Goal: Information Seeking & Learning: Learn about a topic

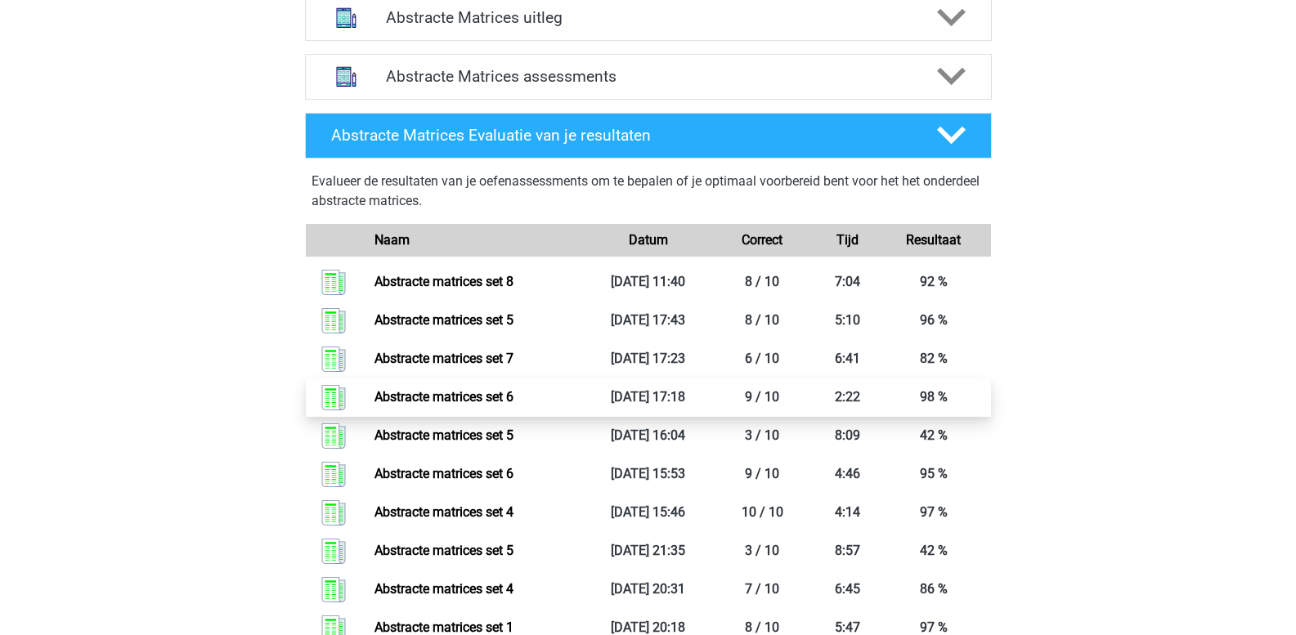
scroll to position [1063, 0]
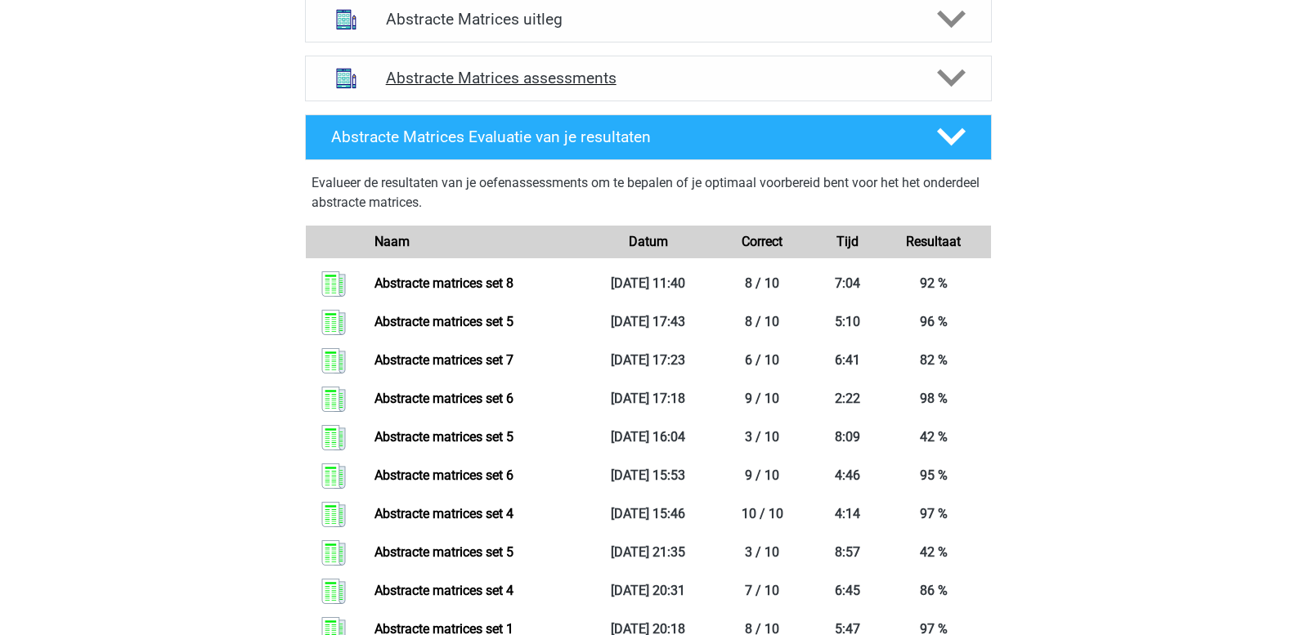
click at [568, 86] on h4 "Abstracte Matrices assessments" at bounding box center [648, 78] width 525 height 19
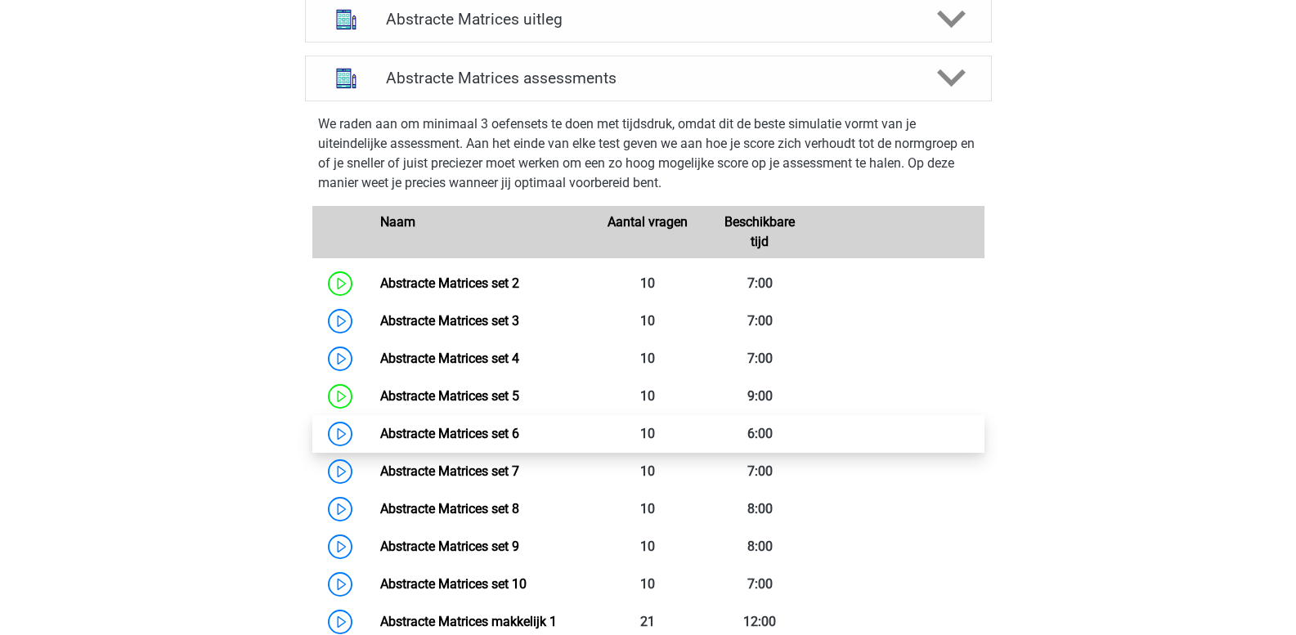
click at [380, 433] on link "Abstracte Matrices set 6" at bounding box center [449, 434] width 139 height 16
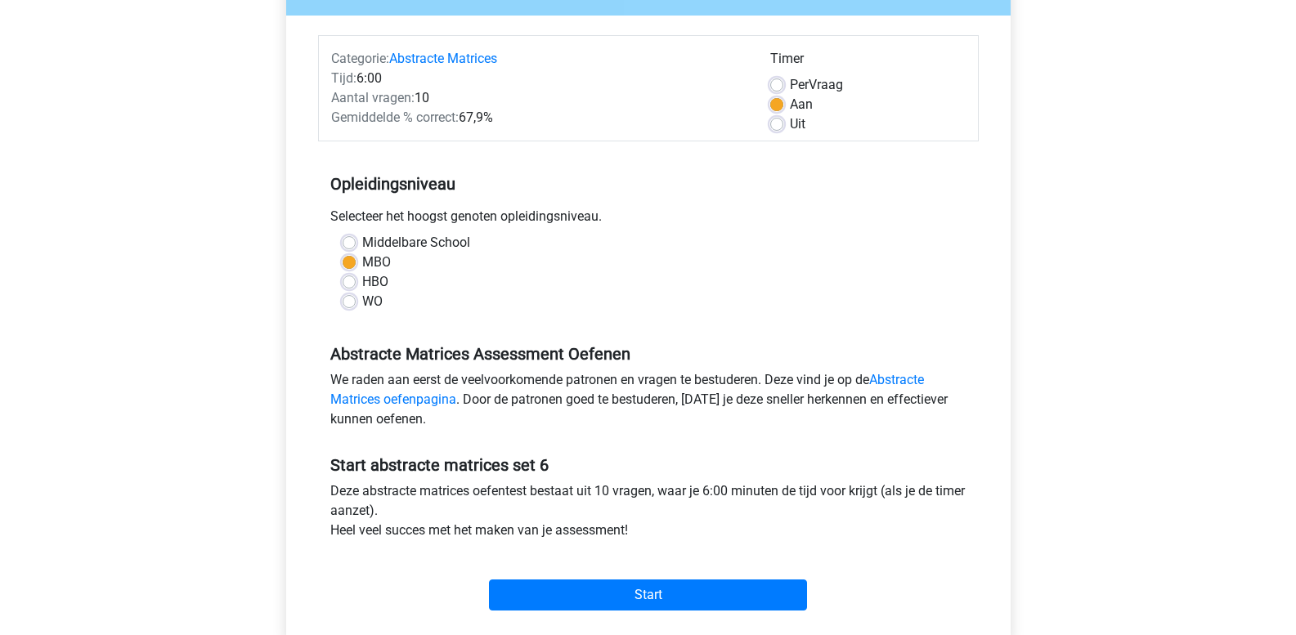
scroll to position [245, 0]
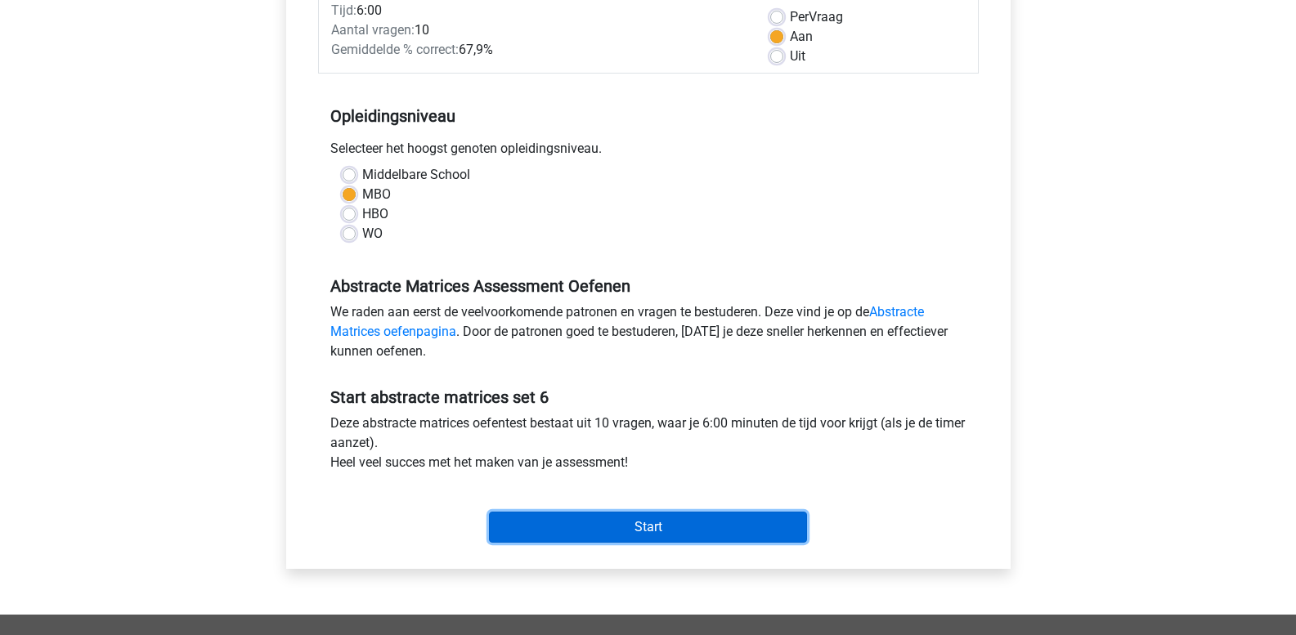
click at [563, 522] on input "Start" at bounding box center [648, 527] width 318 height 31
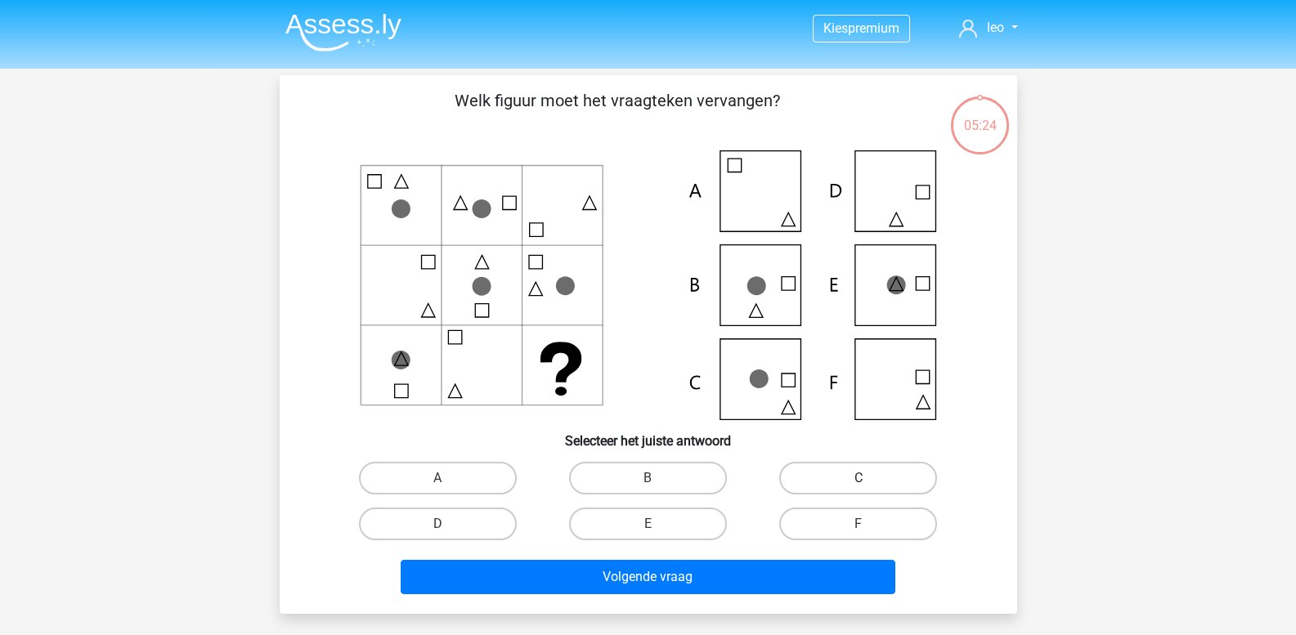
click at [822, 469] on label "C" at bounding box center [858, 478] width 158 height 33
click at [859, 478] on input "C" at bounding box center [864, 483] width 11 height 11
radio input "true"
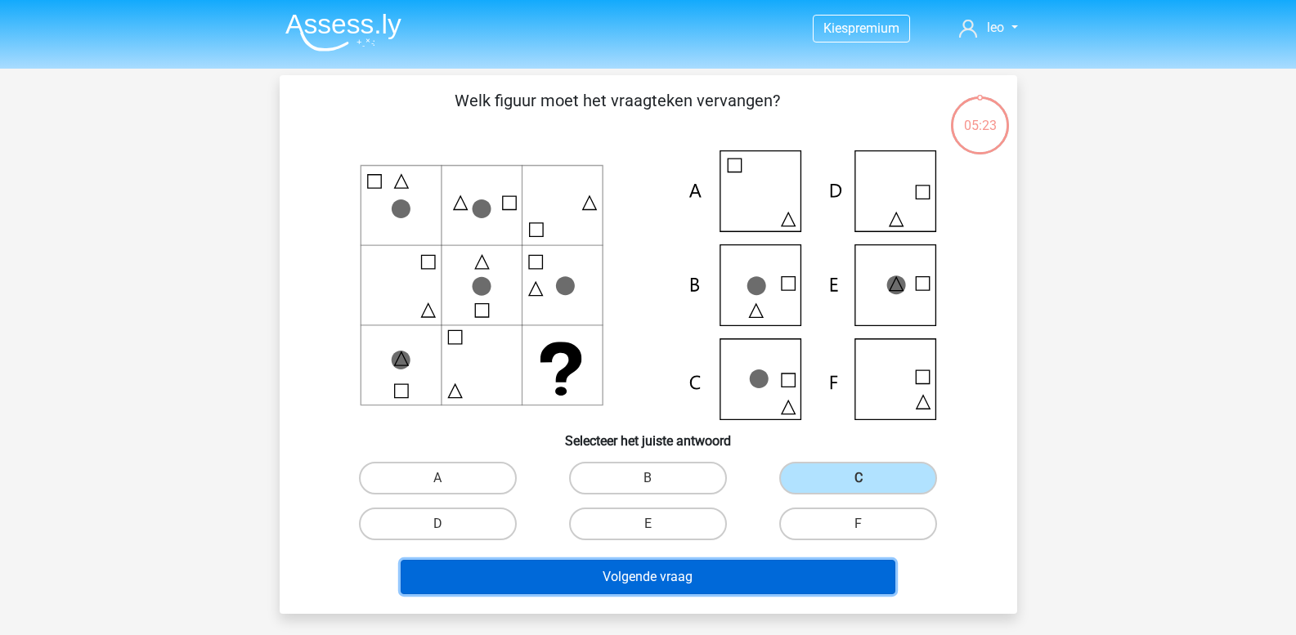
click at [759, 565] on button "Volgende vraag" at bounding box center [648, 577] width 495 height 34
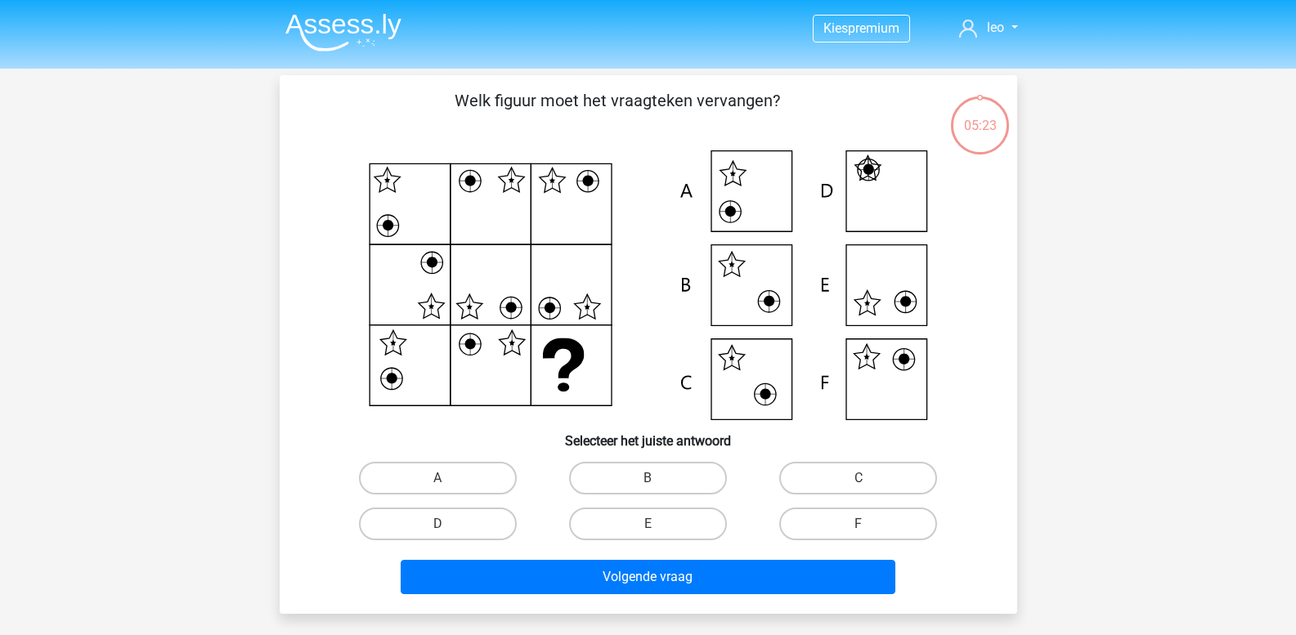
scroll to position [75, 0]
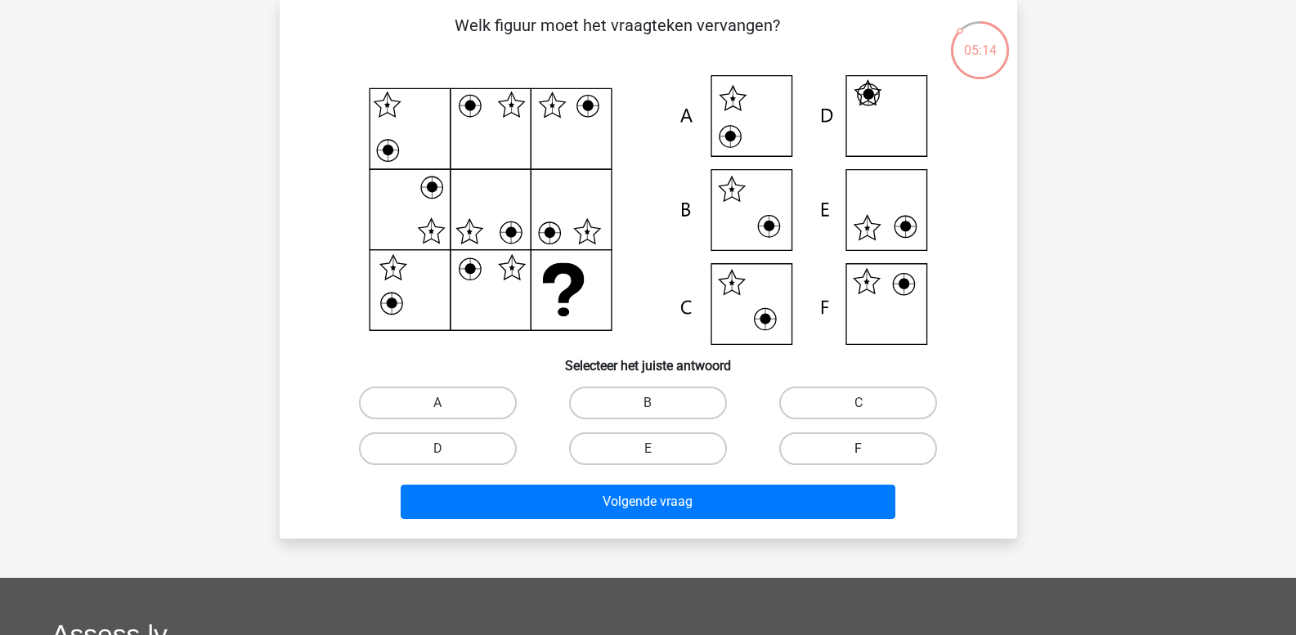
click at [839, 455] on label "F" at bounding box center [858, 449] width 158 height 33
click at [859, 455] on input "F" at bounding box center [864, 454] width 11 height 11
radio input "true"
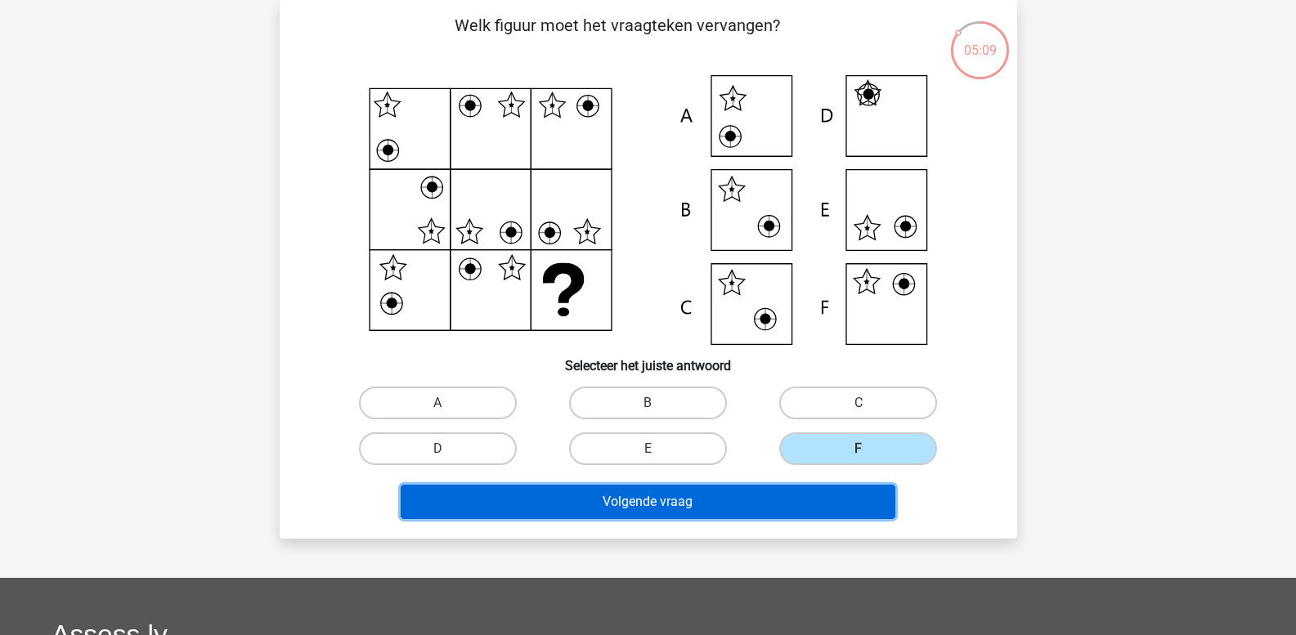
click at [736, 505] on button "Volgende vraag" at bounding box center [648, 502] width 495 height 34
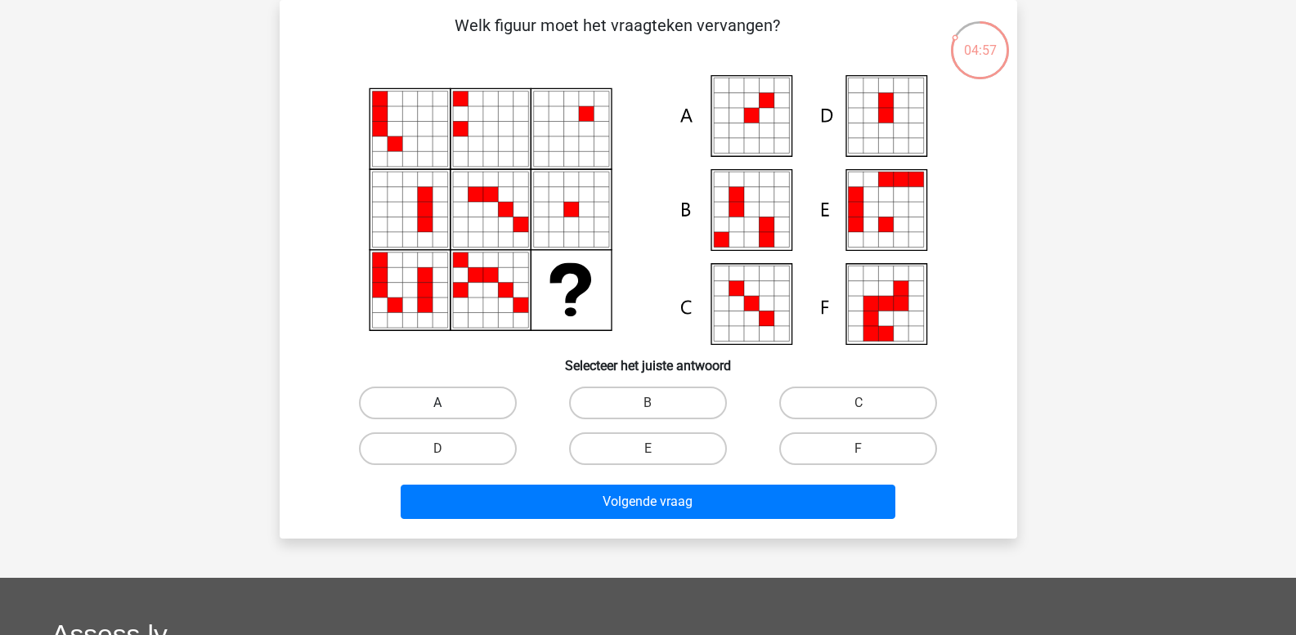
click at [452, 410] on label "A" at bounding box center [438, 403] width 158 height 33
click at [448, 410] on input "A" at bounding box center [442, 408] width 11 height 11
radio input "true"
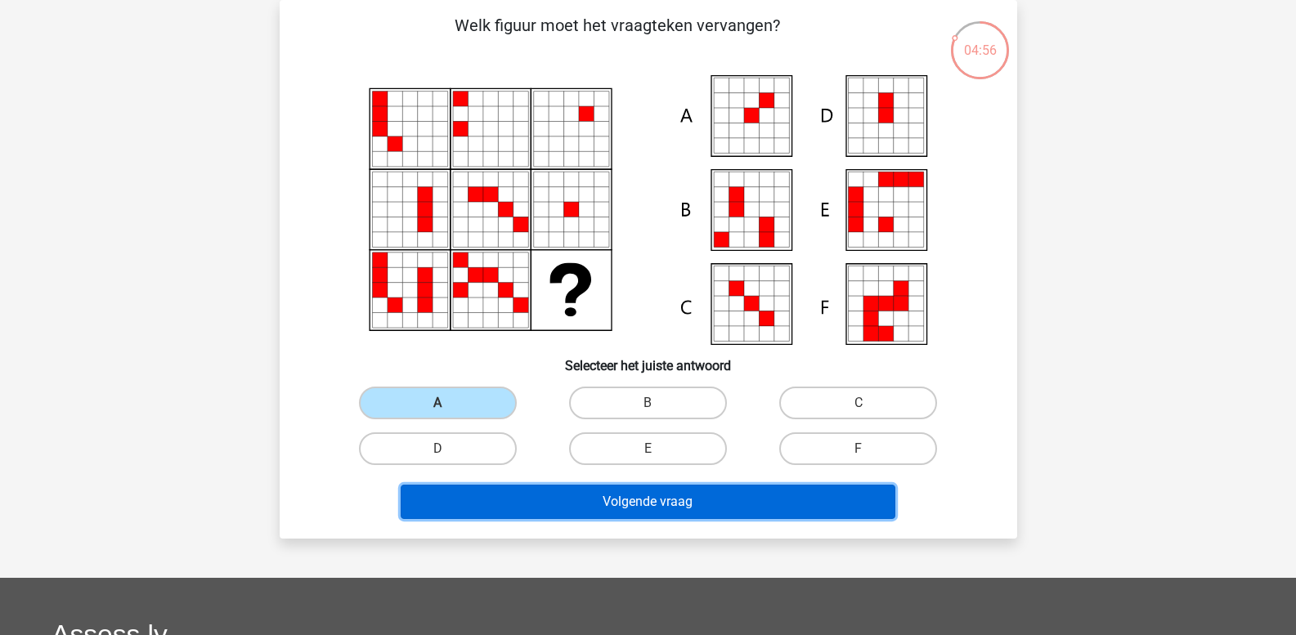
click at [501, 490] on button "Volgende vraag" at bounding box center [648, 502] width 495 height 34
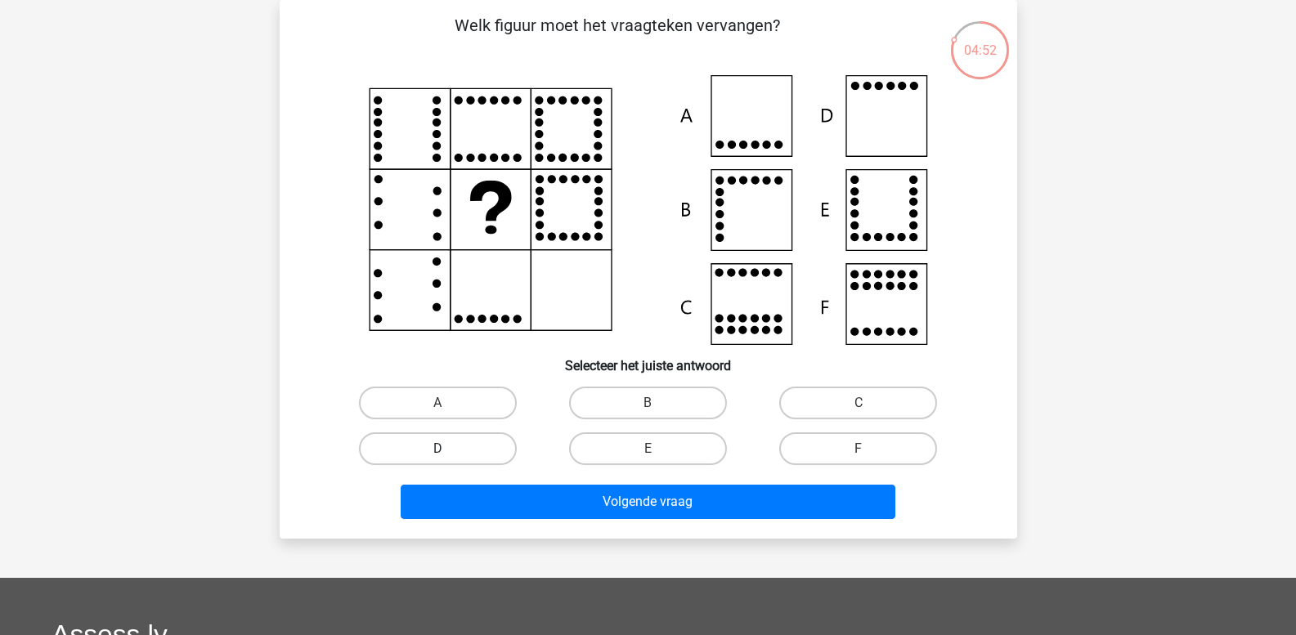
click at [460, 452] on label "D" at bounding box center [438, 449] width 158 height 33
click at [448, 452] on input "D" at bounding box center [442, 454] width 11 height 11
radio input "true"
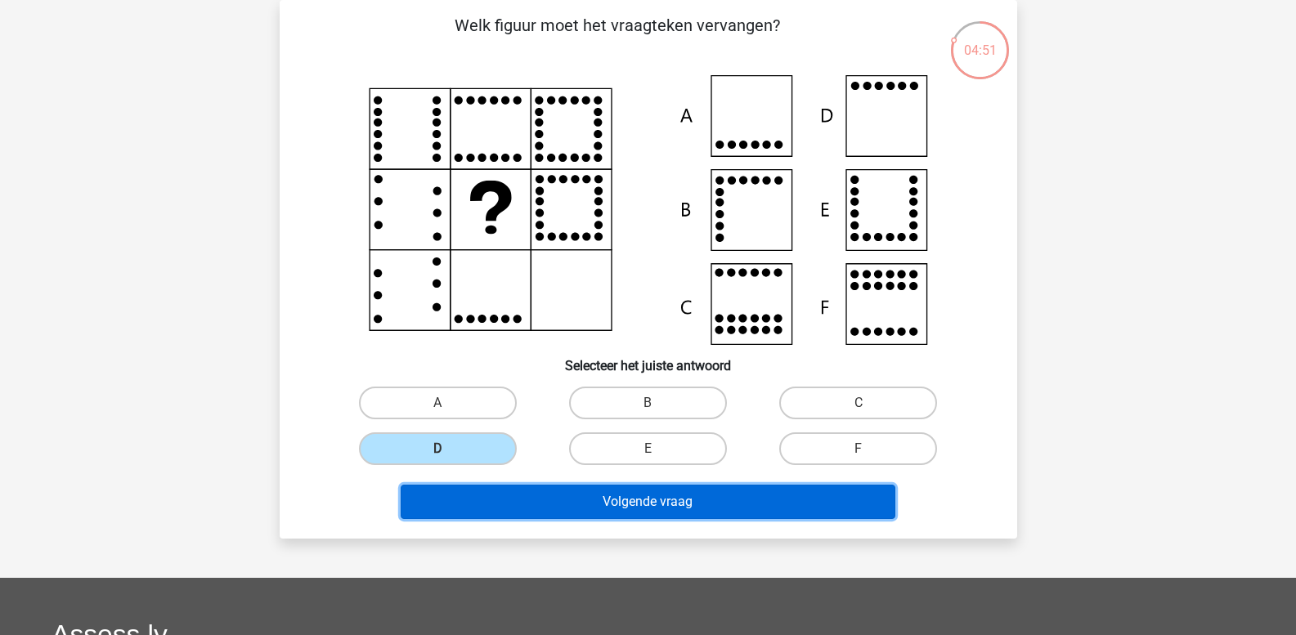
click at [483, 498] on button "Volgende vraag" at bounding box center [648, 502] width 495 height 34
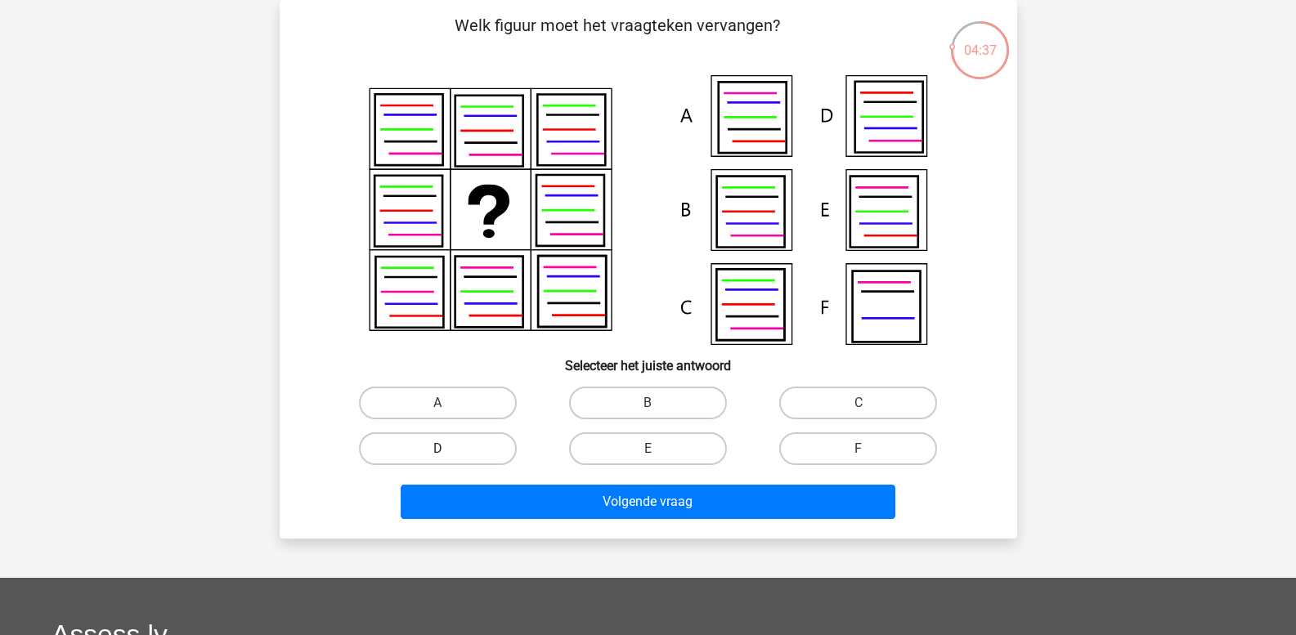
click at [486, 453] on label "D" at bounding box center [438, 449] width 158 height 33
click at [448, 453] on input "D" at bounding box center [442, 454] width 11 height 11
radio input "true"
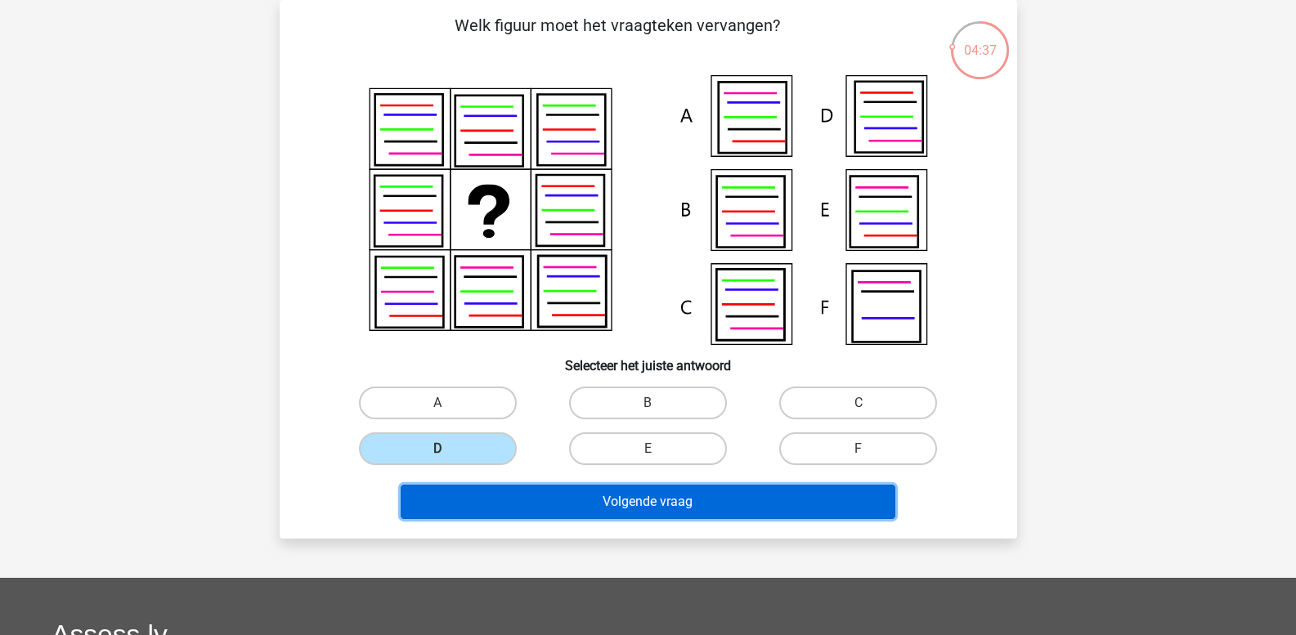
click at [519, 507] on button "Volgende vraag" at bounding box center [648, 502] width 495 height 34
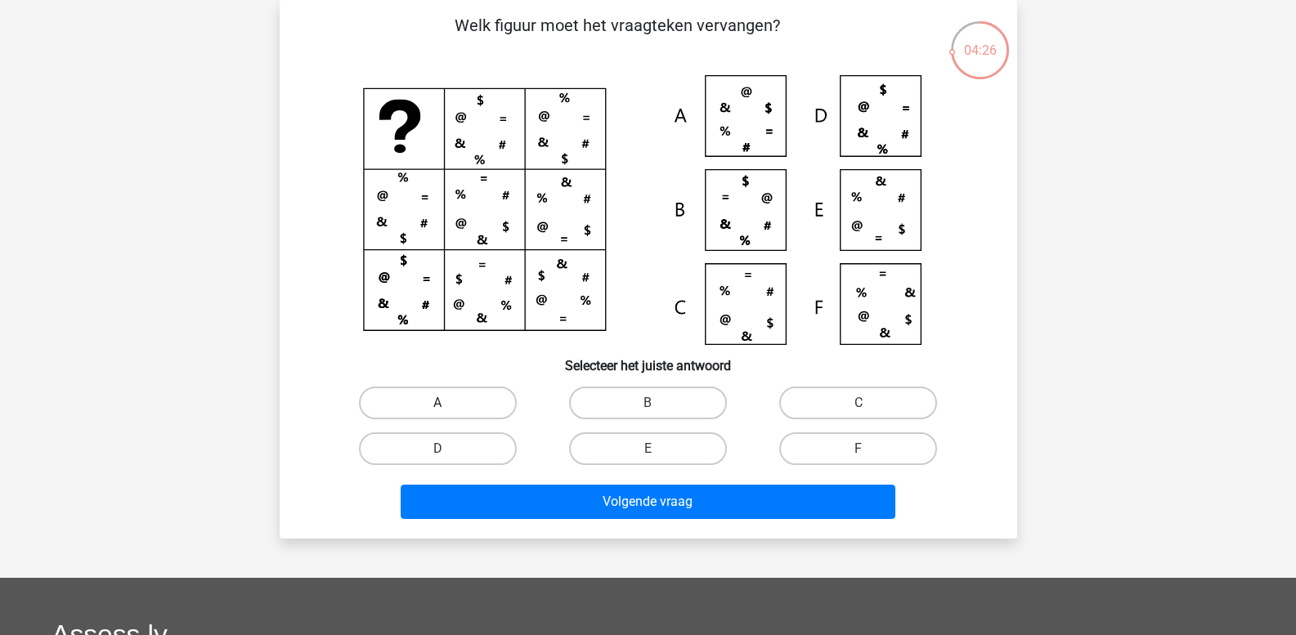
click at [469, 397] on label "A" at bounding box center [438, 403] width 158 height 33
click at [448, 403] on input "A" at bounding box center [442, 408] width 11 height 11
radio input "true"
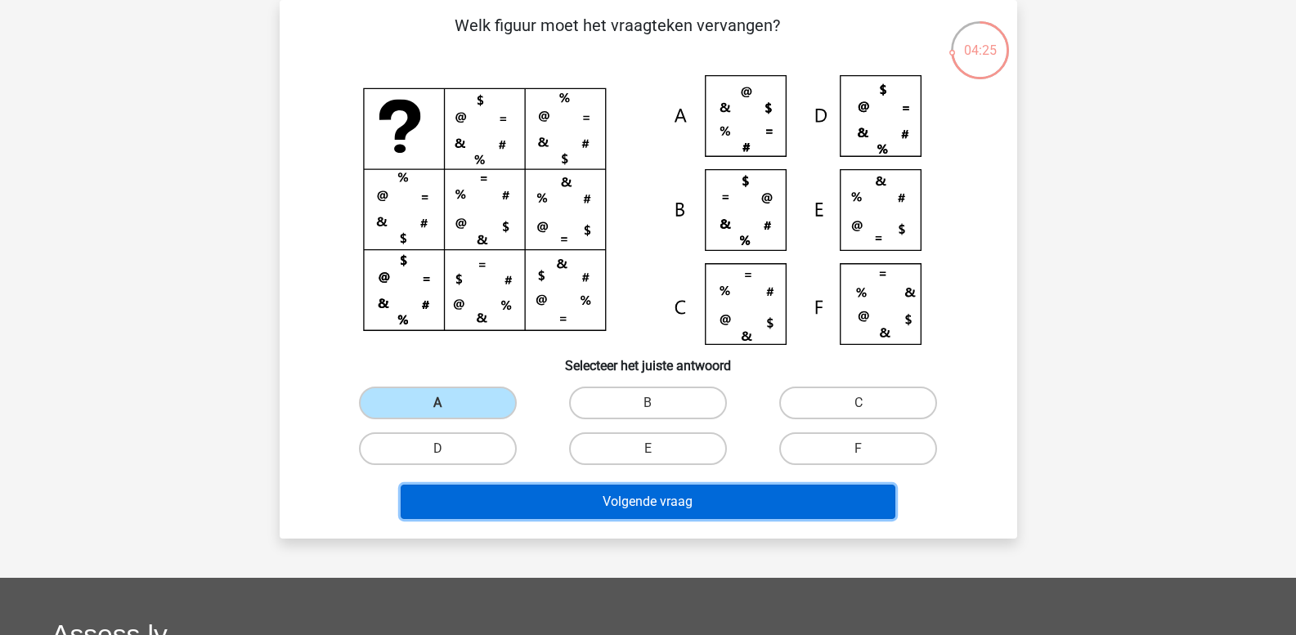
click at [513, 501] on button "Volgende vraag" at bounding box center [648, 502] width 495 height 34
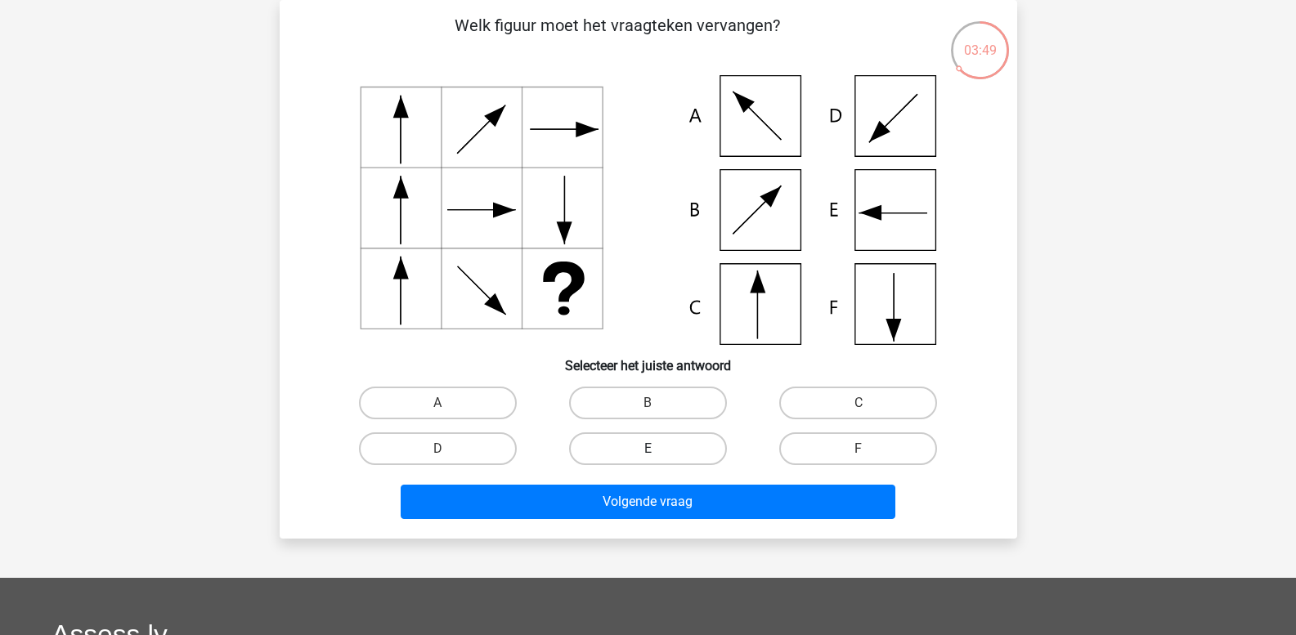
click at [634, 453] on label "E" at bounding box center [648, 449] width 158 height 33
click at [648, 453] on input "E" at bounding box center [653, 454] width 11 height 11
radio input "true"
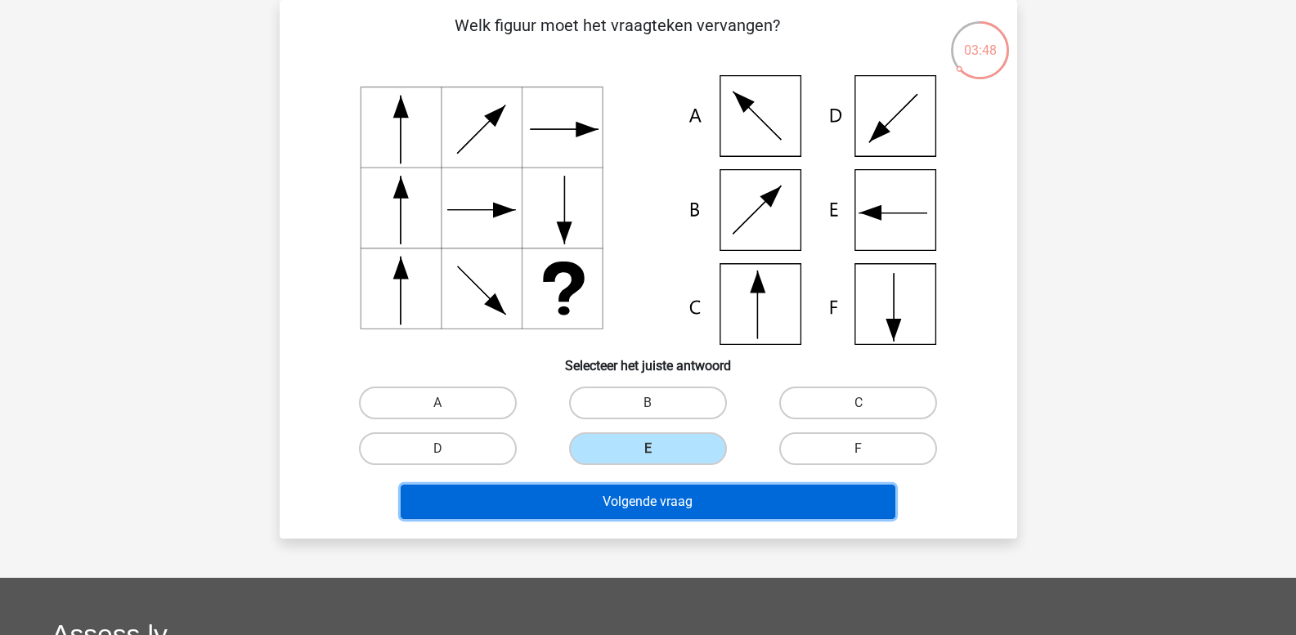
click at [633, 500] on button "Volgende vraag" at bounding box center [648, 502] width 495 height 34
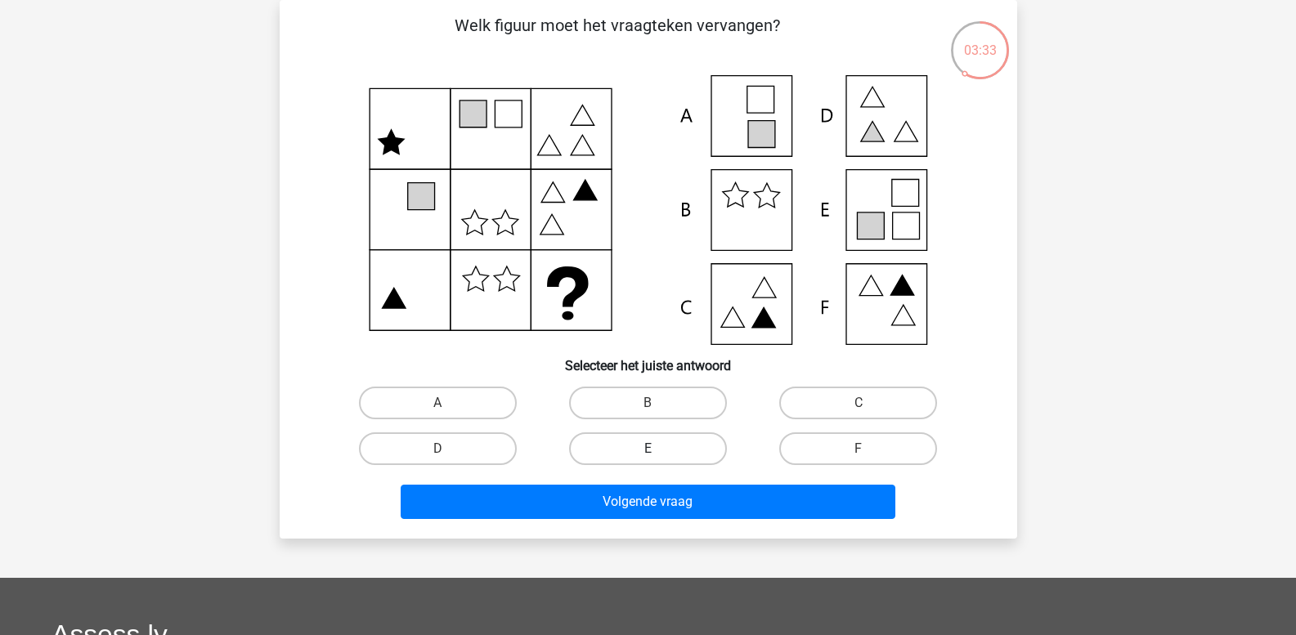
click at [657, 441] on label "E" at bounding box center [648, 449] width 158 height 33
click at [657, 449] on input "E" at bounding box center [653, 454] width 11 height 11
radio input "true"
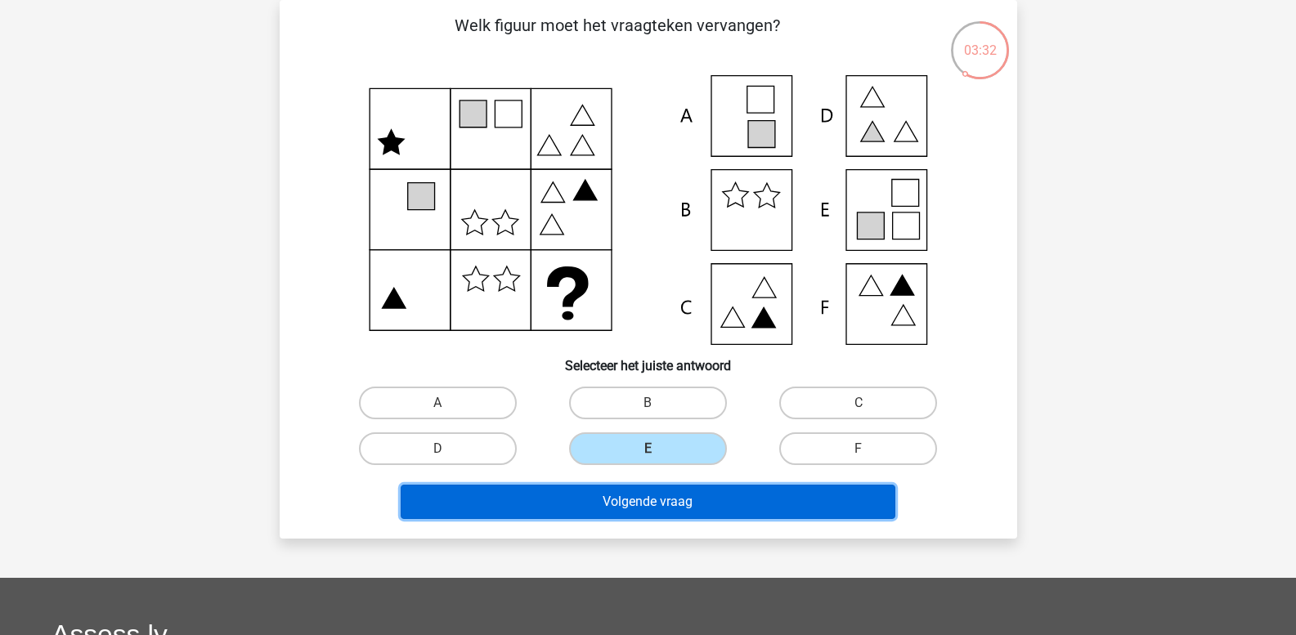
click at [643, 494] on button "Volgende vraag" at bounding box center [648, 502] width 495 height 34
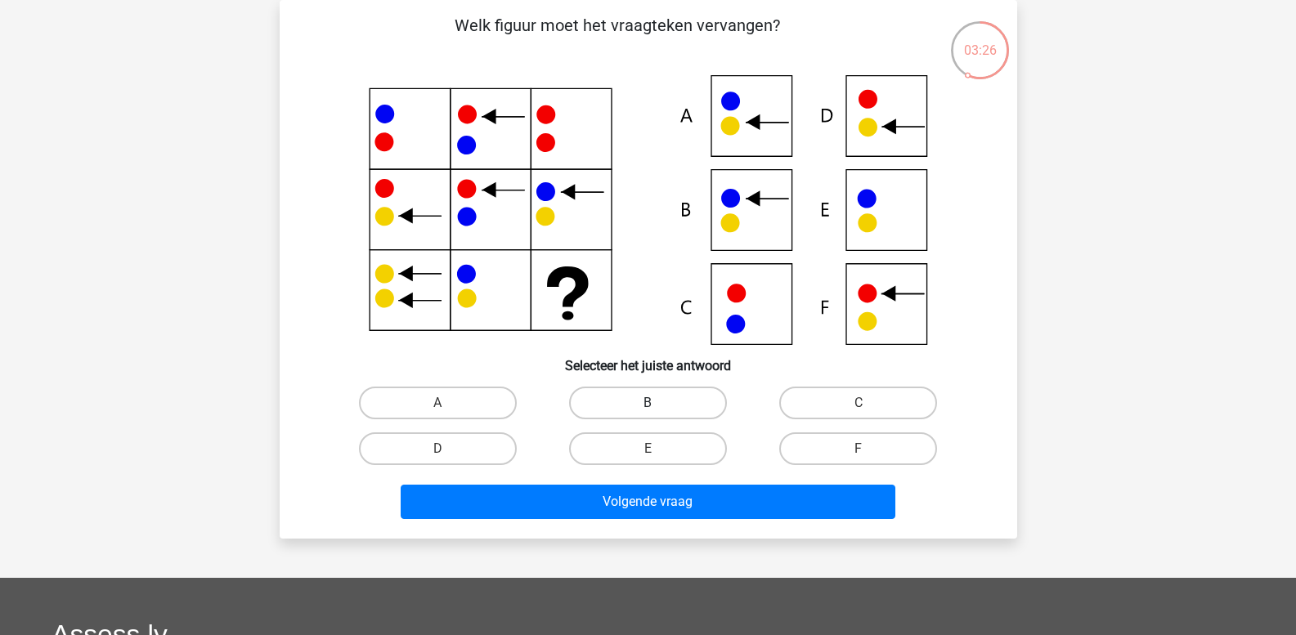
click at [662, 397] on label "B" at bounding box center [648, 403] width 158 height 33
click at [658, 403] on input "B" at bounding box center [653, 408] width 11 height 11
radio input "true"
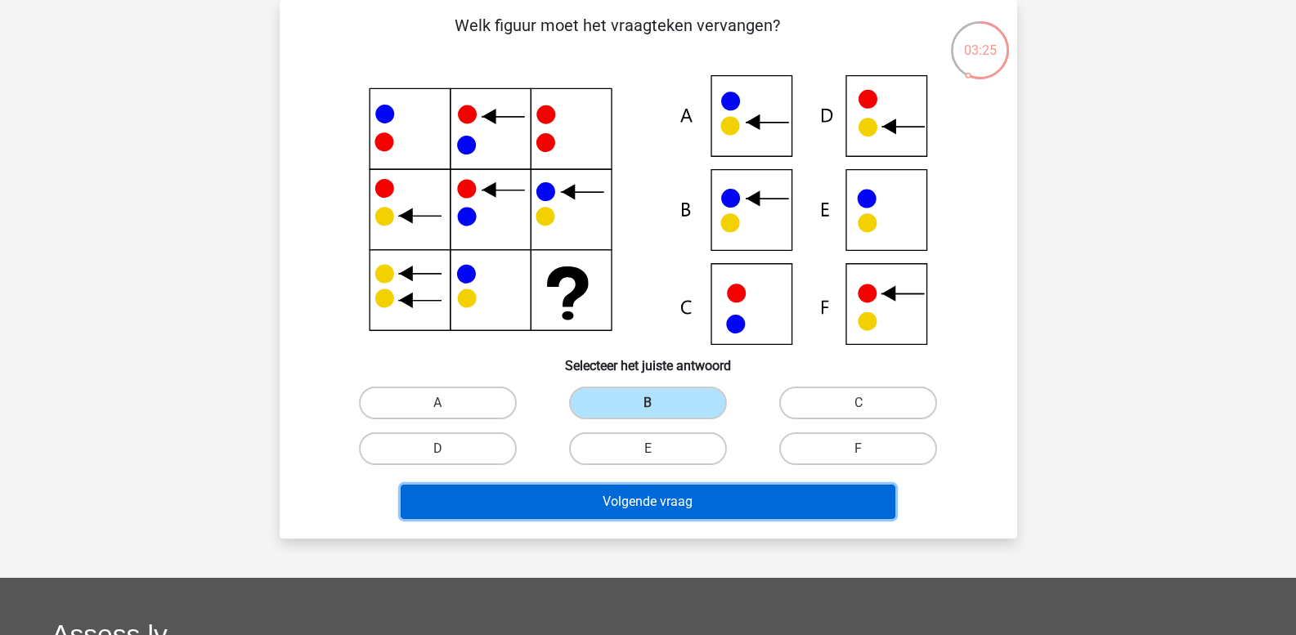
click at [627, 488] on button "Volgende vraag" at bounding box center [648, 502] width 495 height 34
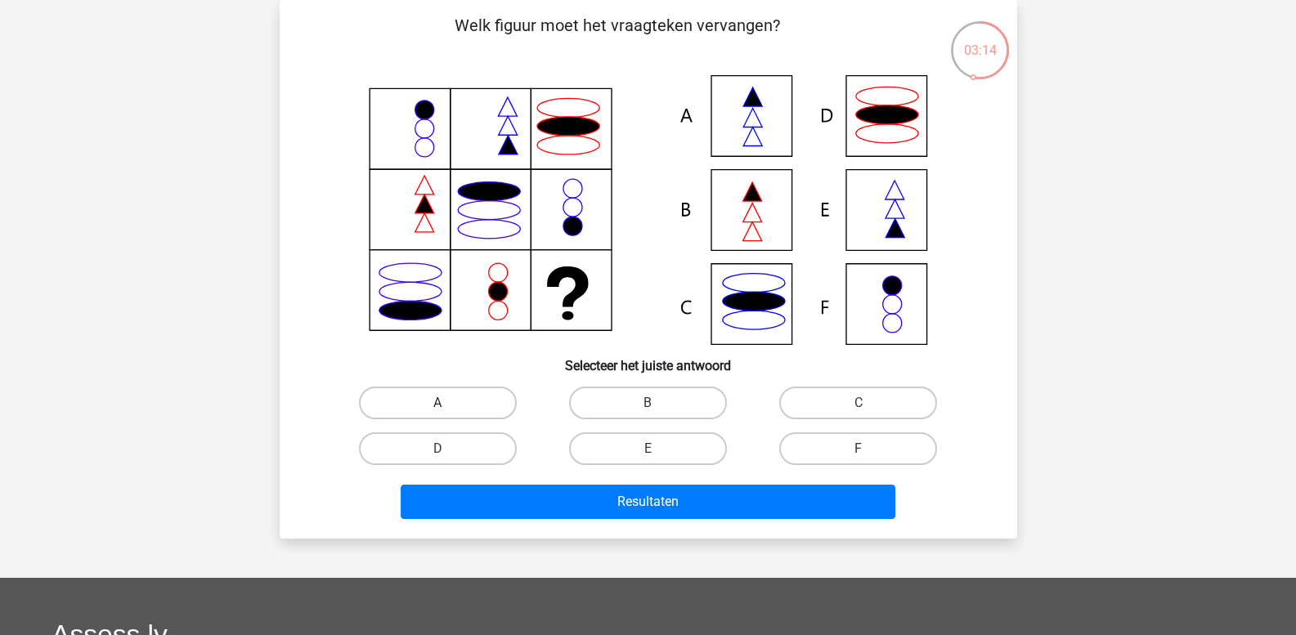
click at [485, 399] on label "A" at bounding box center [438, 403] width 158 height 33
click at [448, 403] on input "A" at bounding box center [442, 408] width 11 height 11
radio input "true"
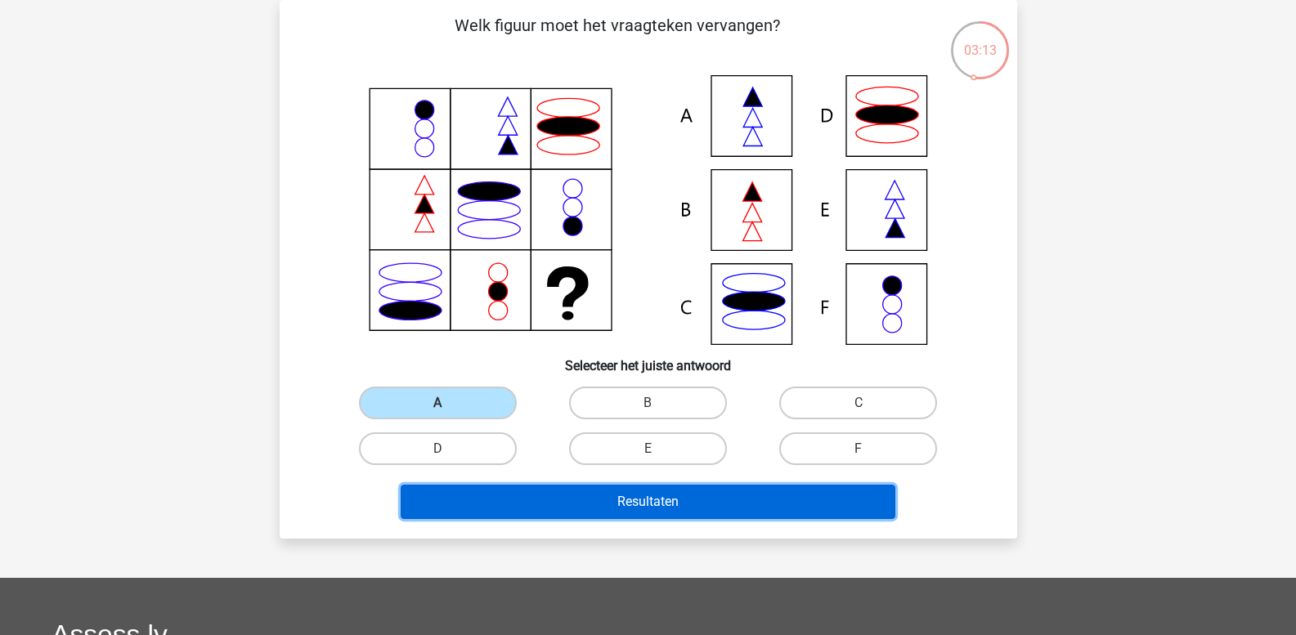
click at [505, 500] on button "Resultaten" at bounding box center [648, 502] width 495 height 34
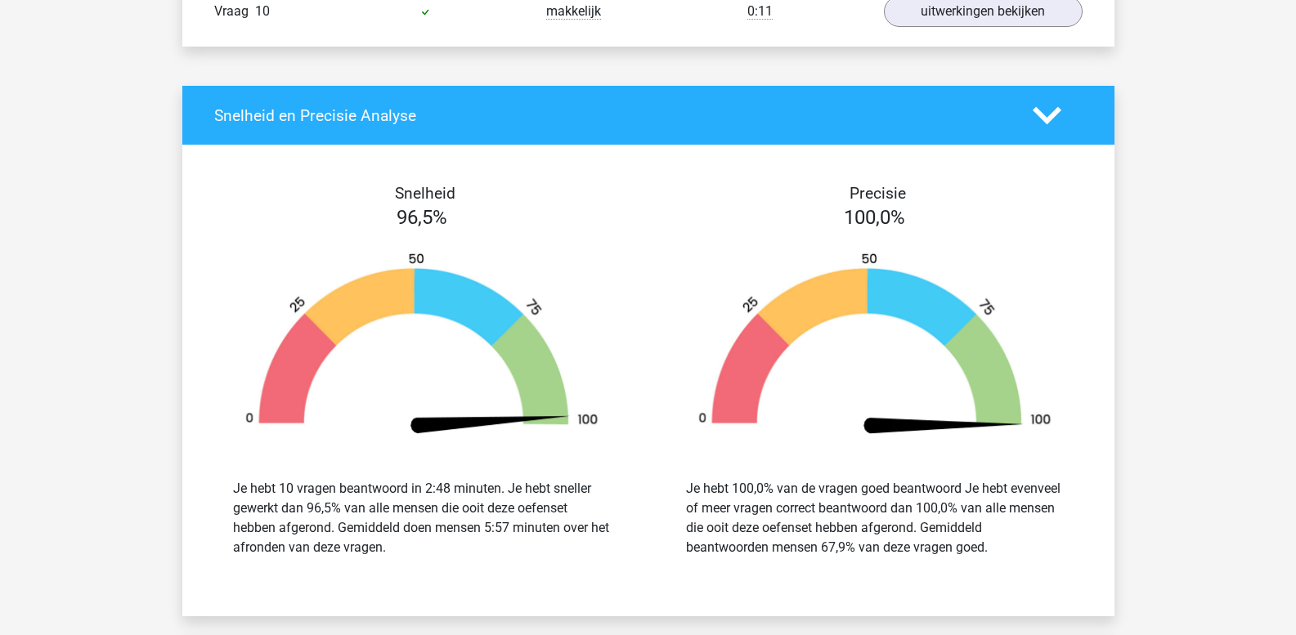
scroll to position [1881, 0]
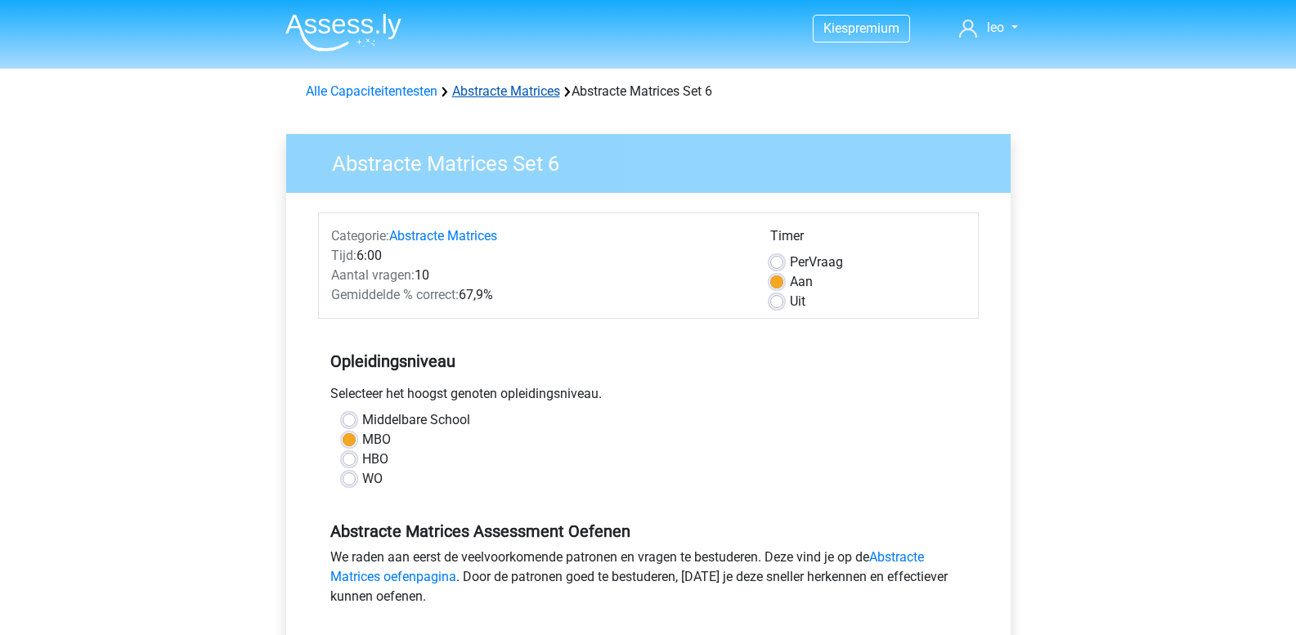
click at [512, 94] on link "Abstracte Matrices" at bounding box center [506, 91] width 108 height 16
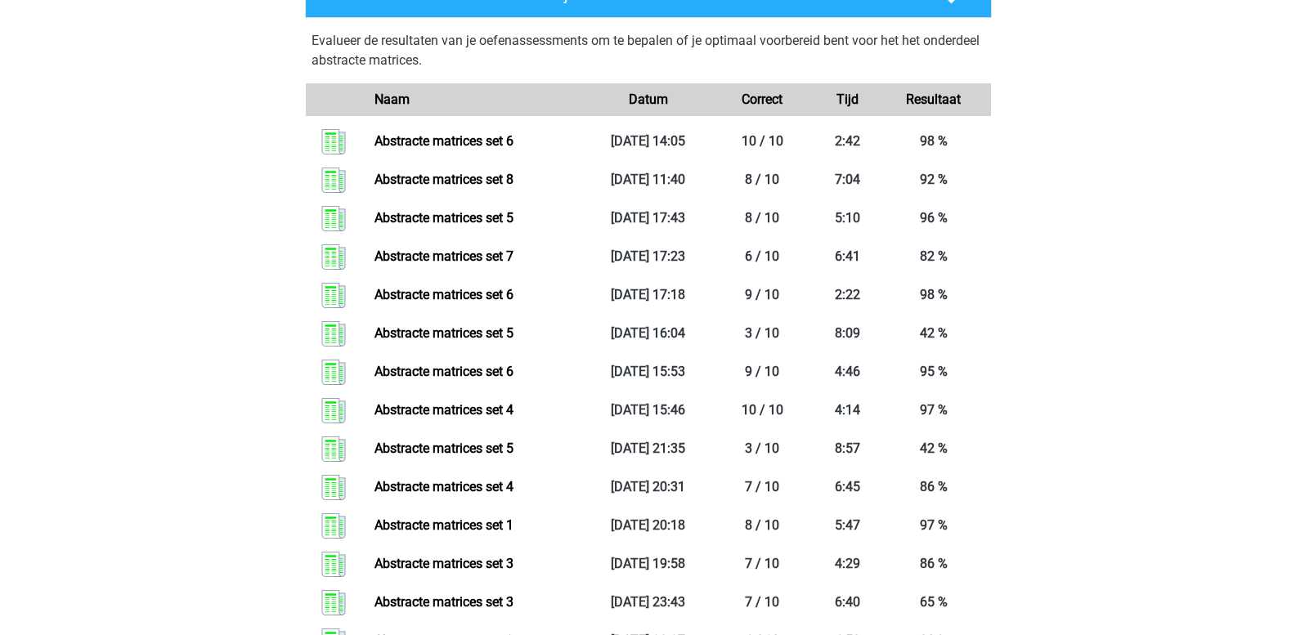
scroll to position [1226, 0]
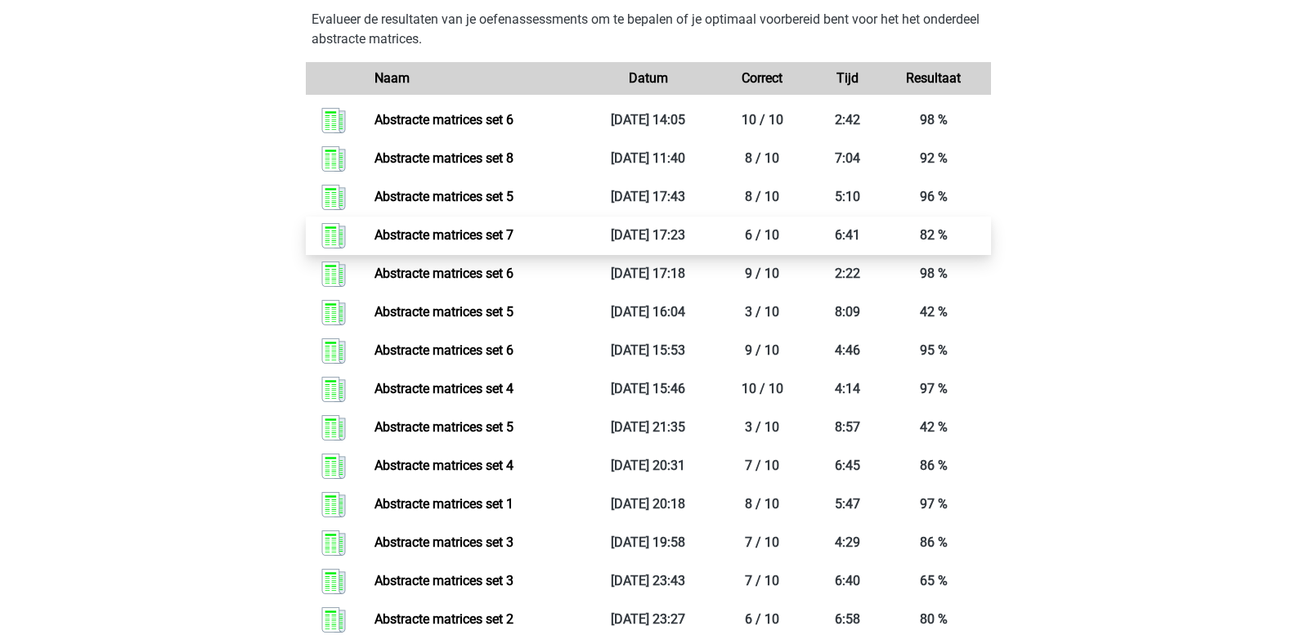
click at [513, 233] on link "Abstracte matrices set 7" at bounding box center [443, 235] width 139 height 16
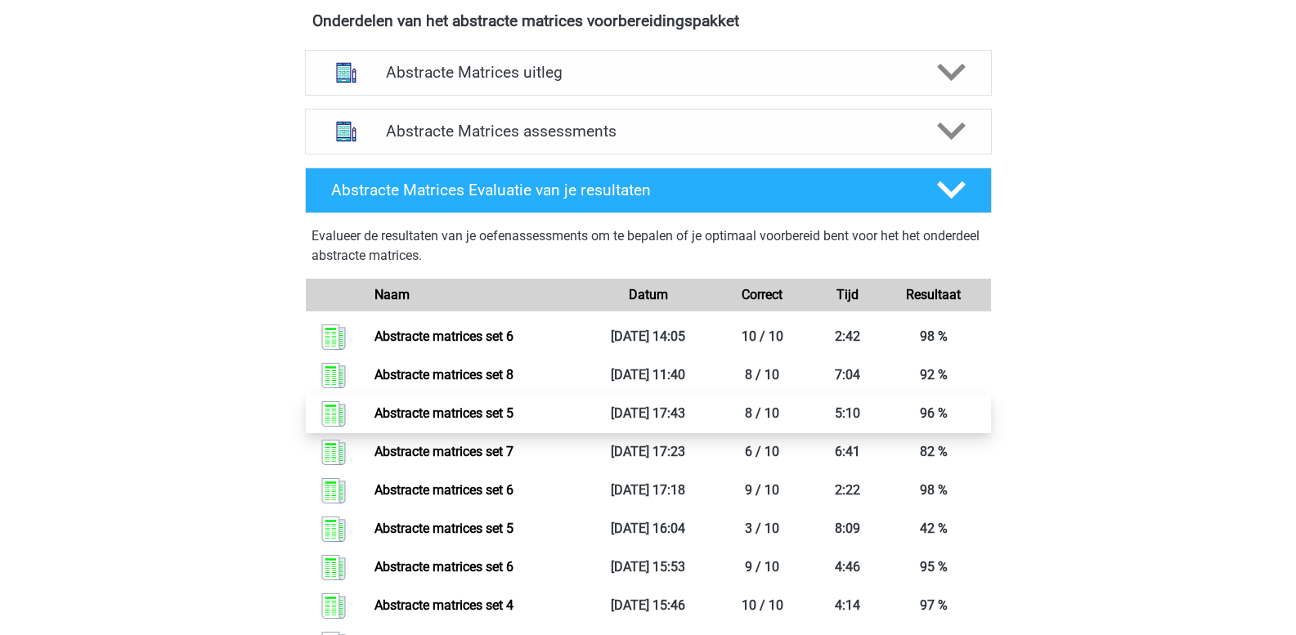
scroll to position [981, 0]
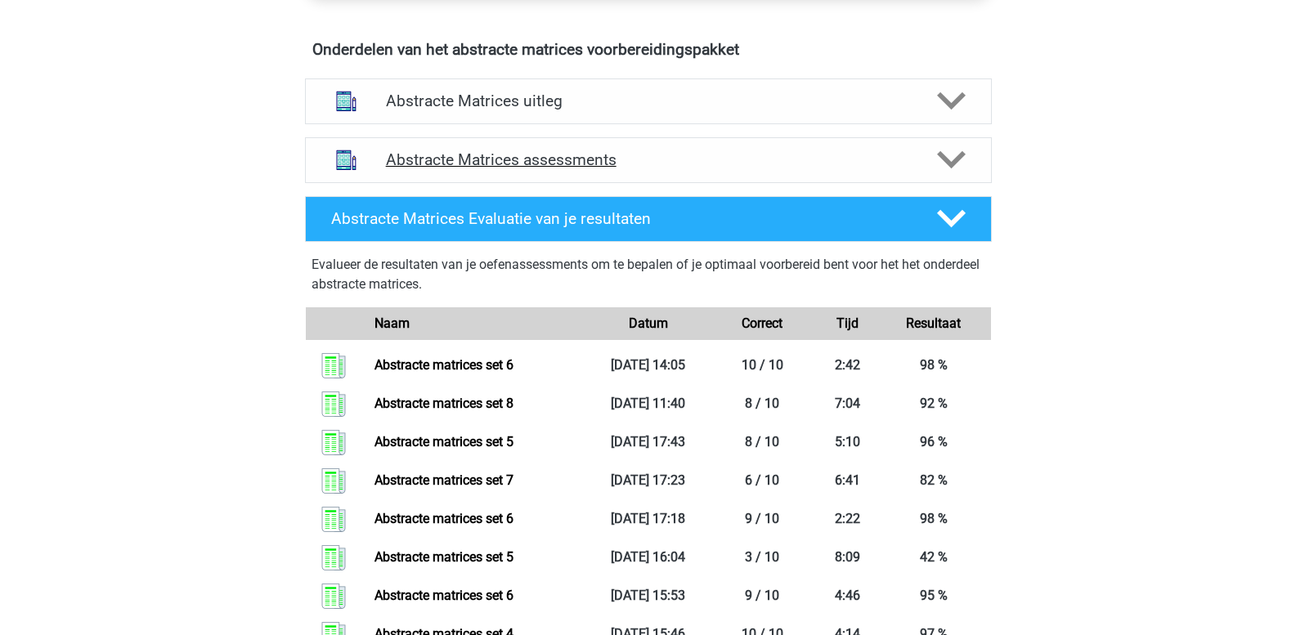
click at [509, 170] on div "Abstracte Matrices assessments" at bounding box center [648, 160] width 687 height 46
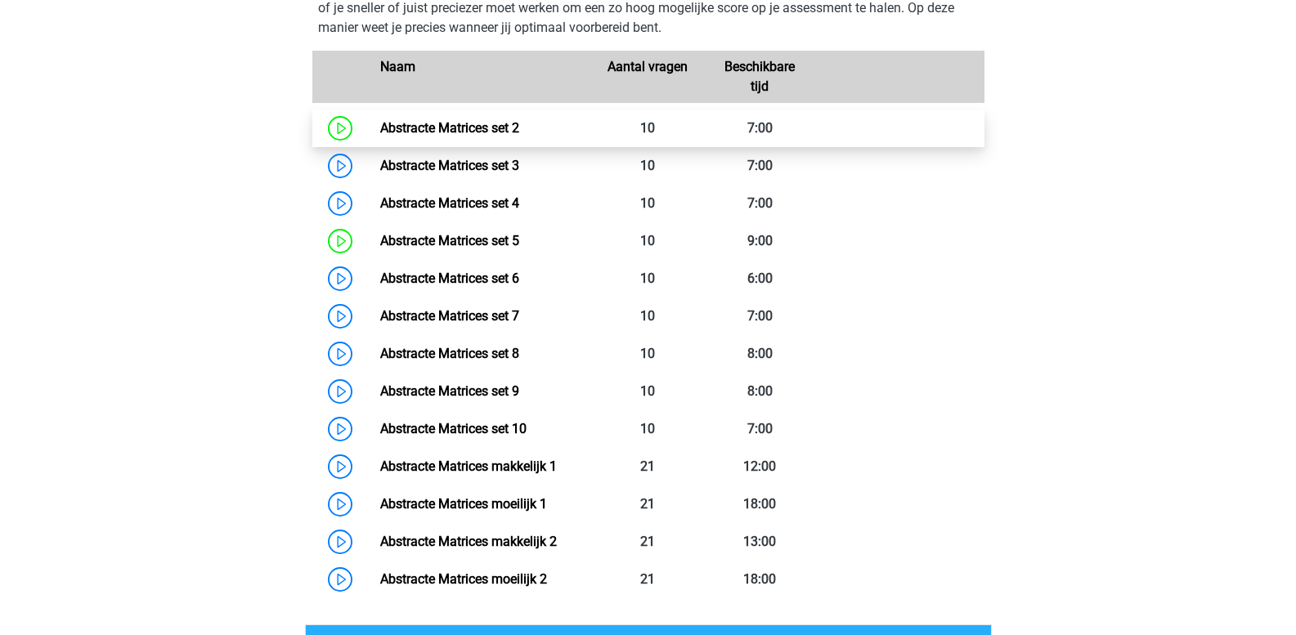
scroll to position [1226, 0]
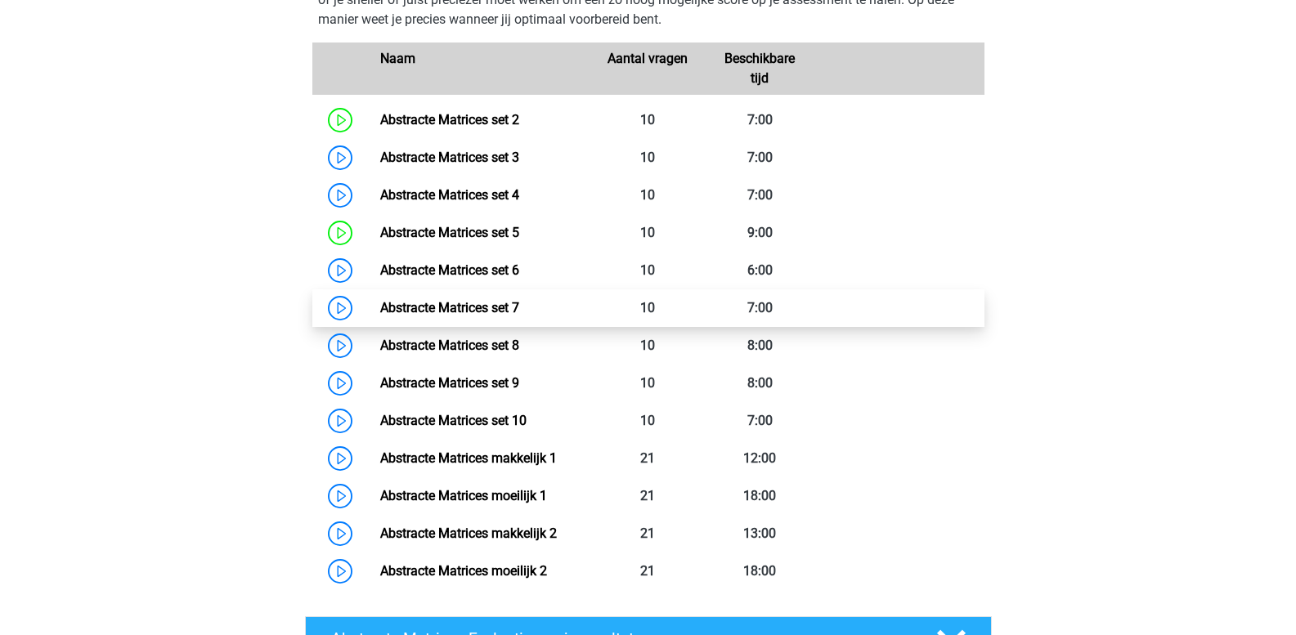
click at [380, 306] on link "Abstracte Matrices set 7" at bounding box center [449, 308] width 139 height 16
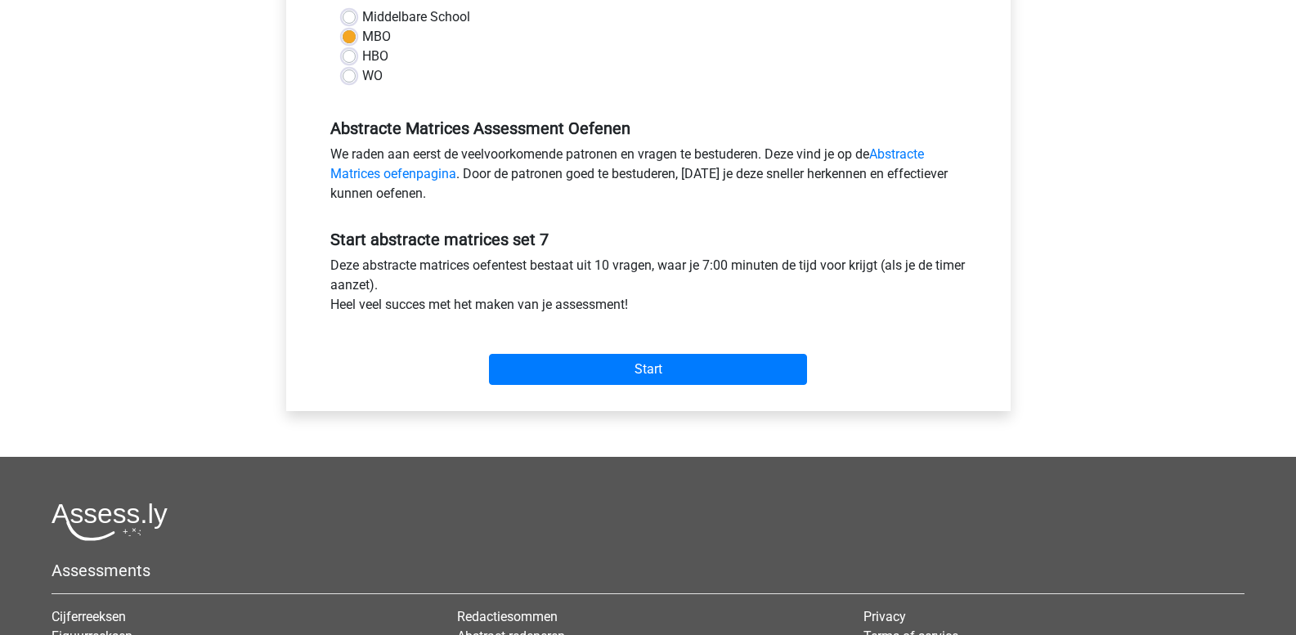
scroll to position [409, 0]
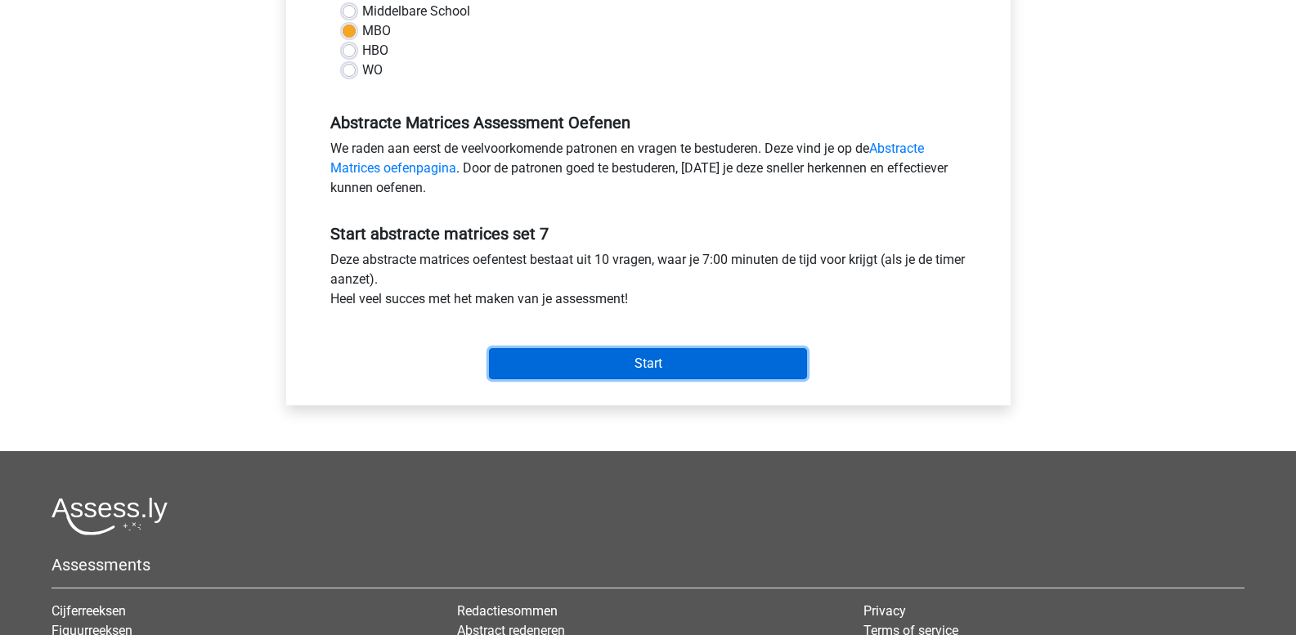
click at [542, 370] on input "Start" at bounding box center [648, 363] width 318 height 31
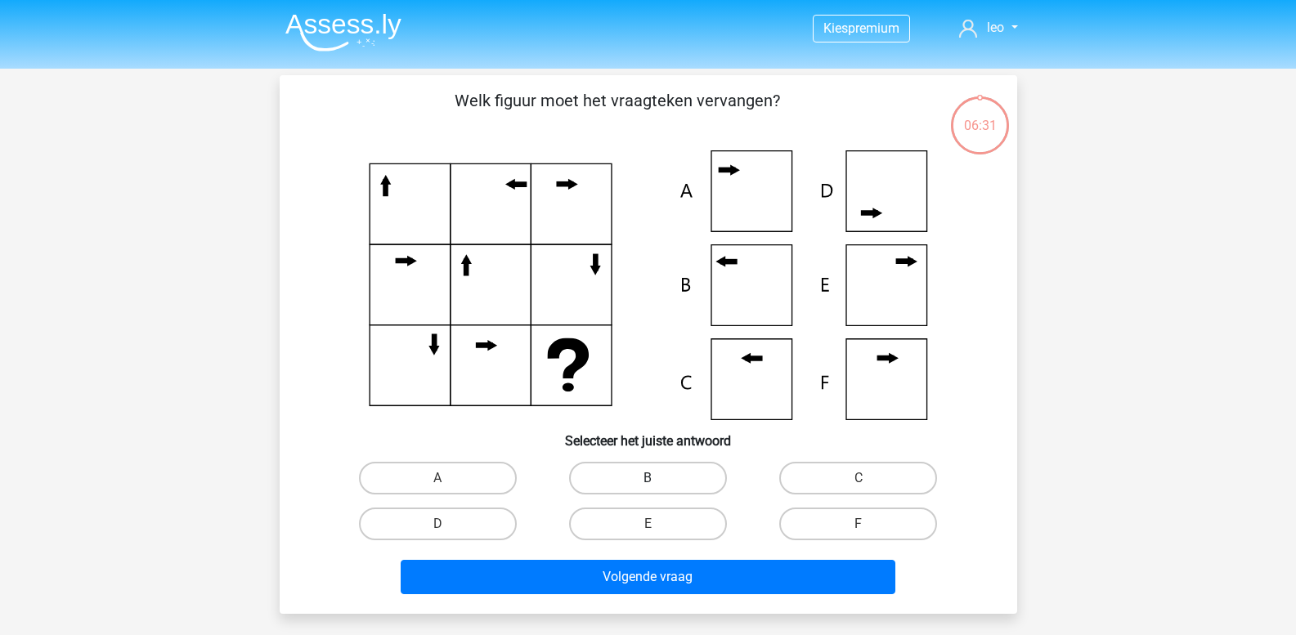
click at [613, 478] on label "B" at bounding box center [648, 478] width 158 height 33
click at [648, 478] on input "B" at bounding box center [653, 483] width 11 height 11
radio input "true"
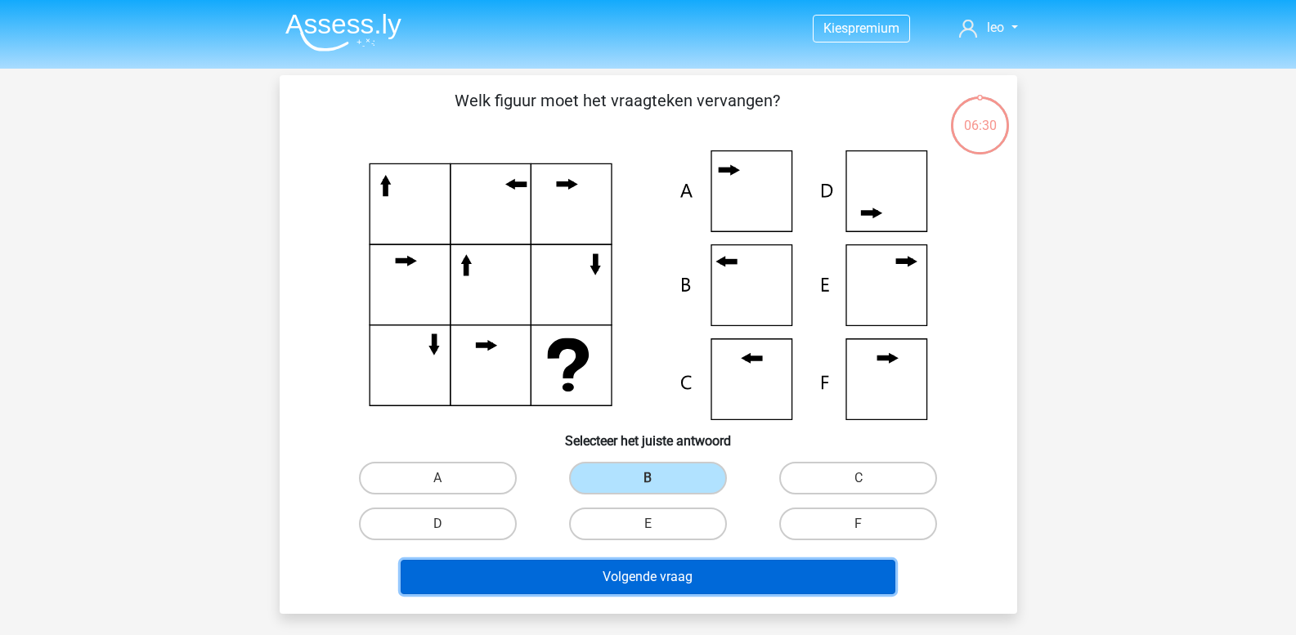
click at [601, 570] on button "Volgende vraag" at bounding box center [648, 577] width 495 height 34
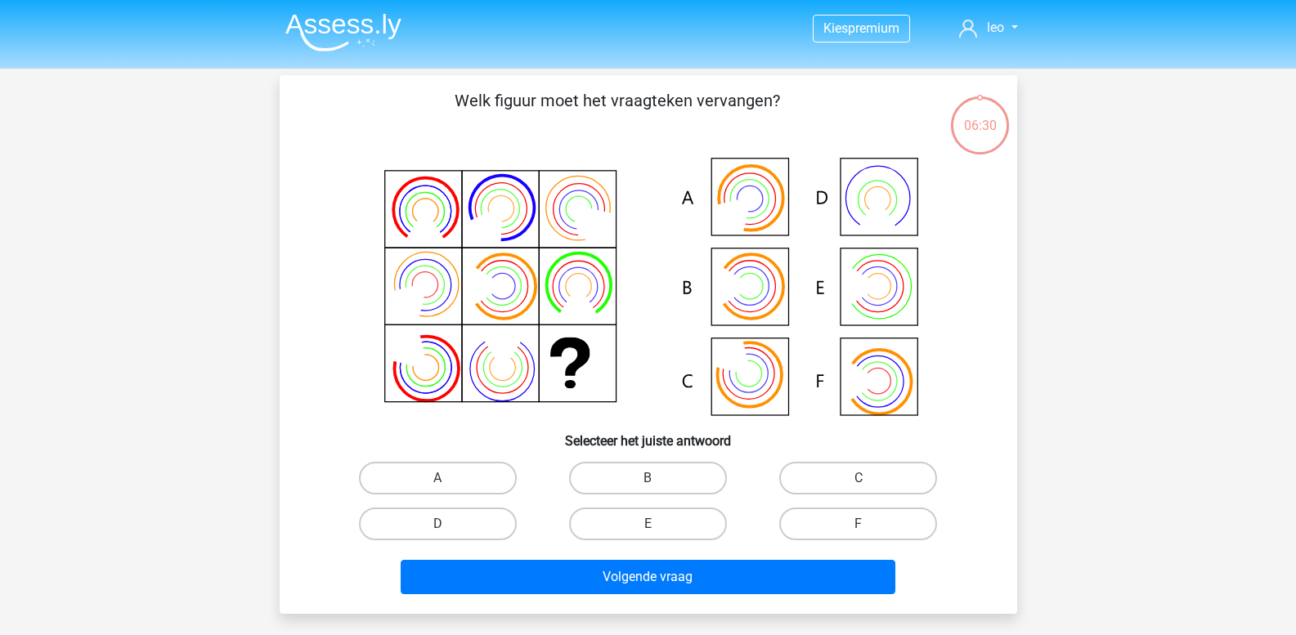
scroll to position [75, 0]
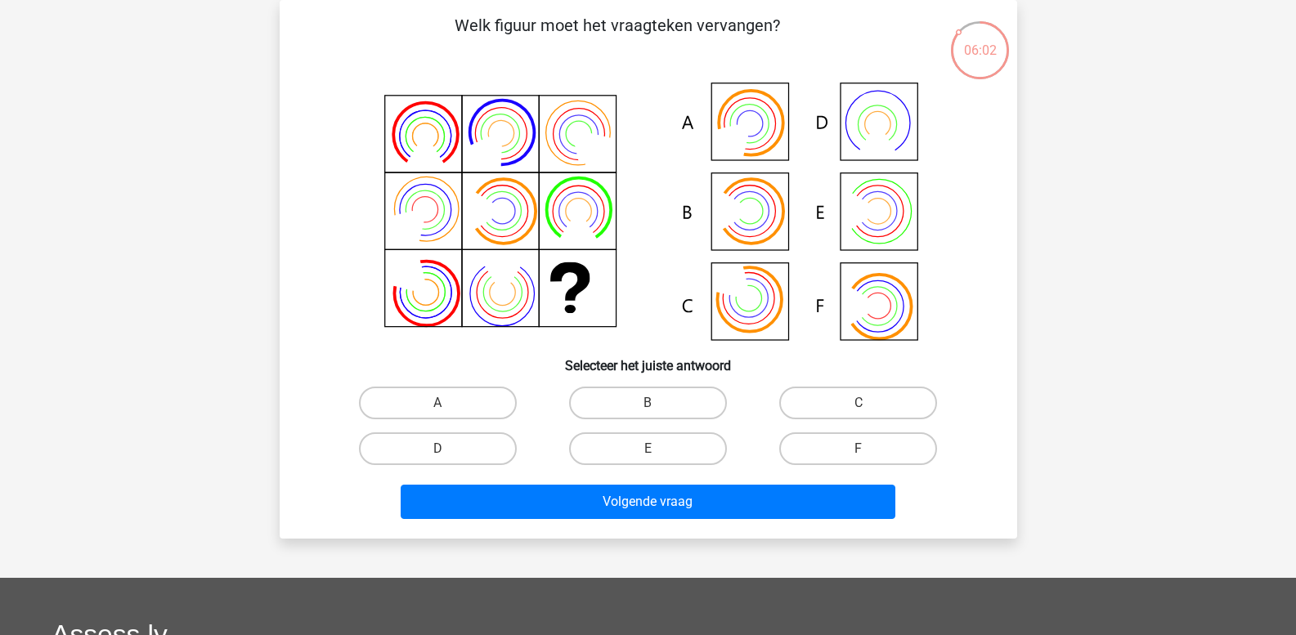
click at [438, 404] on input "A" at bounding box center [442, 408] width 11 height 11
radio input "true"
click at [625, 410] on label "B" at bounding box center [648, 403] width 158 height 33
click at [648, 410] on input "B" at bounding box center [653, 408] width 11 height 11
radio input "true"
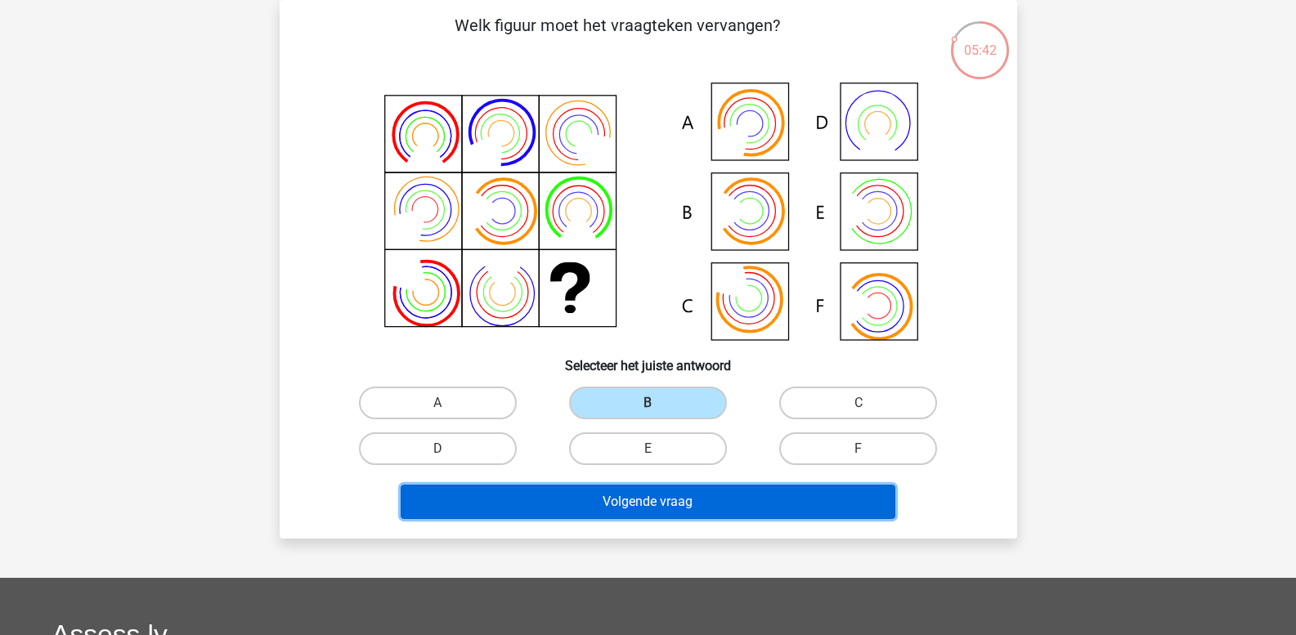
click at [622, 499] on button "Volgende vraag" at bounding box center [648, 502] width 495 height 34
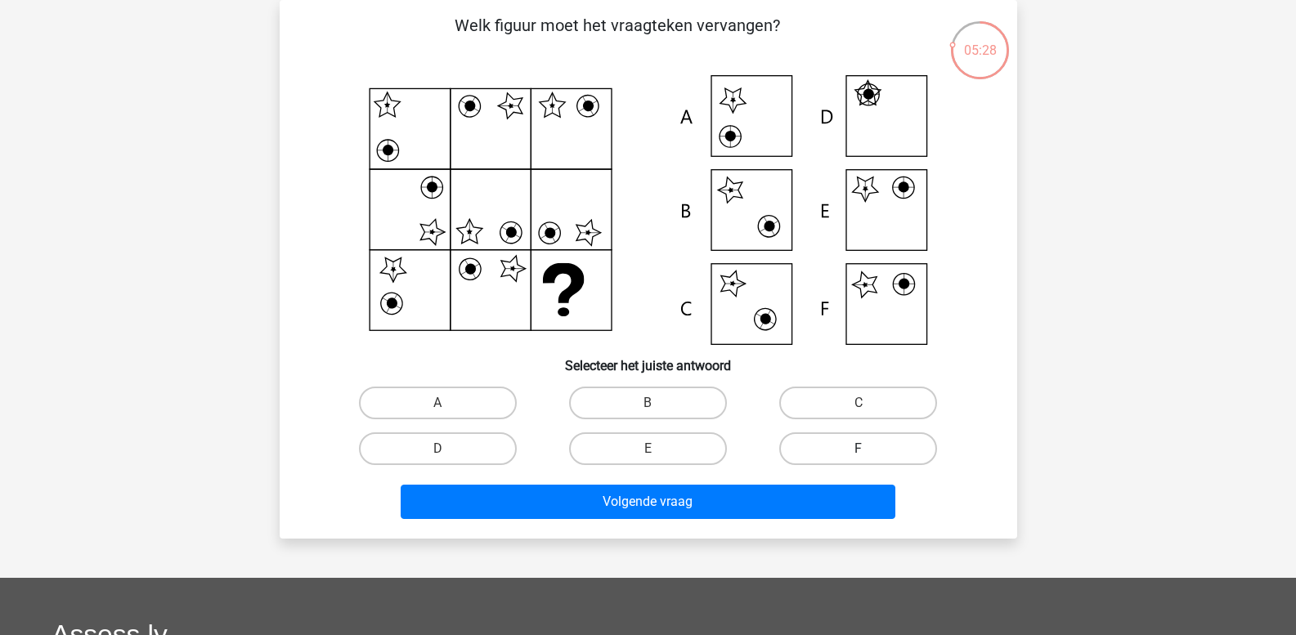
click at [816, 457] on label "F" at bounding box center [858, 449] width 158 height 33
click at [859, 457] on input "F" at bounding box center [864, 454] width 11 height 11
radio input "true"
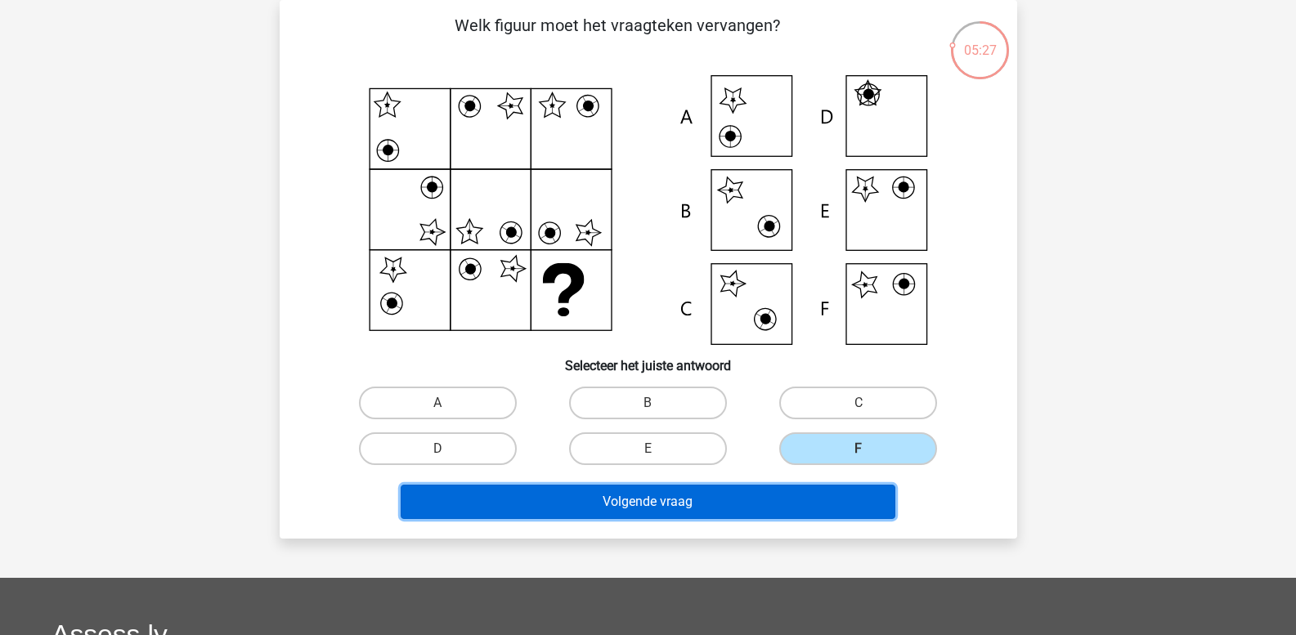
click at [798, 498] on button "Volgende vraag" at bounding box center [648, 502] width 495 height 34
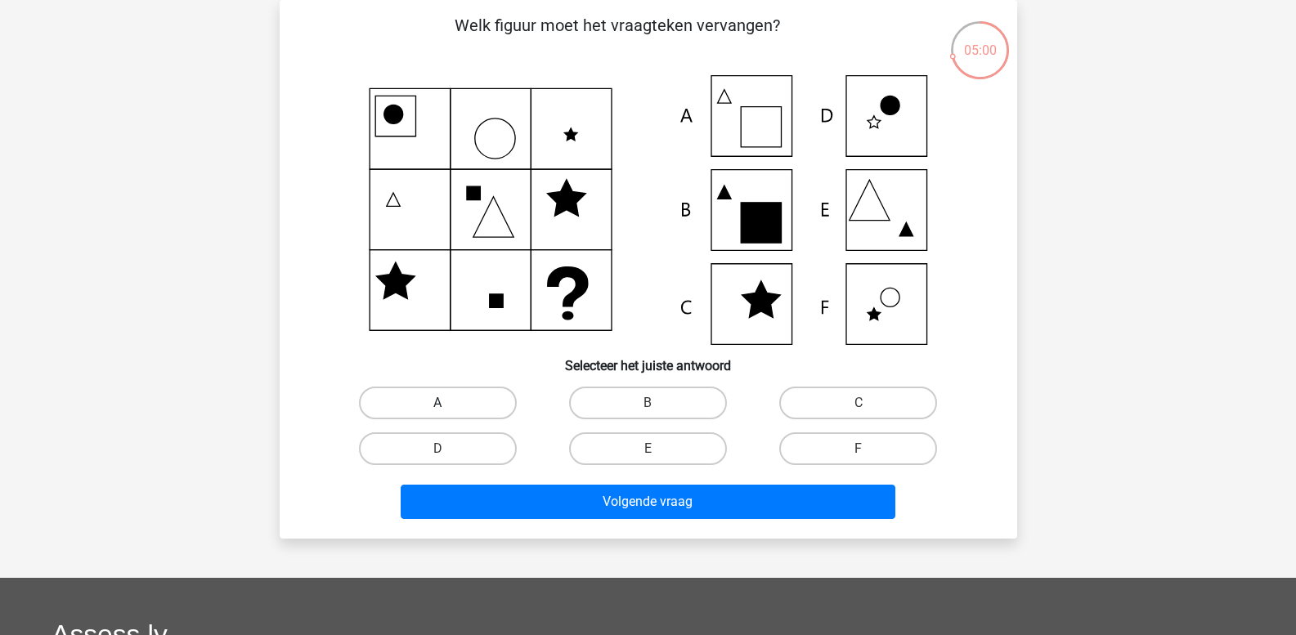
click at [456, 397] on label "A" at bounding box center [438, 403] width 158 height 33
click at [448, 403] on input "A" at bounding box center [442, 408] width 11 height 11
radio input "true"
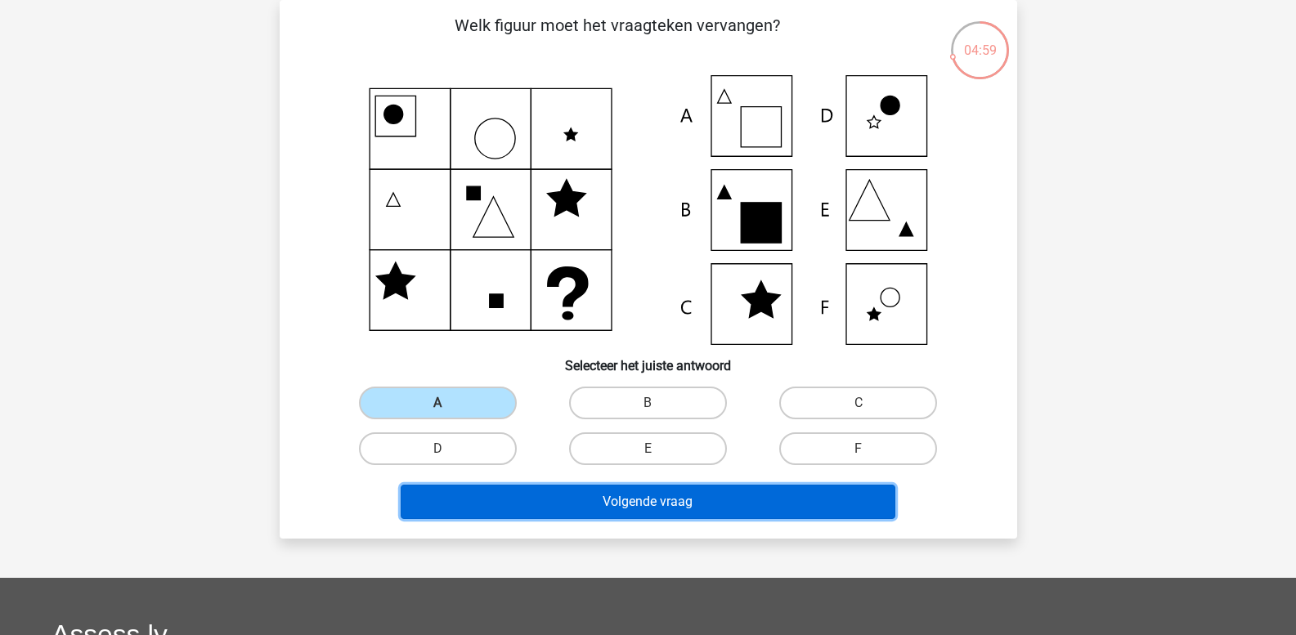
click at [536, 498] on button "Volgende vraag" at bounding box center [648, 502] width 495 height 34
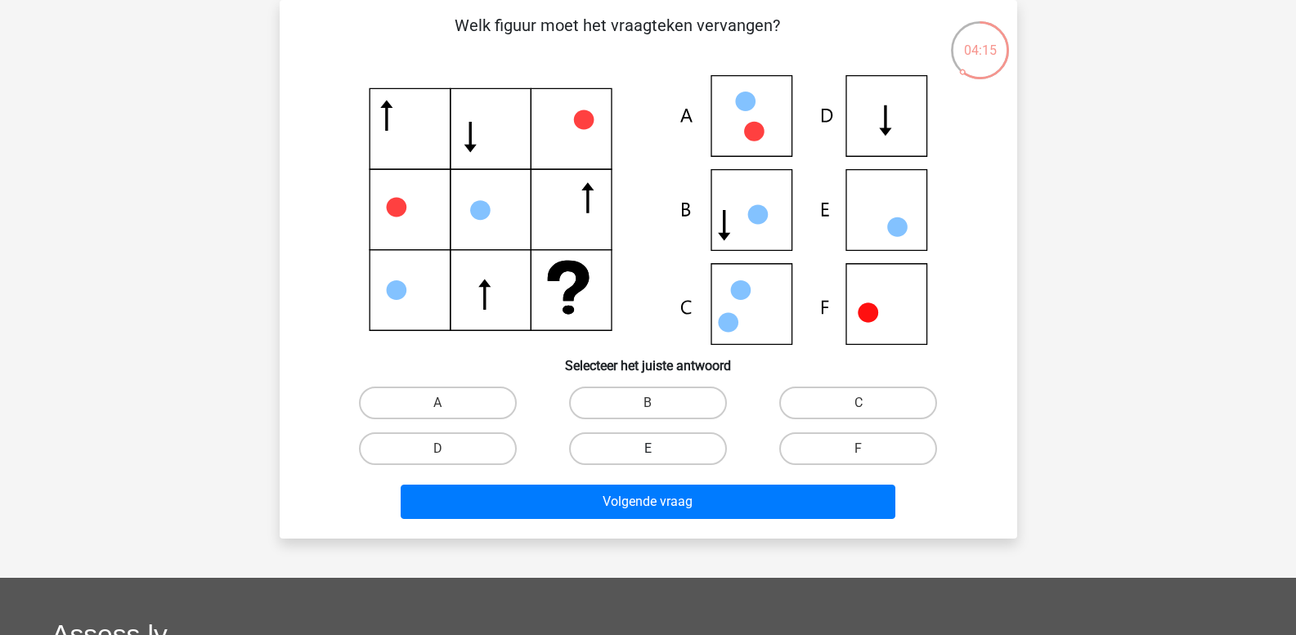
click at [686, 451] on label "E" at bounding box center [648, 449] width 158 height 33
click at [658, 451] on input "E" at bounding box center [653, 454] width 11 height 11
radio input "true"
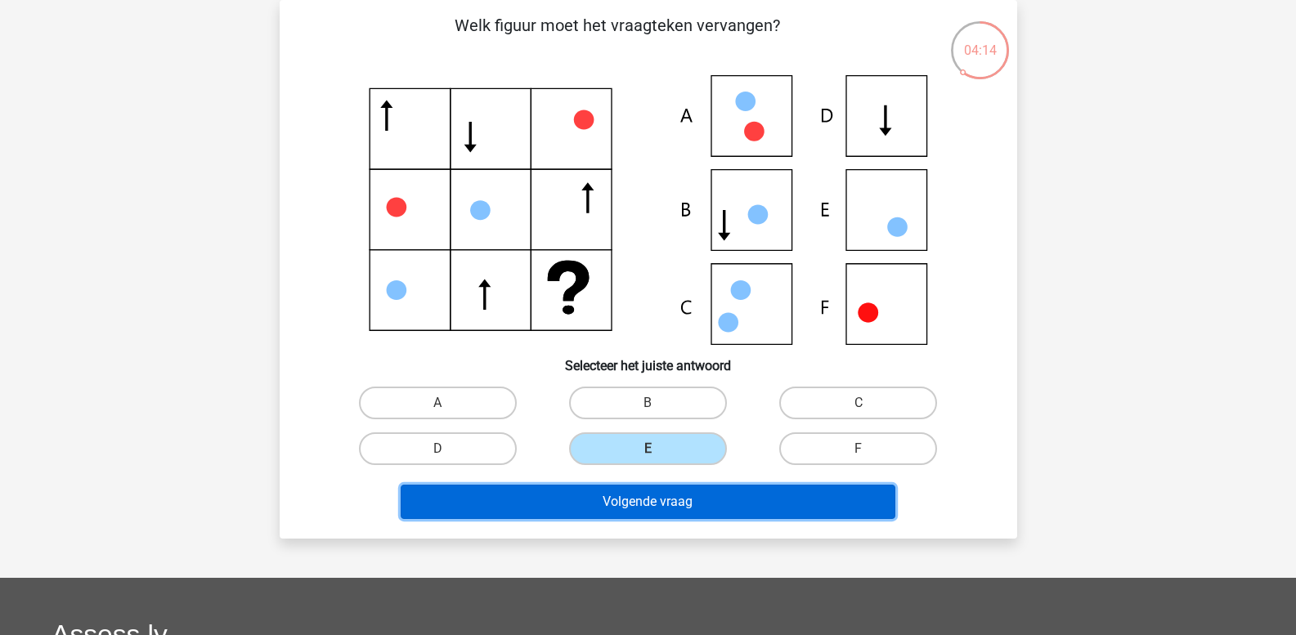
click at [670, 506] on button "Volgende vraag" at bounding box center [648, 502] width 495 height 34
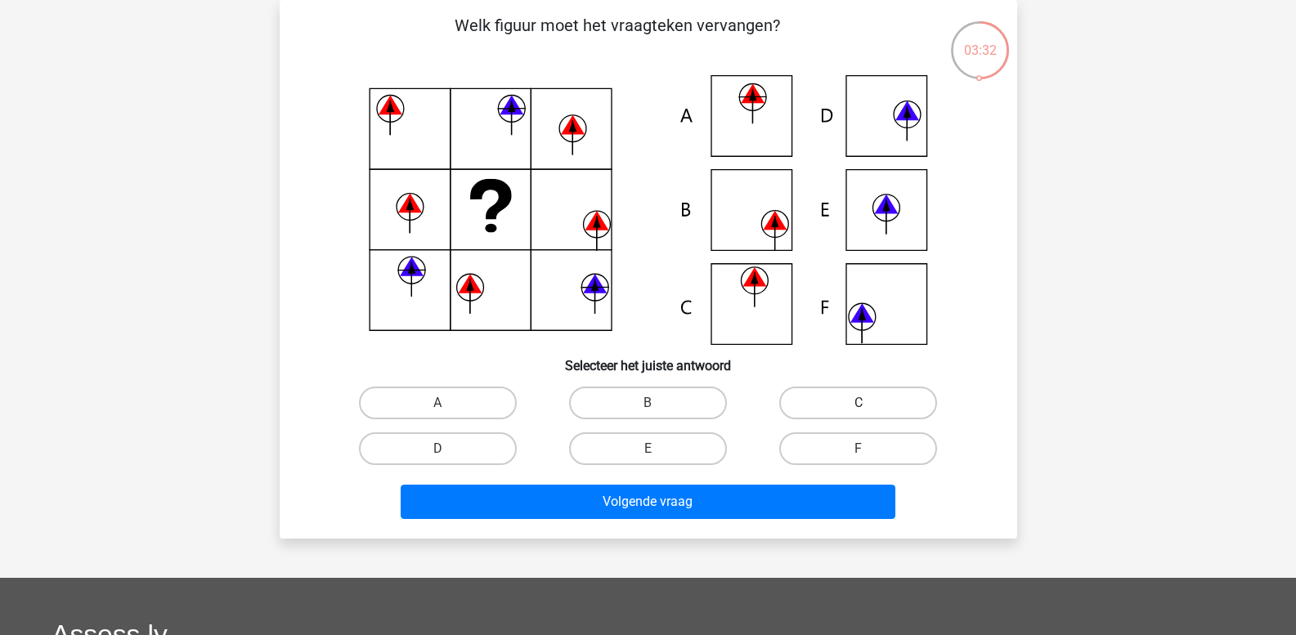
click at [827, 406] on label "C" at bounding box center [858, 403] width 158 height 33
click at [859, 406] on input "C" at bounding box center [864, 408] width 11 height 11
radio input "true"
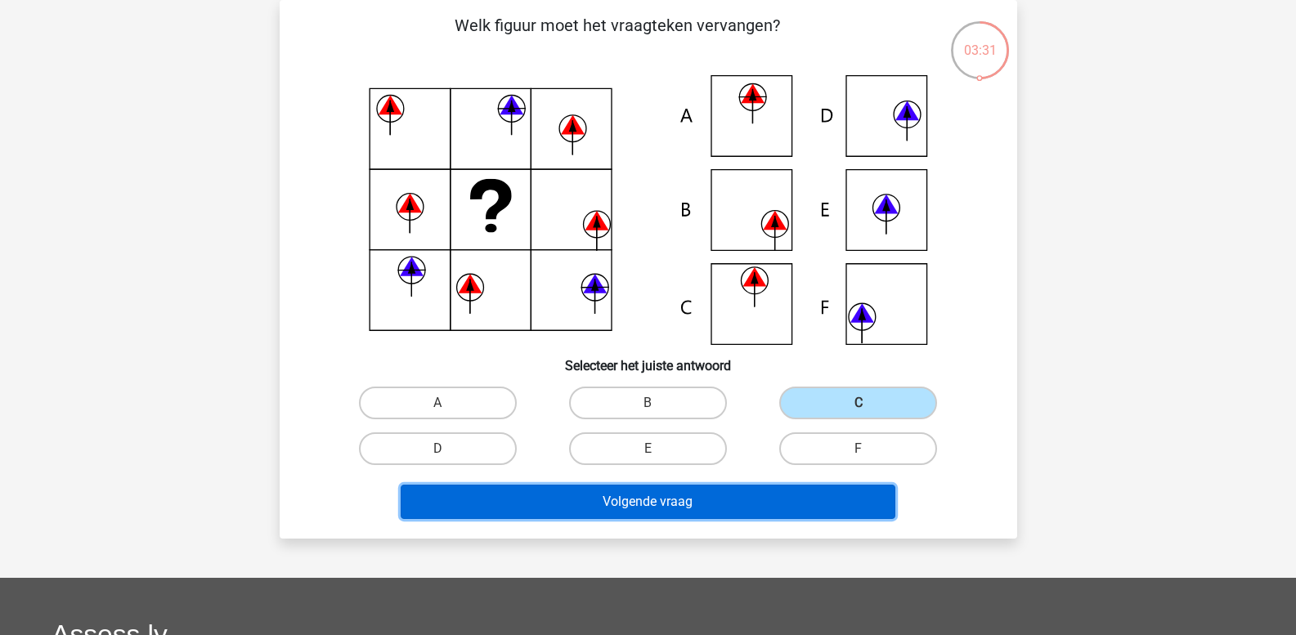
click at [768, 495] on button "Volgende vraag" at bounding box center [648, 502] width 495 height 34
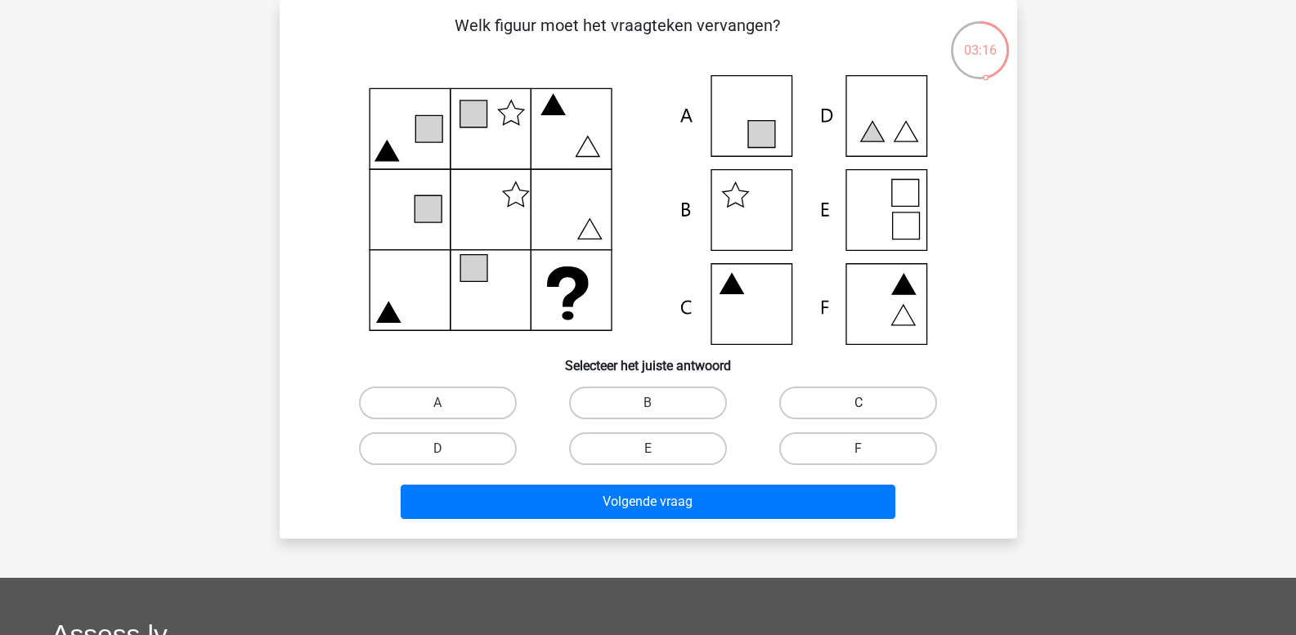
click at [800, 405] on label "C" at bounding box center [858, 403] width 158 height 33
click at [859, 405] on input "C" at bounding box center [864, 408] width 11 height 11
radio input "true"
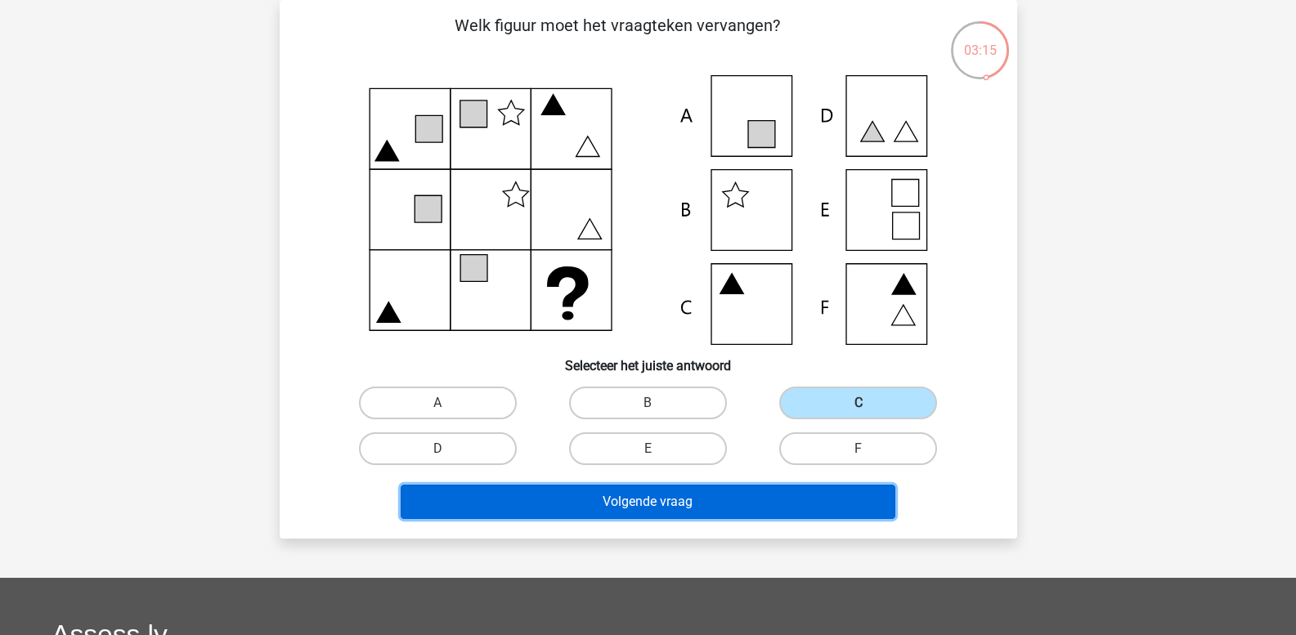
click at [727, 500] on button "Volgende vraag" at bounding box center [648, 502] width 495 height 34
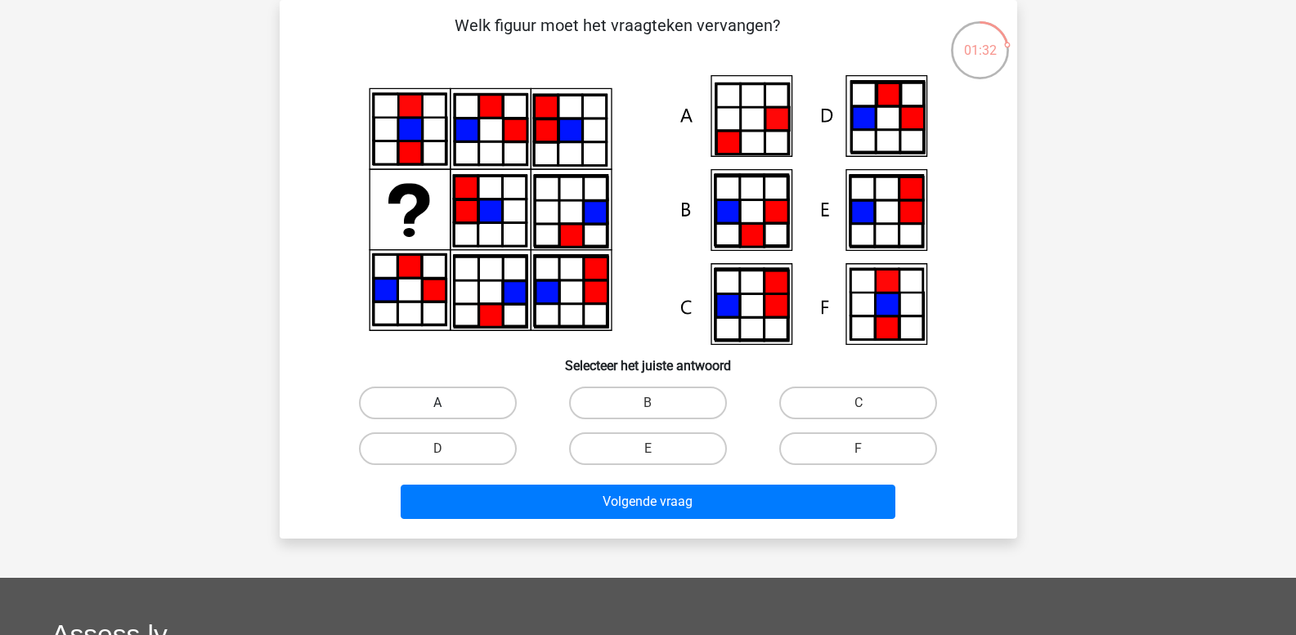
click at [428, 397] on label "A" at bounding box center [438, 403] width 158 height 33
click at [437, 403] on input "A" at bounding box center [442, 408] width 11 height 11
radio input "true"
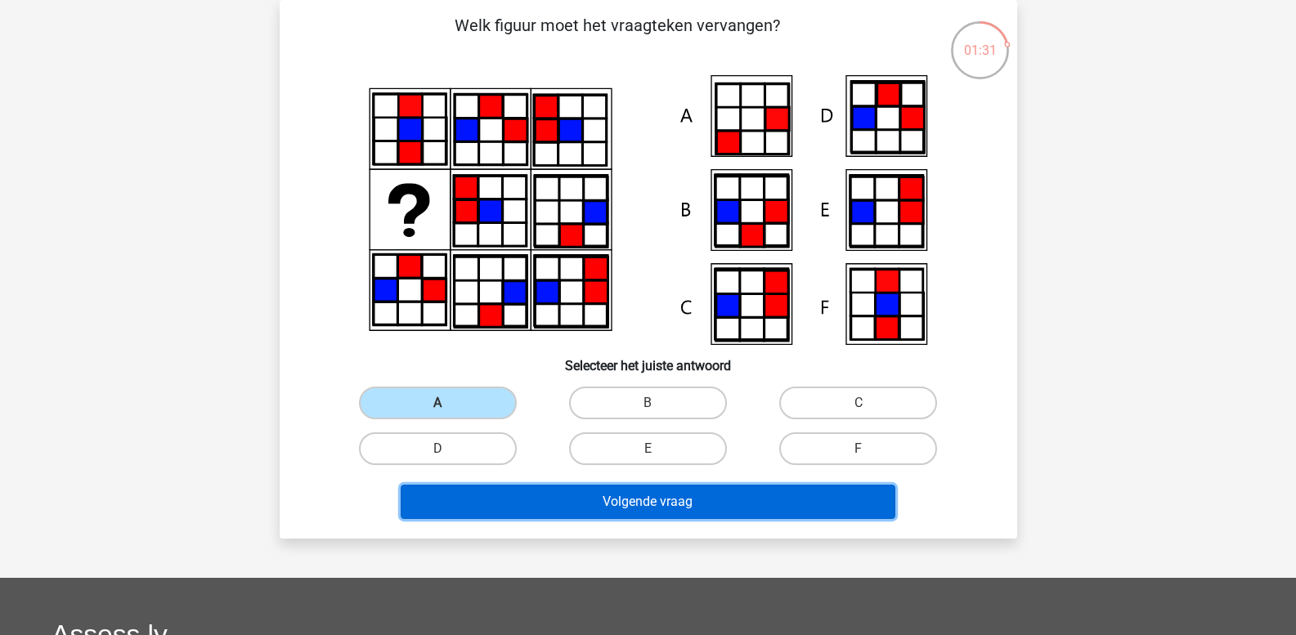
click at [502, 506] on button "Volgende vraag" at bounding box center [648, 502] width 495 height 34
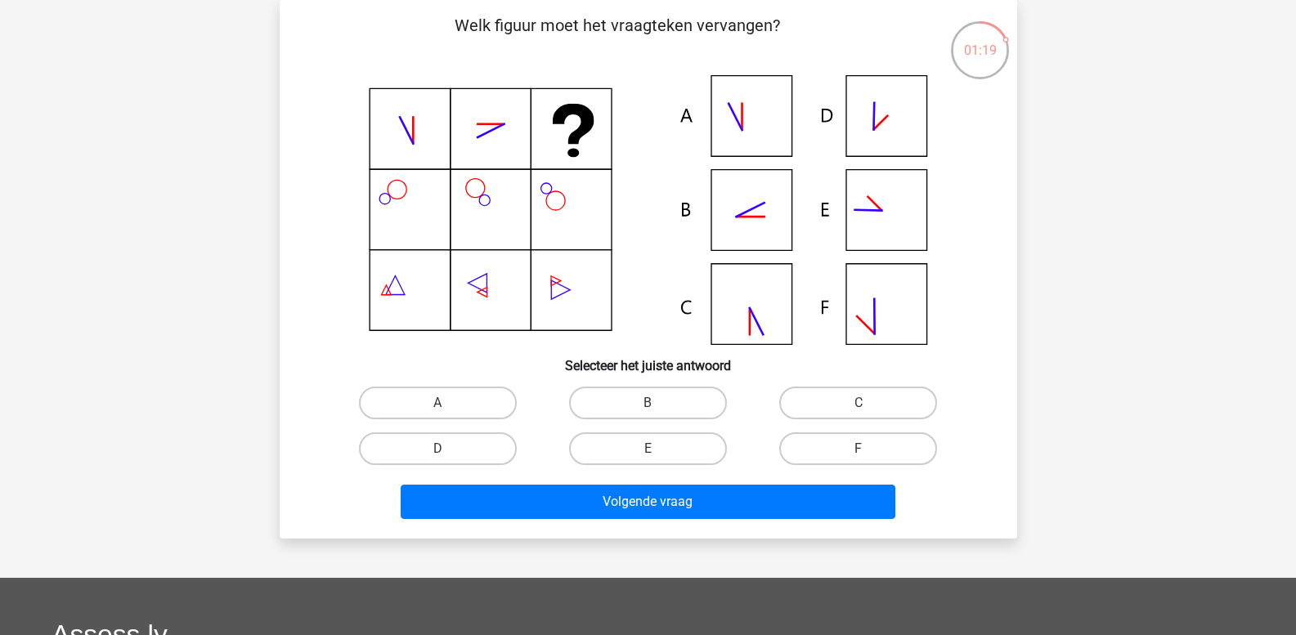
click at [751, 204] on icon at bounding box center [648, 210] width 659 height 270
click at [605, 400] on label "B" at bounding box center [648, 403] width 158 height 33
click at [648, 403] on input "B" at bounding box center [653, 408] width 11 height 11
radio input "true"
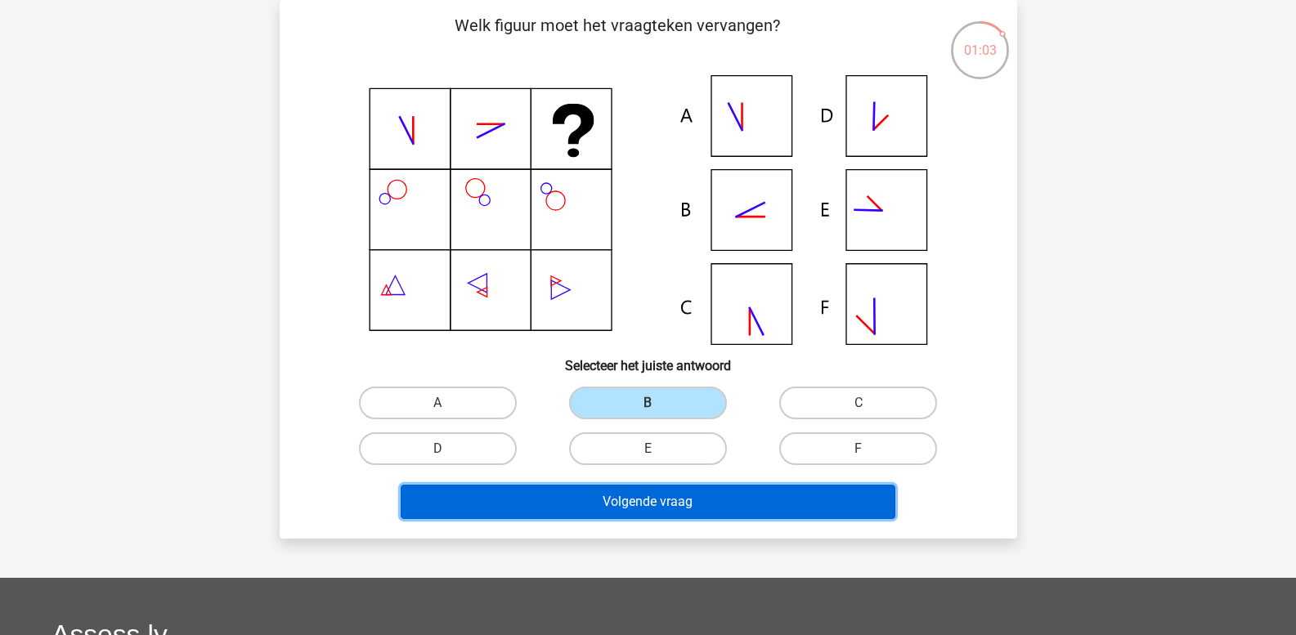
click at [592, 491] on button "Volgende vraag" at bounding box center [648, 502] width 495 height 34
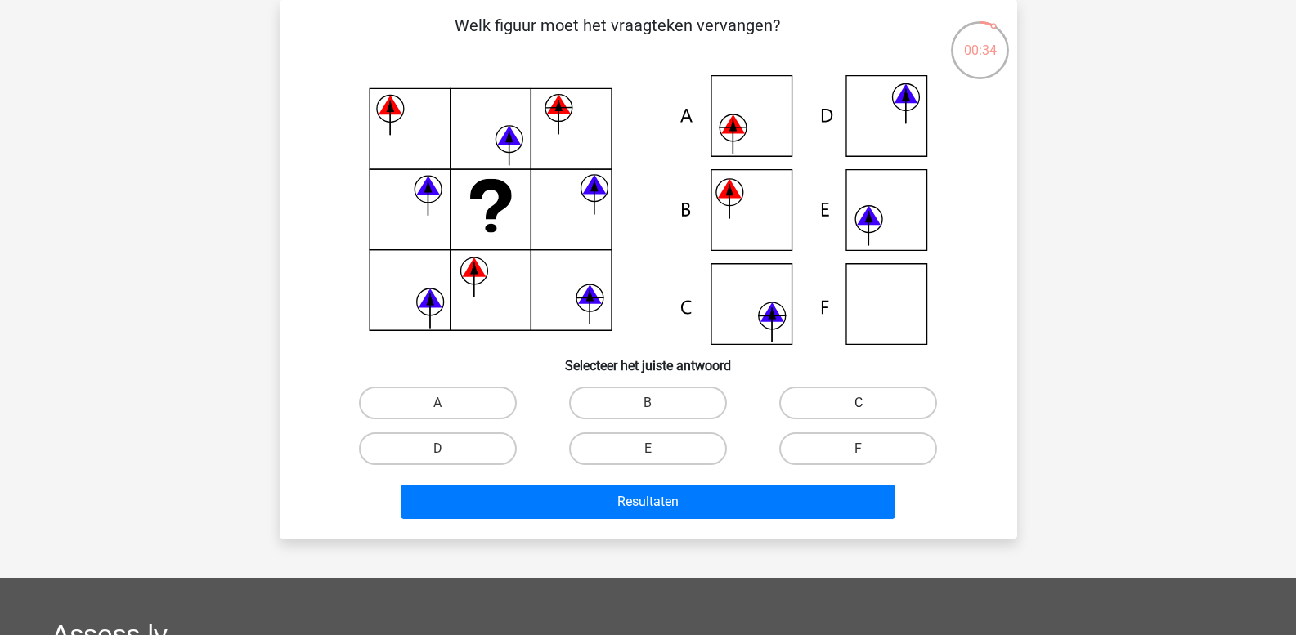
click at [823, 394] on label "C" at bounding box center [858, 403] width 158 height 33
click at [859, 403] on input "C" at bounding box center [864, 408] width 11 height 11
radio input "true"
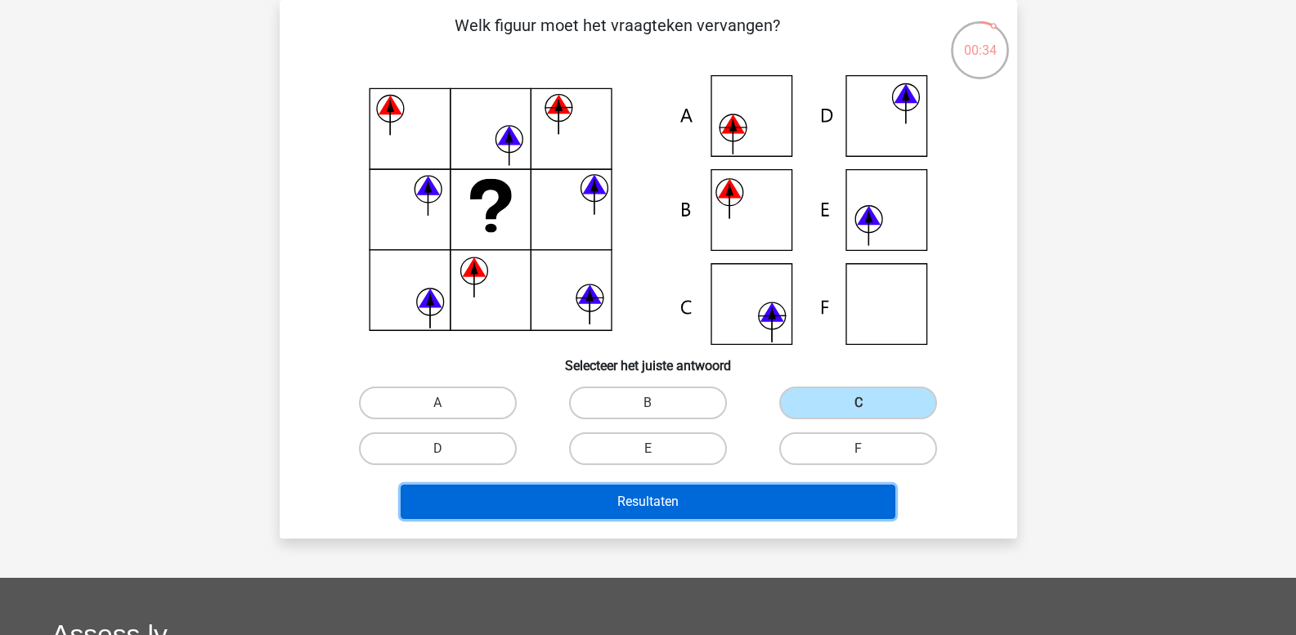
click at [741, 502] on button "Resultaten" at bounding box center [648, 502] width 495 height 34
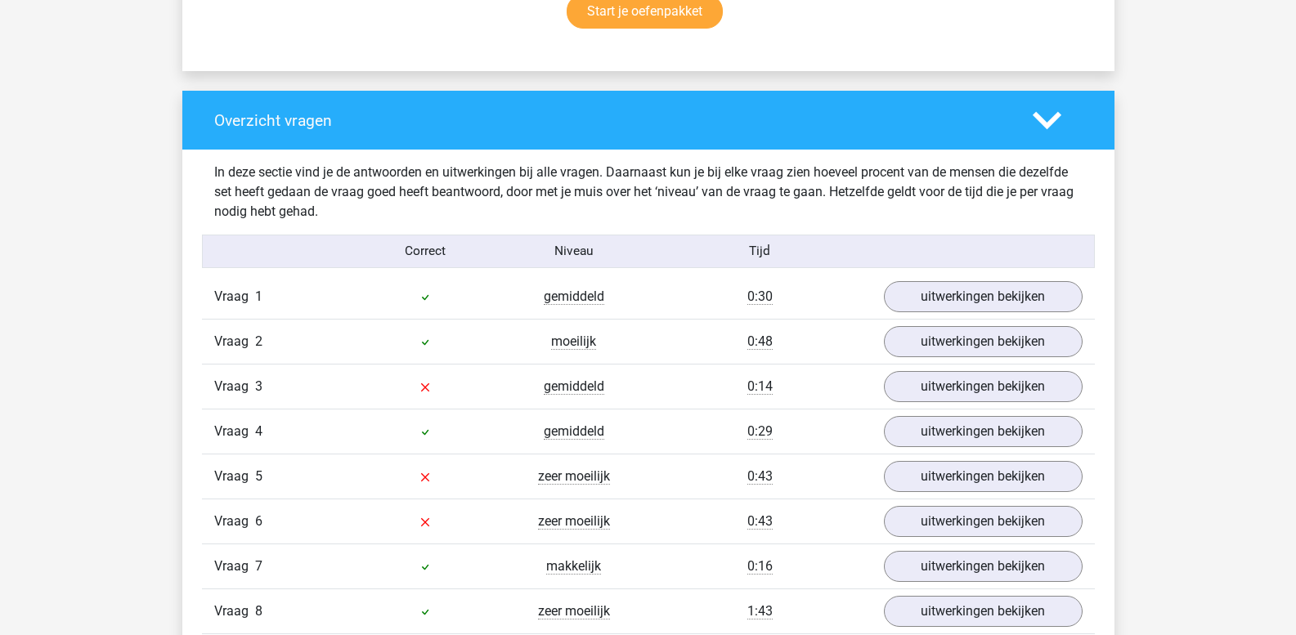
scroll to position [1226, 0]
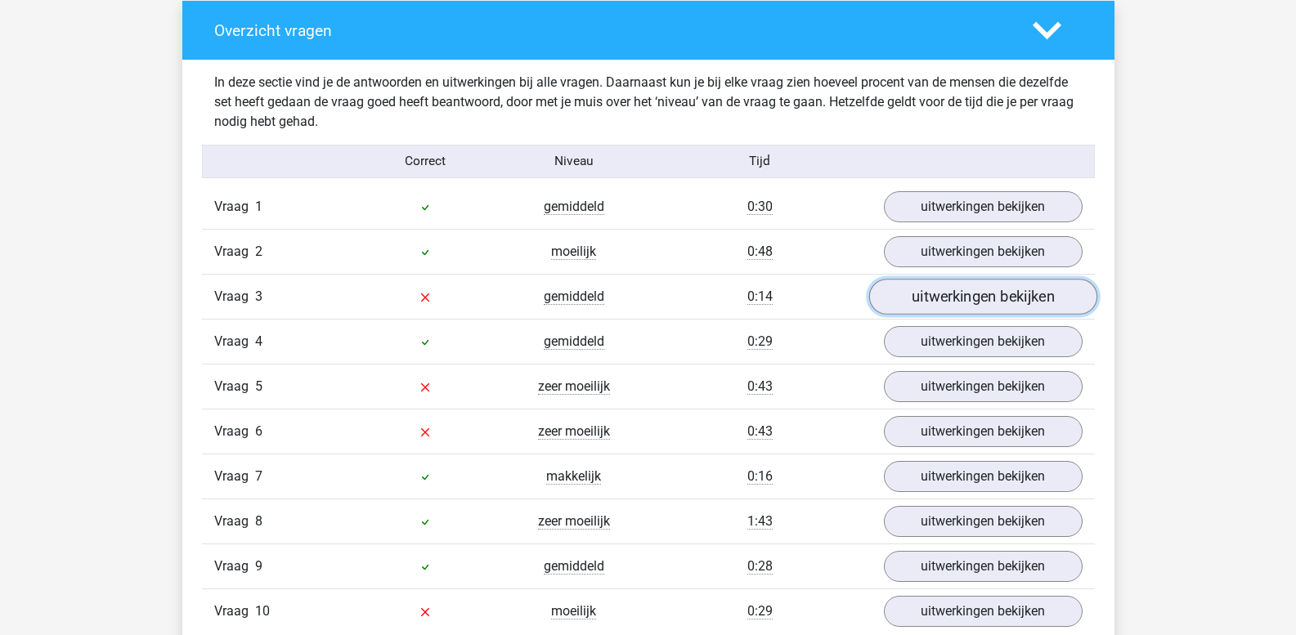
click at [953, 297] on link "uitwerkingen bekijken" at bounding box center [982, 298] width 228 height 36
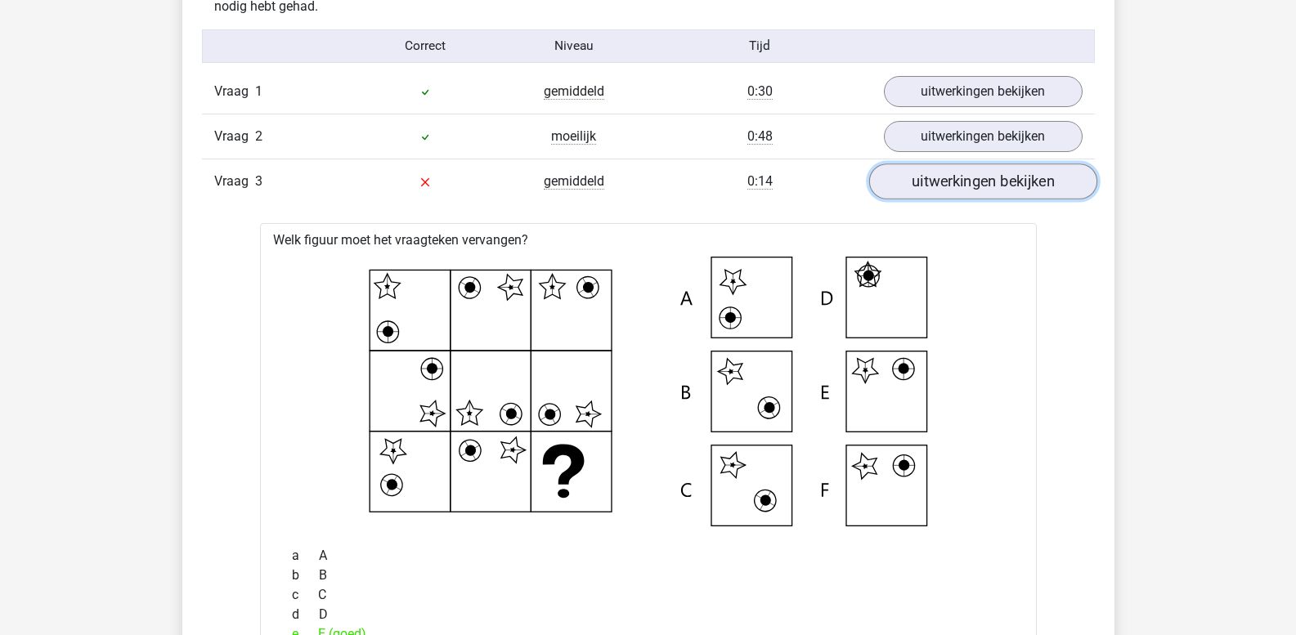
scroll to position [1390, 0]
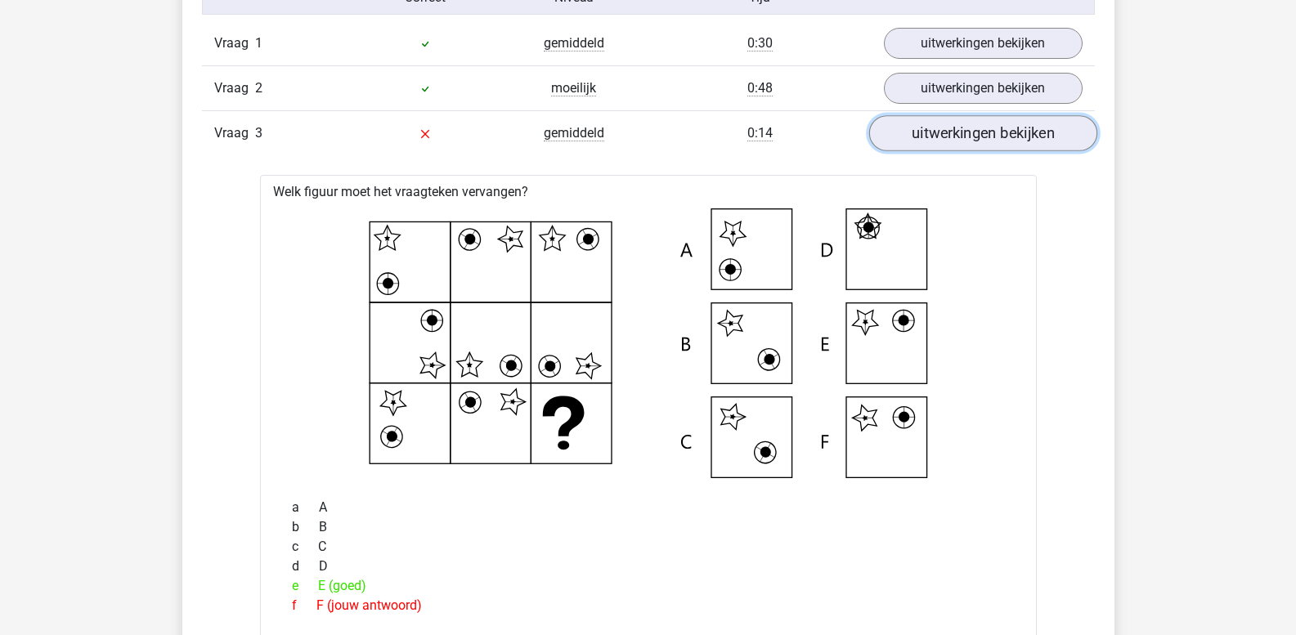
click at [957, 137] on link "uitwerkingen bekijken" at bounding box center [982, 134] width 228 height 36
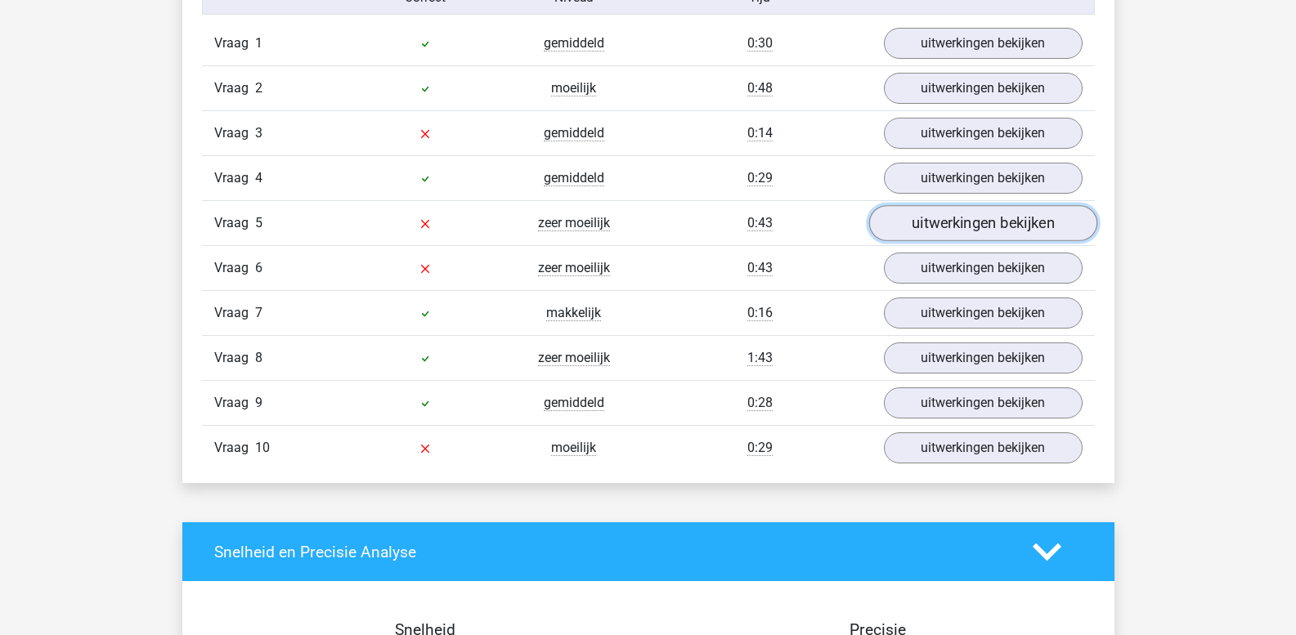
click at [944, 230] on link "uitwerkingen bekijken" at bounding box center [982, 224] width 228 height 36
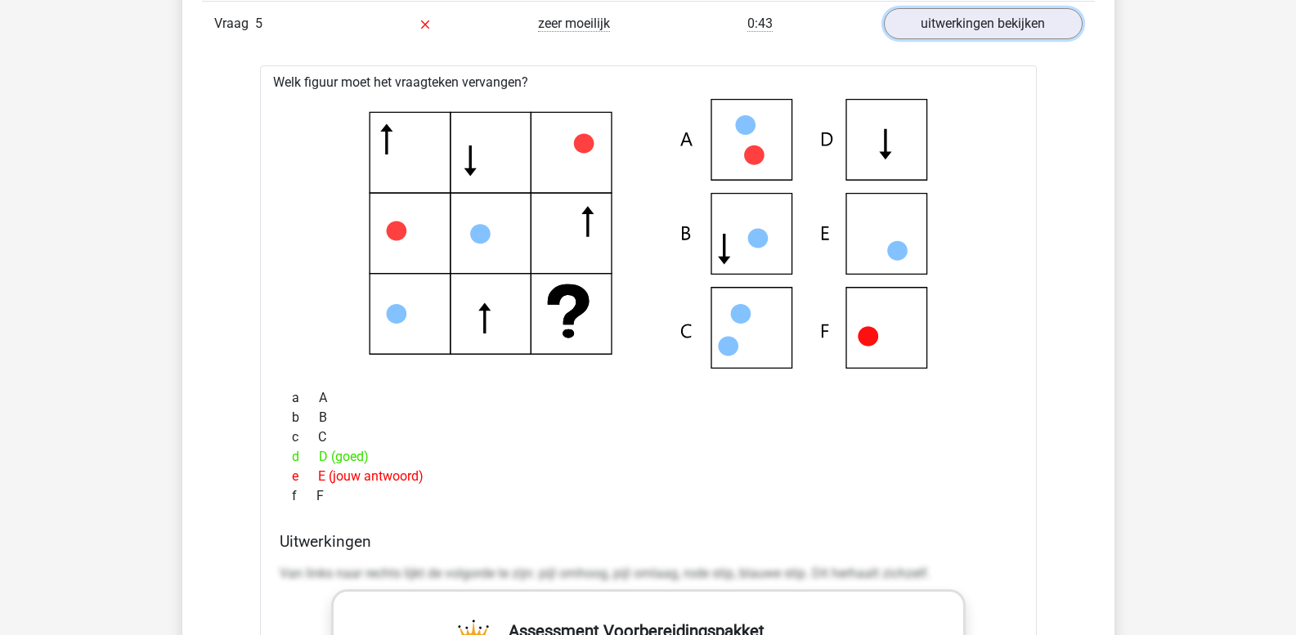
scroll to position [1635, 0]
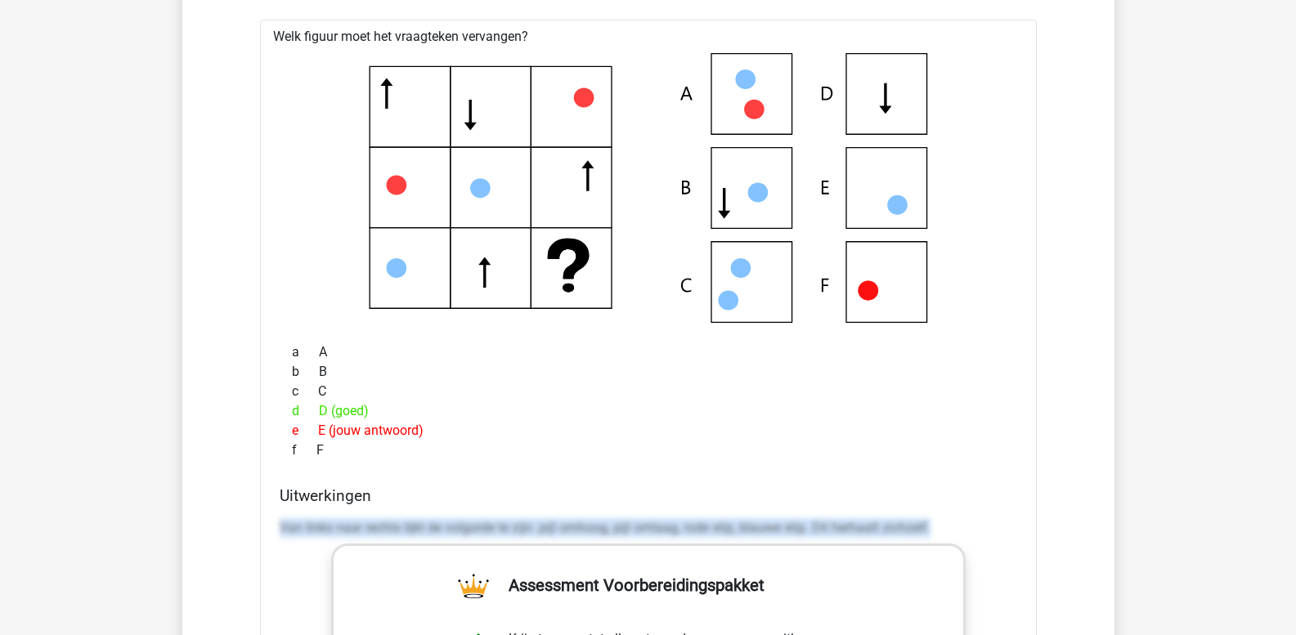
drag, startPoint x: 280, startPoint y: 531, endPoint x: 993, endPoint y: 527, distance: 713.0
click at [993, 527] on p "Van links naar rechts lijkt de volgorde te zijn: pijl omhoog, pijl omlaag, rode…" at bounding box center [649, 528] width 738 height 20
copy p "Van links naar rechts lijkt de volgorde te zijn: pijl omhoog, pijl omlaag, rode…"
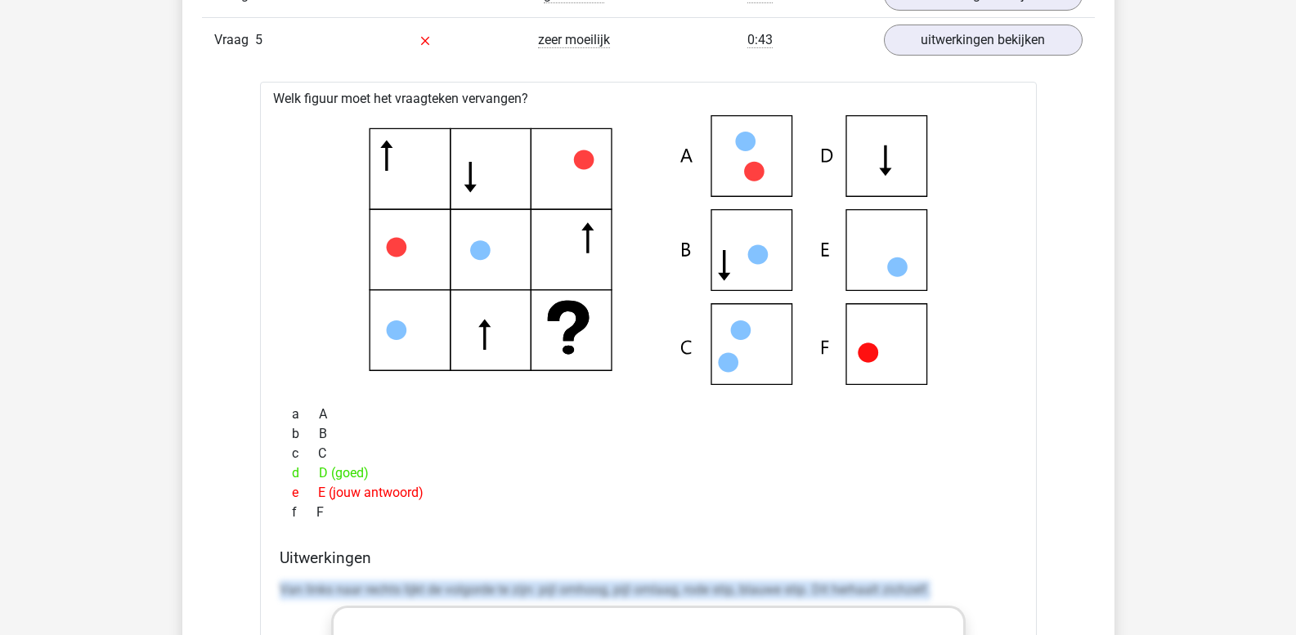
scroll to position [1554, 0]
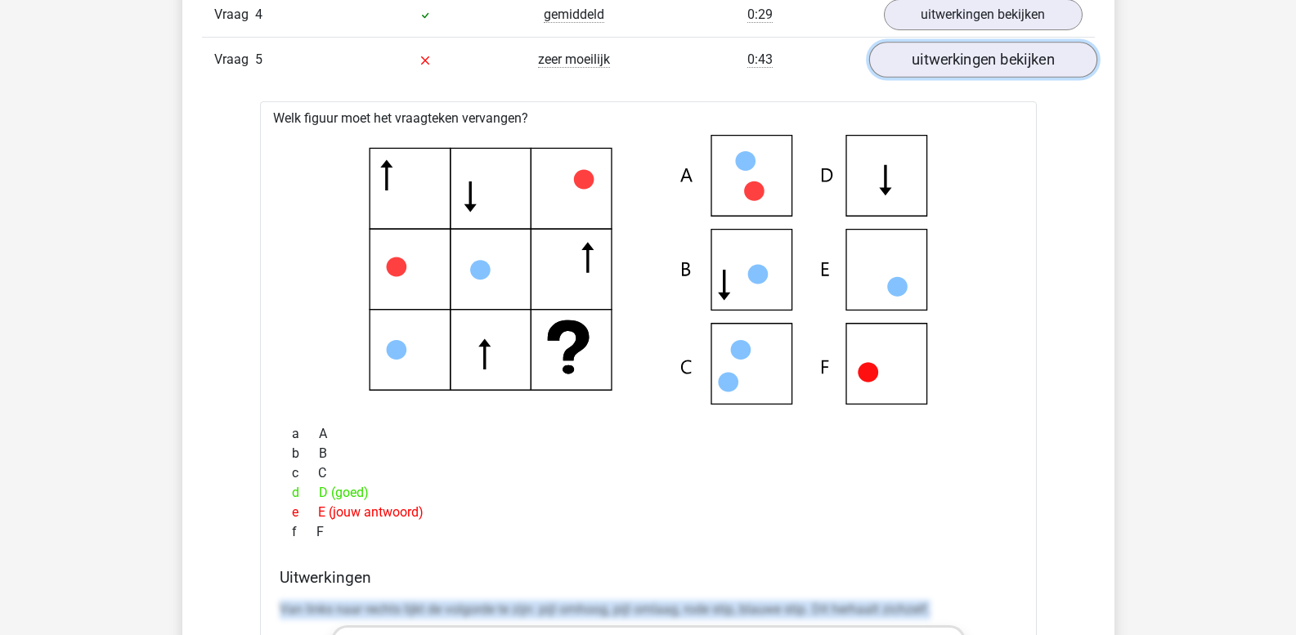
click at [949, 65] on link "uitwerkingen bekijken" at bounding box center [982, 61] width 228 height 36
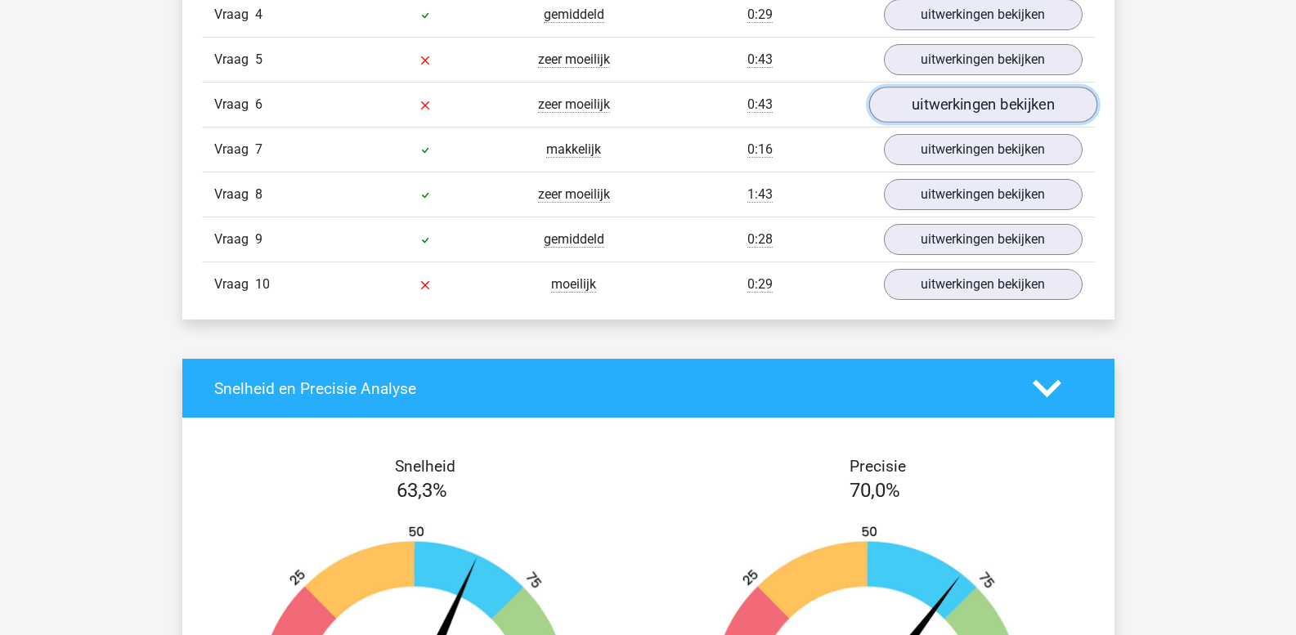
click at [941, 101] on link "uitwerkingen bekijken" at bounding box center [982, 105] width 228 height 36
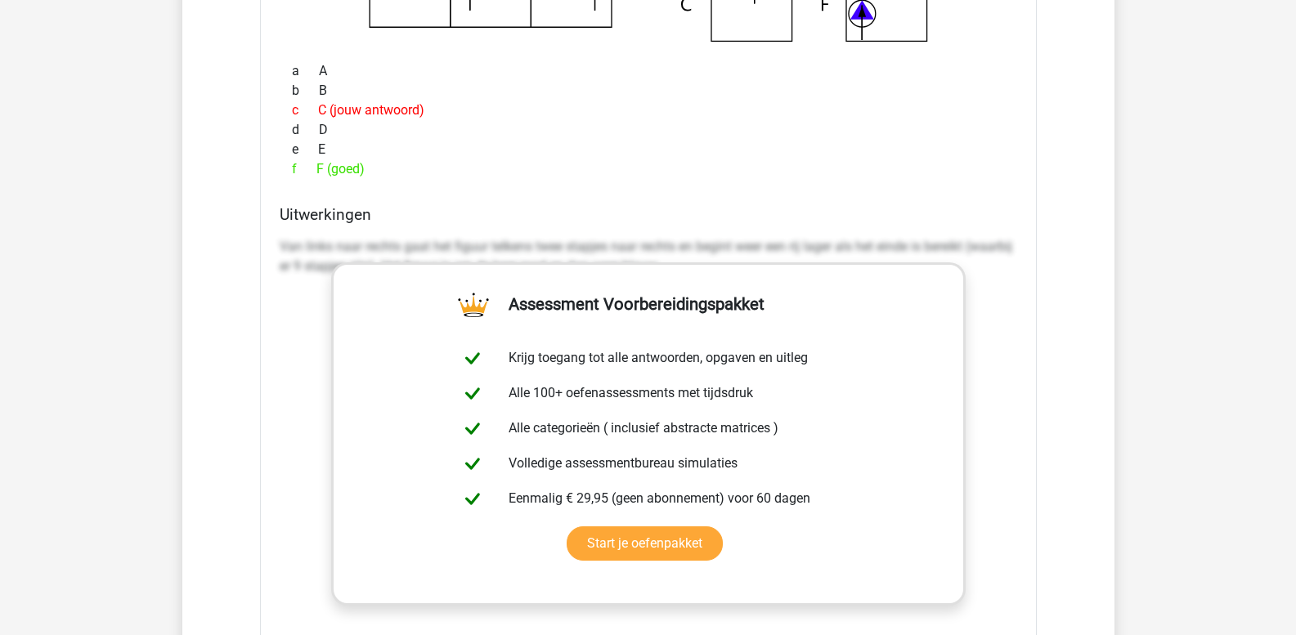
scroll to position [1962, 0]
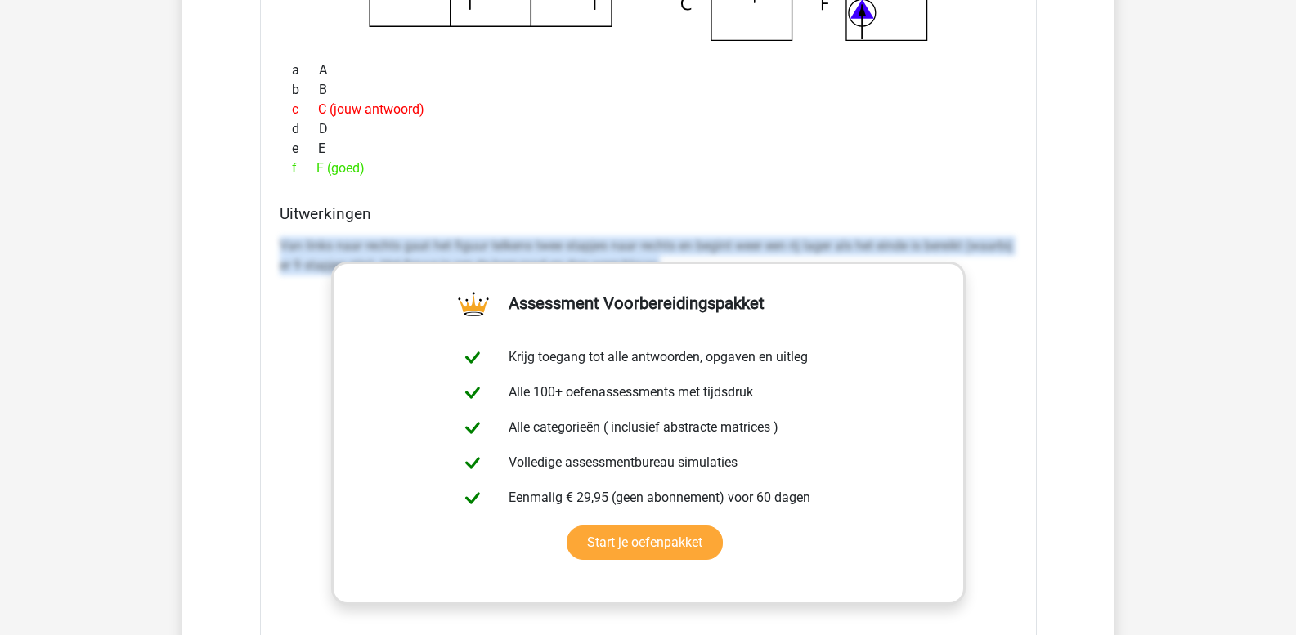
drag, startPoint x: 281, startPoint y: 242, endPoint x: 1064, endPoint y: 298, distance: 784.5
click at [1064, 298] on div "Vraag 1 gemiddeld 0:30 uitwerkingen bekijken Welk figuur moet het vraagteken ve…" at bounding box center [648, 222] width 868 height 1546
copy p "Van links naar rechts gaat het figuur telkens twee stapjes naar rechts en begin…"
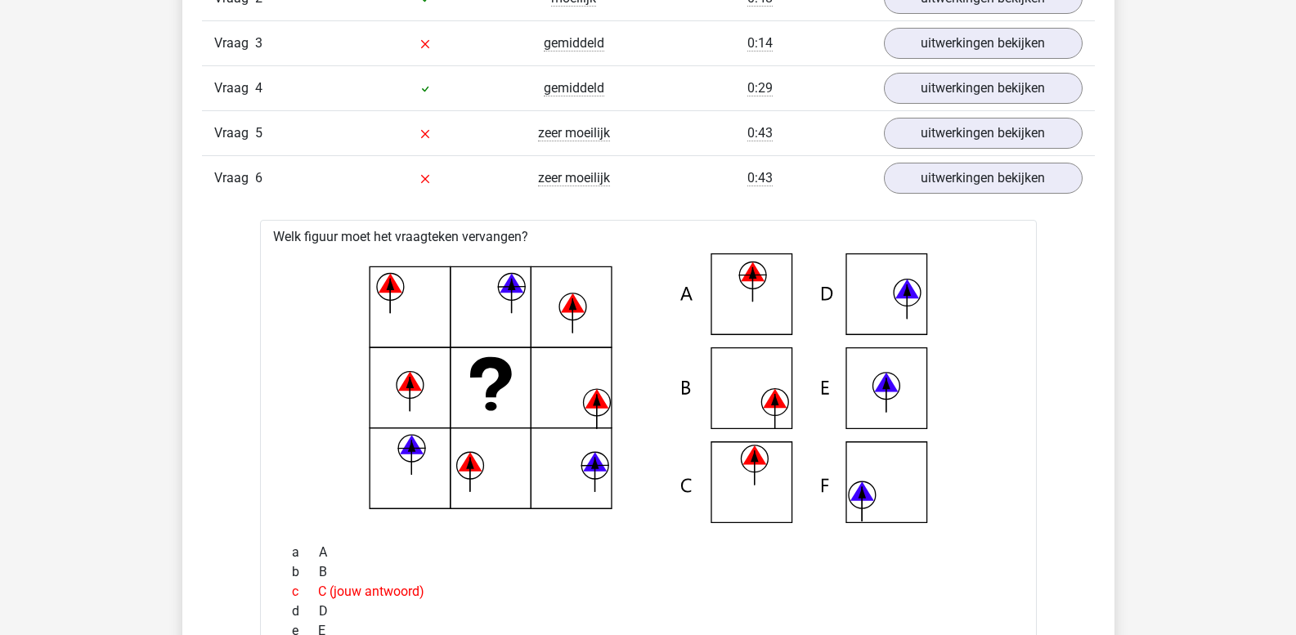
scroll to position [1390, 0]
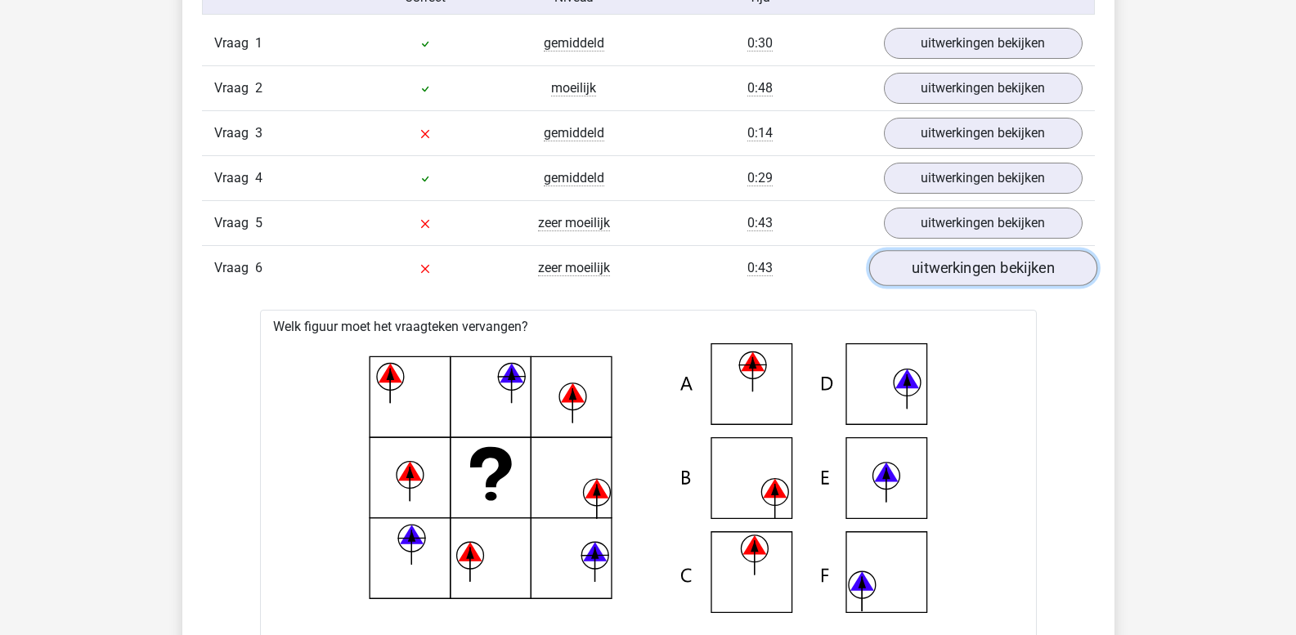
click at [927, 270] on link "uitwerkingen bekijken" at bounding box center [982, 269] width 228 height 36
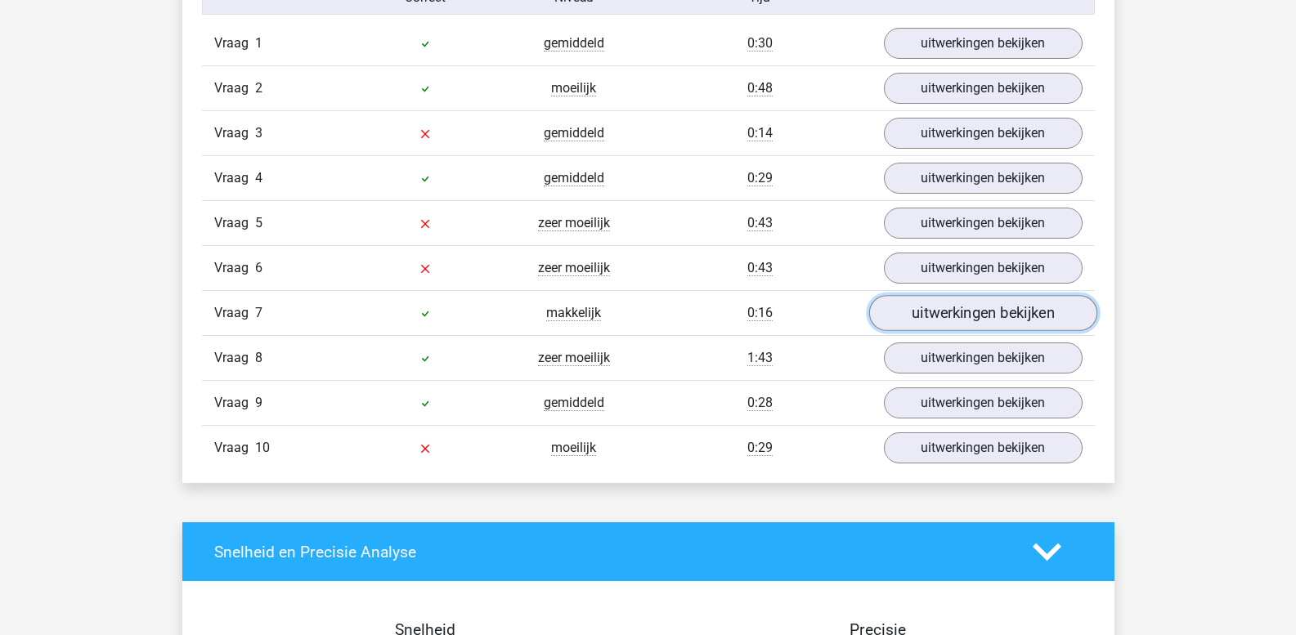
click at [931, 321] on link "uitwerkingen bekijken" at bounding box center [982, 314] width 228 height 36
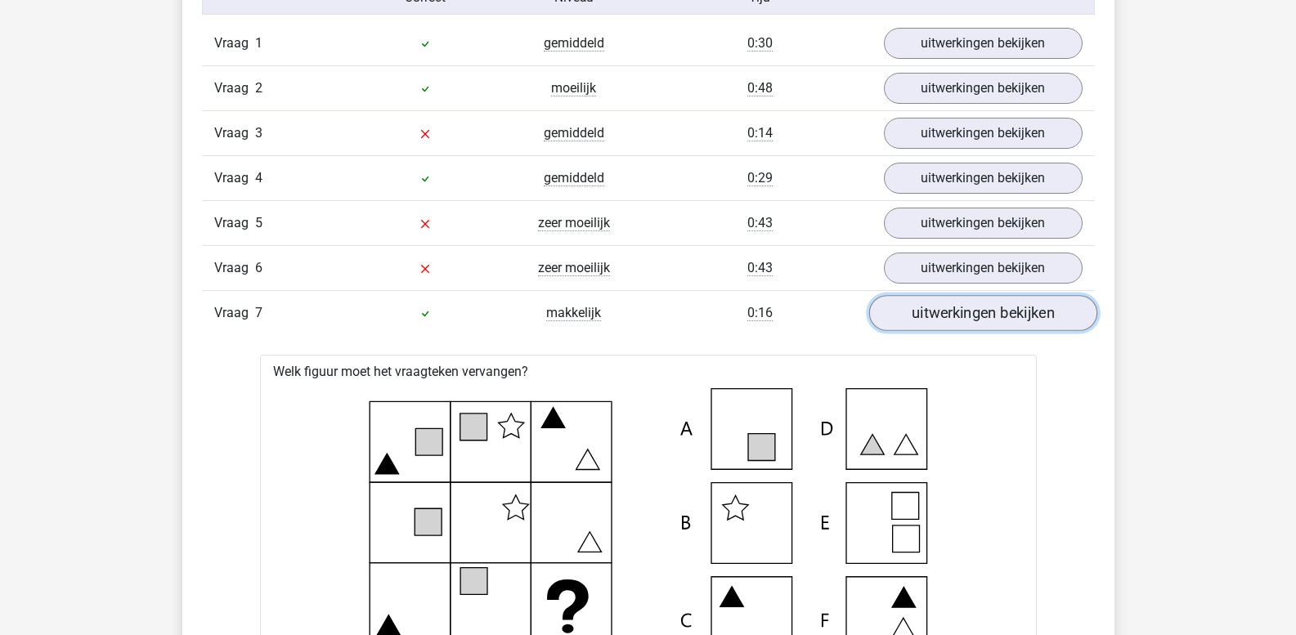
click at [931, 321] on link "uitwerkingen bekijken" at bounding box center [982, 314] width 228 height 36
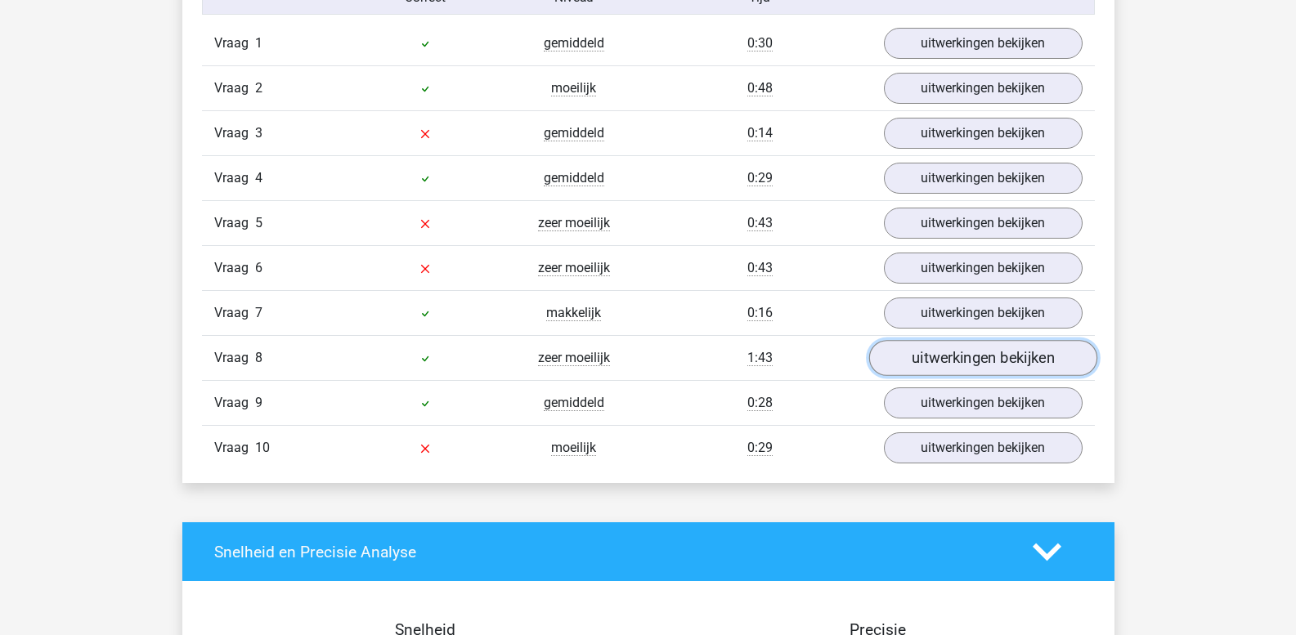
click at [942, 361] on link "uitwerkingen bekijken" at bounding box center [982, 359] width 228 height 36
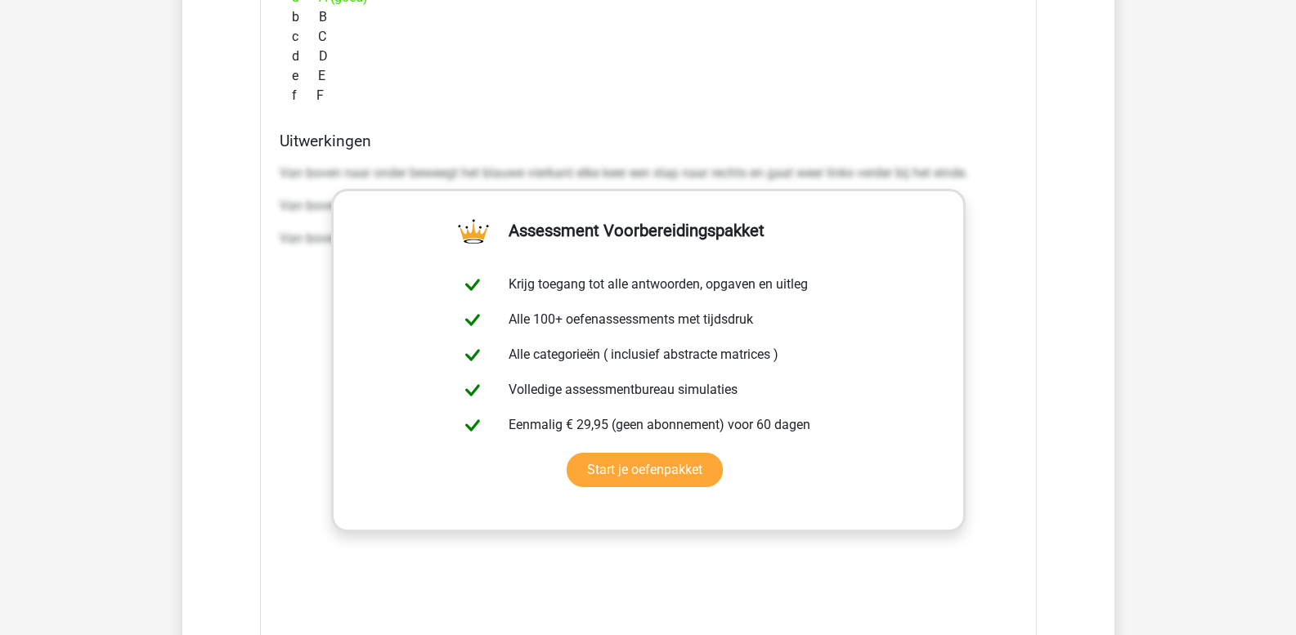
scroll to position [2126, 0]
click at [280, 172] on p "Van boven naar onder beweegt het blauwe vierkant elke keer een stap naar rechts…" at bounding box center [649, 173] width 738 height 20
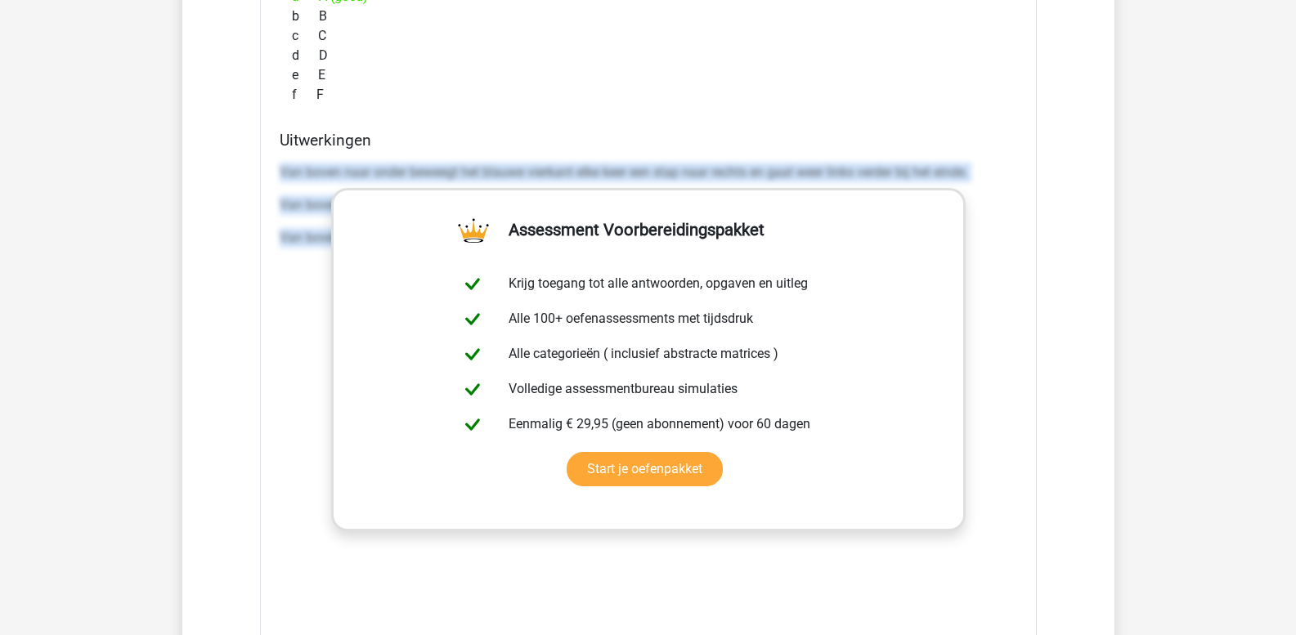
drag, startPoint x: 280, startPoint y: 172, endPoint x: 1111, endPoint y: 365, distance: 853.8
copy div "Van boven naar onder beweegt het blauwe vierkant elke keer een stap naar rechts…"
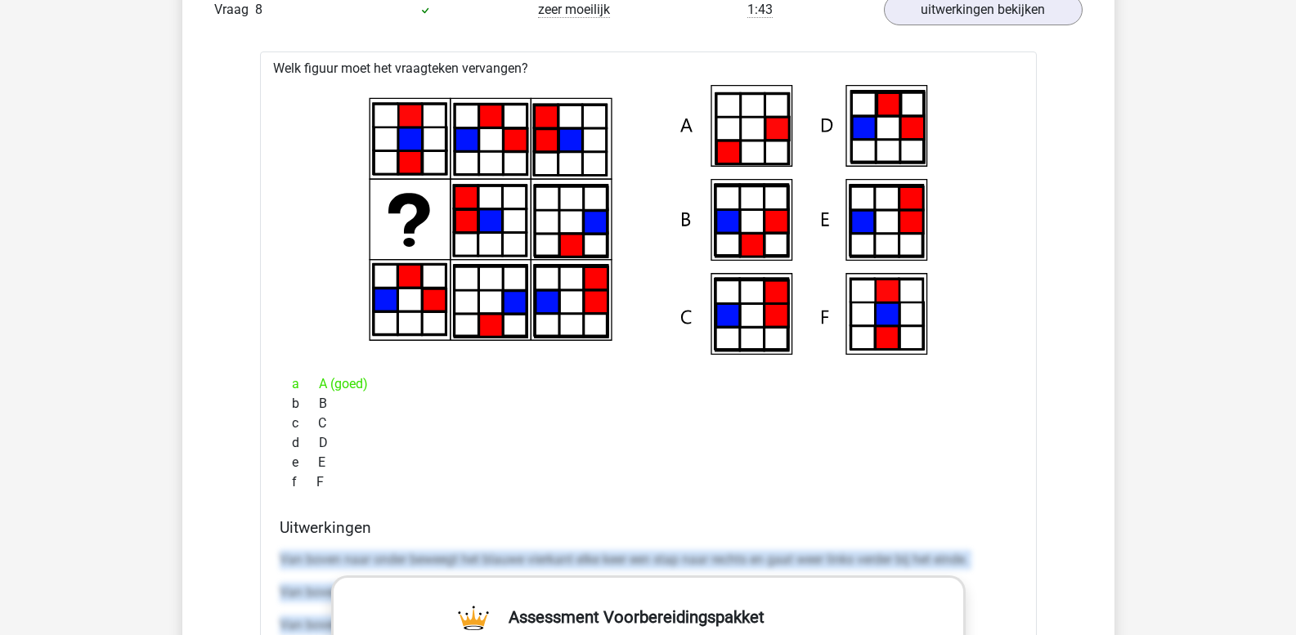
scroll to position [1717, 0]
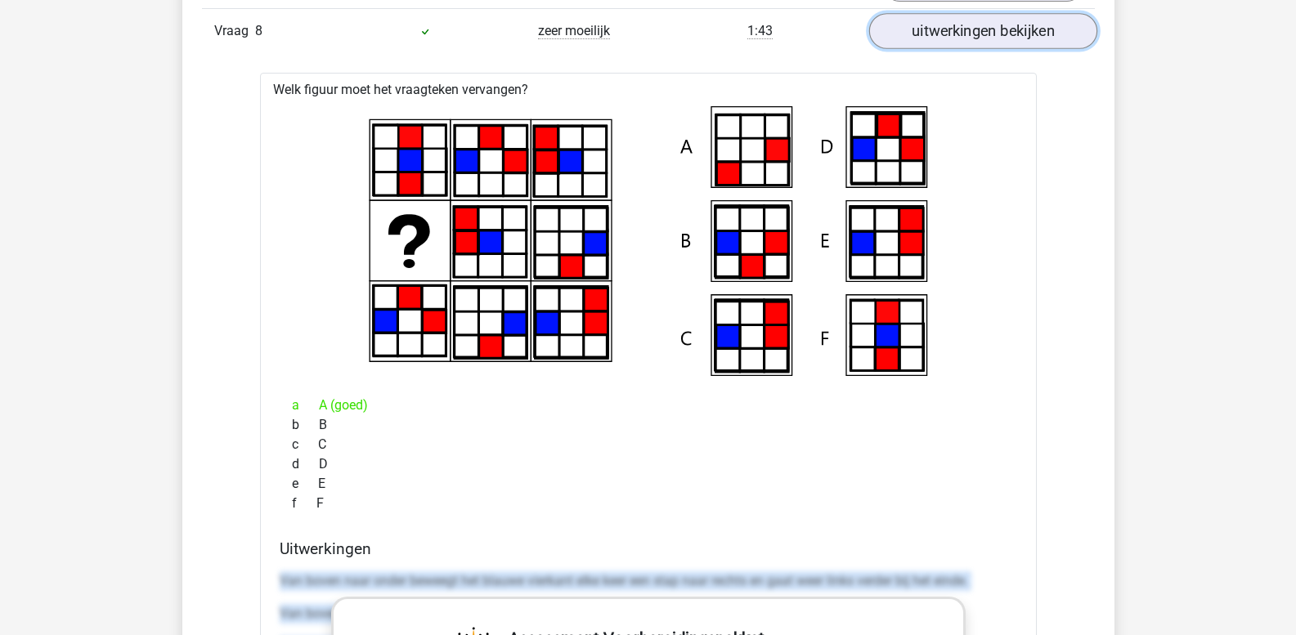
click at [1002, 43] on link "uitwerkingen bekijken" at bounding box center [982, 32] width 228 height 36
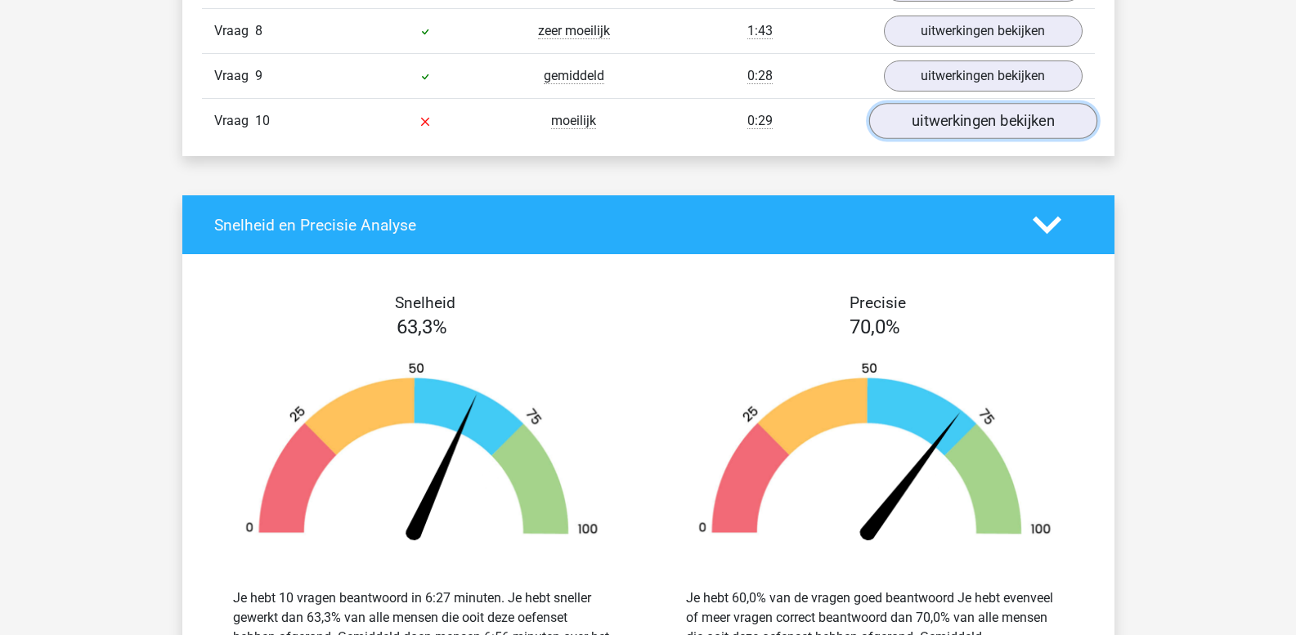
click at [983, 123] on link "uitwerkingen bekijken" at bounding box center [982, 122] width 228 height 36
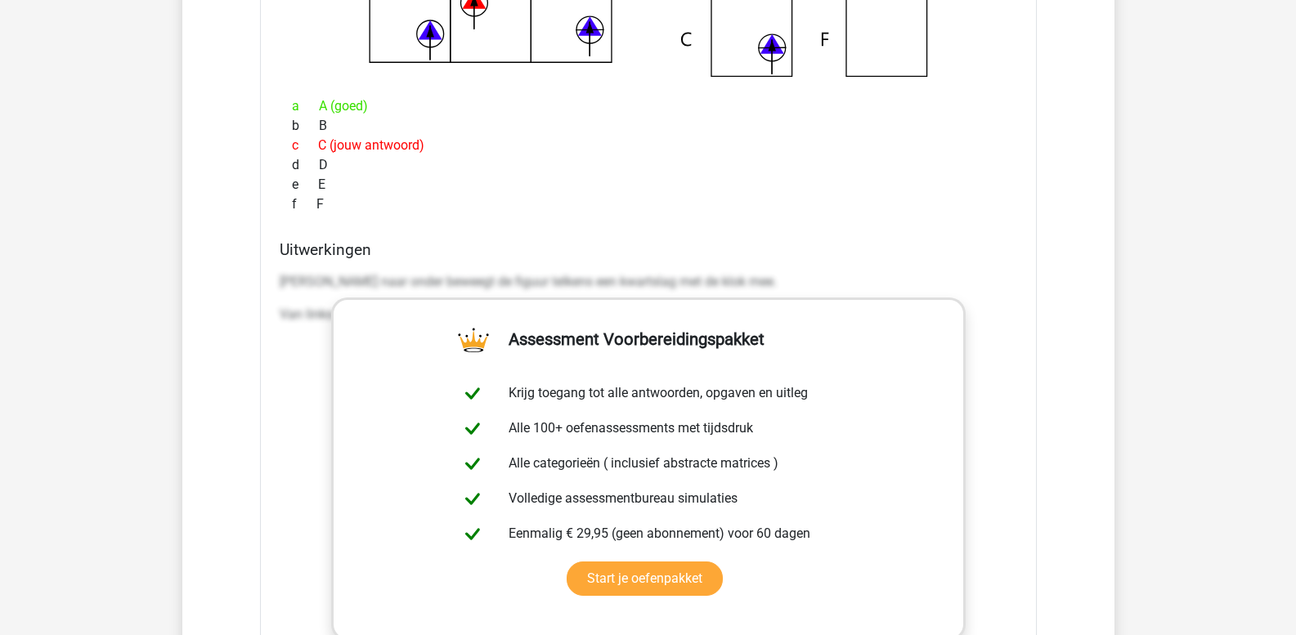
scroll to position [2126, 0]
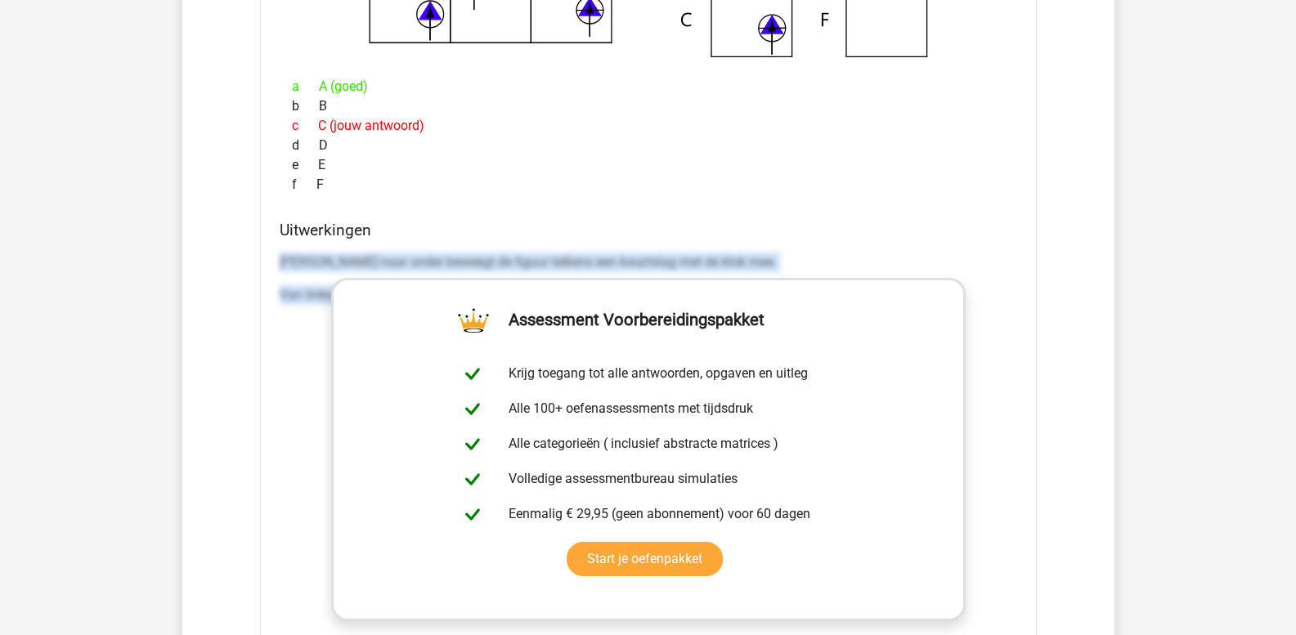
drag, startPoint x: 280, startPoint y: 260, endPoint x: 1280, endPoint y: 410, distance: 1011.1
click at [1280, 410] on div "Kies premium leo leo.aertsens@gmail.com" at bounding box center [648, 217] width 1296 height 4686
copy div "Van boven naar onder beweegt de figuur telkens een kwartslag met de klok mee. V…"
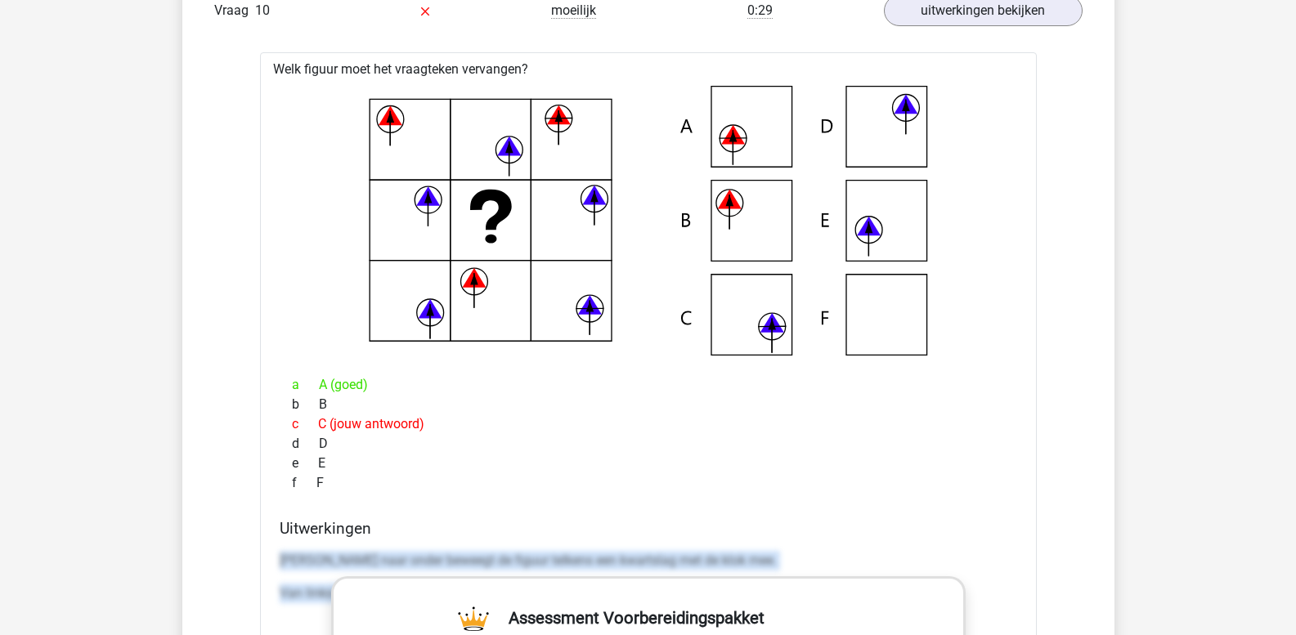
scroll to position [1799, 0]
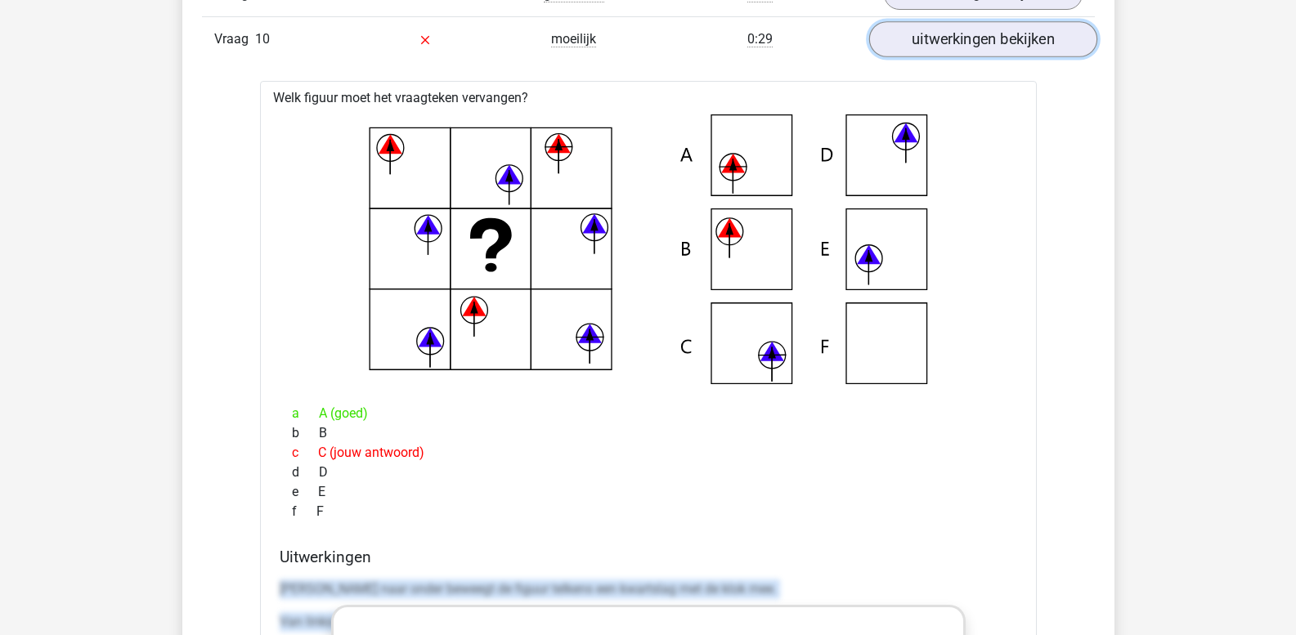
click at [942, 38] on link "uitwerkingen bekijken" at bounding box center [982, 40] width 228 height 36
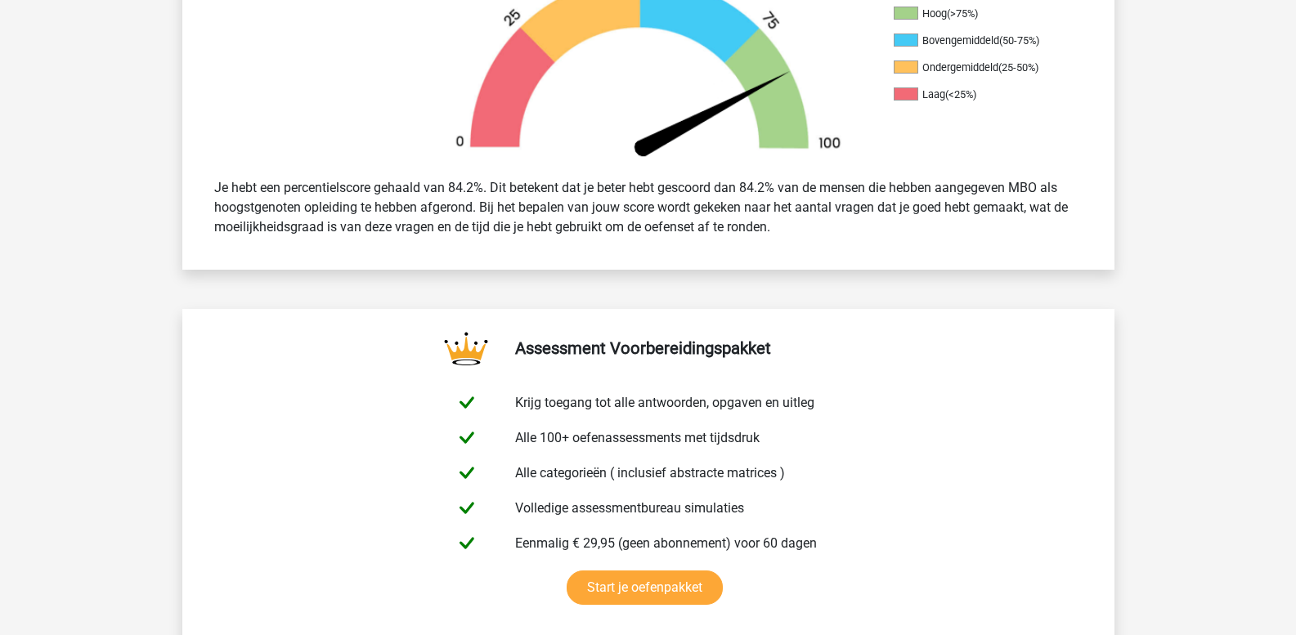
scroll to position [409, 0]
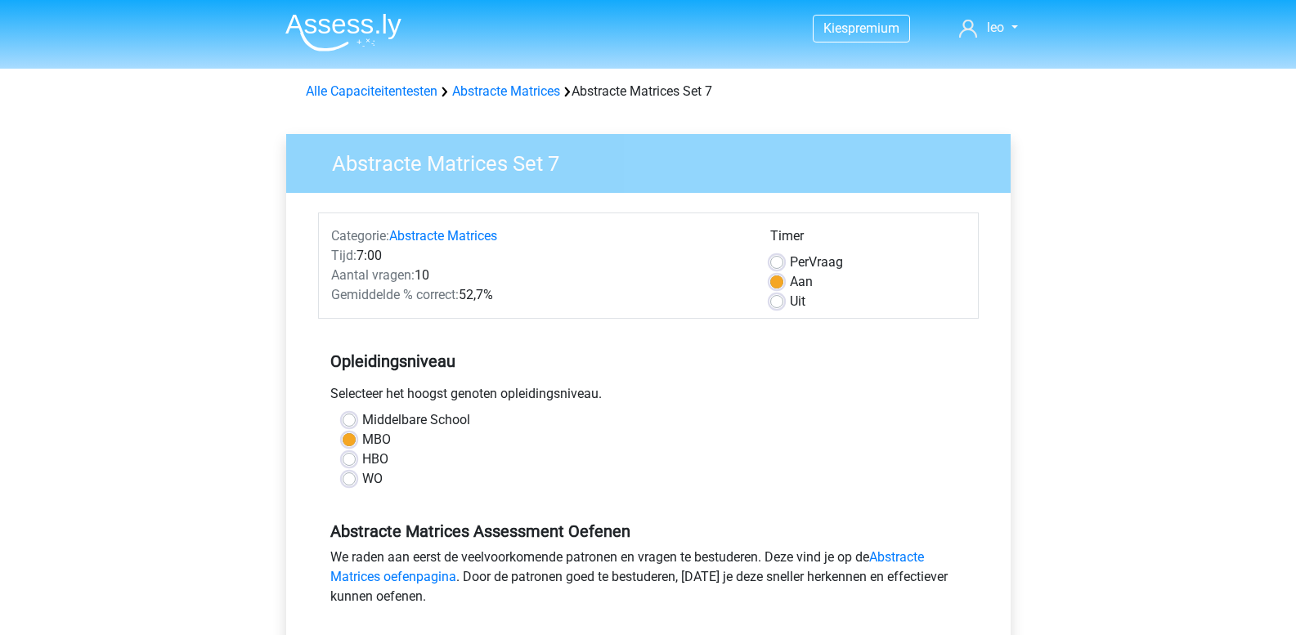
click at [494, 83] on div "Alle Capaciteitentesten Abstracte Matrices Abstracte Matrices Set 7" at bounding box center [648, 92] width 698 height 20
click at [491, 93] on link "Abstracte Matrices" at bounding box center [506, 91] width 108 height 16
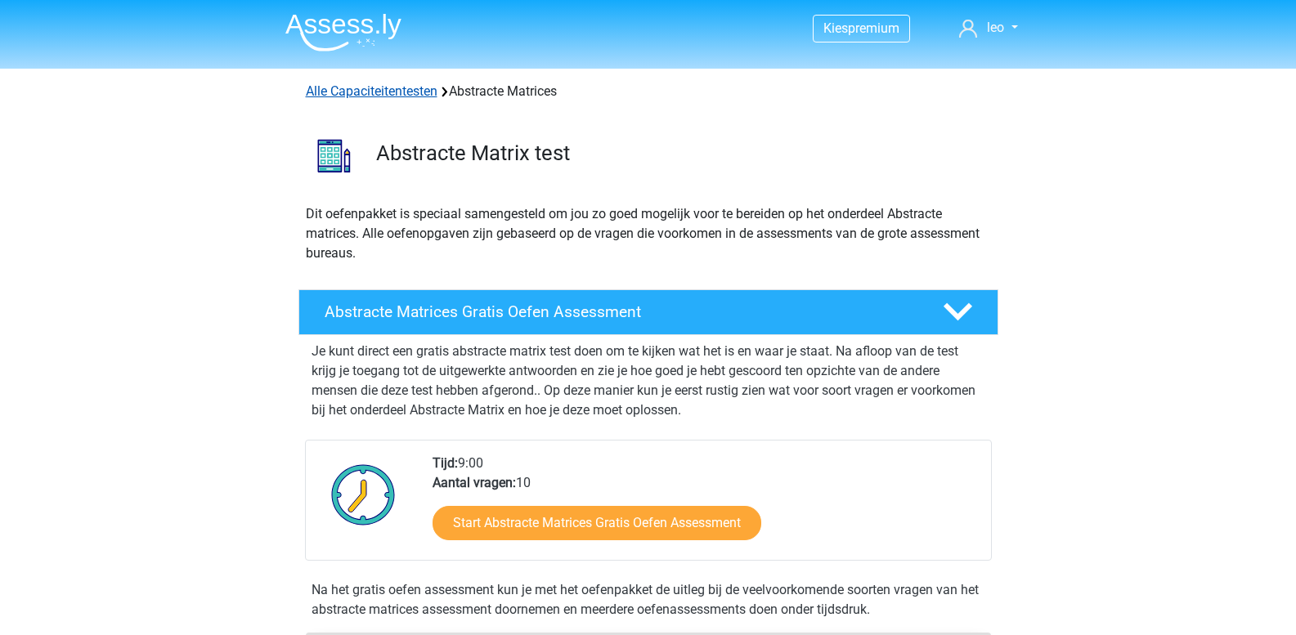
click at [377, 93] on link "Alle Capaciteitentesten" at bounding box center [372, 91] width 132 height 16
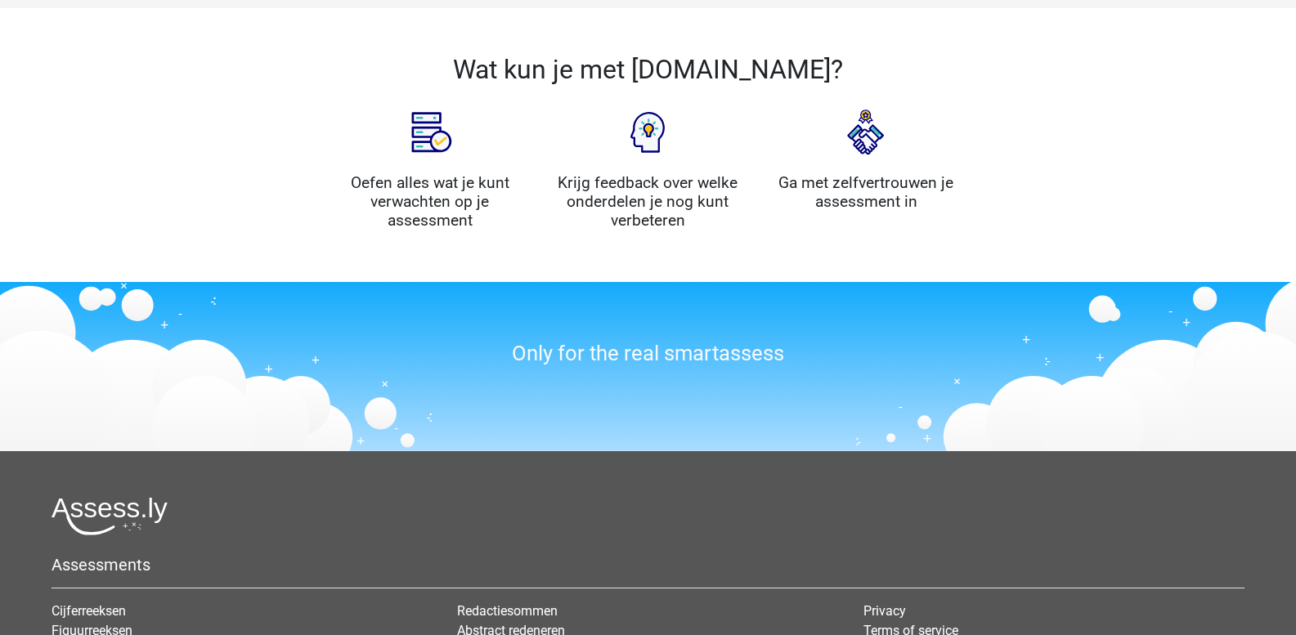
scroll to position [1758, 0]
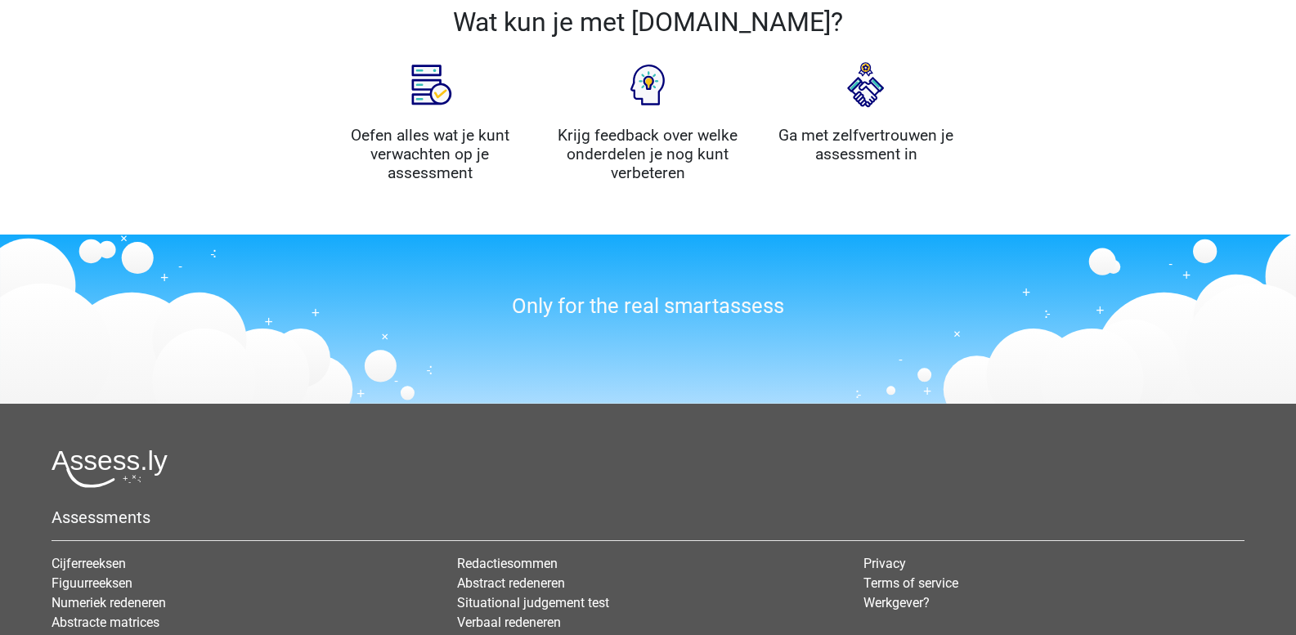
click at [426, 92] on img at bounding box center [430, 85] width 82 height 82
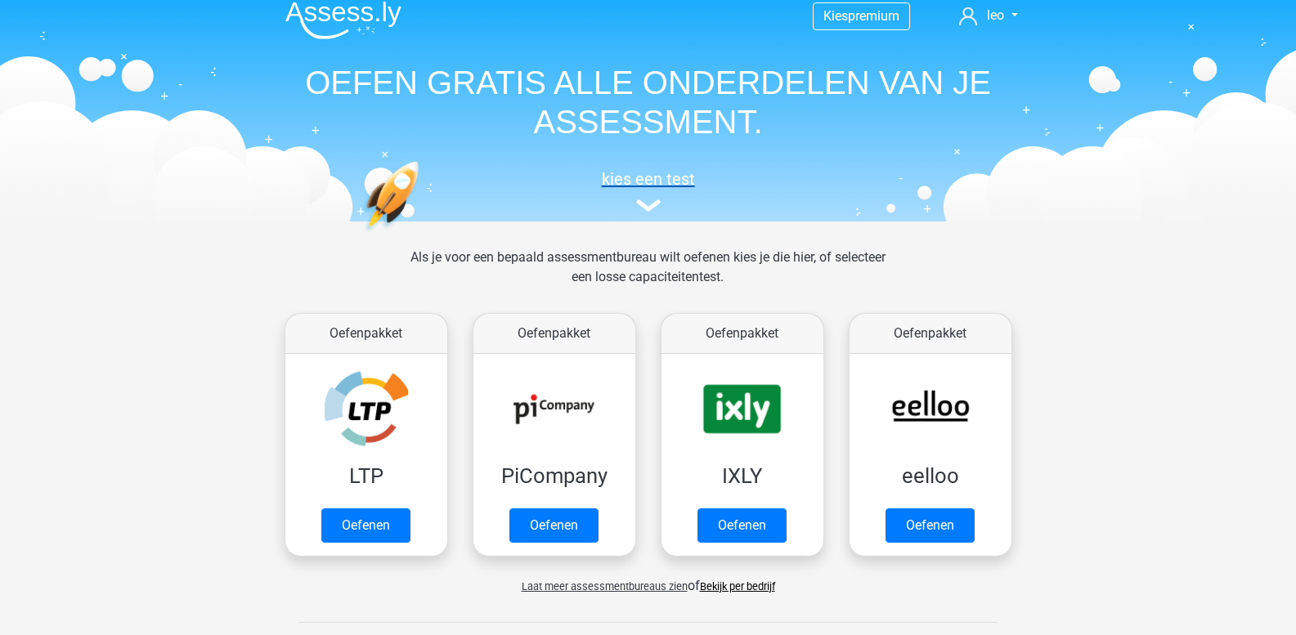
scroll to position [0, 0]
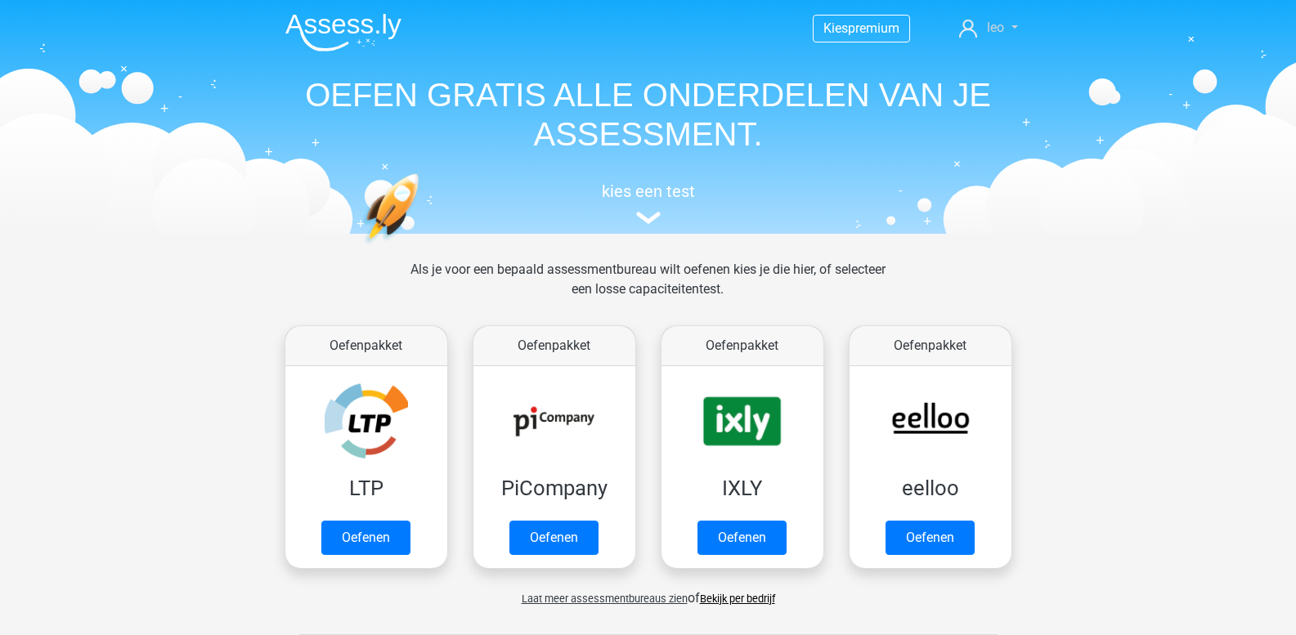
click at [1013, 31] on link "leo" at bounding box center [988, 28] width 71 height 20
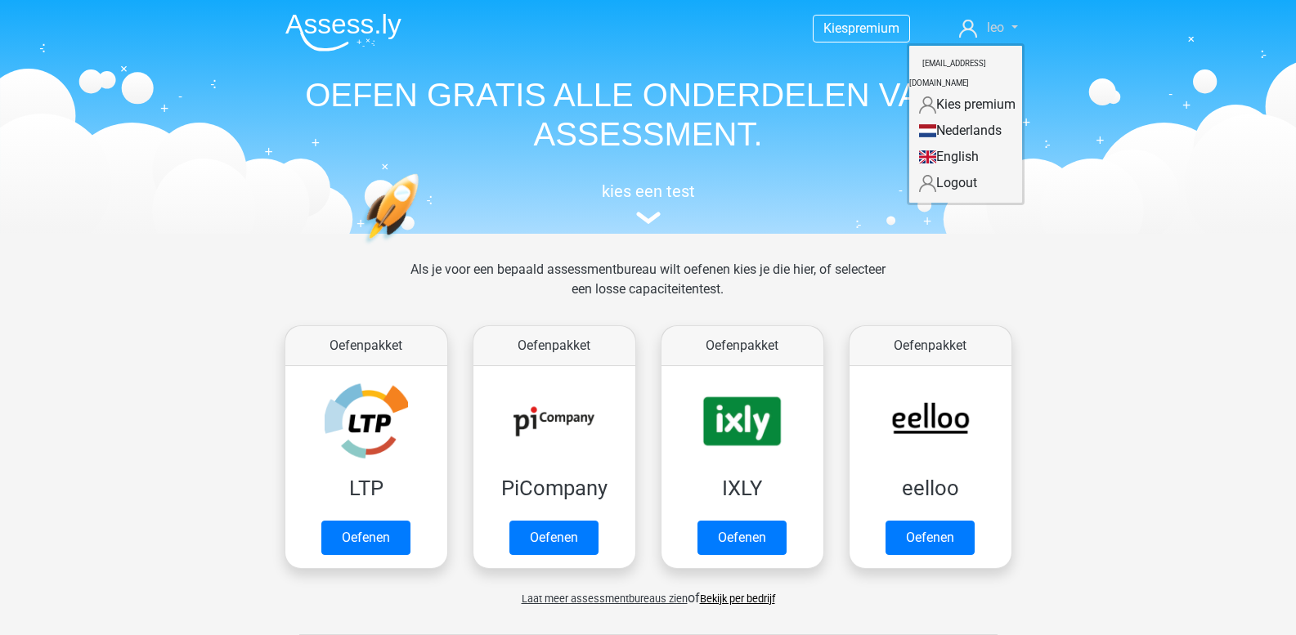
click at [1013, 31] on link "leo" at bounding box center [988, 28] width 71 height 20
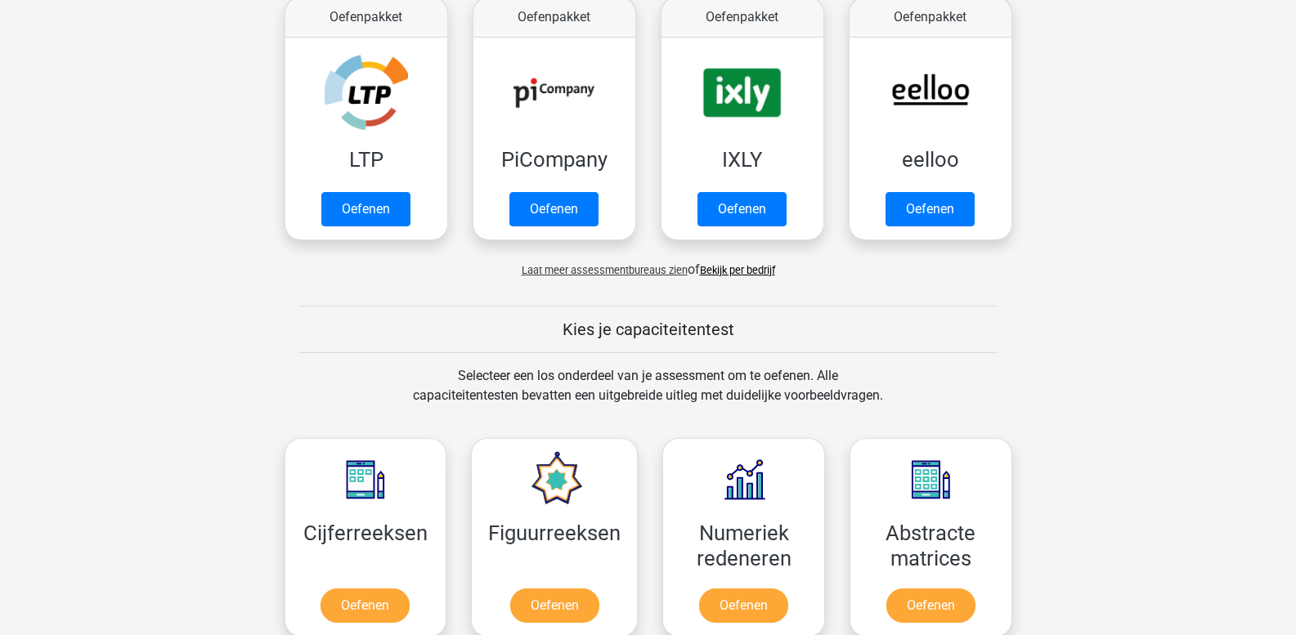
scroll to position [327, 0]
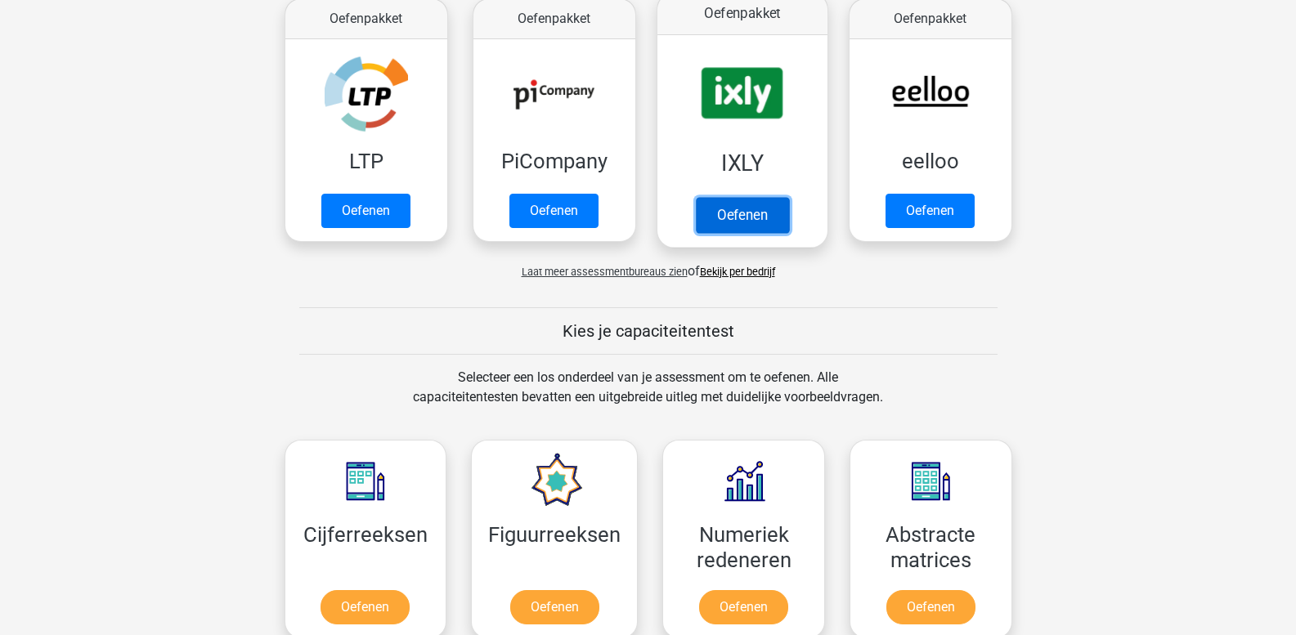
click at [735, 210] on link "Oefenen" at bounding box center [741, 215] width 93 height 36
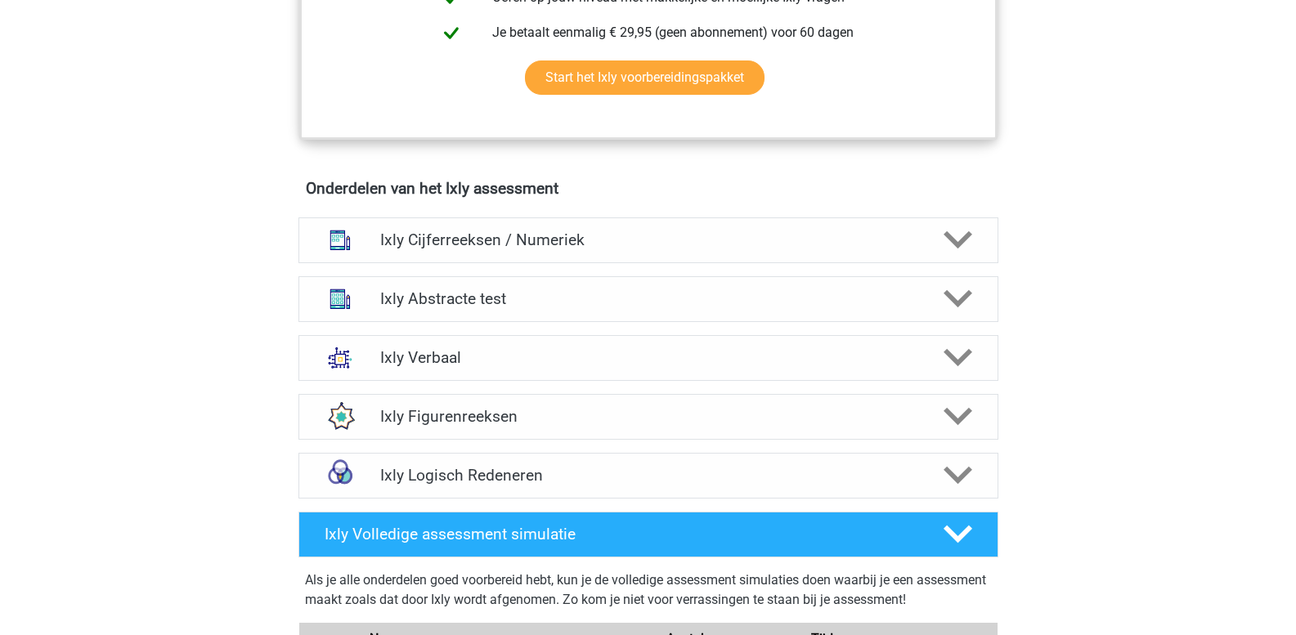
scroll to position [981, 0]
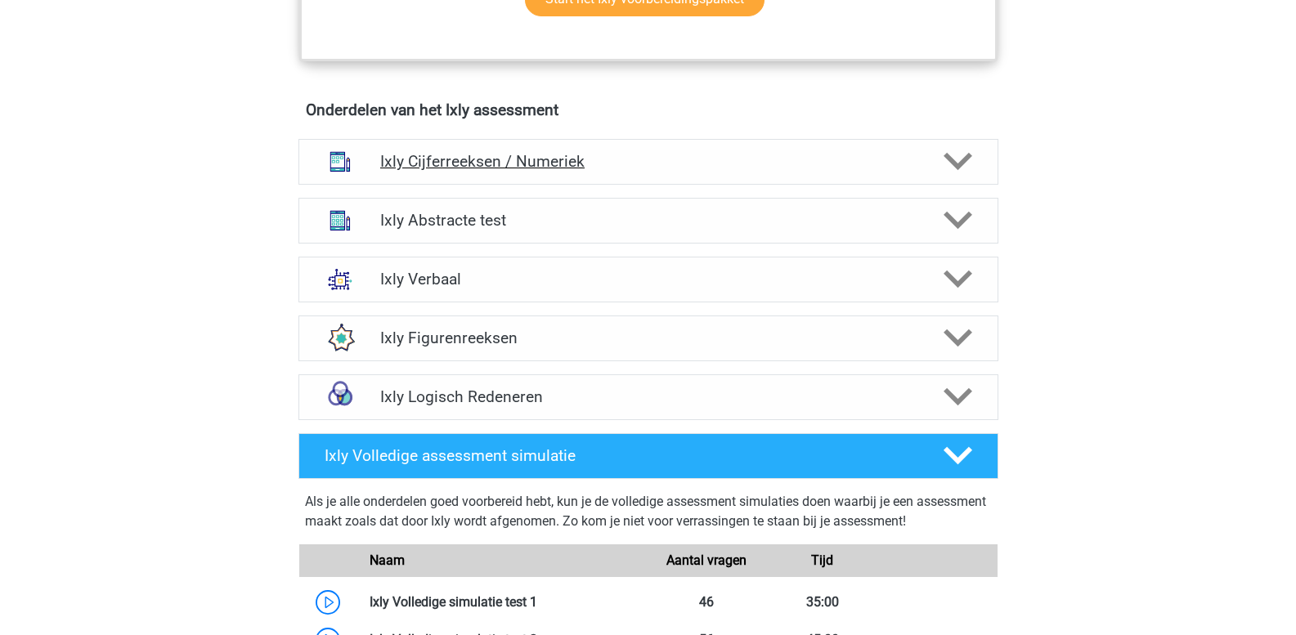
click at [962, 160] on polygon at bounding box center [958, 162] width 29 height 18
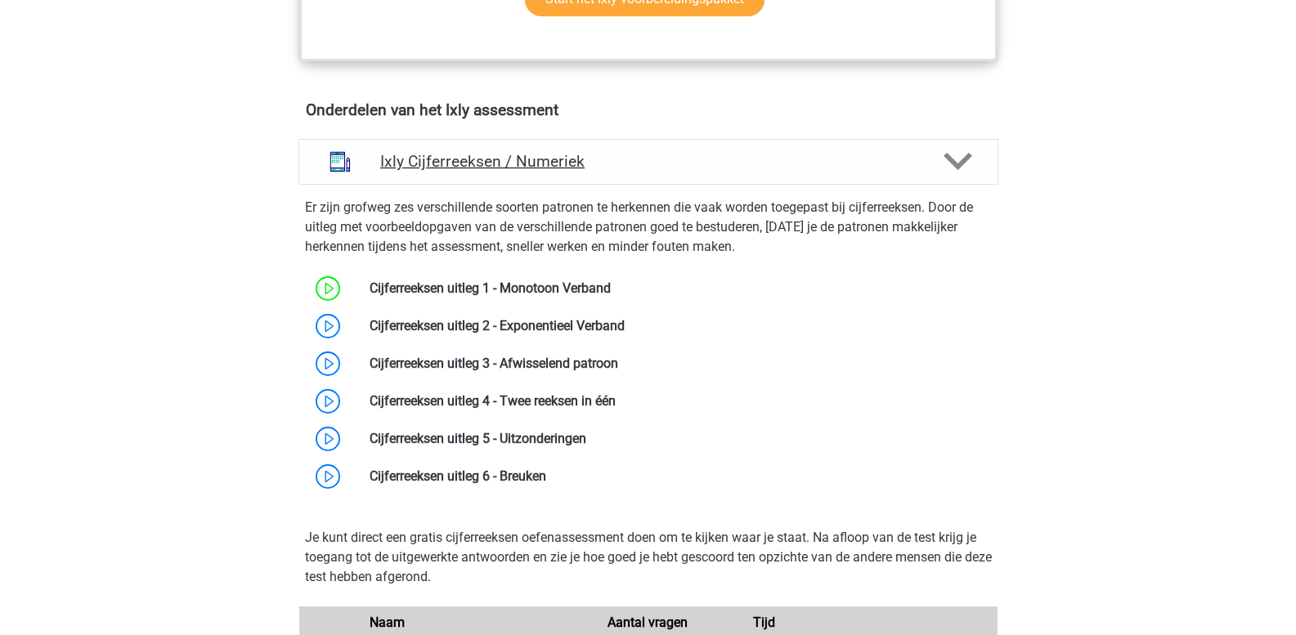
click at [962, 160] on polygon at bounding box center [958, 162] width 29 height 18
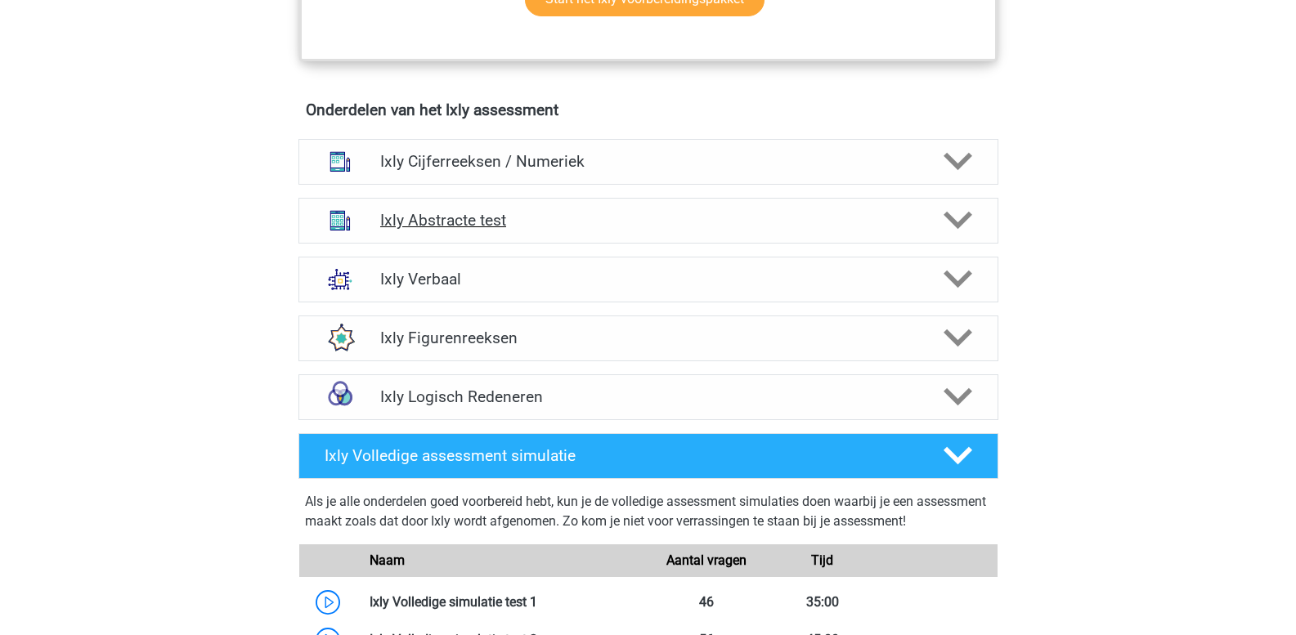
click at [959, 222] on polygon at bounding box center [958, 221] width 29 height 18
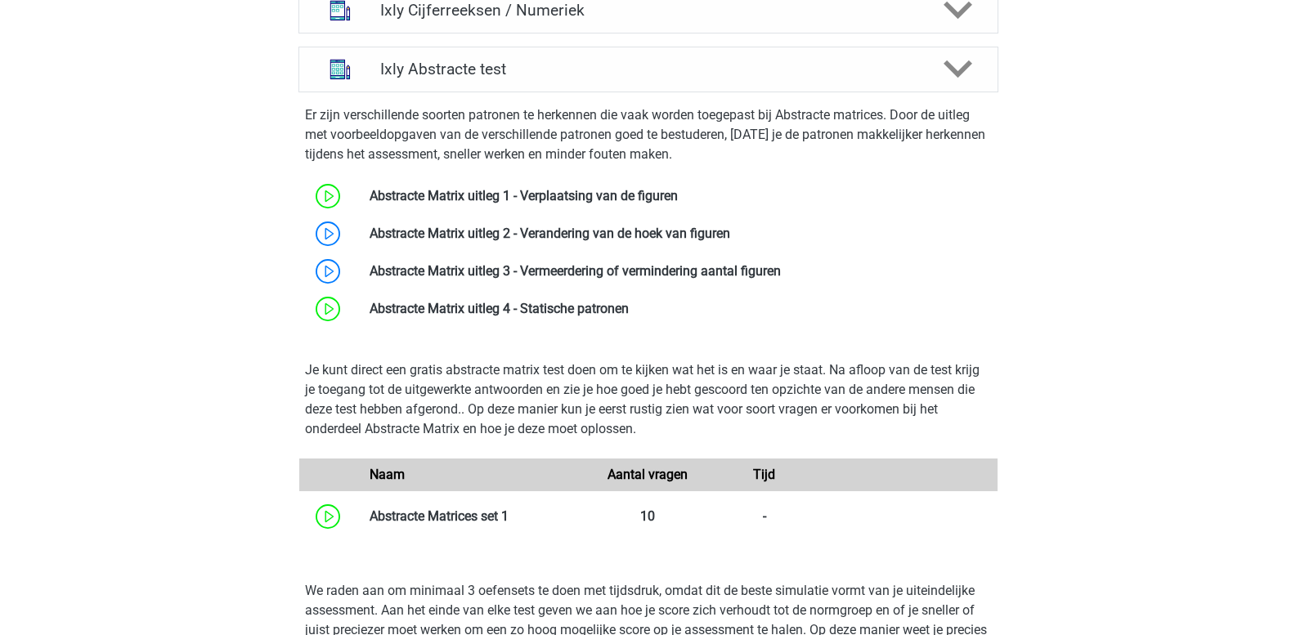
scroll to position [1145, 0]
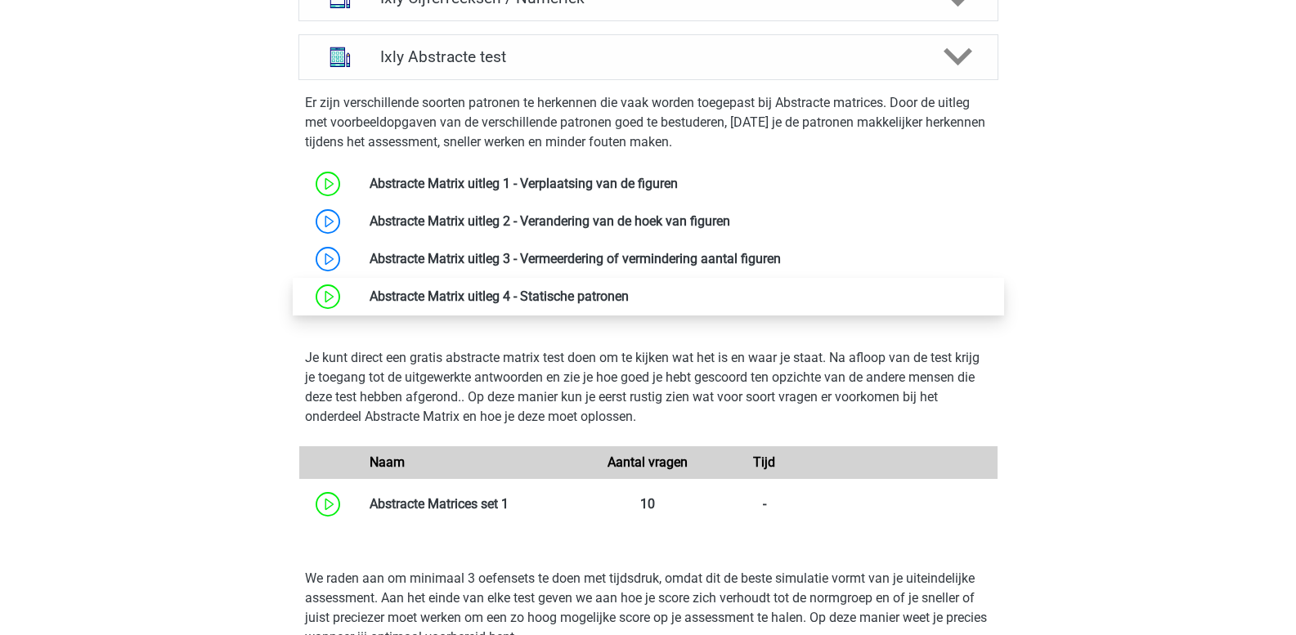
click at [629, 300] on link at bounding box center [629, 297] width 0 height 16
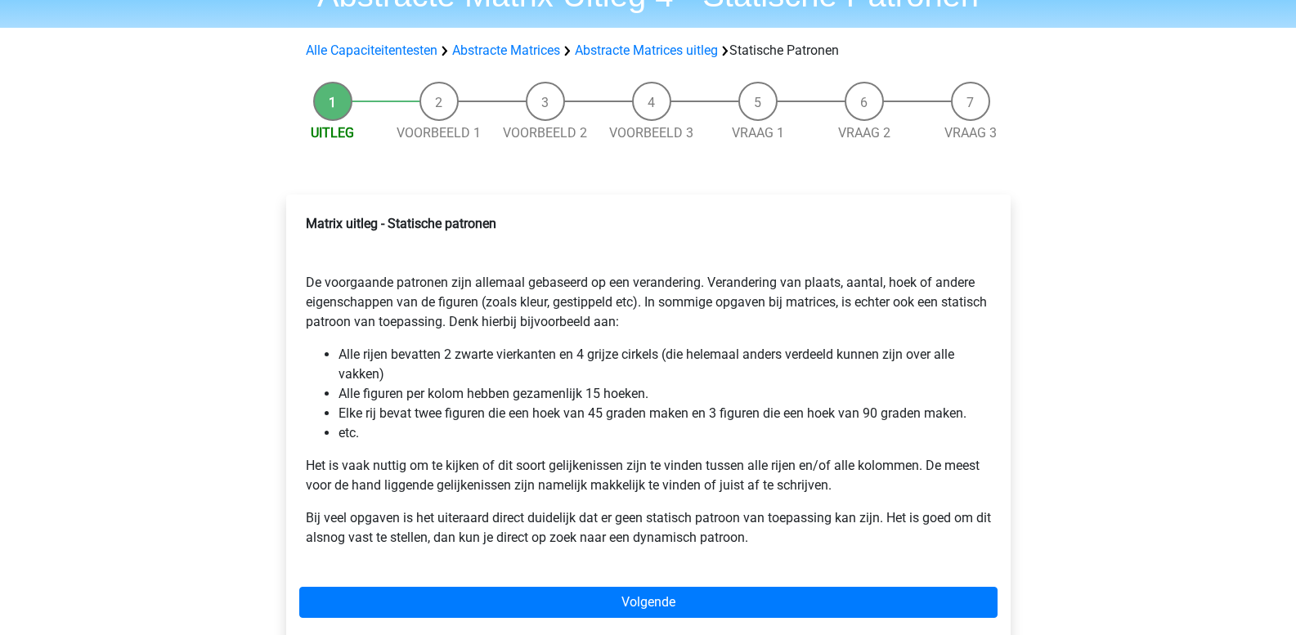
scroll to position [82, 0]
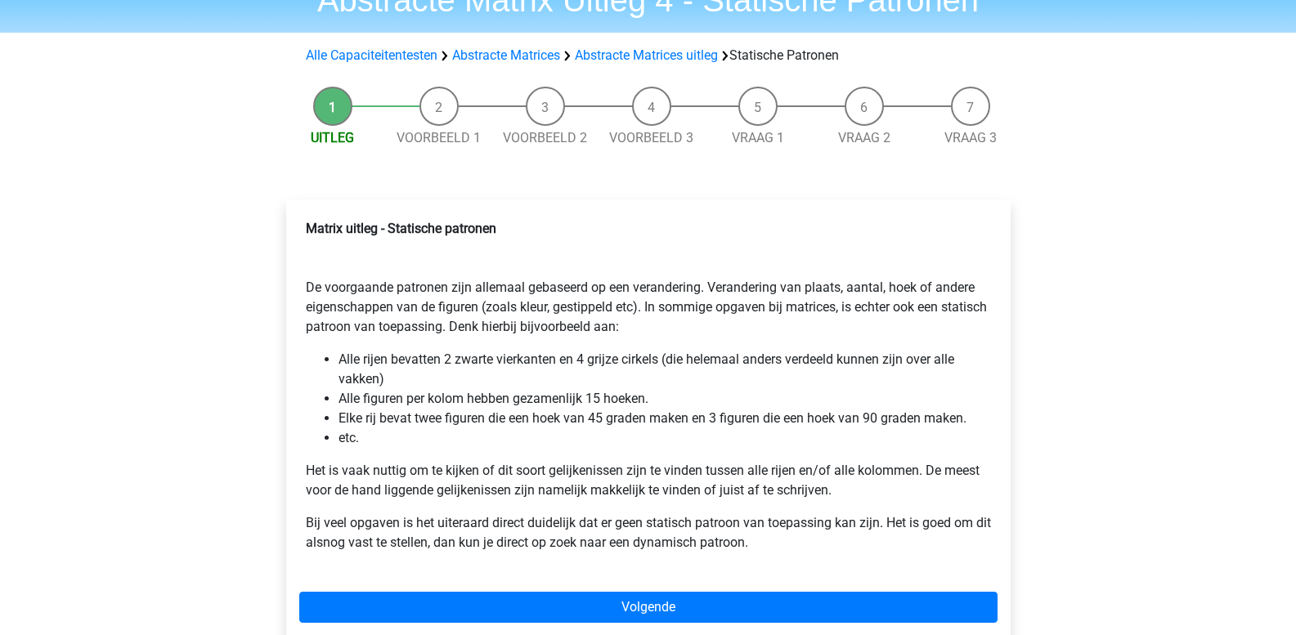
click at [447, 116] on li "Voorbeeld 1" at bounding box center [439, 117] width 106 height 61
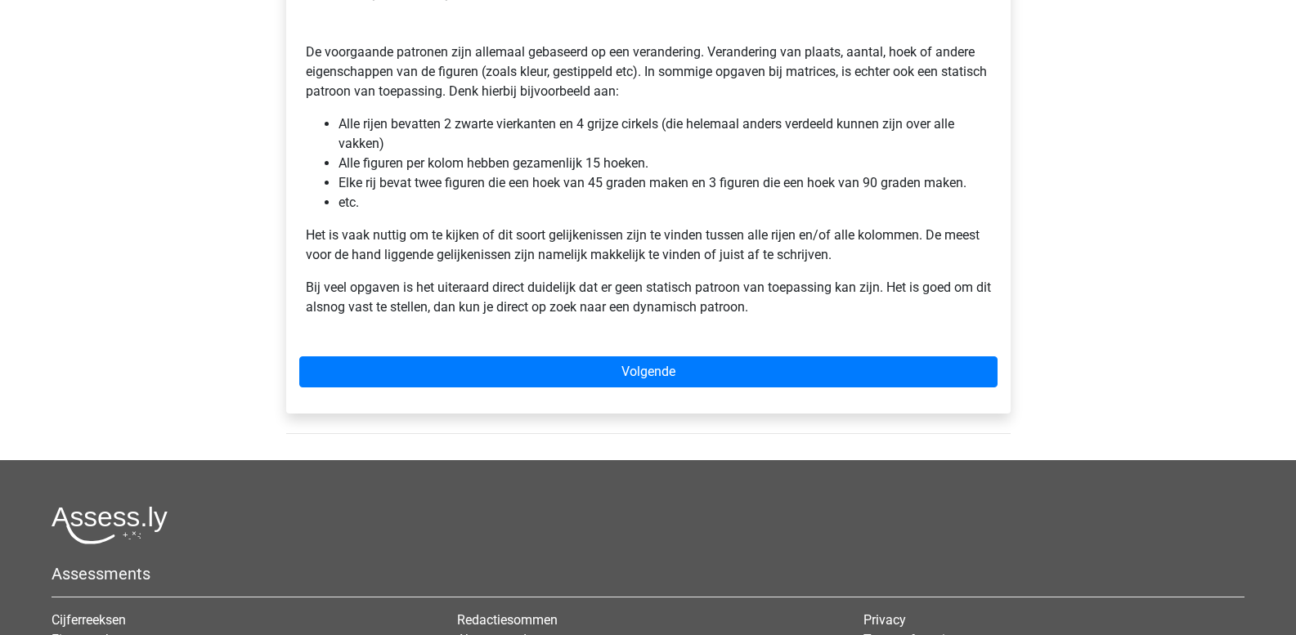
scroll to position [327, 0]
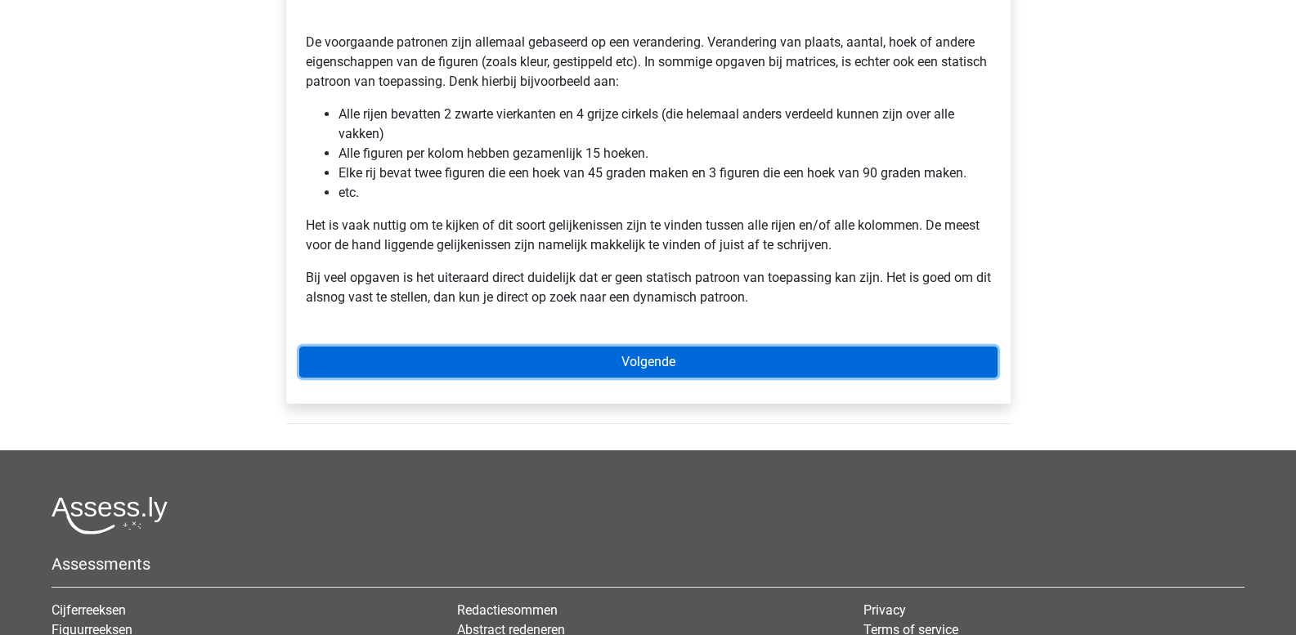
click at [554, 352] on link "Volgende" at bounding box center [648, 362] width 698 height 31
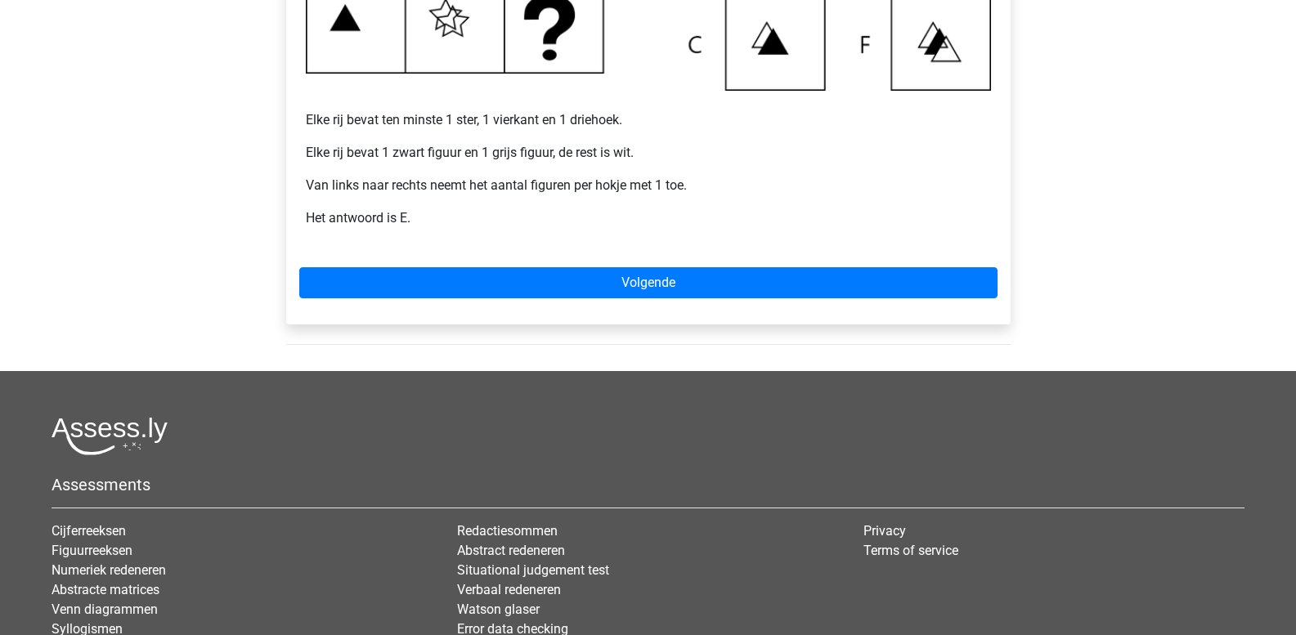
scroll to position [654, 0]
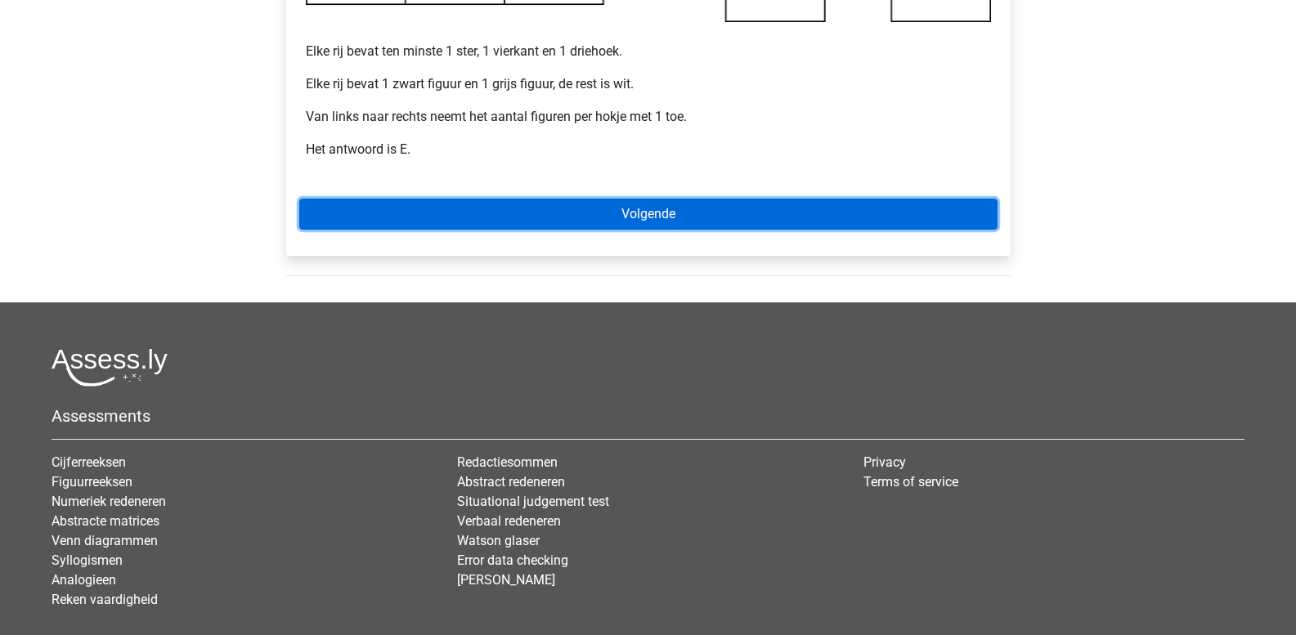
click at [757, 226] on link "Volgende" at bounding box center [648, 214] width 698 height 31
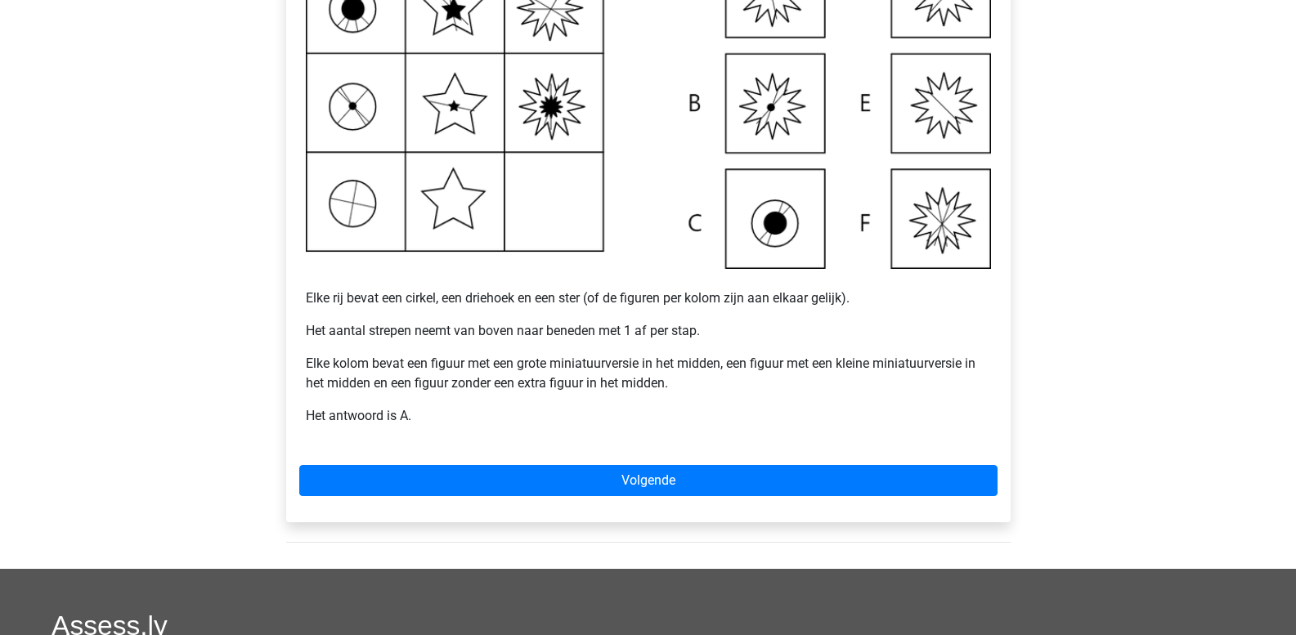
scroll to position [491, 0]
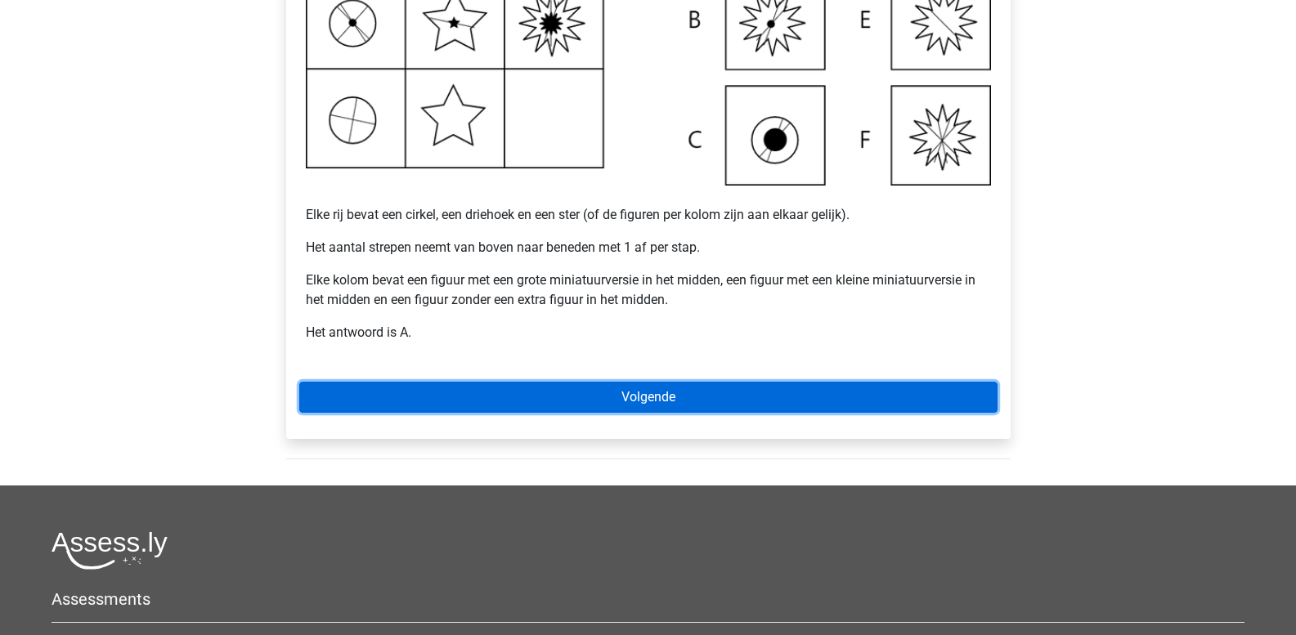
click at [695, 396] on link "Volgende" at bounding box center [648, 397] width 698 height 31
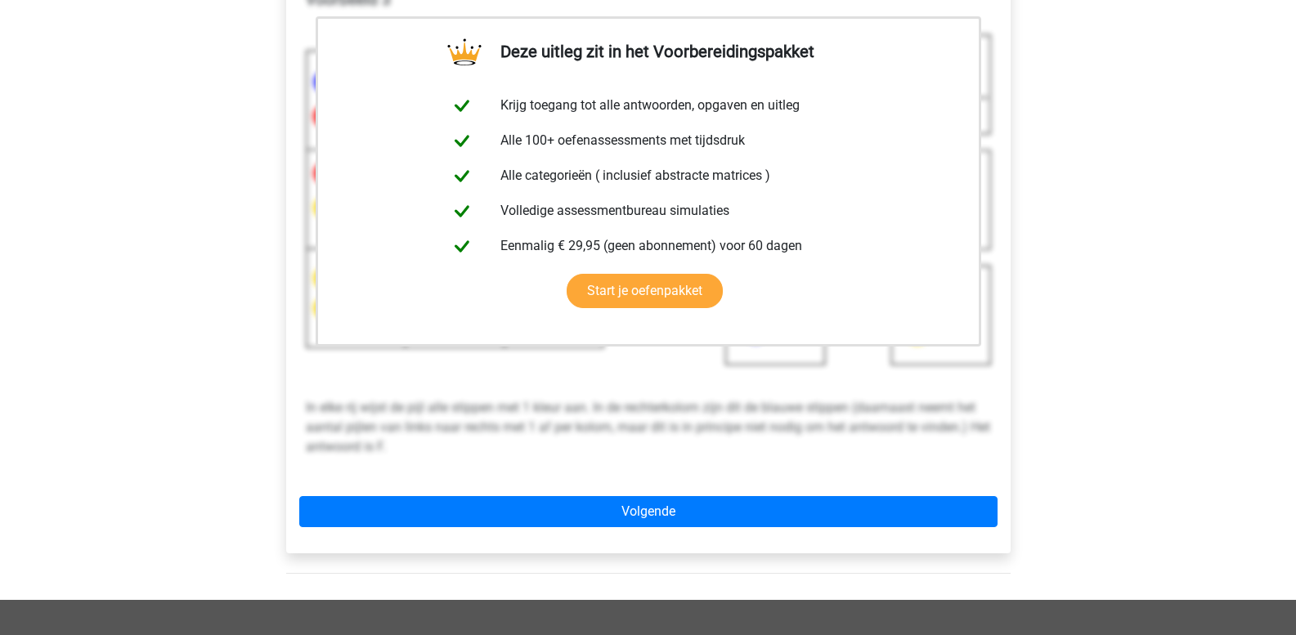
scroll to position [327, 0]
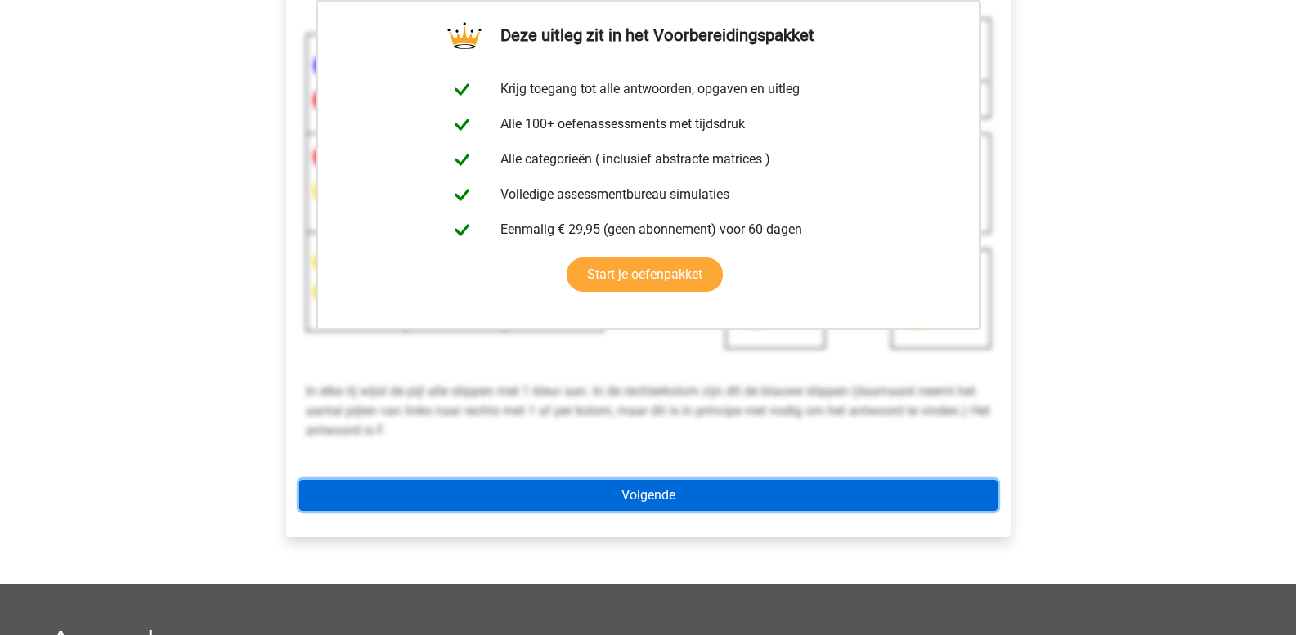
click at [674, 483] on link "Volgende" at bounding box center [648, 495] width 698 height 31
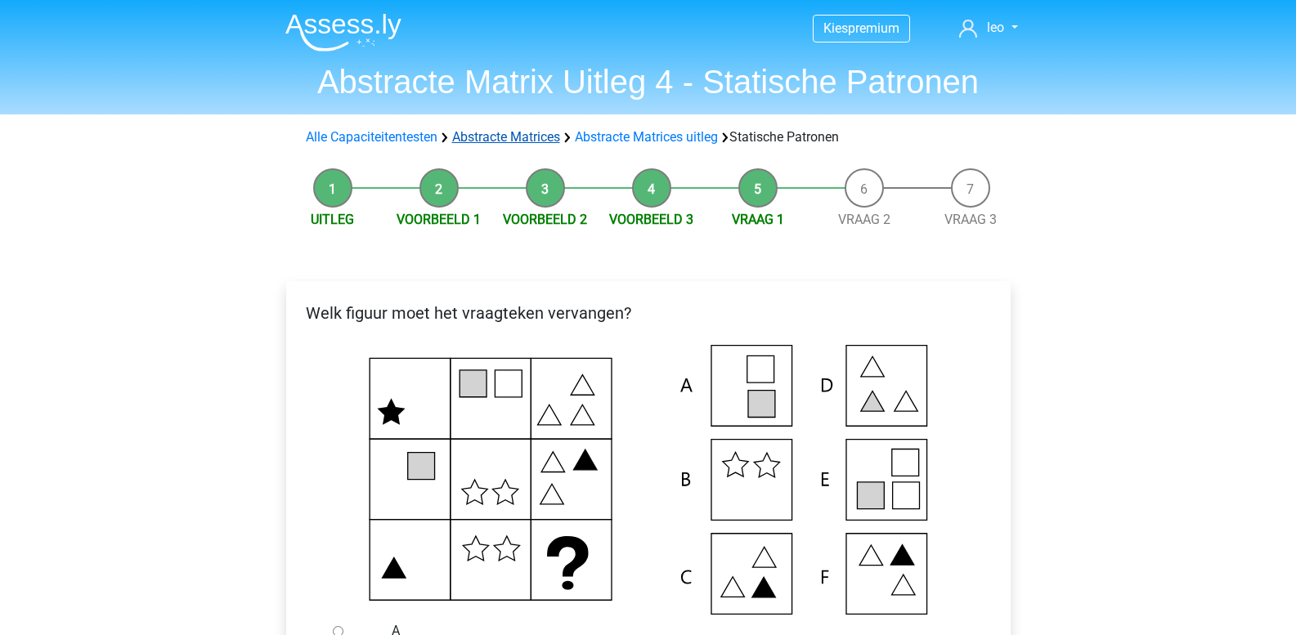
click at [503, 136] on link "Abstracte Matrices" at bounding box center [506, 137] width 108 height 16
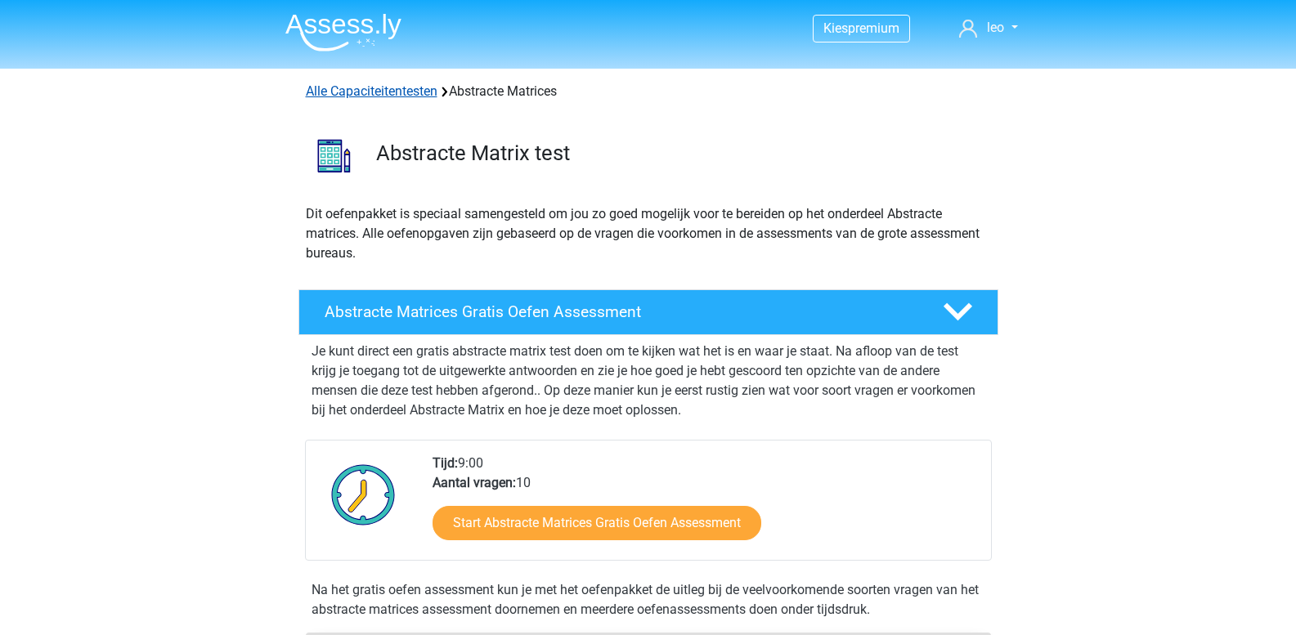
click at [337, 95] on link "Alle Capaciteitentesten" at bounding box center [372, 91] width 132 height 16
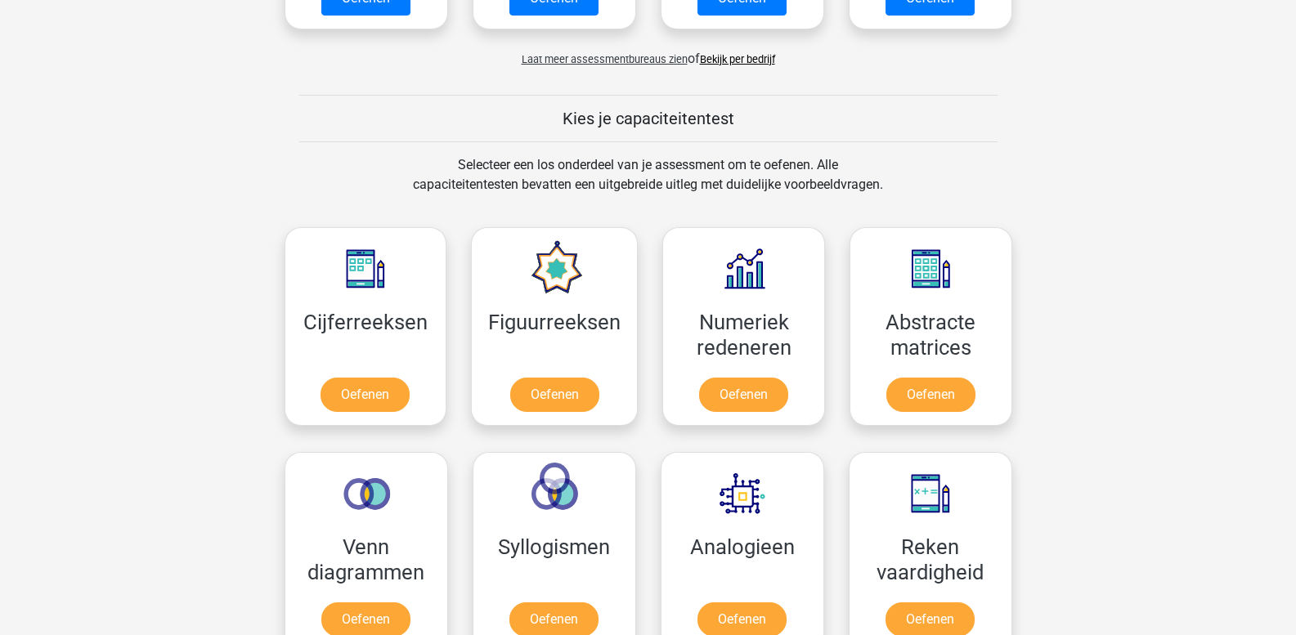
scroll to position [531, 0]
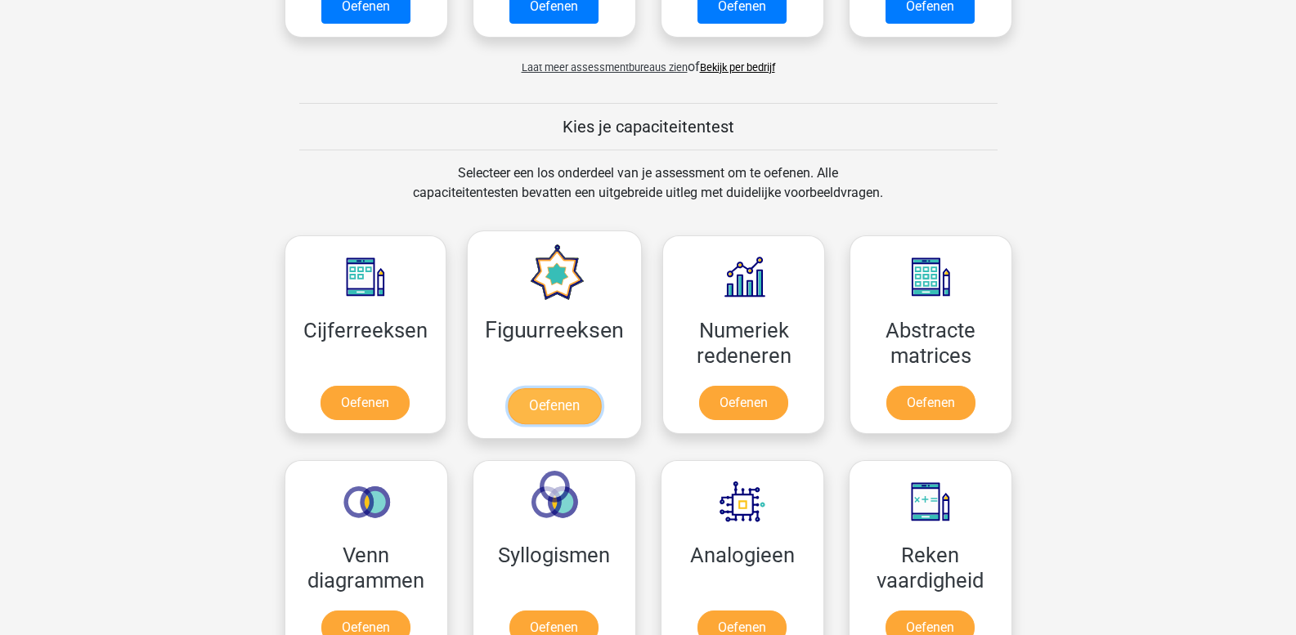
click at [545, 388] on link "Oefenen" at bounding box center [554, 406] width 93 height 36
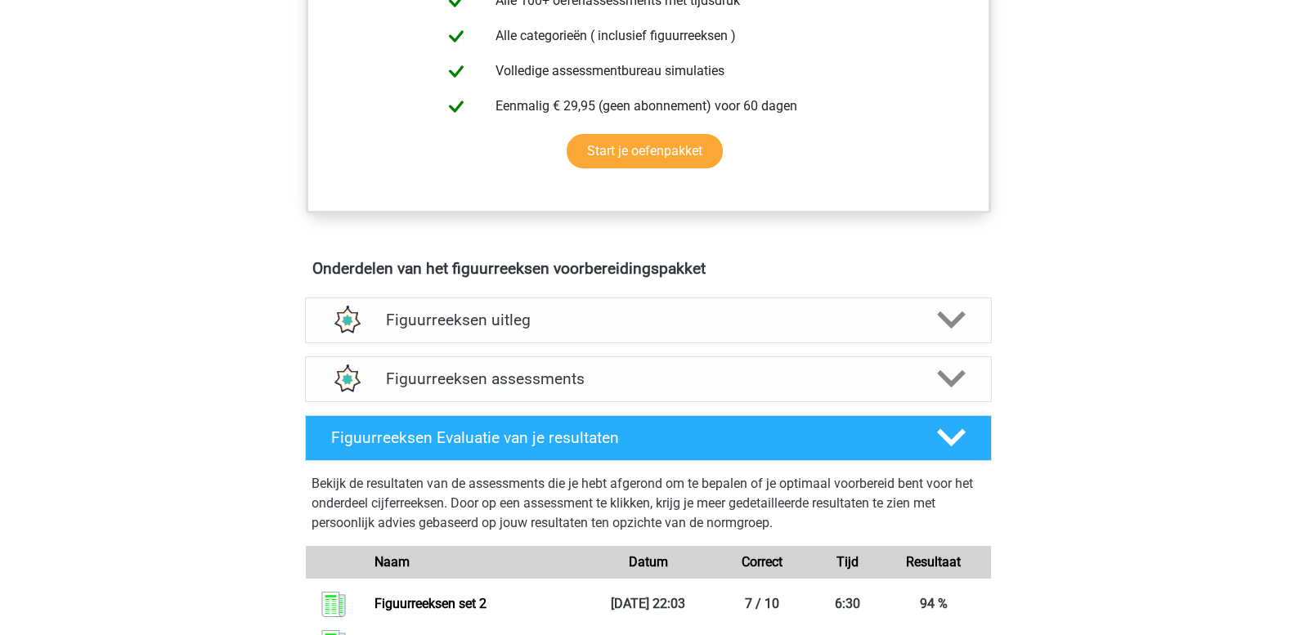
scroll to position [818, 0]
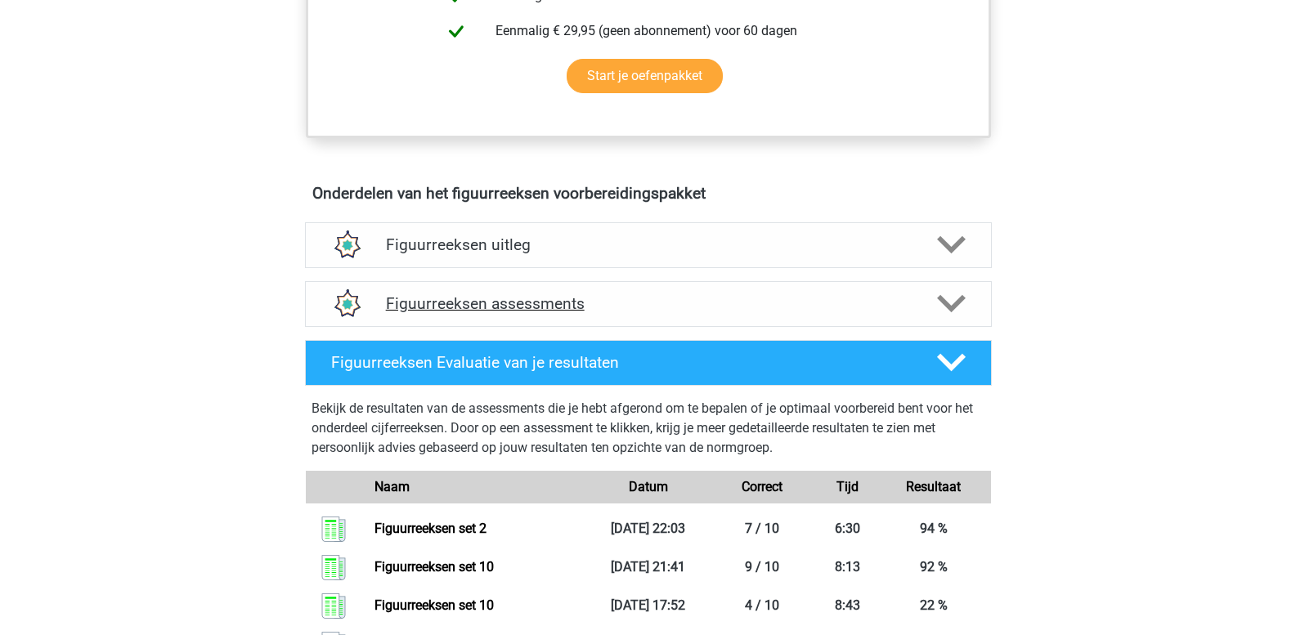
click at [946, 297] on icon at bounding box center [951, 303] width 29 height 29
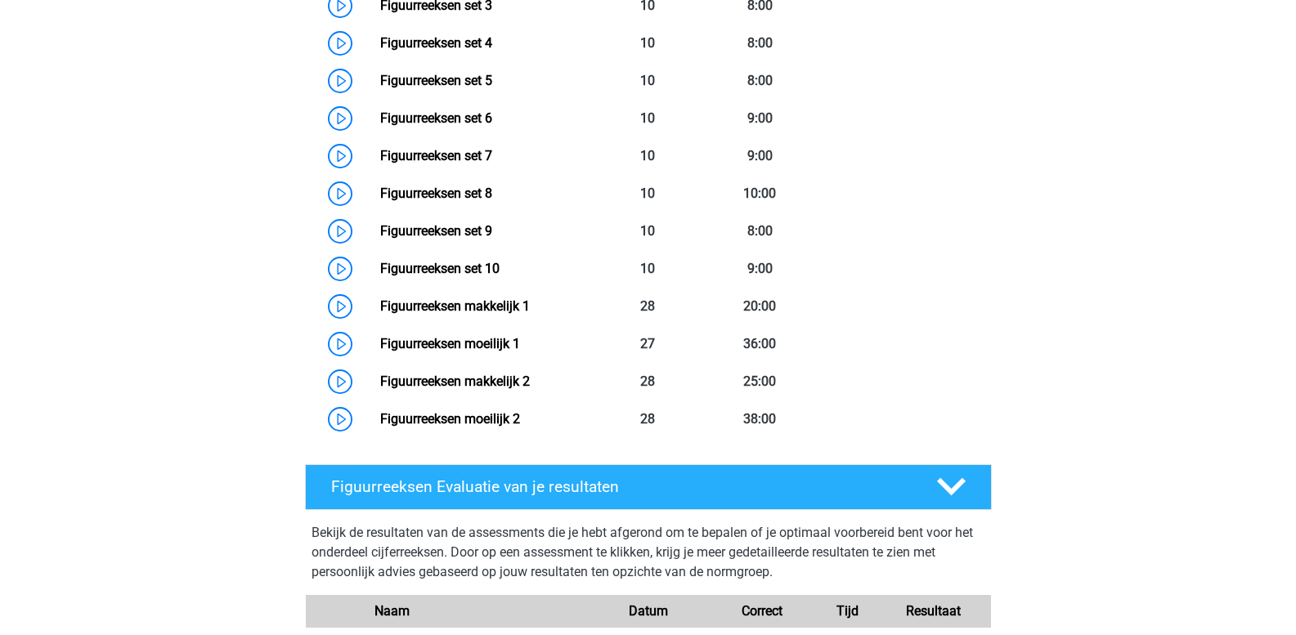
scroll to position [1390, 0]
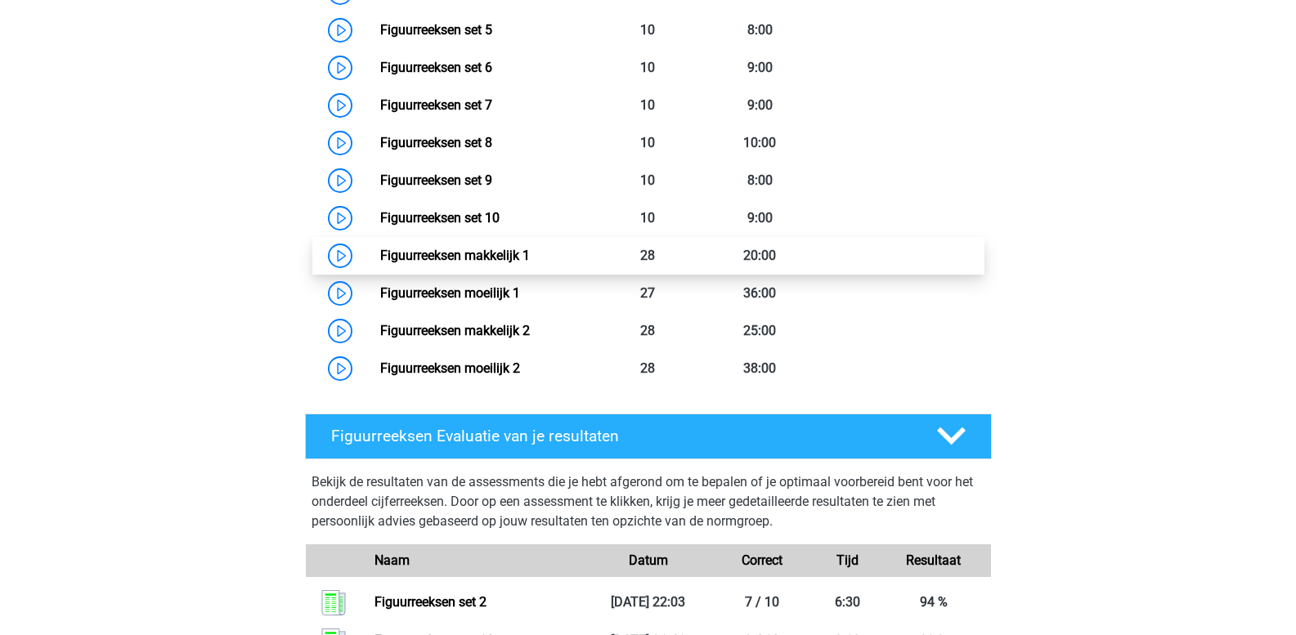
click at [530, 257] on link "Figuurreeksen makkelijk 1" at bounding box center [455, 256] width 150 height 16
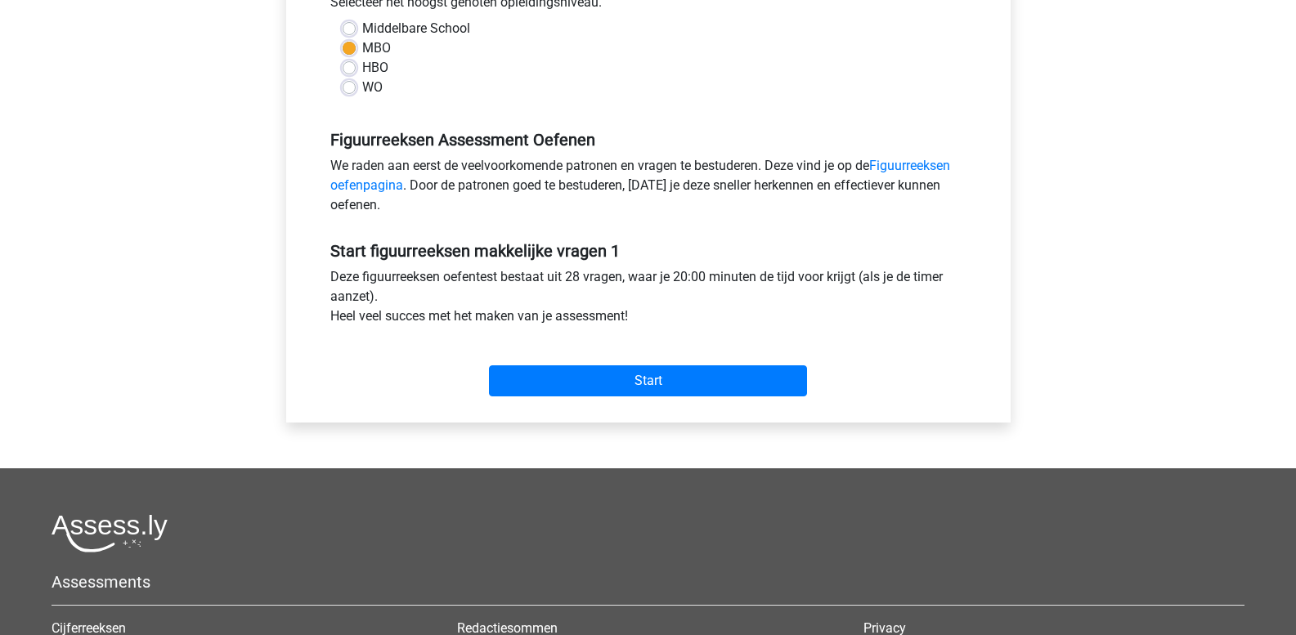
scroll to position [409, 0]
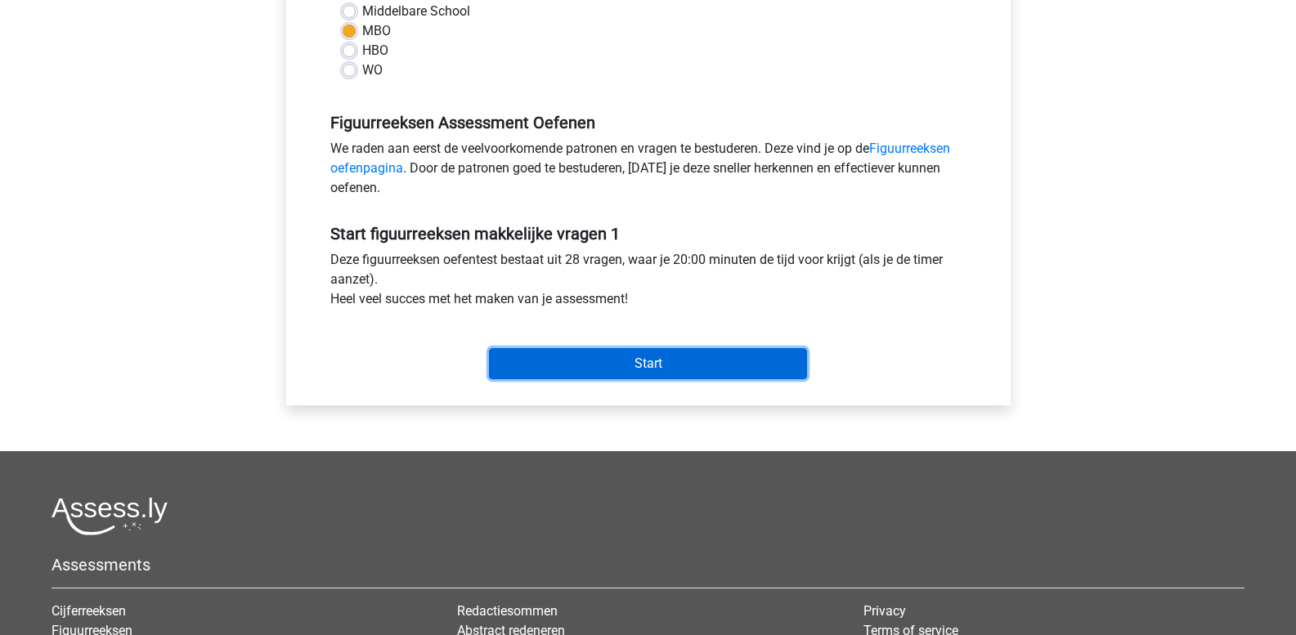
click at [569, 356] on input "Start" at bounding box center [648, 363] width 318 height 31
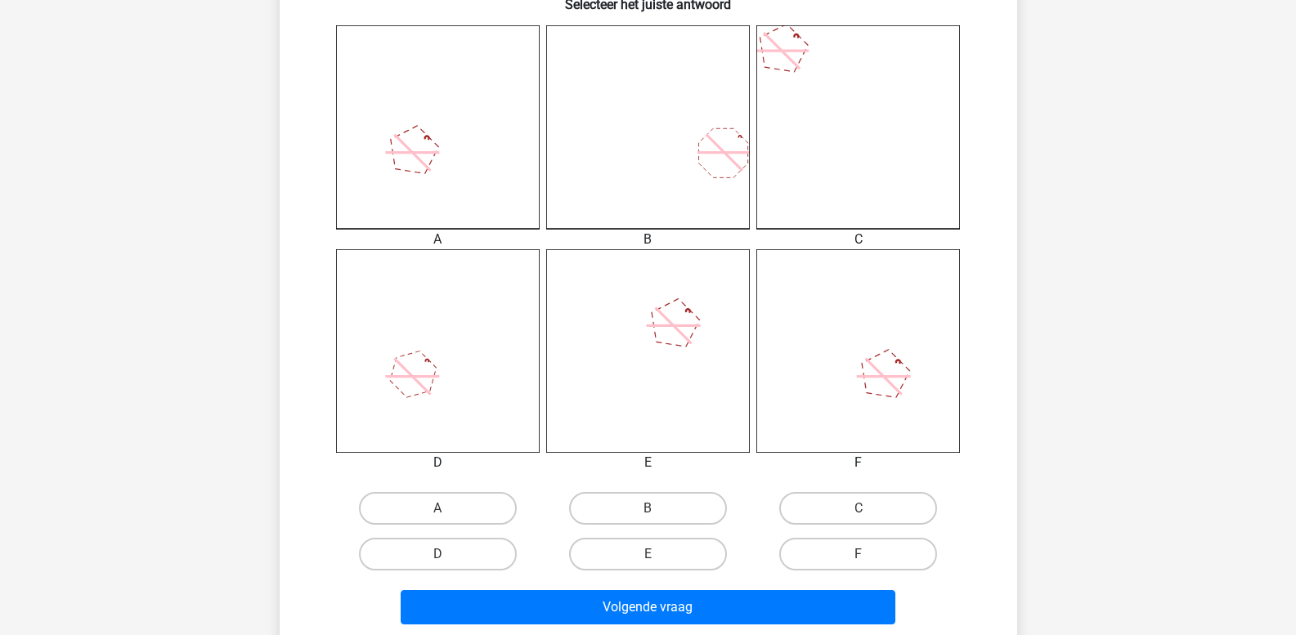
scroll to position [491, 0]
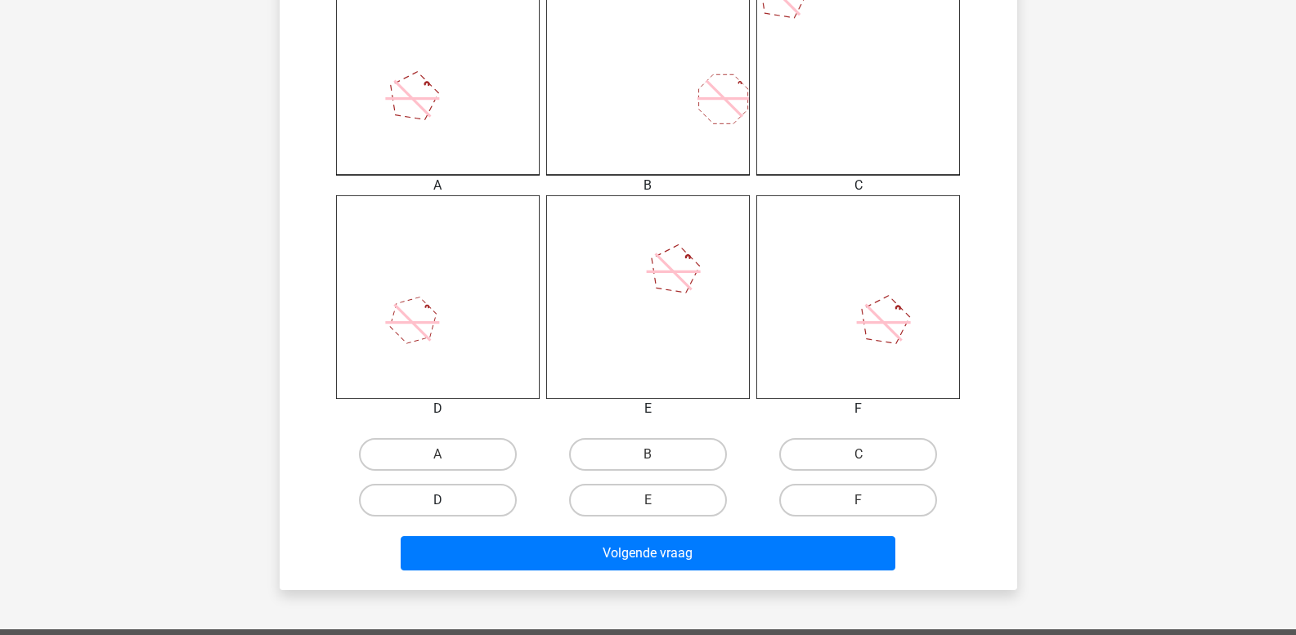
click at [455, 509] on label "D" at bounding box center [438, 500] width 158 height 33
click at [448, 509] on input "D" at bounding box center [442, 505] width 11 height 11
radio input "true"
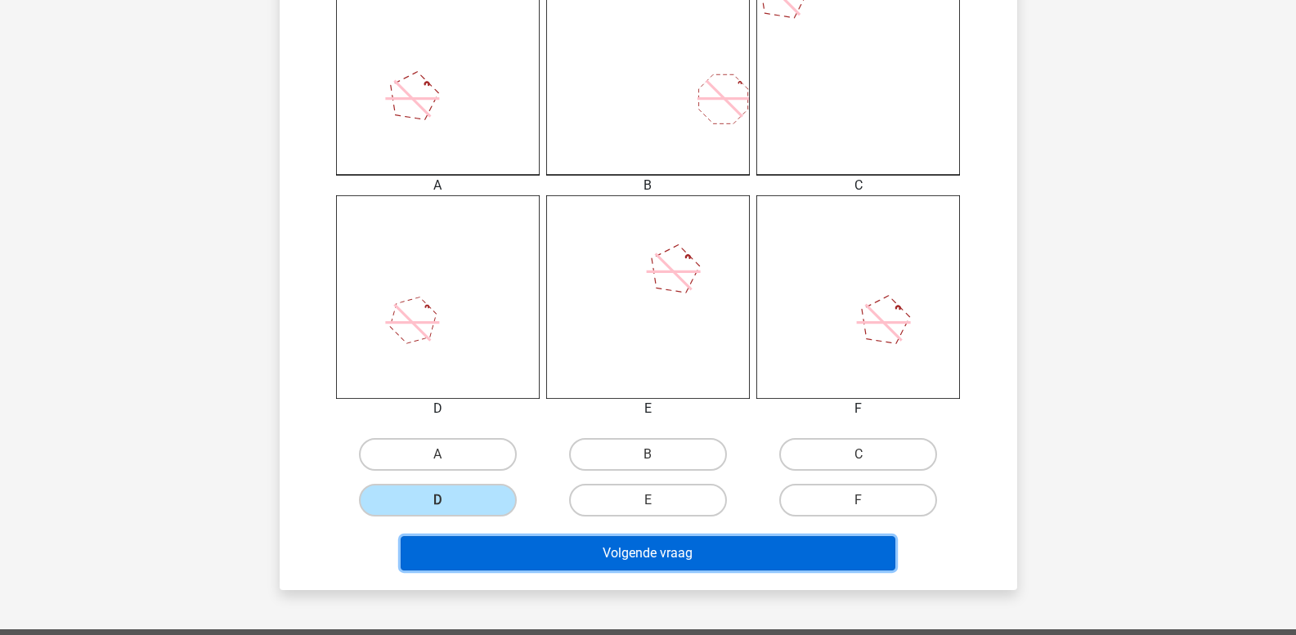
click at [494, 551] on button "Volgende vraag" at bounding box center [648, 553] width 495 height 34
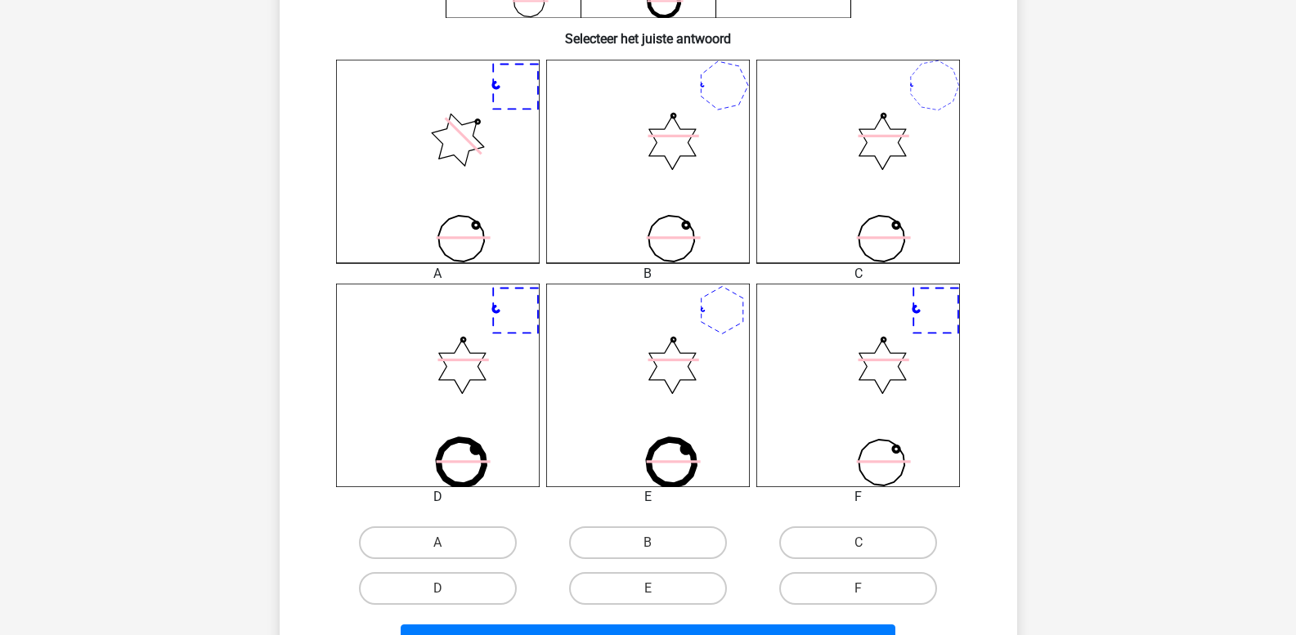
scroll to position [484, 0]
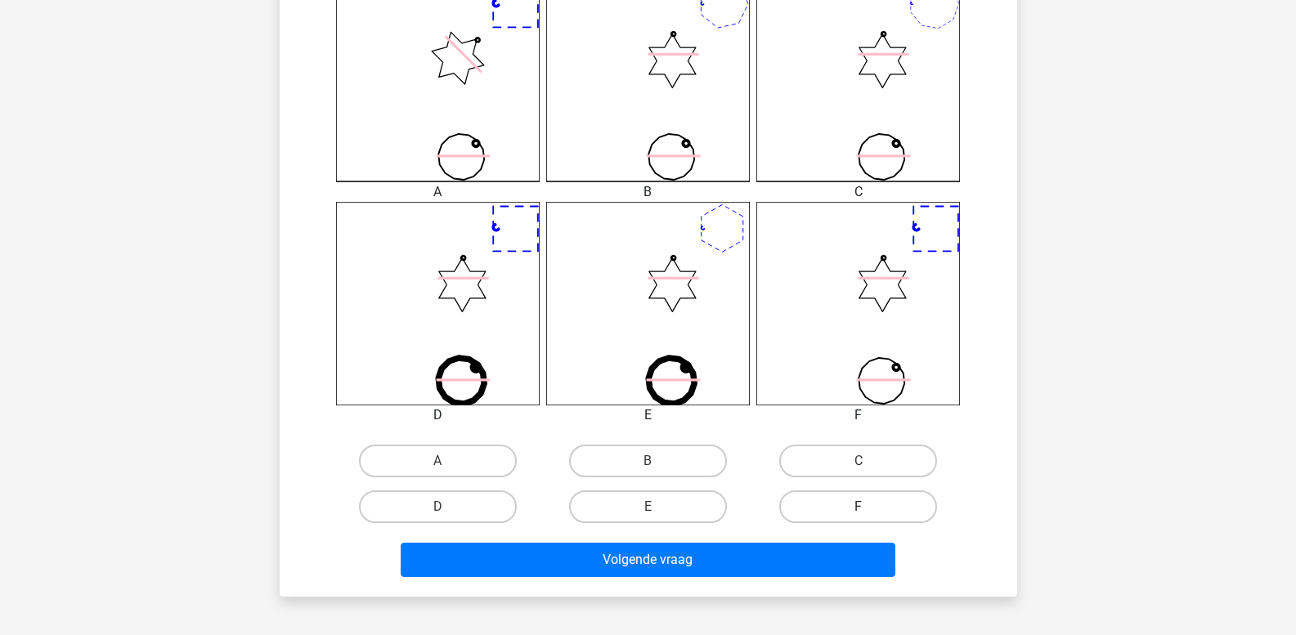
click at [838, 508] on label "F" at bounding box center [858, 507] width 158 height 33
click at [859, 508] on input "F" at bounding box center [864, 512] width 11 height 11
radio input "true"
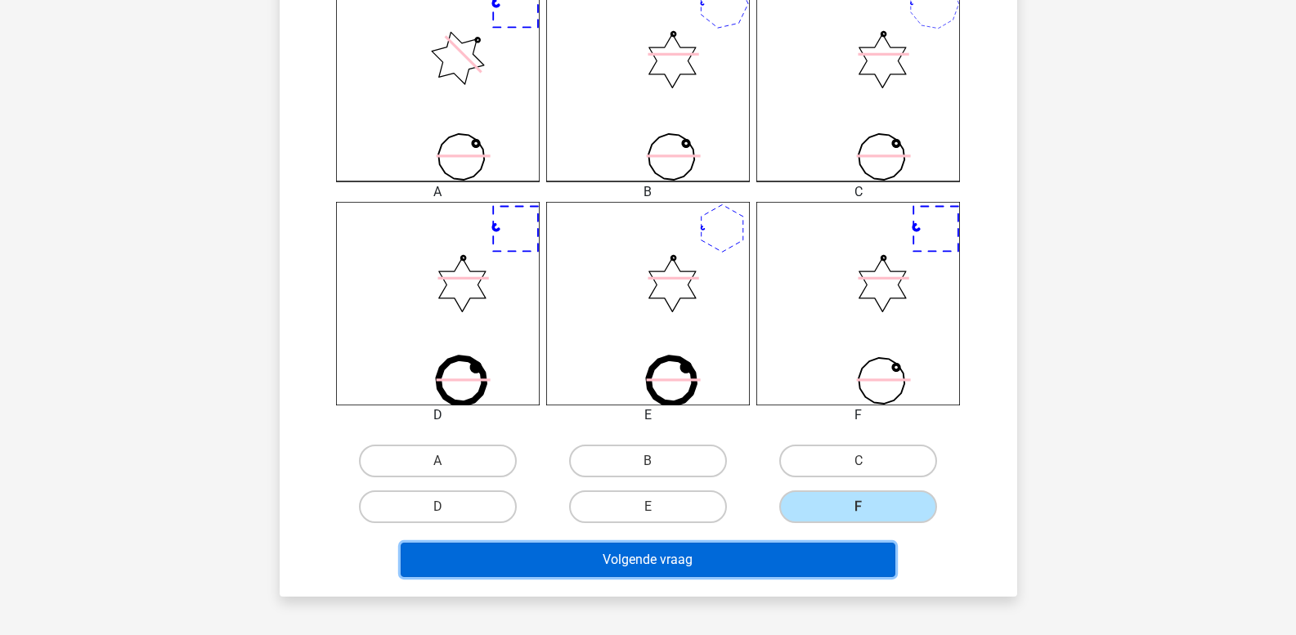
click at [801, 554] on button "Volgende vraag" at bounding box center [648, 560] width 495 height 34
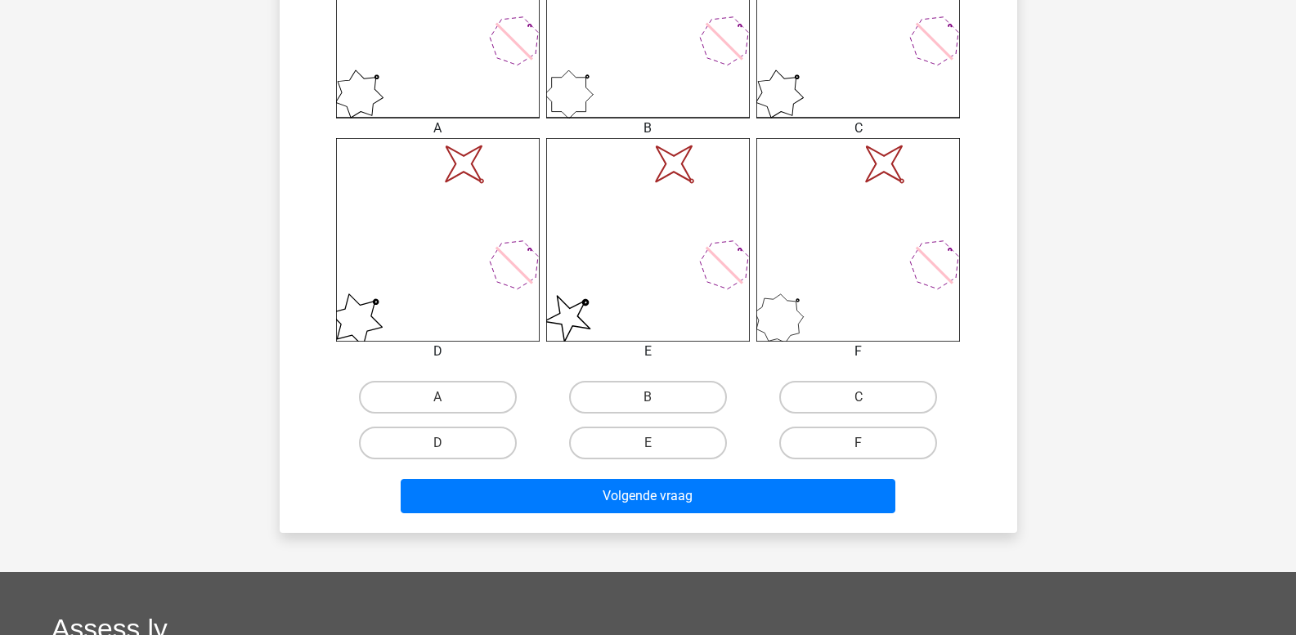
scroll to position [566, 0]
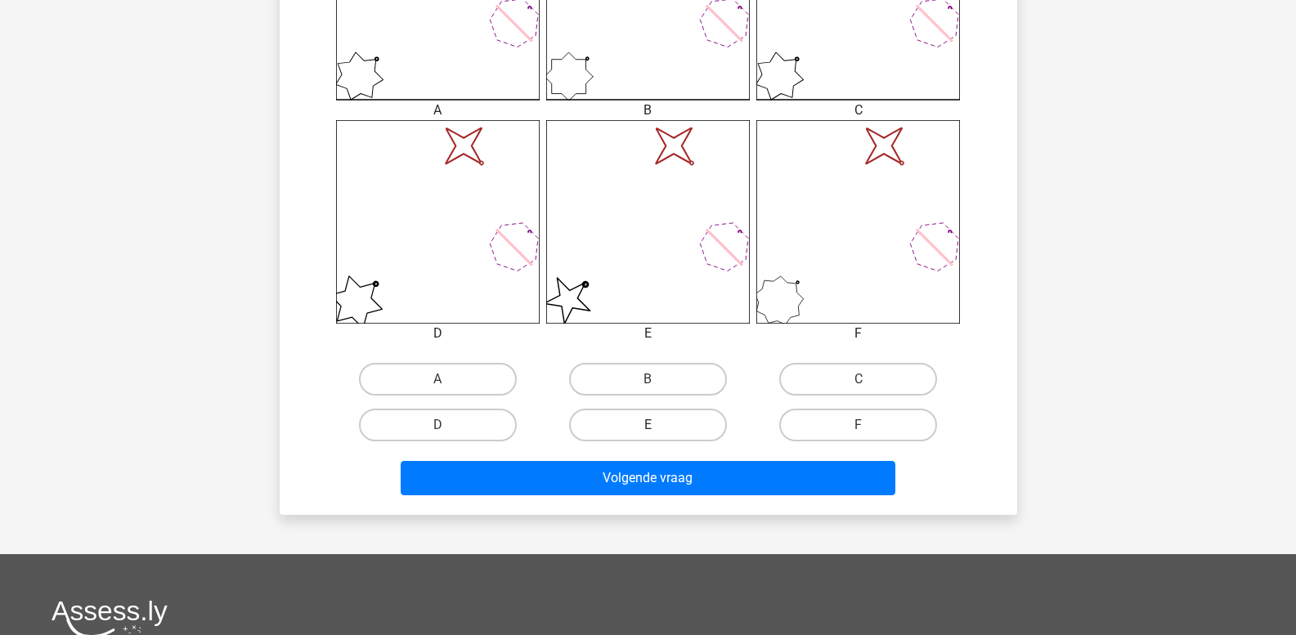
click at [656, 422] on label "E" at bounding box center [648, 425] width 158 height 33
click at [656, 425] on input "E" at bounding box center [653, 430] width 11 height 11
radio input "true"
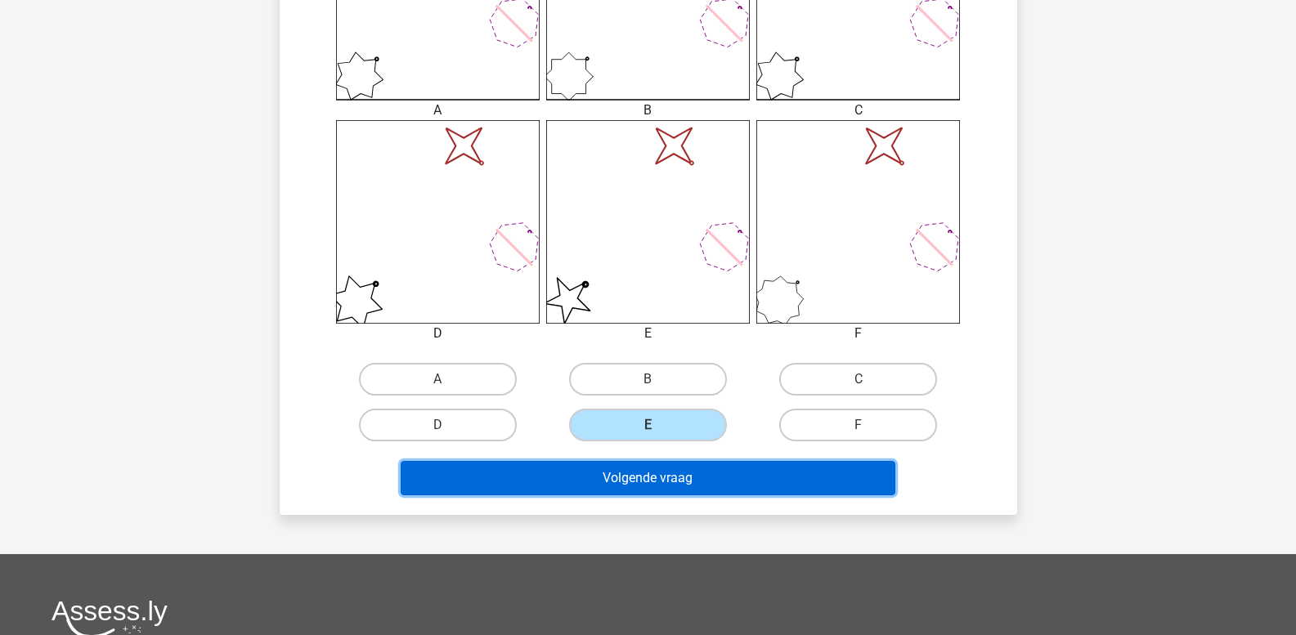
click at [663, 471] on button "Volgende vraag" at bounding box center [648, 478] width 495 height 34
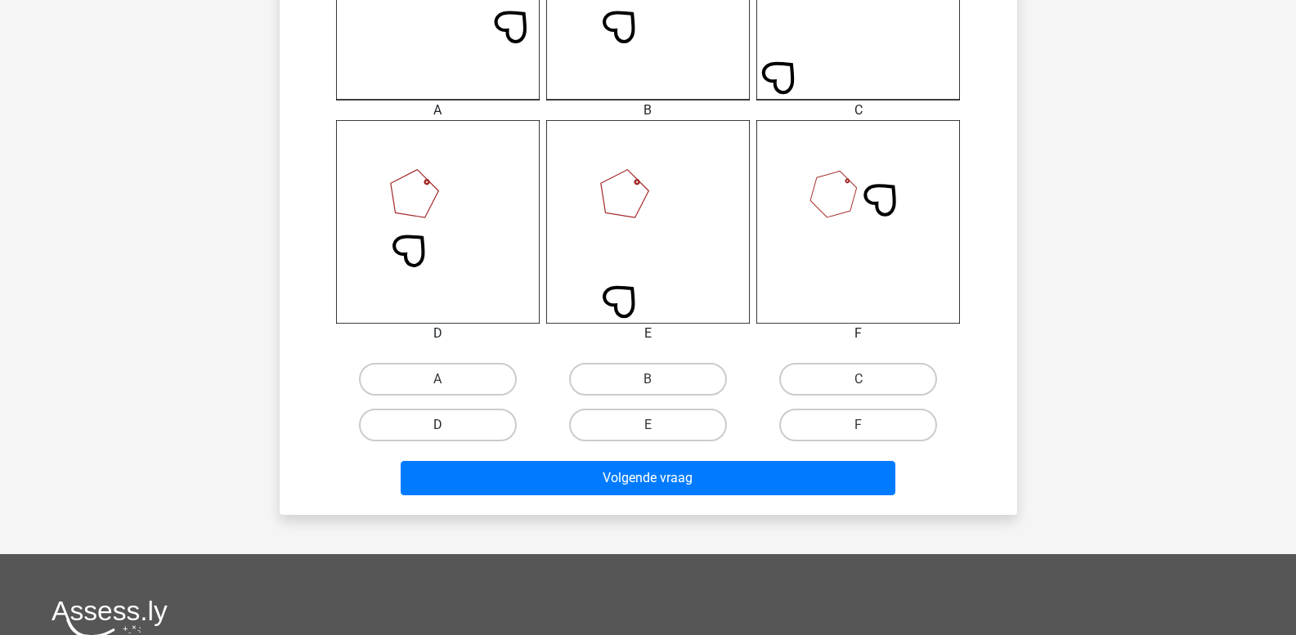
click at [457, 421] on label "D" at bounding box center [438, 425] width 158 height 33
click at [448, 425] on input "D" at bounding box center [442, 430] width 11 height 11
radio input "true"
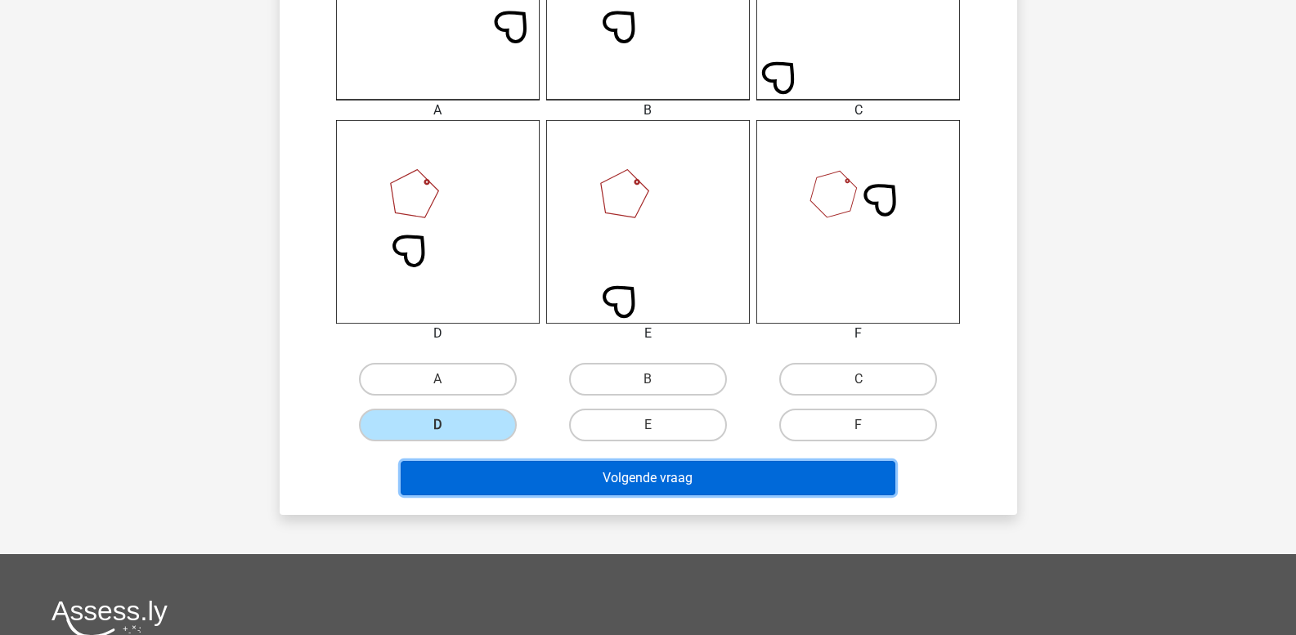
click at [500, 478] on button "Volgende vraag" at bounding box center [648, 478] width 495 height 34
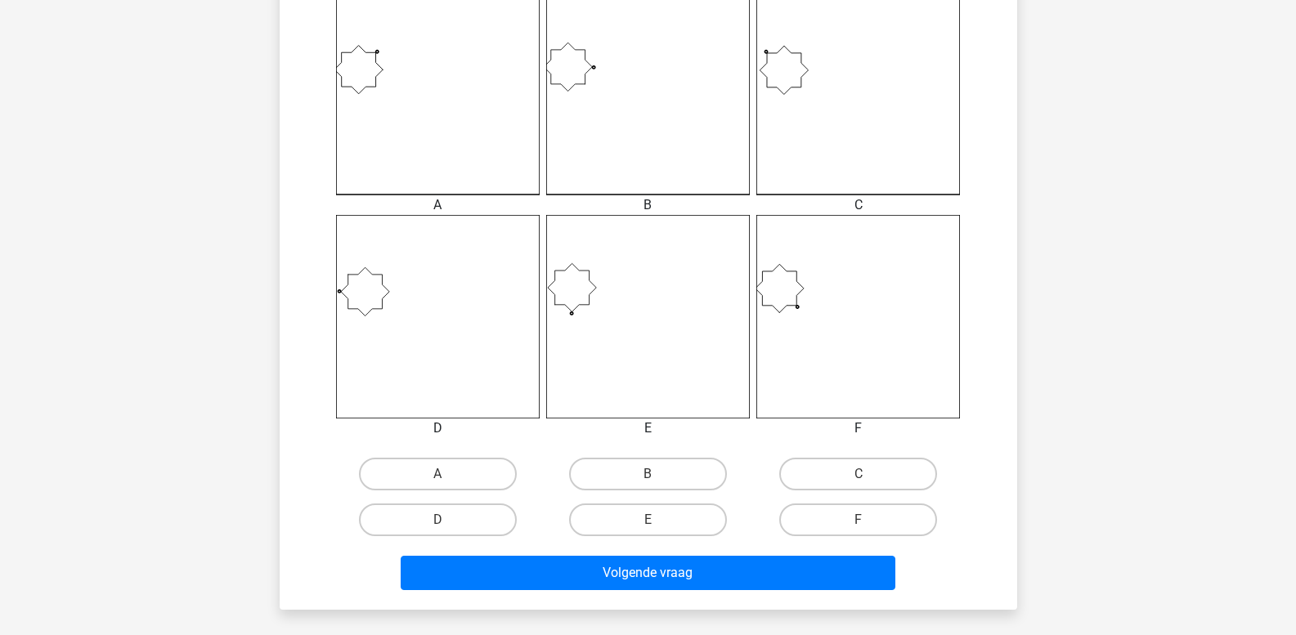
scroll to position [484, 0]
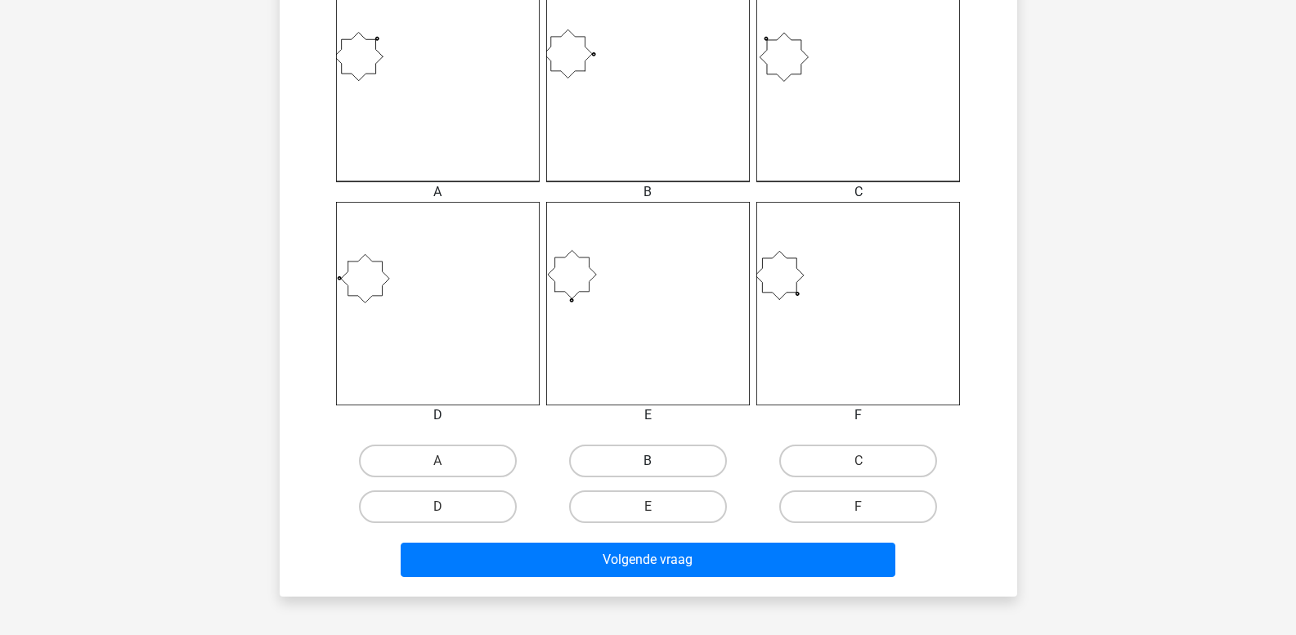
click at [654, 458] on label "B" at bounding box center [648, 461] width 158 height 33
click at [654, 461] on input "B" at bounding box center [653, 466] width 11 height 11
radio input "true"
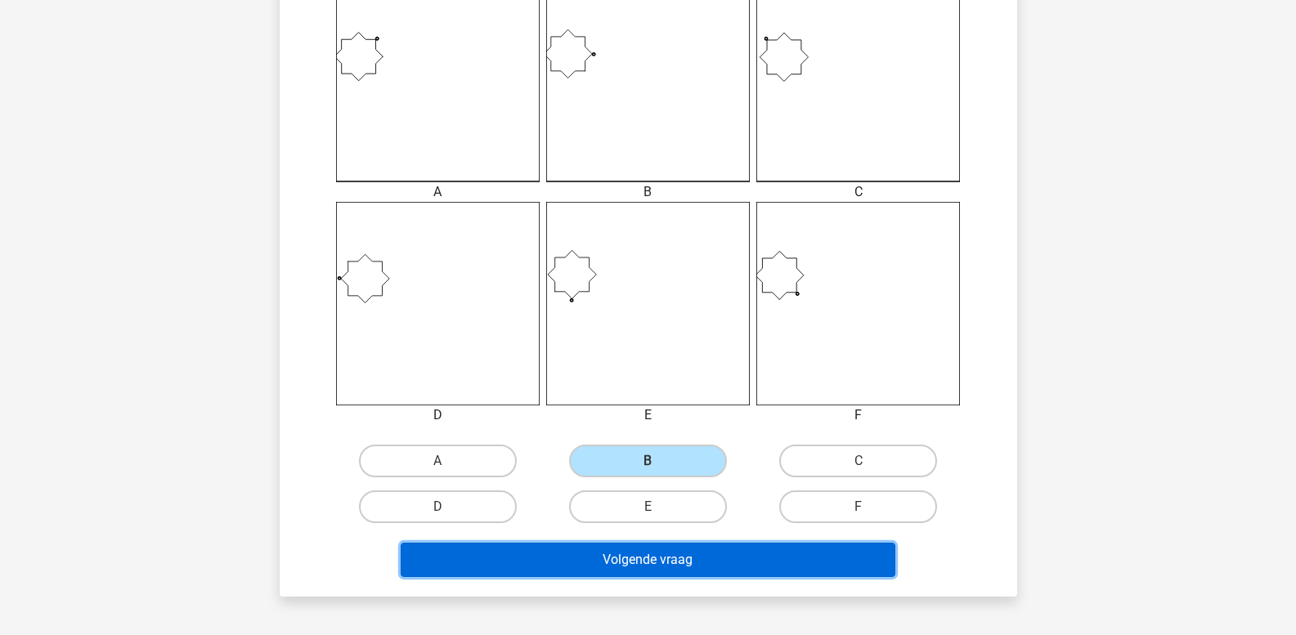
click at [639, 554] on button "Volgende vraag" at bounding box center [648, 560] width 495 height 34
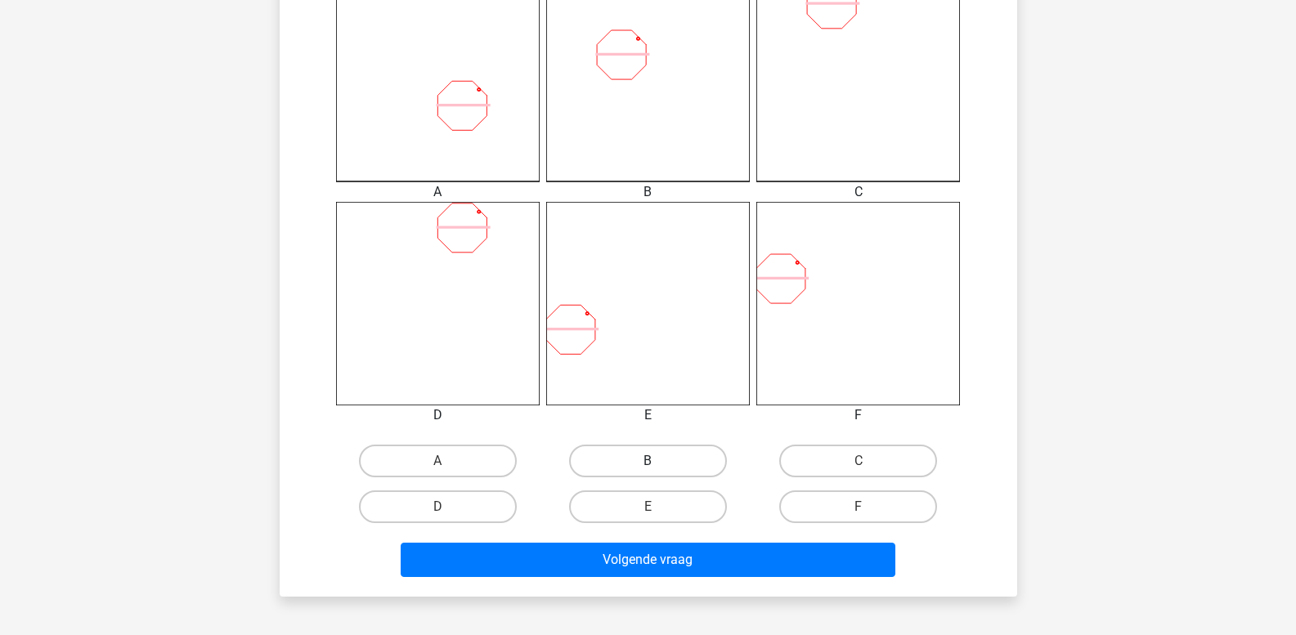
click at [639, 468] on label "B" at bounding box center [648, 461] width 158 height 33
click at [648, 468] on input "B" at bounding box center [653, 466] width 11 height 11
radio input "true"
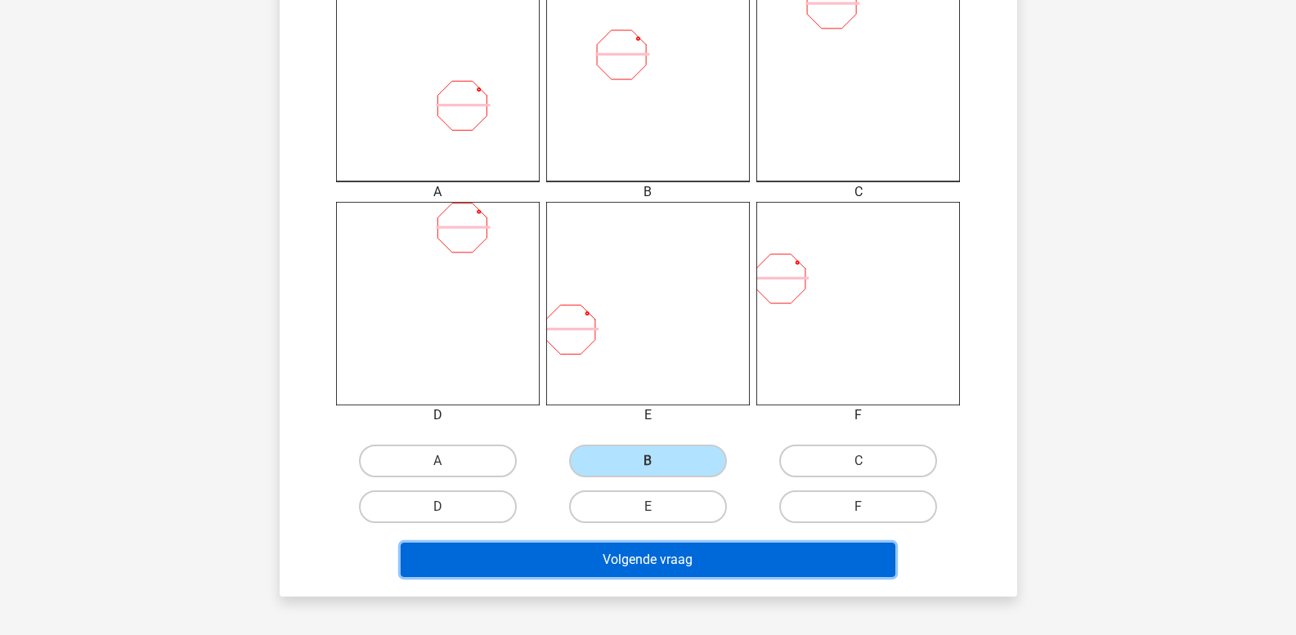
click at [652, 554] on button "Volgende vraag" at bounding box center [648, 560] width 495 height 34
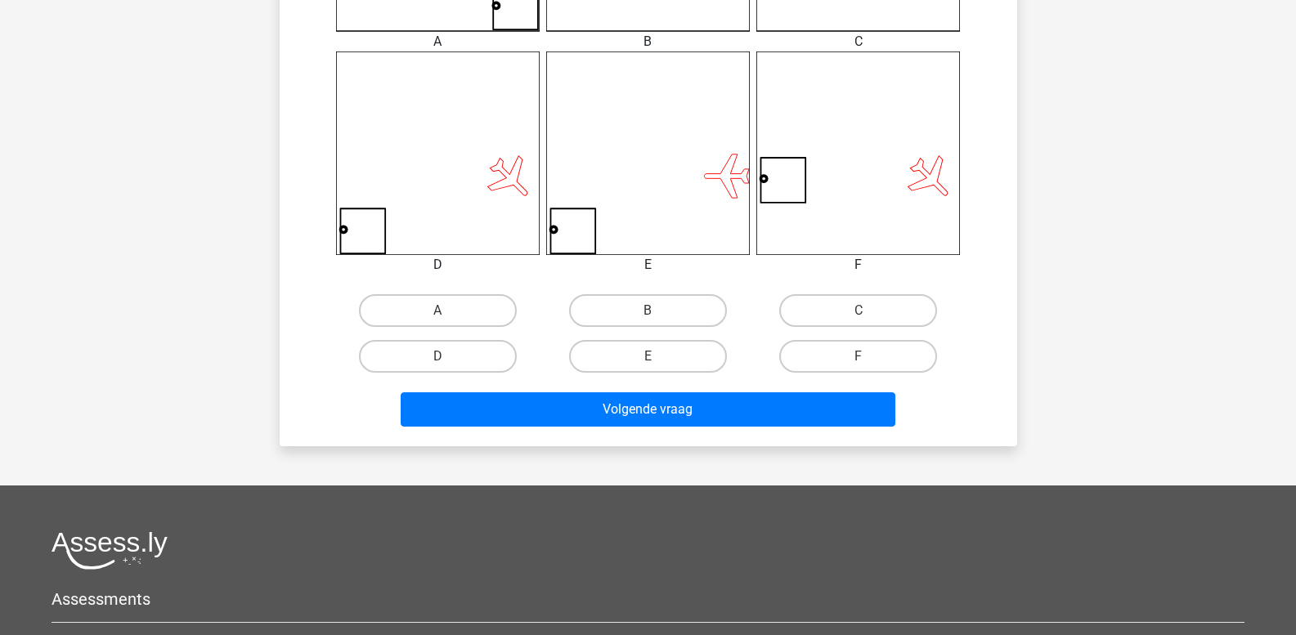
scroll to position [648, 0]
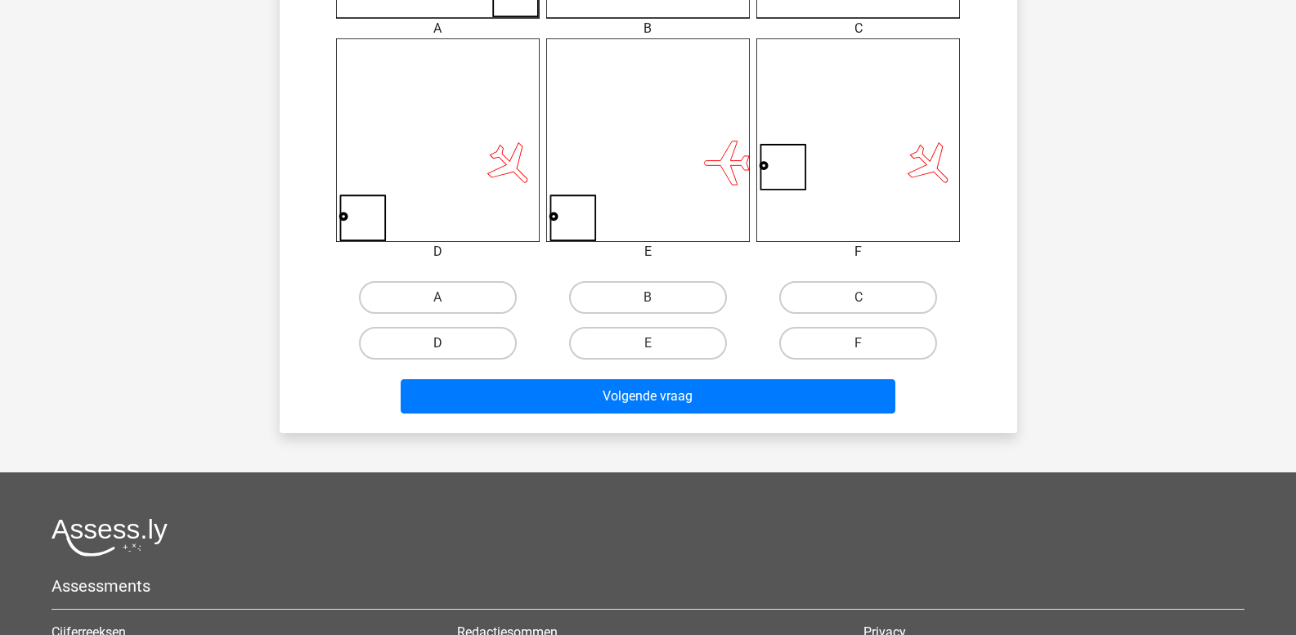
click at [460, 356] on label "D" at bounding box center [438, 343] width 158 height 33
click at [448, 354] on input "D" at bounding box center [442, 348] width 11 height 11
radio input "true"
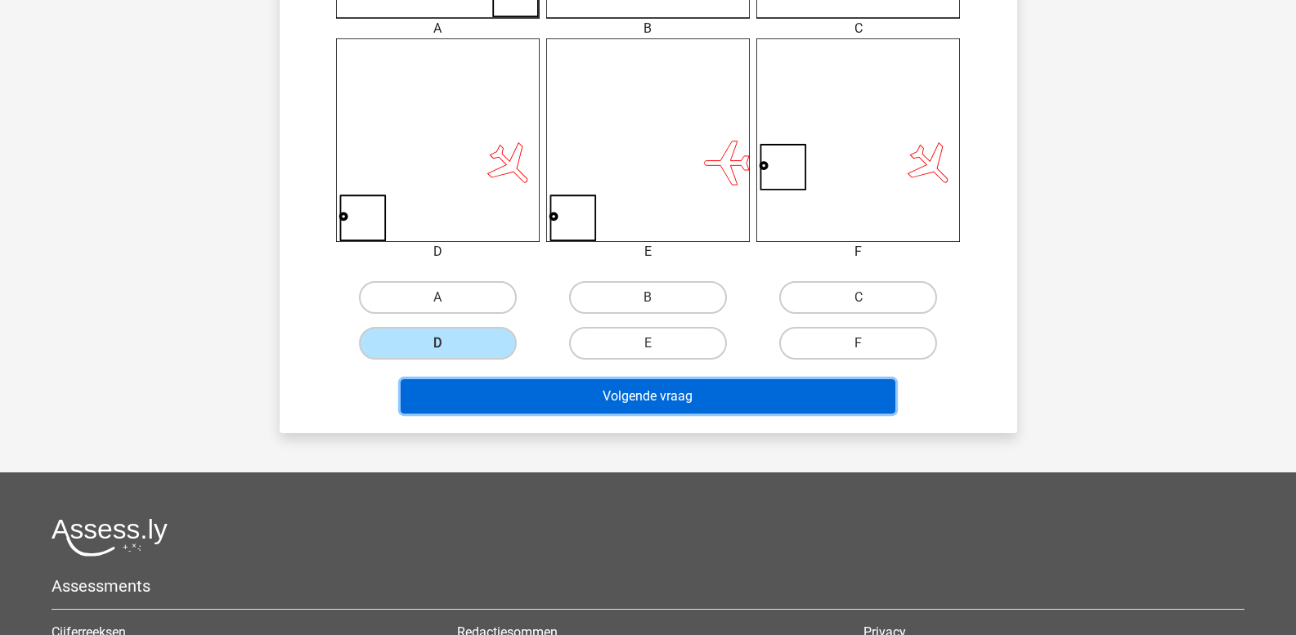
click at [480, 399] on button "Volgende vraag" at bounding box center [648, 396] width 495 height 34
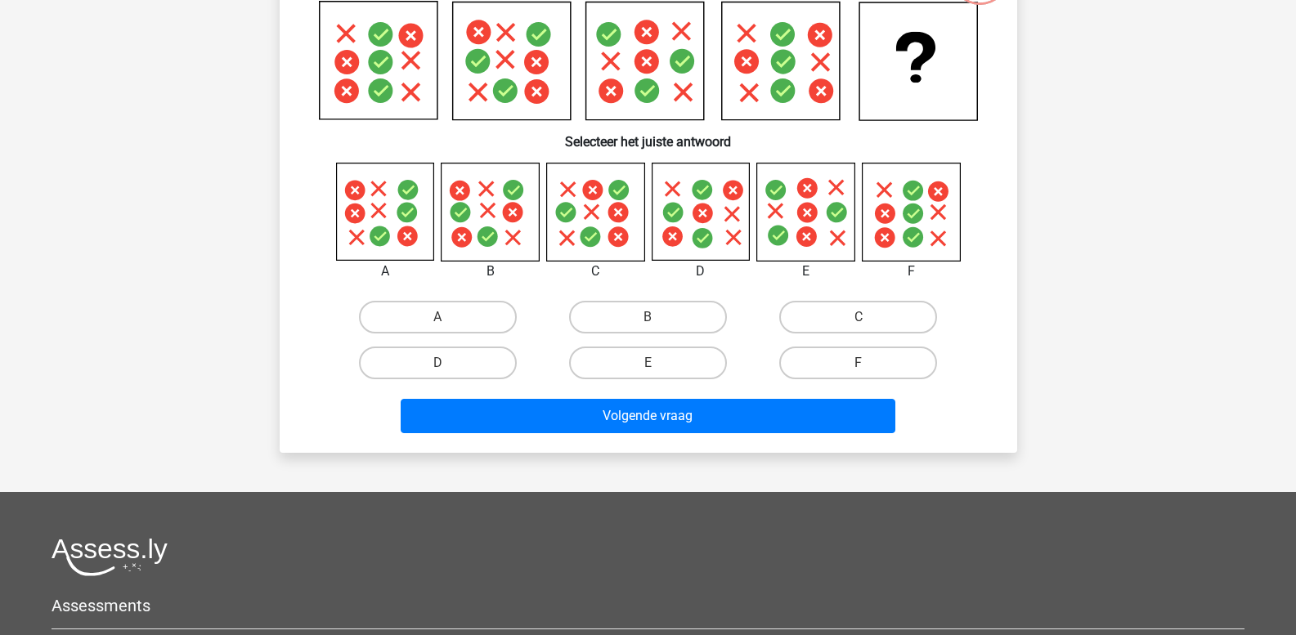
scroll to position [75, 0]
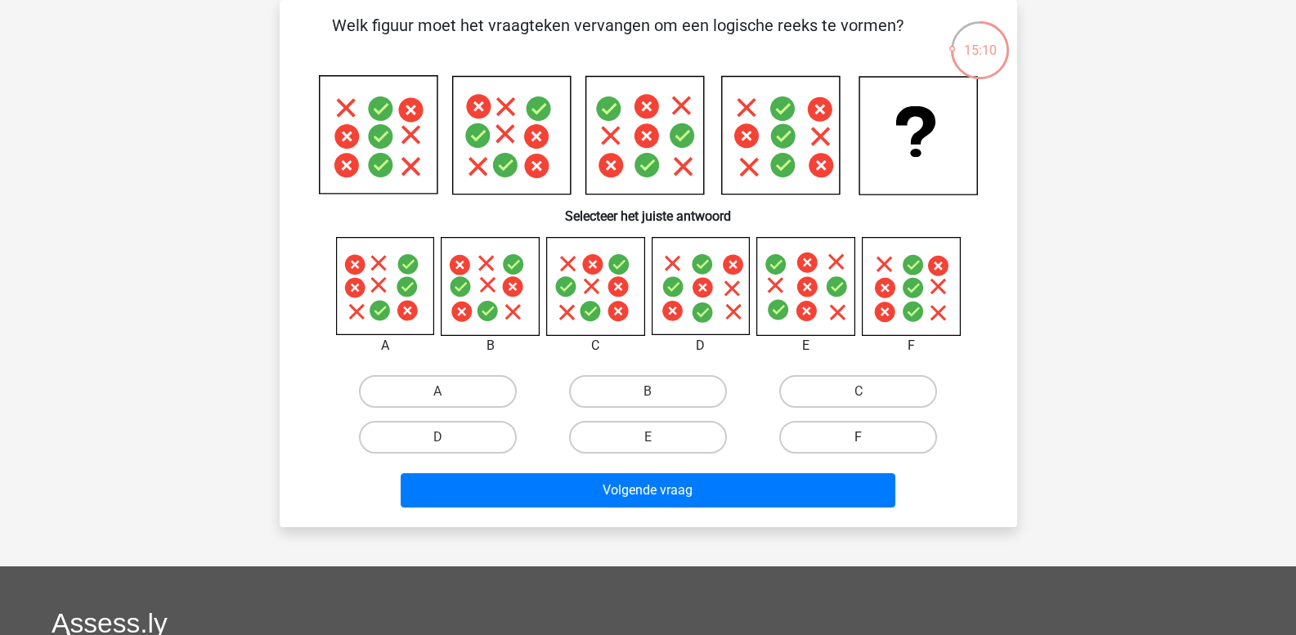
click at [811, 442] on label "F" at bounding box center [858, 437] width 158 height 33
click at [859, 442] on input "F" at bounding box center [864, 442] width 11 height 11
radio input "true"
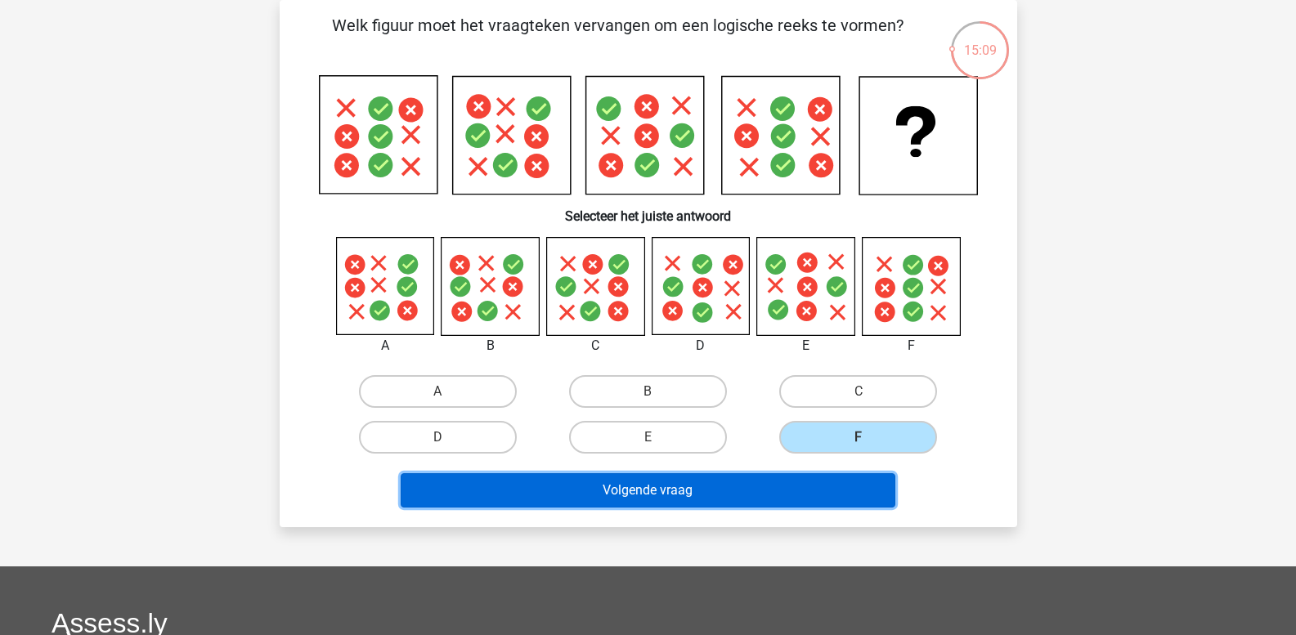
click at [768, 490] on button "Volgende vraag" at bounding box center [648, 490] width 495 height 34
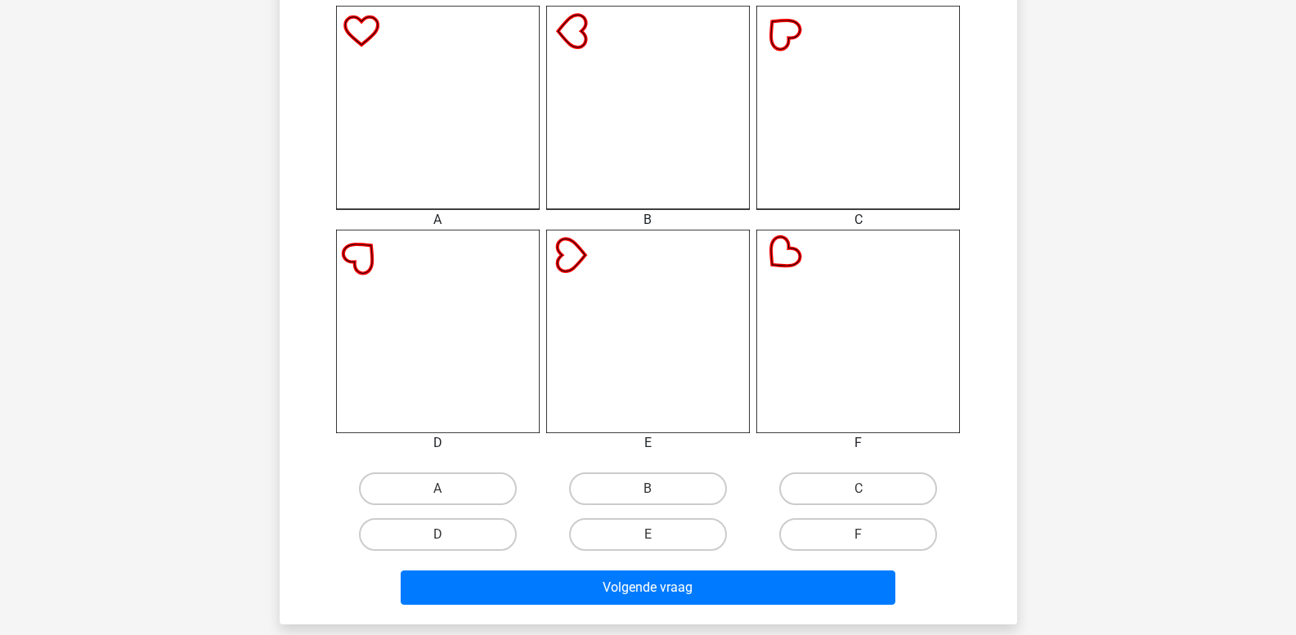
scroll to position [484, 0]
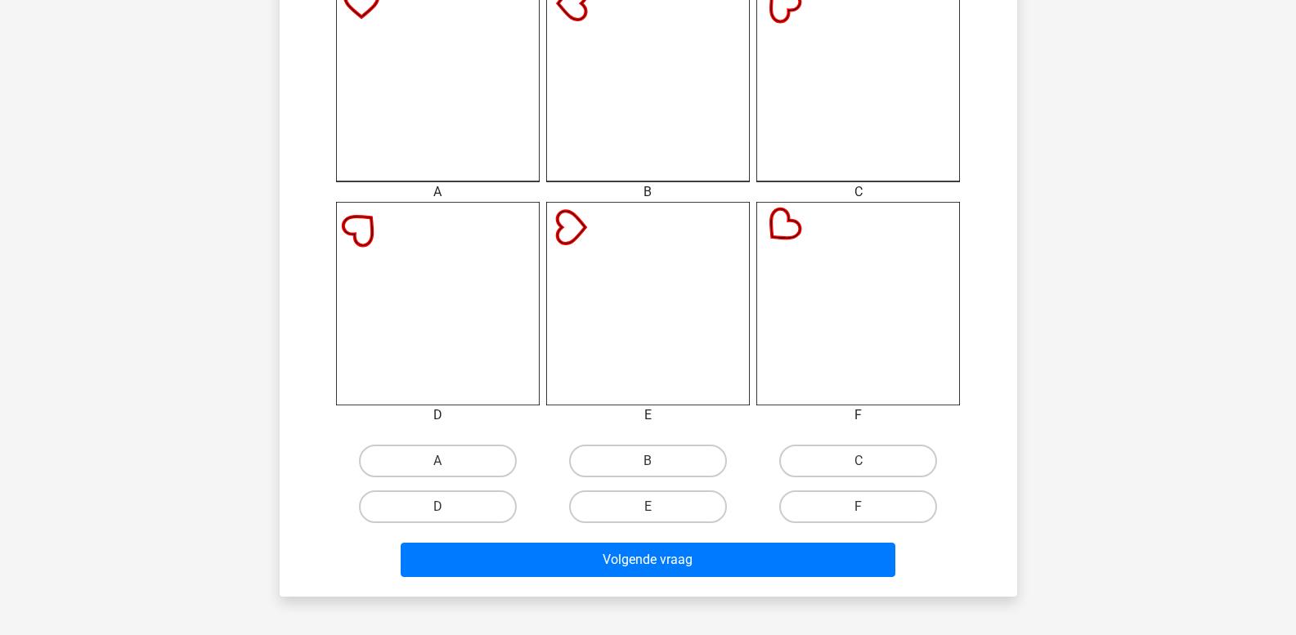
click at [655, 463] on input "B" at bounding box center [653, 466] width 11 height 11
radio input "true"
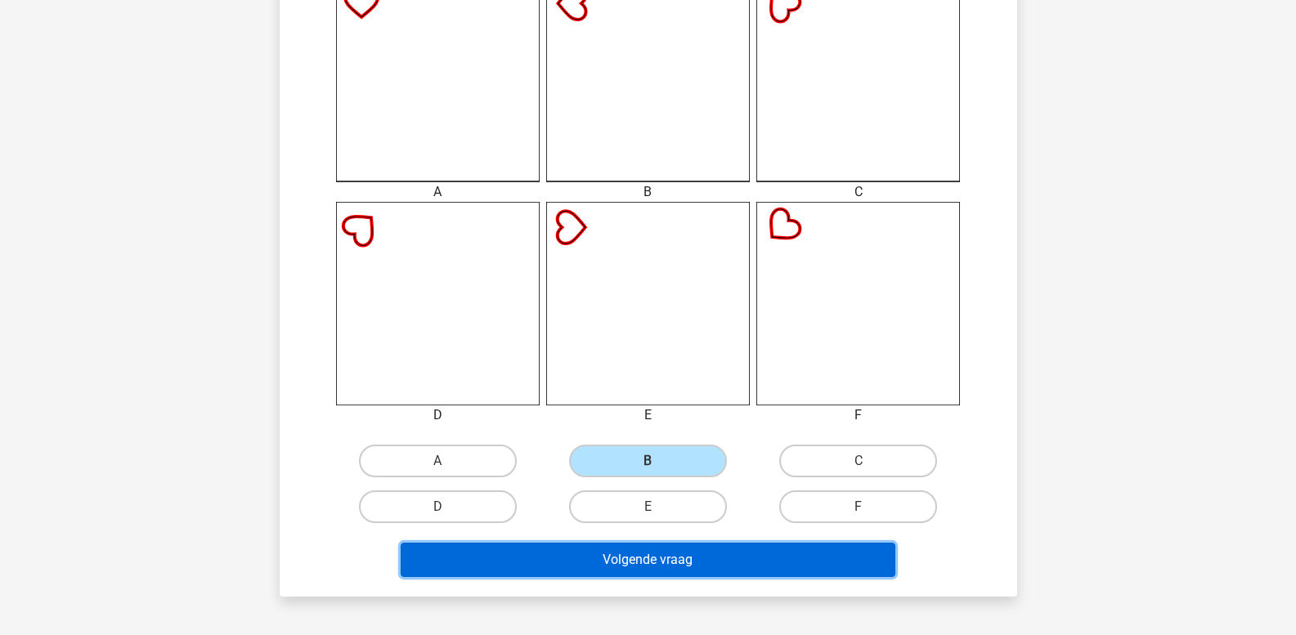
click at [683, 549] on button "Volgende vraag" at bounding box center [648, 560] width 495 height 34
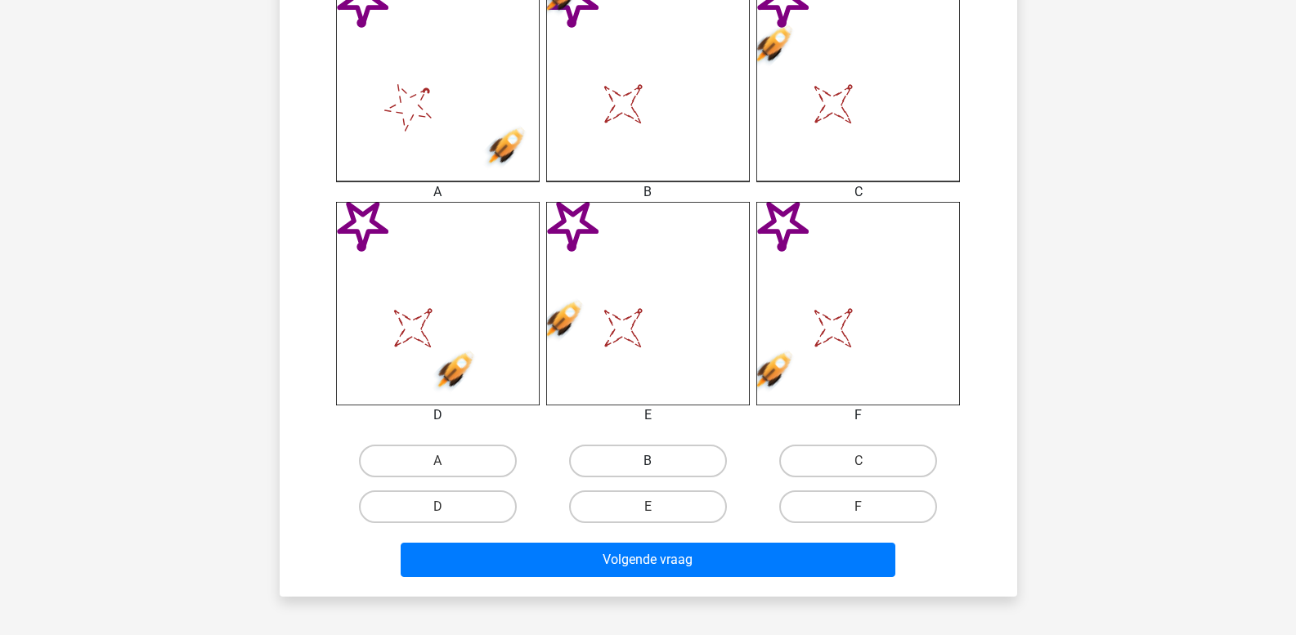
click at [652, 455] on label "B" at bounding box center [648, 461] width 158 height 33
click at [652, 461] on input "B" at bounding box center [653, 466] width 11 height 11
radio input "true"
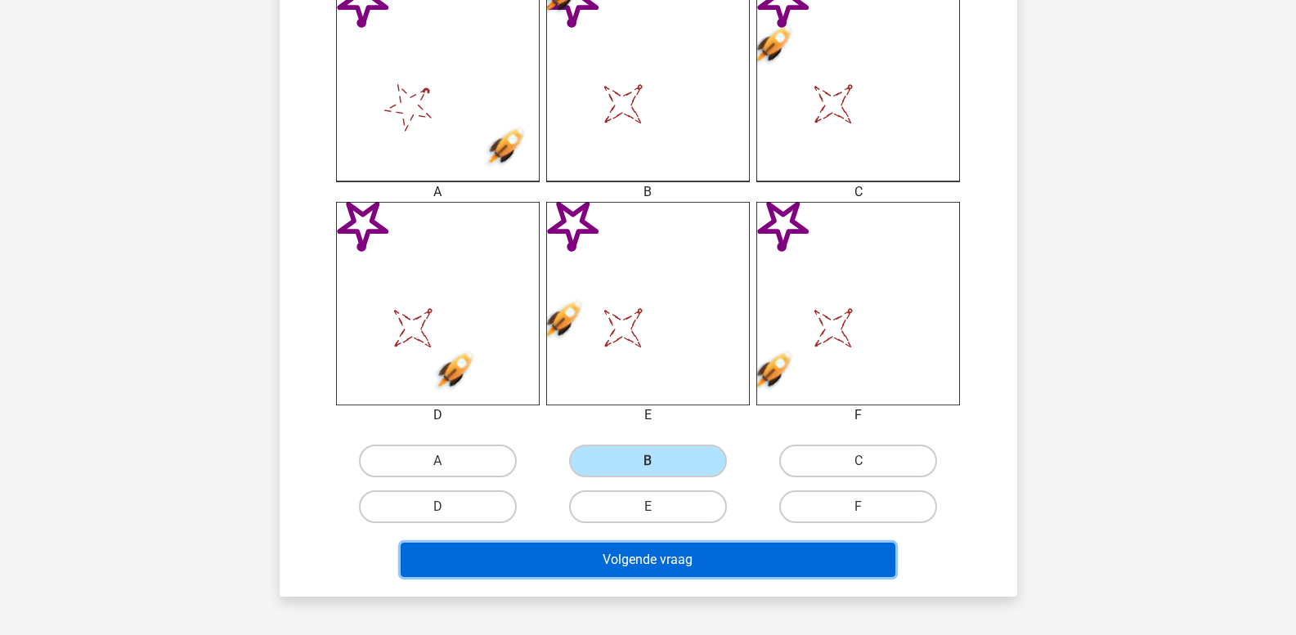
click at [670, 552] on button "Volgende vraag" at bounding box center [648, 560] width 495 height 34
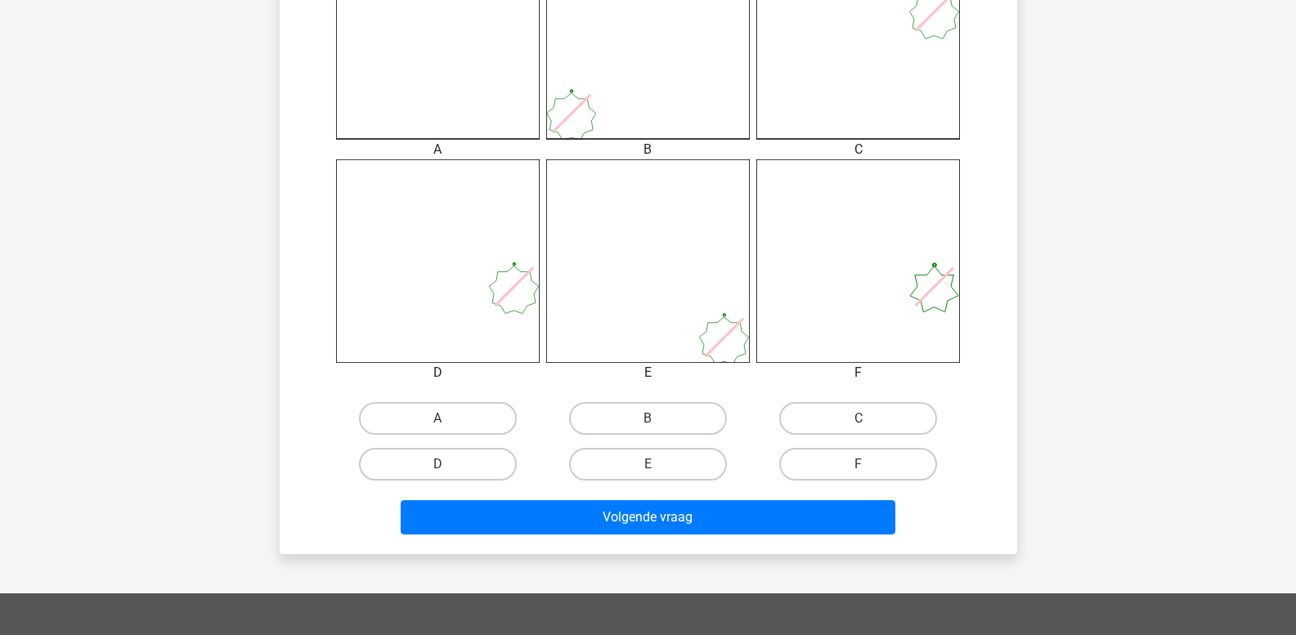
scroll to position [566, 0]
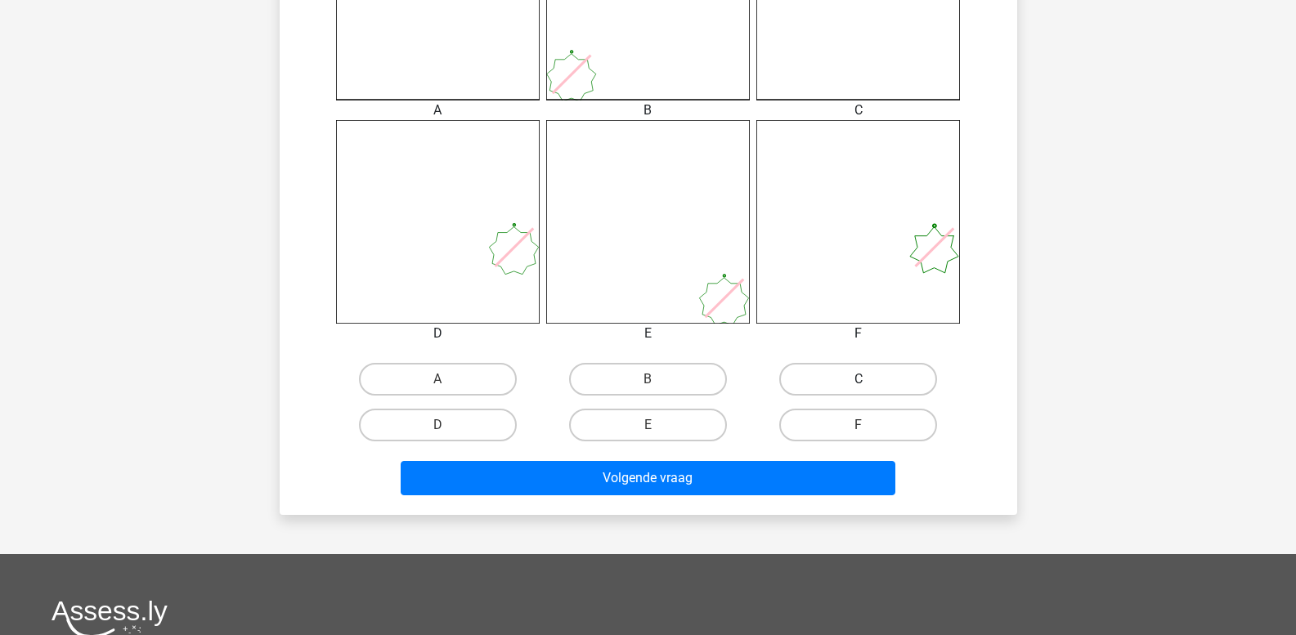
click at [842, 374] on label "C" at bounding box center [858, 379] width 158 height 33
click at [859, 379] on input "C" at bounding box center [864, 384] width 11 height 11
radio input "true"
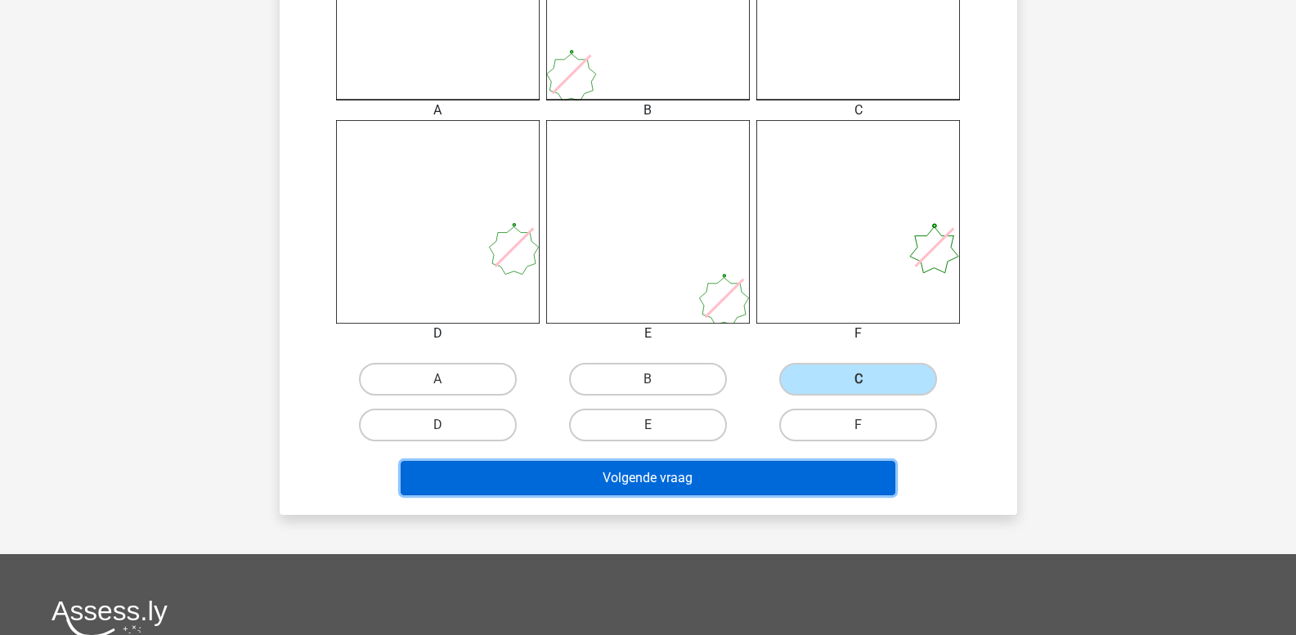
click at [807, 465] on button "Volgende vraag" at bounding box center [648, 478] width 495 height 34
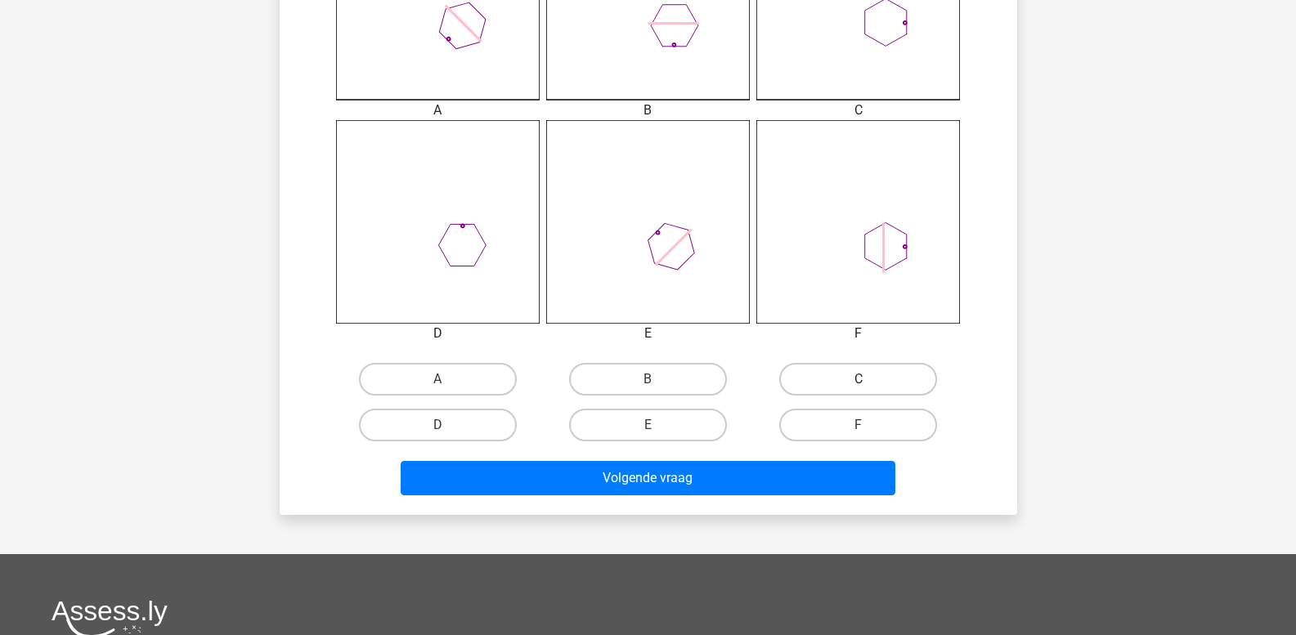
click at [833, 377] on label "C" at bounding box center [858, 379] width 158 height 33
click at [859, 379] on input "C" at bounding box center [864, 384] width 11 height 11
radio input "true"
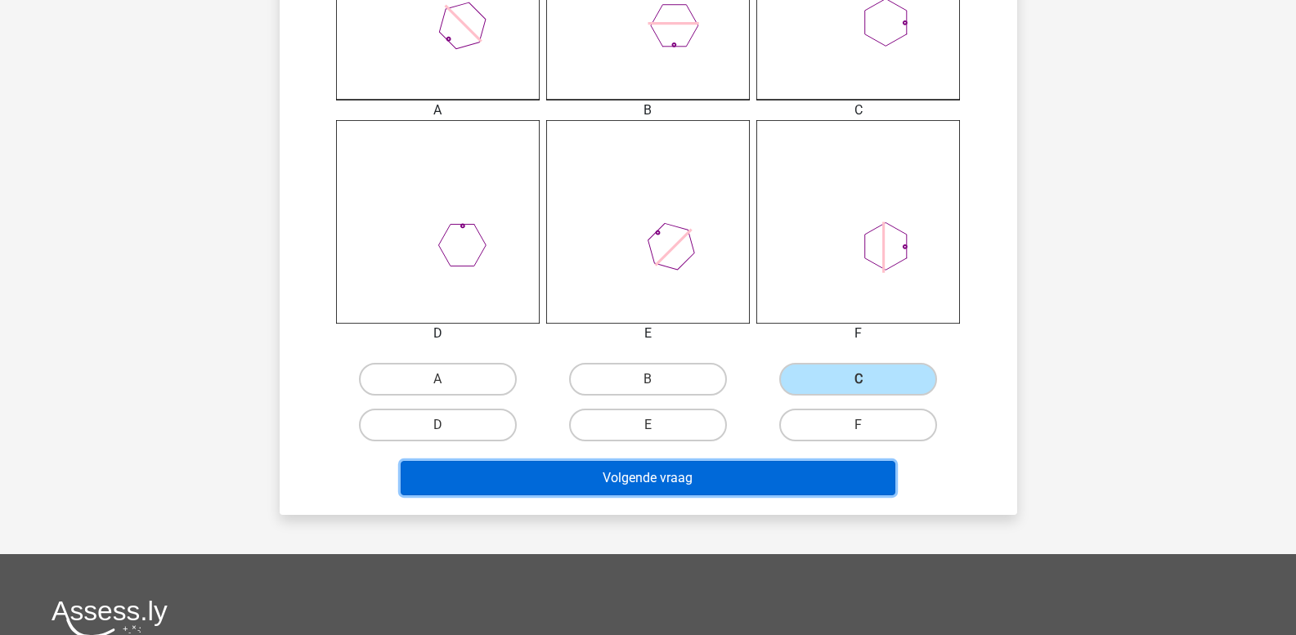
click at [797, 473] on button "Volgende vraag" at bounding box center [648, 478] width 495 height 34
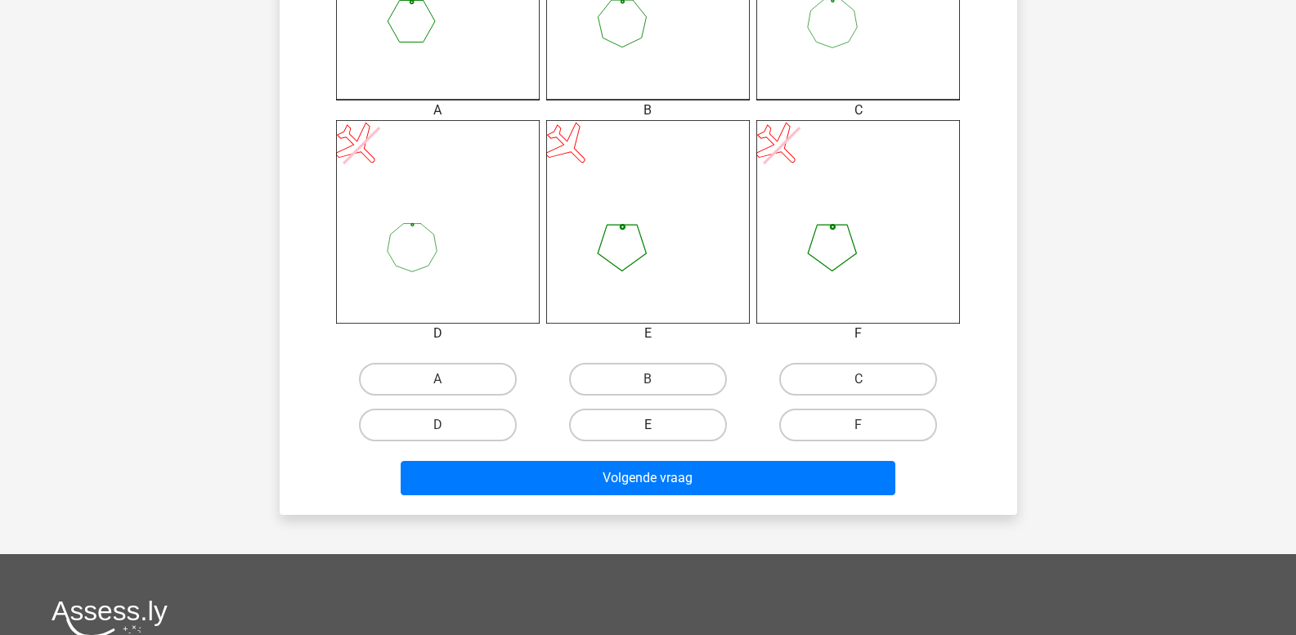
click at [668, 438] on label "E" at bounding box center [648, 425] width 158 height 33
click at [658, 436] on input "E" at bounding box center [653, 430] width 11 height 11
radio input "true"
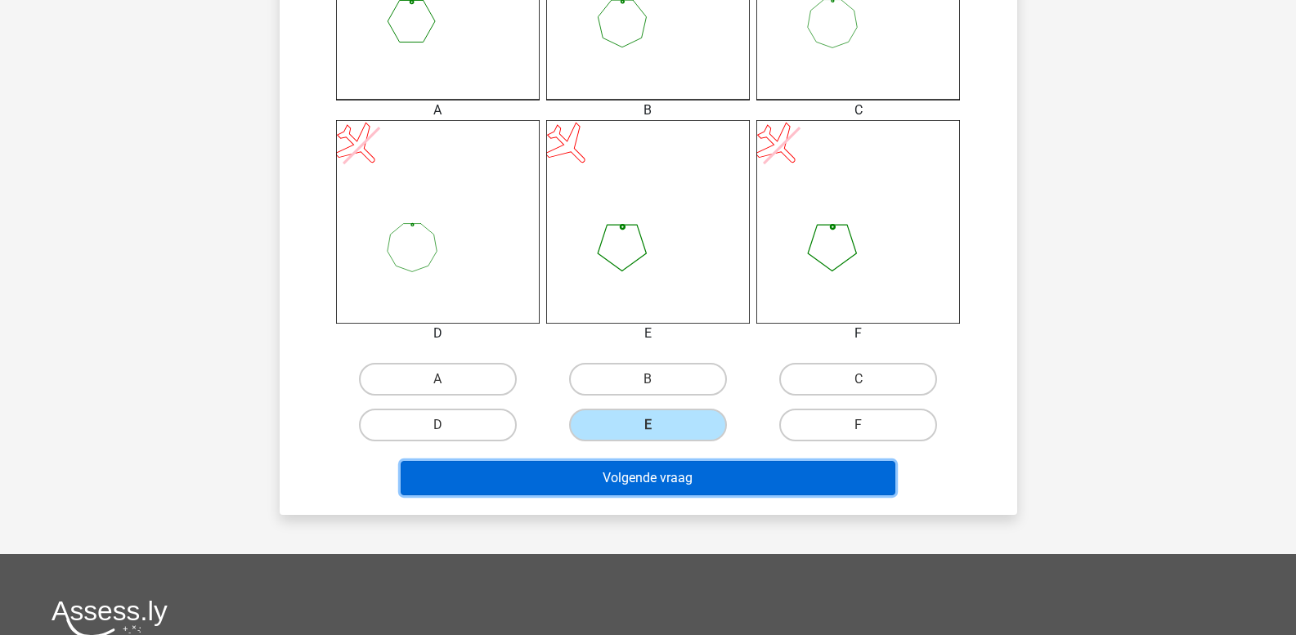
click at [666, 478] on button "Volgende vraag" at bounding box center [648, 478] width 495 height 34
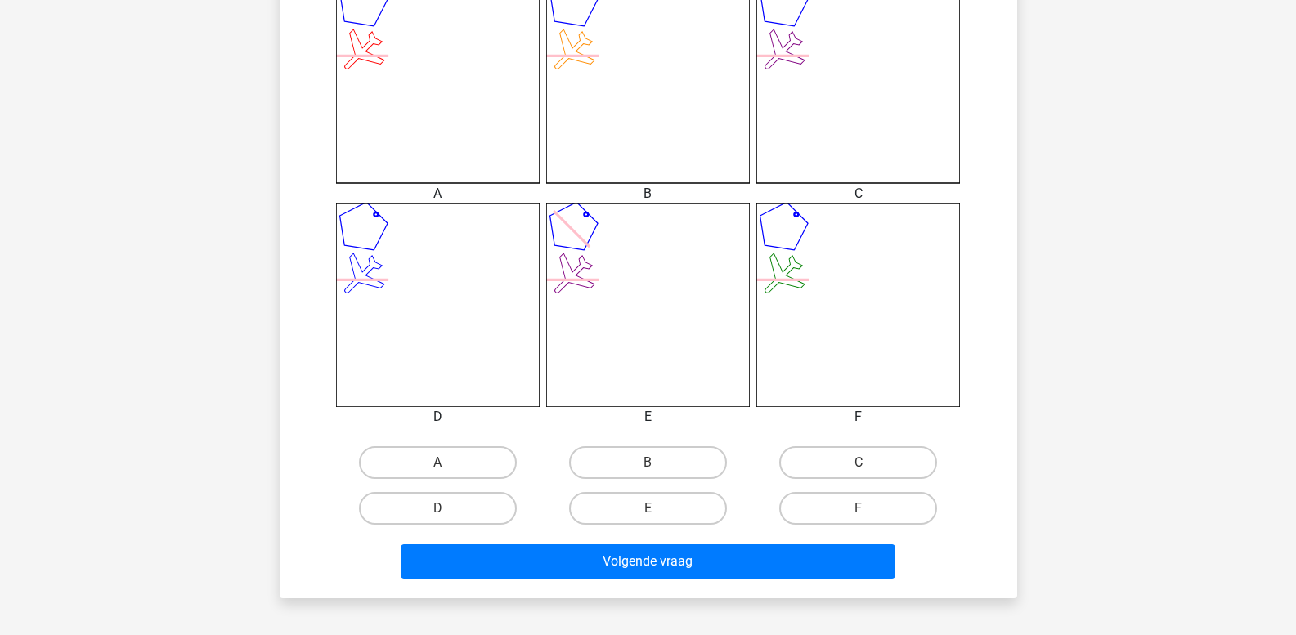
scroll to position [484, 0]
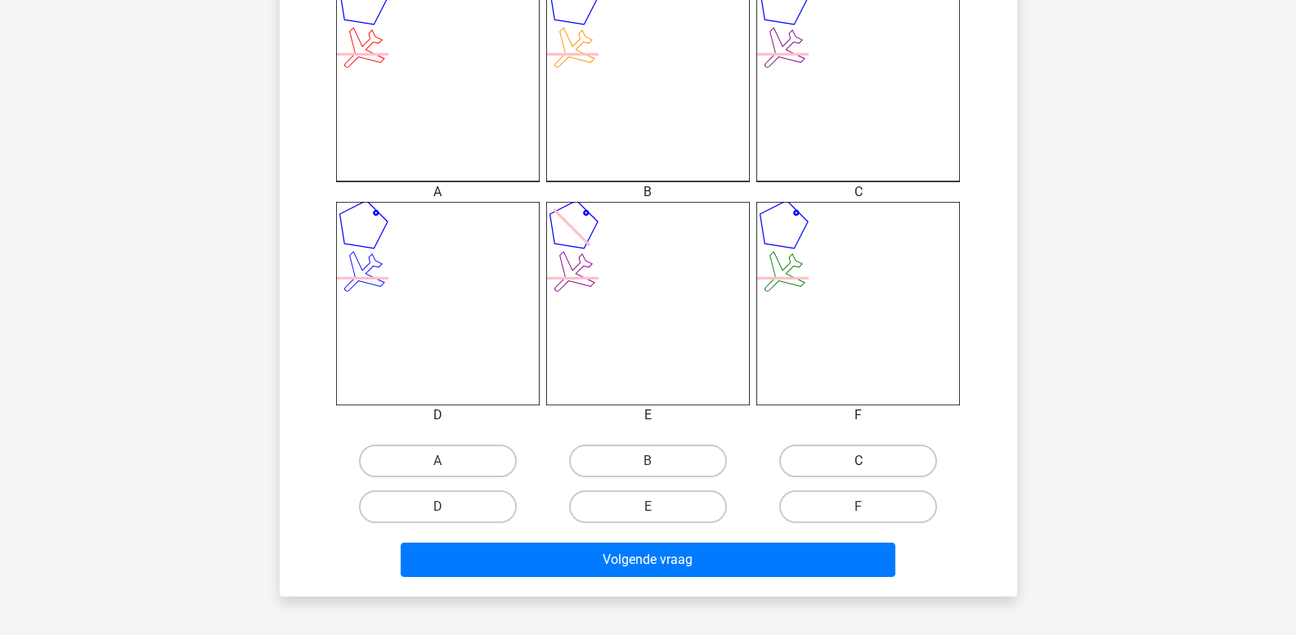
click at [851, 463] on label "C" at bounding box center [858, 461] width 158 height 33
click at [859, 463] on input "C" at bounding box center [864, 466] width 11 height 11
radio input "true"
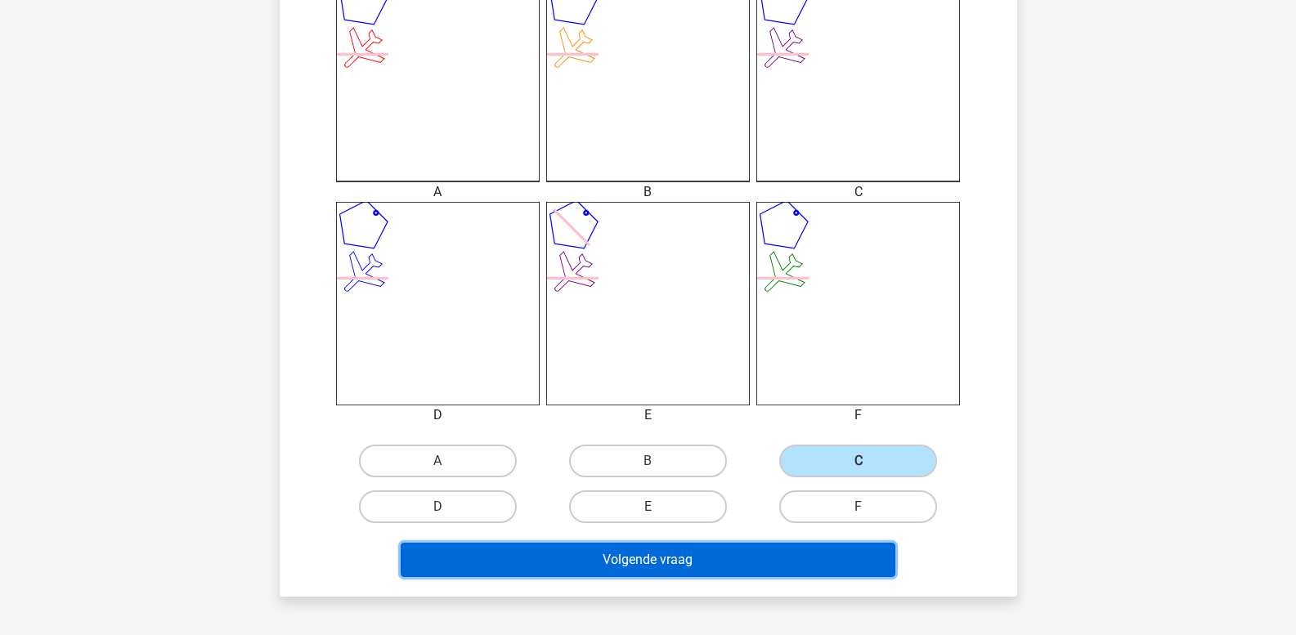
click at [822, 564] on button "Volgende vraag" at bounding box center [648, 560] width 495 height 34
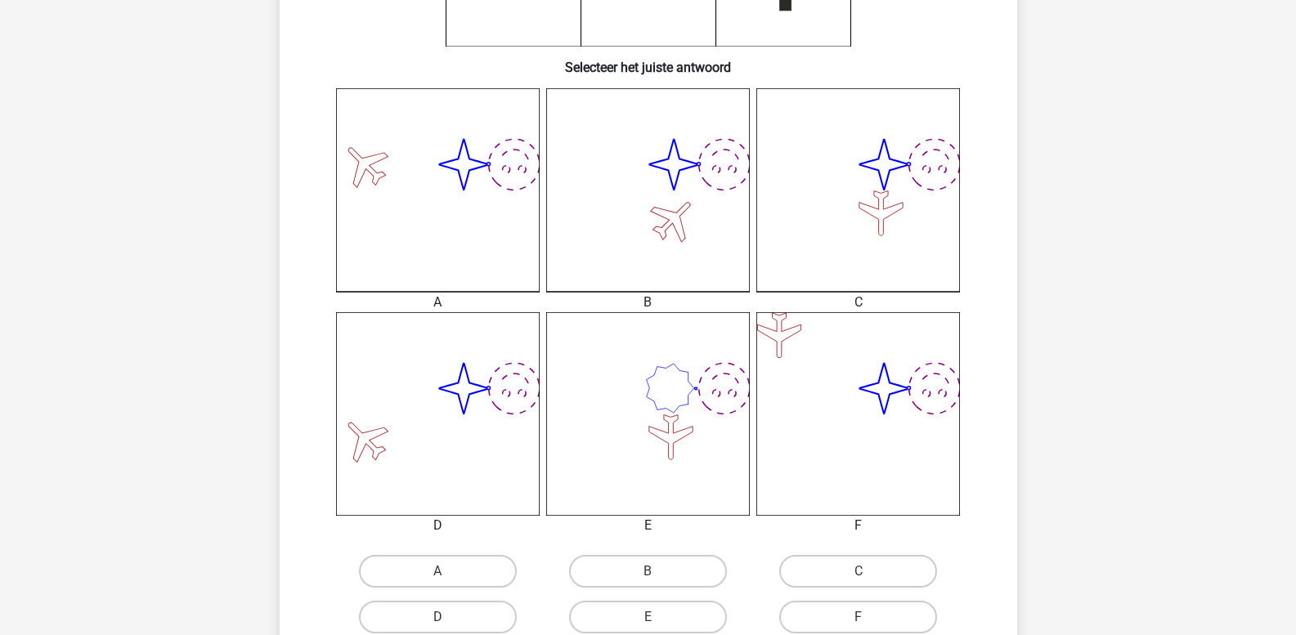
scroll to position [402, 0]
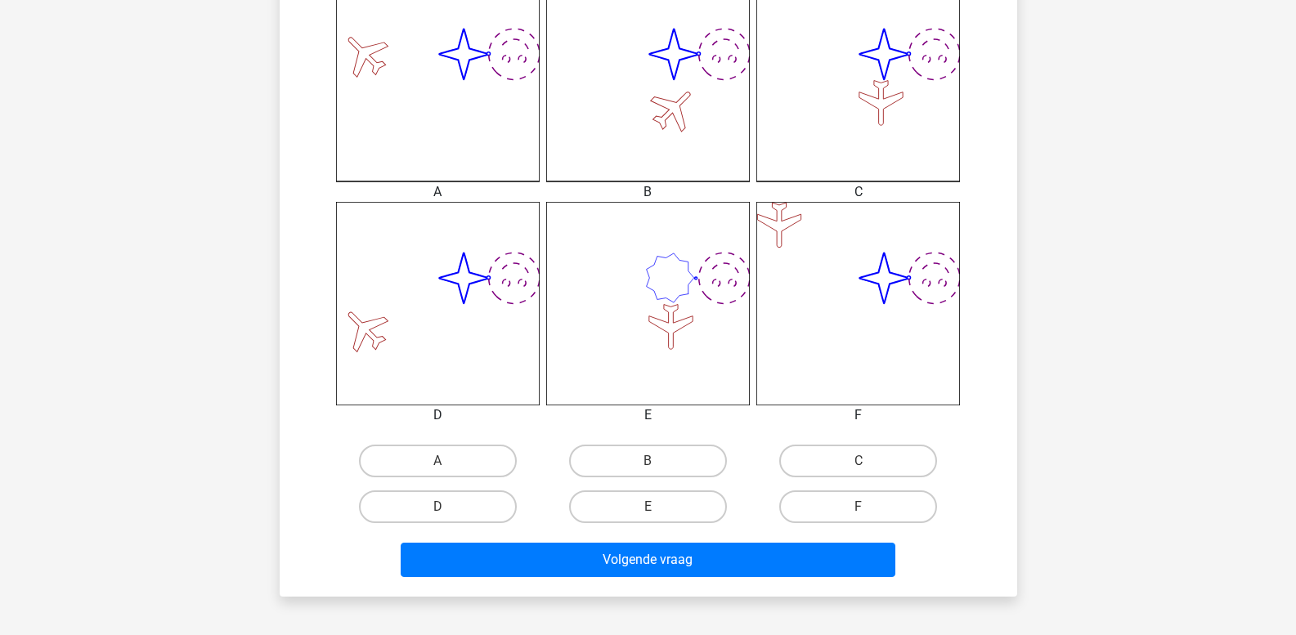
click at [859, 462] on div "A B C D" at bounding box center [648, 484] width 631 height 92
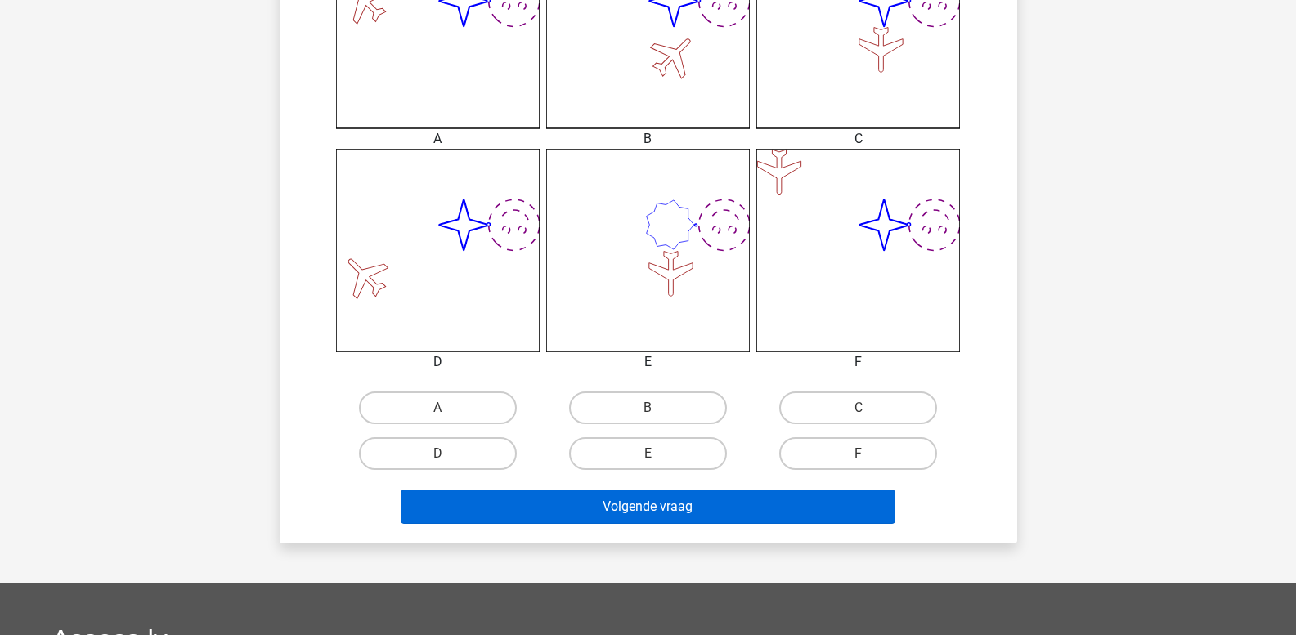
scroll to position [566, 0]
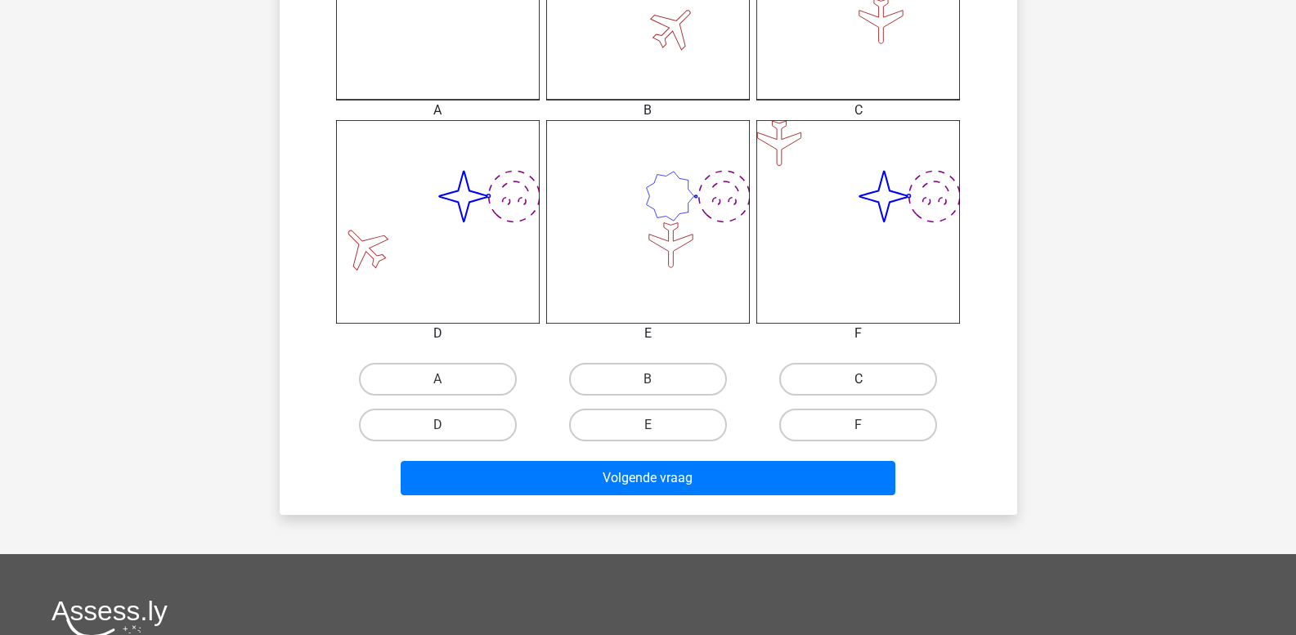
click at [839, 378] on label "C" at bounding box center [858, 379] width 158 height 33
click at [859, 379] on input "C" at bounding box center [864, 384] width 11 height 11
radio input "true"
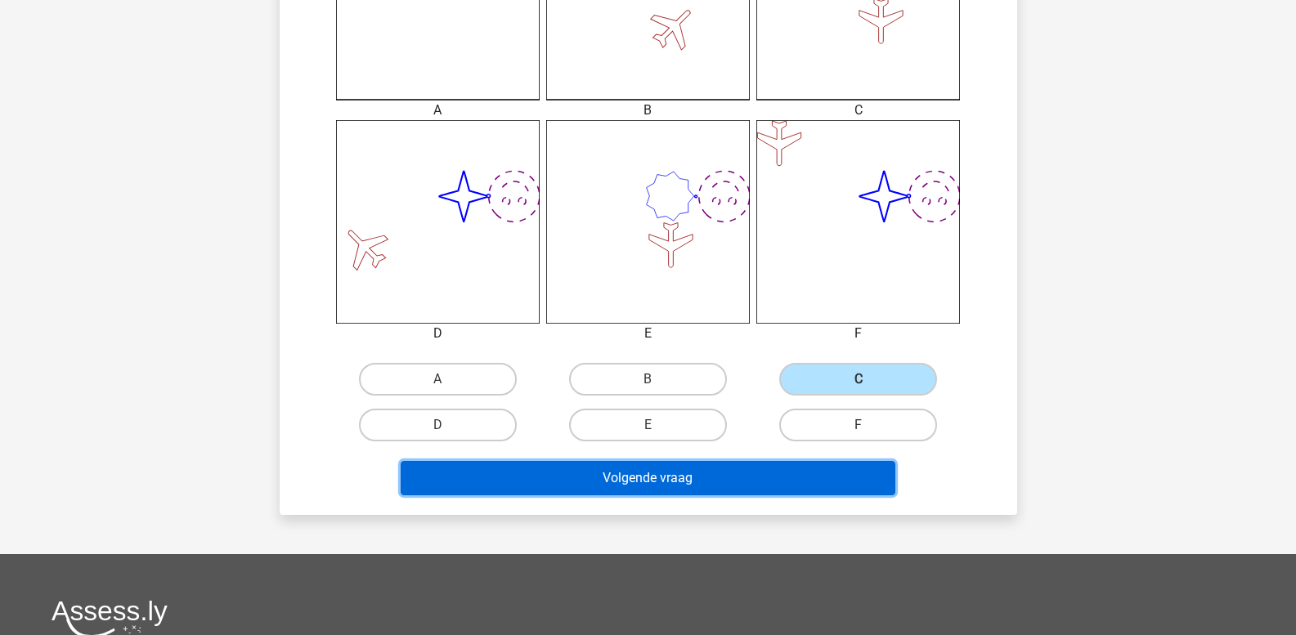
click at [815, 480] on button "Volgende vraag" at bounding box center [648, 478] width 495 height 34
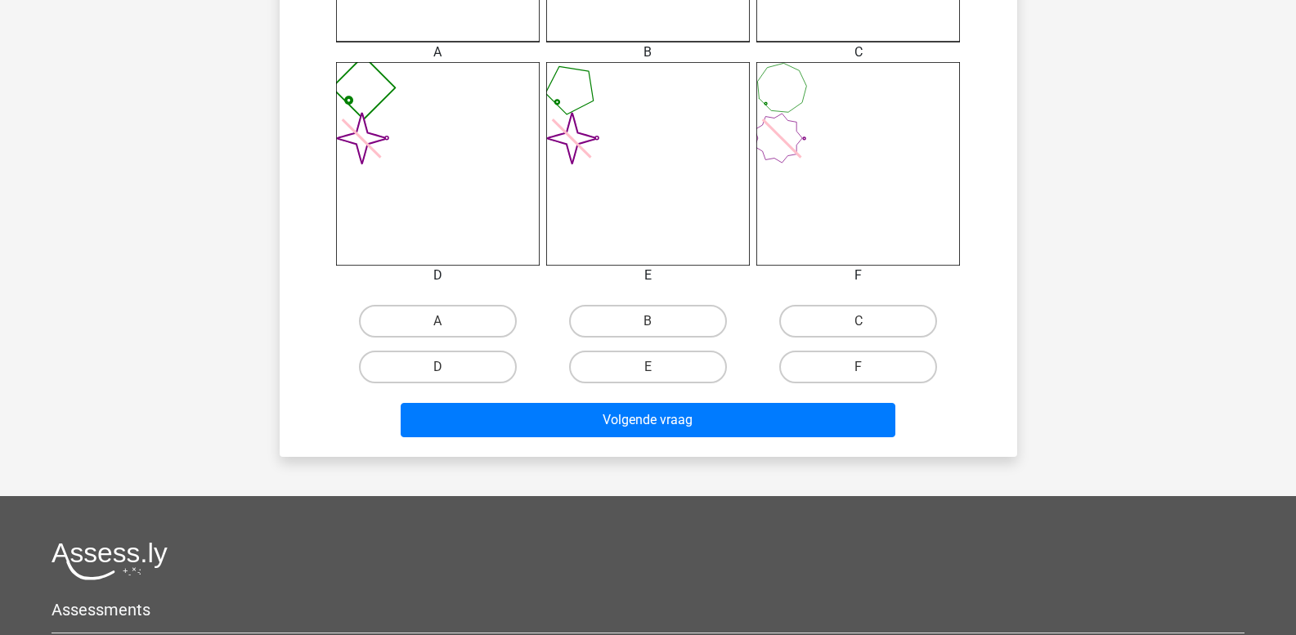
scroll to position [648, 0]
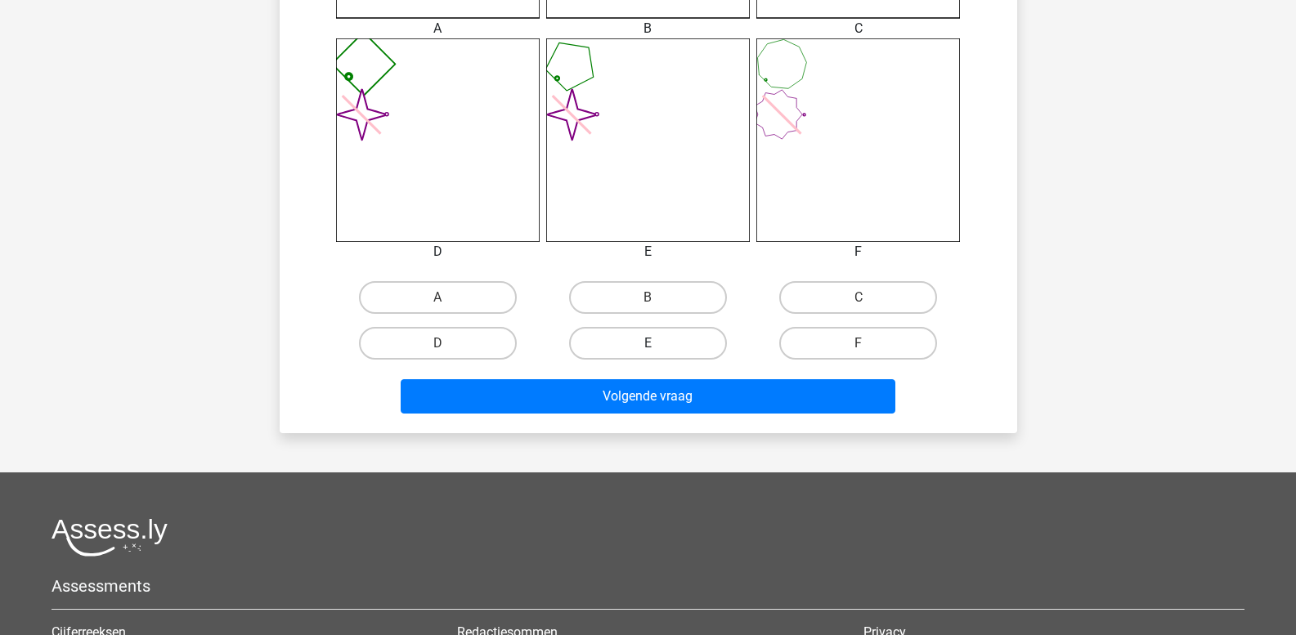
click at [634, 341] on label "E" at bounding box center [648, 343] width 158 height 33
click at [648, 343] on input "E" at bounding box center [653, 348] width 11 height 11
radio input "true"
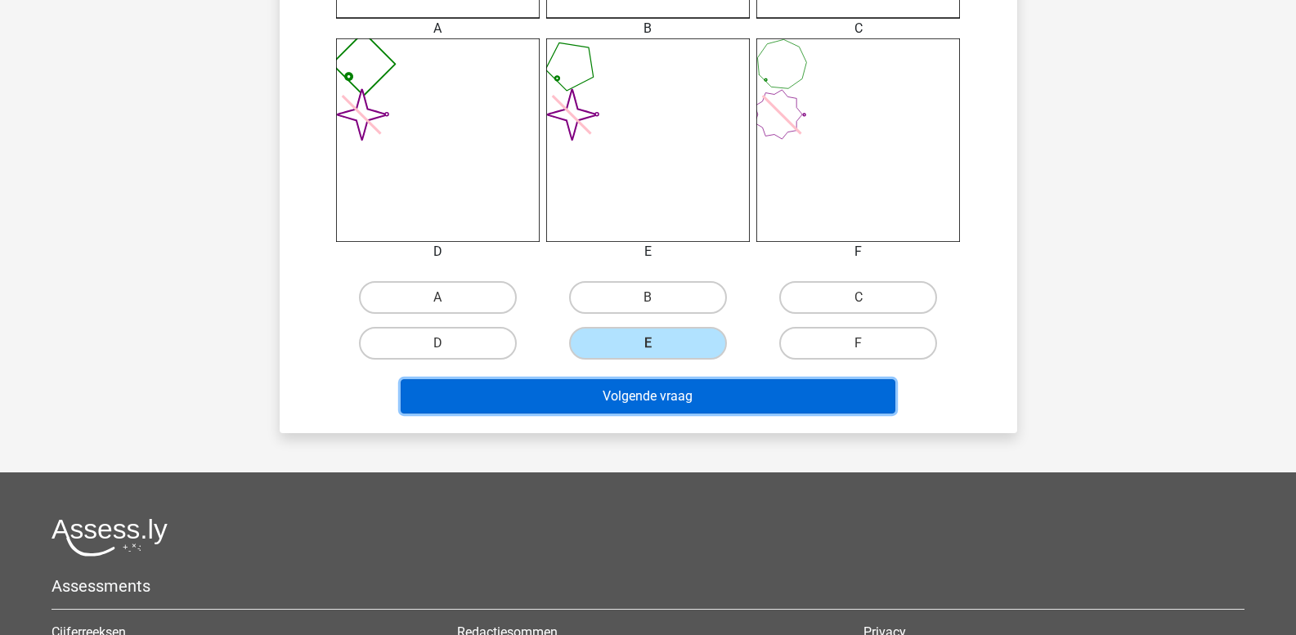
click at [655, 388] on button "Volgende vraag" at bounding box center [648, 396] width 495 height 34
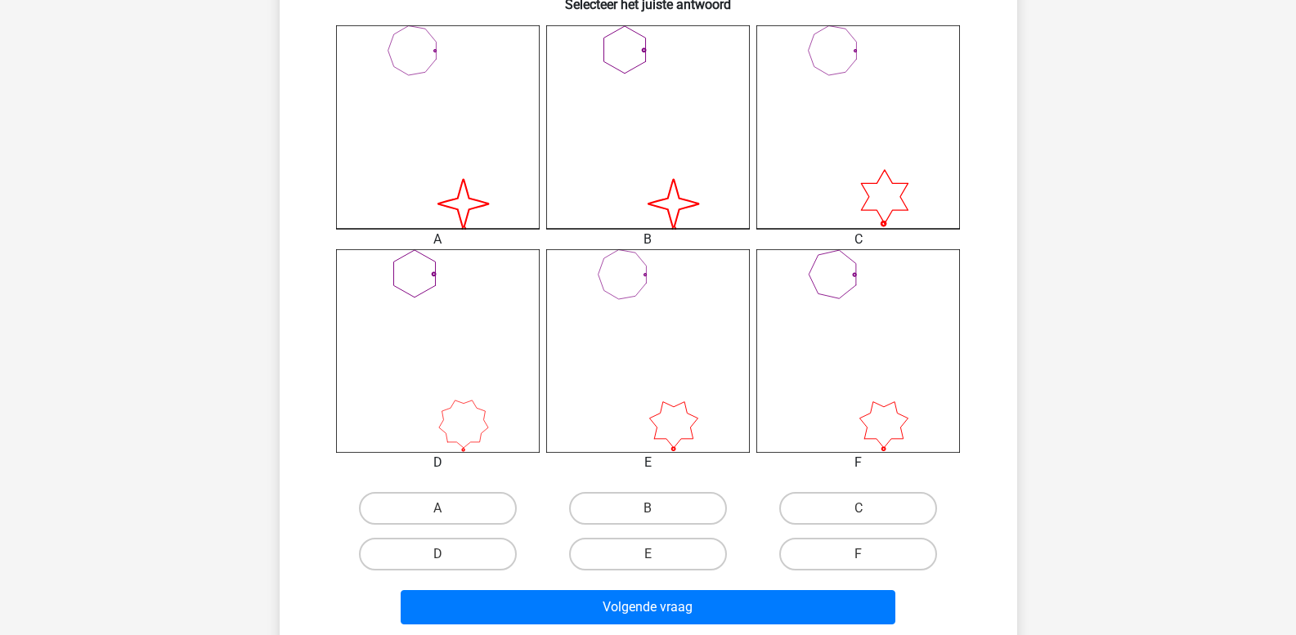
scroll to position [484, 0]
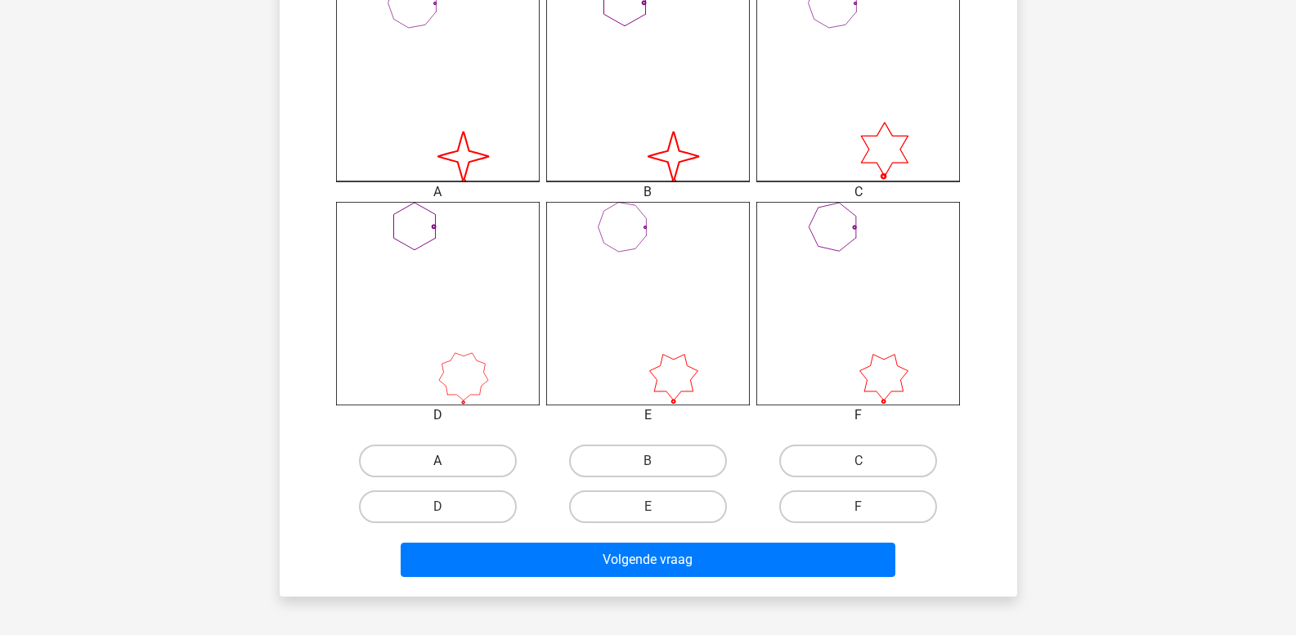
click at [400, 466] on label "A" at bounding box center [438, 461] width 158 height 33
click at [437, 466] on input "A" at bounding box center [442, 466] width 11 height 11
radio input "true"
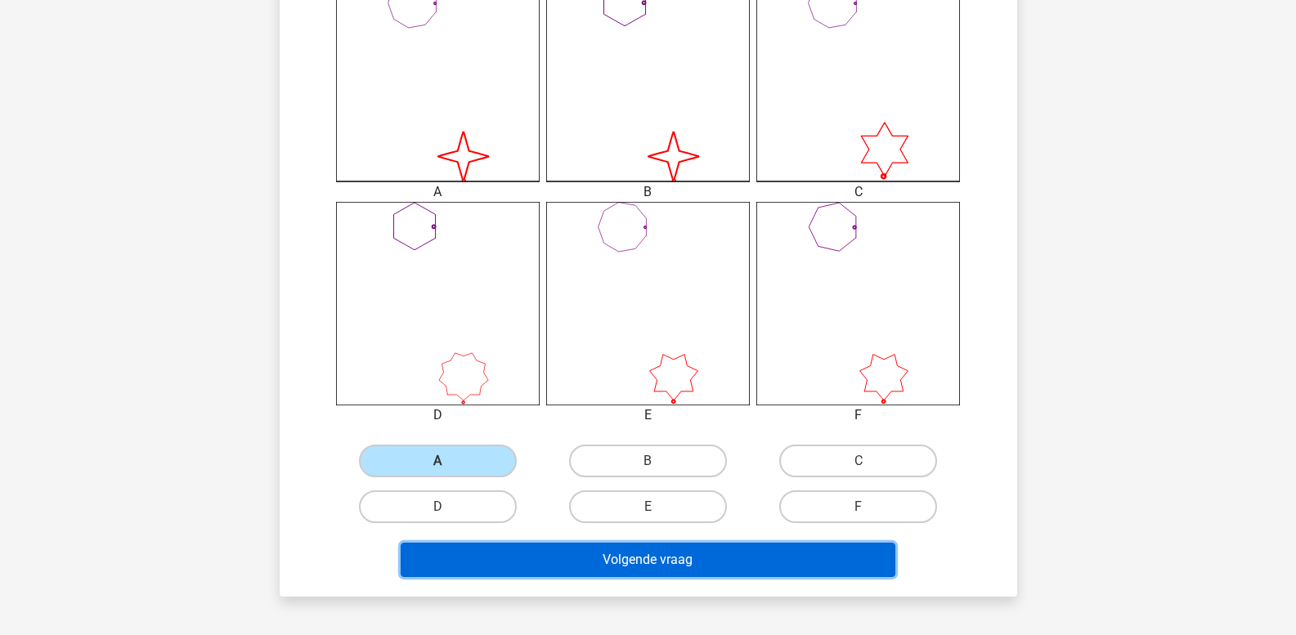
click at [455, 558] on button "Volgende vraag" at bounding box center [648, 560] width 495 height 34
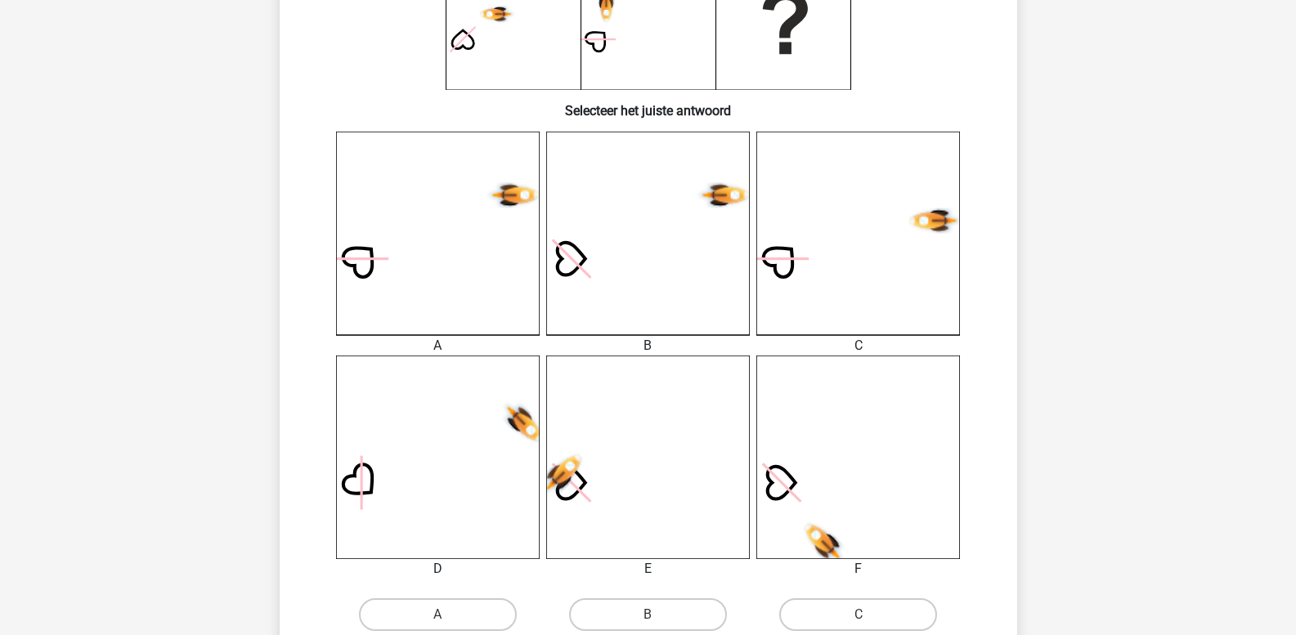
scroll to position [402, 0]
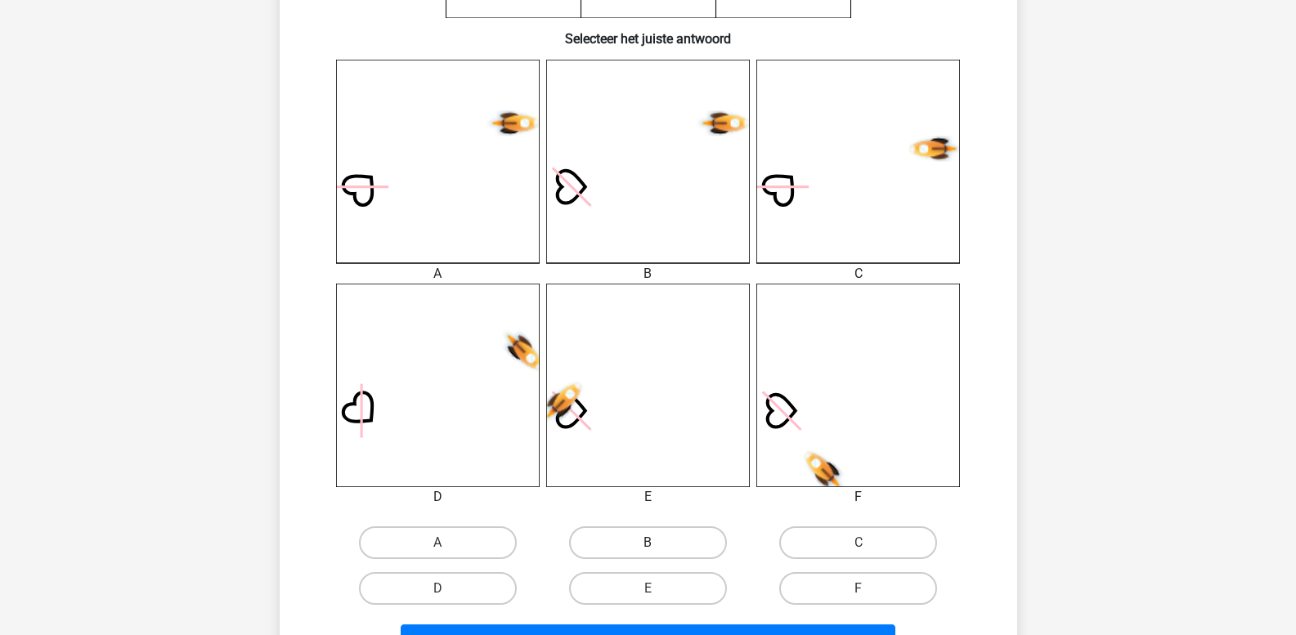
click at [612, 541] on label "B" at bounding box center [648, 543] width 158 height 33
click at [648, 543] on input "B" at bounding box center [653, 548] width 11 height 11
radio input "true"
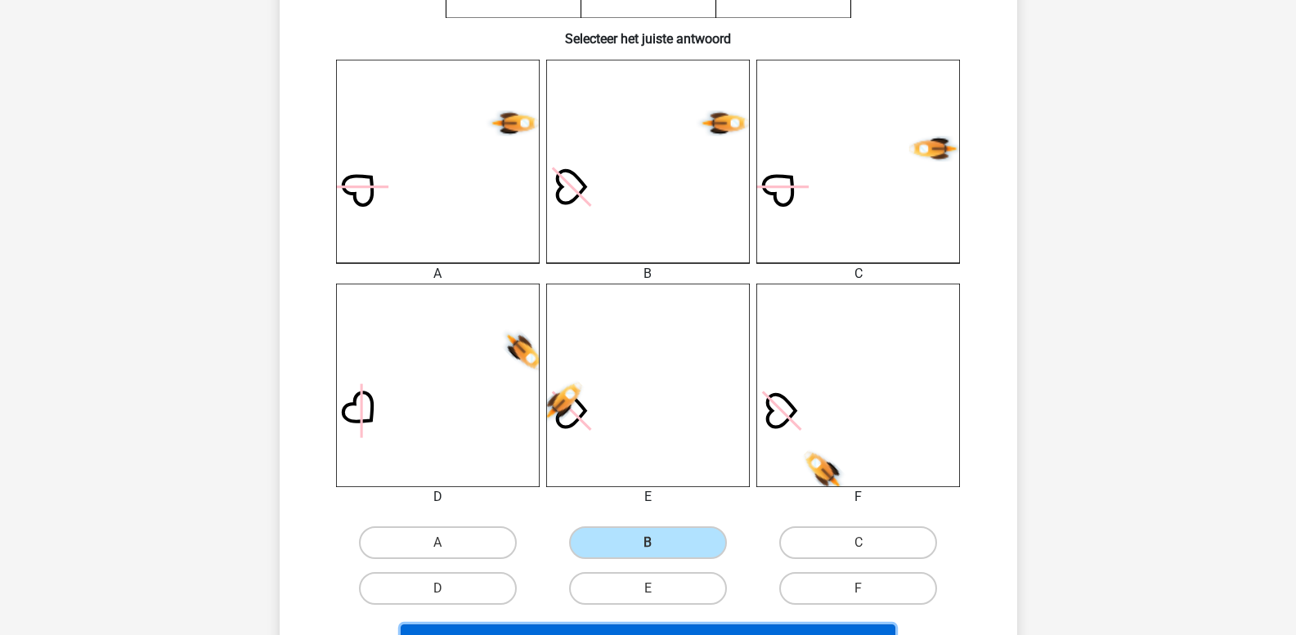
click at [612, 627] on button "Volgende vraag" at bounding box center [648, 642] width 495 height 34
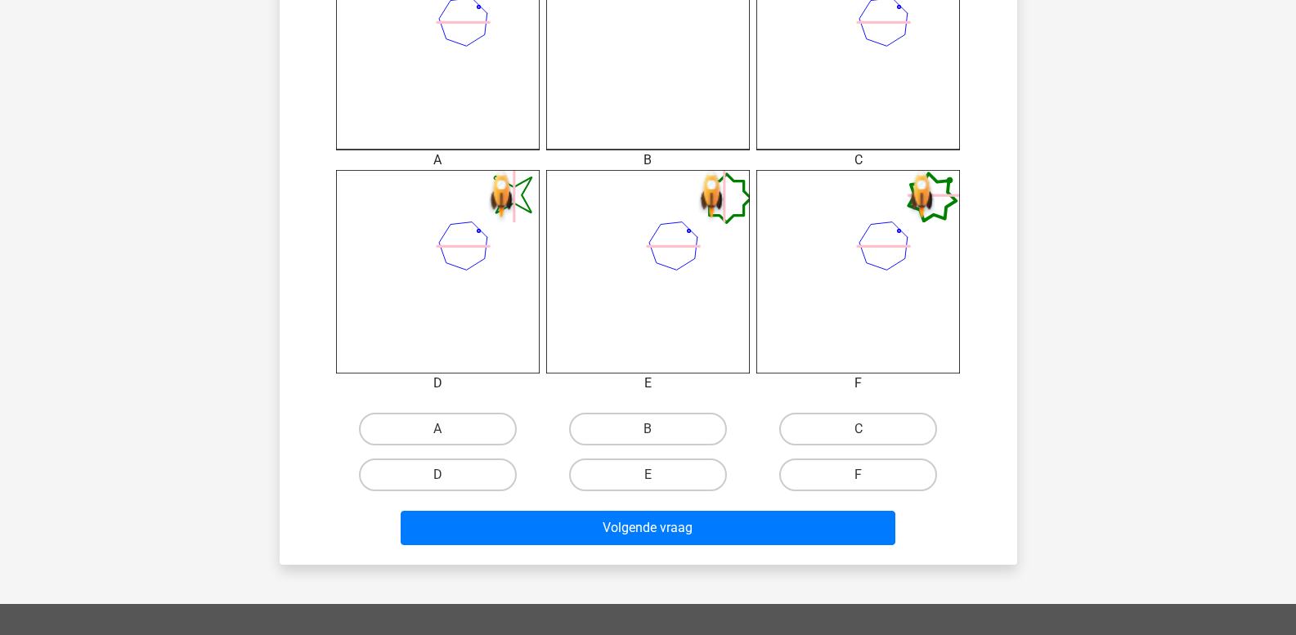
scroll to position [527, 0]
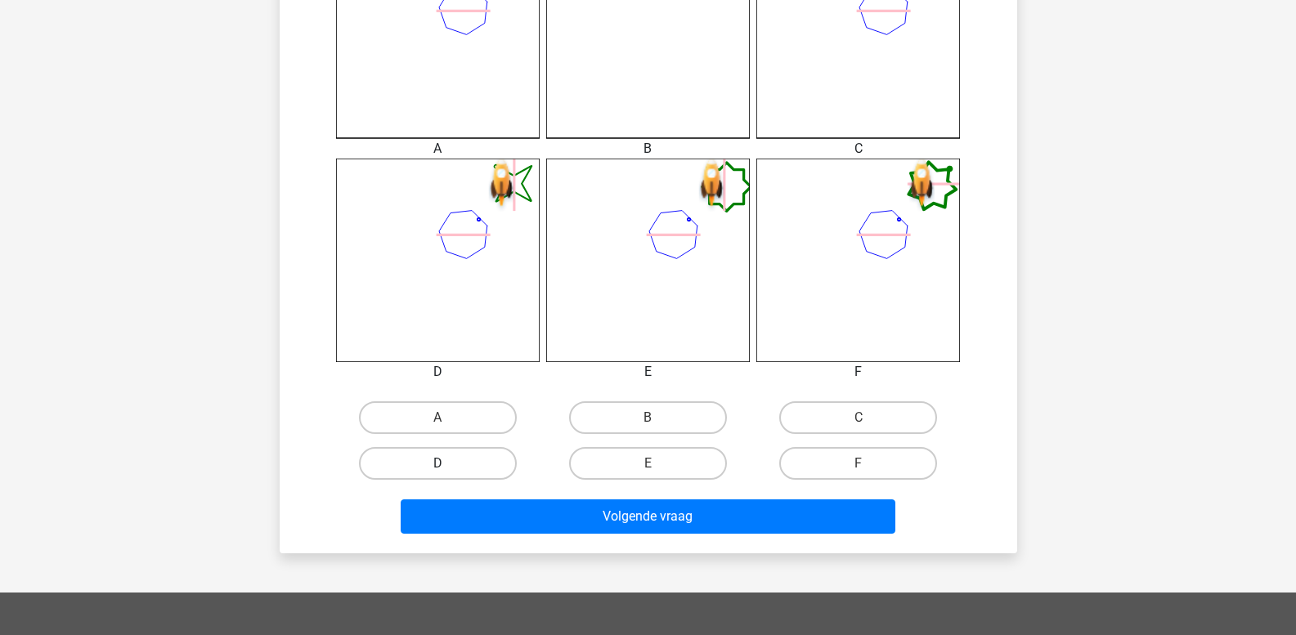
click at [451, 460] on label "D" at bounding box center [438, 463] width 158 height 33
click at [448, 464] on input "D" at bounding box center [442, 469] width 11 height 11
radio input "true"
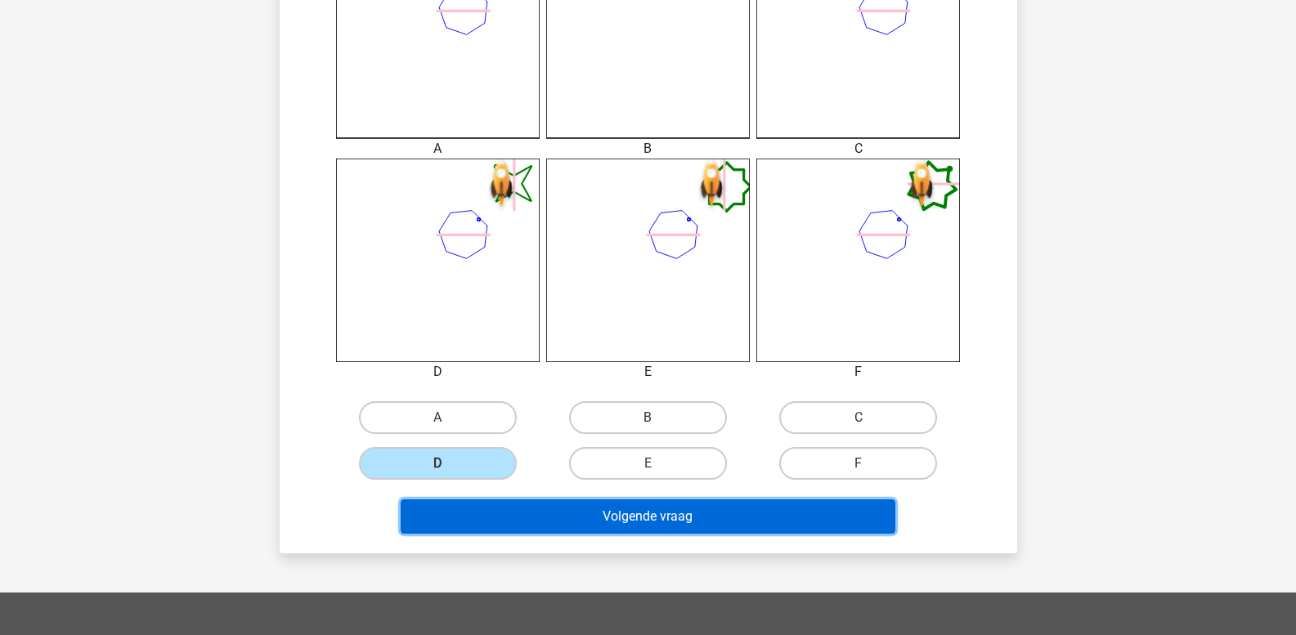
click at [478, 509] on button "Volgende vraag" at bounding box center [648, 517] width 495 height 34
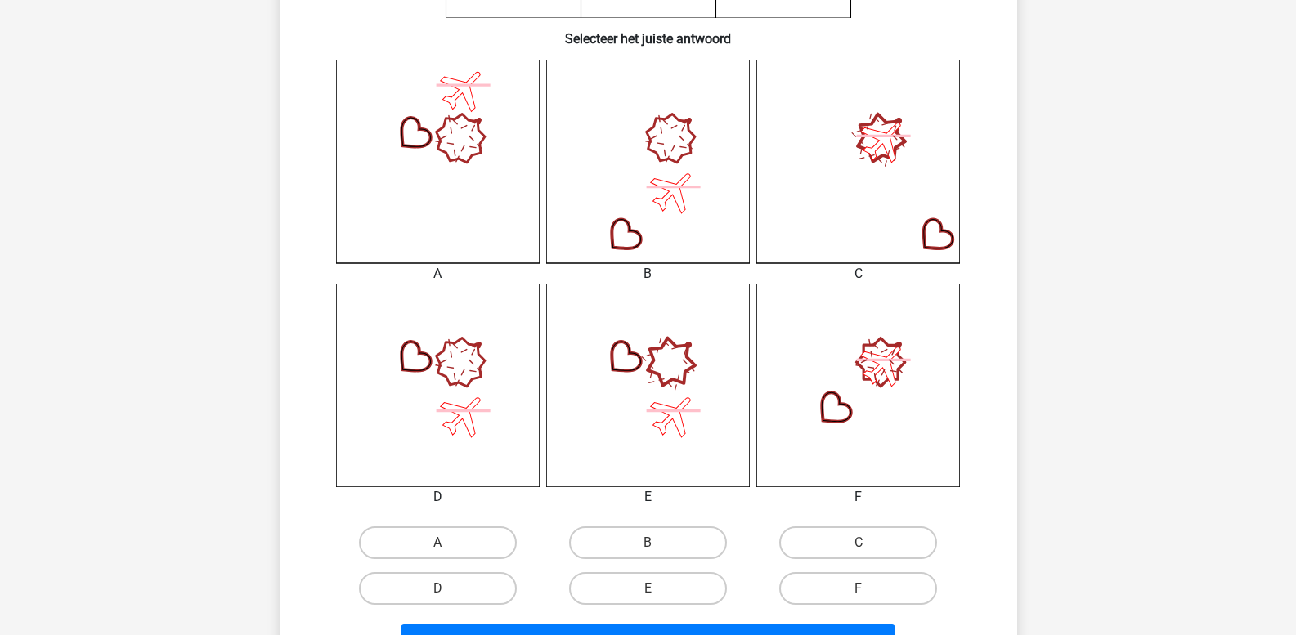
scroll to position [484, 0]
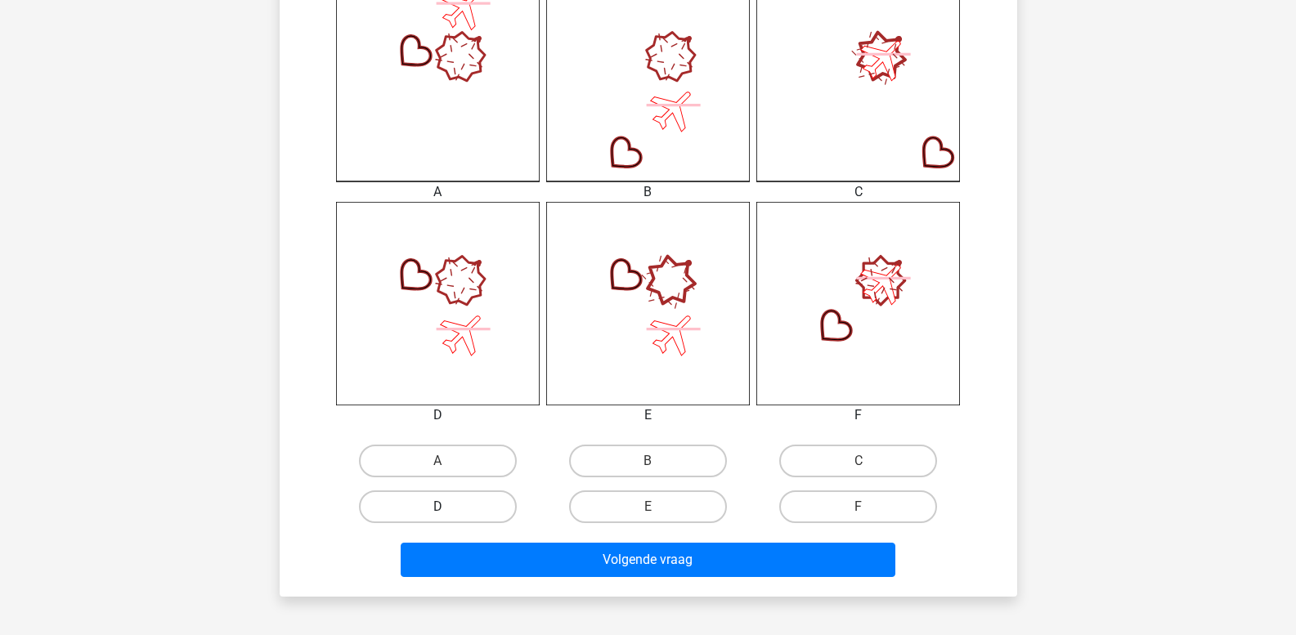
click at [460, 518] on label "D" at bounding box center [438, 507] width 158 height 33
click at [448, 518] on input "D" at bounding box center [442, 512] width 11 height 11
radio input "true"
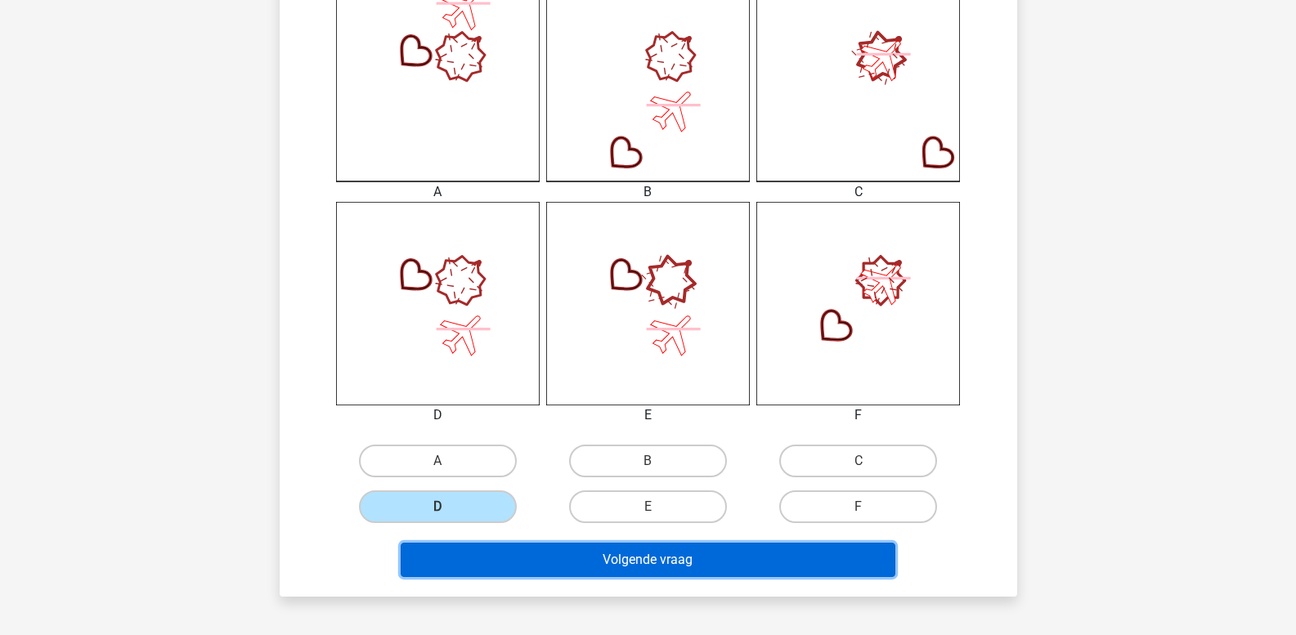
click at [522, 552] on button "Volgende vraag" at bounding box center [648, 560] width 495 height 34
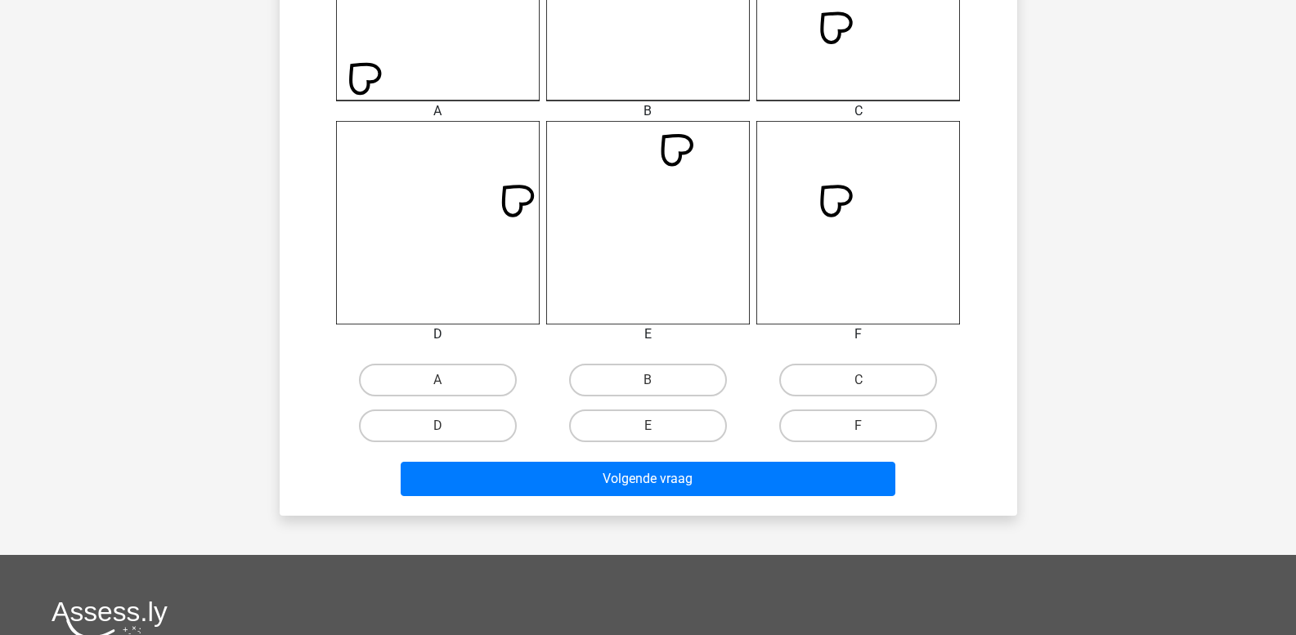
scroll to position [566, 0]
click at [805, 383] on label "C" at bounding box center [858, 379] width 158 height 33
click at [859, 383] on input "C" at bounding box center [864, 384] width 11 height 11
radio input "true"
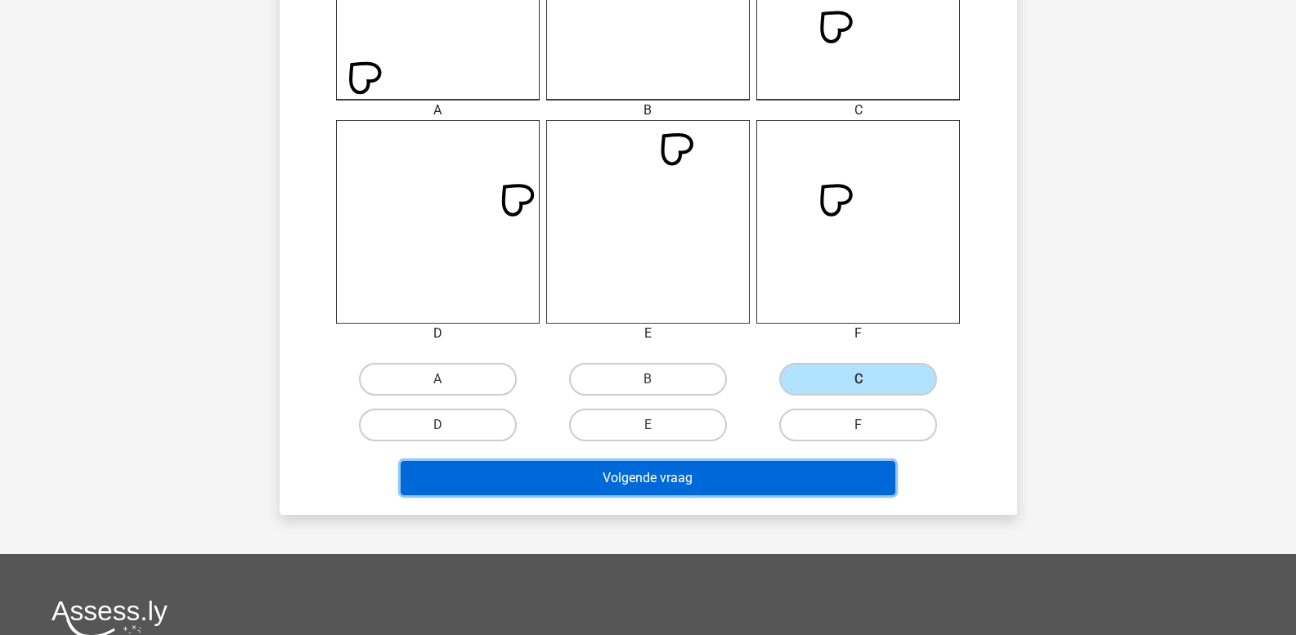
click at [723, 482] on button "Volgende vraag" at bounding box center [648, 478] width 495 height 34
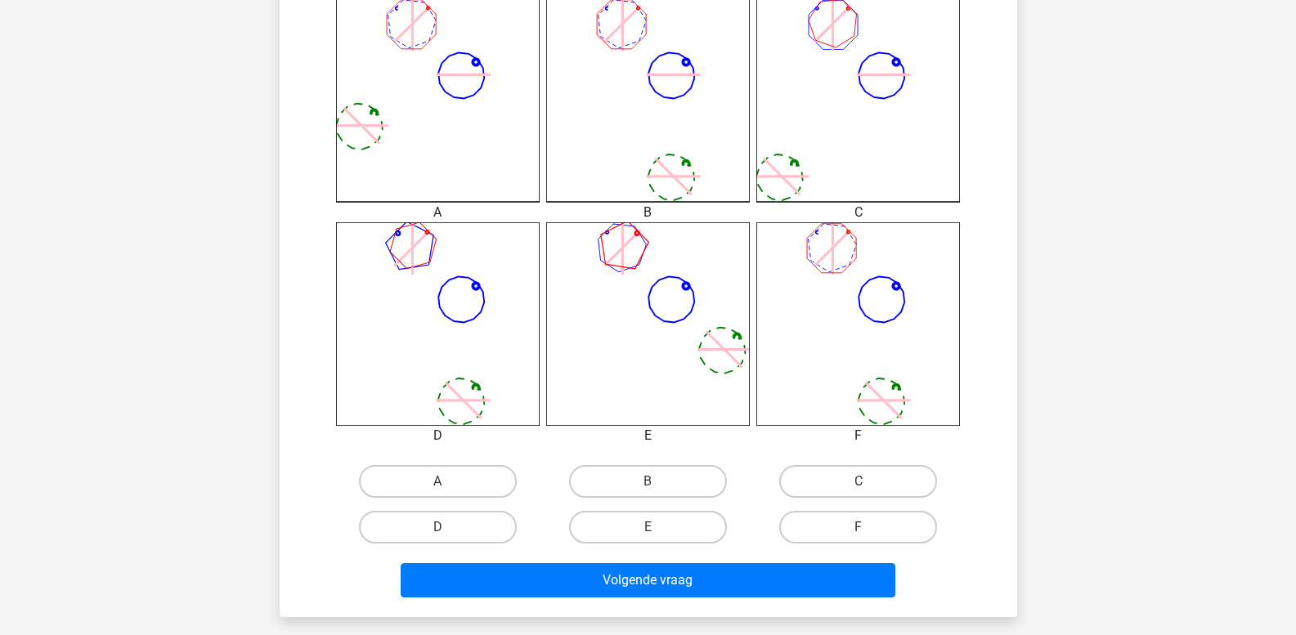
scroll to position [484, 0]
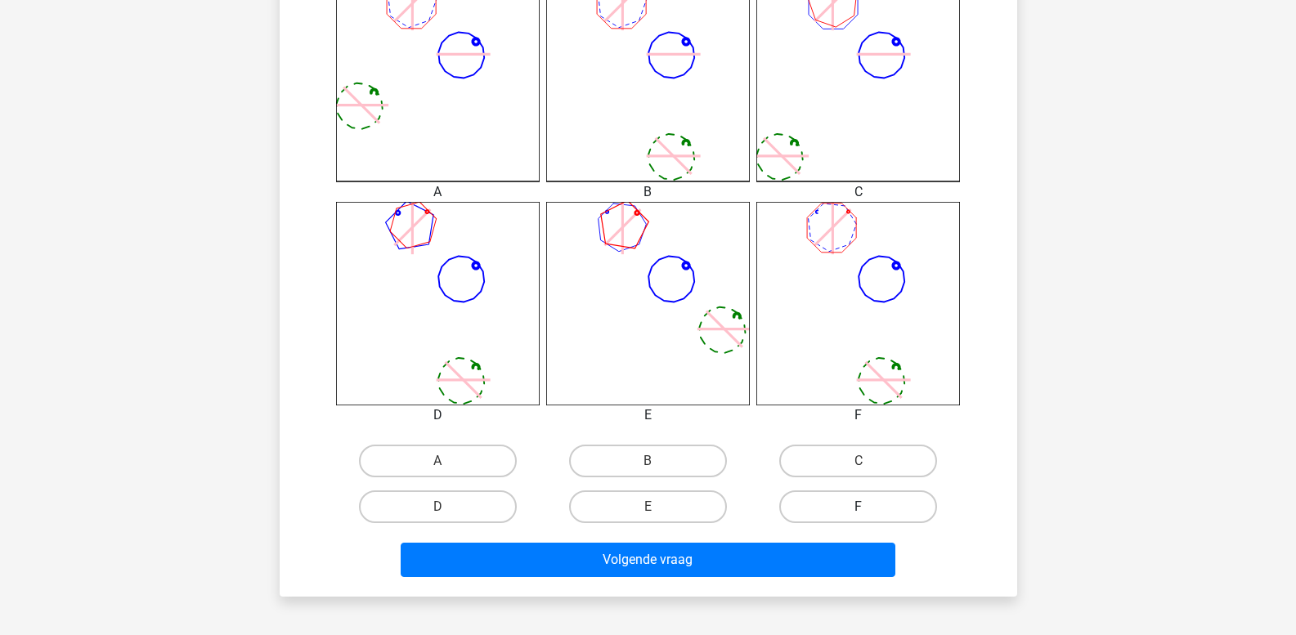
click at [849, 495] on label "F" at bounding box center [858, 507] width 158 height 33
click at [859, 507] on input "F" at bounding box center [864, 512] width 11 height 11
radio input "true"
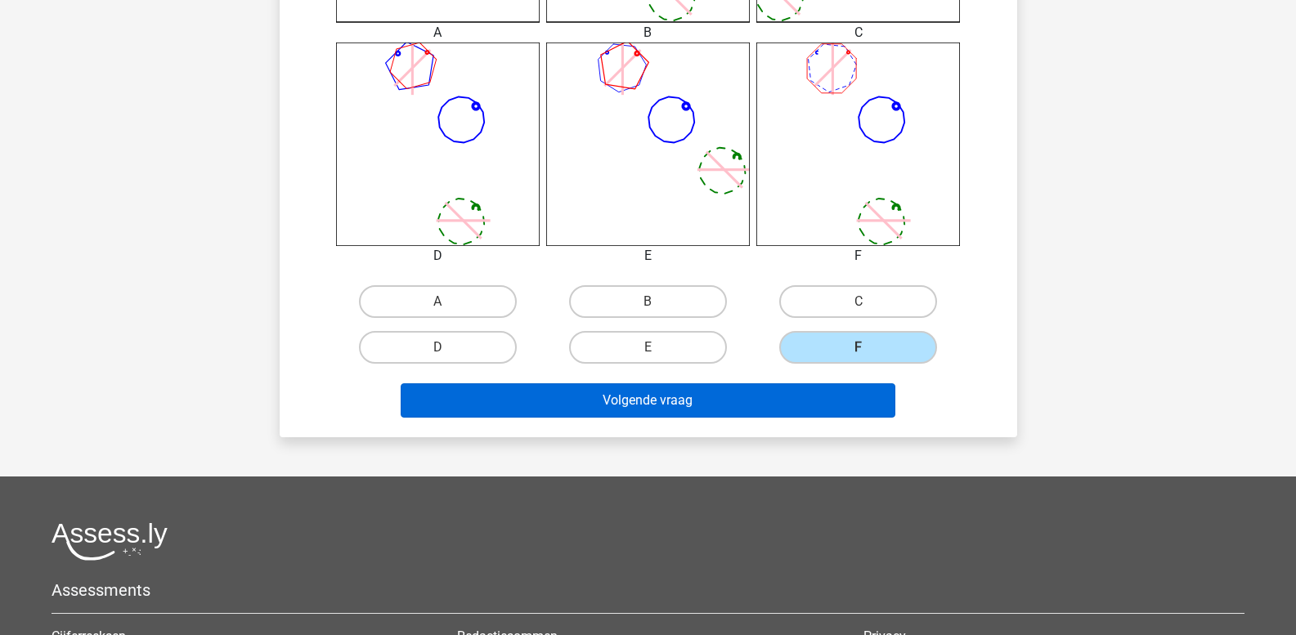
scroll to position [648, 0]
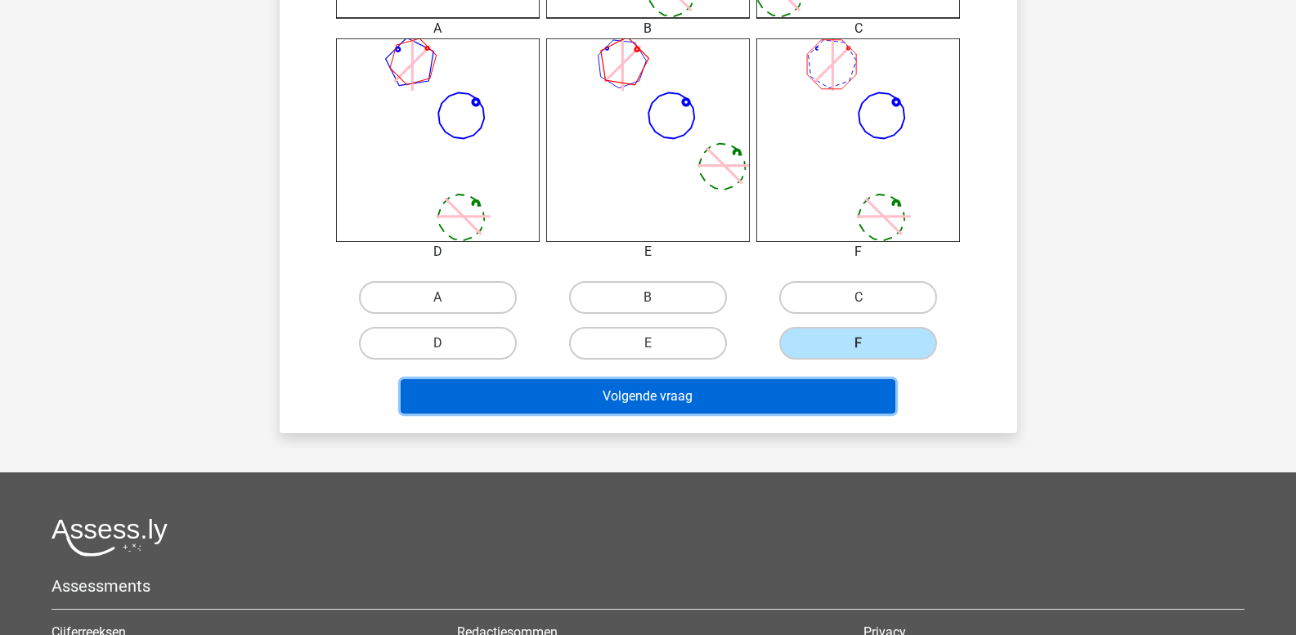
click at [701, 388] on button "Volgende vraag" at bounding box center [648, 396] width 495 height 34
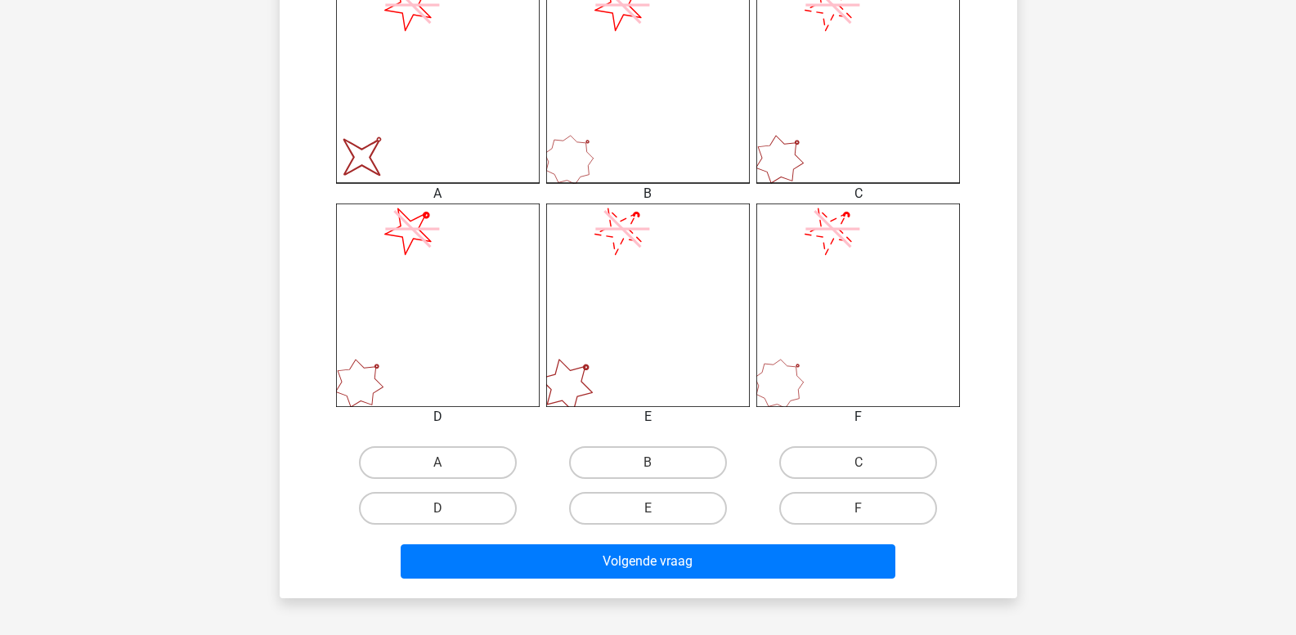
scroll to position [484, 0]
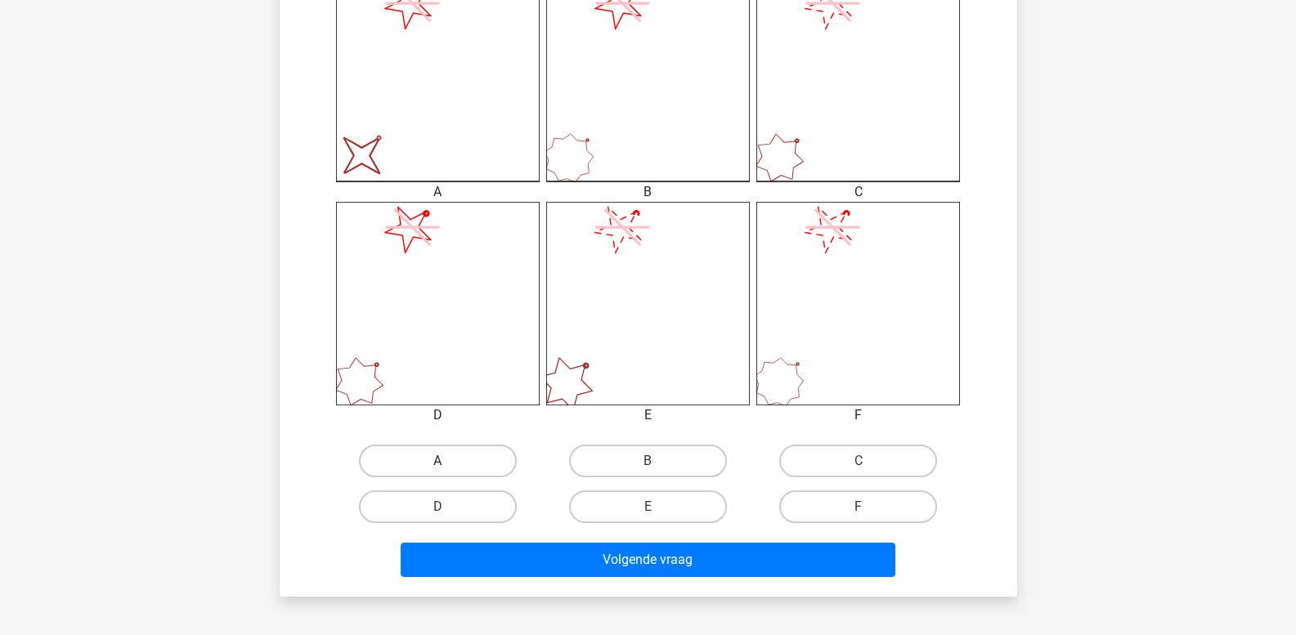
click at [445, 453] on label "A" at bounding box center [438, 461] width 158 height 33
click at [445, 461] on input "A" at bounding box center [442, 466] width 11 height 11
radio input "true"
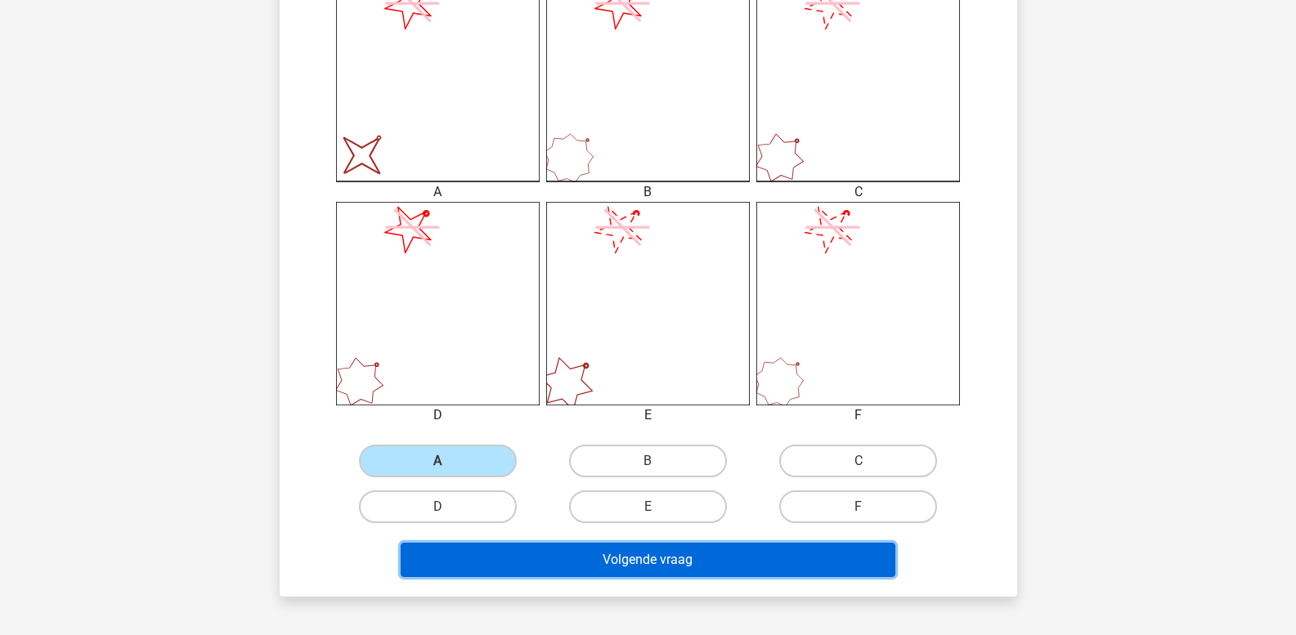
click at [502, 557] on button "Volgende vraag" at bounding box center [648, 560] width 495 height 34
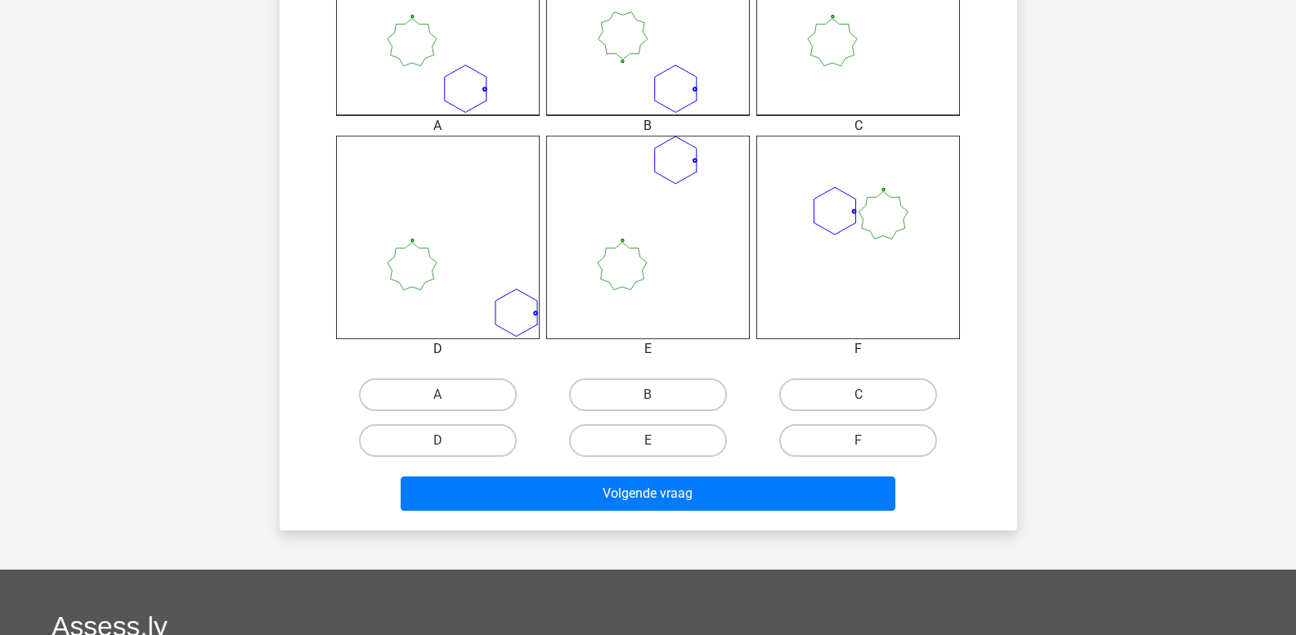
scroll to position [566, 0]
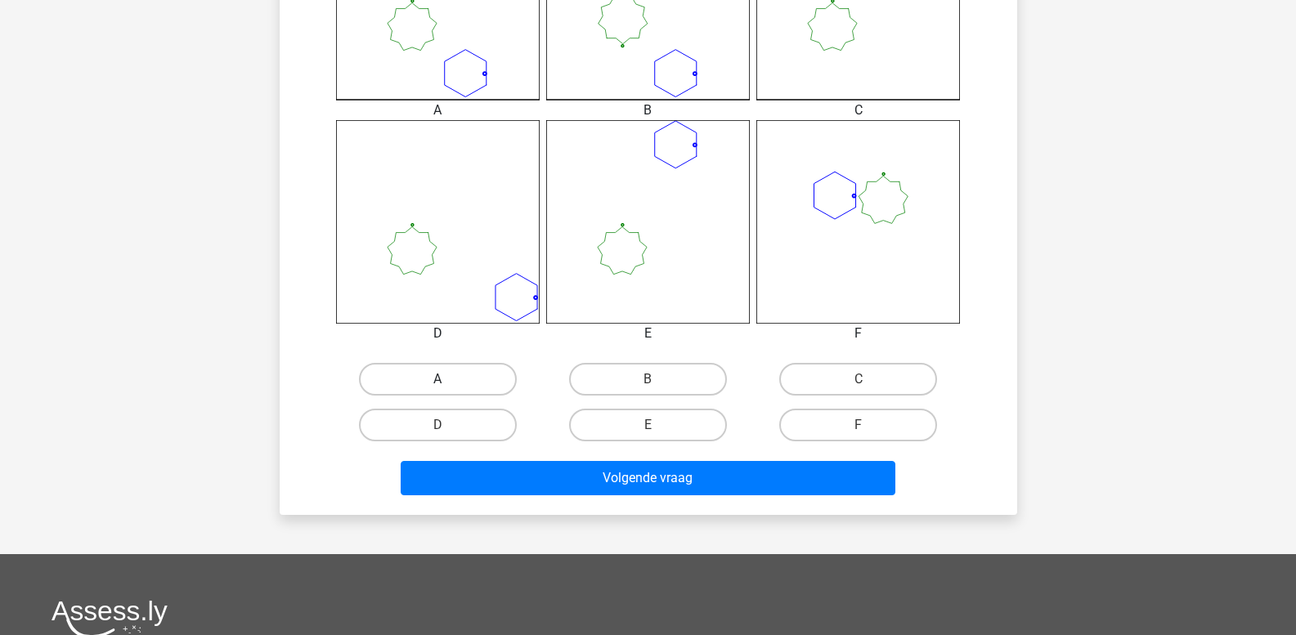
click at [437, 379] on label "A" at bounding box center [438, 379] width 158 height 33
click at [437, 379] on input "A" at bounding box center [442, 384] width 11 height 11
radio input "true"
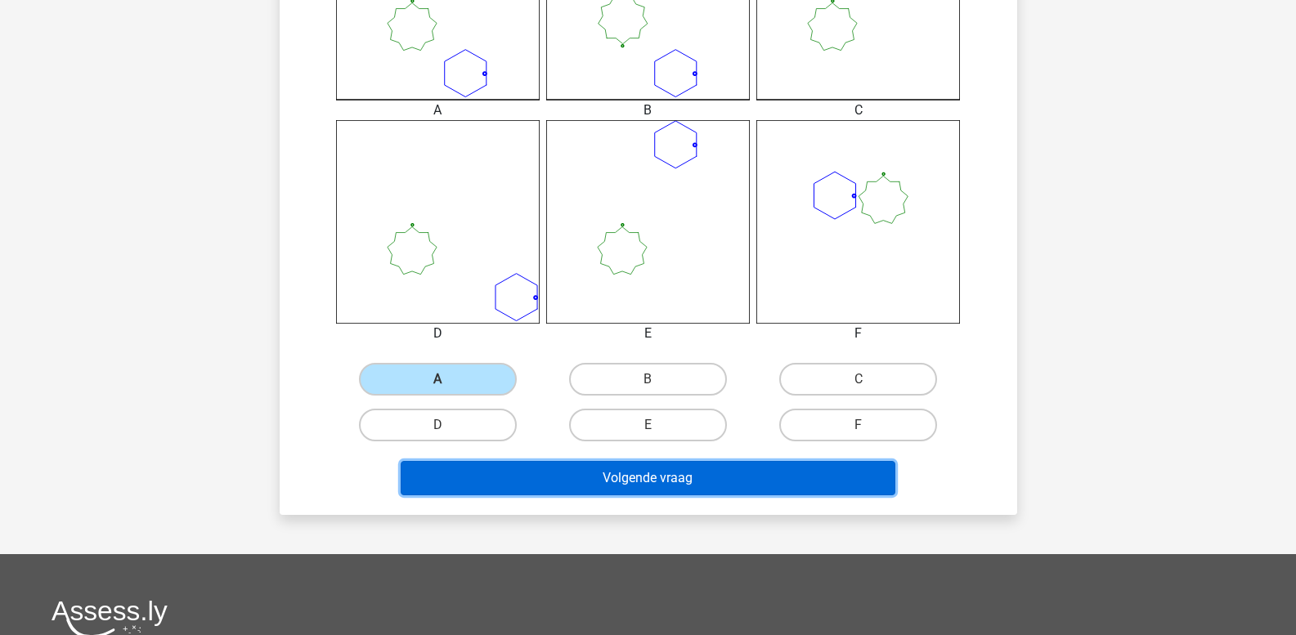
click at [490, 478] on button "Volgende vraag" at bounding box center [648, 478] width 495 height 34
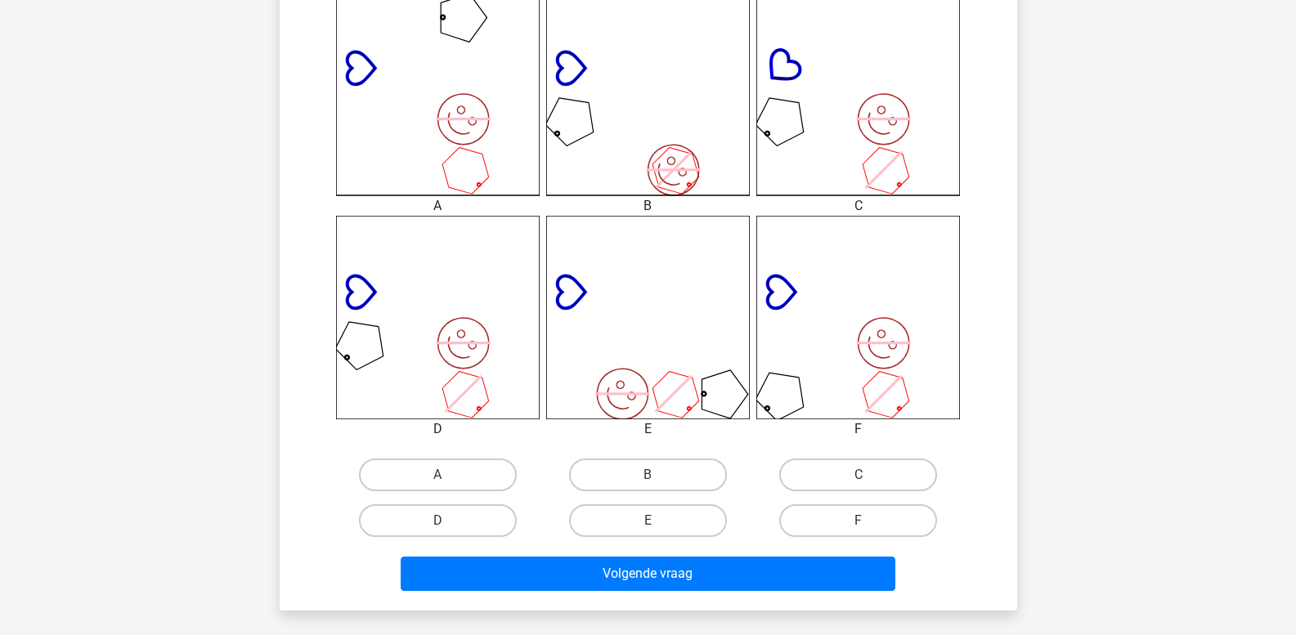
scroll to position [484, 0]
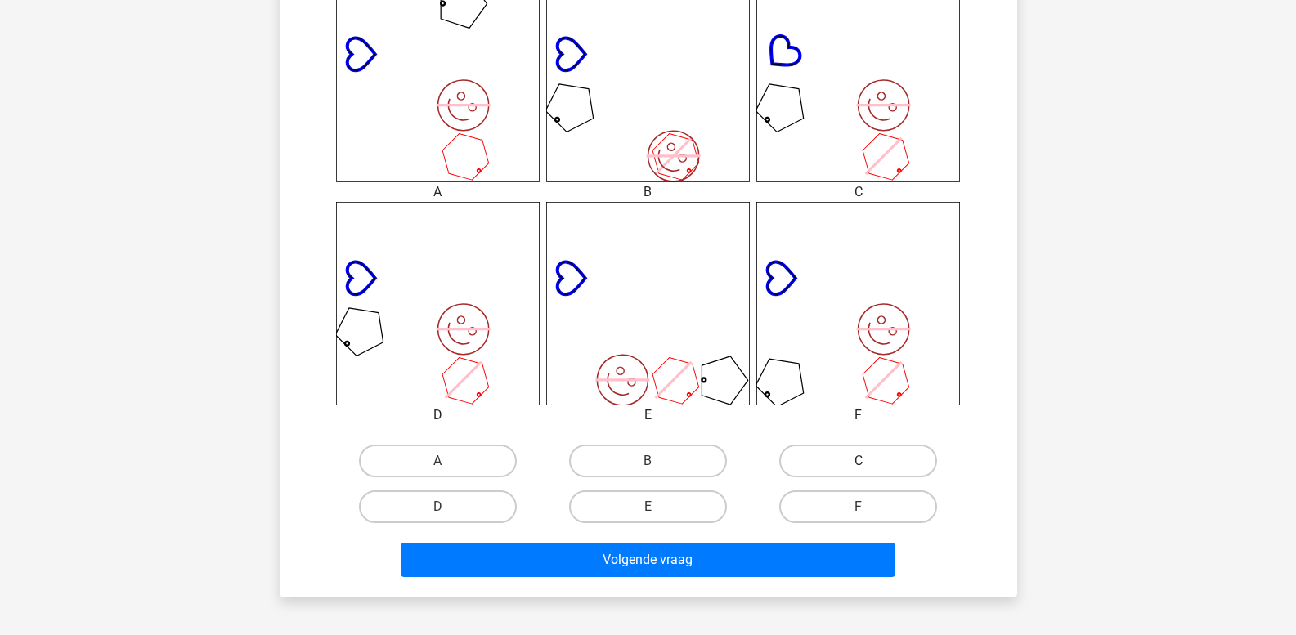
click at [832, 464] on label "C" at bounding box center [858, 461] width 158 height 33
click at [859, 464] on input "C" at bounding box center [864, 466] width 11 height 11
radio input "true"
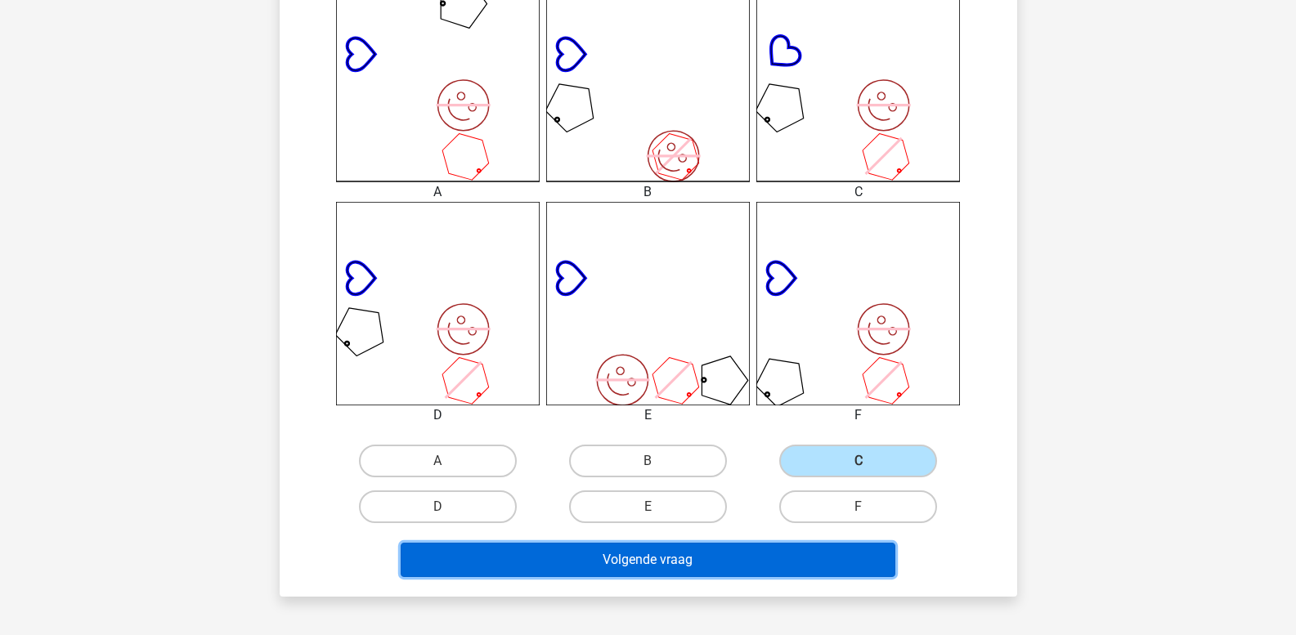
click at [785, 563] on button "Volgende vraag" at bounding box center [648, 560] width 495 height 34
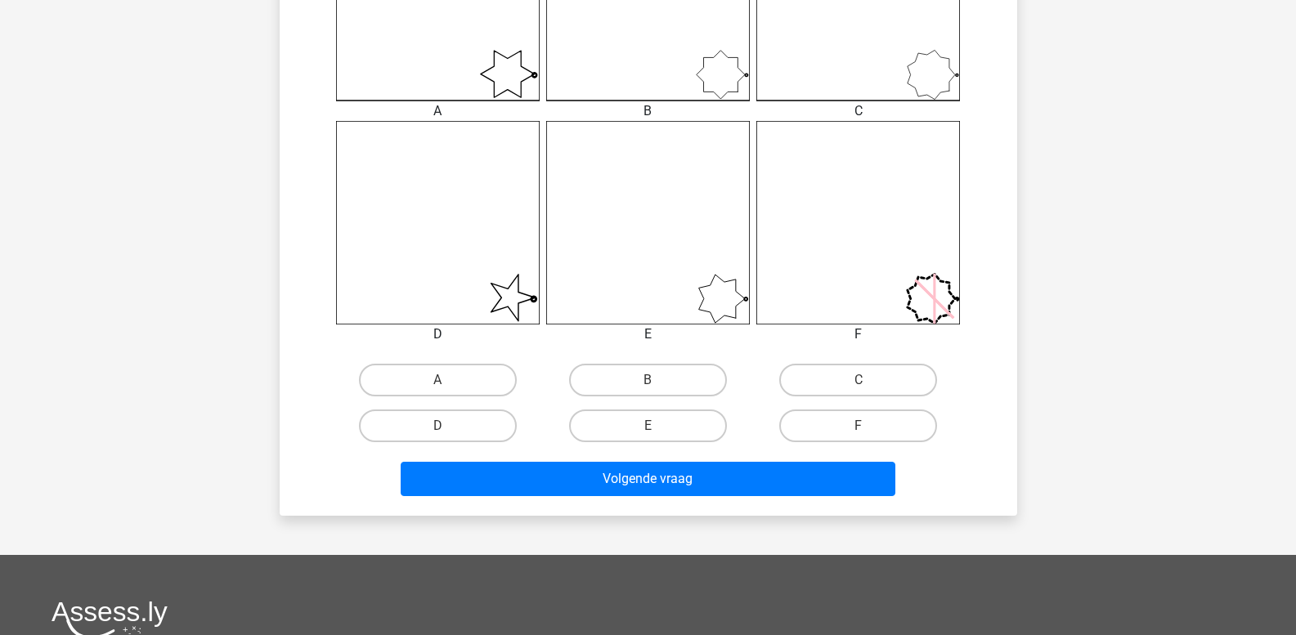
scroll to position [566, 0]
click at [491, 422] on label "D" at bounding box center [438, 425] width 158 height 33
click at [448, 425] on input "D" at bounding box center [442, 430] width 11 height 11
radio input "true"
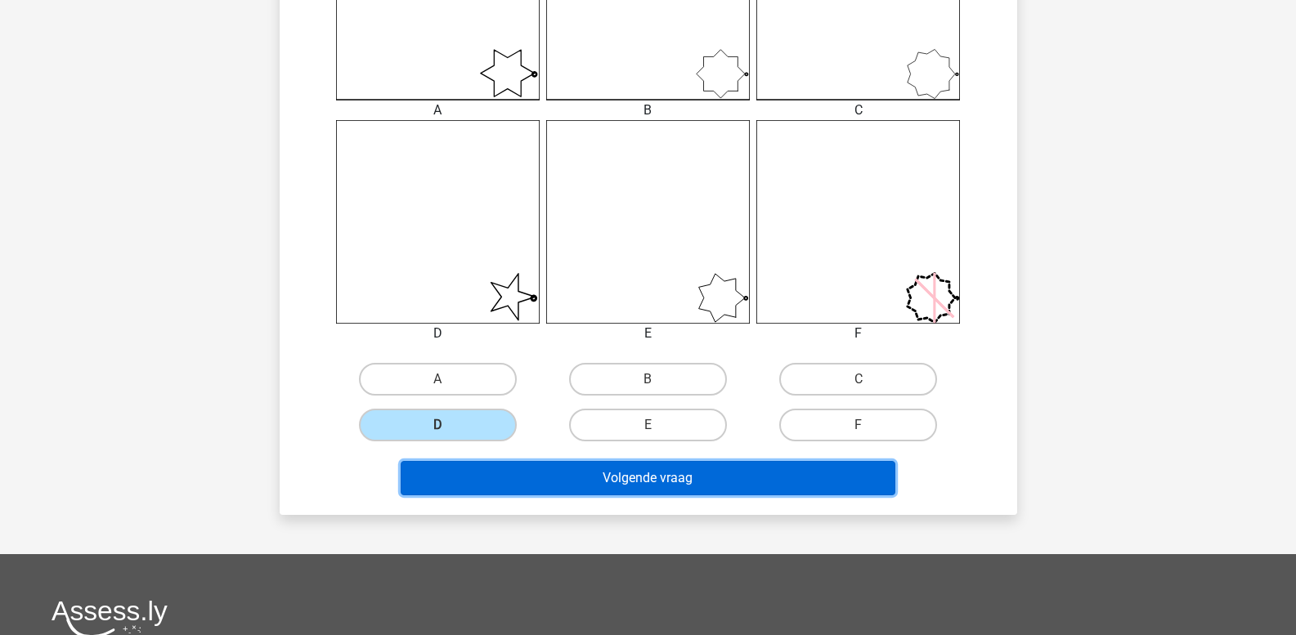
click at [516, 482] on button "Volgende vraag" at bounding box center [648, 478] width 495 height 34
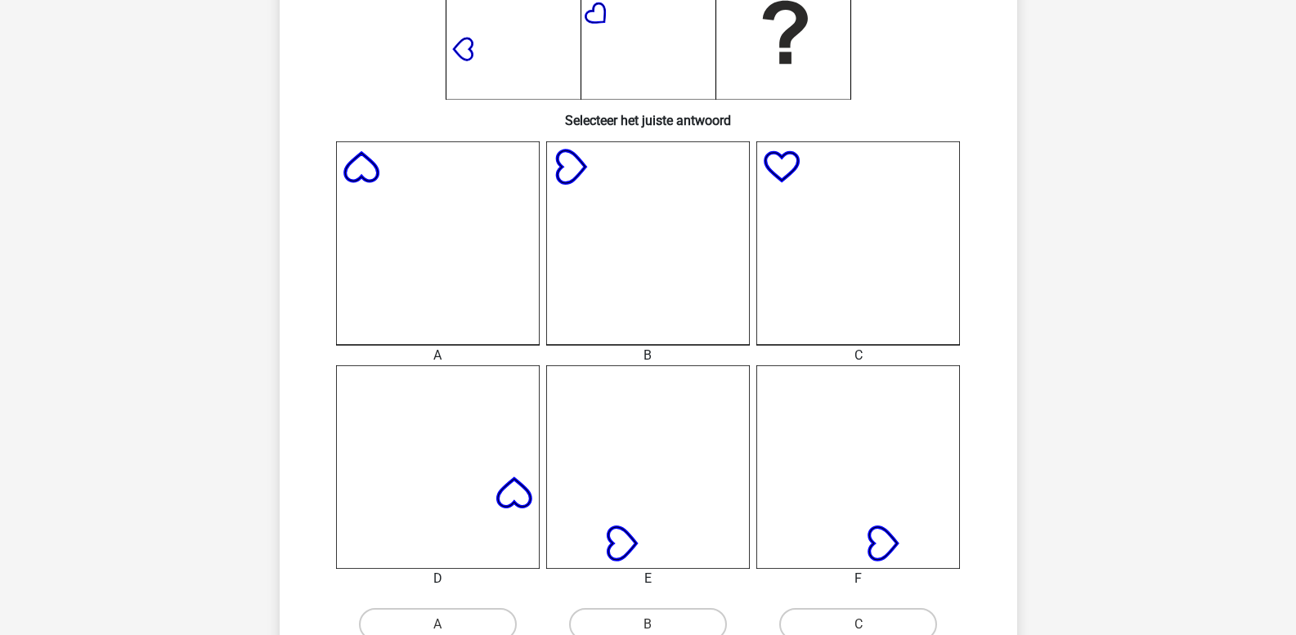
scroll to position [484, 0]
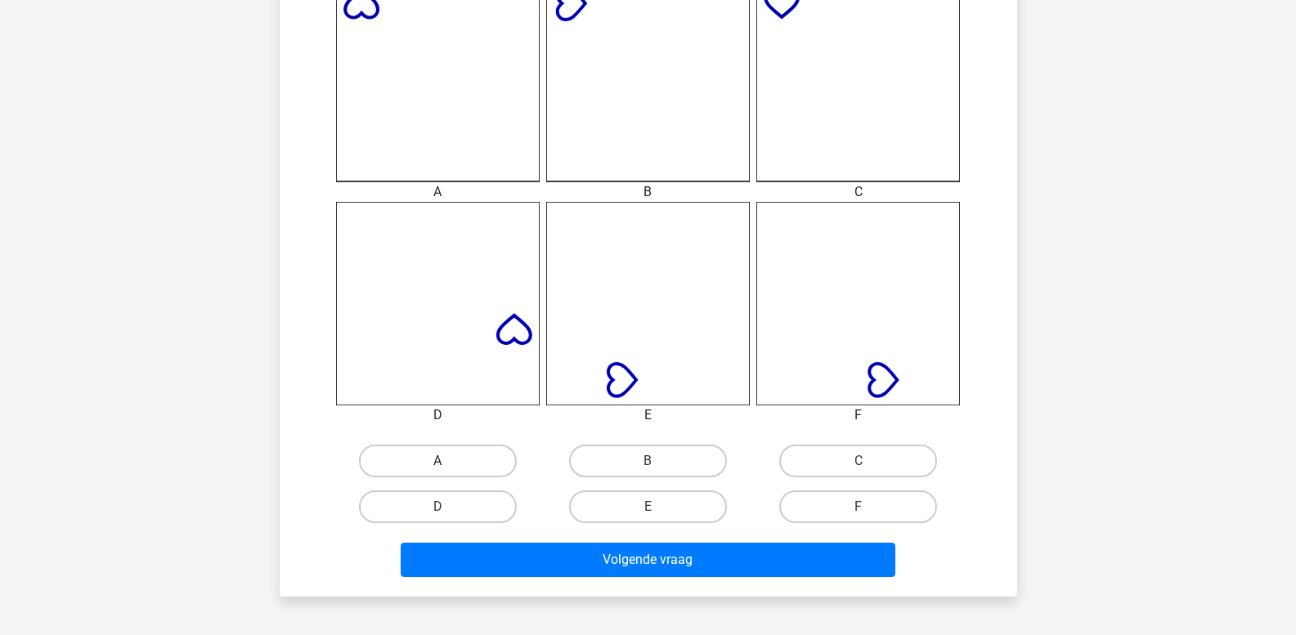
click at [469, 469] on label "A" at bounding box center [438, 461] width 158 height 33
click at [448, 469] on input "A" at bounding box center [442, 466] width 11 height 11
radio input "true"
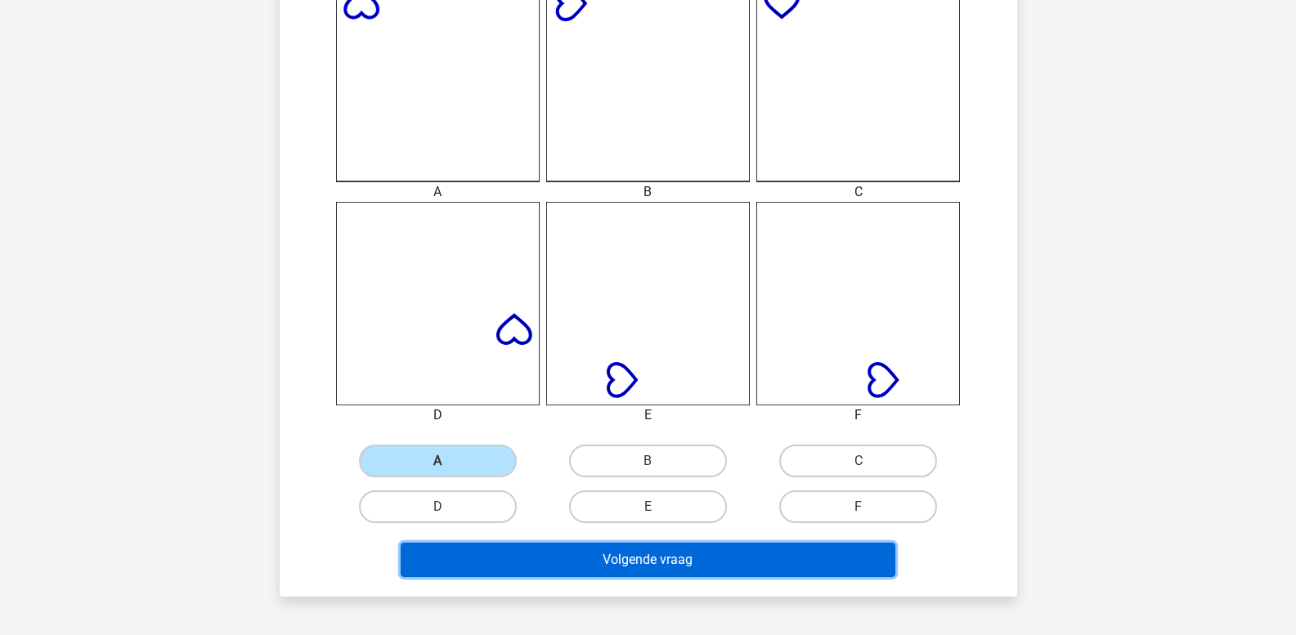
click at [522, 563] on button "Volgende vraag" at bounding box center [648, 560] width 495 height 34
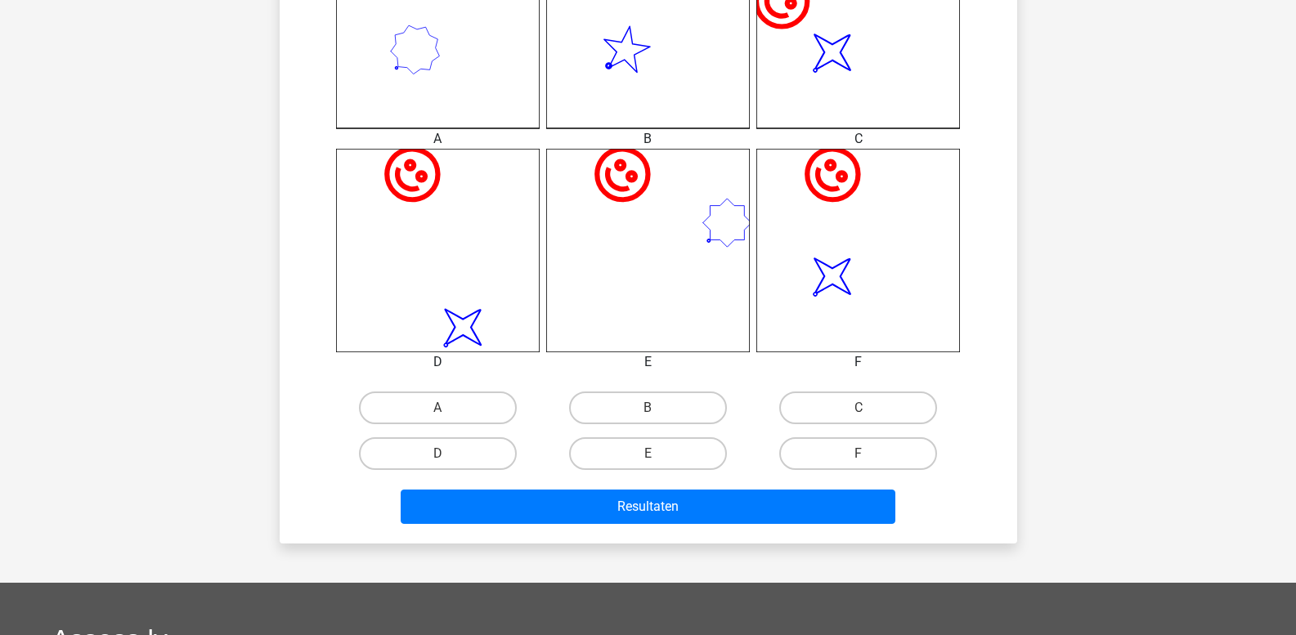
scroll to position [566, 0]
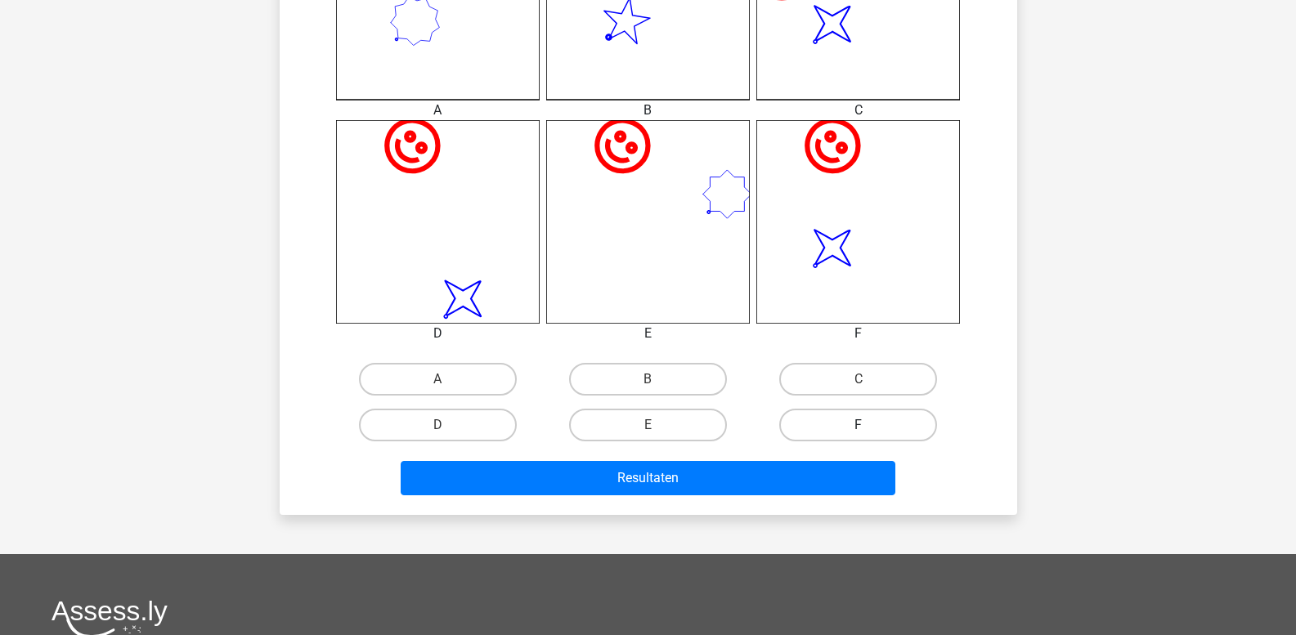
click at [807, 430] on label "F" at bounding box center [858, 425] width 158 height 33
click at [859, 430] on input "F" at bounding box center [864, 430] width 11 height 11
radio input "true"
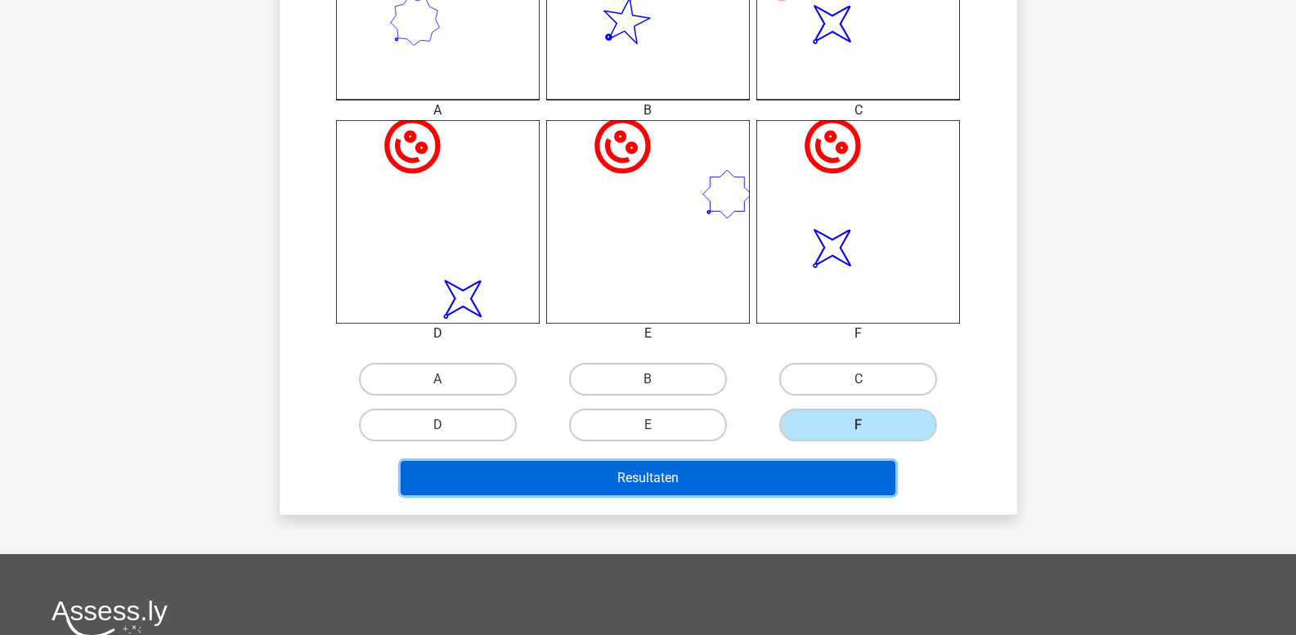
click at [778, 471] on button "Resultaten" at bounding box center [648, 478] width 495 height 34
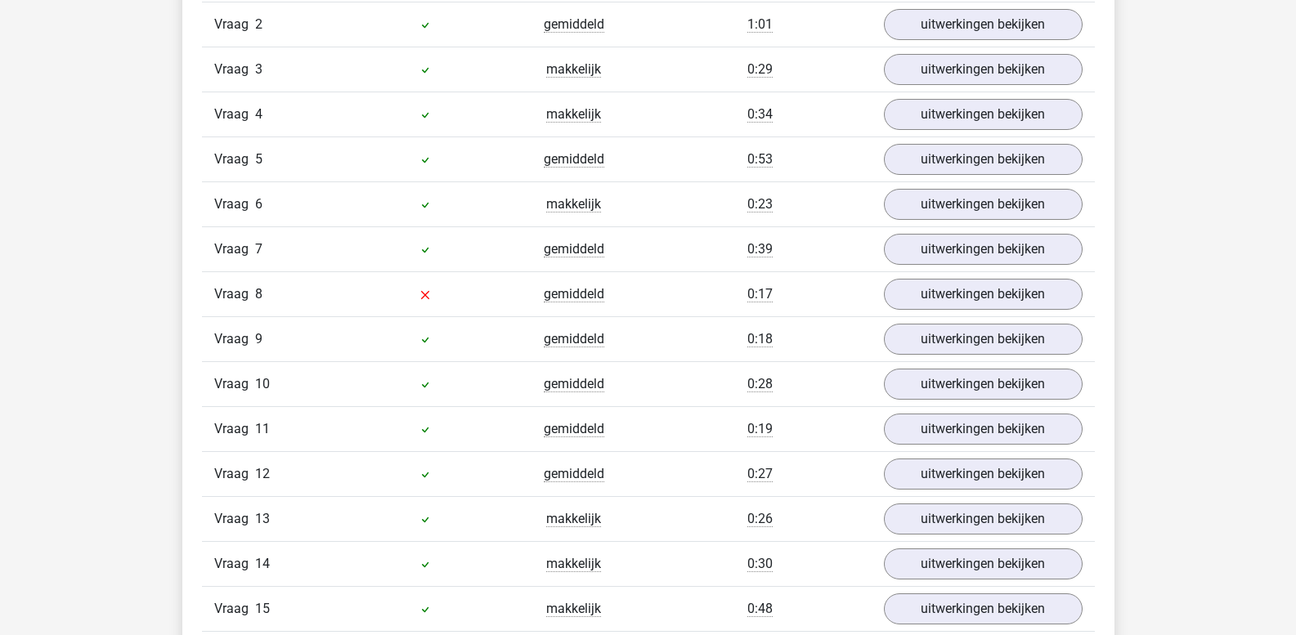
scroll to position [1472, 0]
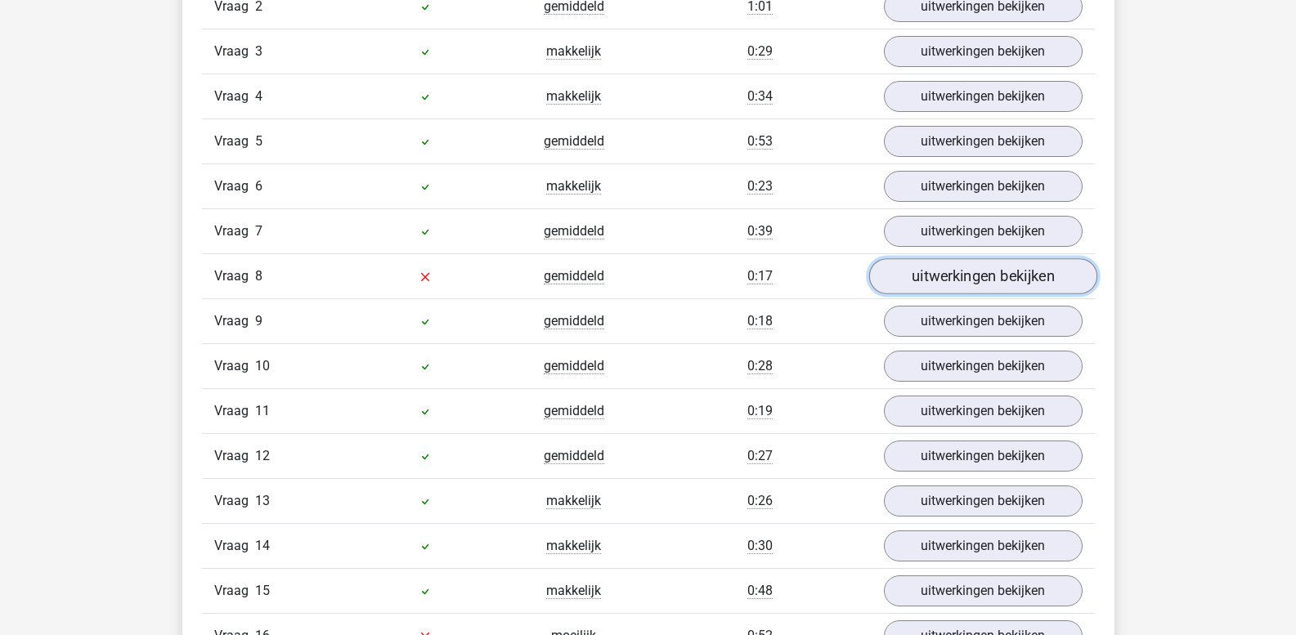
click at [944, 285] on link "uitwerkingen bekijken" at bounding box center [982, 277] width 228 height 36
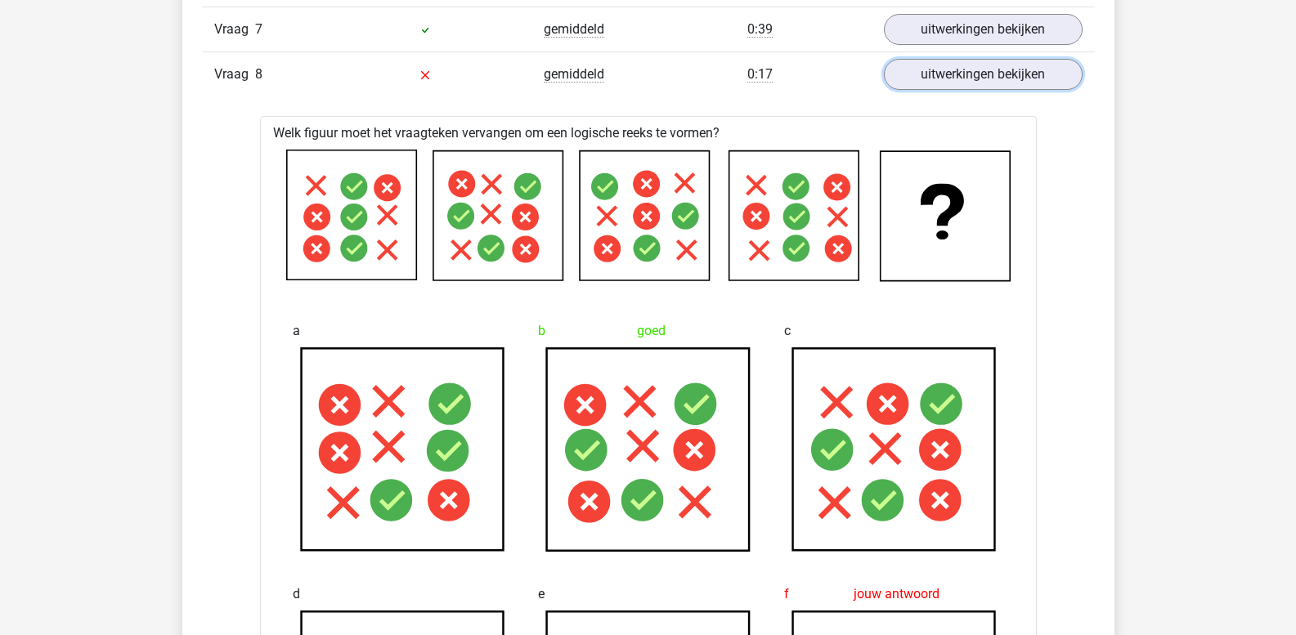
scroll to position [1635, 0]
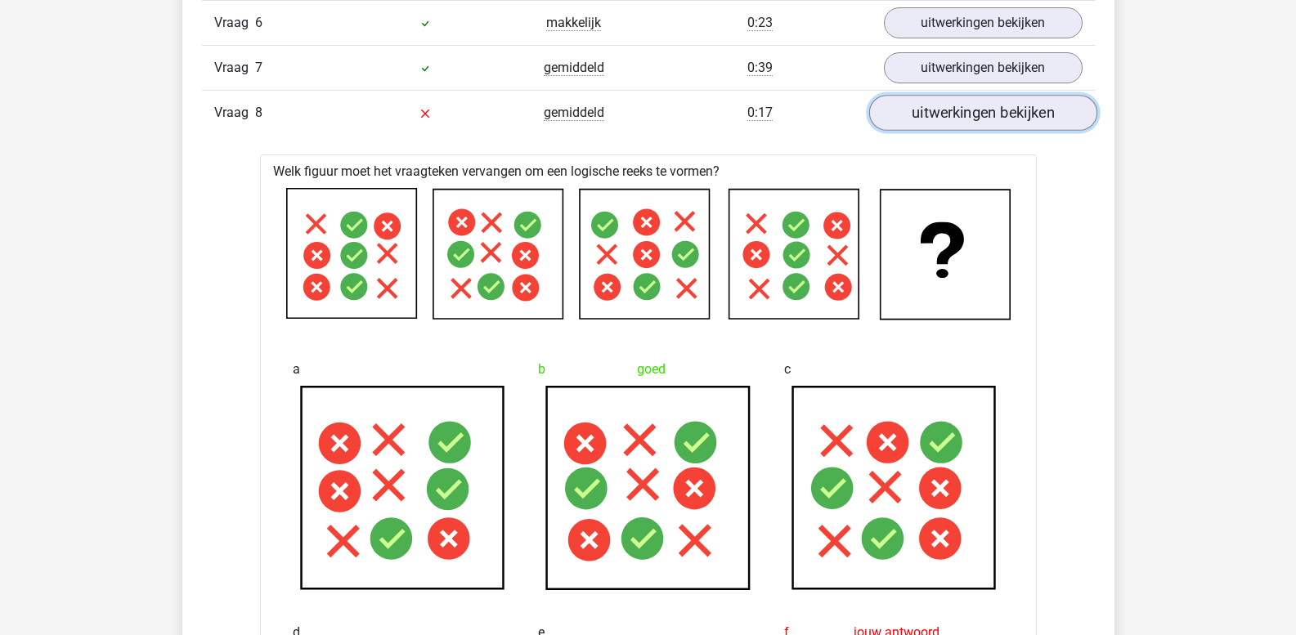
click at [991, 111] on link "uitwerkingen bekijken" at bounding box center [982, 114] width 228 height 36
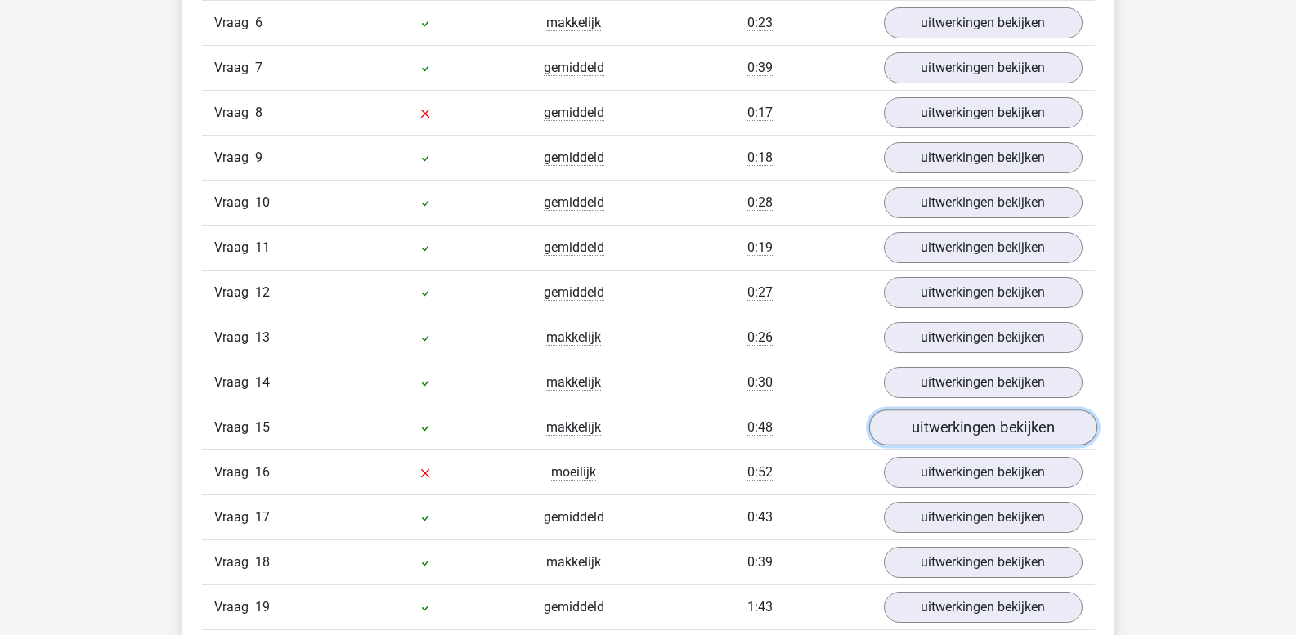
click at [946, 441] on link "uitwerkingen bekijken" at bounding box center [982, 428] width 228 height 36
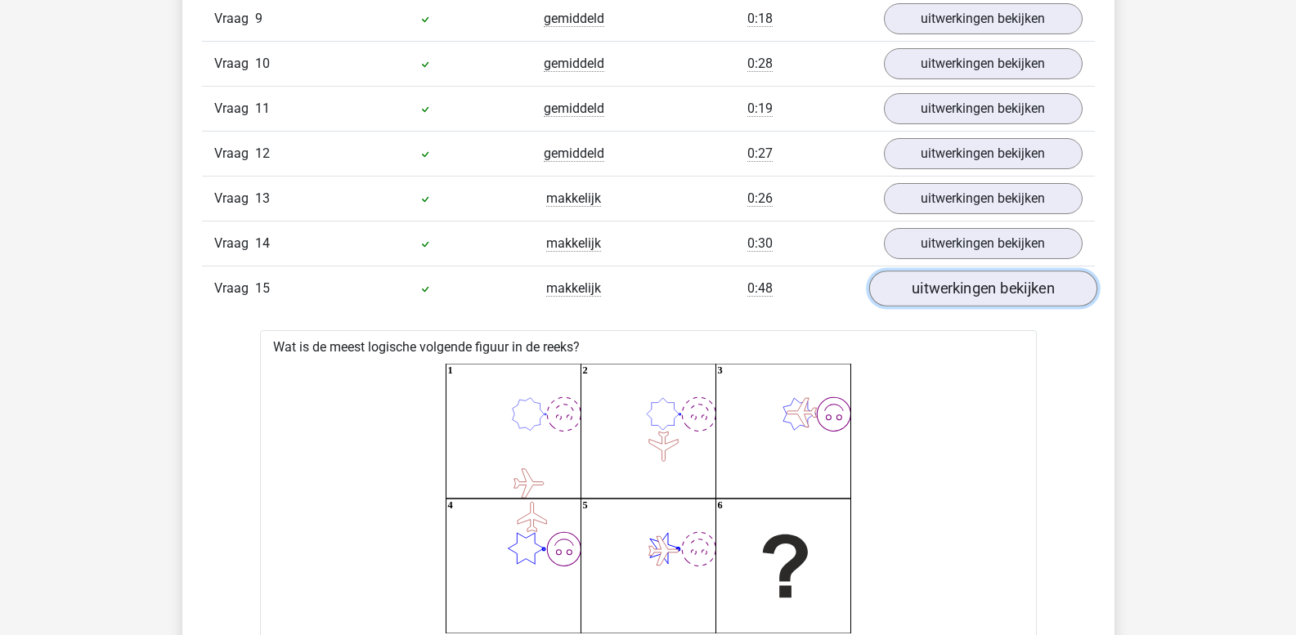
scroll to position [1799, 0]
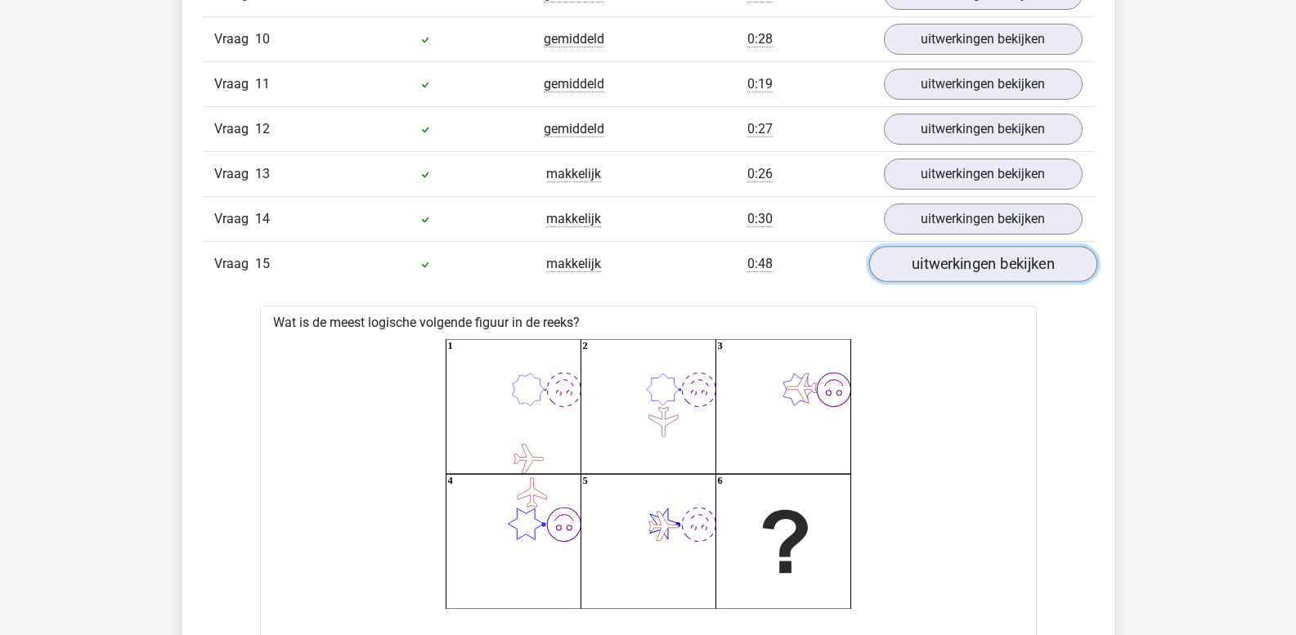
click at [948, 276] on link "uitwerkingen bekijken" at bounding box center [982, 265] width 228 height 36
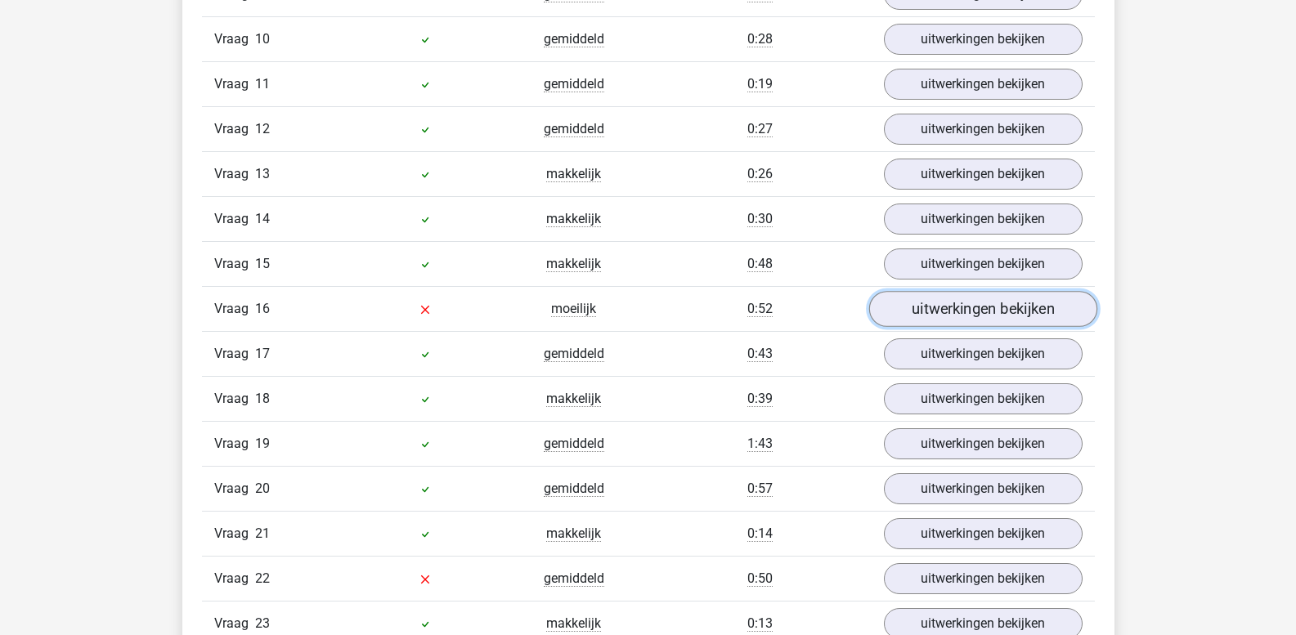
click at [944, 311] on link "uitwerkingen bekijken" at bounding box center [982, 310] width 228 height 36
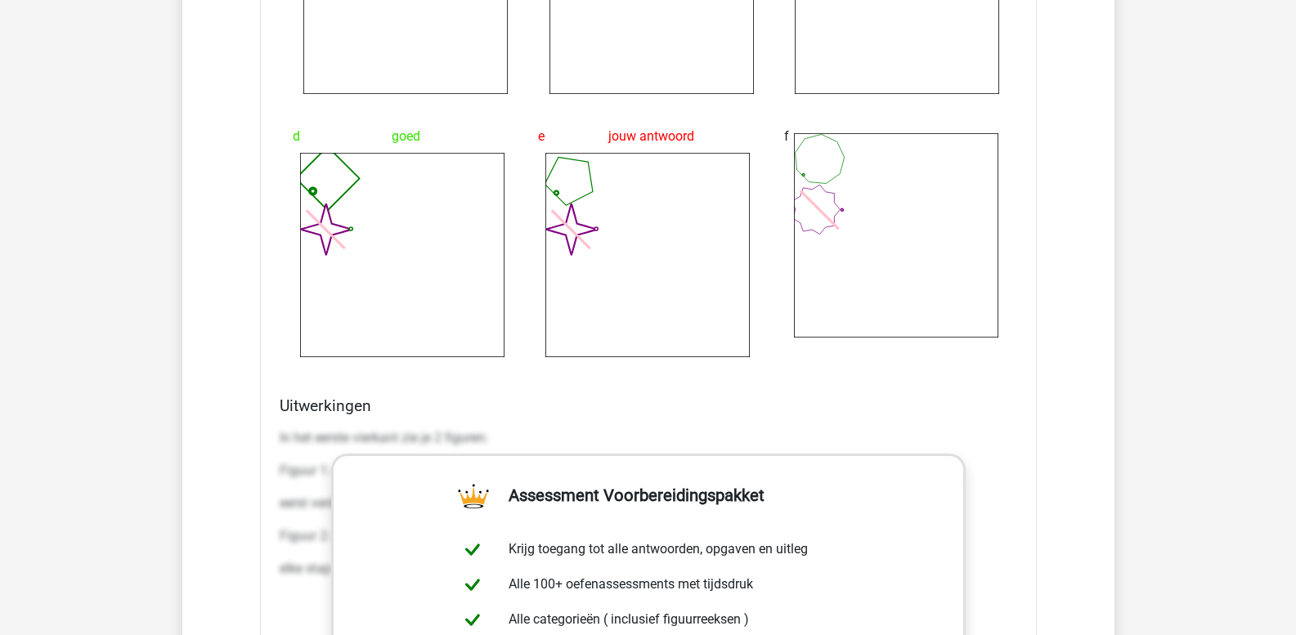
scroll to position [2780, 0]
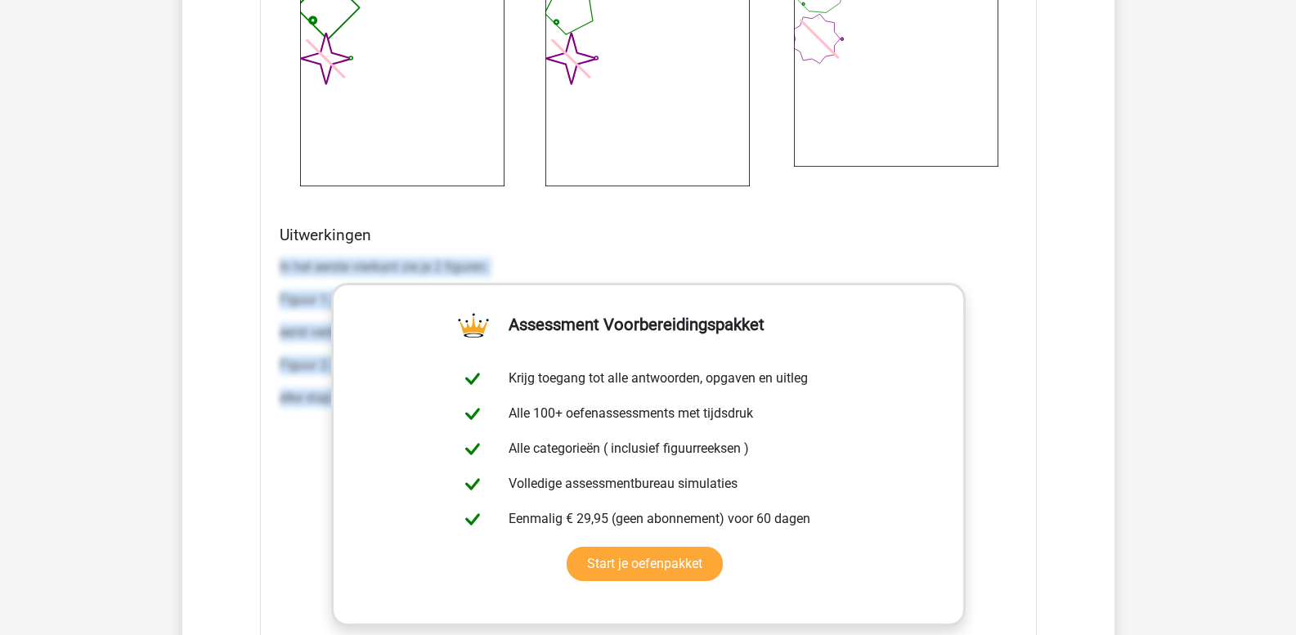
drag, startPoint x: 280, startPoint y: 264, endPoint x: 1307, endPoint y: 548, distance: 1066.2
click at [1295, 548] on html "Kies premium leo leo.aertsens@gmail.com" at bounding box center [648, 169] width 1296 height 5898
copy div "In het eerste vierkant zie je 2 figuren: Figuur 1: een veelhoek met 8 zijden. D…"
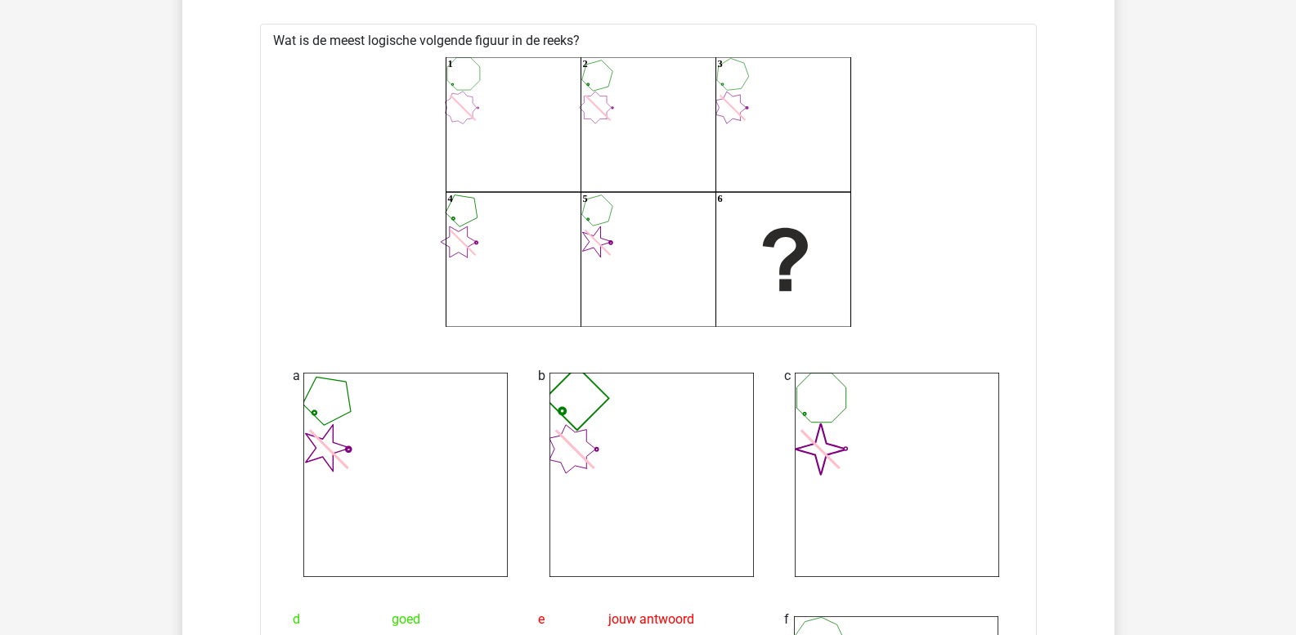
scroll to position [2044, 0]
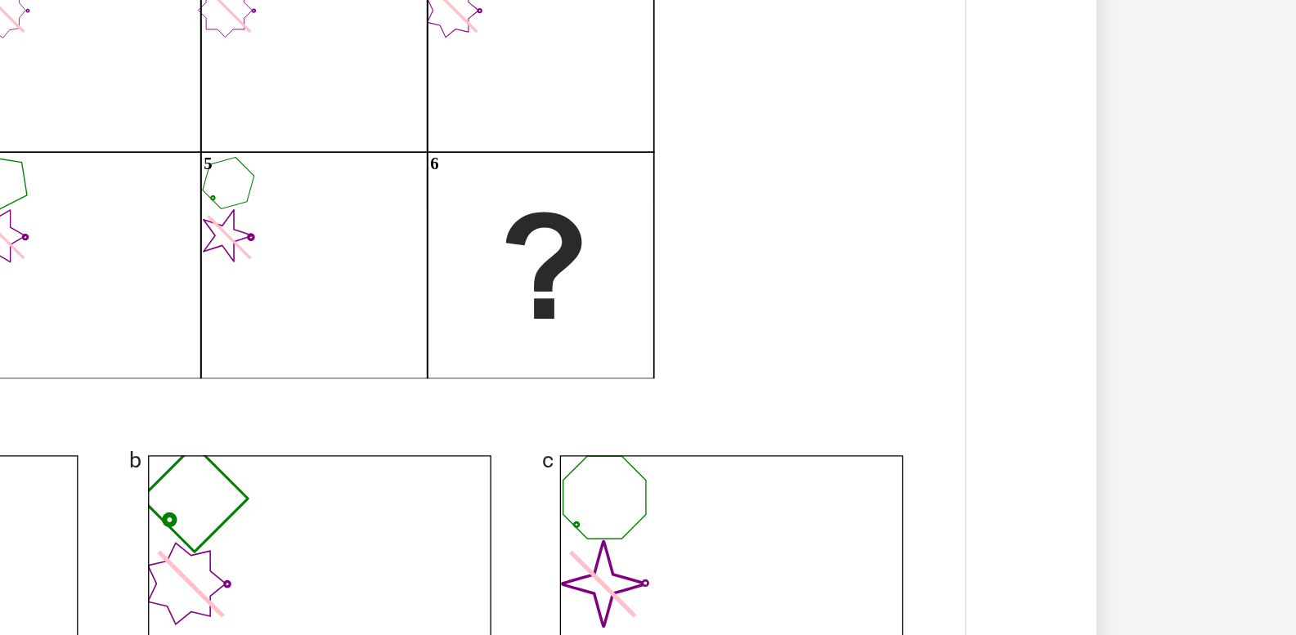
drag, startPoint x: 904, startPoint y: 428, endPoint x: 1036, endPoint y: 465, distance: 136.9
drag, startPoint x: 982, startPoint y: 410, endPoint x: 1034, endPoint y: 421, distance: 53.6
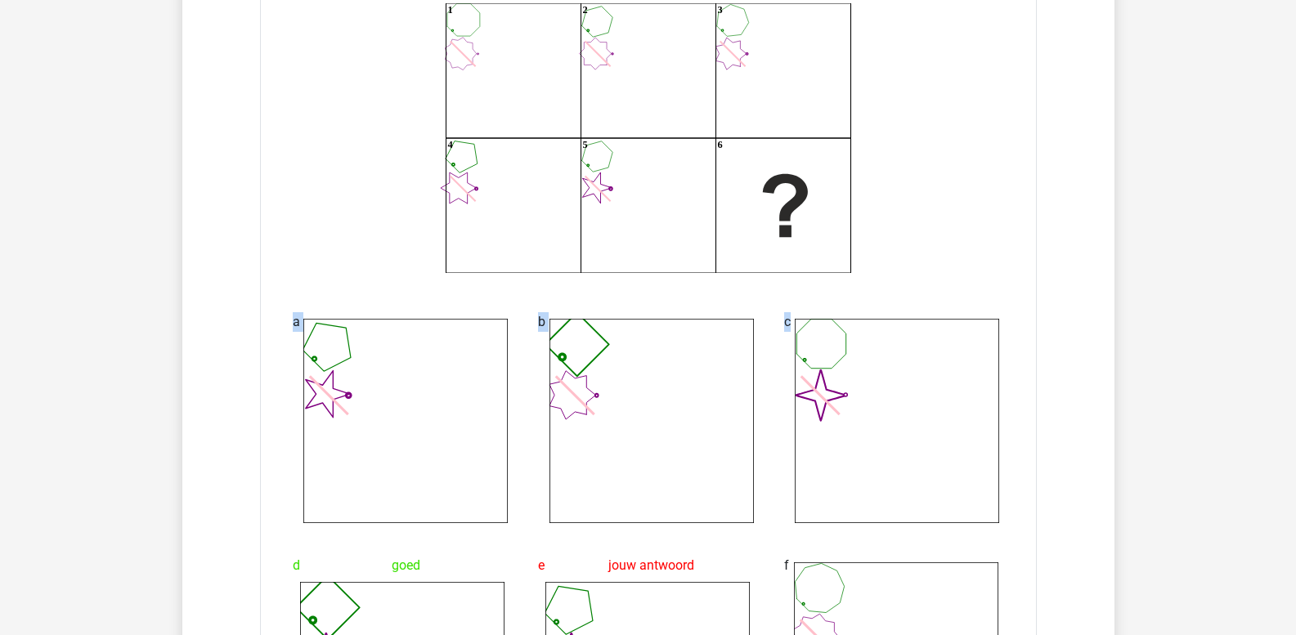
scroll to position [2057, 0]
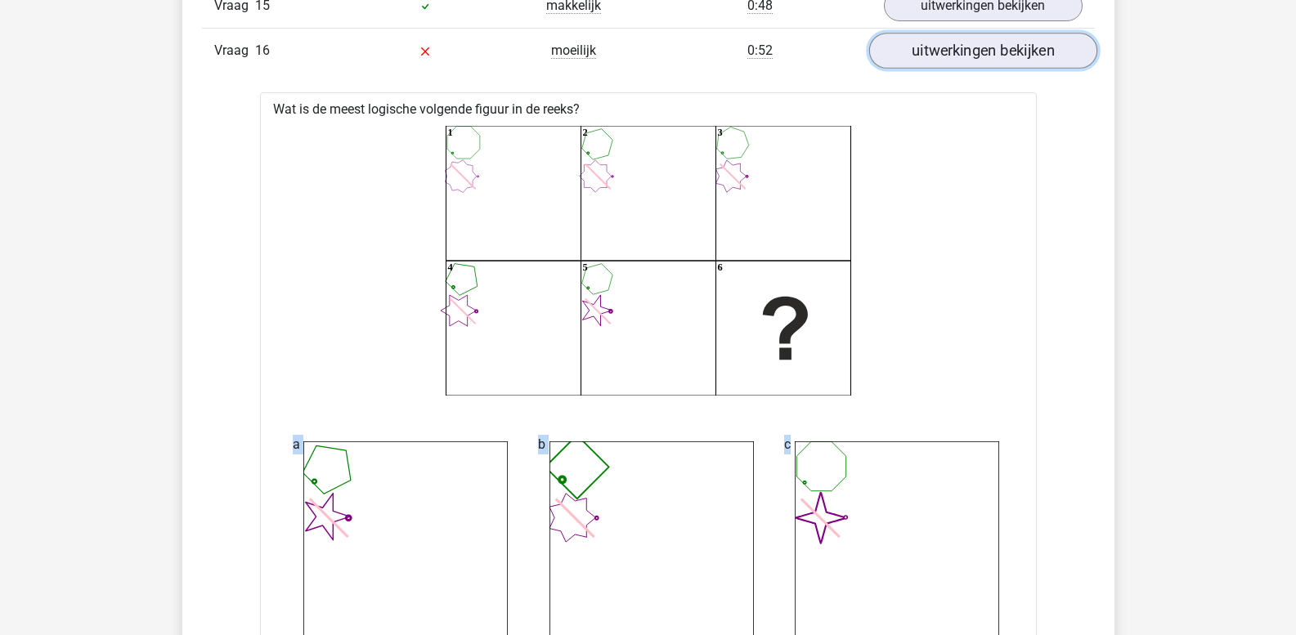
click at [931, 59] on link "uitwerkingen bekijken" at bounding box center [982, 52] width 228 height 36
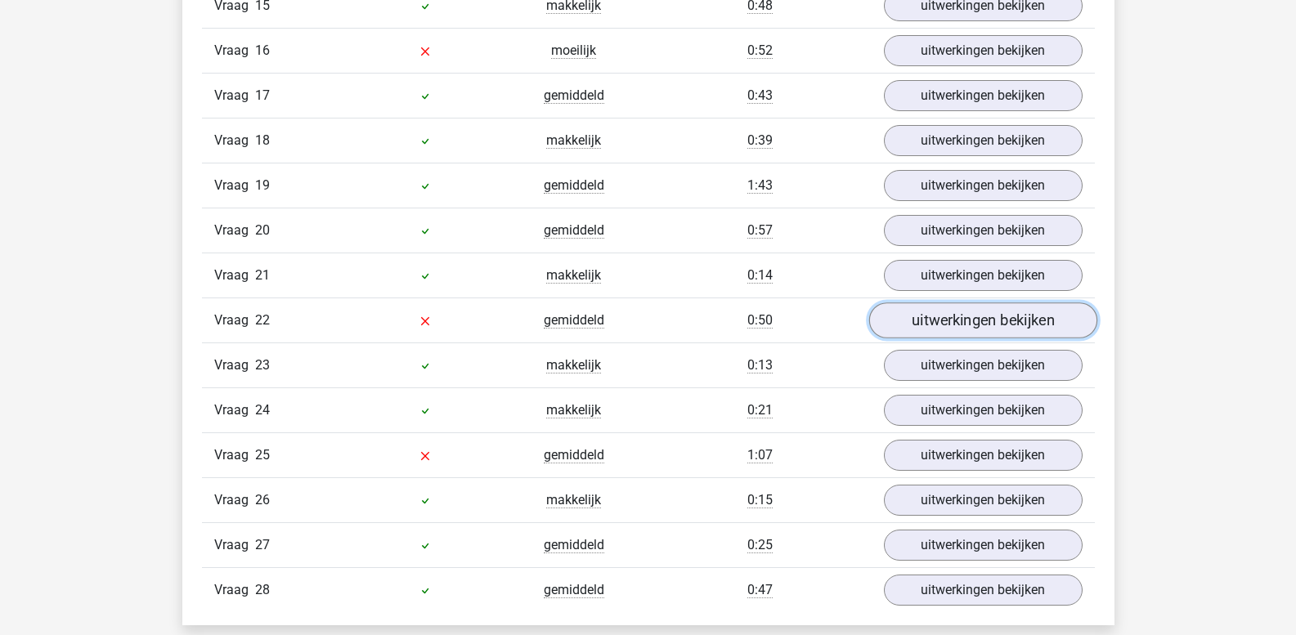
click at [941, 333] on link "uitwerkingen bekijken" at bounding box center [982, 321] width 228 height 36
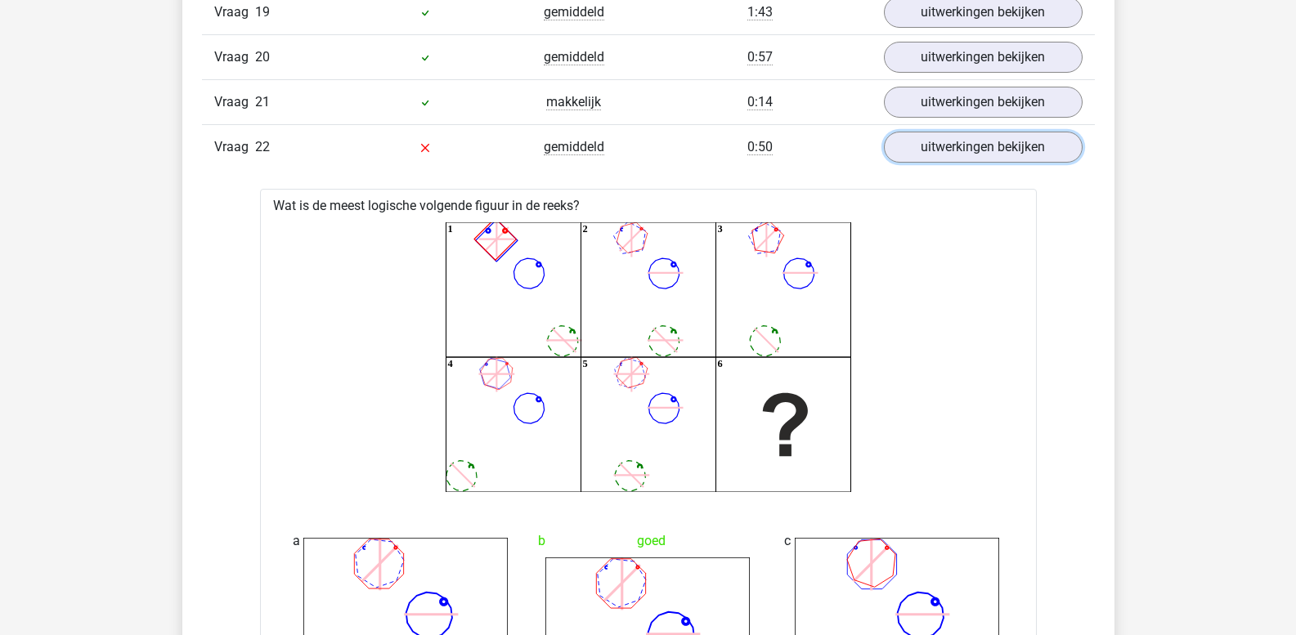
scroll to position [2221, 0]
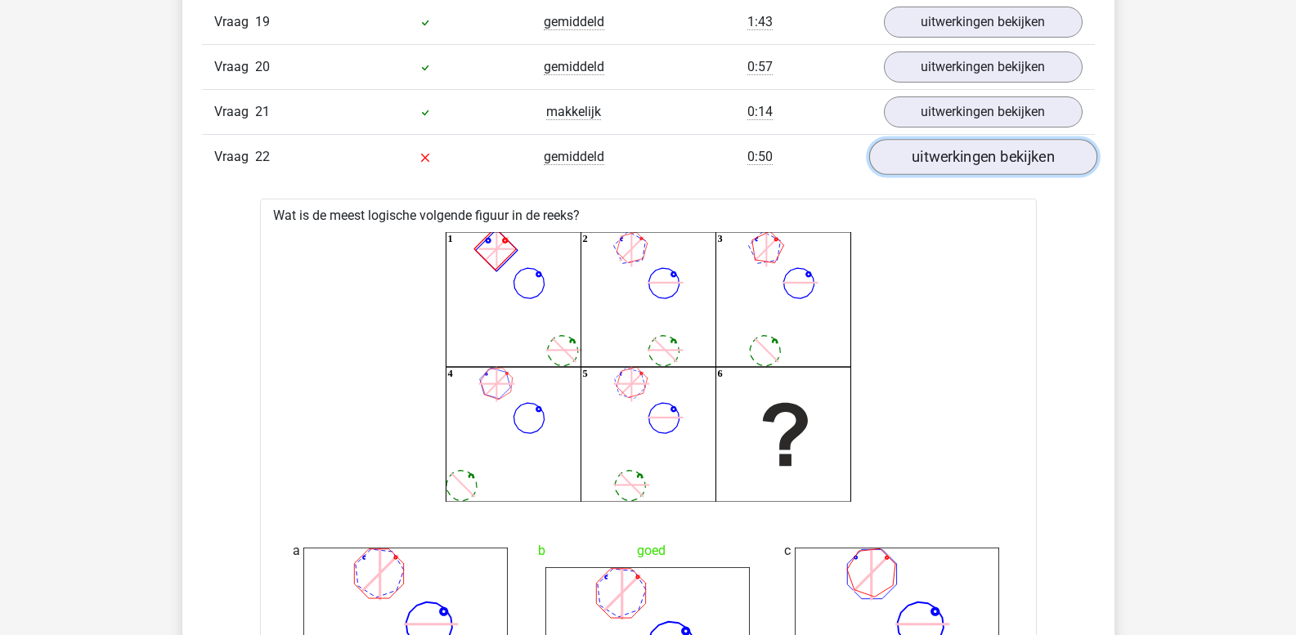
click at [910, 163] on link "uitwerkingen bekijken" at bounding box center [982, 158] width 228 height 36
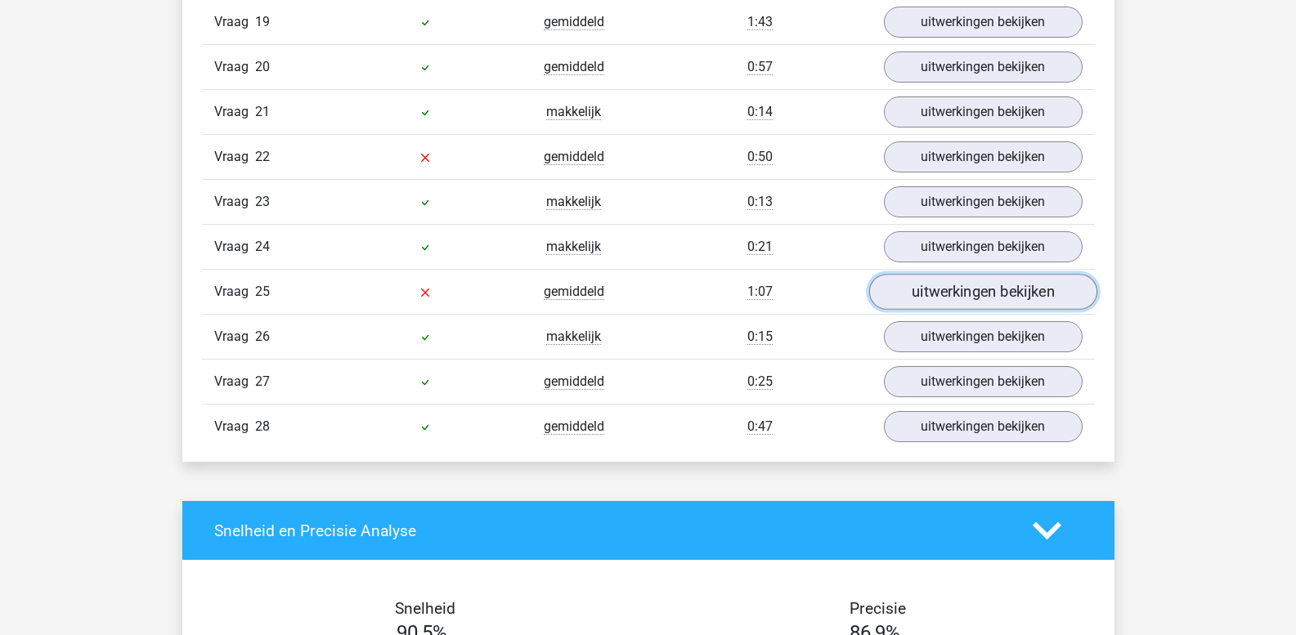
click at [914, 298] on link "uitwerkingen bekijken" at bounding box center [982, 293] width 228 height 36
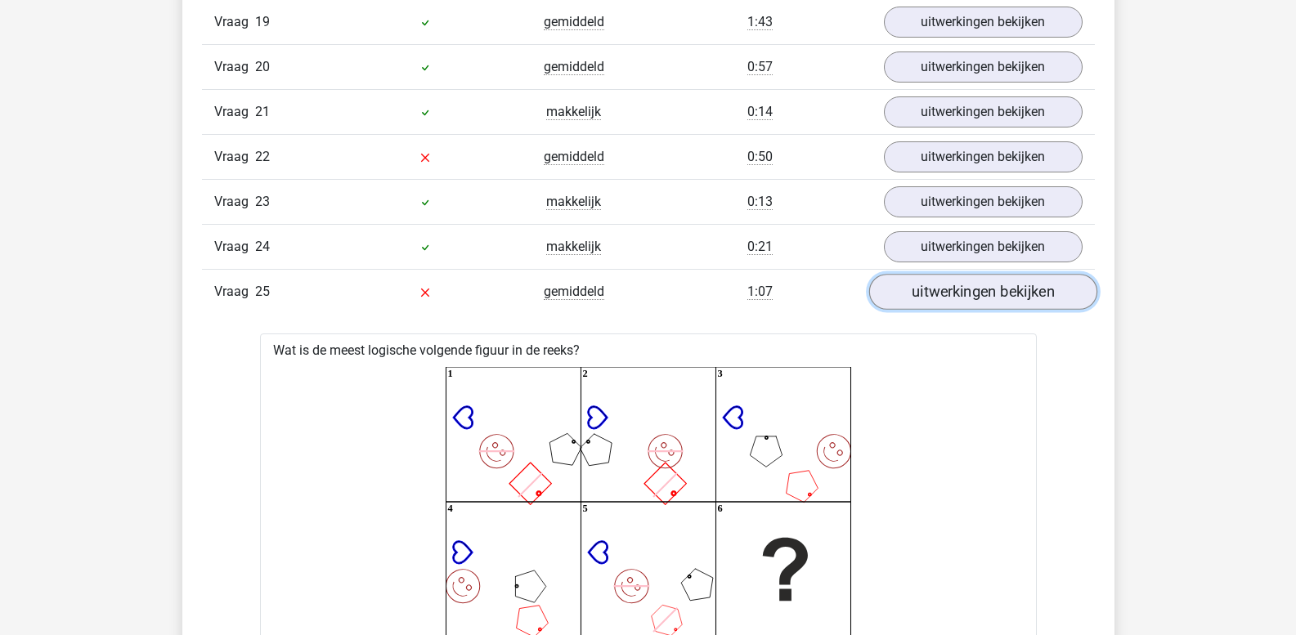
click at [943, 285] on link "uitwerkingen bekijken" at bounding box center [982, 293] width 228 height 36
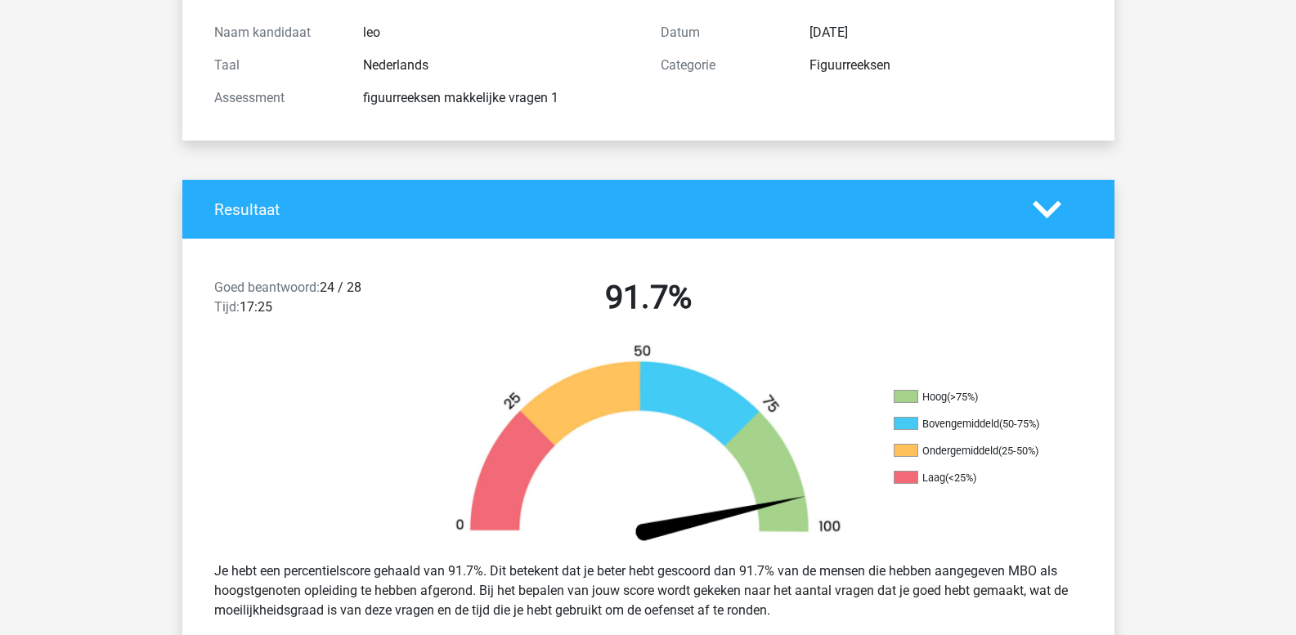
scroll to position [0, 0]
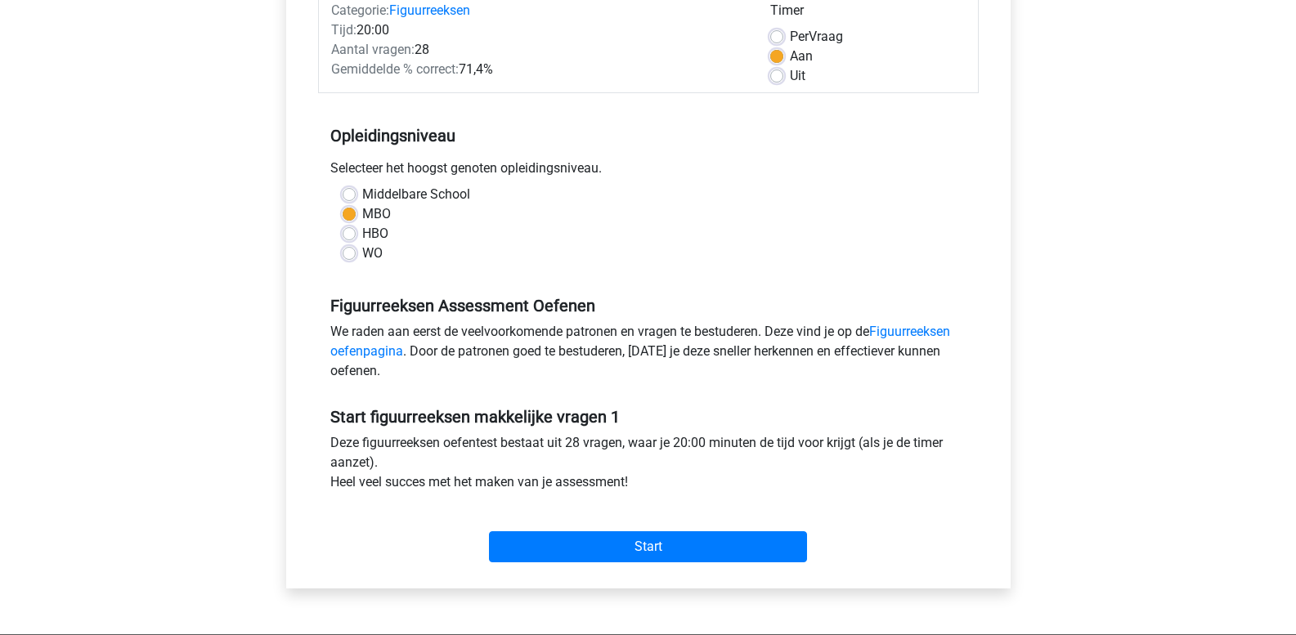
scroll to position [82, 0]
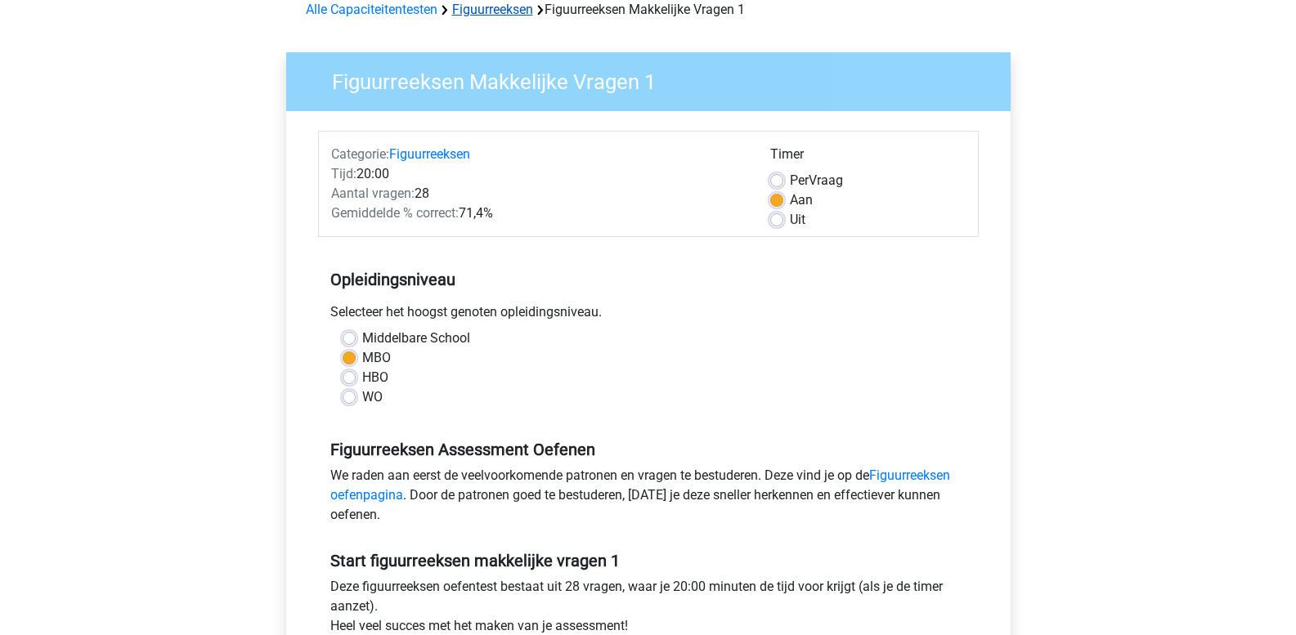
click at [504, 10] on link "Figuurreeksen" at bounding box center [492, 10] width 81 height 16
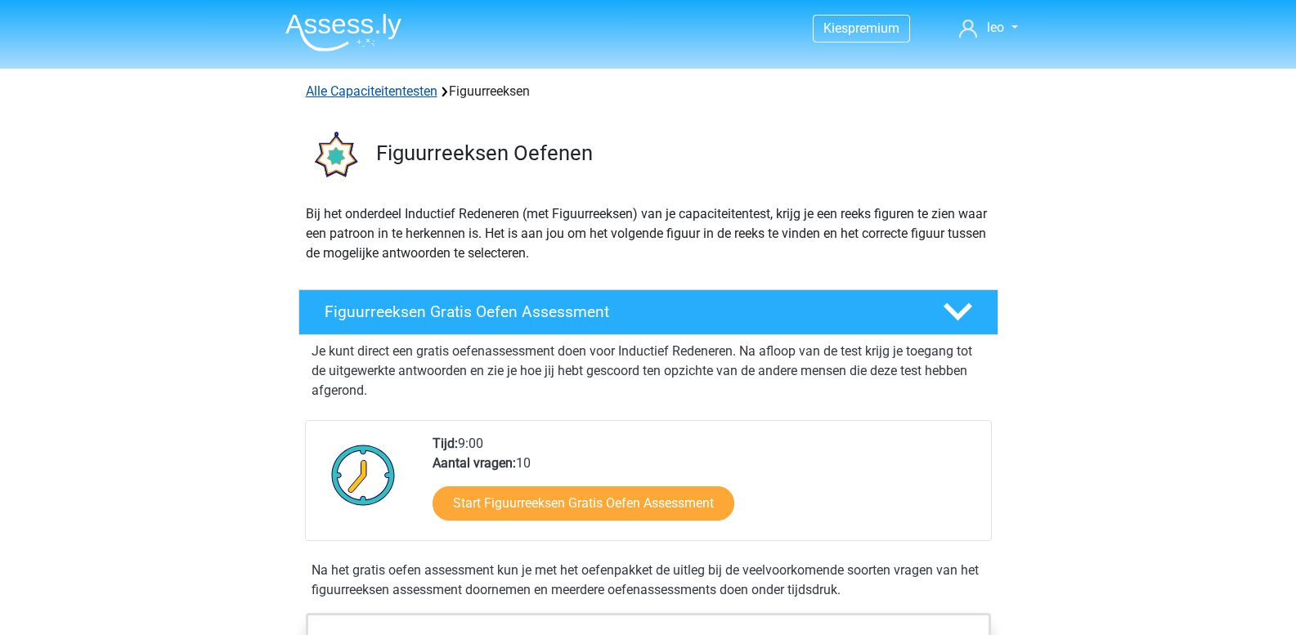
click at [382, 86] on link "Alle Capaciteitentesten" at bounding box center [372, 91] width 132 height 16
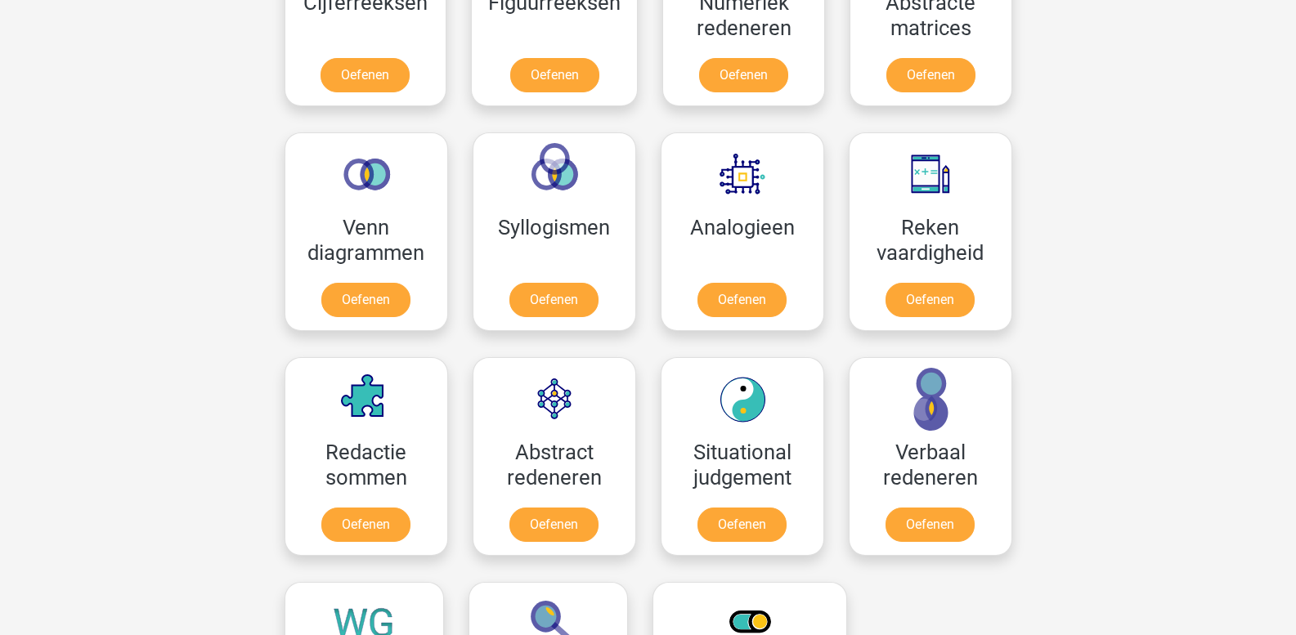
scroll to position [940, 0]
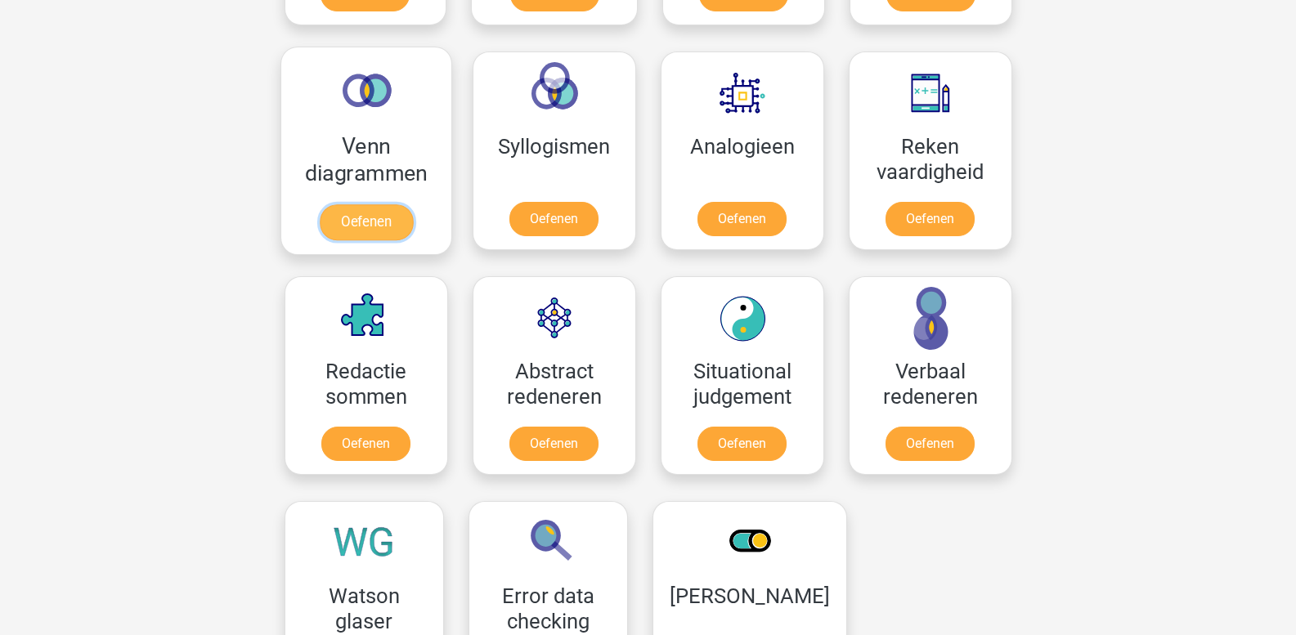
click at [366, 221] on link "Oefenen" at bounding box center [365, 222] width 93 height 36
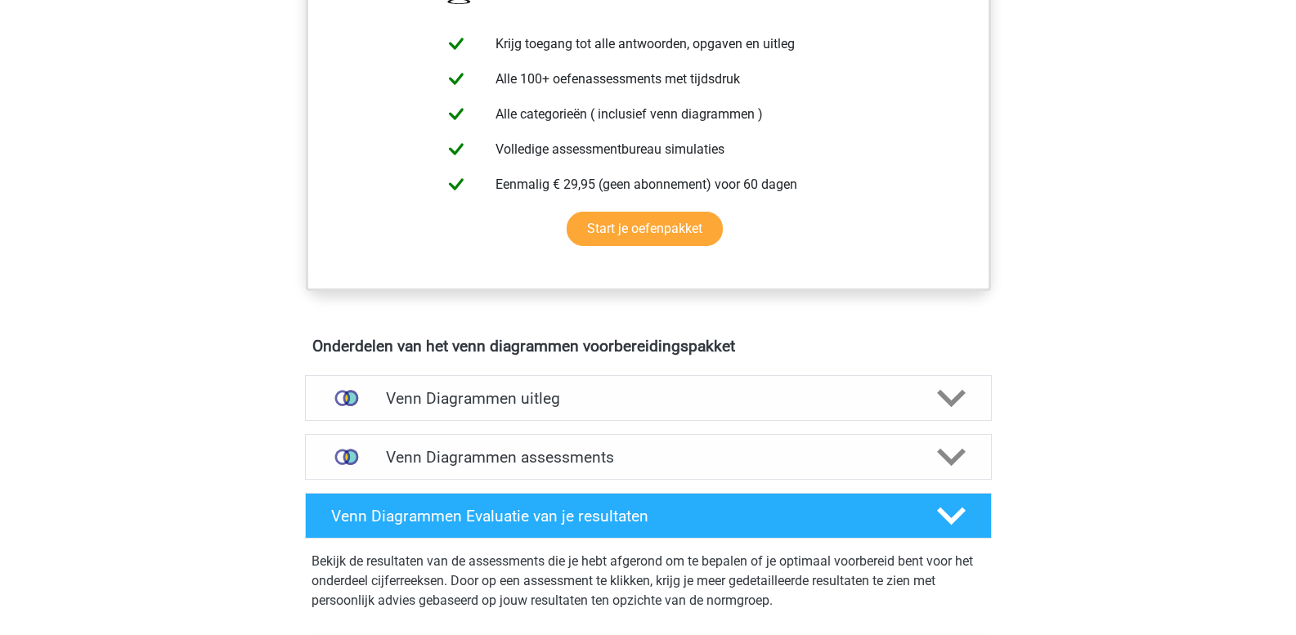
scroll to position [654, 0]
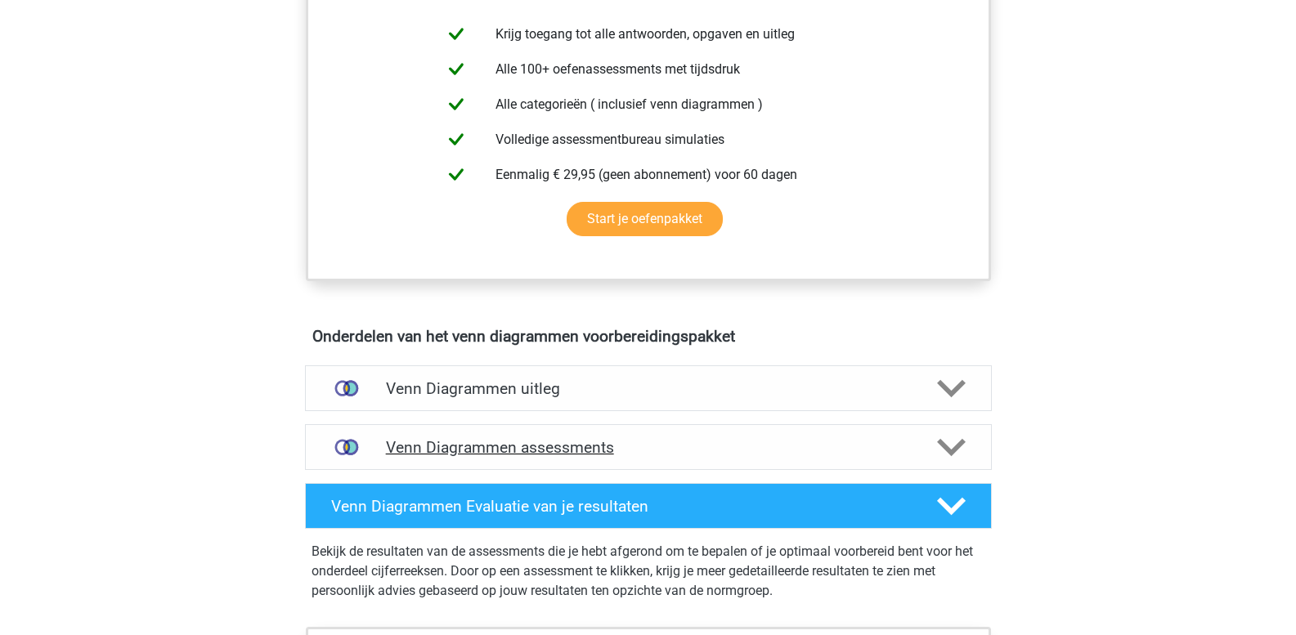
click at [951, 451] on polygon at bounding box center [951, 447] width 29 height 18
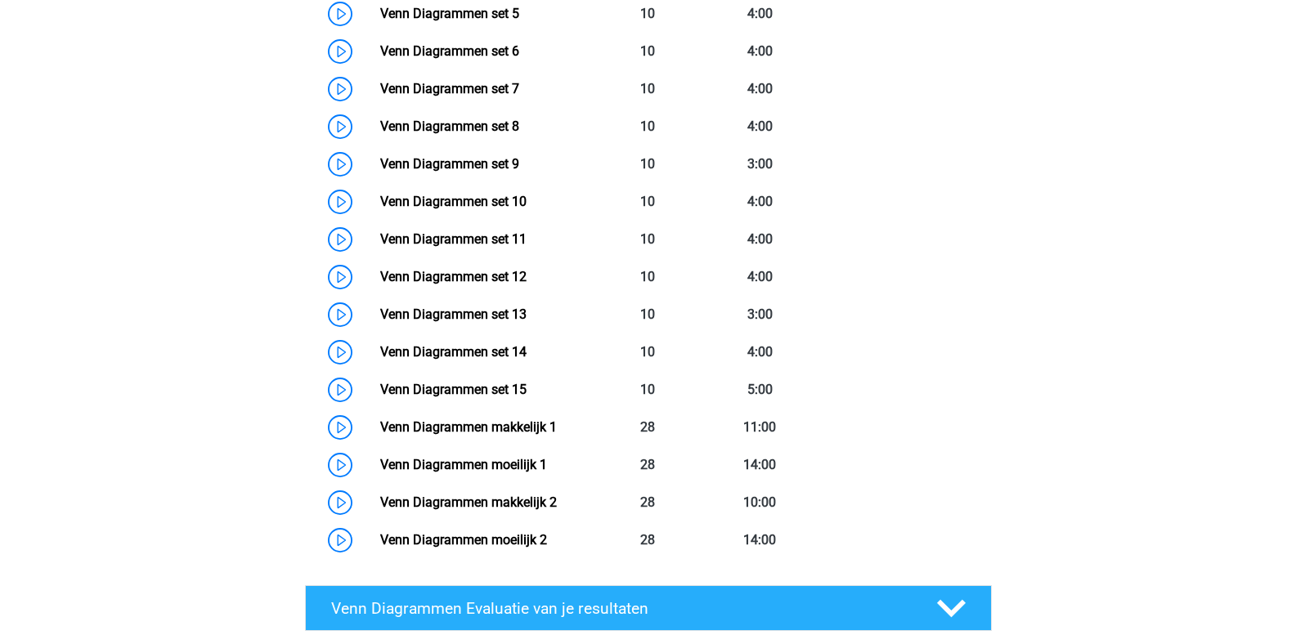
scroll to position [1390, 0]
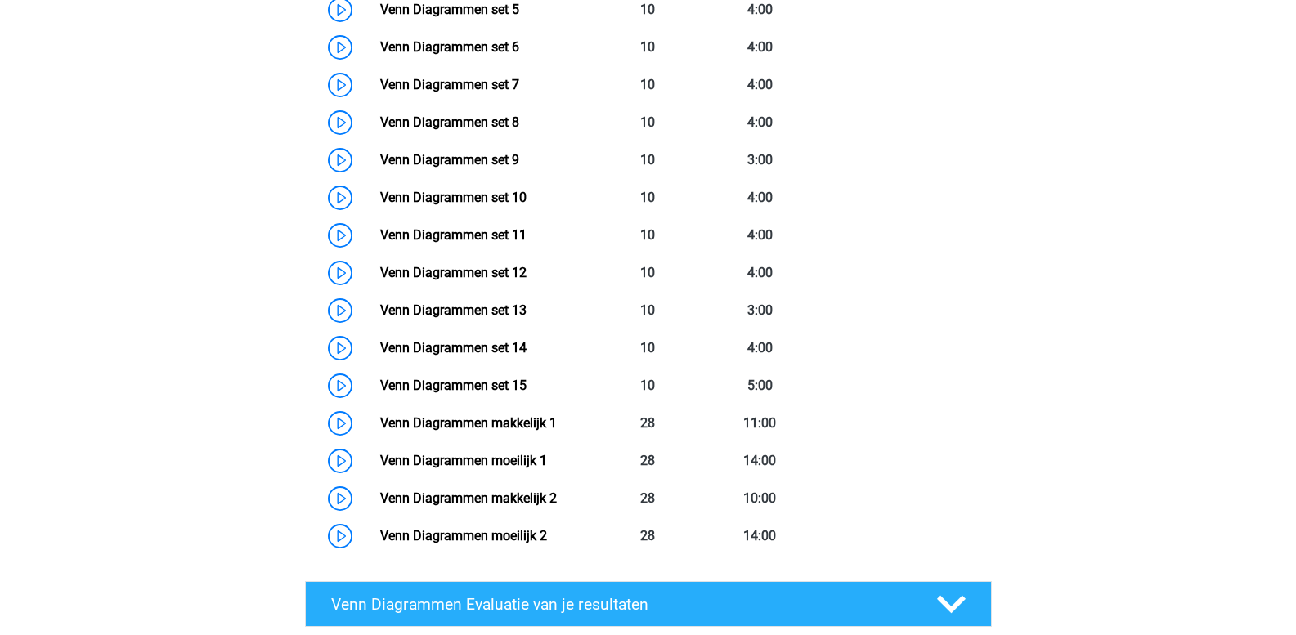
click at [204, 302] on div "Kies premium leo [EMAIL_ADDRESS][DOMAIN_NAME]" at bounding box center [648, 75] width 1296 height 2930
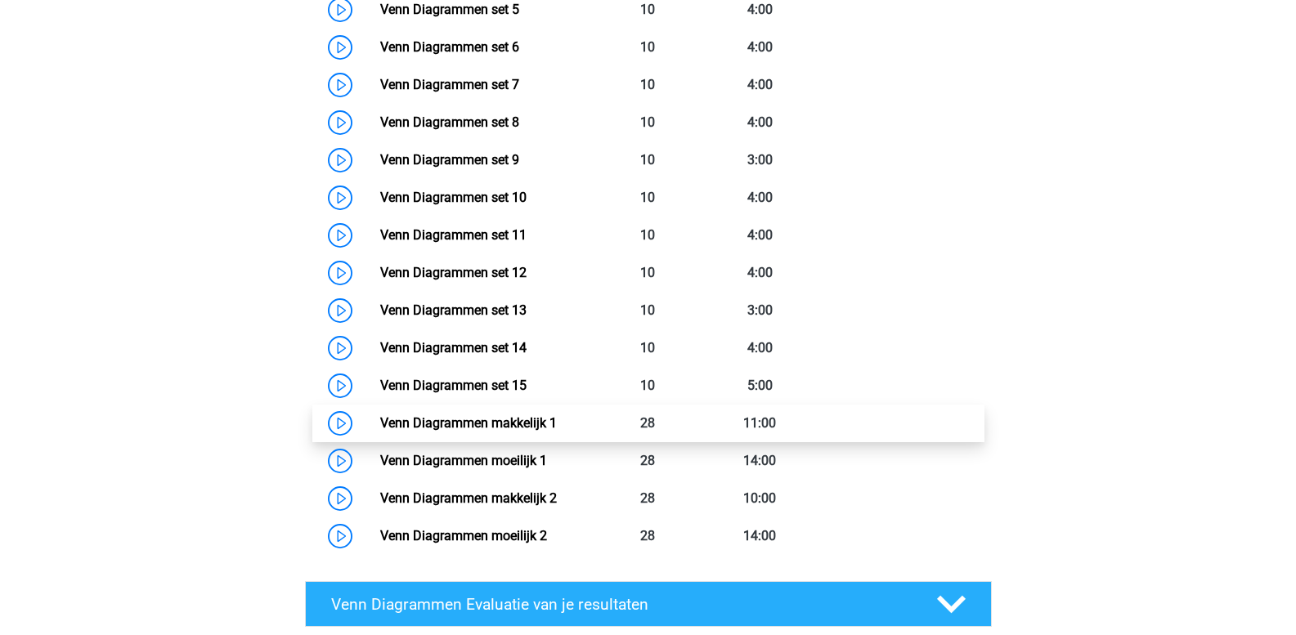
click at [526, 423] on link "Venn Diagrammen makkelijk 1" at bounding box center [468, 423] width 177 height 16
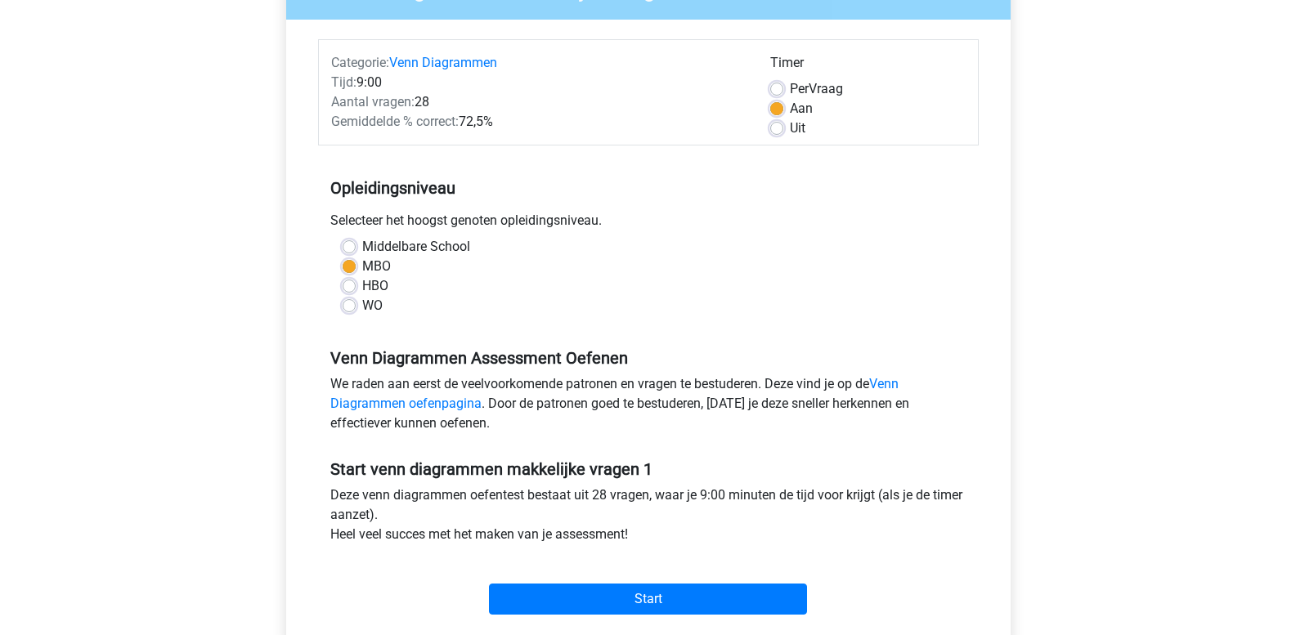
scroll to position [327, 0]
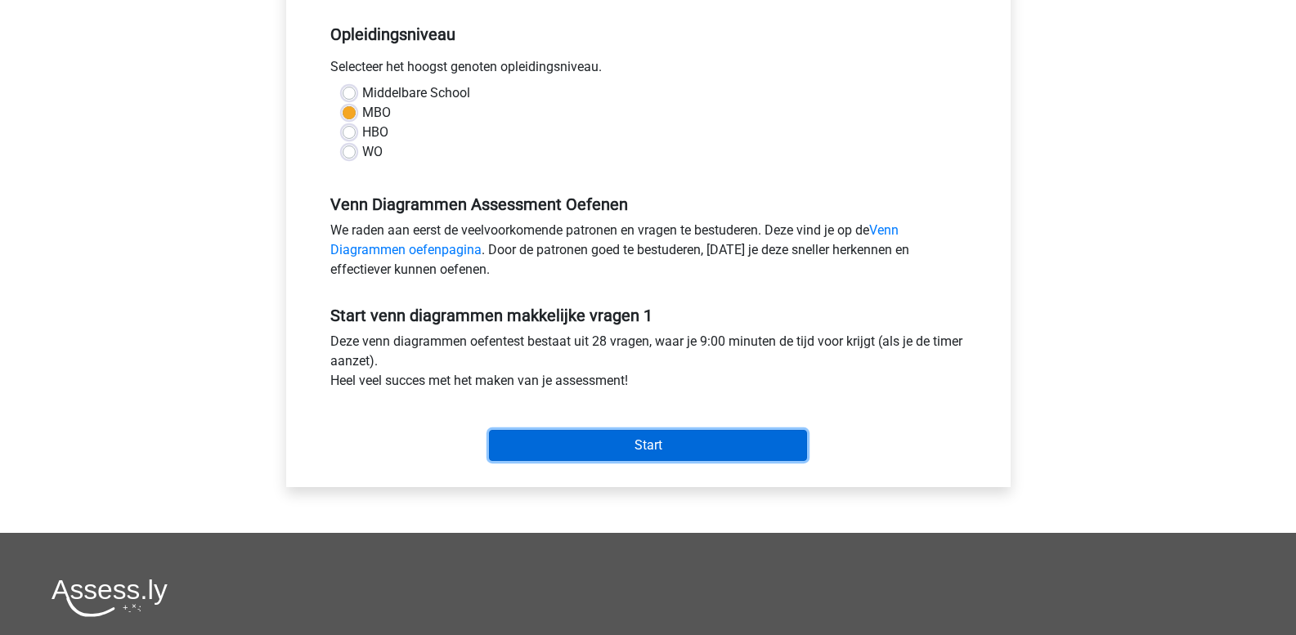
click at [577, 456] on input "Start" at bounding box center [648, 445] width 318 height 31
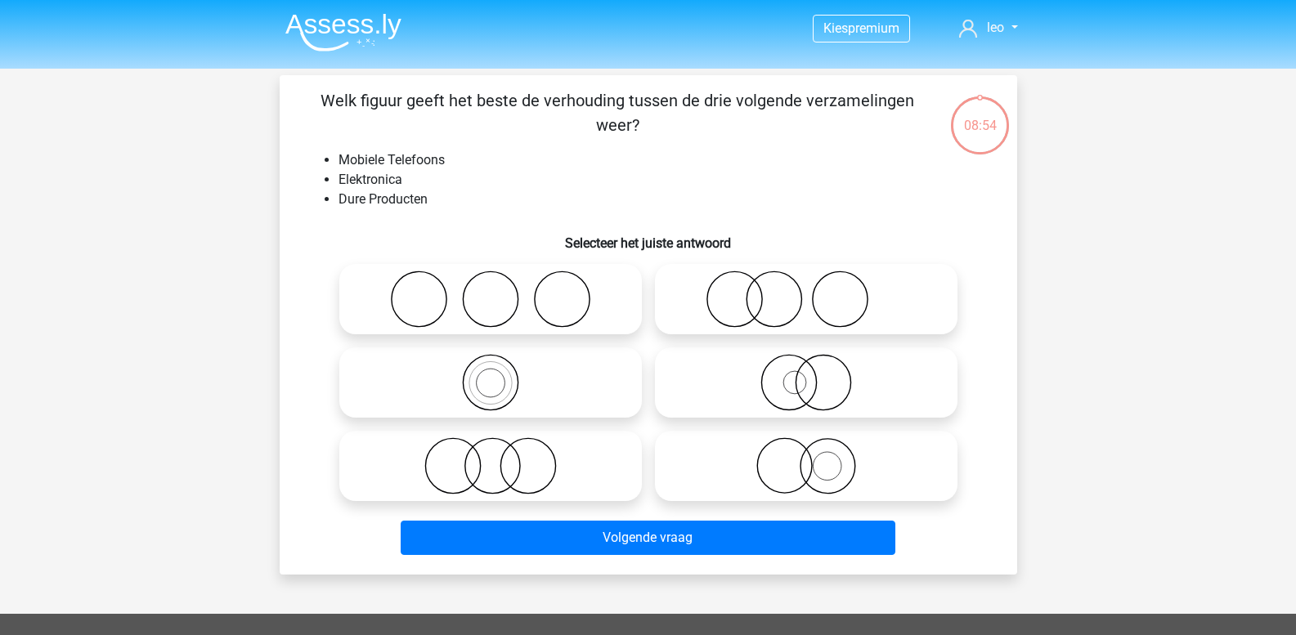
scroll to position [82, 0]
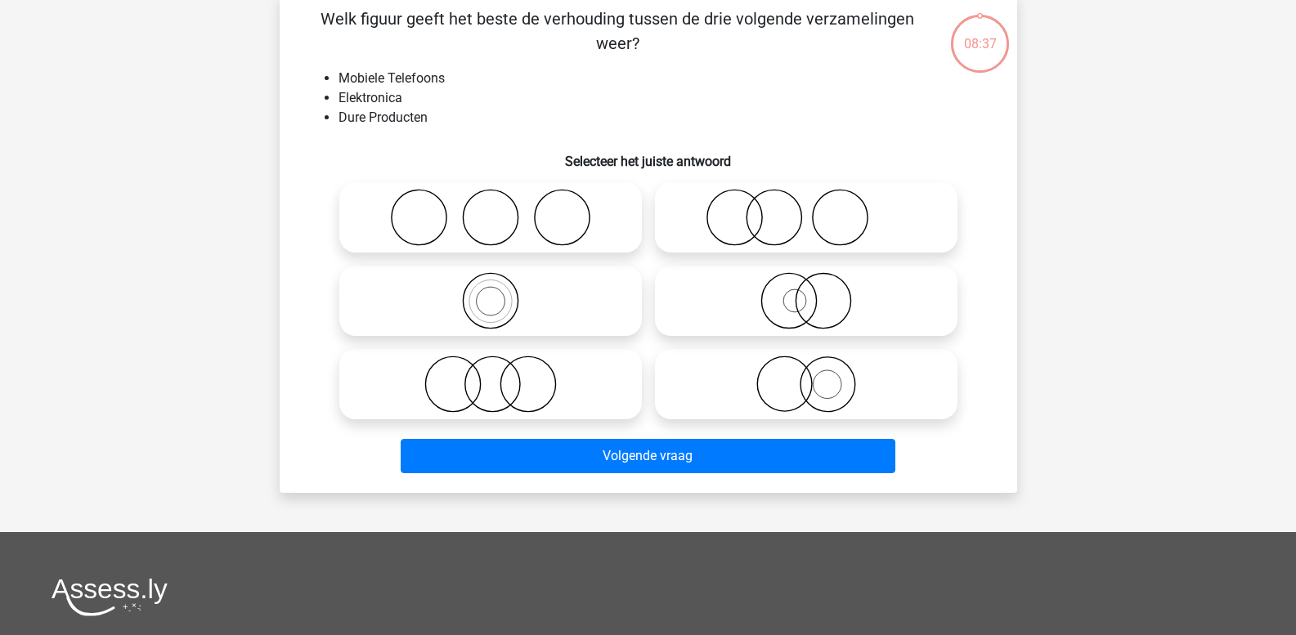
click at [823, 388] on icon at bounding box center [805, 384] width 289 height 57
click at [817, 376] on input "radio" at bounding box center [811, 370] width 11 height 11
radio input "true"
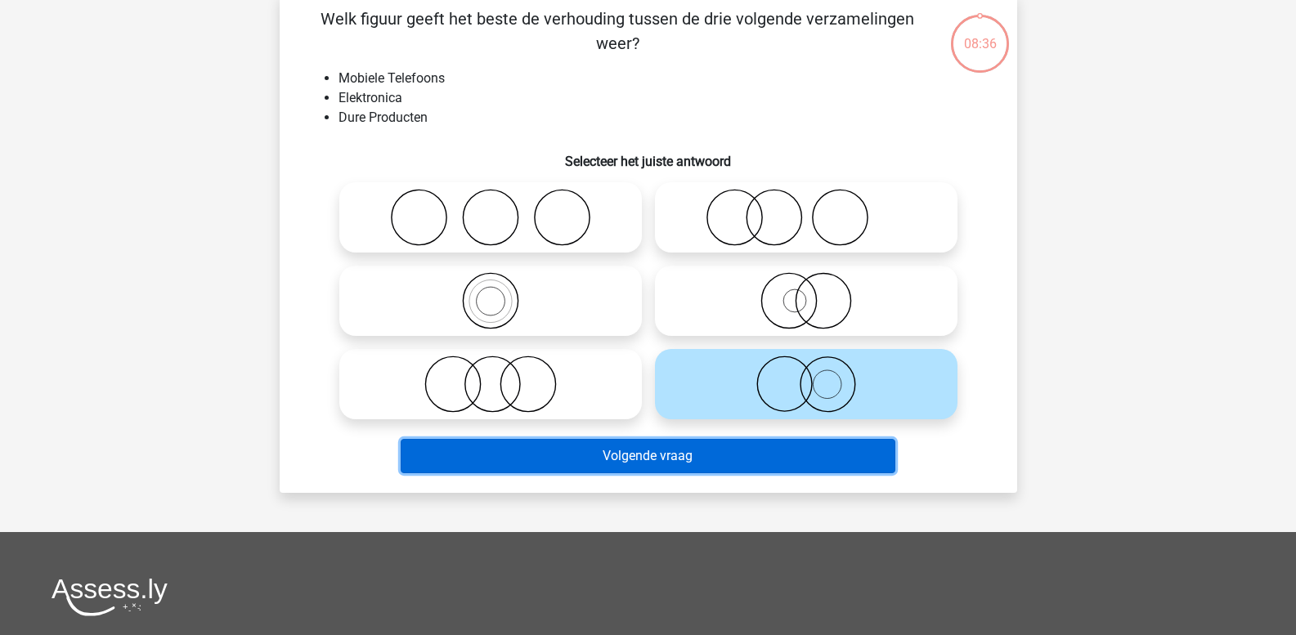
click at [752, 454] on button "Volgende vraag" at bounding box center [648, 456] width 495 height 34
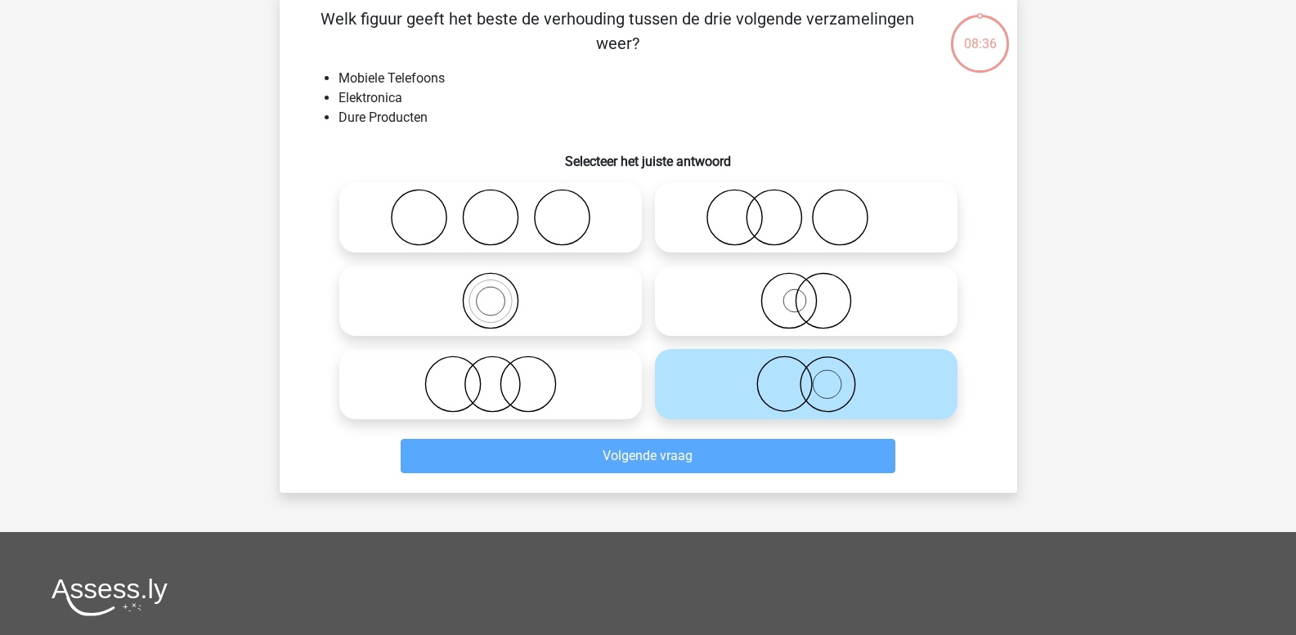
scroll to position [75, 0]
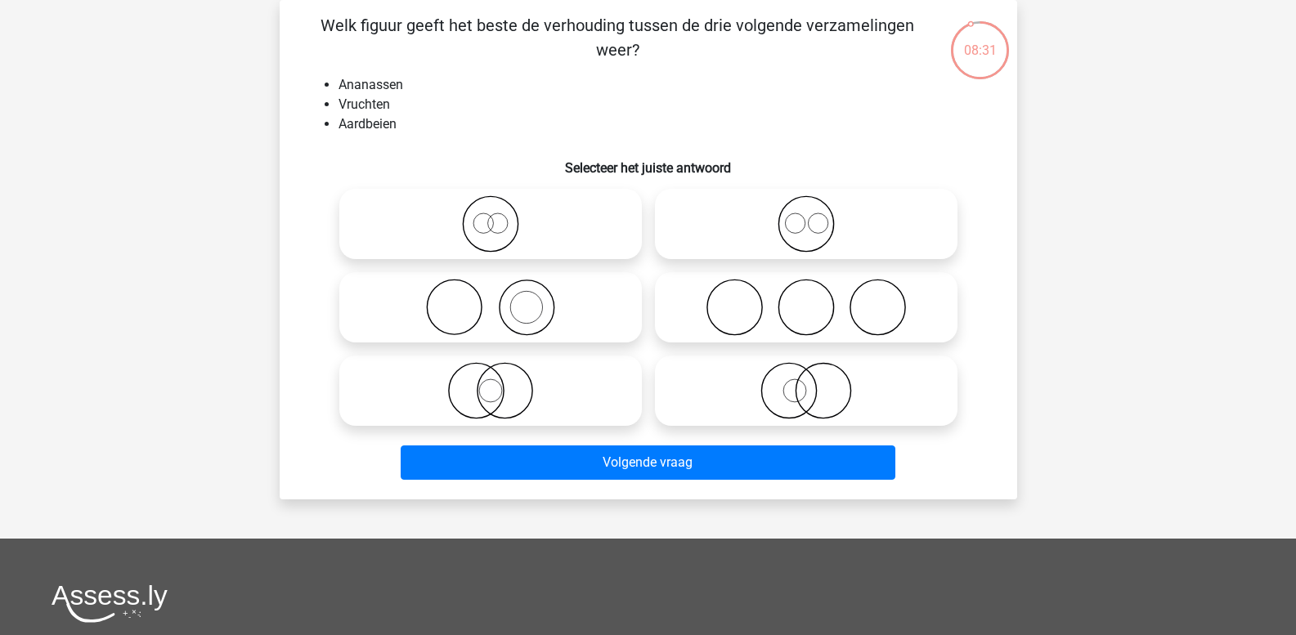
click at [495, 228] on icon at bounding box center [490, 223] width 289 height 57
click at [495, 216] on input "radio" at bounding box center [496, 210] width 11 height 11
radio input "true"
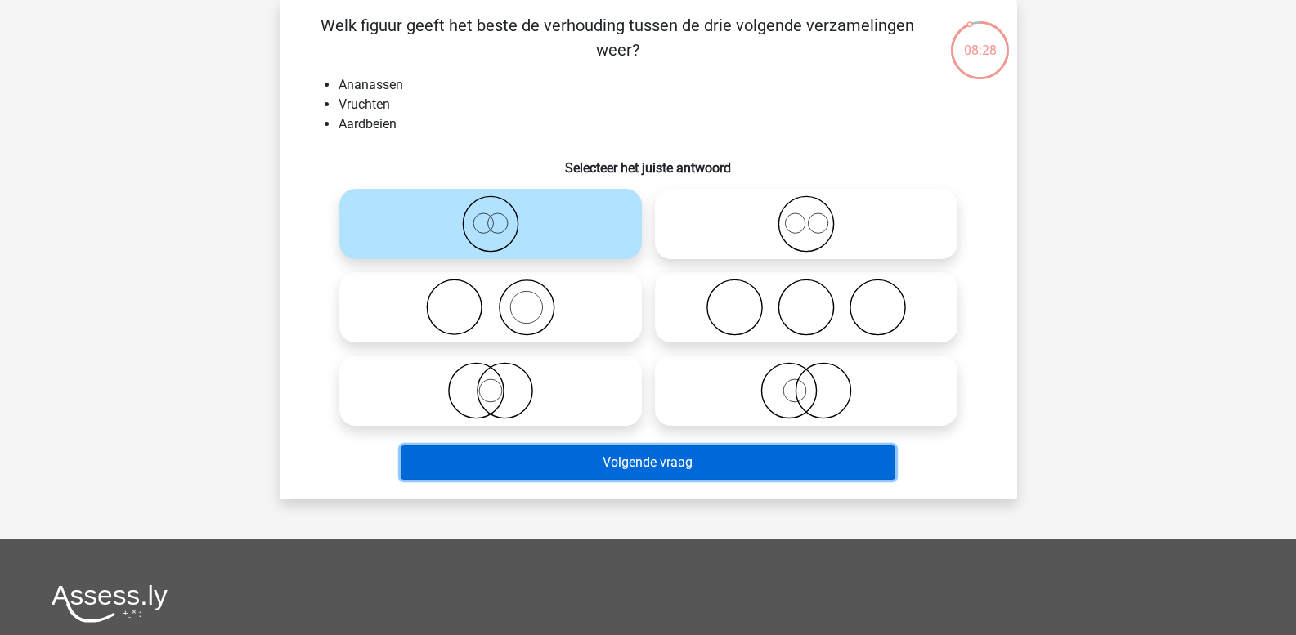
click at [561, 460] on button "Volgende vraag" at bounding box center [648, 463] width 495 height 34
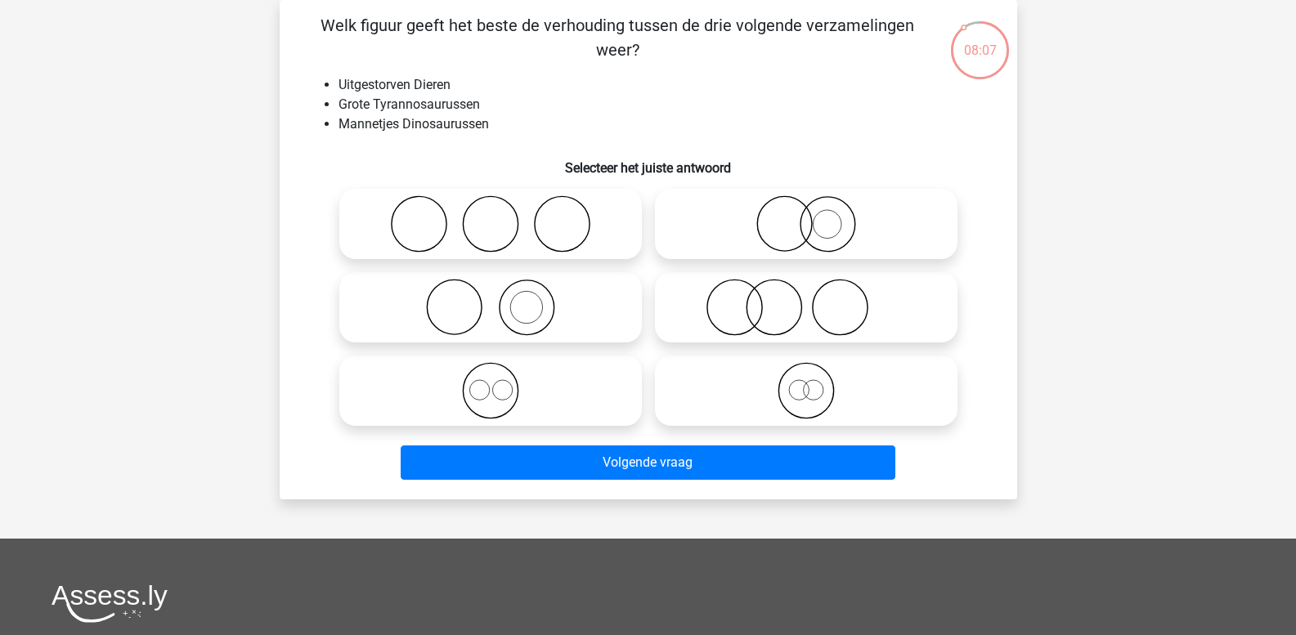
click at [793, 228] on icon at bounding box center [805, 223] width 289 height 57
click at [806, 216] on input "radio" at bounding box center [811, 210] width 11 height 11
radio input "true"
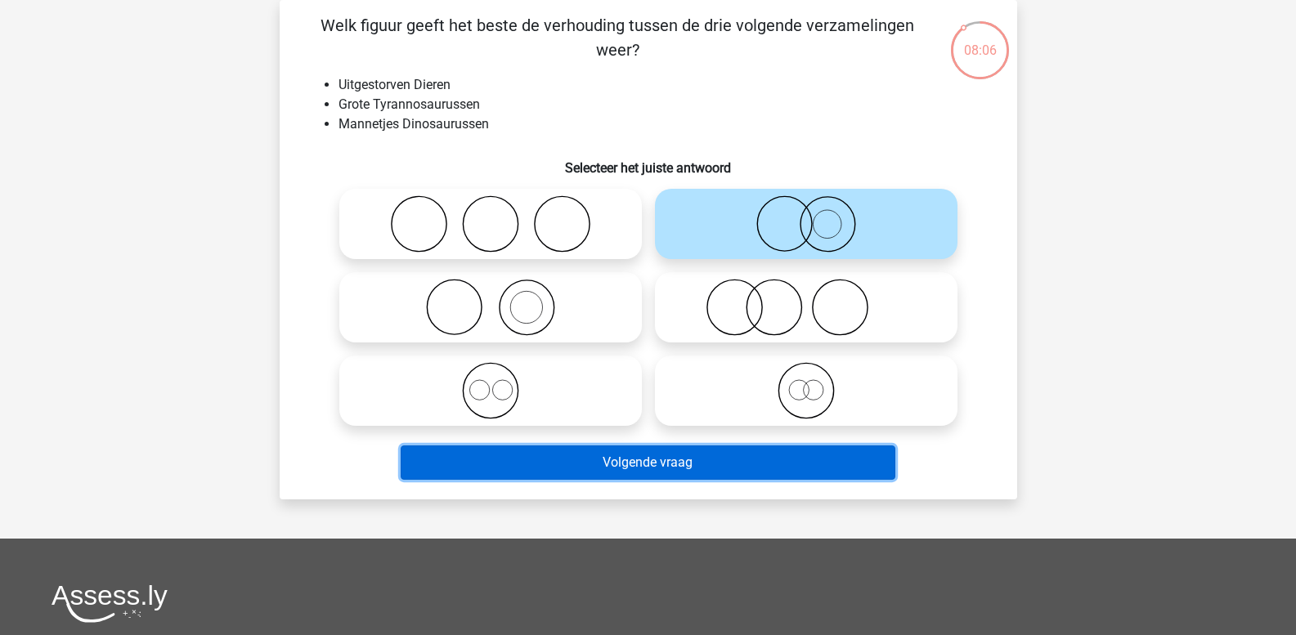
click at [720, 453] on button "Volgende vraag" at bounding box center [648, 463] width 495 height 34
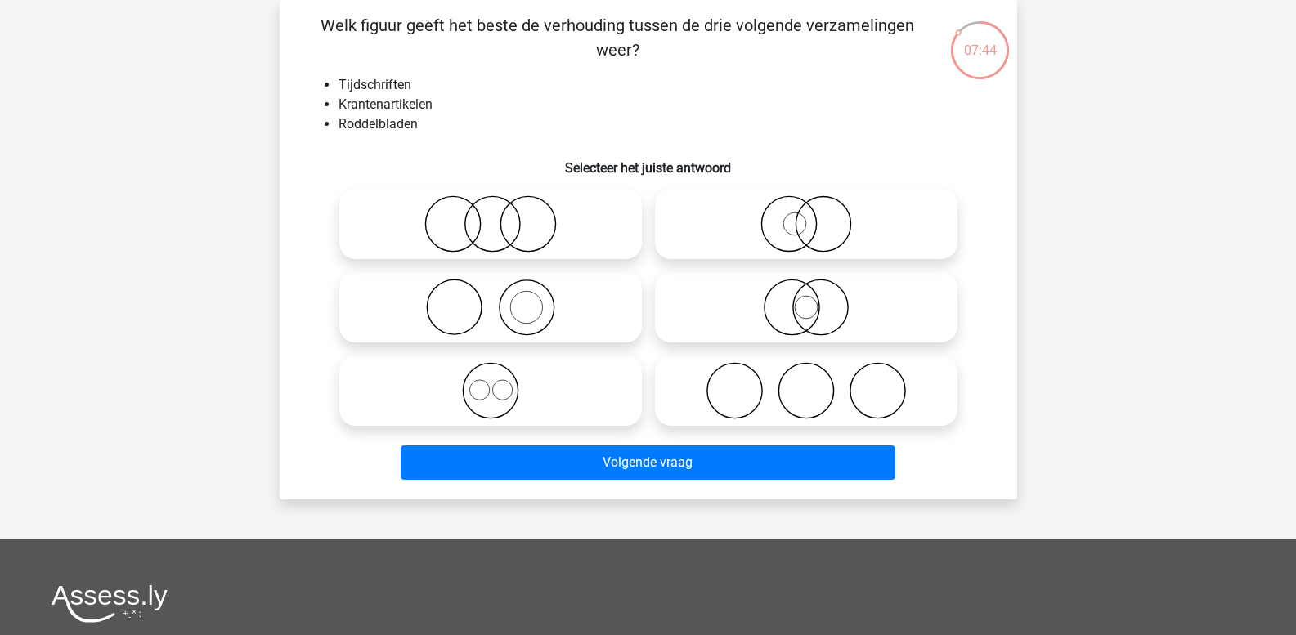
click at [538, 312] on icon at bounding box center [490, 307] width 289 height 57
click at [501, 299] on input "radio" at bounding box center [496, 294] width 11 height 11
radio input "true"
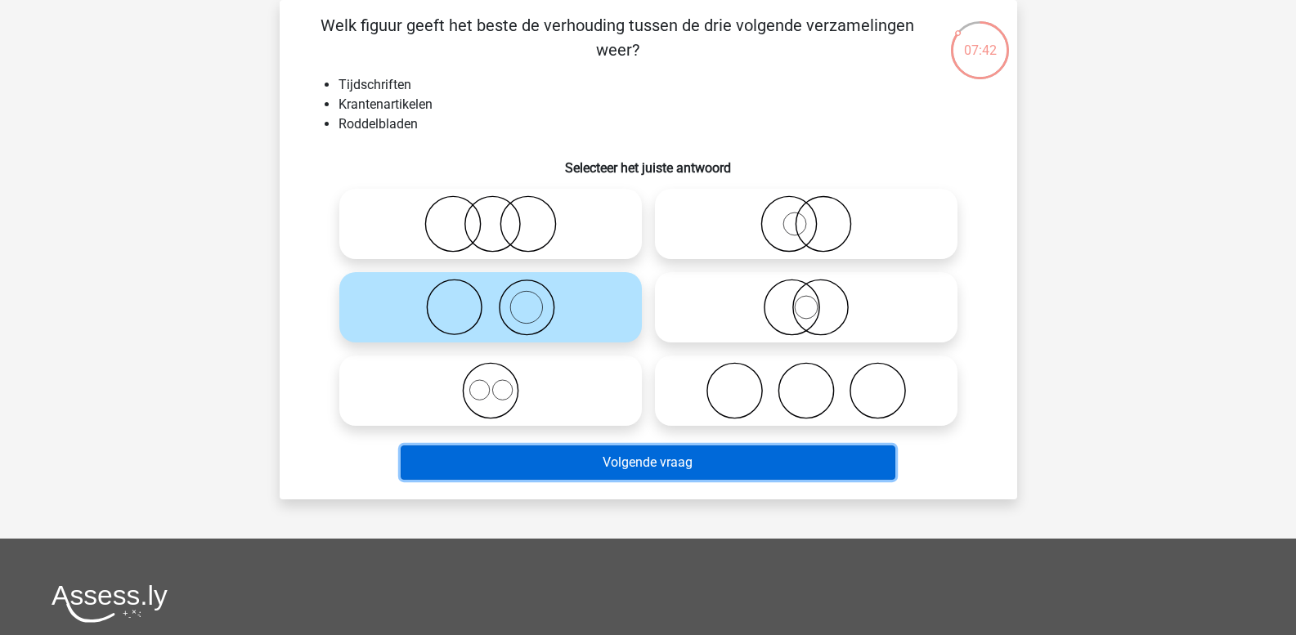
click at [560, 462] on button "Volgende vraag" at bounding box center [648, 463] width 495 height 34
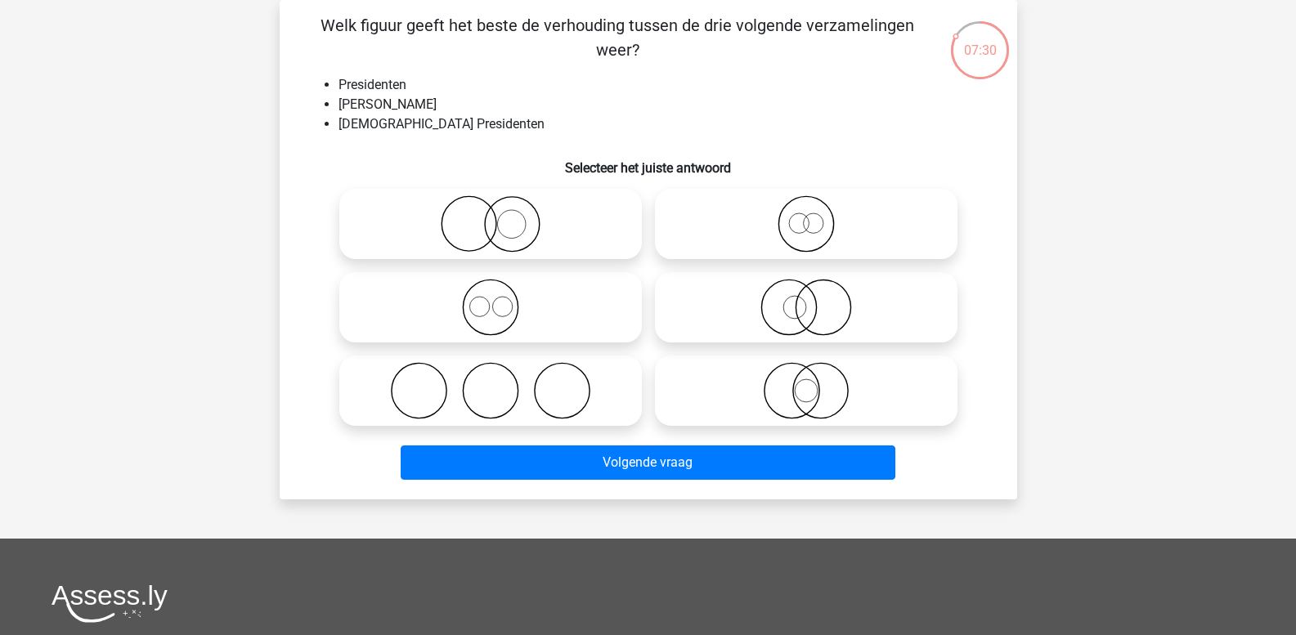
click at [518, 240] on icon at bounding box center [490, 223] width 289 height 57
click at [501, 216] on input "radio" at bounding box center [496, 210] width 11 height 11
radio input "true"
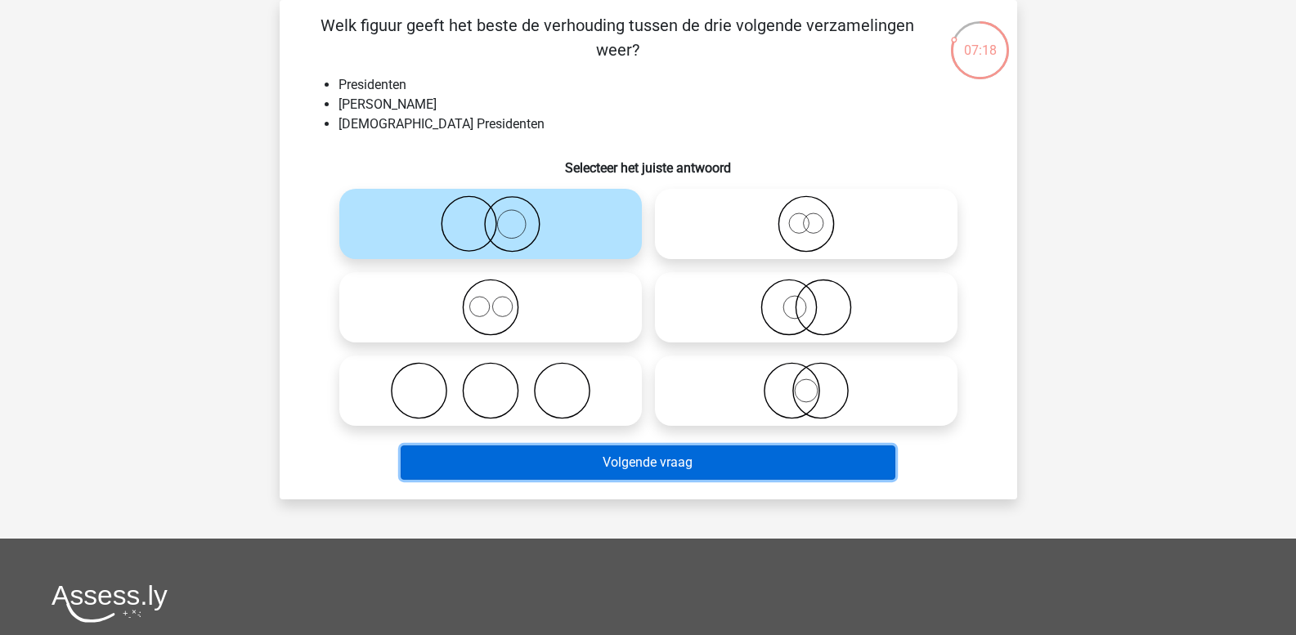
click at [734, 461] on button "Volgende vraag" at bounding box center [648, 463] width 495 height 34
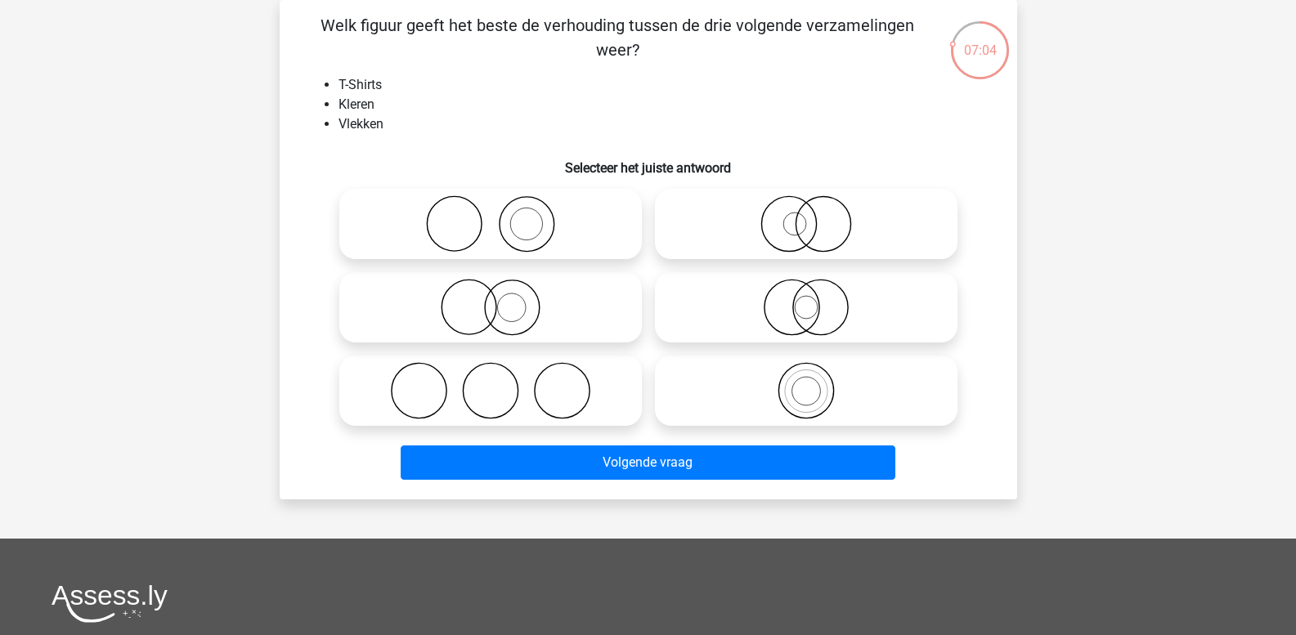
click at [527, 230] on icon at bounding box center [490, 223] width 289 height 57
click at [501, 216] on input "radio" at bounding box center [496, 210] width 11 height 11
radio input "true"
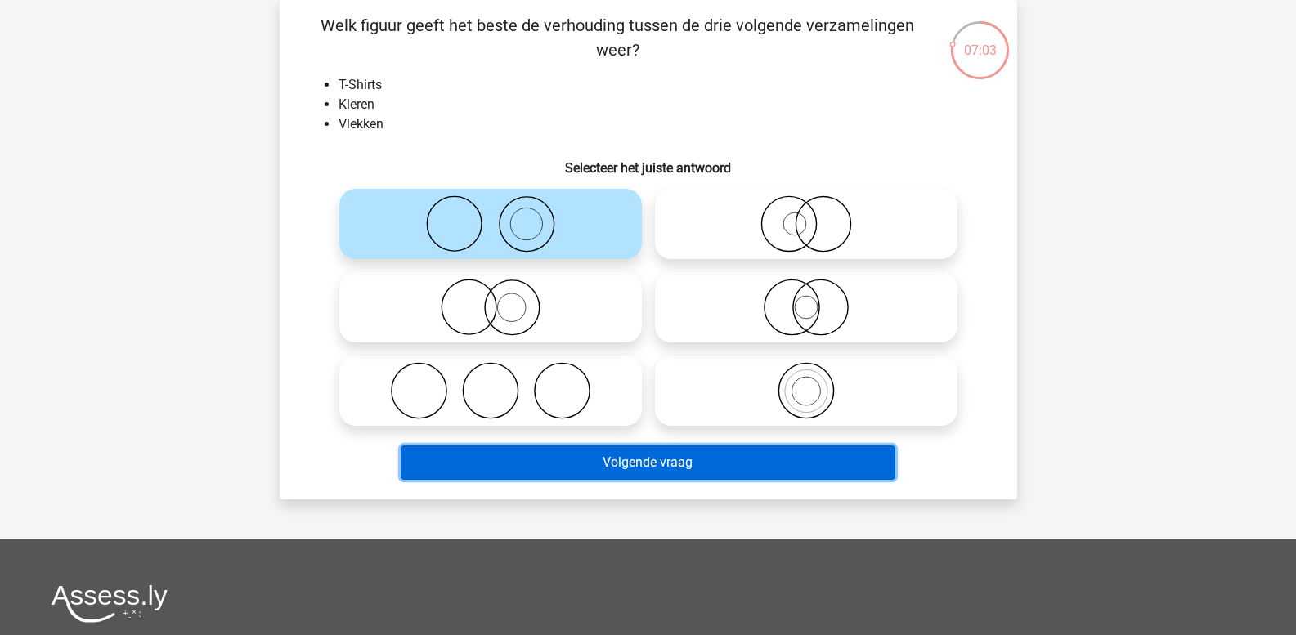
click at [608, 464] on button "Volgende vraag" at bounding box center [648, 463] width 495 height 34
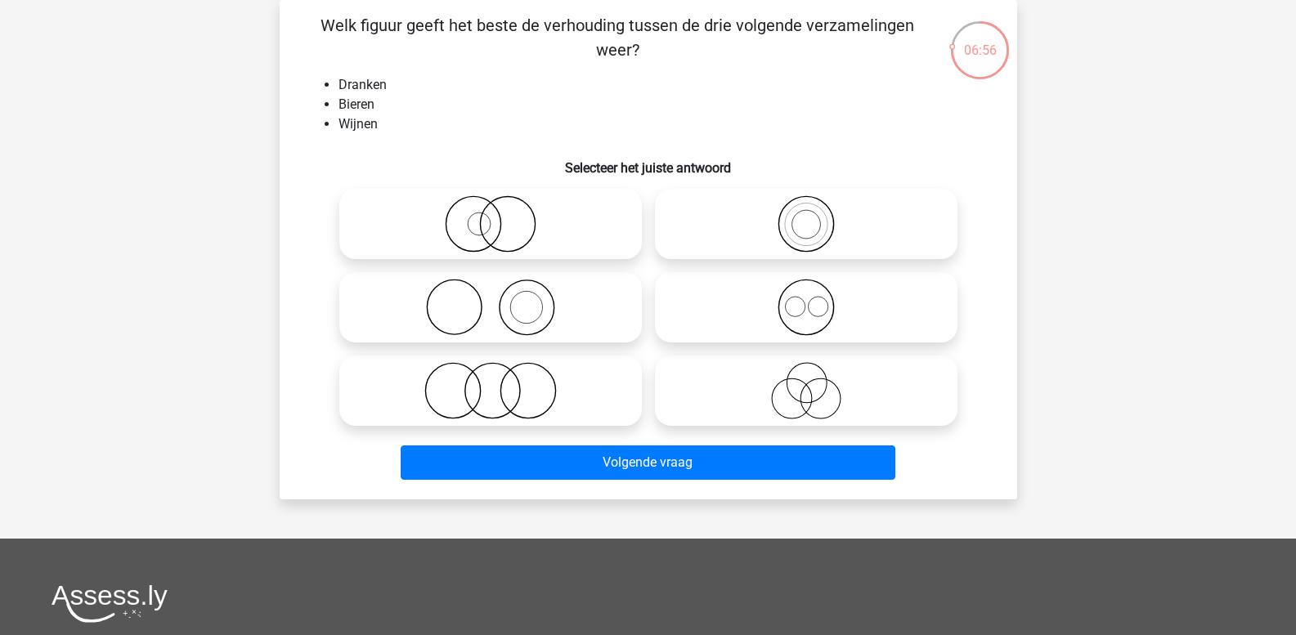
click at [801, 312] on icon at bounding box center [805, 307] width 289 height 57
click at [806, 299] on input "radio" at bounding box center [811, 294] width 11 height 11
radio input "true"
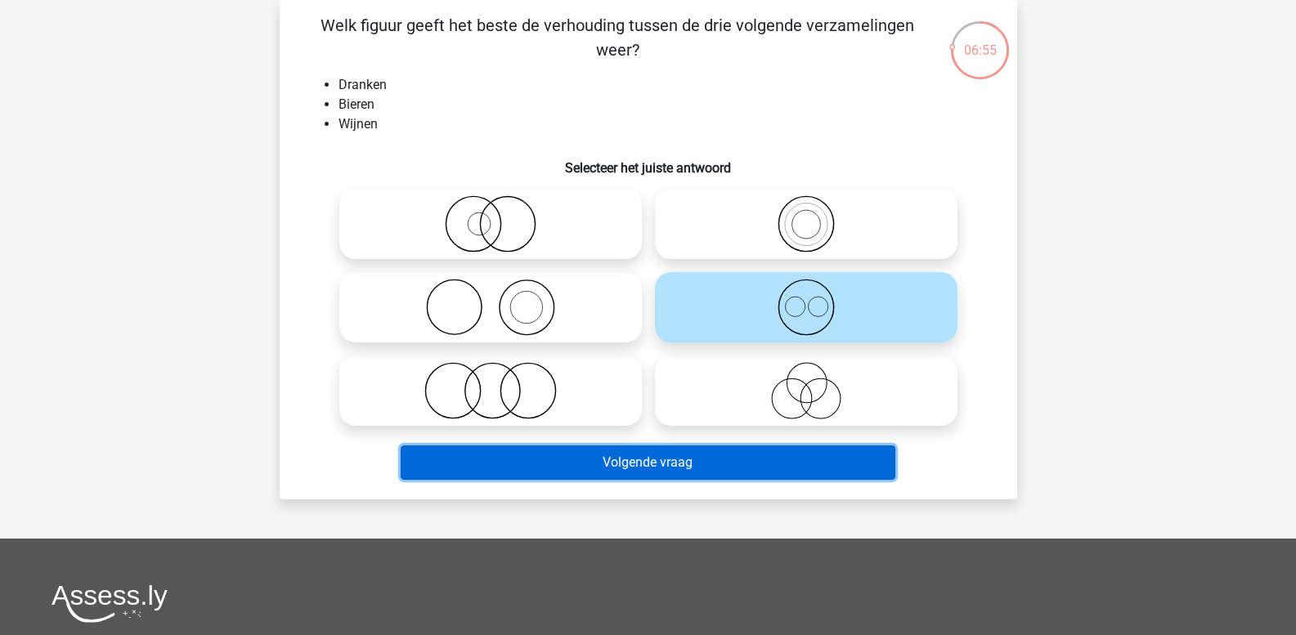
click at [757, 460] on button "Volgende vraag" at bounding box center [648, 463] width 495 height 34
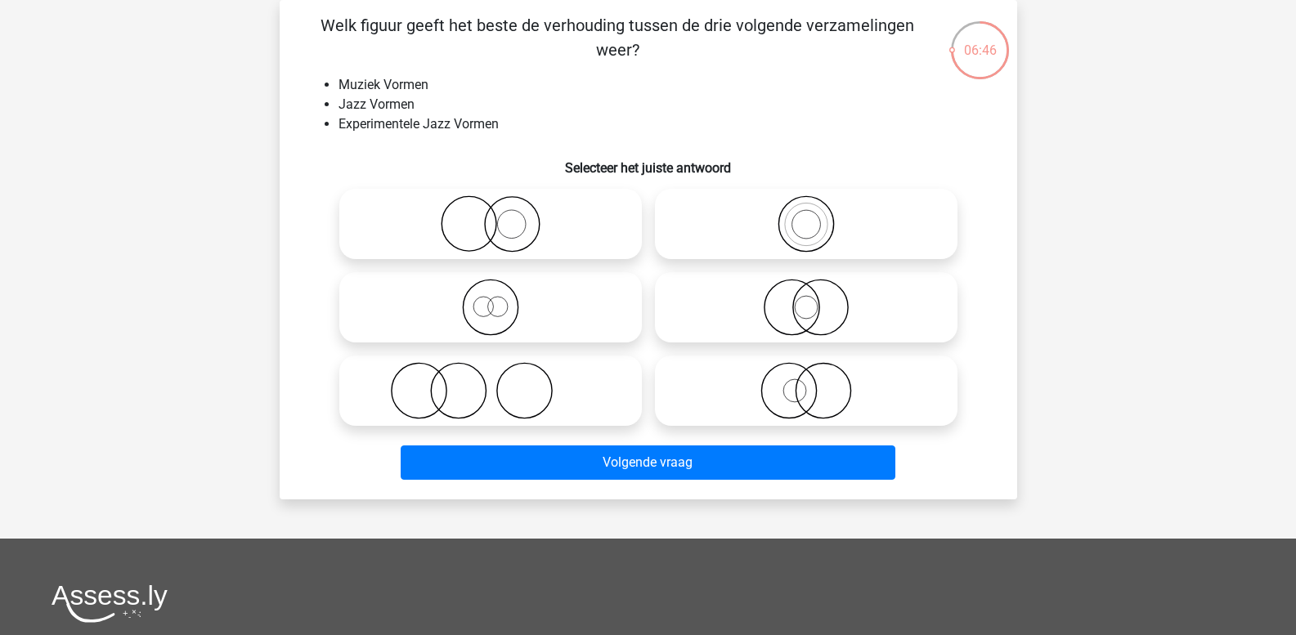
click at [733, 244] on icon at bounding box center [805, 223] width 289 height 57
click at [806, 216] on input "radio" at bounding box center [811, 210] width 11 height 11
radio input "true"
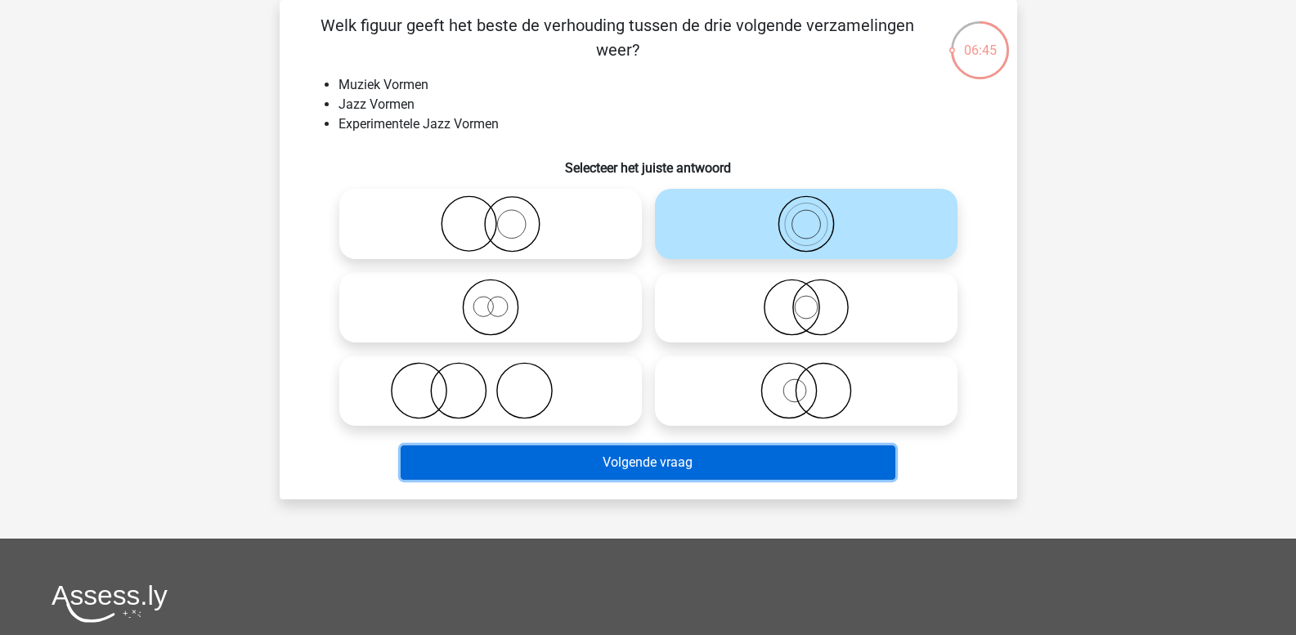
click at [708, 459] on button "Volgende vraag" at bounding box center [648, 463] width 495 height 34
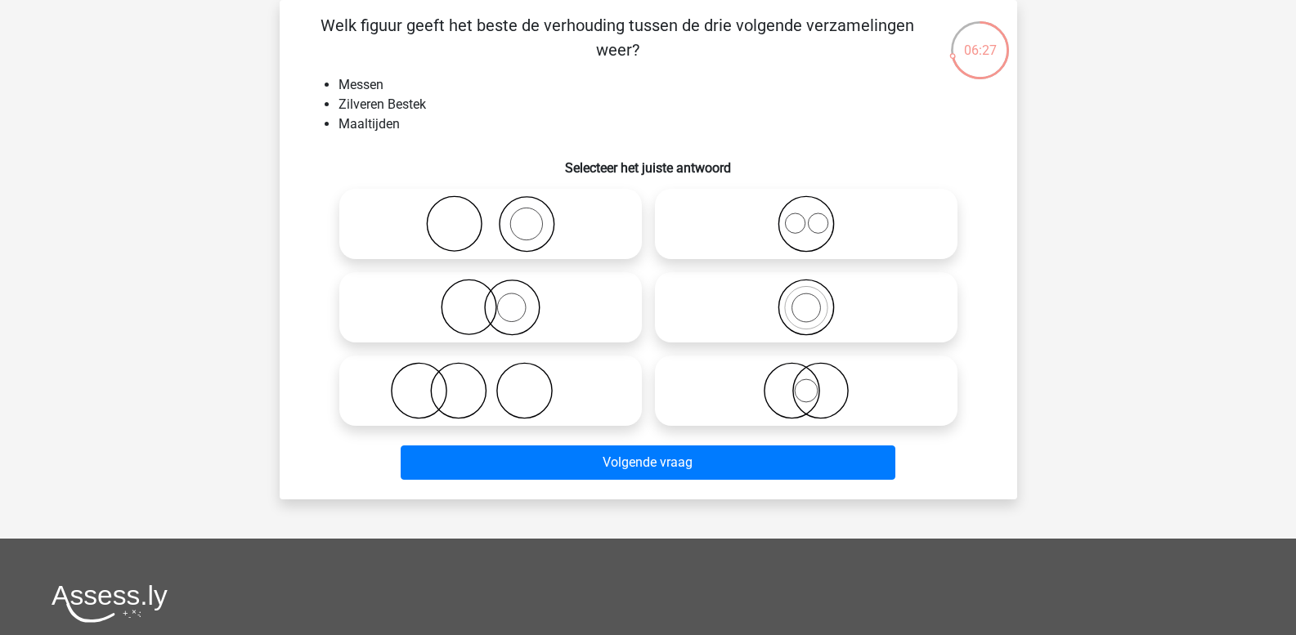
click at [517, 228] on icon at bounding box center [490, 223] width 289 height 57
click at [501, 216] on input "radio" at bounding box center [496, 210] width 11 height 11
radio input "true"
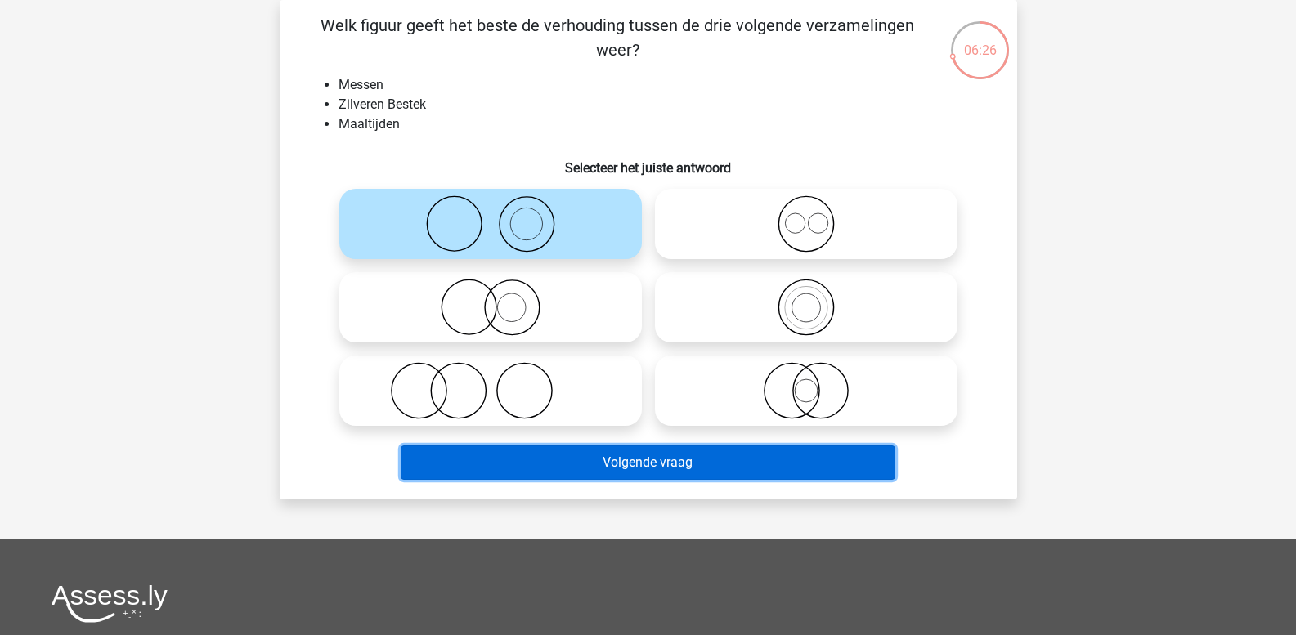
click at [558, 465] on button "Volgende vraag" at bounding box center [648, 463] width 495 height 34
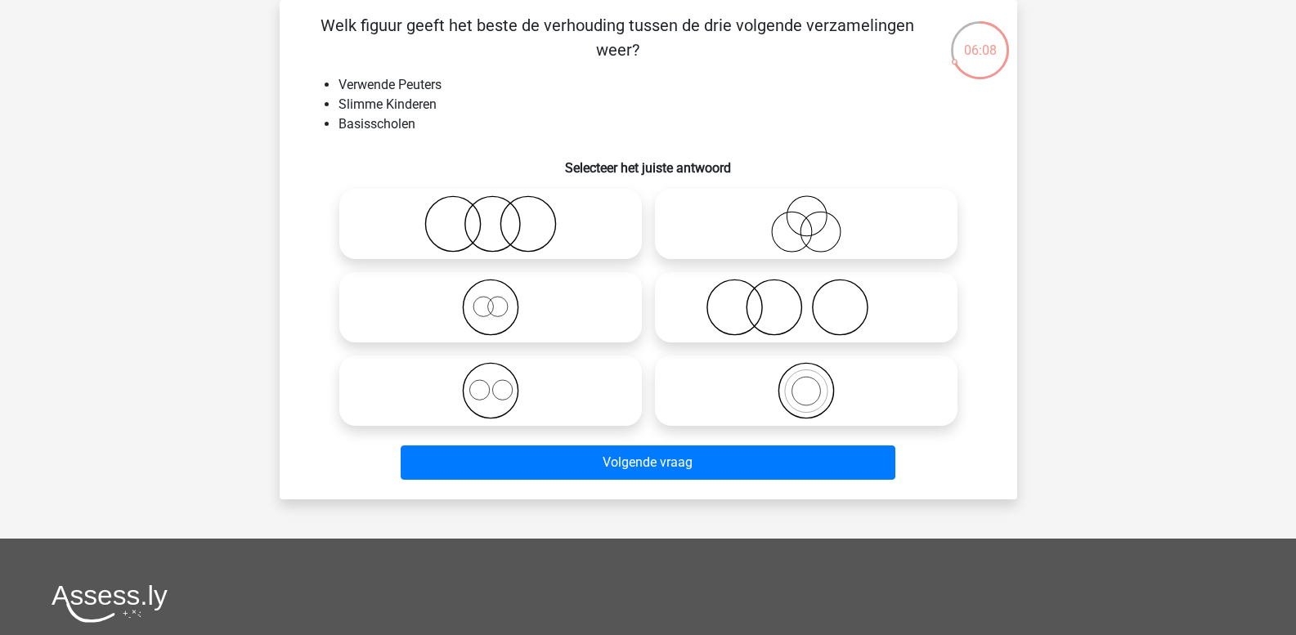
click at [494, 304] on icon at bounding box center [490, 307] width 289 height 57
click at [494, 299] on input "radio" at bounding box center [496, 294] width 11 height 11
radio input "true"
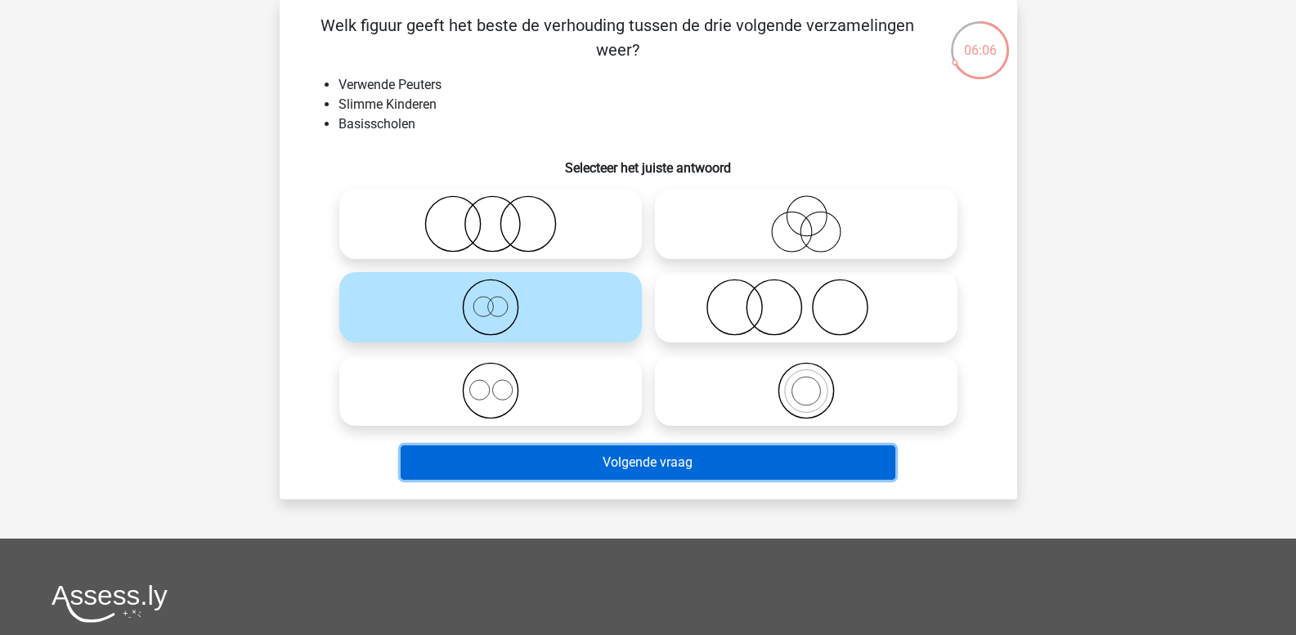
click at [544, 455] on button "Volgende vraag" at bounding box center [648, 463] width 495 height 34
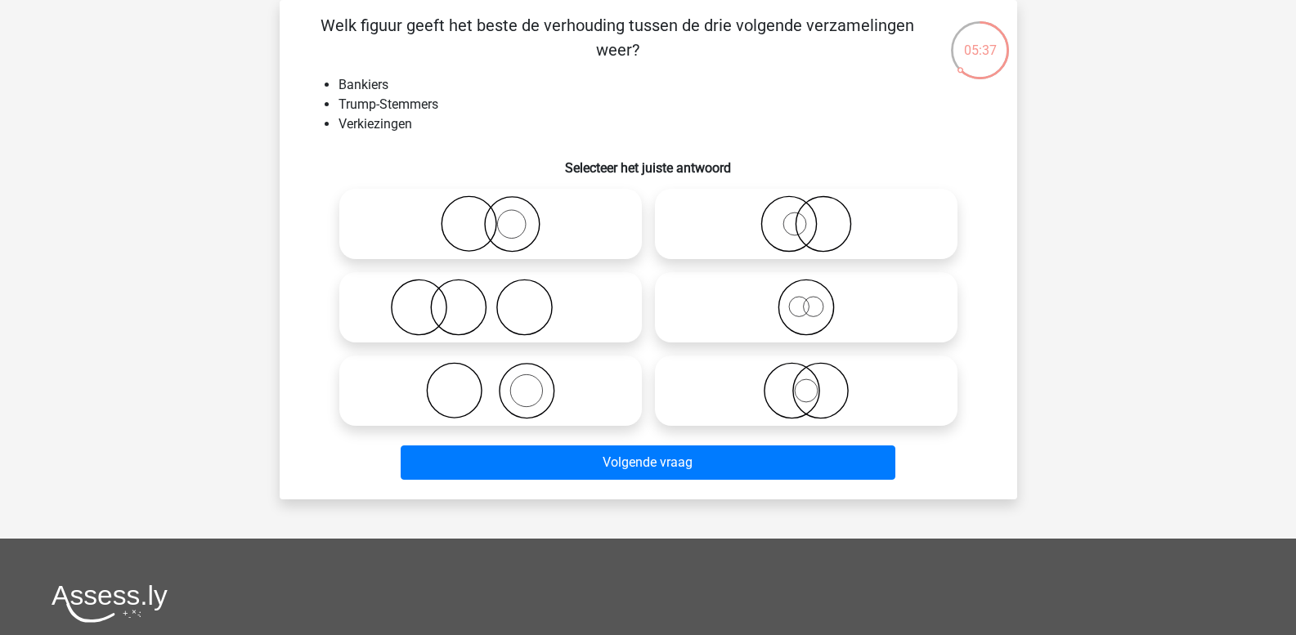
click at [791, 389] on icon at bounding box center [805, 390] width 289 height 57
click at [806, 383] on input "radio" at bounding box center [811, 377] width 11 height 11
radio input "true"
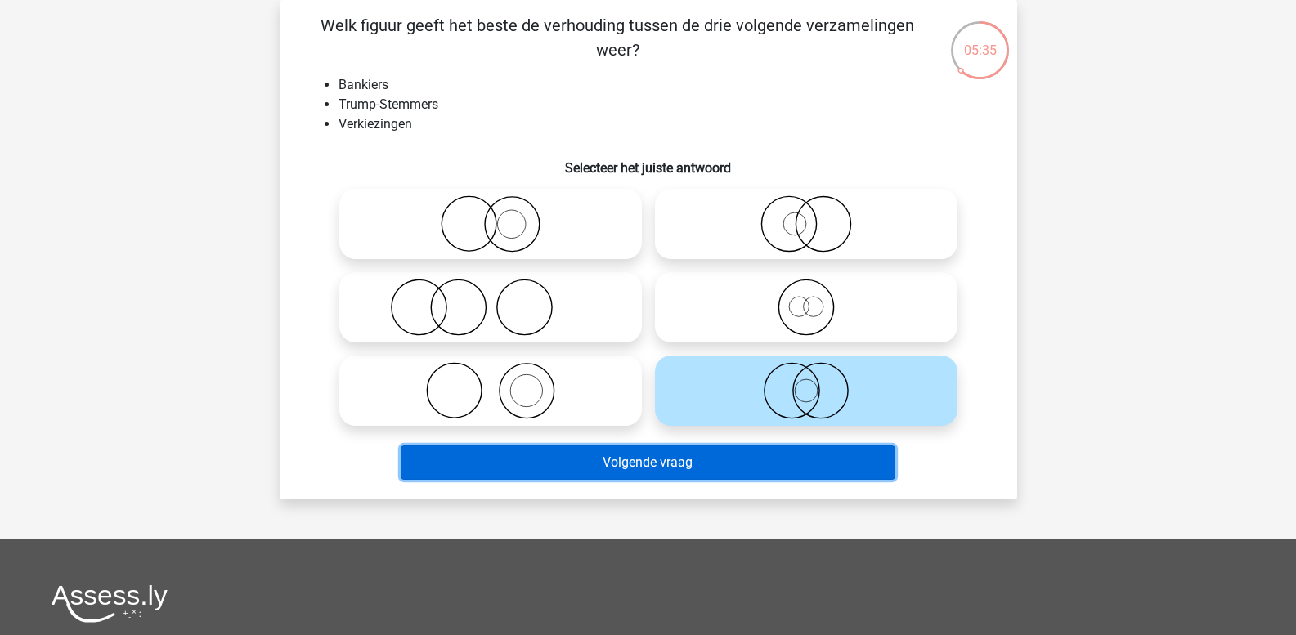
click at [766, 467] on button "Volgende vraag" at bounding box center [648, 463] width 495 height 34
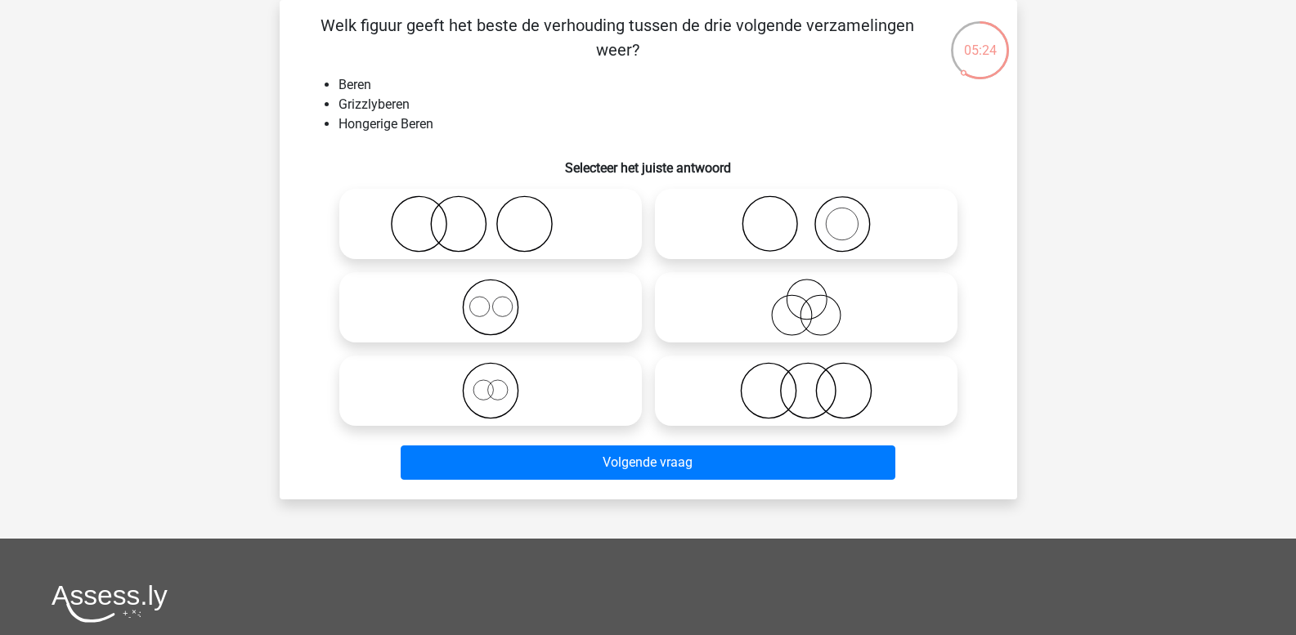
click at [502, 391] on icon at bounding box center [490, 390] width 289 height 57
click at [501, 383] on input "radio" at bounding box center [496, 377] width 11 height 11
radio input "true"
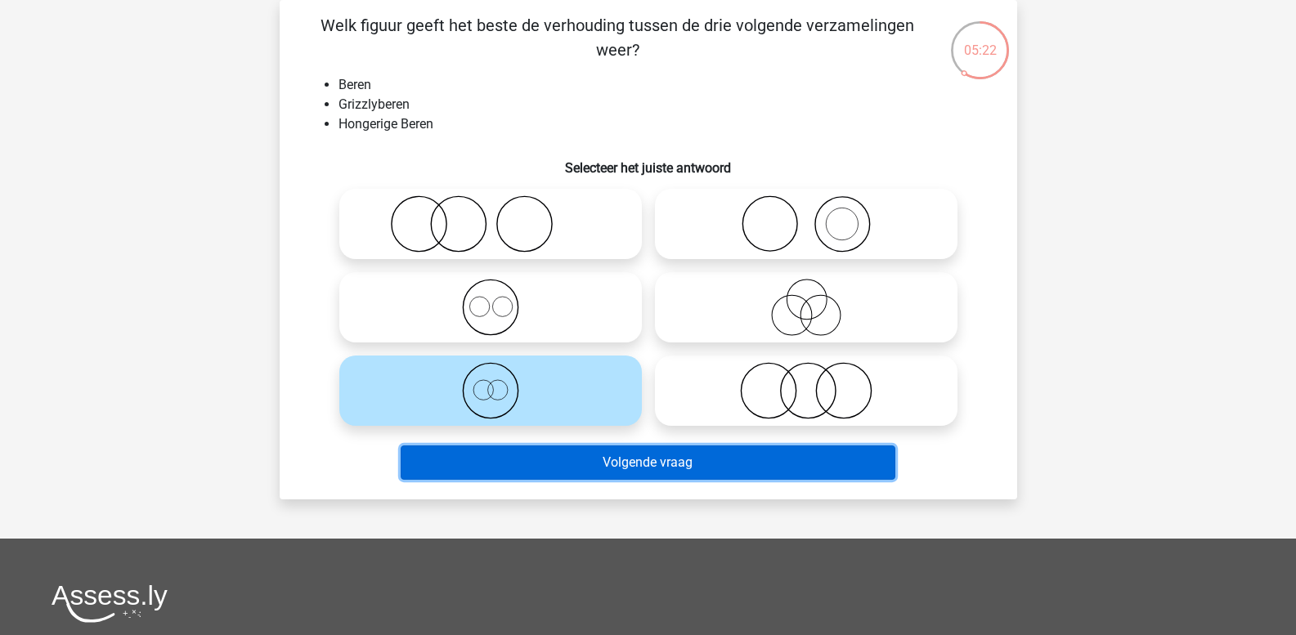
click at [531, 465] on button "Volgende vraag" at bounding box center [648, 463] width 495 height 34
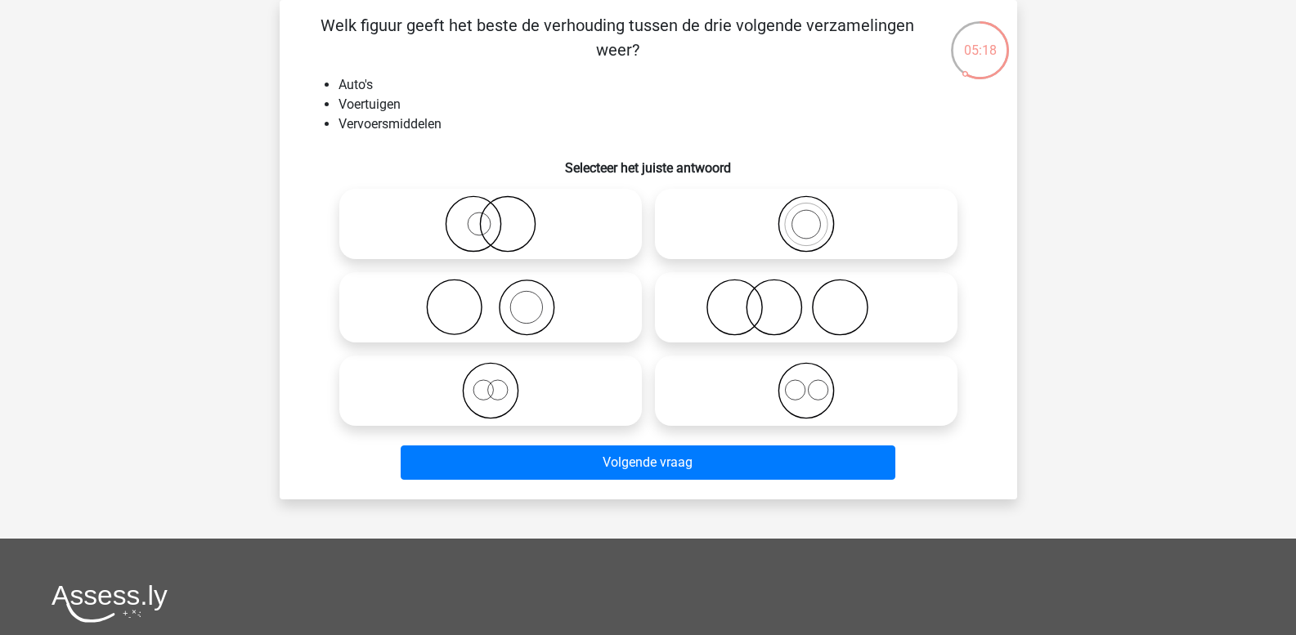
click at [805, 222] on icon at bounding box center [805, 223] width 289 height 57
click at [806, 216] on input "radio" at bounding box center [811, 210] width 11 height 11
radio input "true"
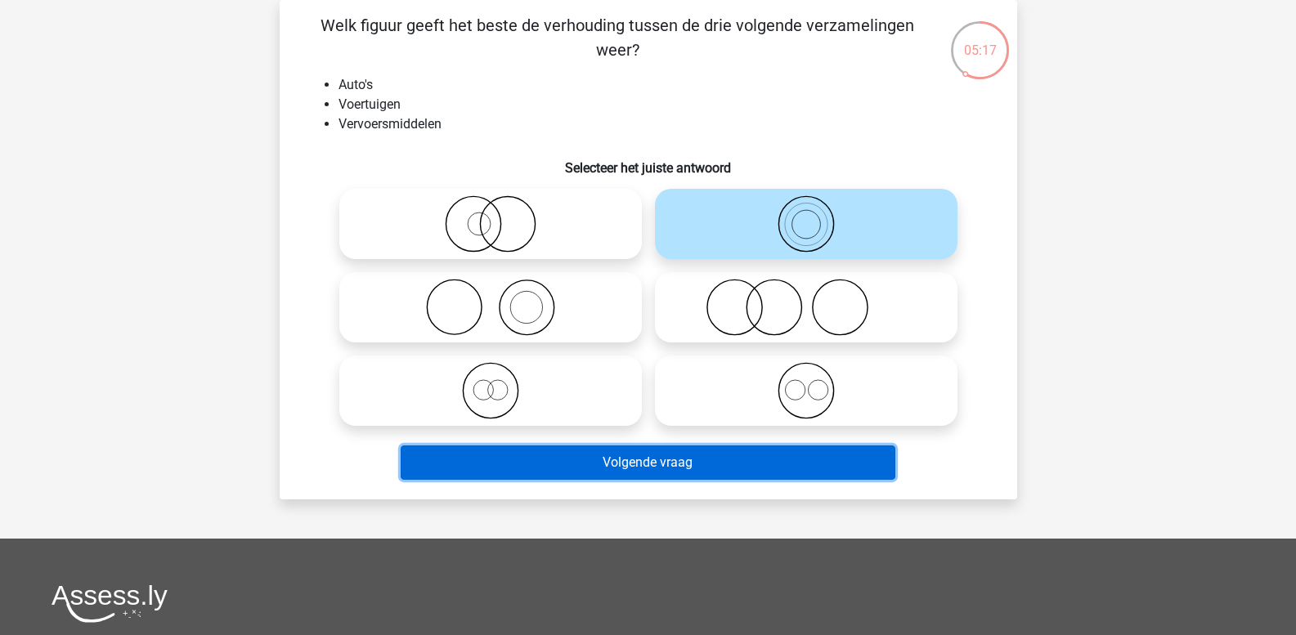
click at [677, 451] on button "Volgende vraag" at bounding box center [648, 463] width 495 height 34
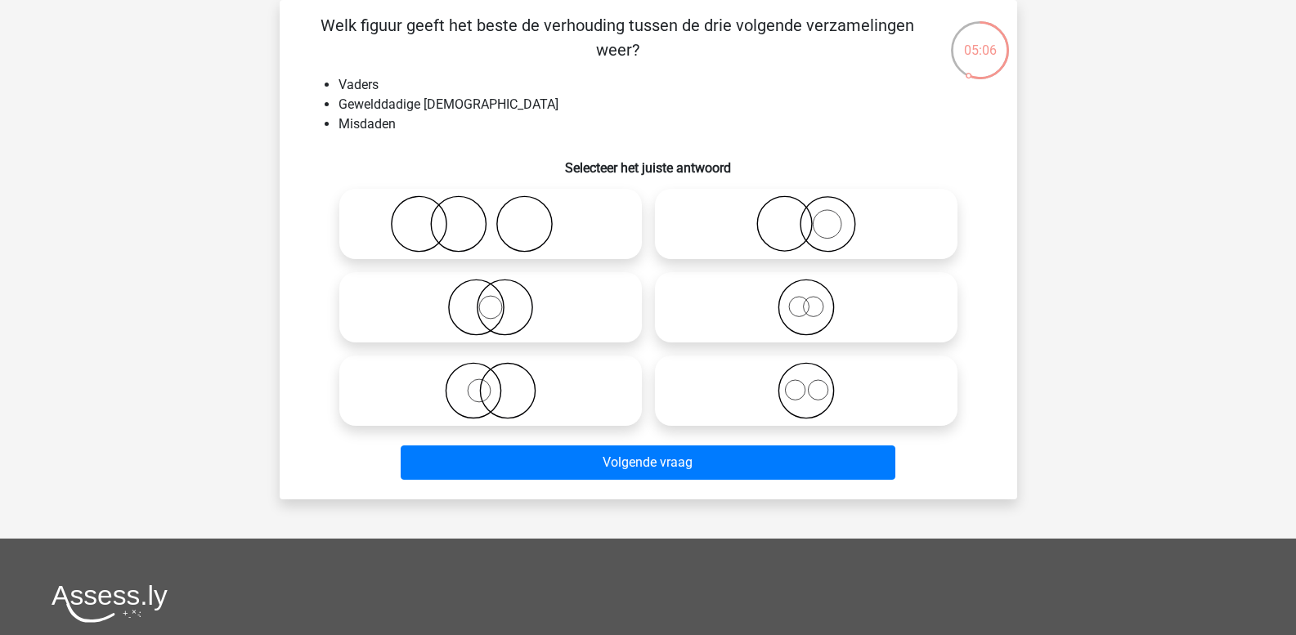
drag, startPoint x: 507, startPoint y: 385, endPoint x: 542, endPoint y: 398, distance: 37.5
click at [542, 398] on icon at bounding box center [490, 390] width 289 height 57
click at [501, 383] on input "radio" at bounding box center [496, 377] width 11 height 11
radio input "true"
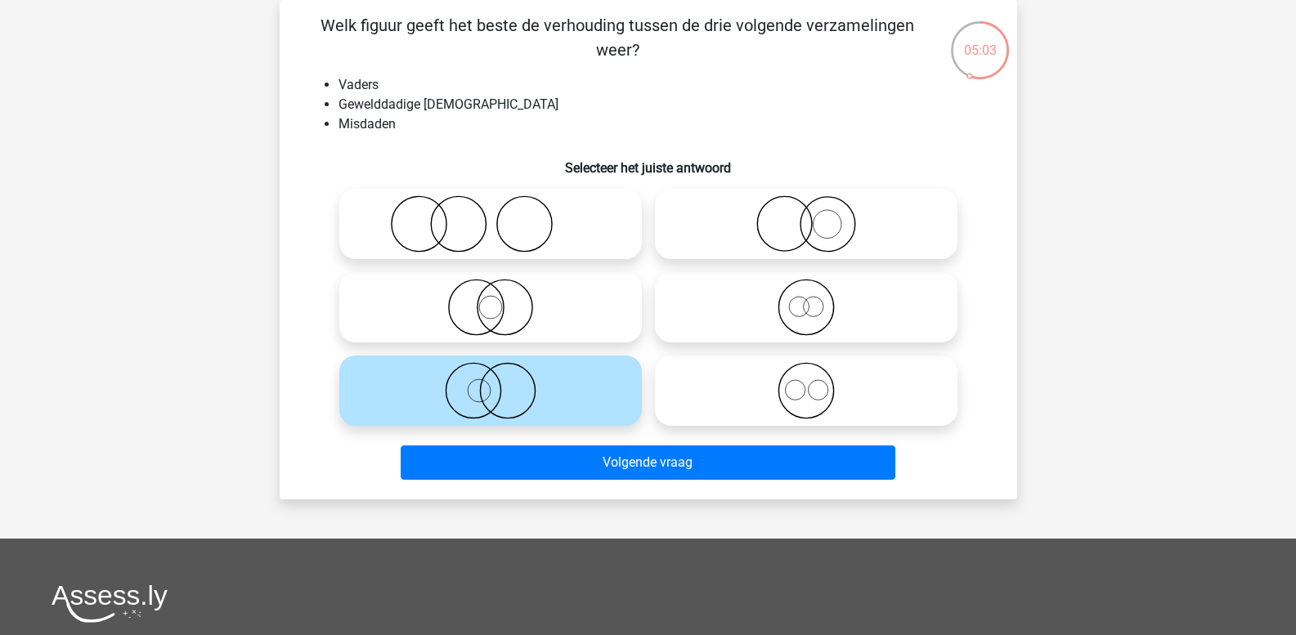
click at [818, 237] on icon at bounding box center [805, 223] width 289 height 57
click at [817, 216] on input "radio" at bounding box center [811, 210] width 11 height 11
radio input "true"
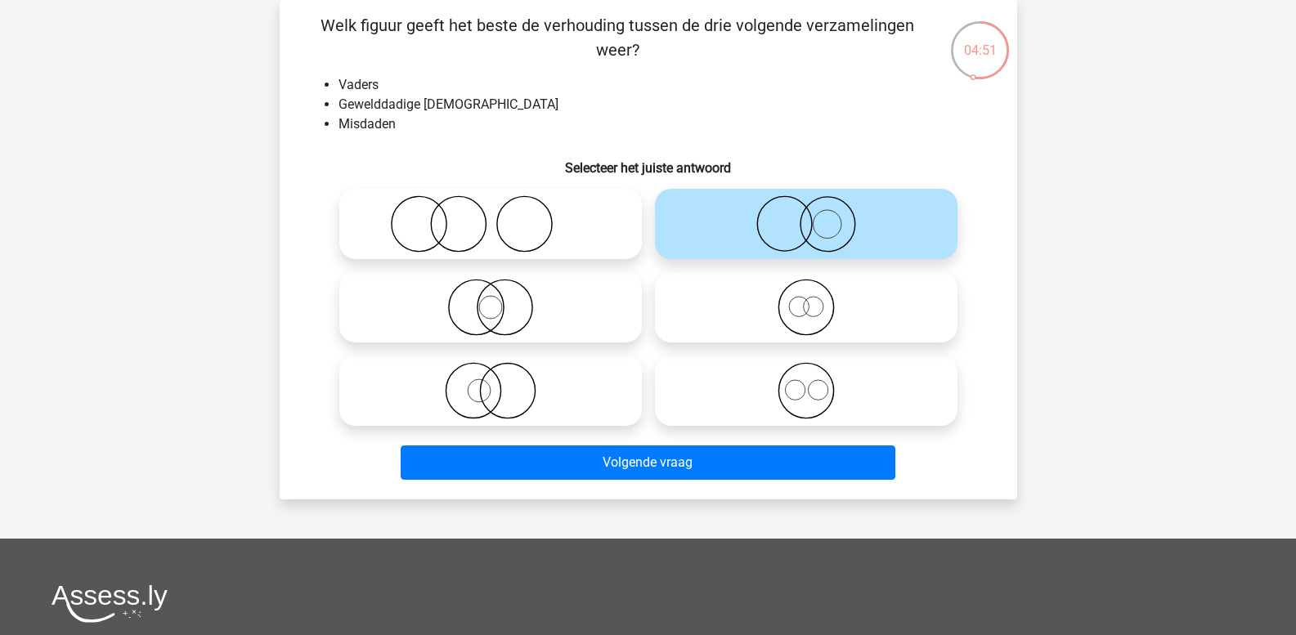
click at [534, 305] on icon at bounding box center [490, 307] width 289 height 57
click at [501, 299] on input "radio" at bounding box center [496, 294] width 11 height 11
radio input "true"
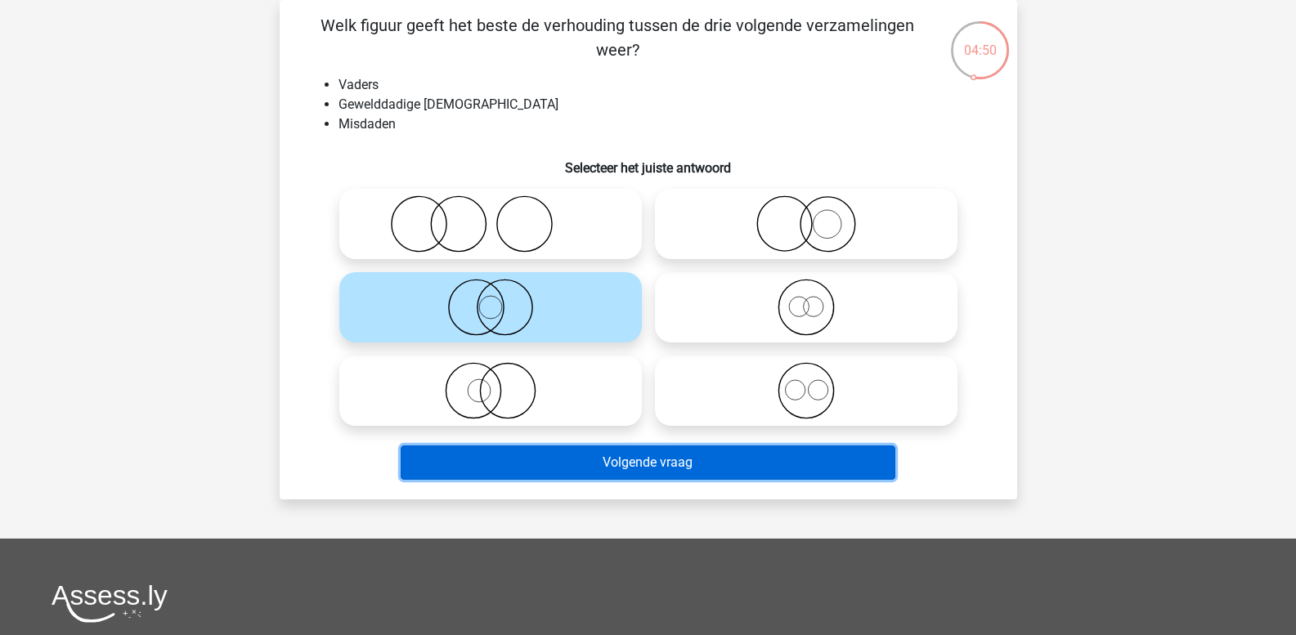
click at [617, 451] on button "Volgende vraag" at bounding box center [648, 463] width 495 height 34
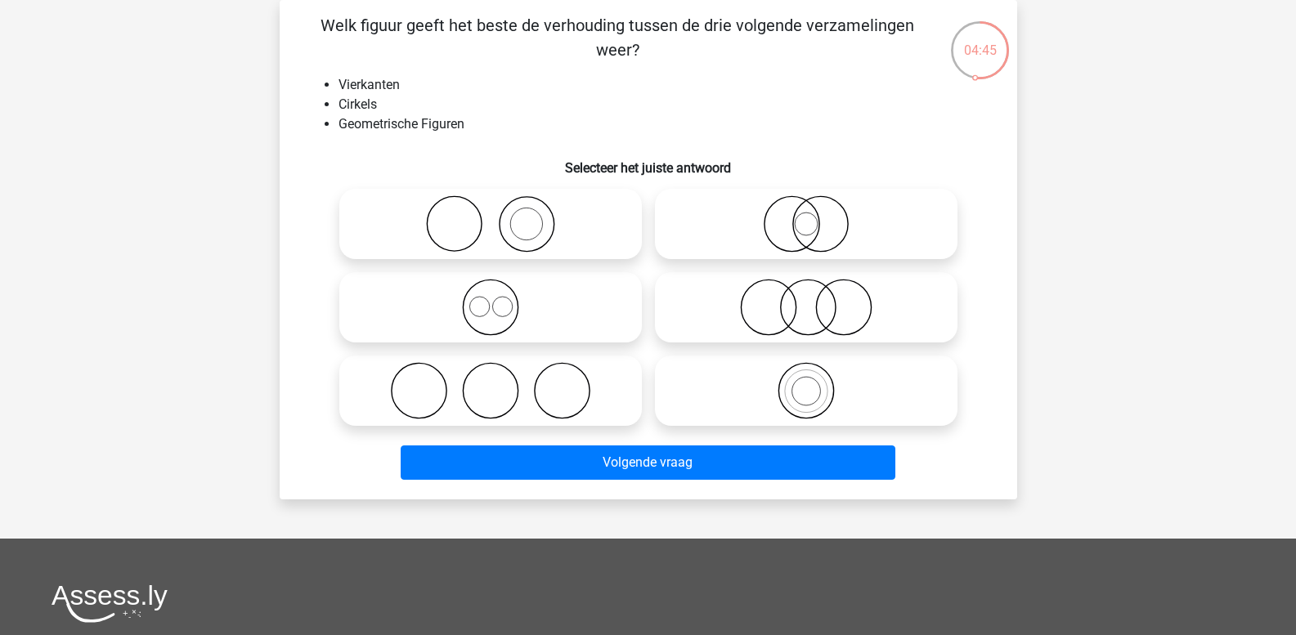
click at [502, 314] on icon at bounding box center [490, 307] width 289 height 57
click at [501, 299] on input "radio" at bounding box center [496, 294] width 11 height 11
radio input "true"
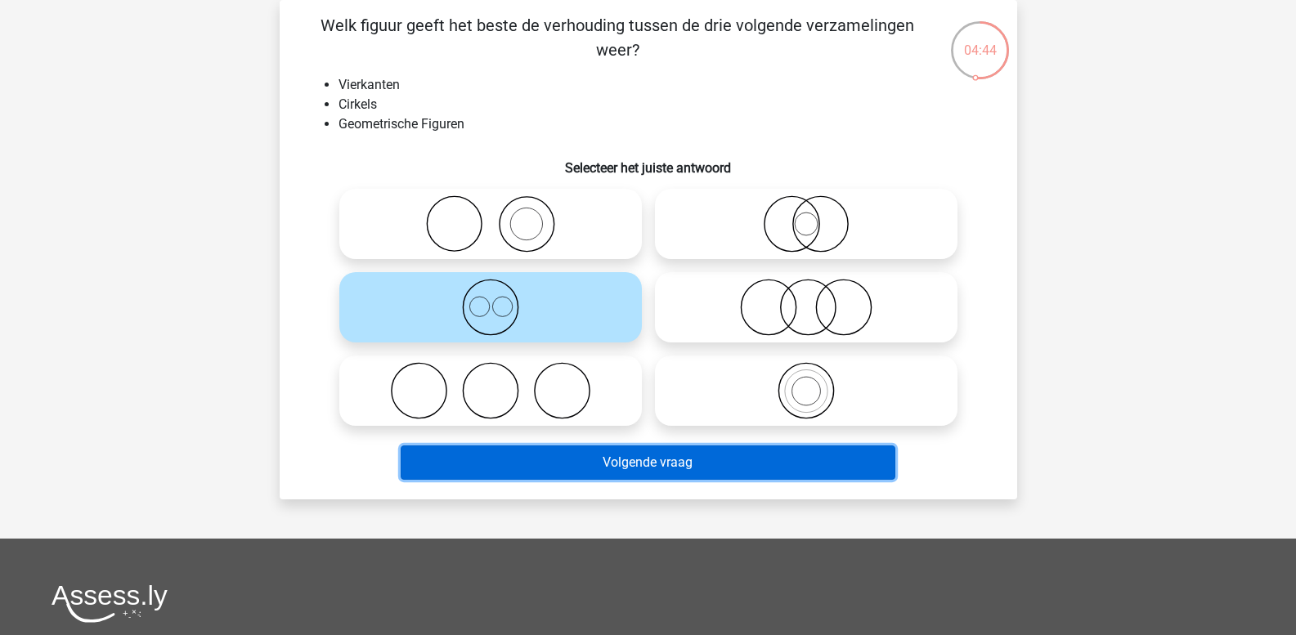
click at [567, 464] on button "Volgende vraag" at bounding box center [648, 463] width 495 height 34
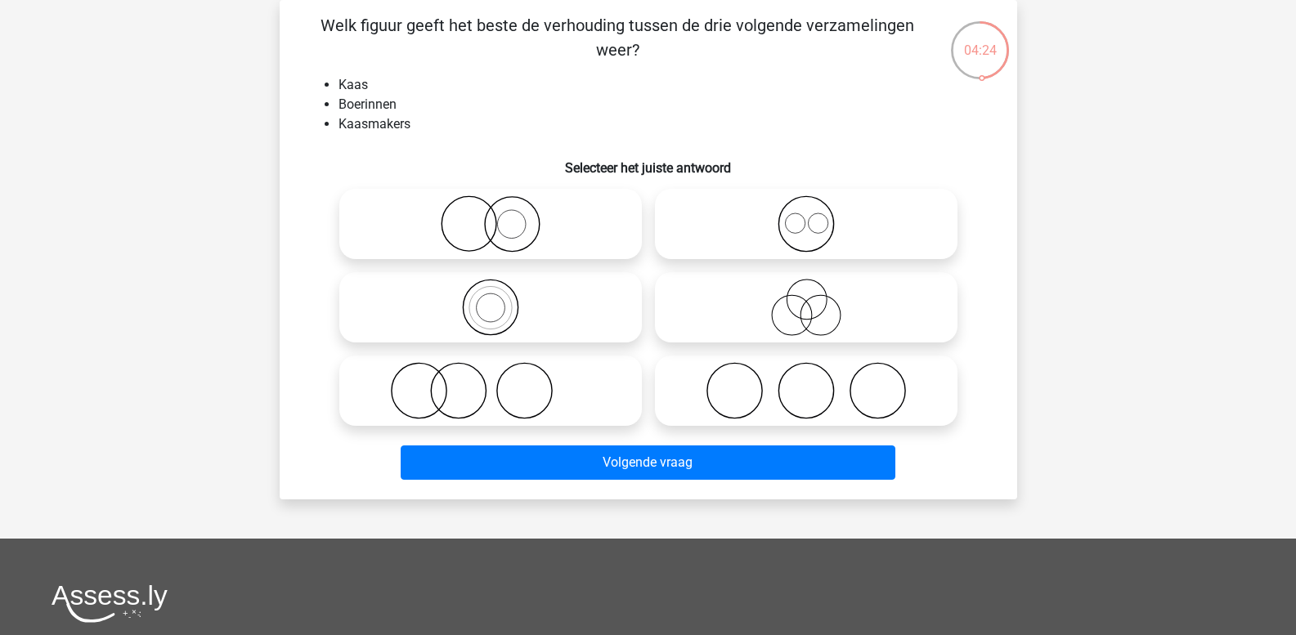
click at [505, 380] on icon at bounding box center [490, 390] width 289 height 57
click at [501, 380] on input "radio" at bounding box center [496, 377] width 11 height 11
radio input "true"
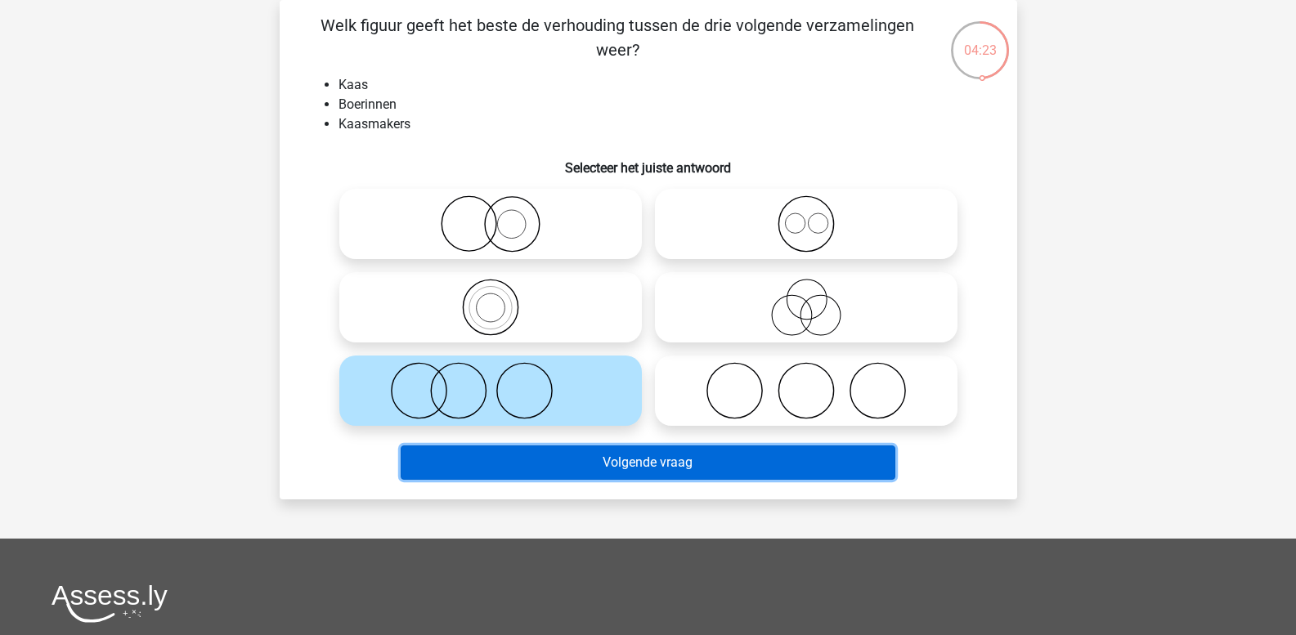
click at [582, 479] on button "Volgende vraag" at bounding box center [648, 463] width 495 height 34
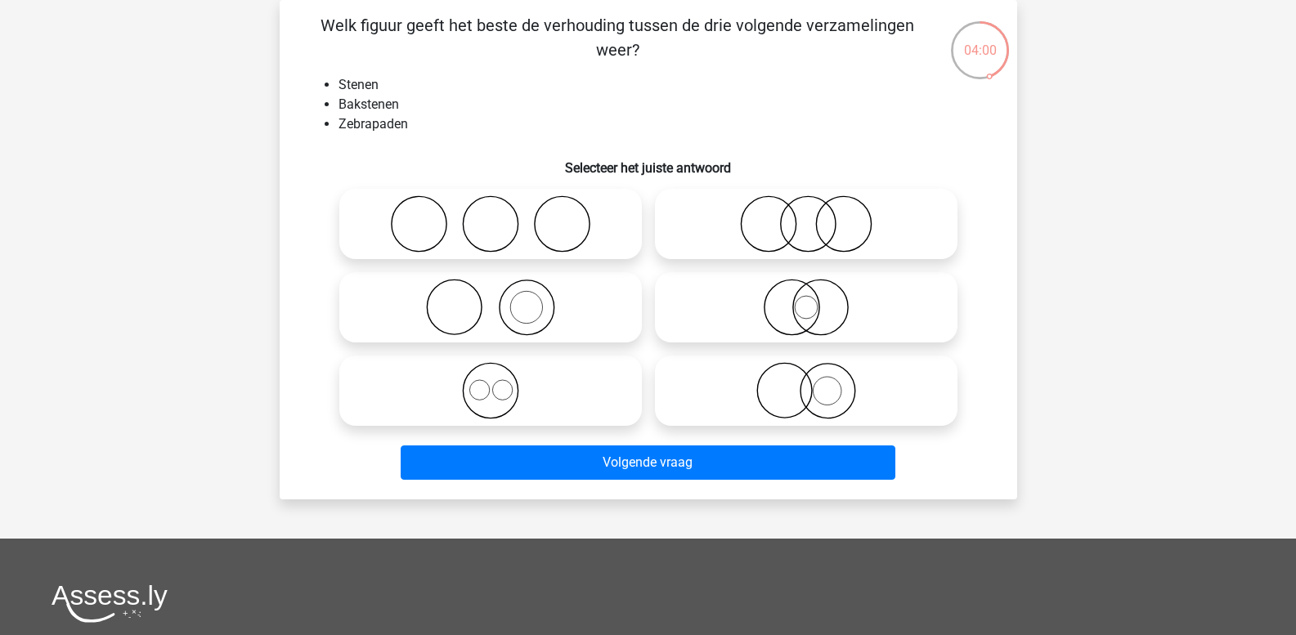
click at [576, 312] on icon at bounding box center [490, 307] width 289 height 57
click at [501, 299] on input "radio" at bounding box center [496, 294] width 11 height 11
radio input "true"
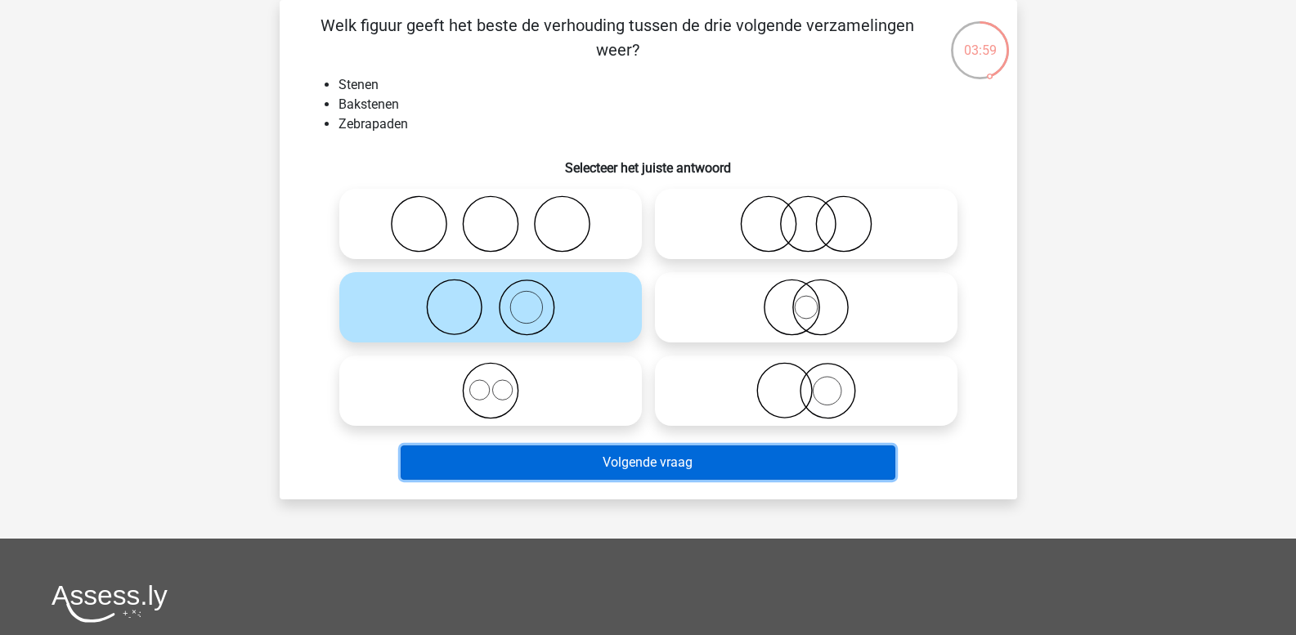
click at [620, 460] on button "Volgende vraag" at bounding box center [648, 463] width 495 height 34
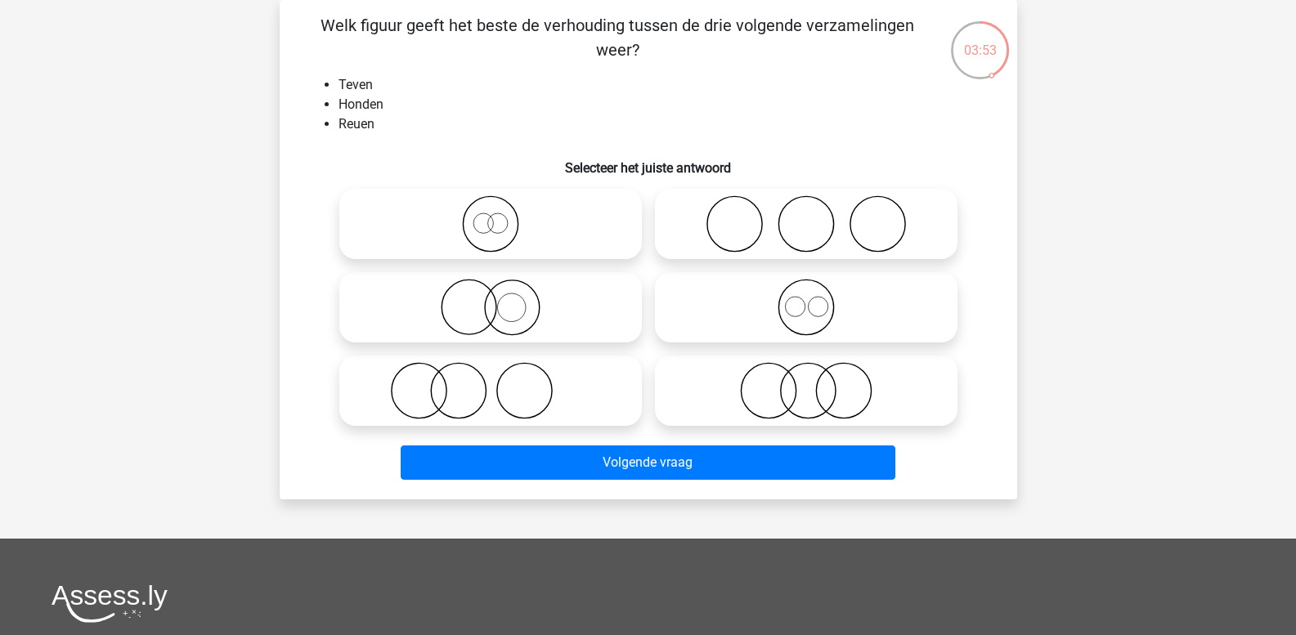
click at [486, 237] on icon at bounding box center [490, 223] width 289 height 57
click at [491, 216] on input "radio" at bounding box center [496, 210] width 11 height 11
radio input "true"
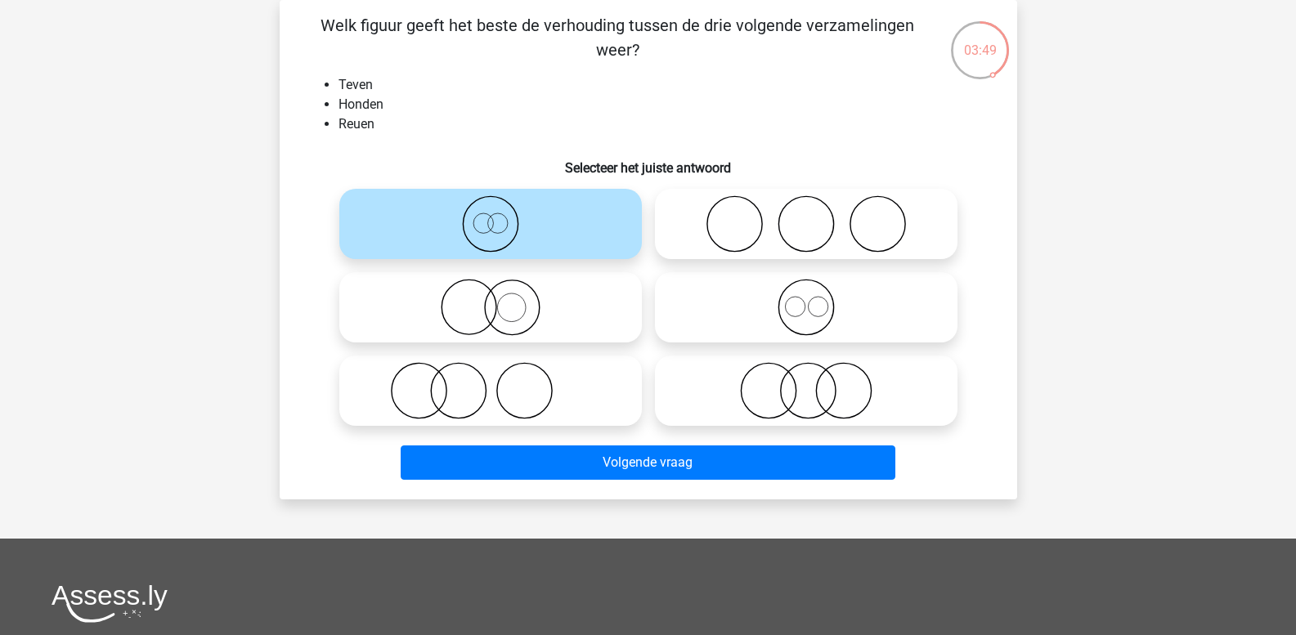
click at [818, 307] on icon at bounding box center [805, 307] width 289 height 57
click at [817, 299] on input "radio" at bounding box center [811, 294] width 11 height 11
radio input "true"
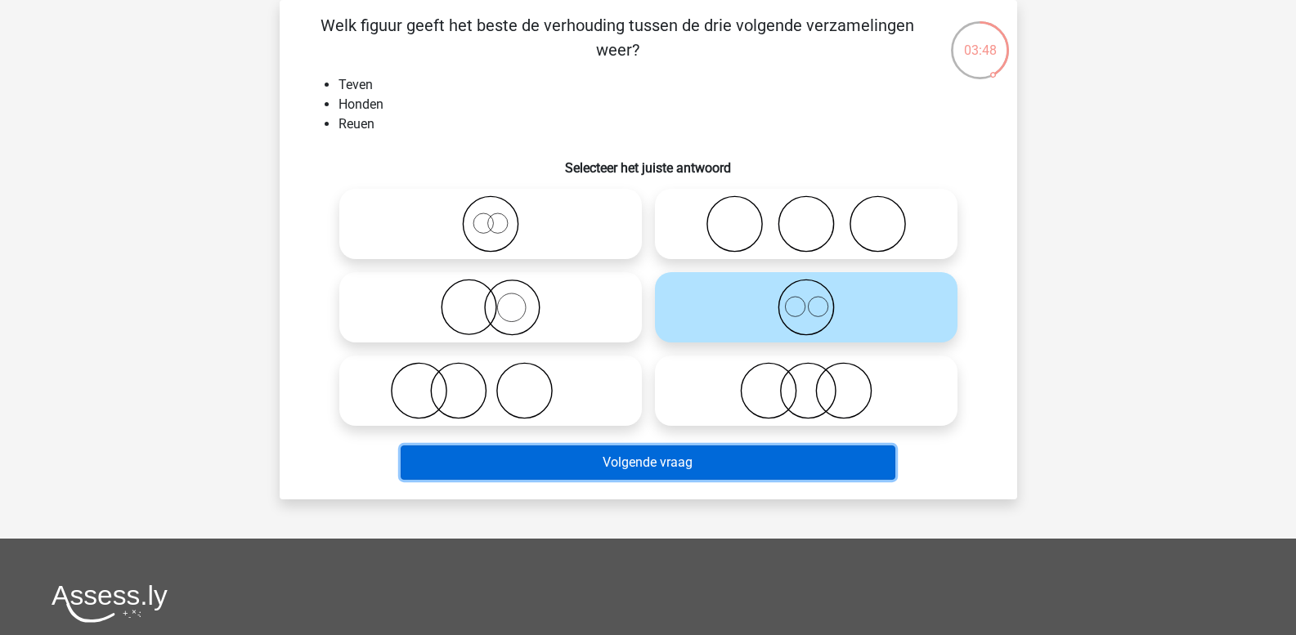
click at [750, 453] on button "Volgende vraag" at bounding box center [648, 463] width 495 height 34
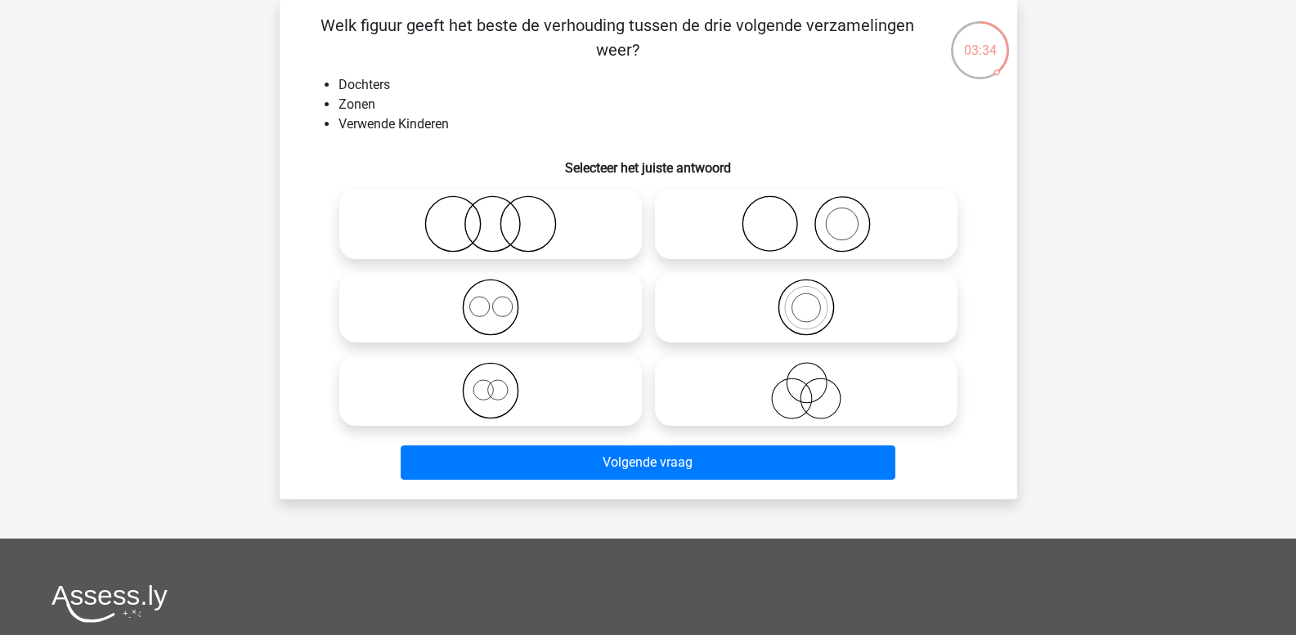
click at [495, 240] on icon at bounding box center [490, 223] width 289 height 57
click at [495, 216] on input "radio" at bounding box center [496, 210] width 11 height 11
radio input "true"
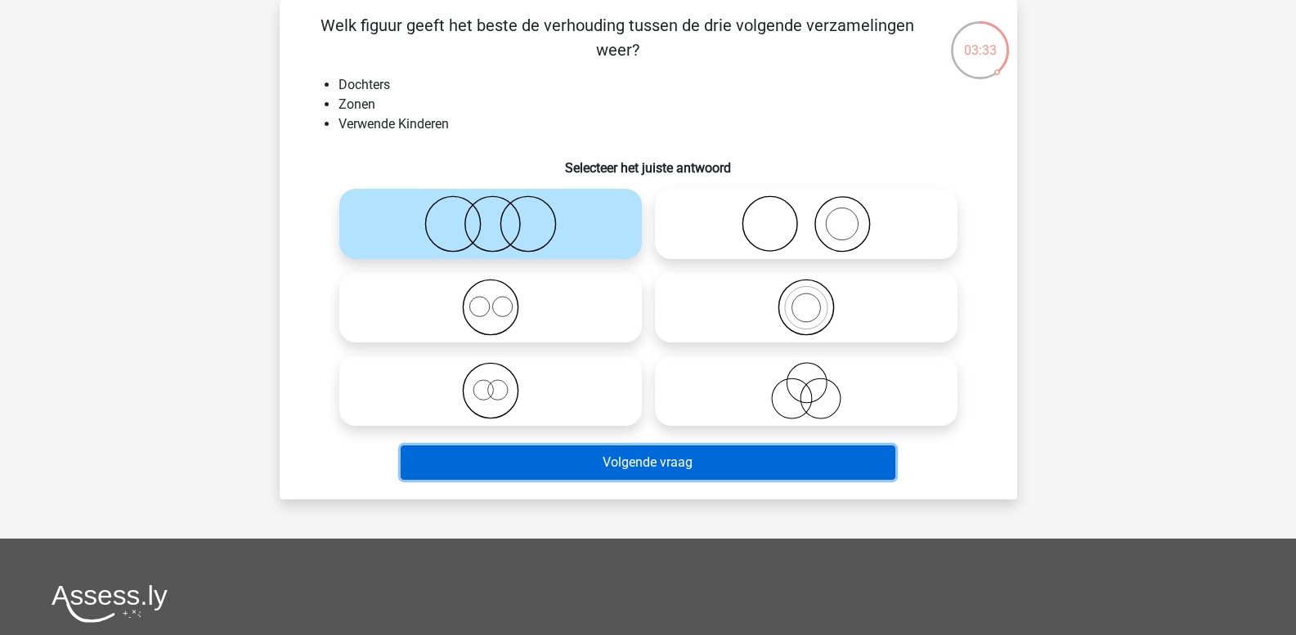
click at [586, 464] on button "Volgende vraag" at bounding box center [648, 463] width 495 height 34
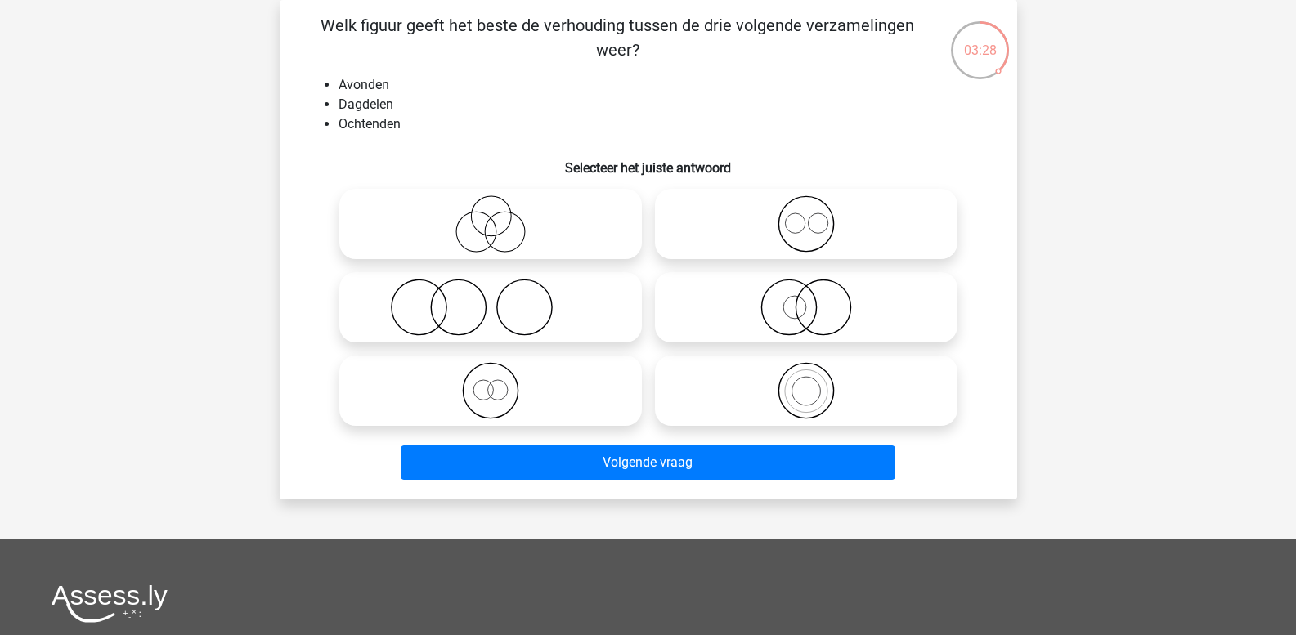
click at [527, 335] on circle at bounding box center [523, 307] width 55 height 55
click at [501, 299] on input "radio" at bounding box center [496, 294] width 11 height 11
radio input "true"
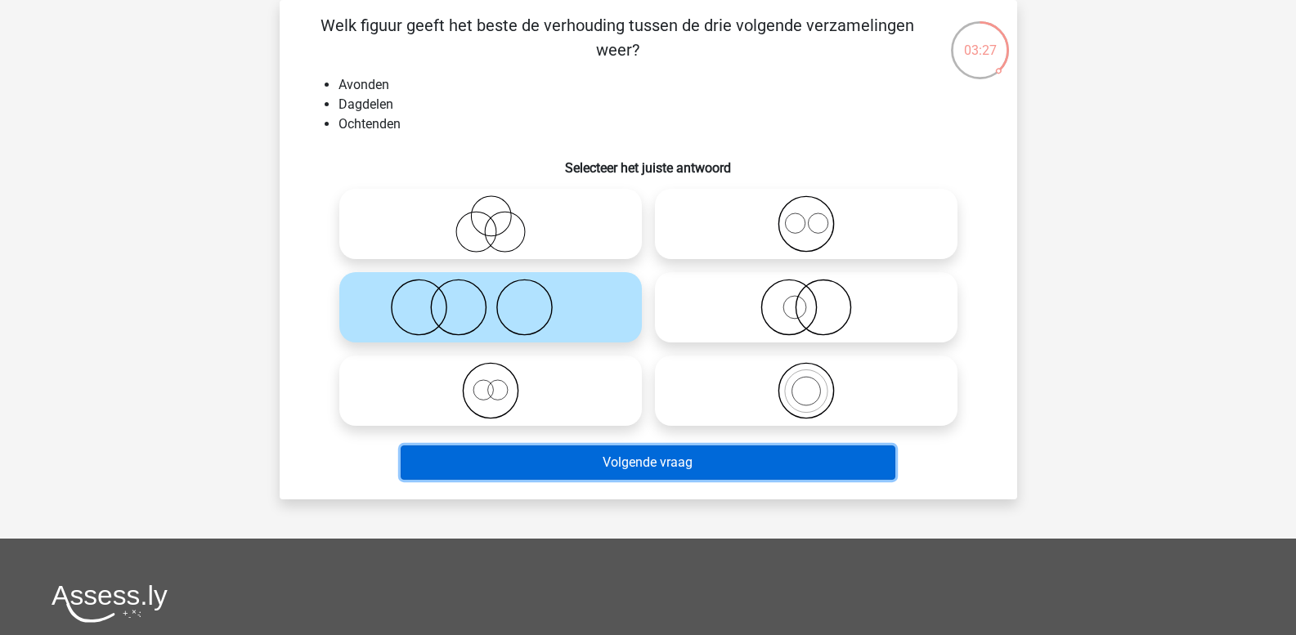
click at [548, 464] on button "Volgende vraag" at bounding box center [648, 463] width 495 height 34
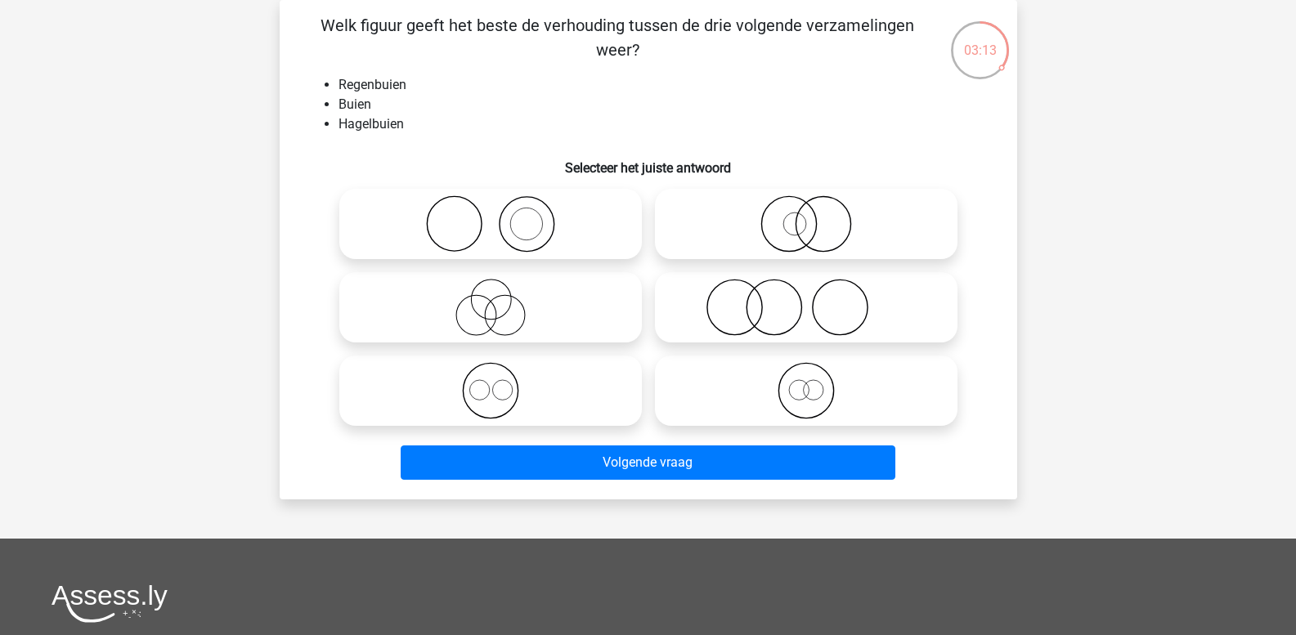
click at [486, 317] on icon at bounding box center [490, 307] width 289 height 57
click at [491, 299] on input "radio" at bounding box center [496, 294] width 11 height 11
radio input "true"
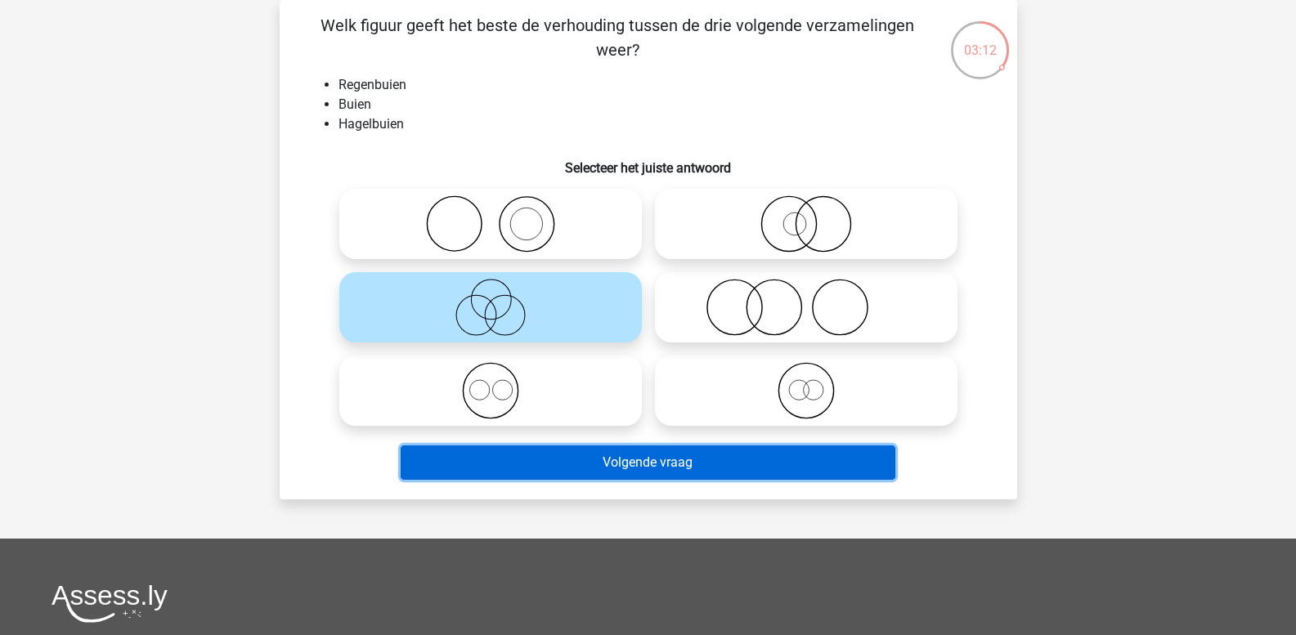
click at [541, 453] on button "Volgende vraag" at bounding box center [648, 463] width 495 height 34
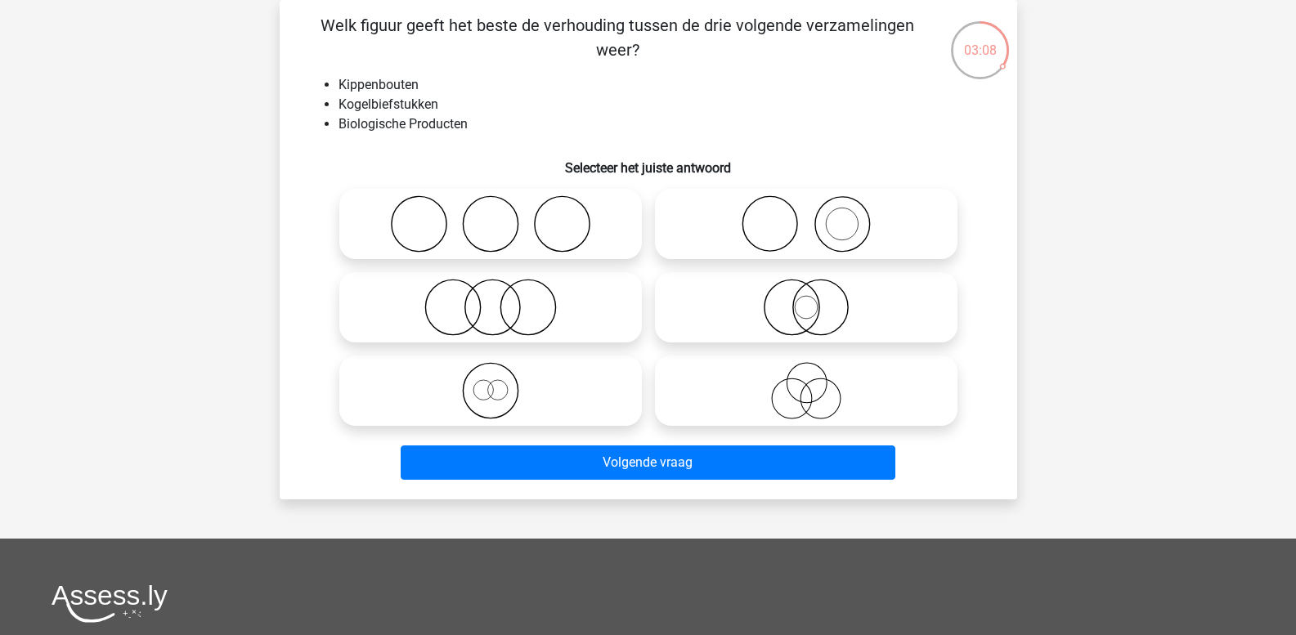
click at [487, 295] on icon at bounding box center [490, 307] width 289 height 57
click at [491, 295] on input "radio" at bounding box center [496, 294] width 11 height 11
radio input "true"
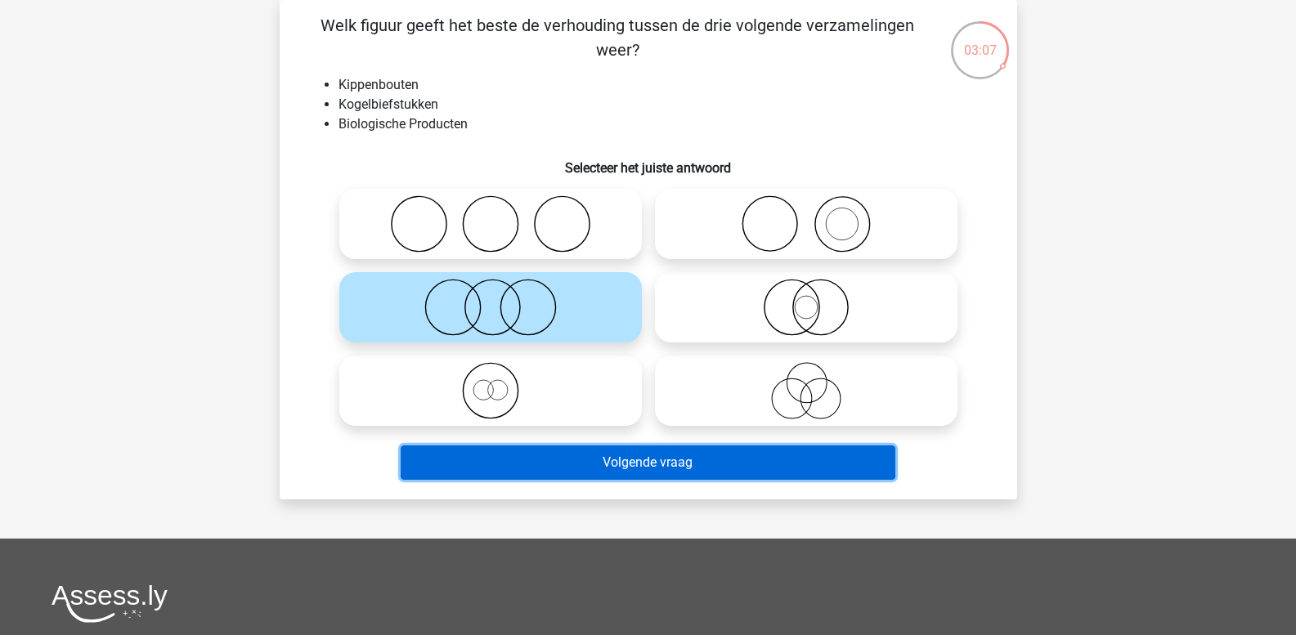
click at [565, 452] on button "Volgende vraag" at bounding box center [648, 463] width 495 height 34
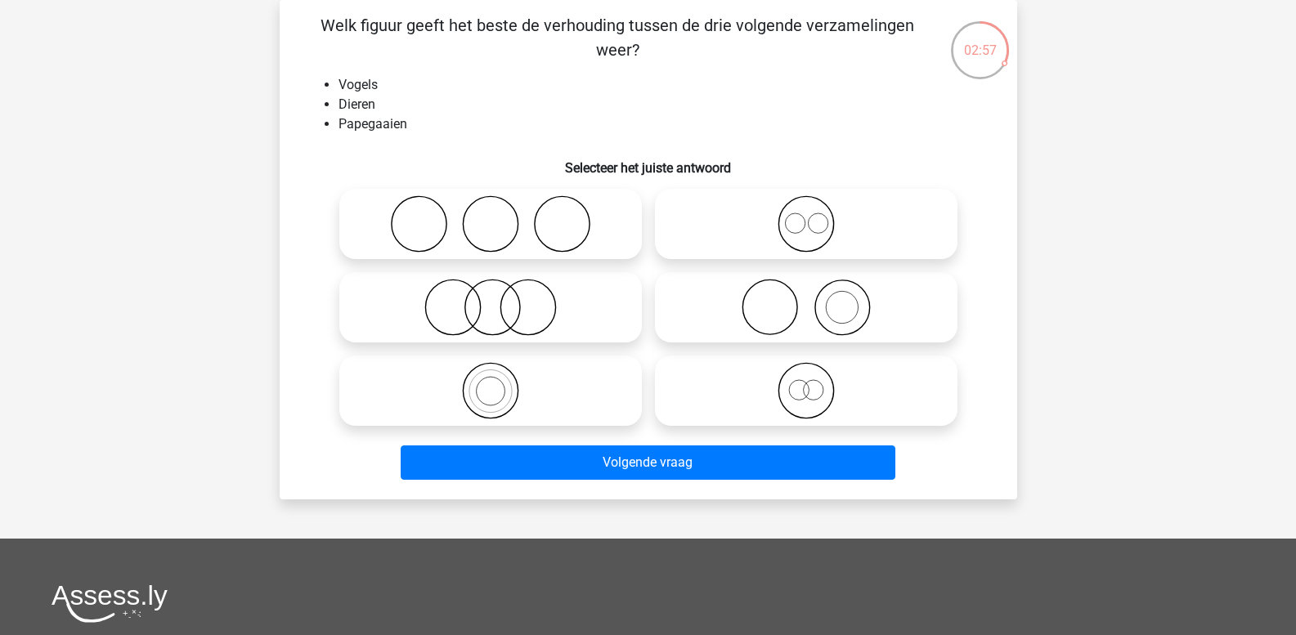
click at [499, 397] on icon at bounding box center [490, 390] width 289 height 57
click at [499, 383] on input "radio" at bounding box center [496, 377] width 11 height 11
radio input "true"
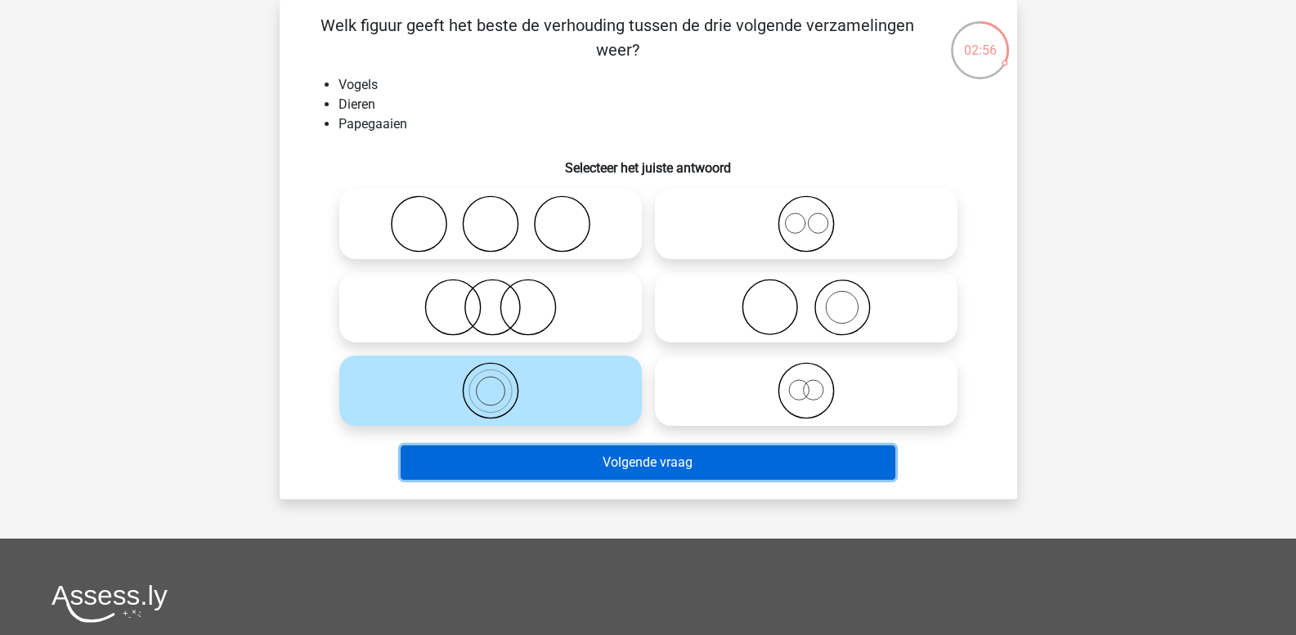
click at [527, 460] on button "Volgende vraag" at bounding box center [648, 463] width 495 height 34
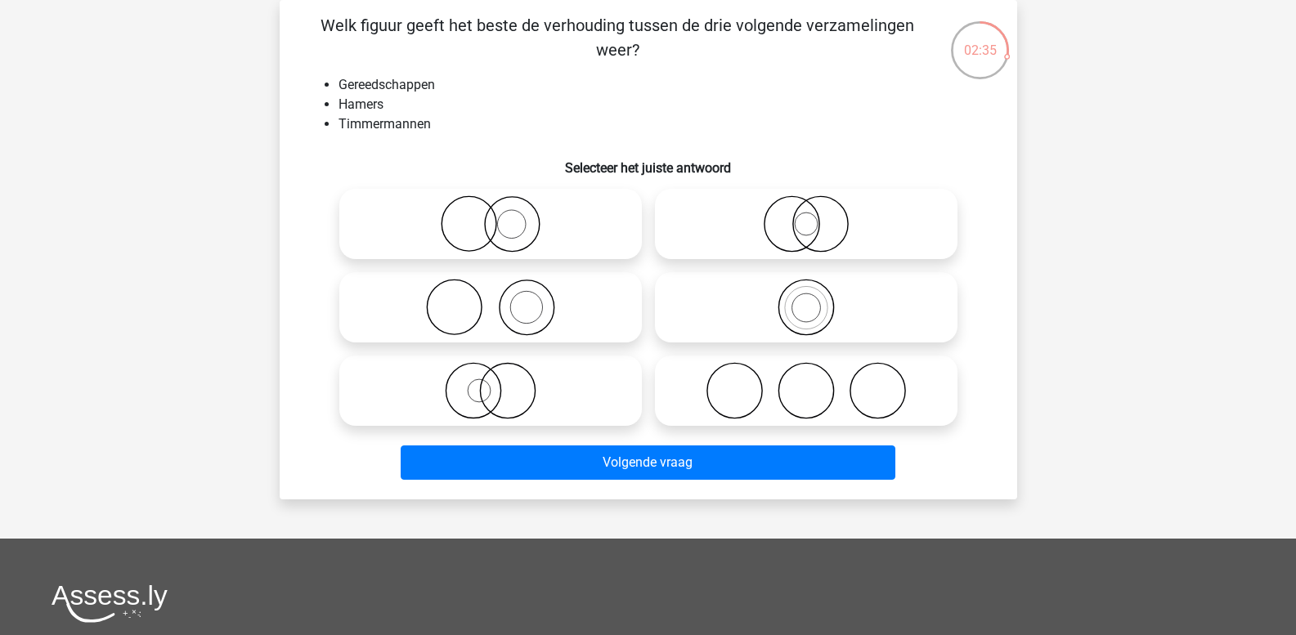
click at [522, 308] on icon at bounding box center [490, 307] width 289 height 57
click at [501, 299] on input "radio" at bounding box center [496, 294] width 11 height 11
radio input "true"
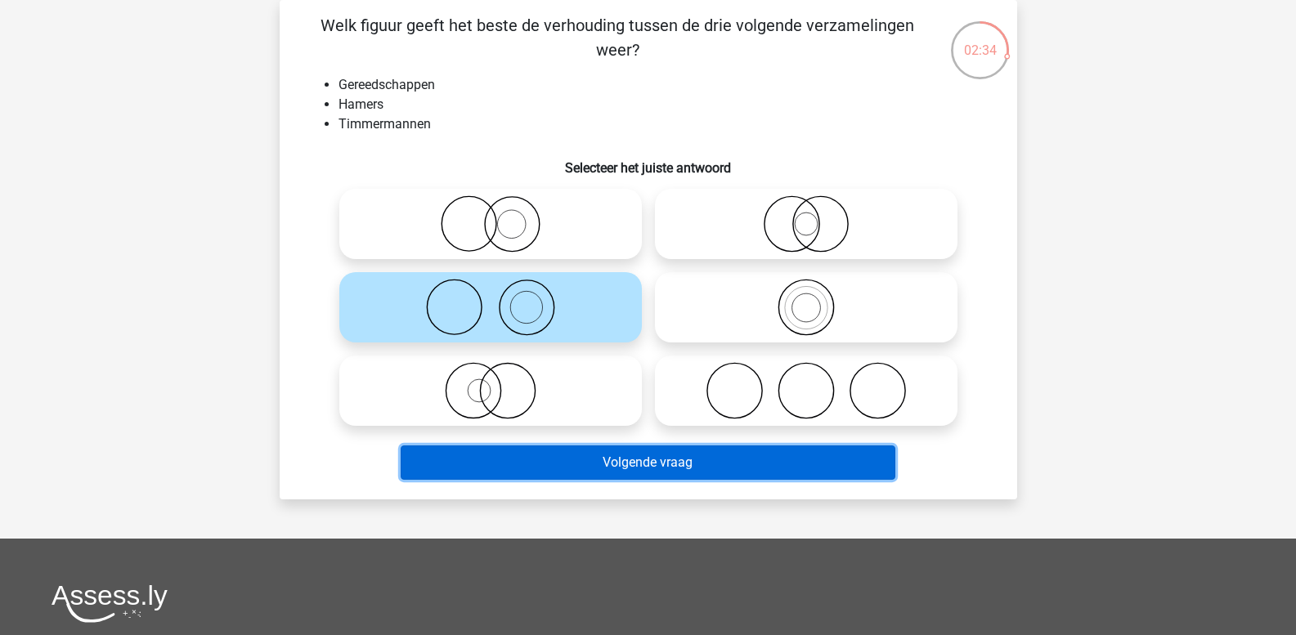
click at [548, 455] on button "Volgende vraag" at bounding box center [648, 463] width 495 height 34
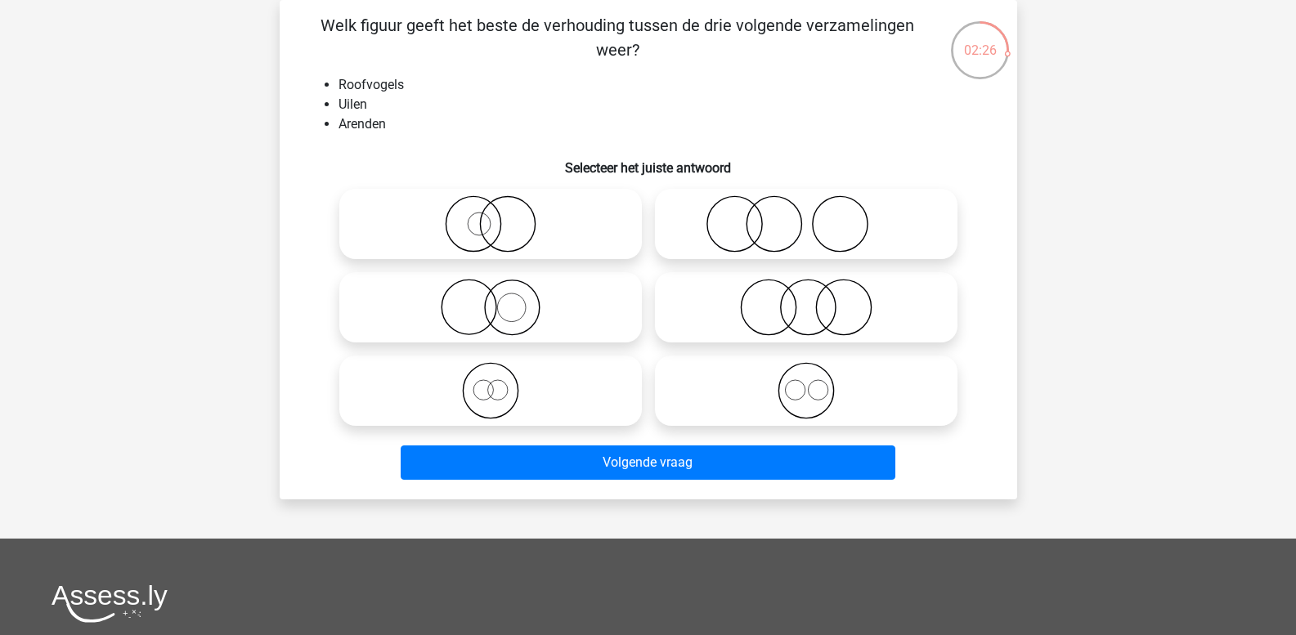
click at [494, 392] on icon at bounding box center [490, 390] width 289 height 57
click at [494, 383] on input "radio" at bounding box center [496, 377] width 11 height 11
radio input "true"
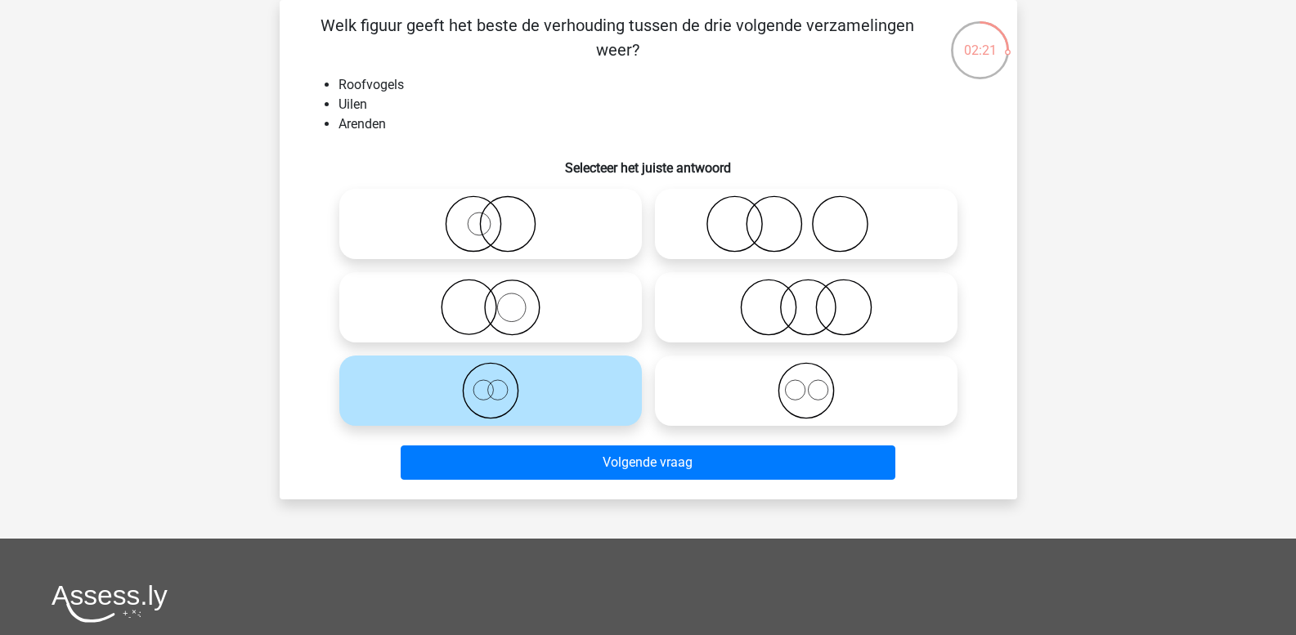
click at [813, 399] on circle at bounding box center [818, 390] width 20 height 20
click at [813, 383] on input "radio" at bounding box center [811, 377] width 11 height 11
radio input "true"
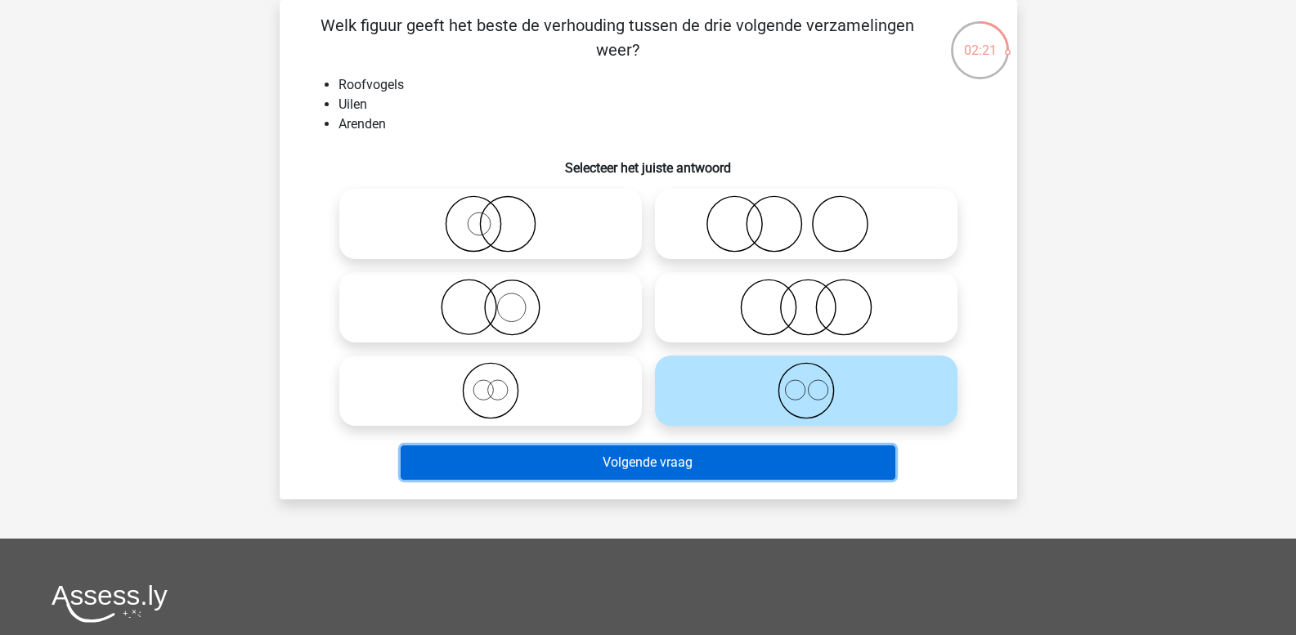
click at [800, 463] on button "Volgende vraag" at bounding box center [648, 463] width 495 height 34
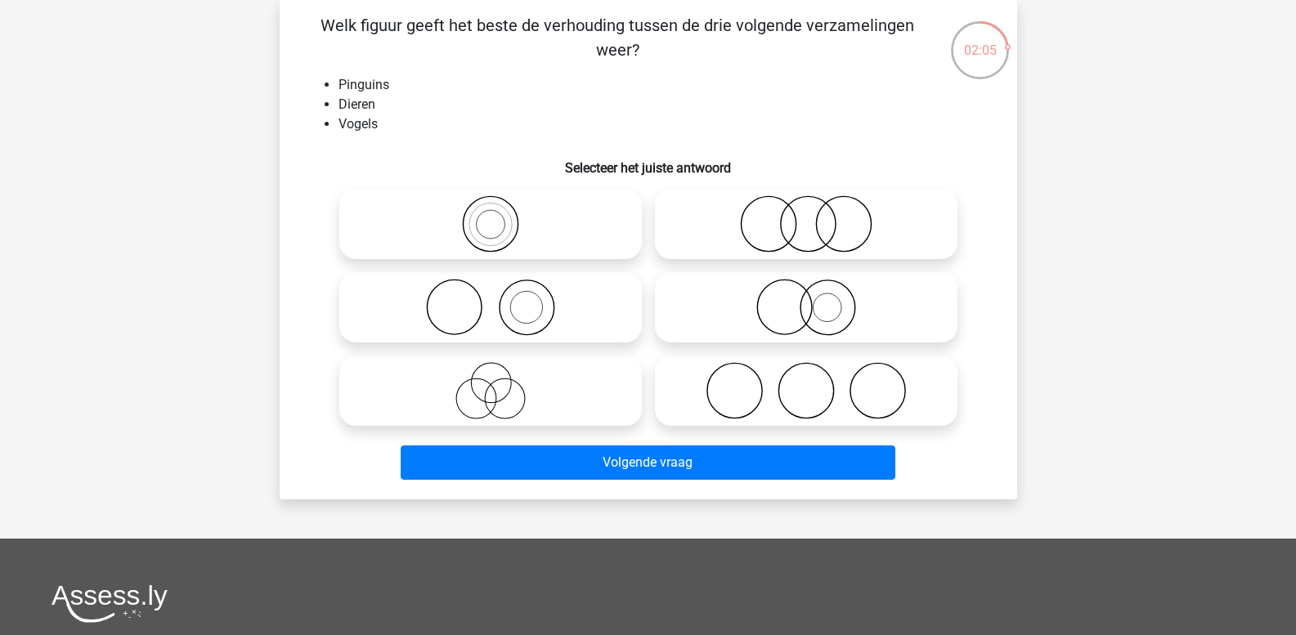
click at [500, 231] on icon at bounding box center [490, 223] width 289 height 57
click at [500, 216] on input "radio" at bounding box center [496, 210] width 11 height 11
radio input "true"
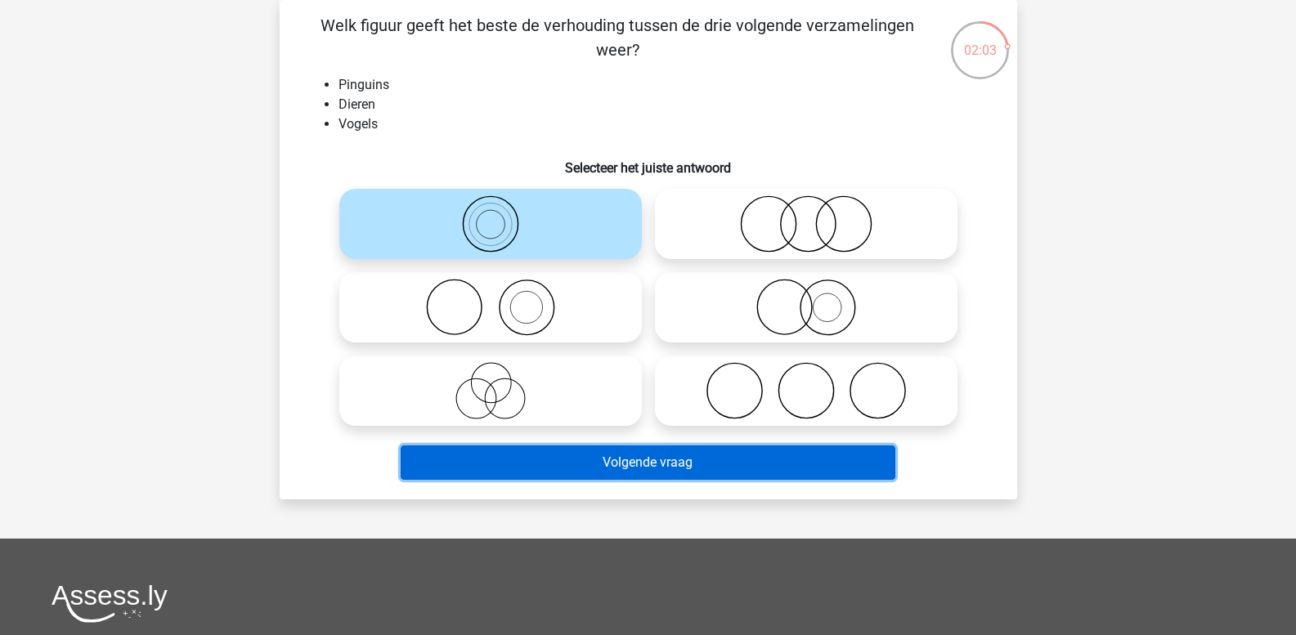
click at [572, 463] on button "Volgende vraag" at bounding box center [648, 463] width 495 height 34
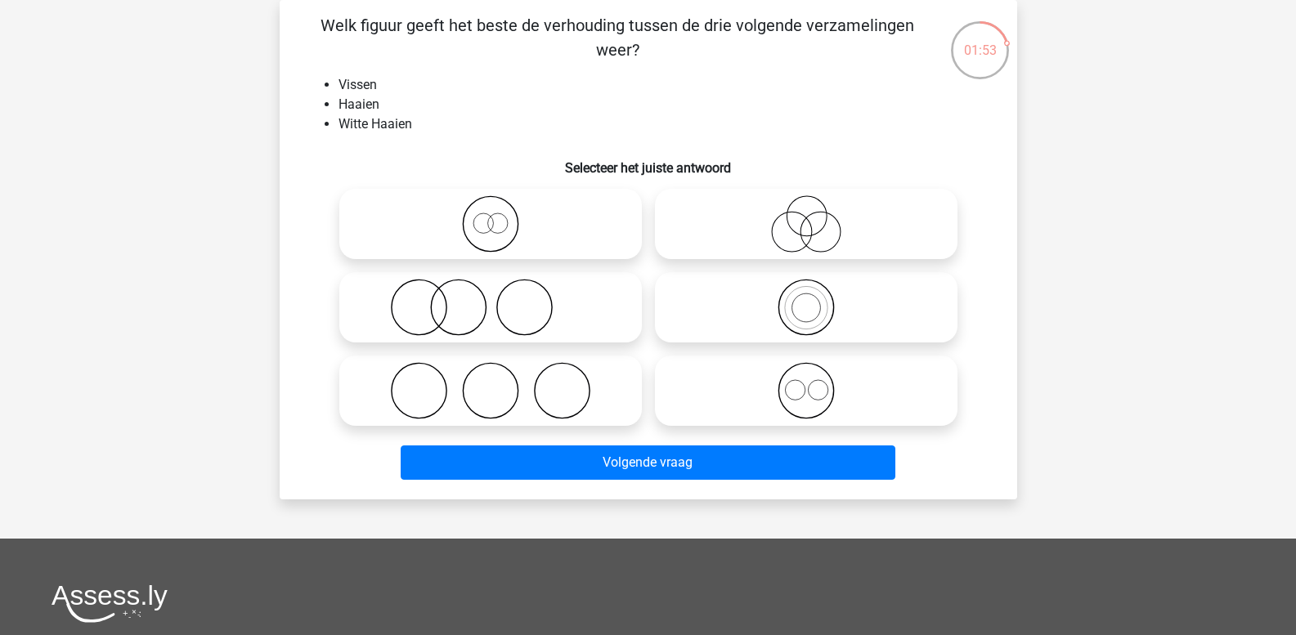
click at [791, 312] on icon at bounding box center [805, 307] width 289 height 57
click at [806, 299] on input "radio" at bounding box center [811, 294] width 11 height 11
radio input "true"
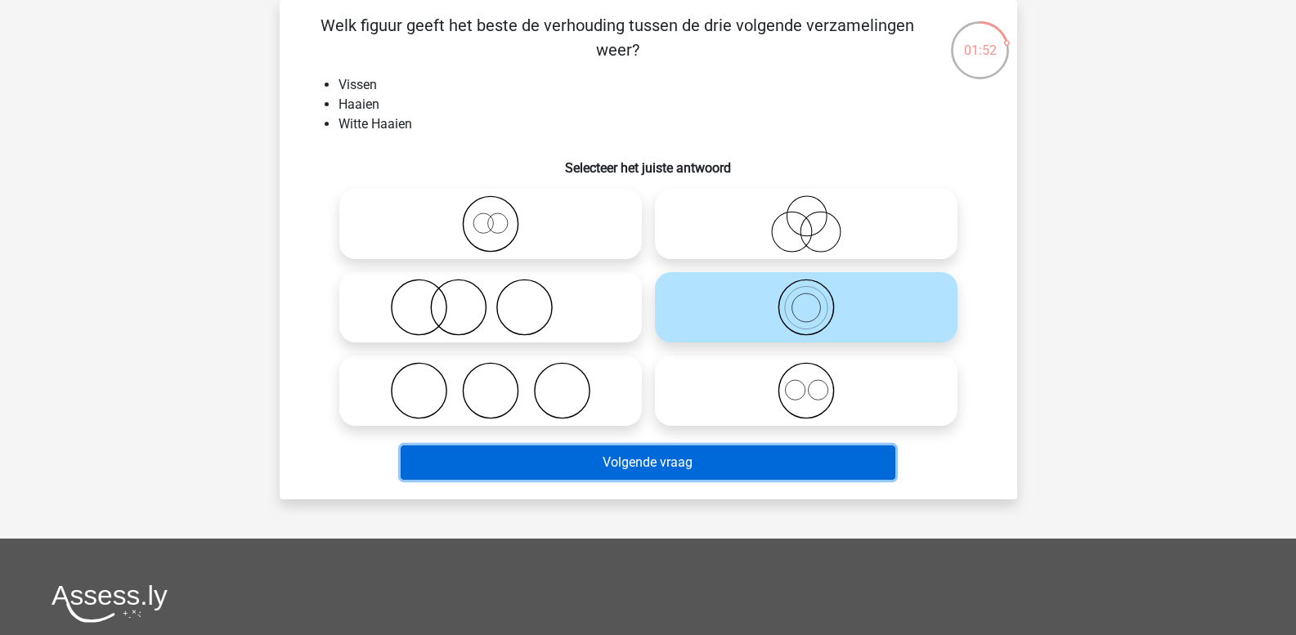
click at [787, 455] on button "Volgende vraag" at bounding box center [648, 463] width 495 height 34
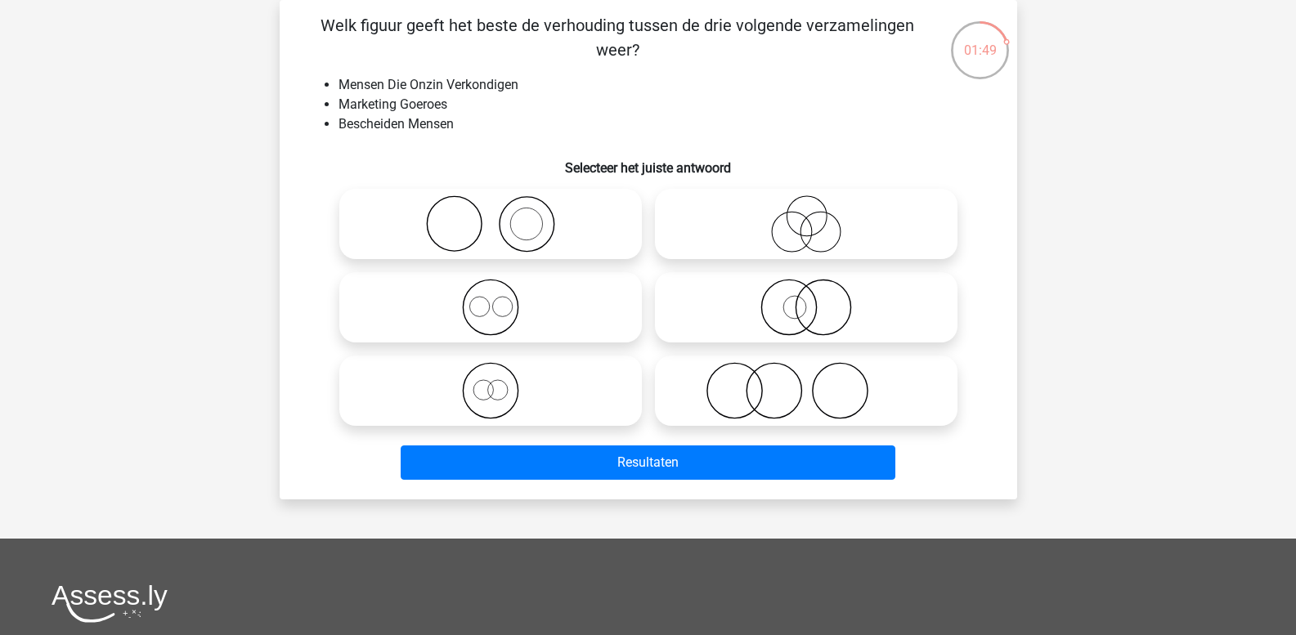
click at [814, 389] on icon at bounding box center [805, 390] width 289 height 57
click at [814, 383] on input "radio" at bounding box center [811, 377] width 11 height 11
radio input "true"
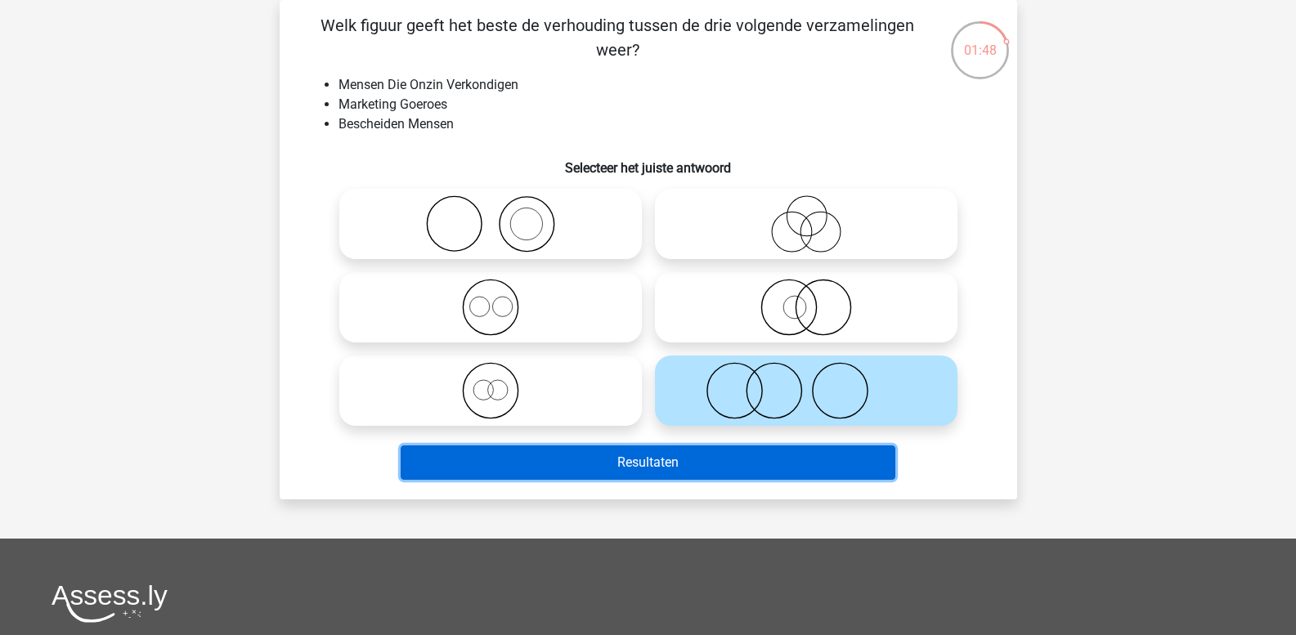
click at [805, 455] on button "Resultaten" at bounding box center [648, 463] width 495 height 34
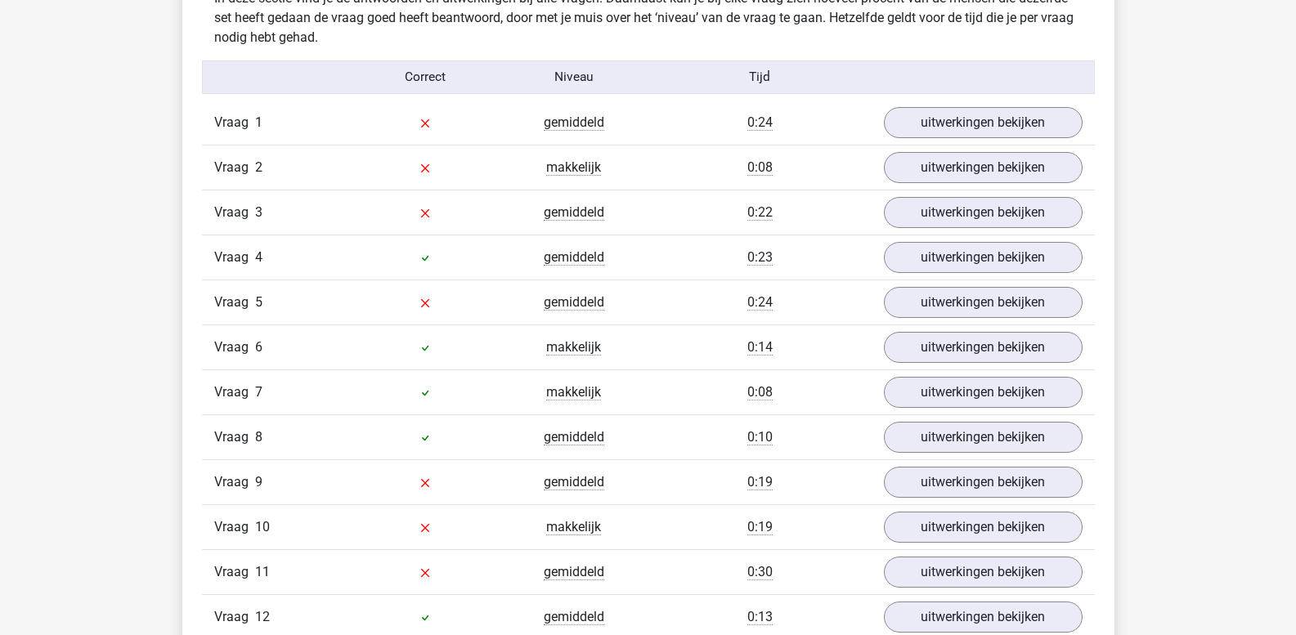
scroll to position [1310, 0]
click at [993, 122] on link "uitwerkingen bekijken" at bounding box center [982, 124] width 228 height 36
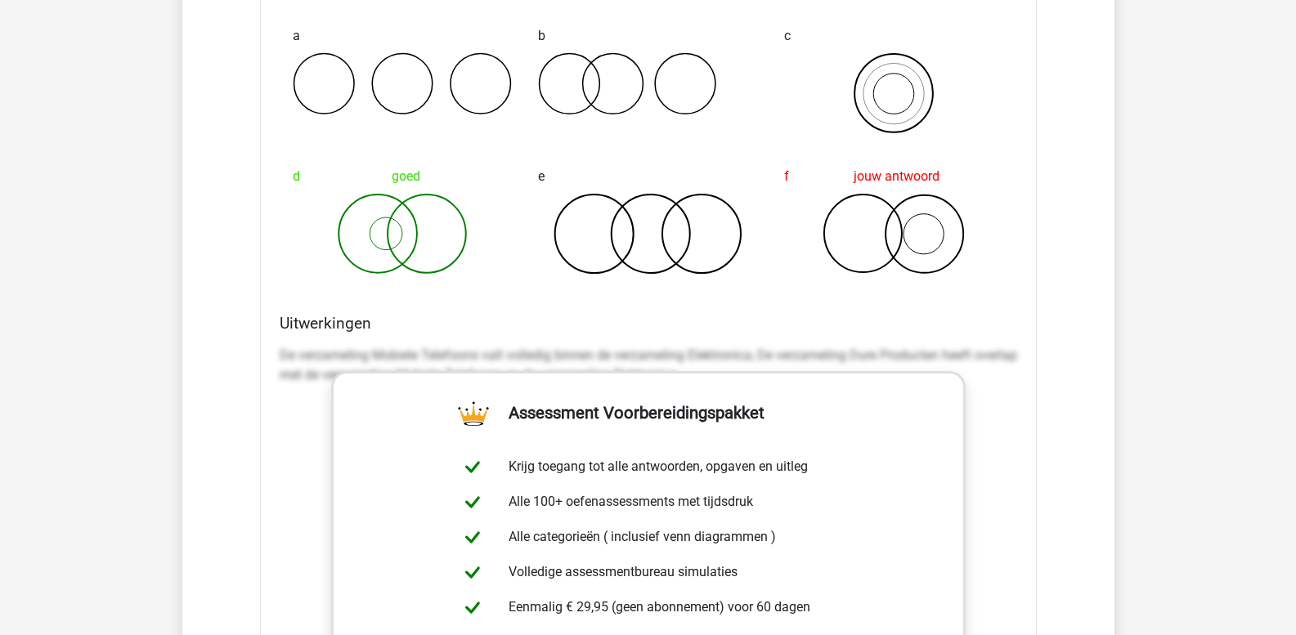
scroll to position [1637, 0]
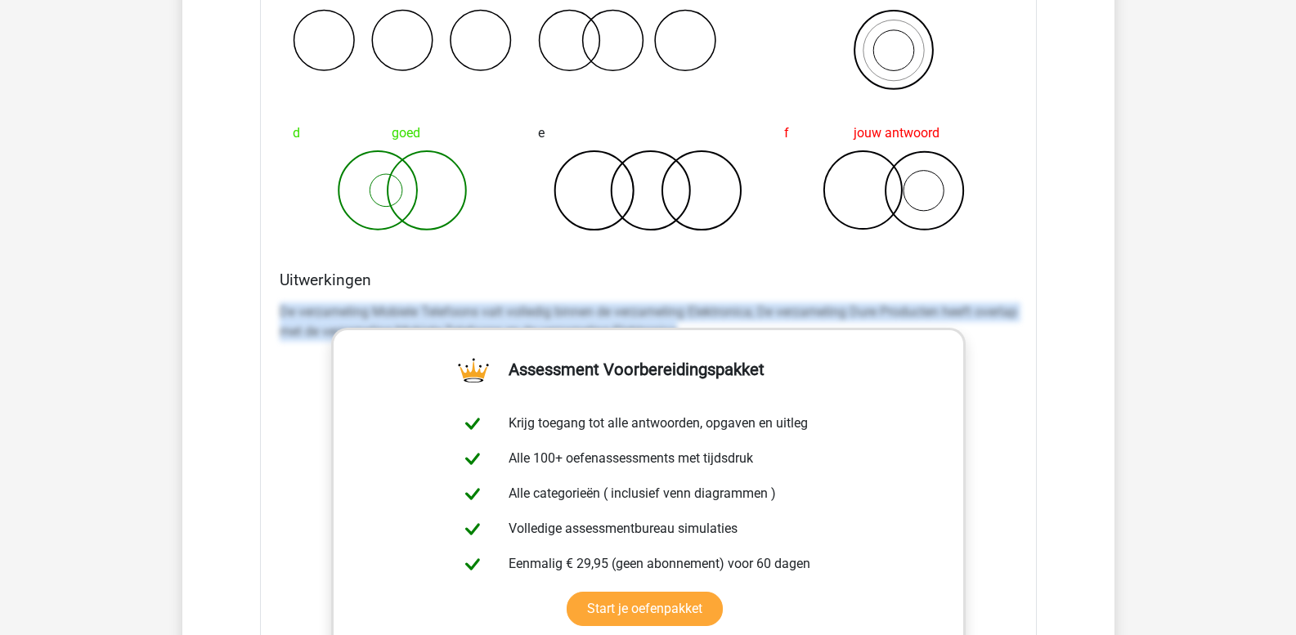
drag, startPoint x: 281, startPoint y: 311, endPoint x: 1307, endPoint y: 501, distance: 1043.7
copy p "De verzameling Mobiele Telefoons valt volledig binnen de verzameling Elektronic…"
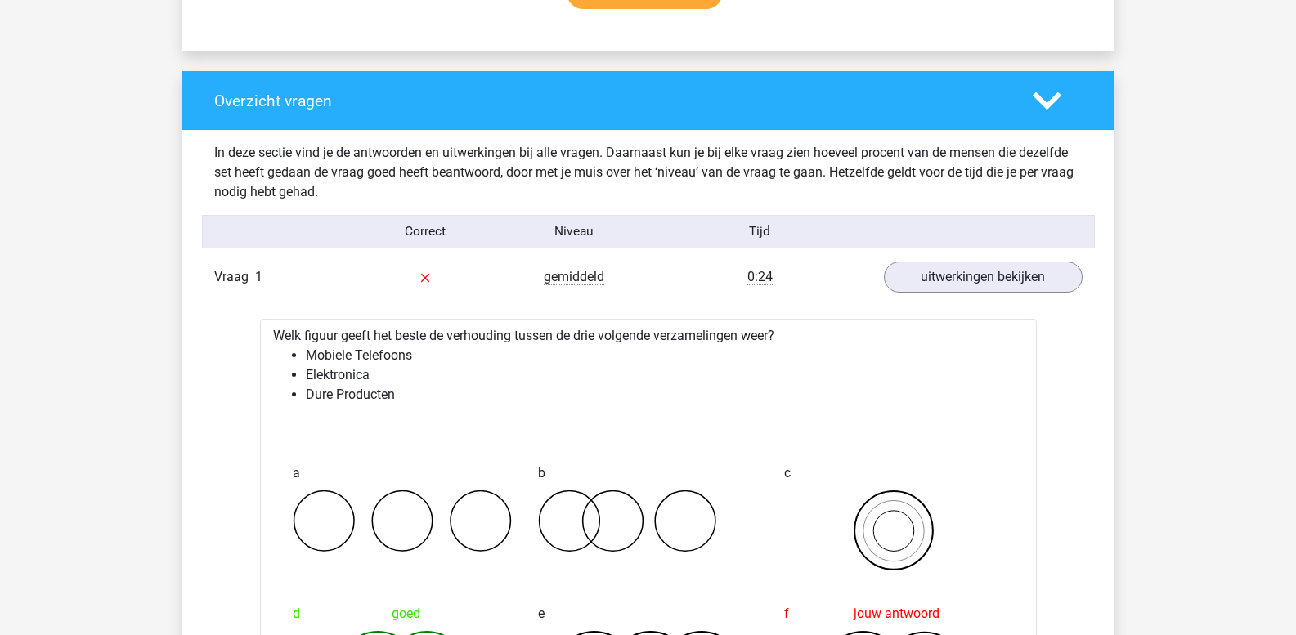
scroll to position [1146, 0]
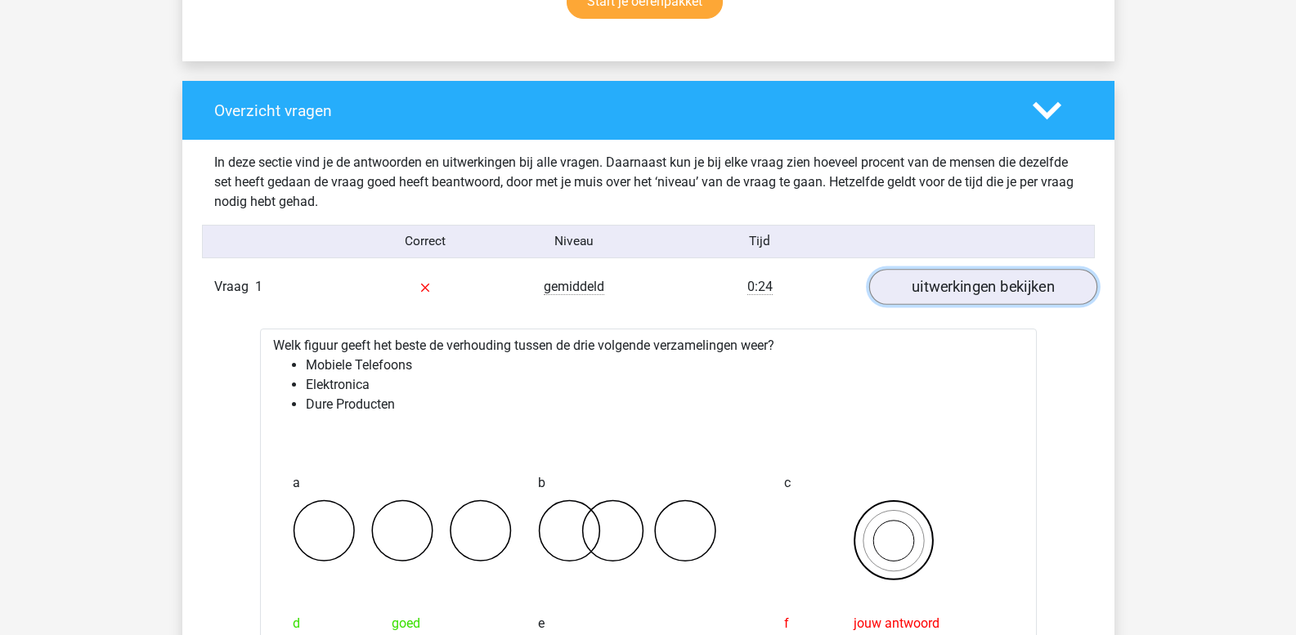
click at [1020, 292] on link "uitwerkingen bekijken" at bounding box center [982, 288] width 228 height 36
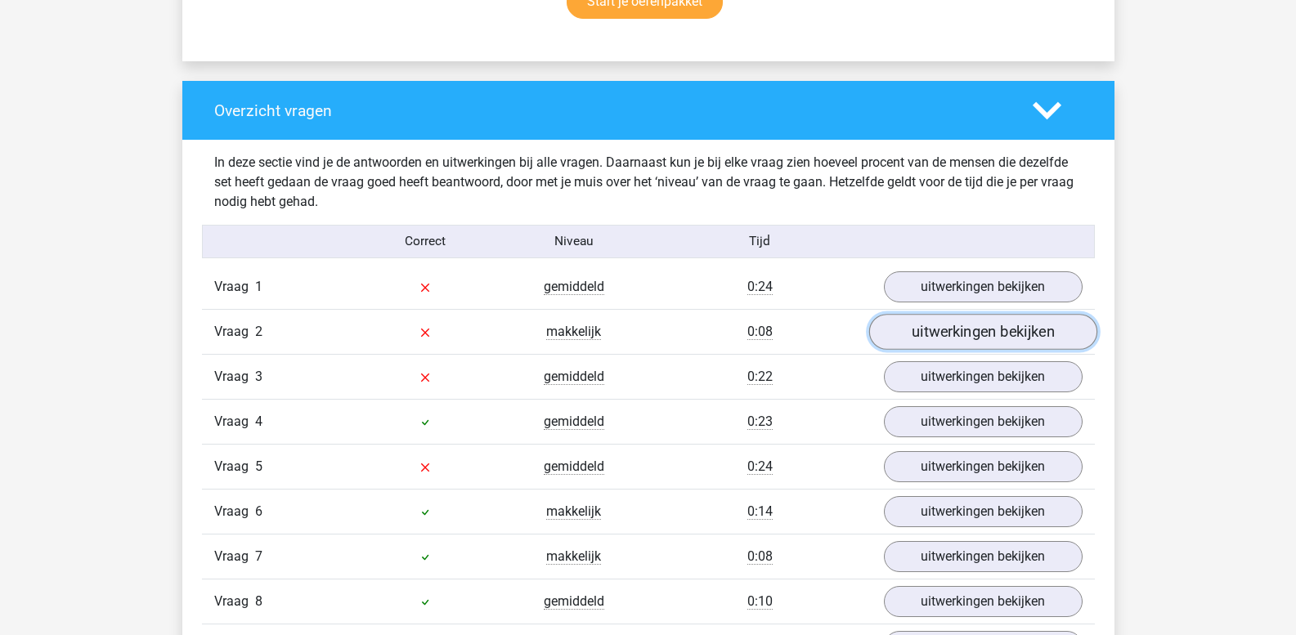
click at [983, 326] on link "uitwerkingen bekijken" at bounding box center [982, 333] width 228 height 36
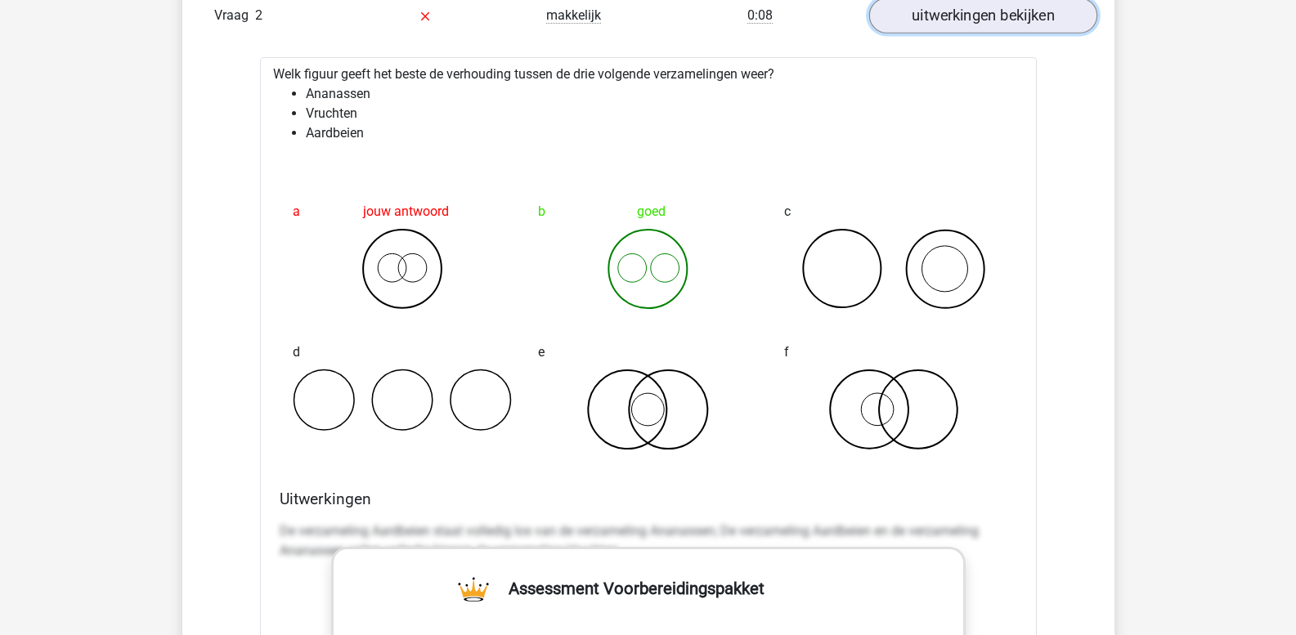
scroll to position [1473, 0]
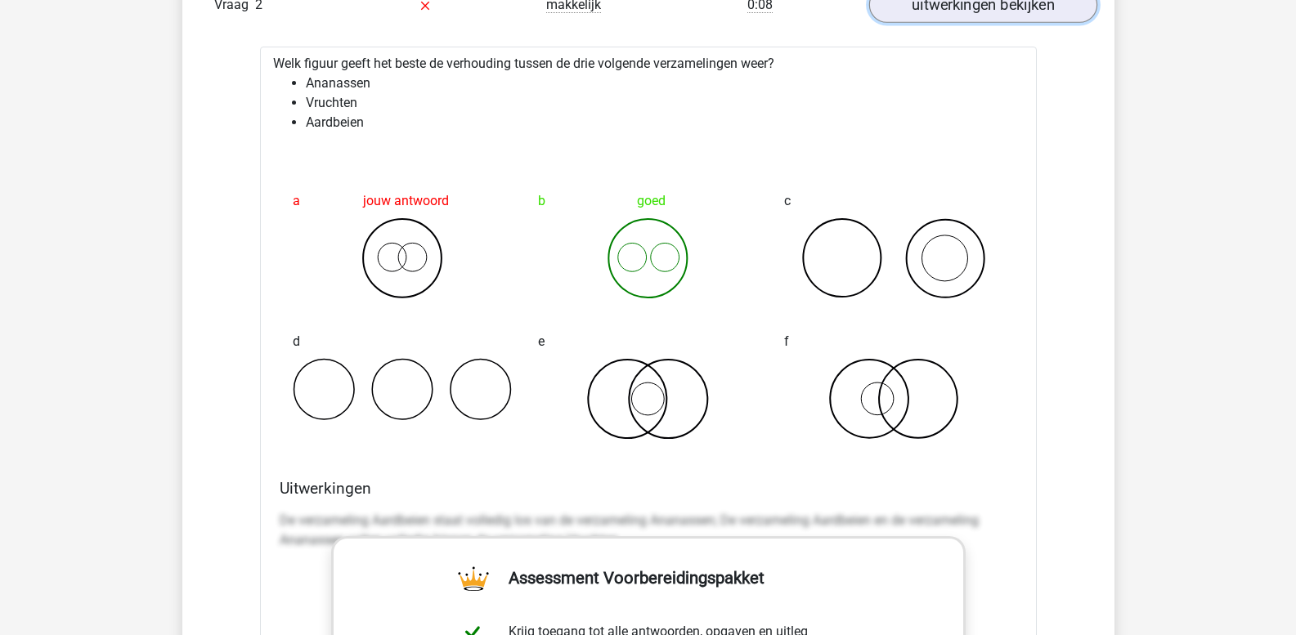
click at [975, 13] on link "uitwerkingen bekijken" at bounding box center [982, 6] width 228 height 36
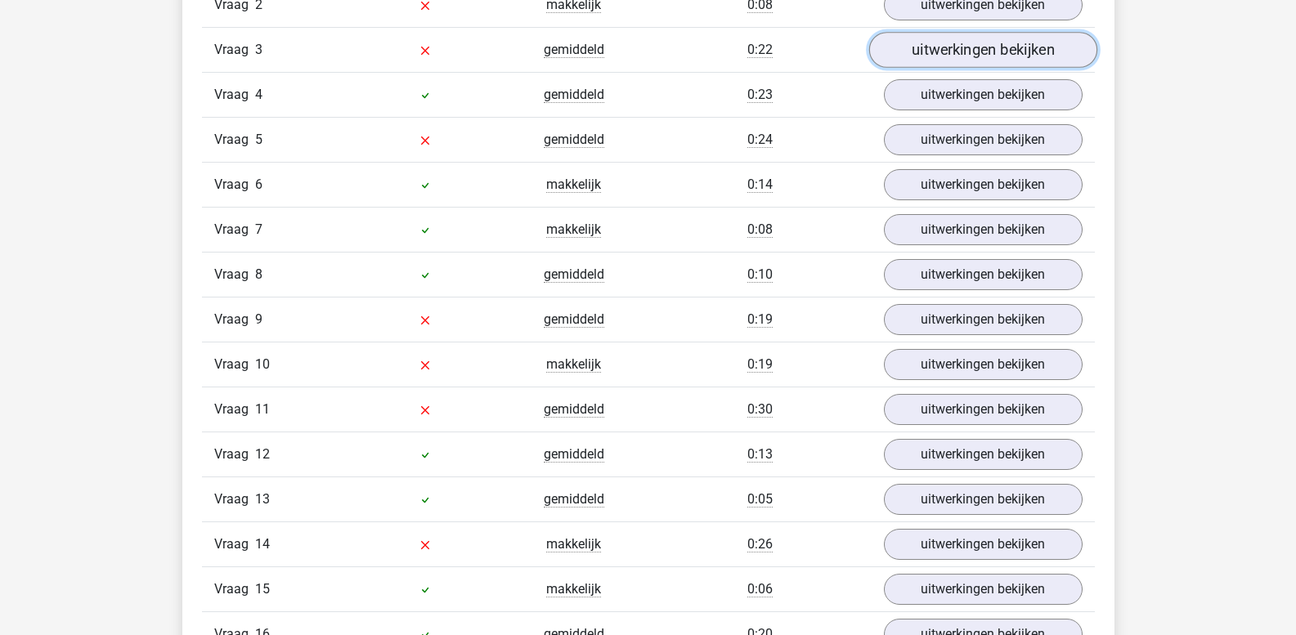
click at [975, 47] on link "uitwerkingen bekijken" at bounding box center [982, 51] width 228 height 36
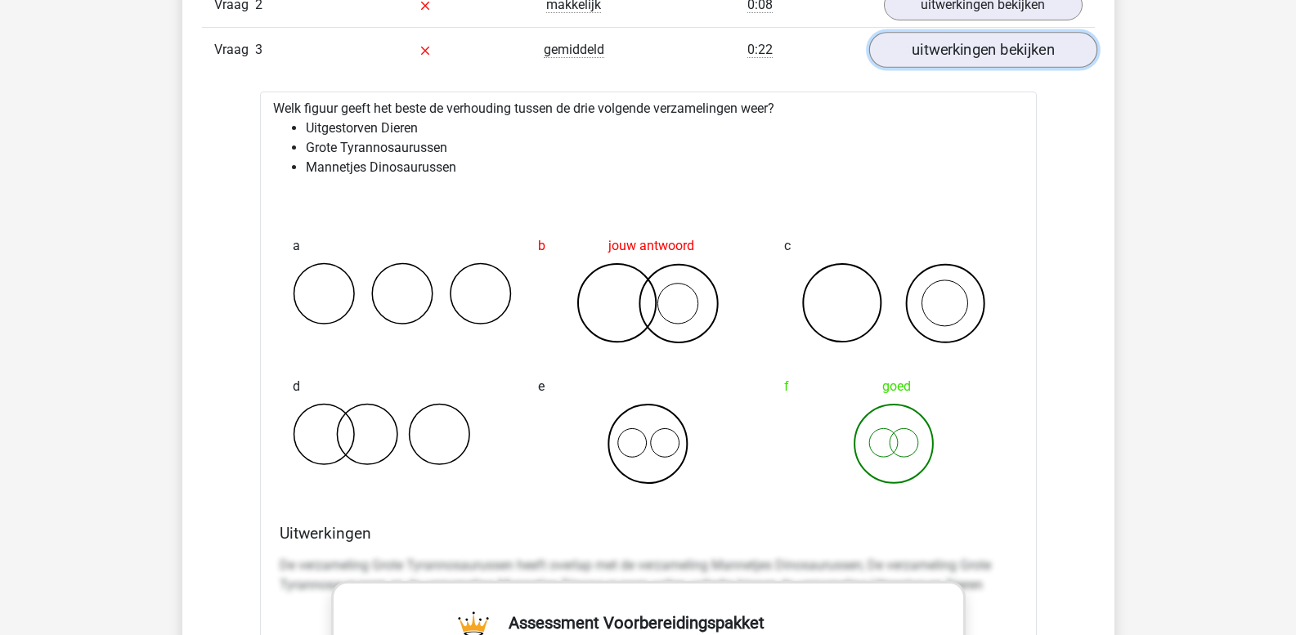
click at [988, 52] on link "uitwerkingen bekijken" at bounding box center [982, 51] width 228 height 36
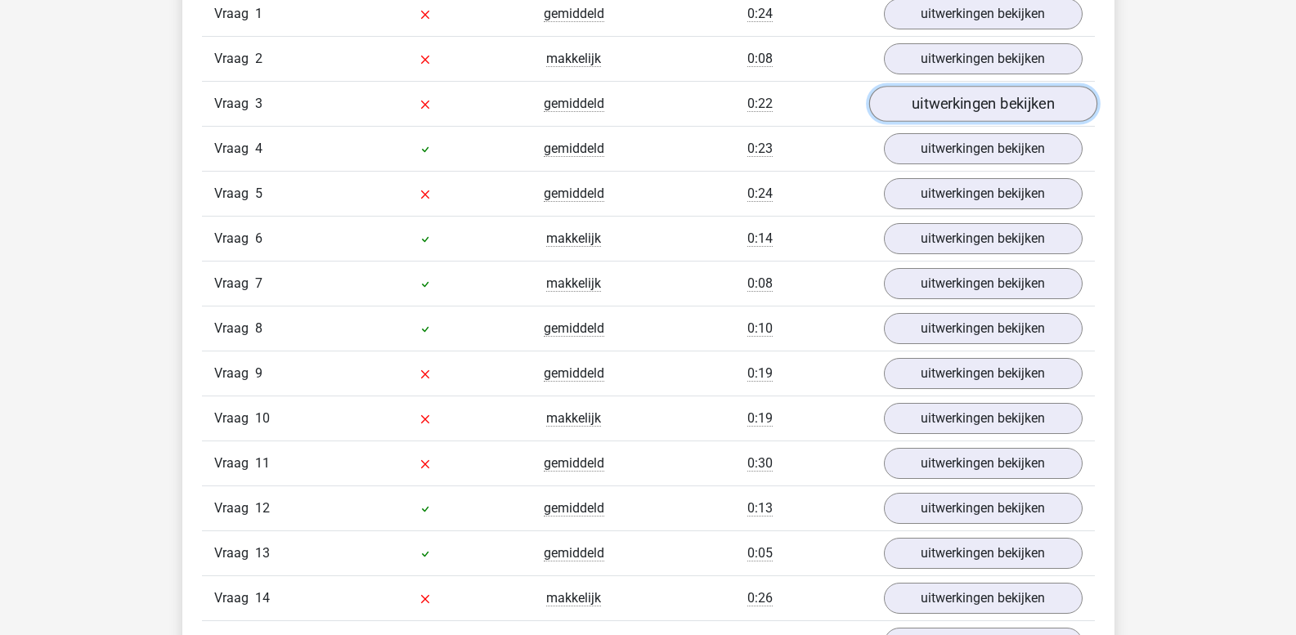
scroll to position [1392, 0]
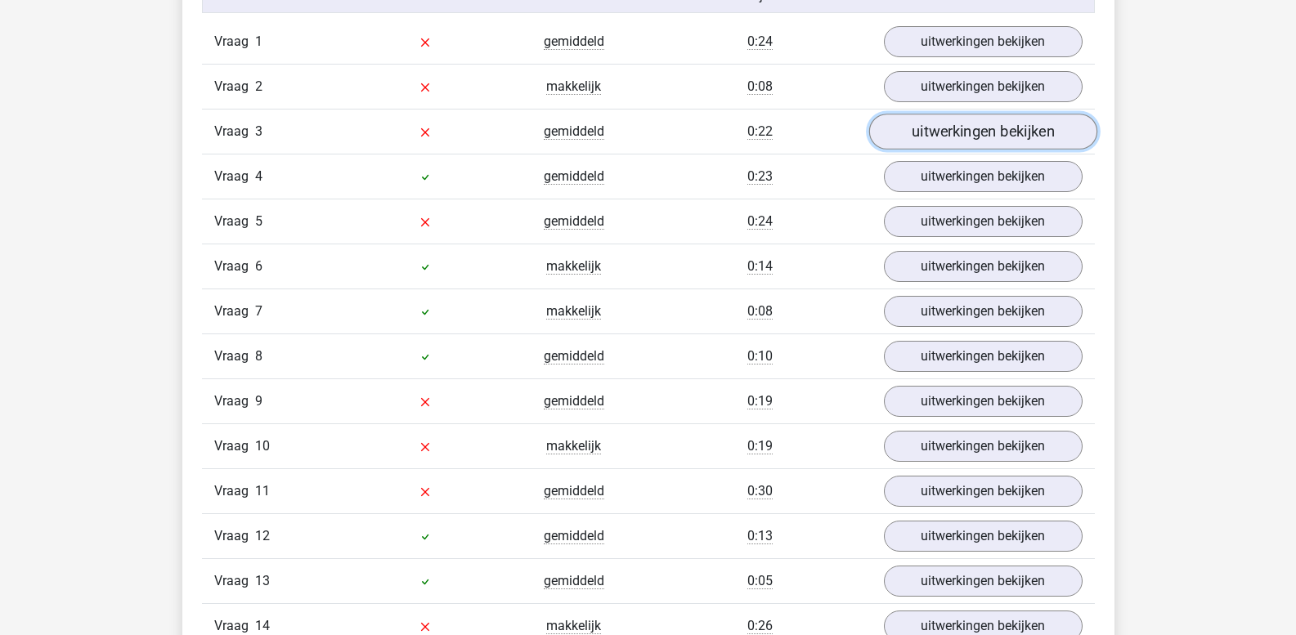
click at [988, 132] on link "uitwerkingen bekijken" at bounding box center [982, 132] width 228 height 36
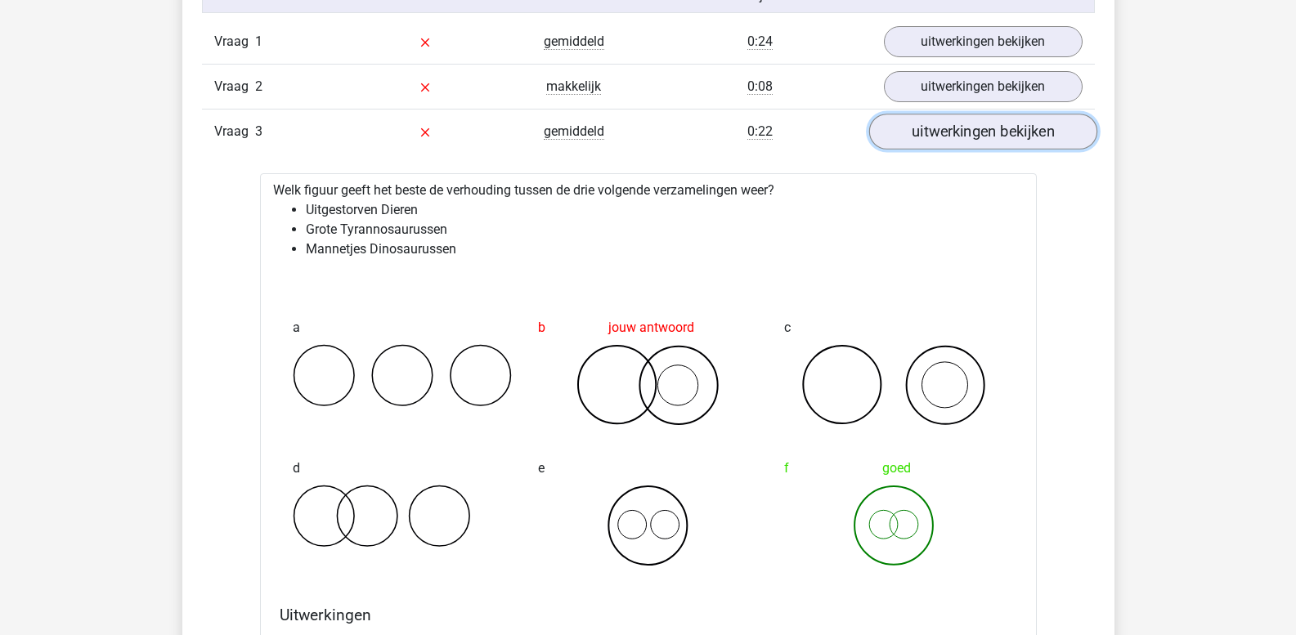
click at [988, 132] on link "uitwerkingen bekijken" at bounding box center [982, 132] width 228 height 36
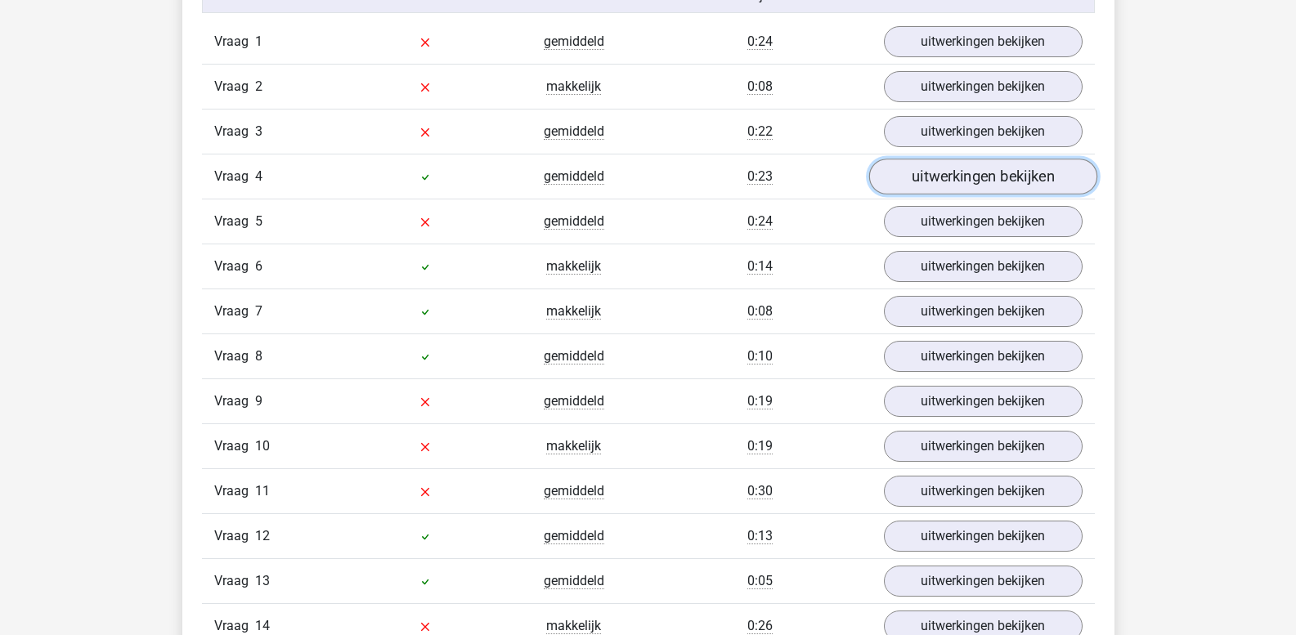
click at [977, 171] on link "uitwerkingen bekijken" at bounding box center [982, 177] width 228 height 36
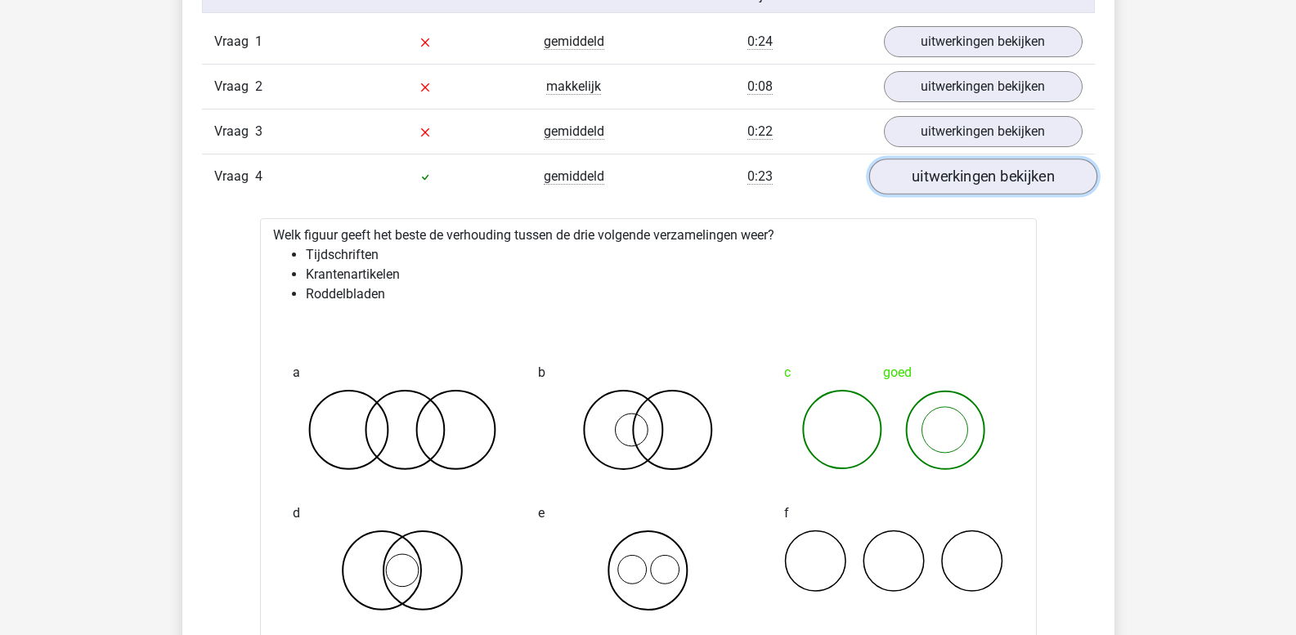
click at [977, 171] on link "uitwerkingen bekijken" at bounding box center [982, 177] width 228 height 36
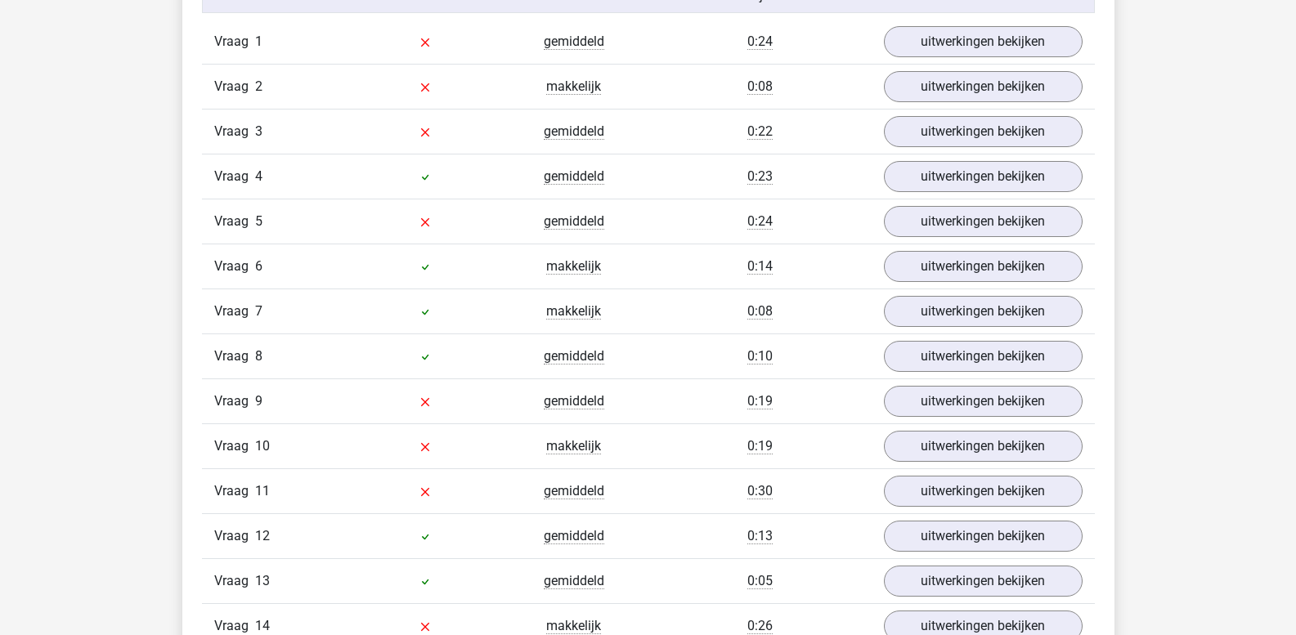
click at [976, 199] on div "Vraag 5 gemiddeld 0:24 uitwerkingen bekijken" at bounding box center [648, 221] width 893 height 45
click at [976, 220] on link "uitwerkingen bekijken" at bounding box center [982, 222] width 228 height 36
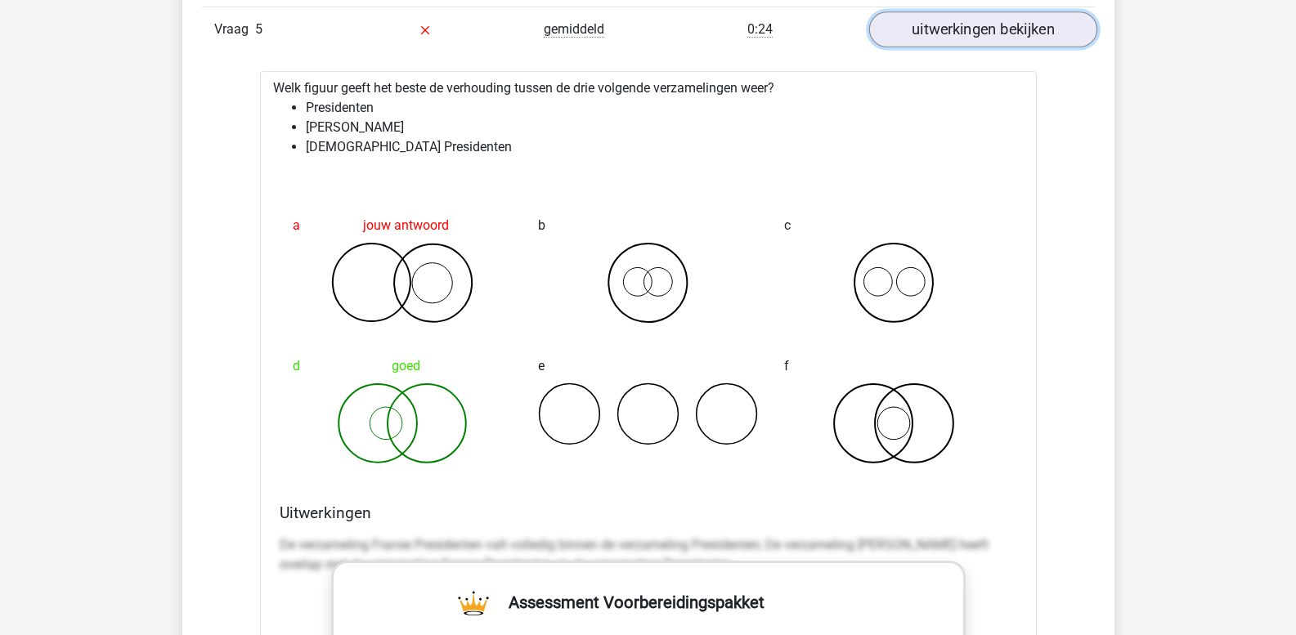
scroll to position [1555, 0]
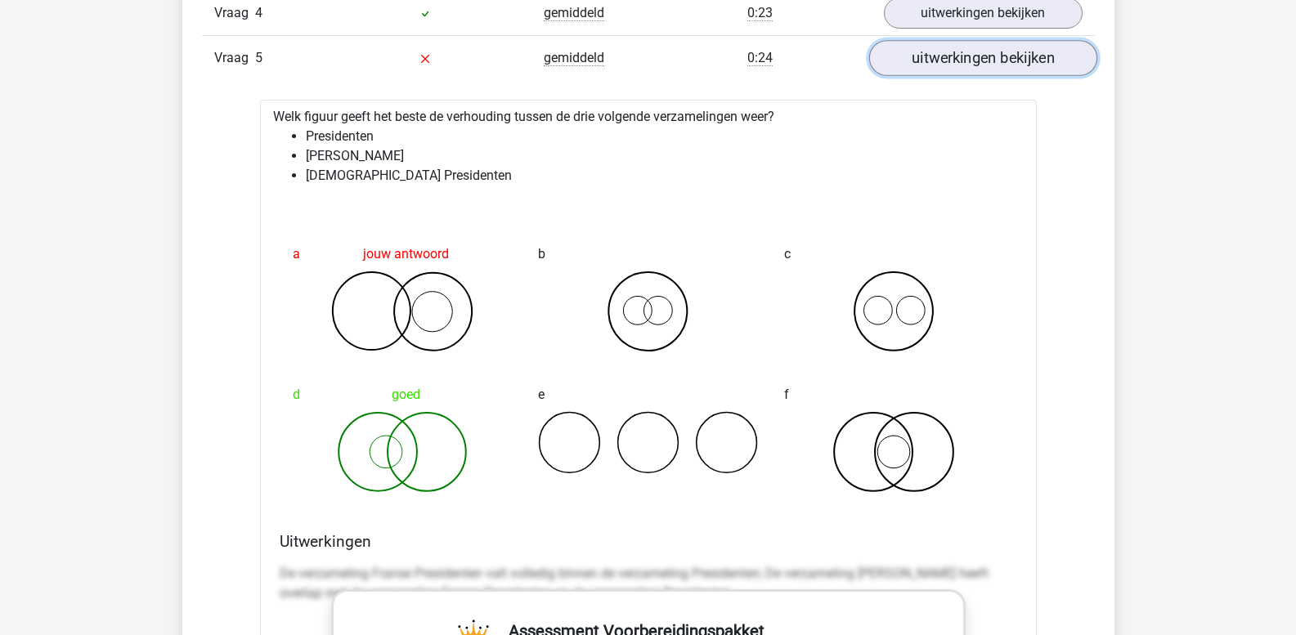
click at [955, 65] on link "uitwerkingen bekijken" at bounding box center [982, 59] width 228 height 36
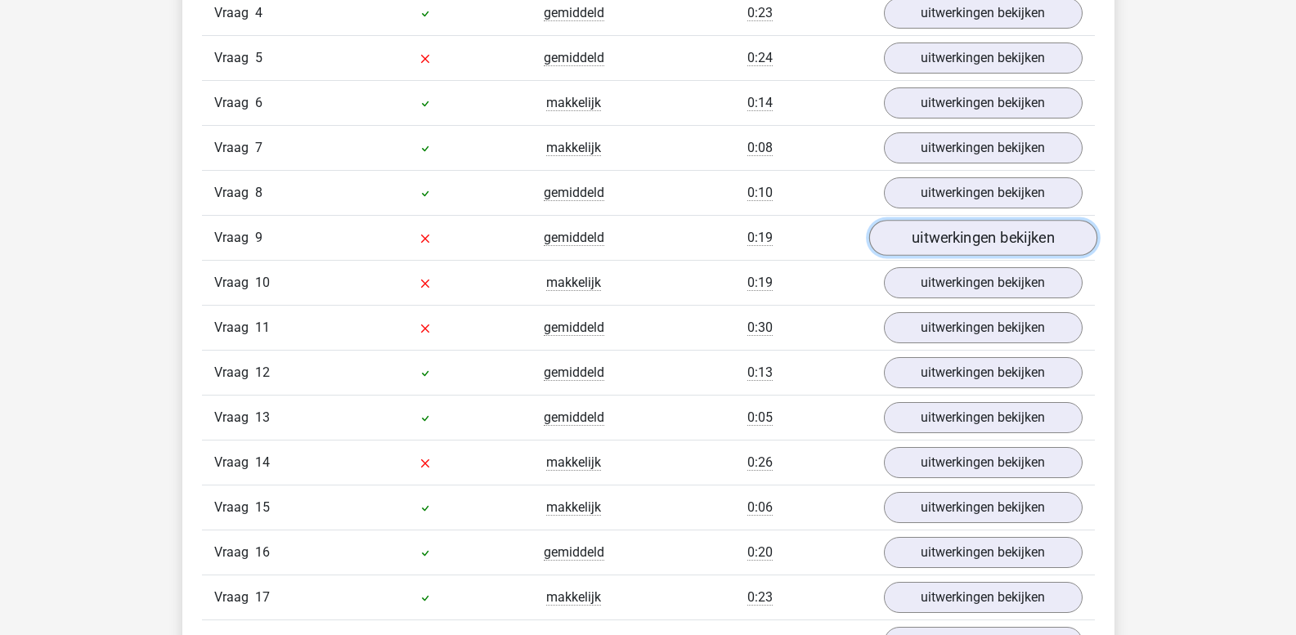
click at [956, 233] on link "uitwerkingen bekijken" at bounding box center [982, 239] width 228 height 36
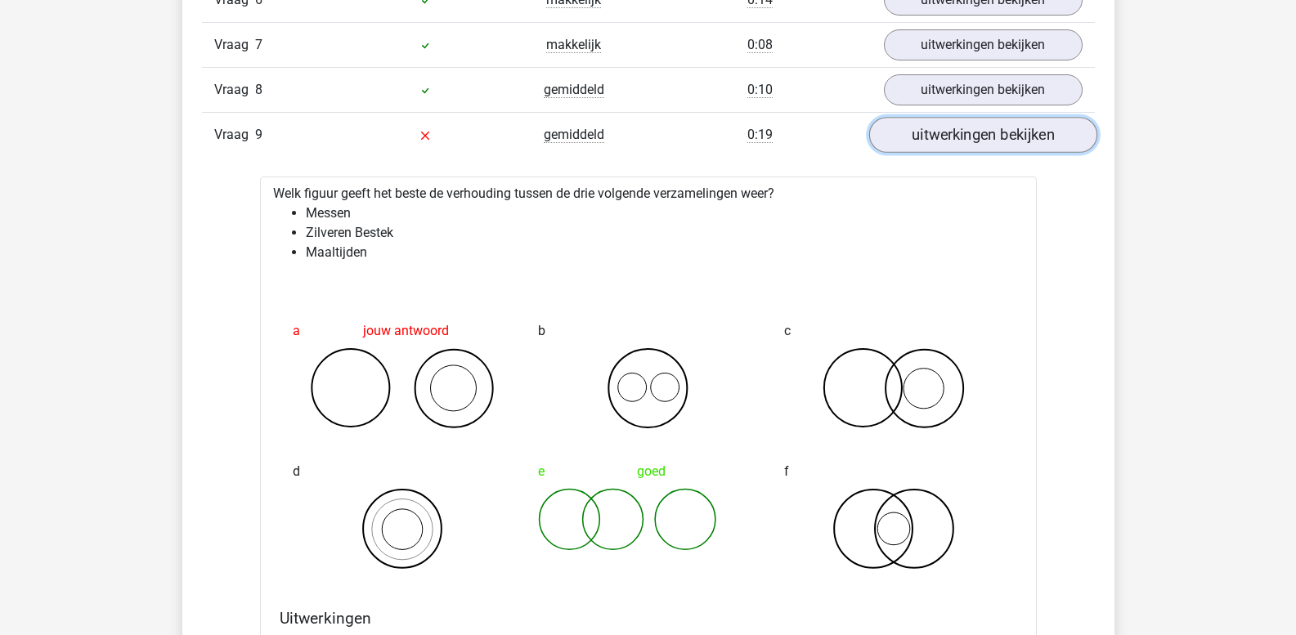
scroll to position [1719, 0]
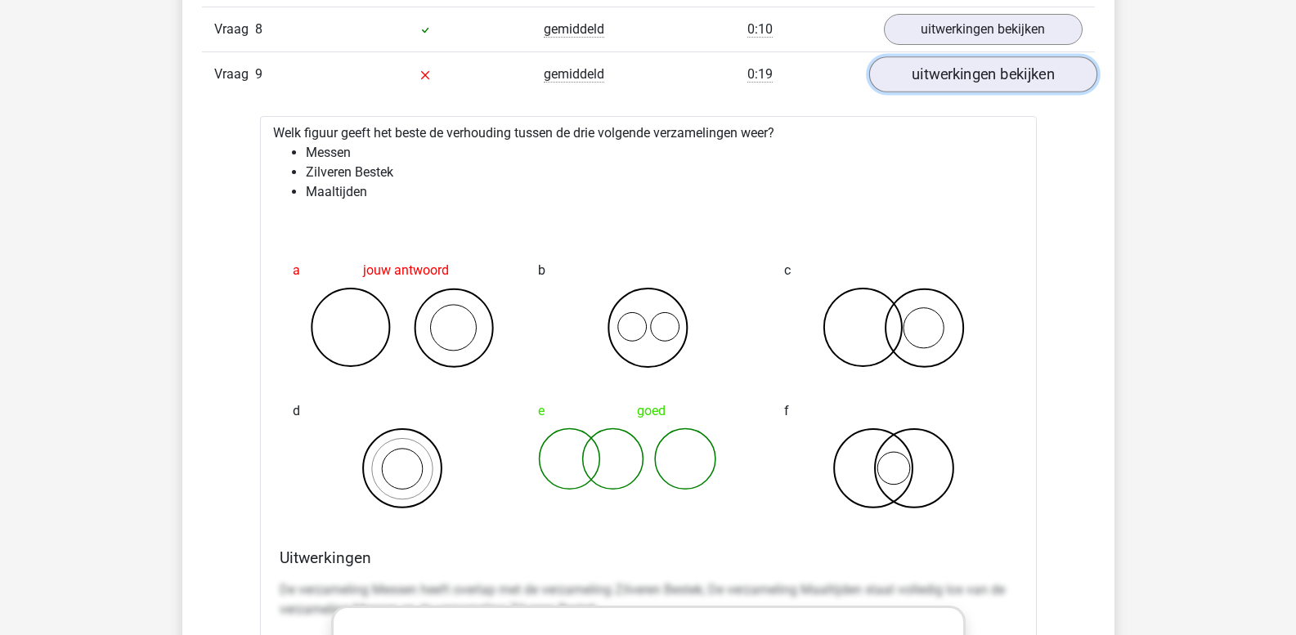
click at [971, 81] on link "uitwerkingen bekijken" at bounding box center [982, 75] width 228 height 36
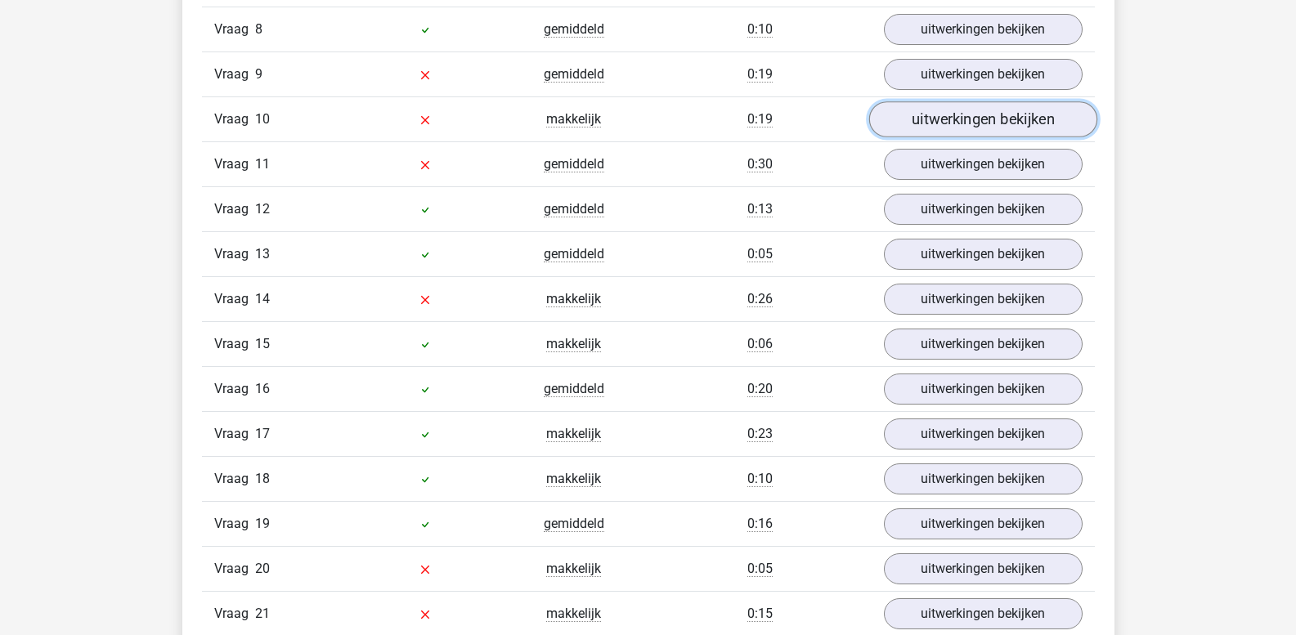
click at [966, 115] on link "uitwerkingen bekijken" at bounding box center [982, 120] width 228 height 36
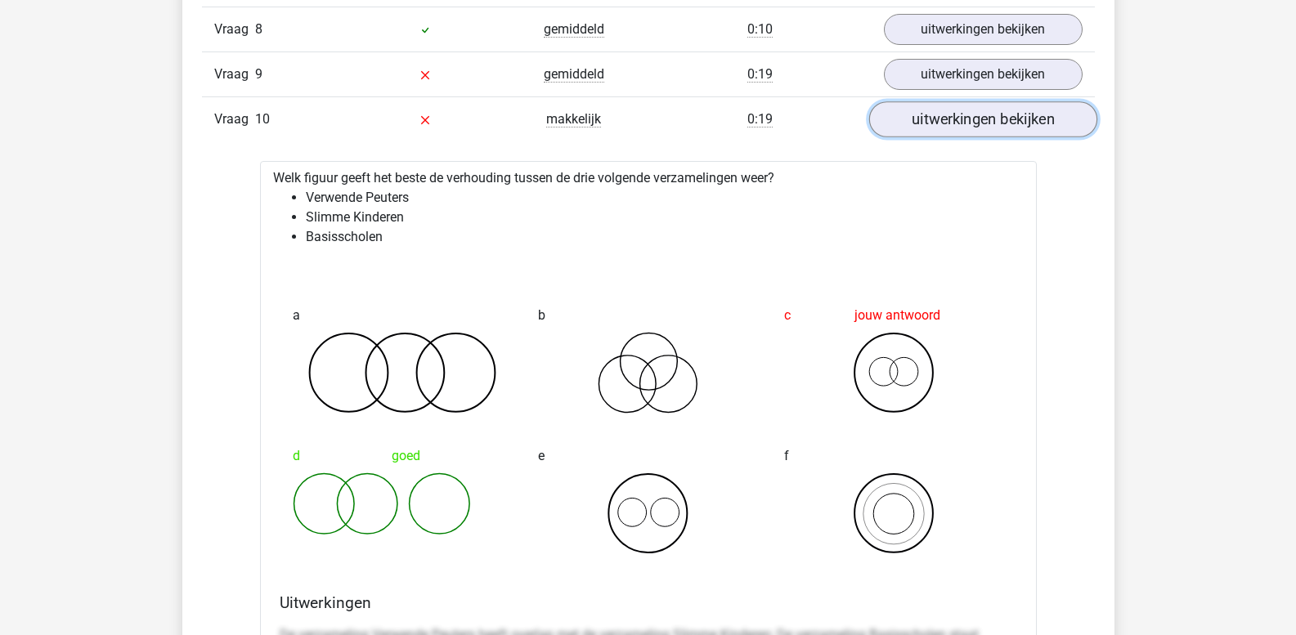
click at [966, 115] on link "uitwerkingen bekijken" at bounding box center [982, 120] width 228 height 36
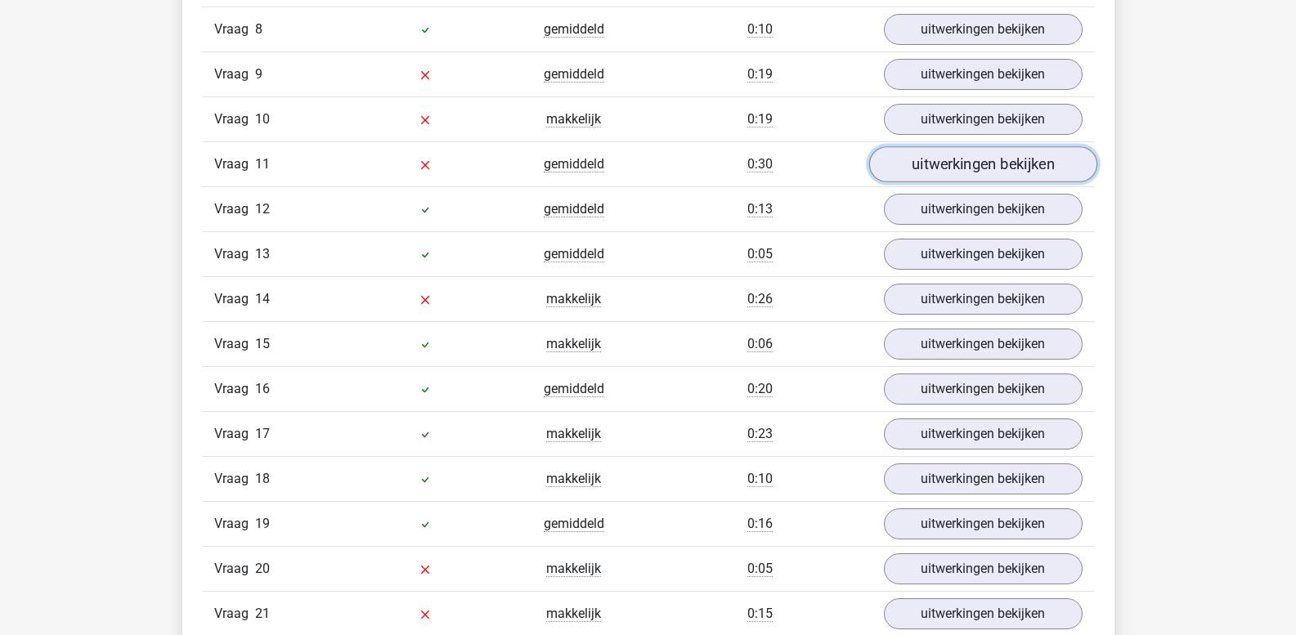
click at [962, 161] on link "uitwerkingen bekijken" at bounding box center [982, 165] width 228 height 36
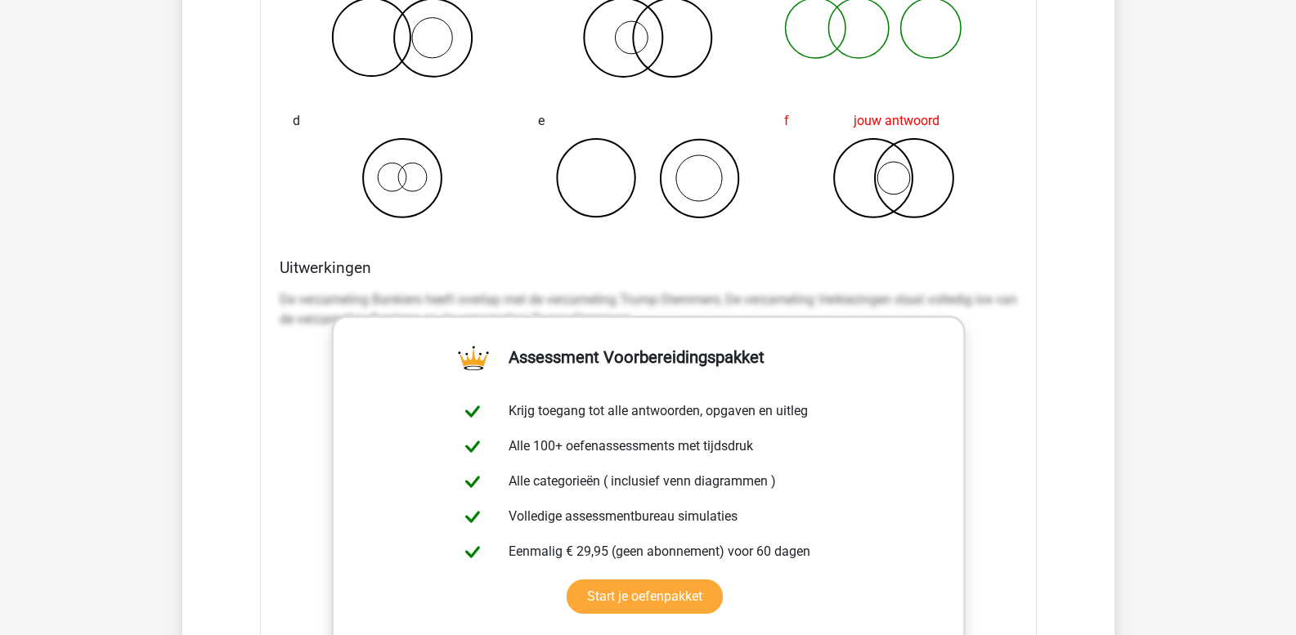
scroll to position [2128, 0]
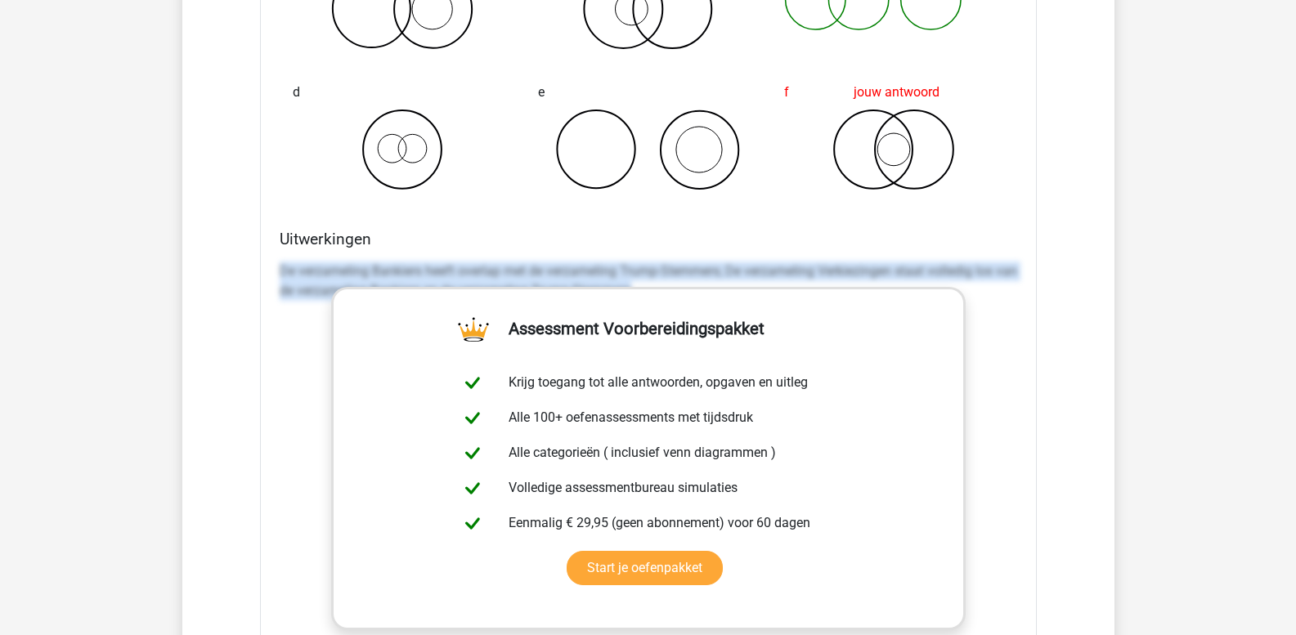
drag, startPoint x: 283, startPoint y: 276, endPoint x: 1307, endPoint y: 516, distance: 1052.3
click at [1295, 516] on html "Kies premium leo leo.aertsens@gmail.com" at bounding box center [648, 609] width 1296 height 5474
copy p "De verzameling Bankiers heeft overlap met de verzameling Trump-Stemmers; De ver…"
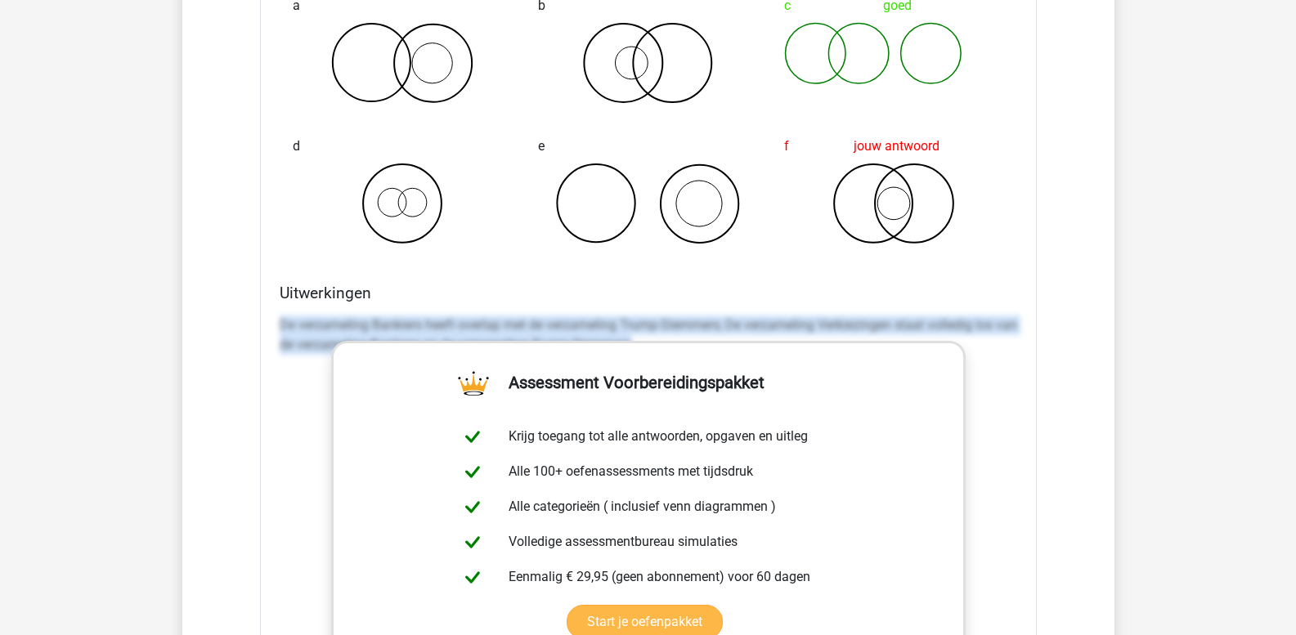
scroll to position [1882, 0]
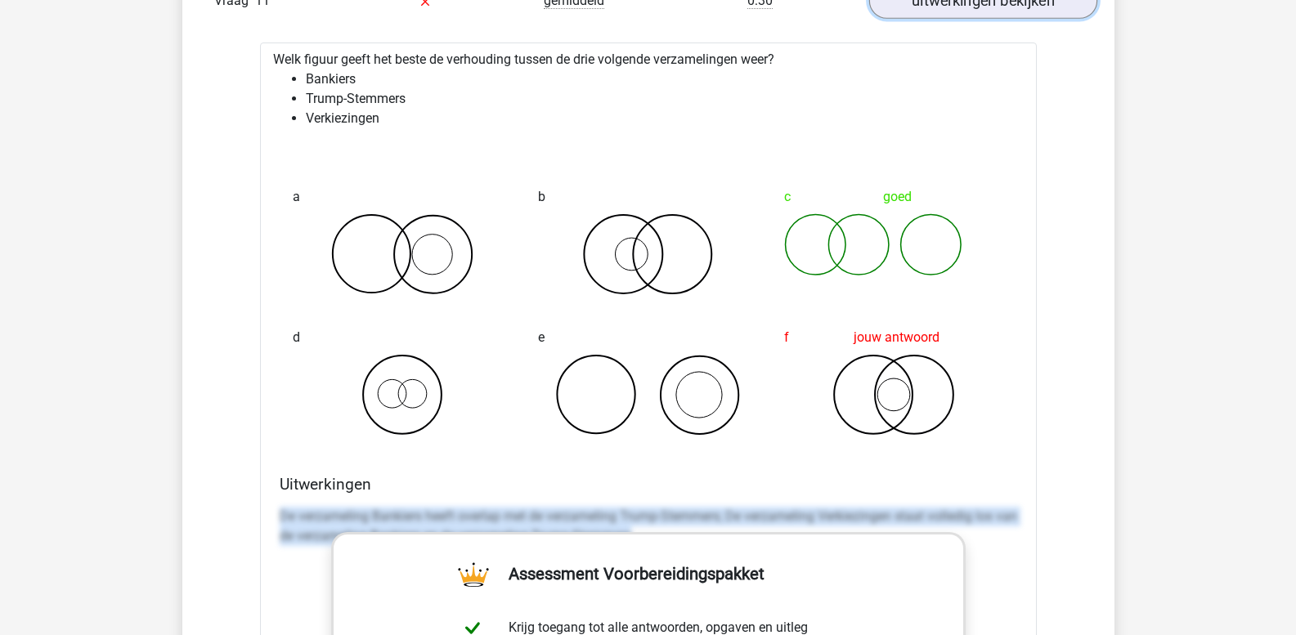
click at [926, 13] on link "uitwerkingen bekijken" at bounding box center [982, 2] width 228 height 36
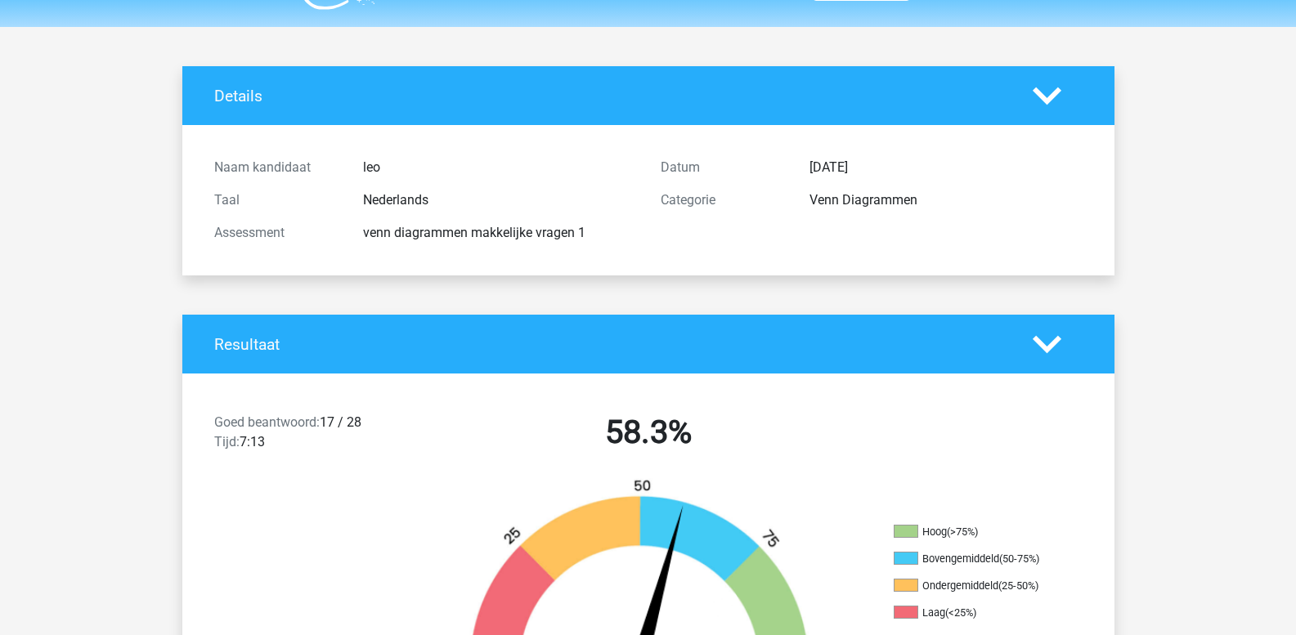
scroll to position [0, 0]
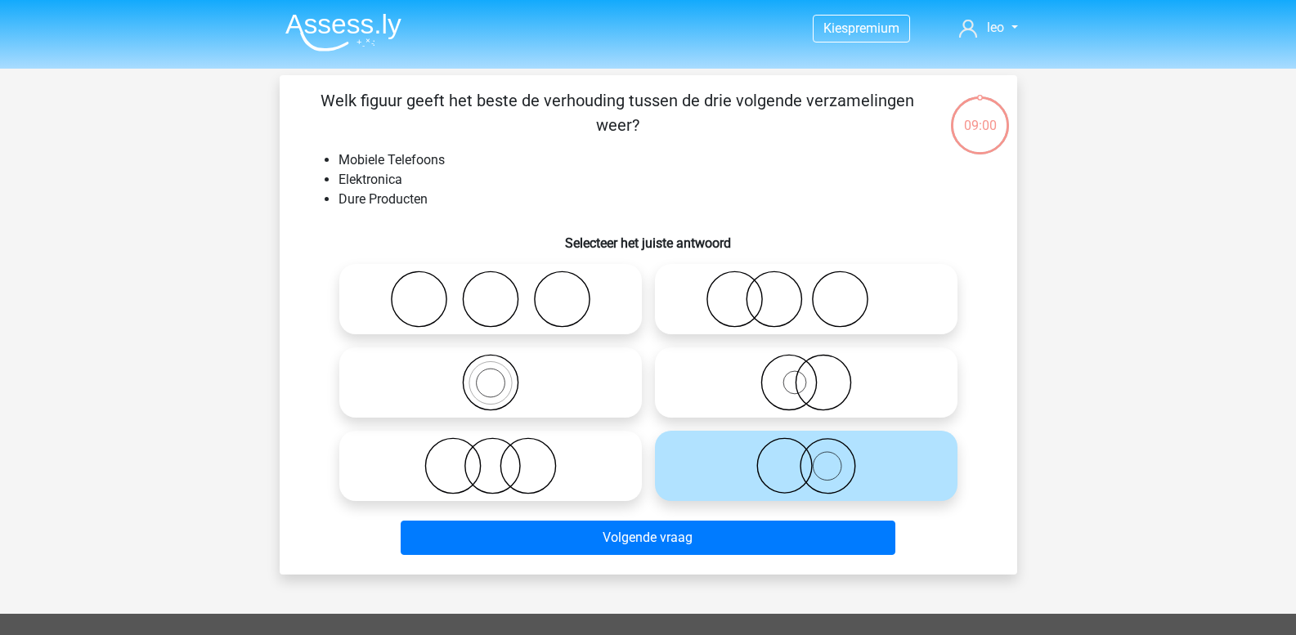
scroll to position [75, 0]
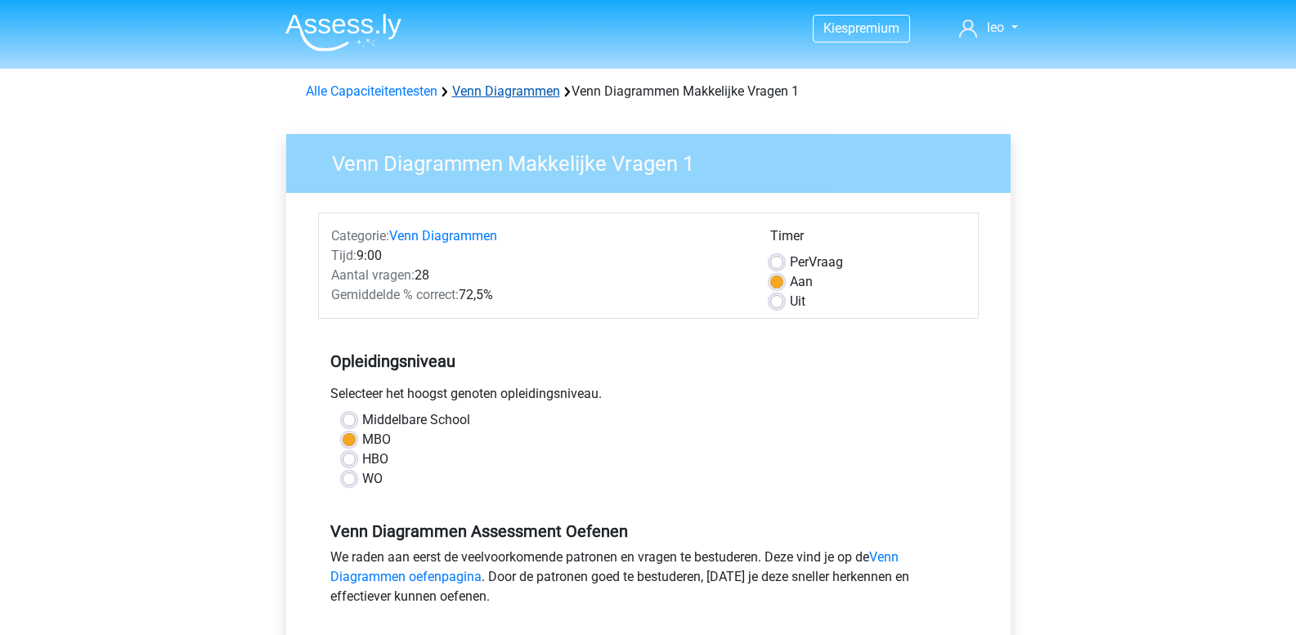
click at [480, 92] on link "Venn Diagrammen" at bounding box center [506, 91] width 108 height 16
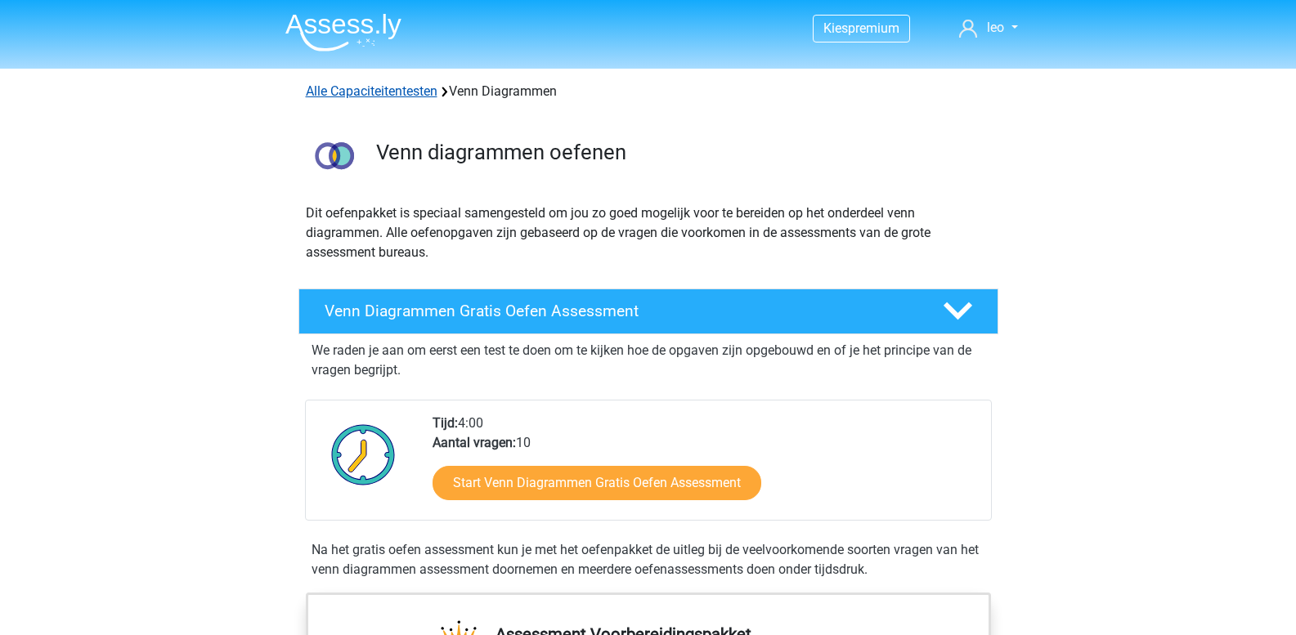
click at [393, 91] on link "Alle Capaciteitentesten" at bounding box center [372, 91] width 132 height 16
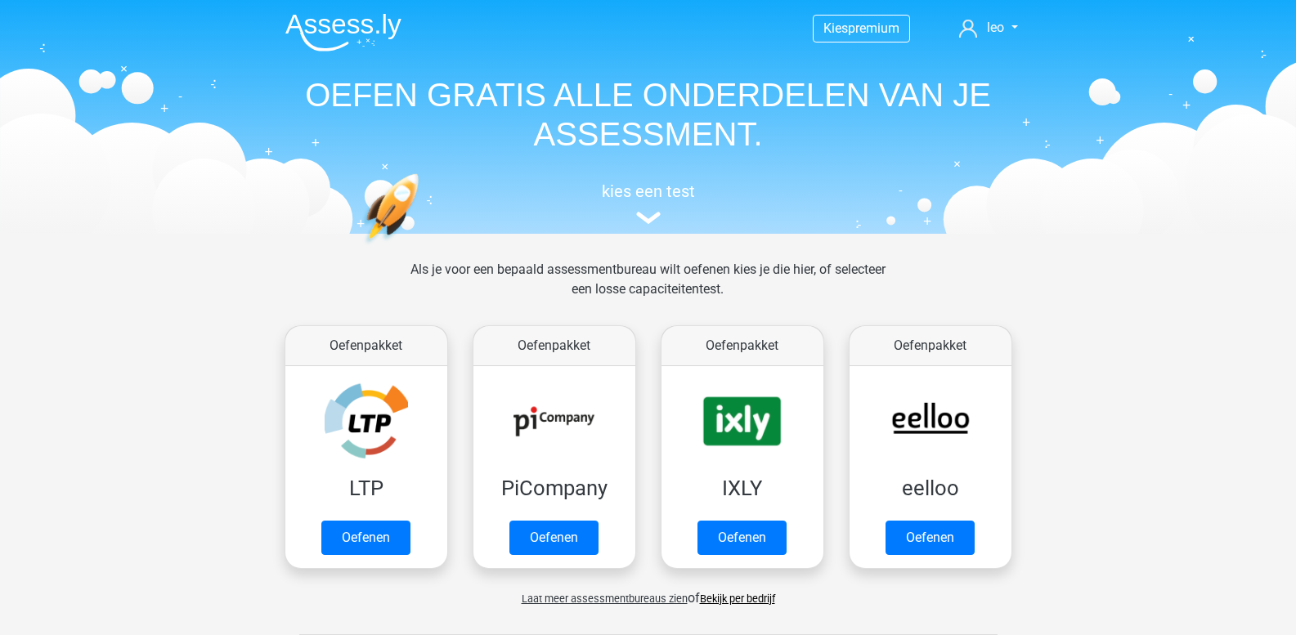
scroll to position [695, 0]
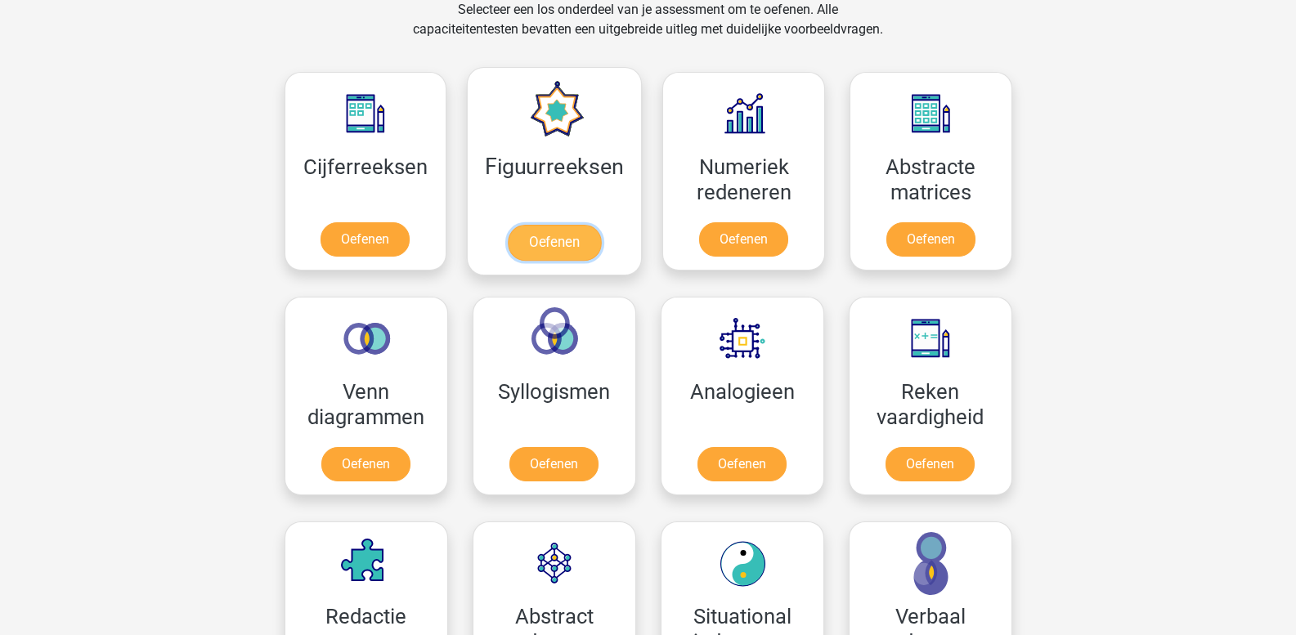
click at [563, 231] on link "Oefenen" at bounding box center [554, 243] width 93 height 36
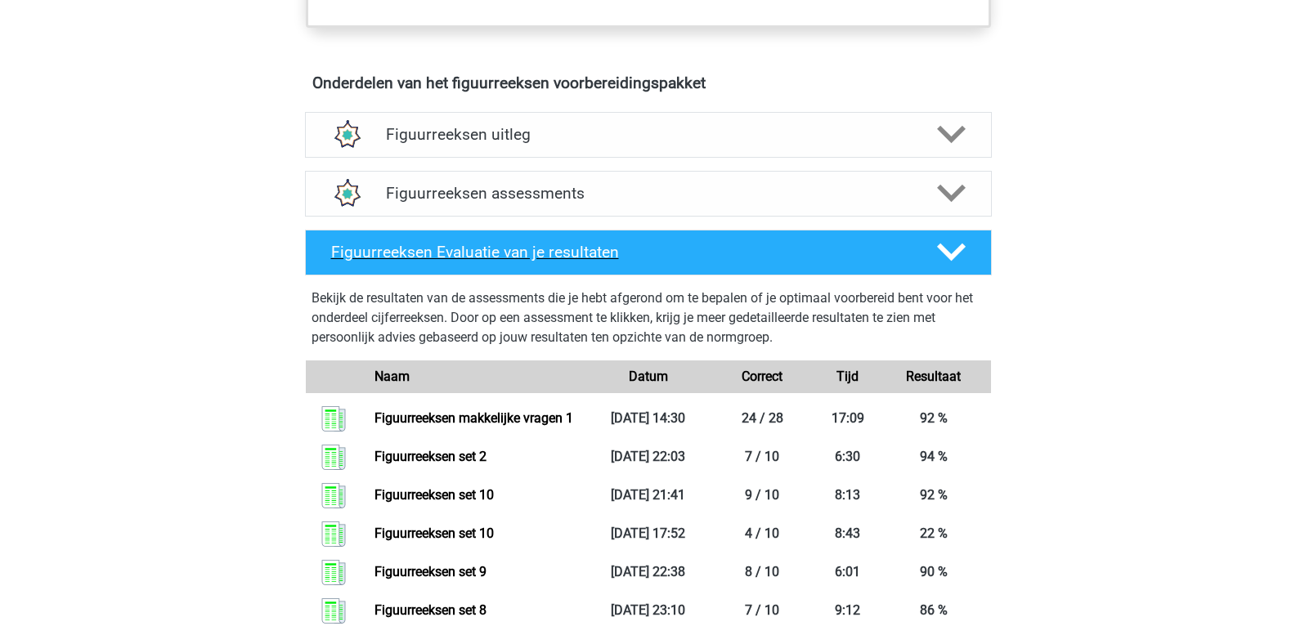
scroll to position [899, 0]
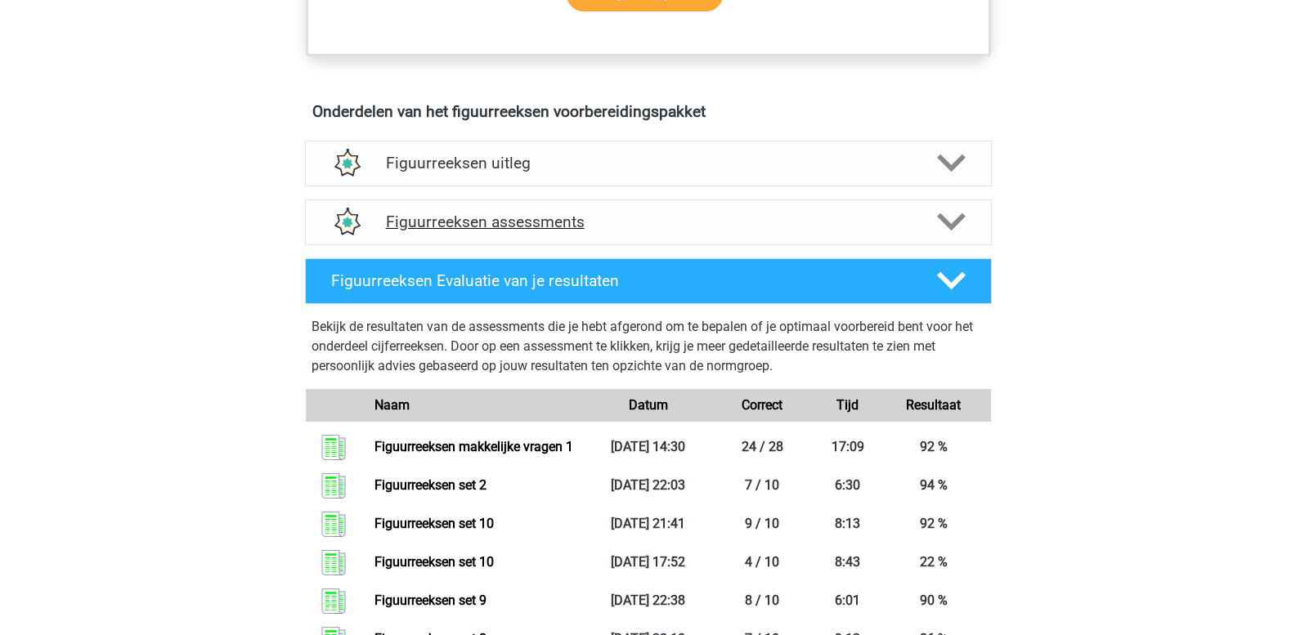
click at [953, 221] on icon at bounding box center [951, 222] width 29 height 29
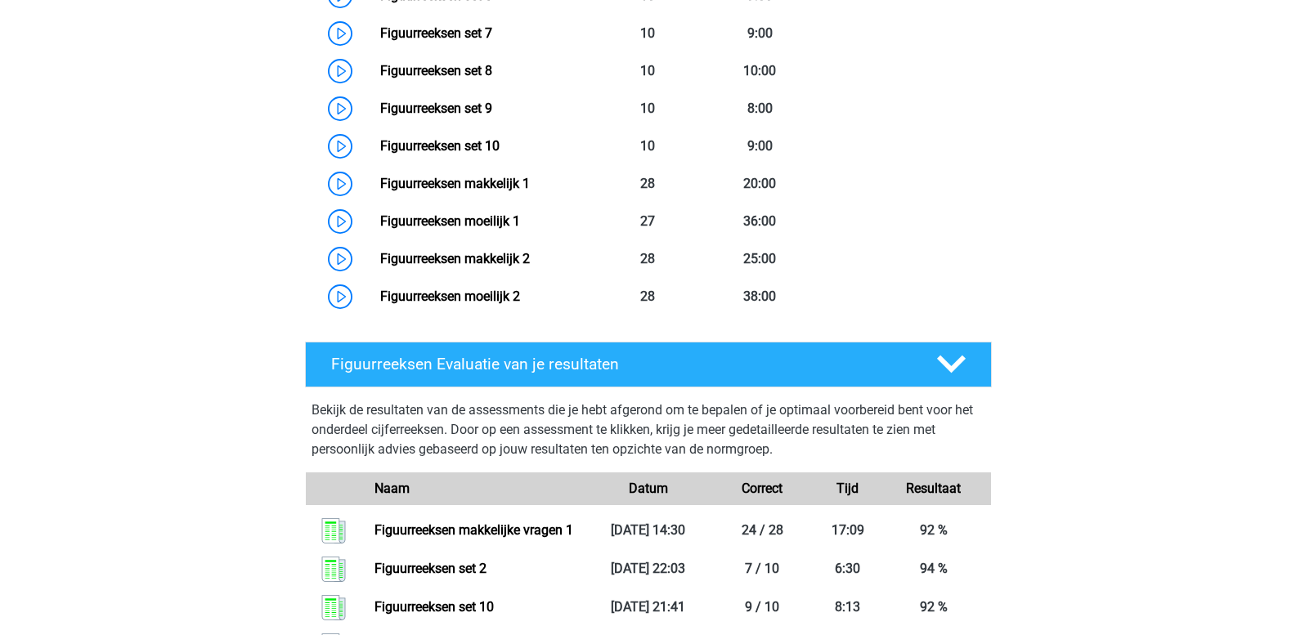
scroll to position [1472, 0]
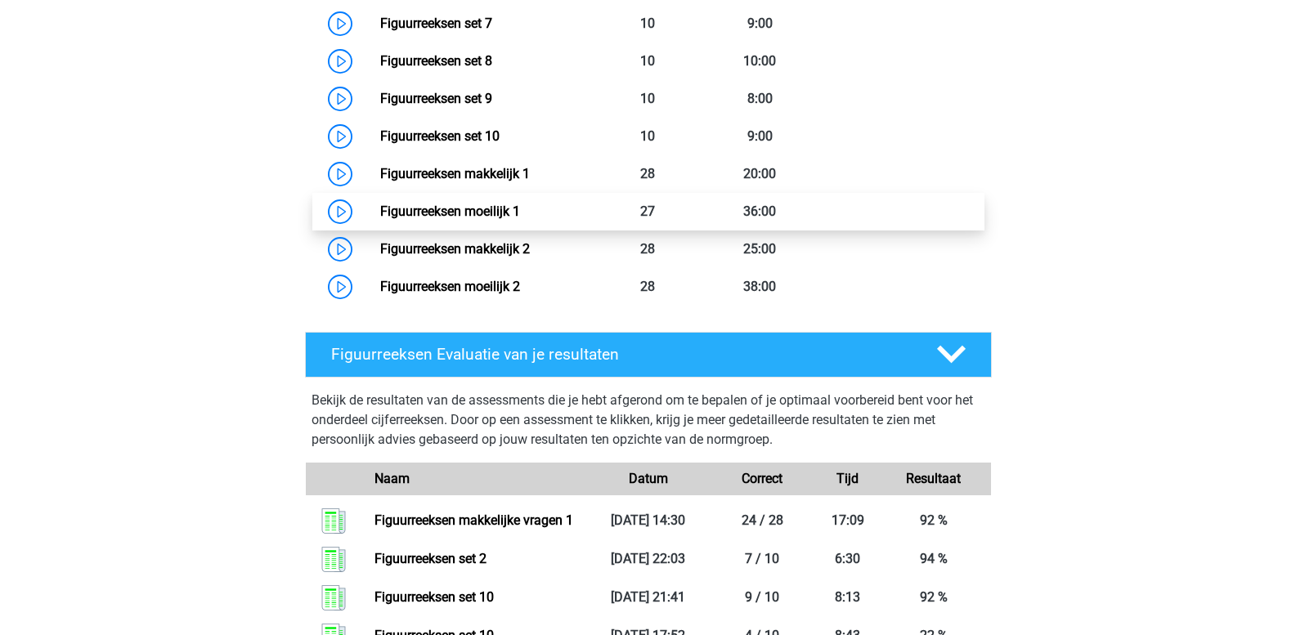
click at [380, 208] on link "Figuurreeksen moeilijk 1" at bounding box center [450, 212] width 140 height 16
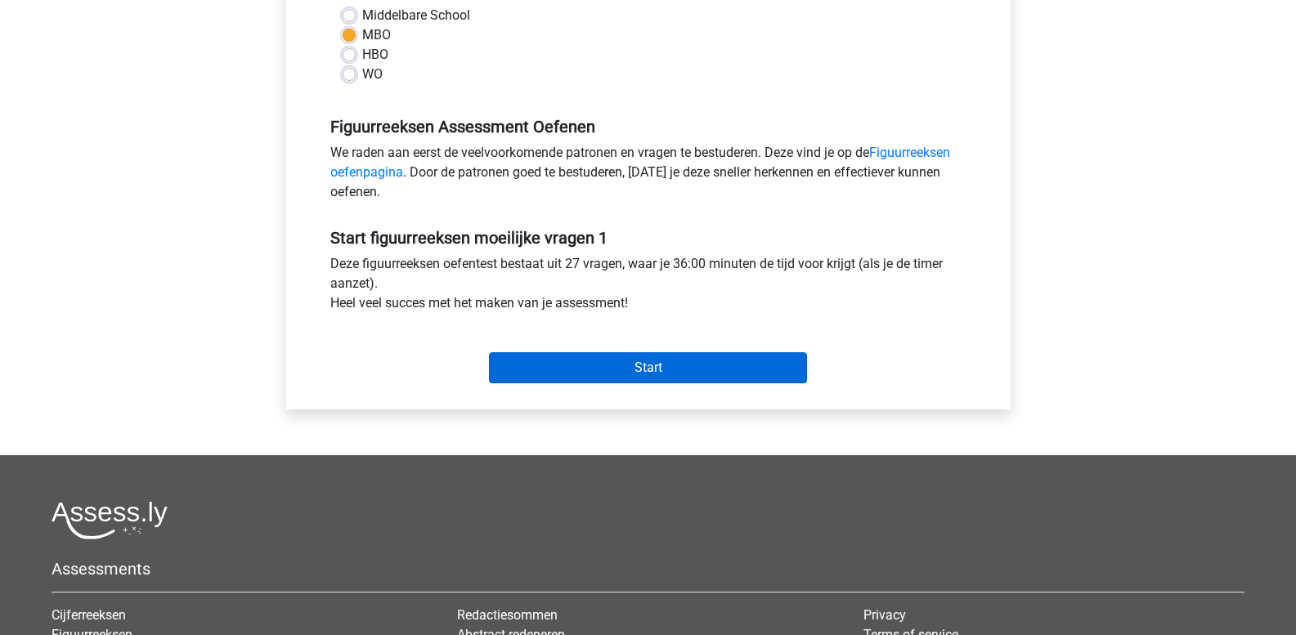
scroll to position [409, 0]
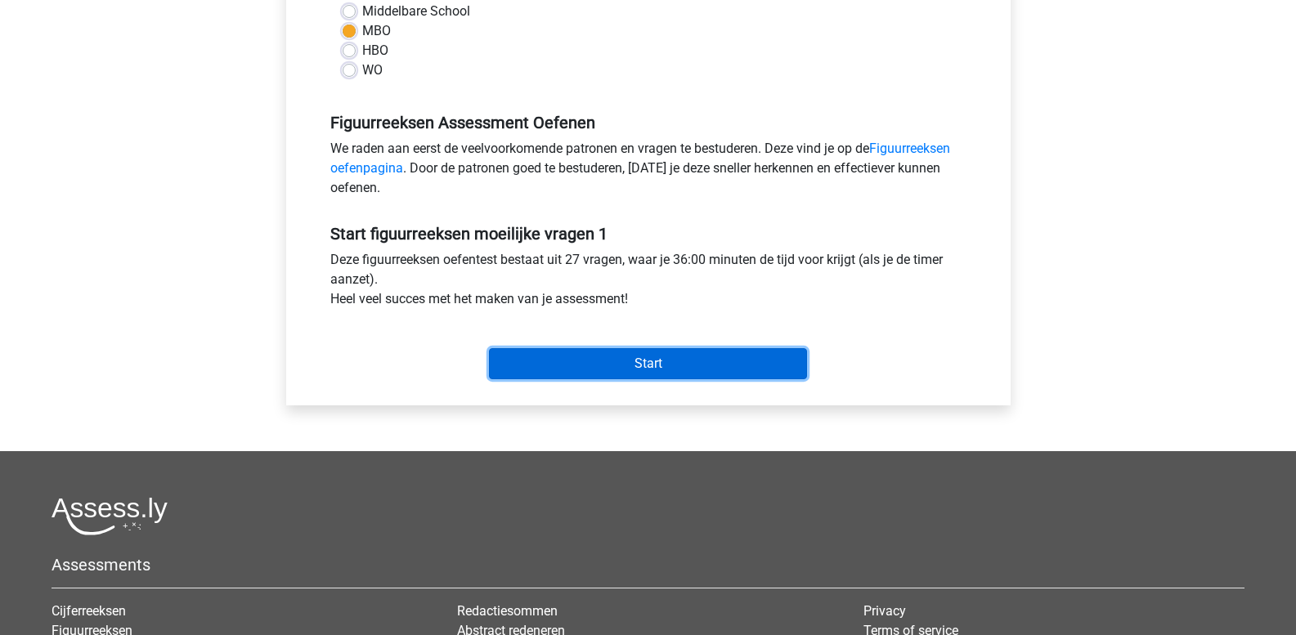
click at [685, 359] on input "Start" at bounding box center [648, 363] width 318 height 31
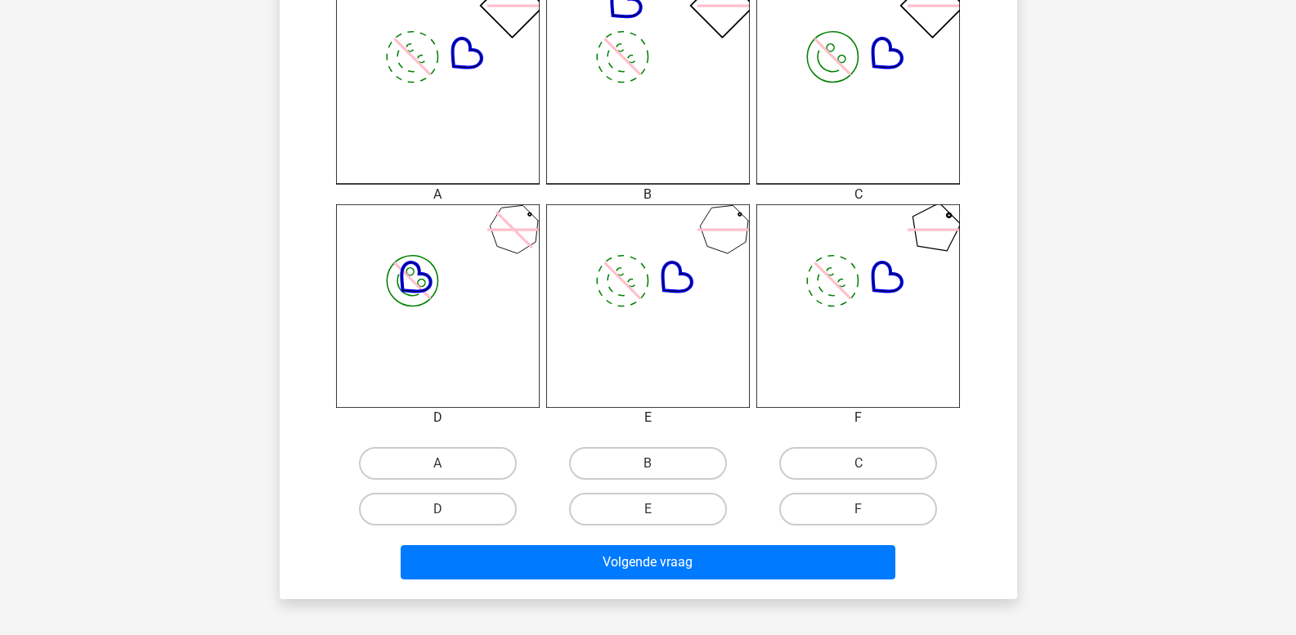
scroll to position [491, 0]
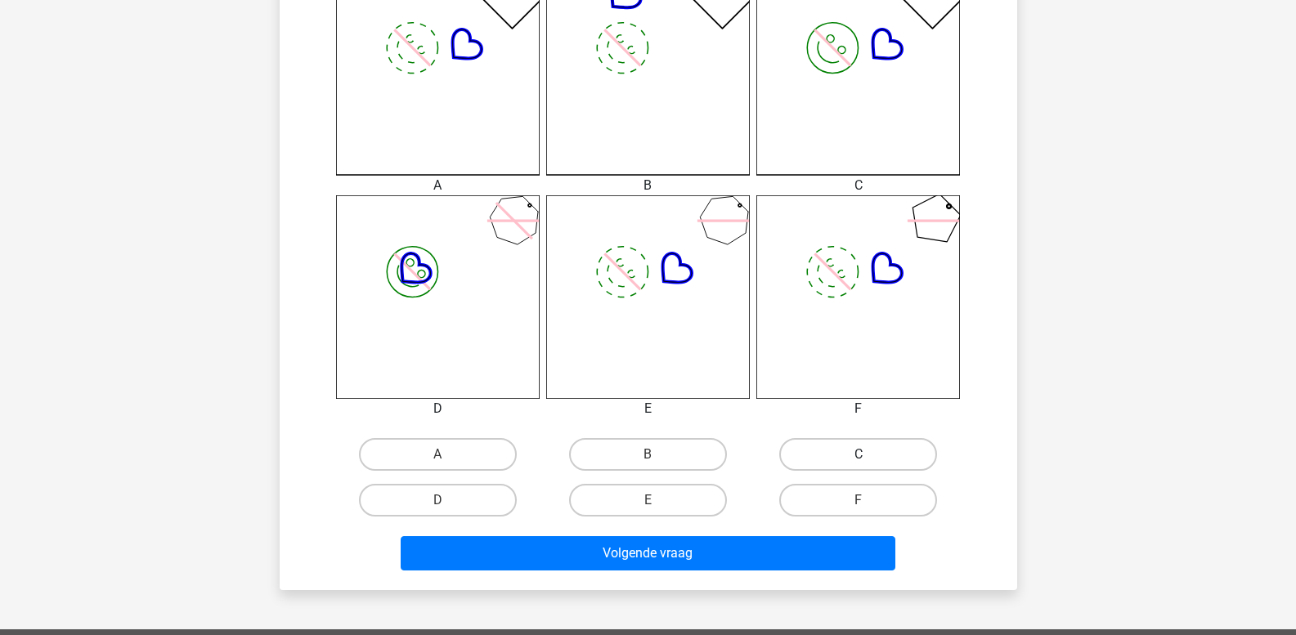
click at [854, 452] on label "C" at bounding box center [858, 454] width 158 height 33
click at [859, 455] on input "C" at bounding box center [864, 460] width 11 height 11
radio input "true"
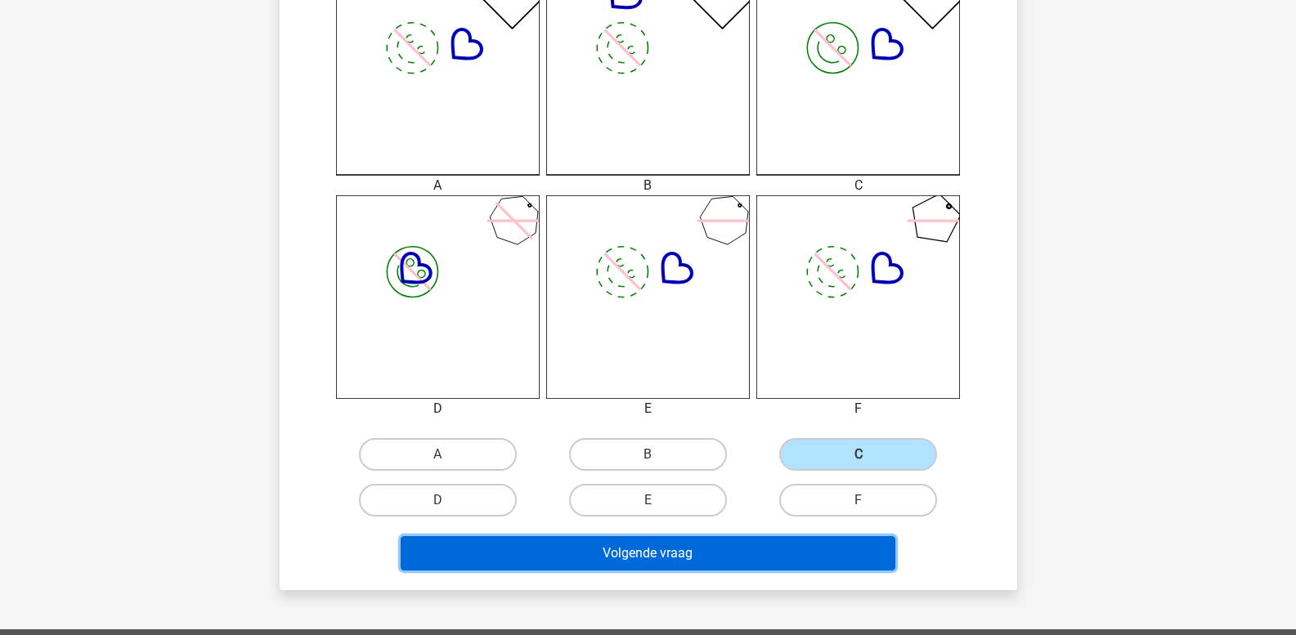
click at [827, 554] on button "Volgende vraag" at bounding box center [648, 553] width 495 height 34
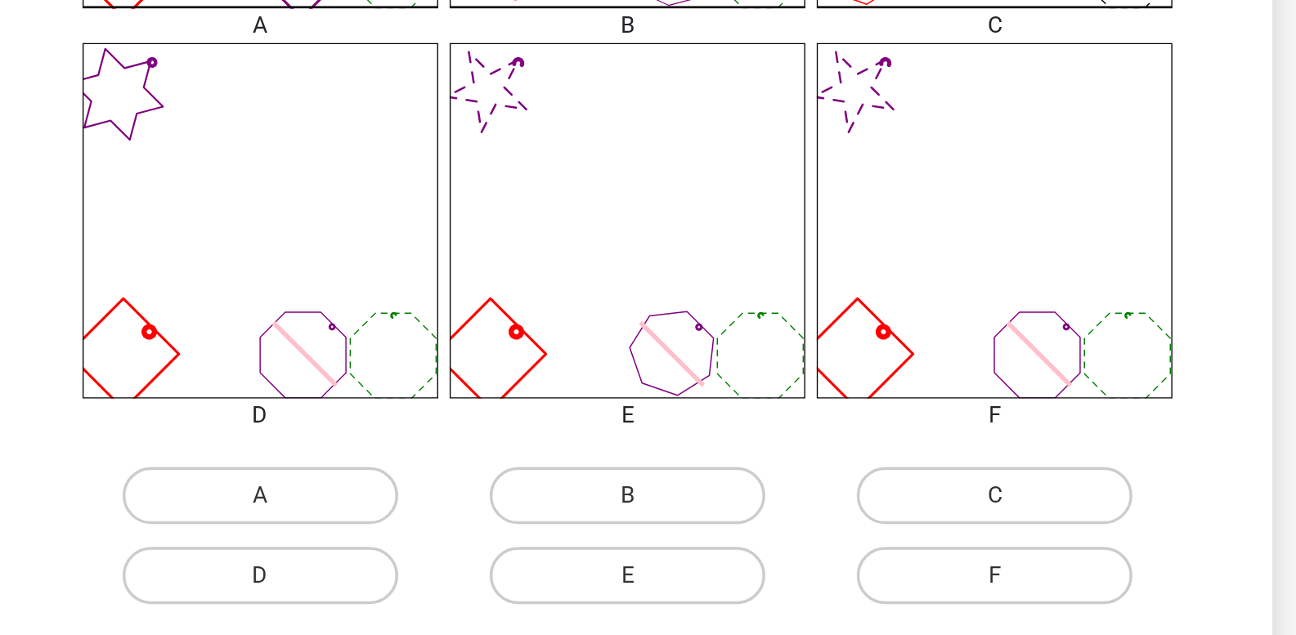
scroll to position [447, 0]
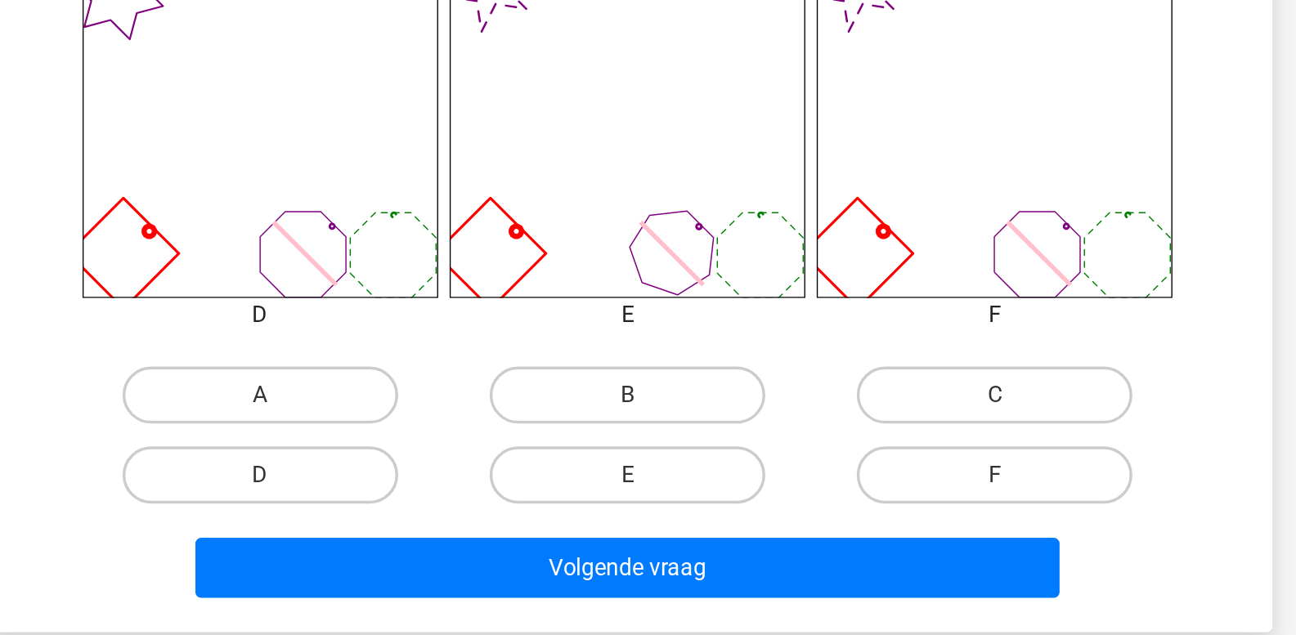
click at [657, 544] on input "E" at bounding box center [653, 549] width 11 height 11
radio input "true"
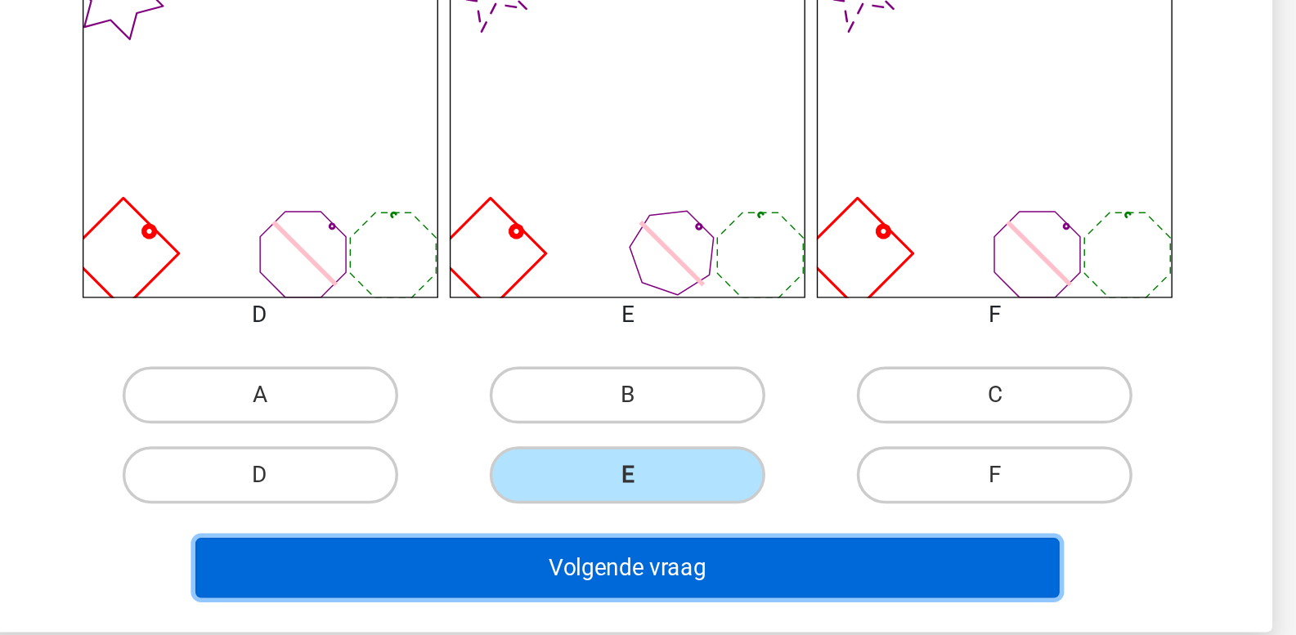
click at [644, 589] on button "Volgende vraag" at bounding box center [648, 597] width 495 height 34
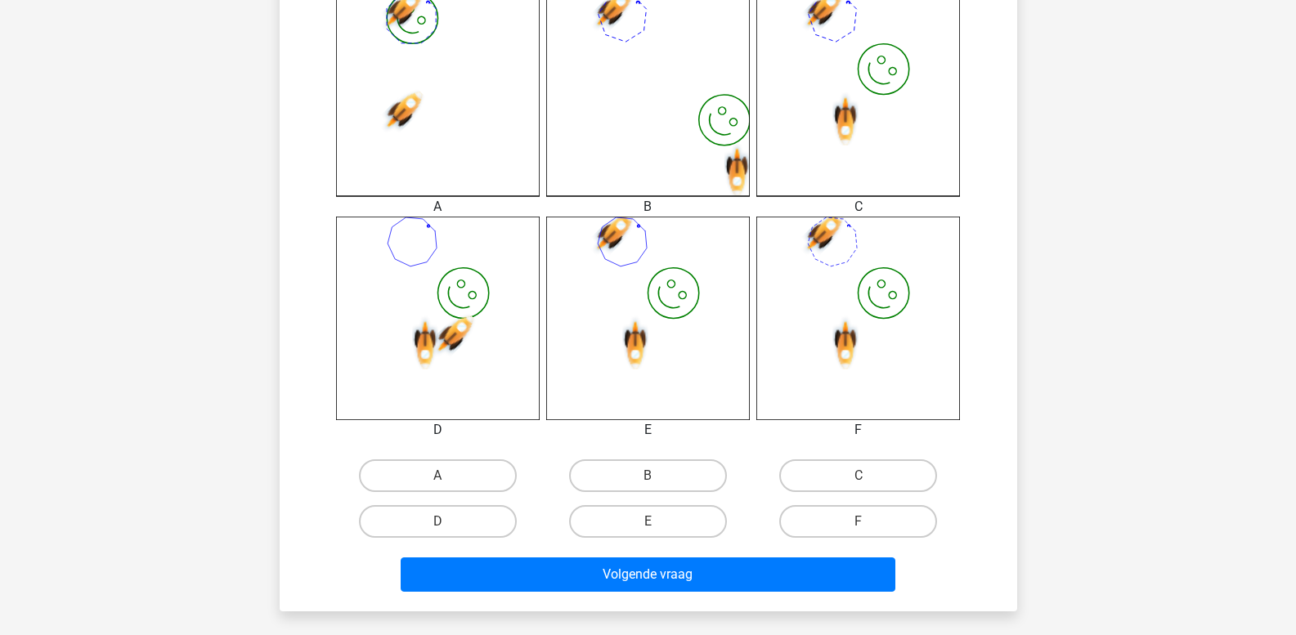
scroll to position [484, 0]
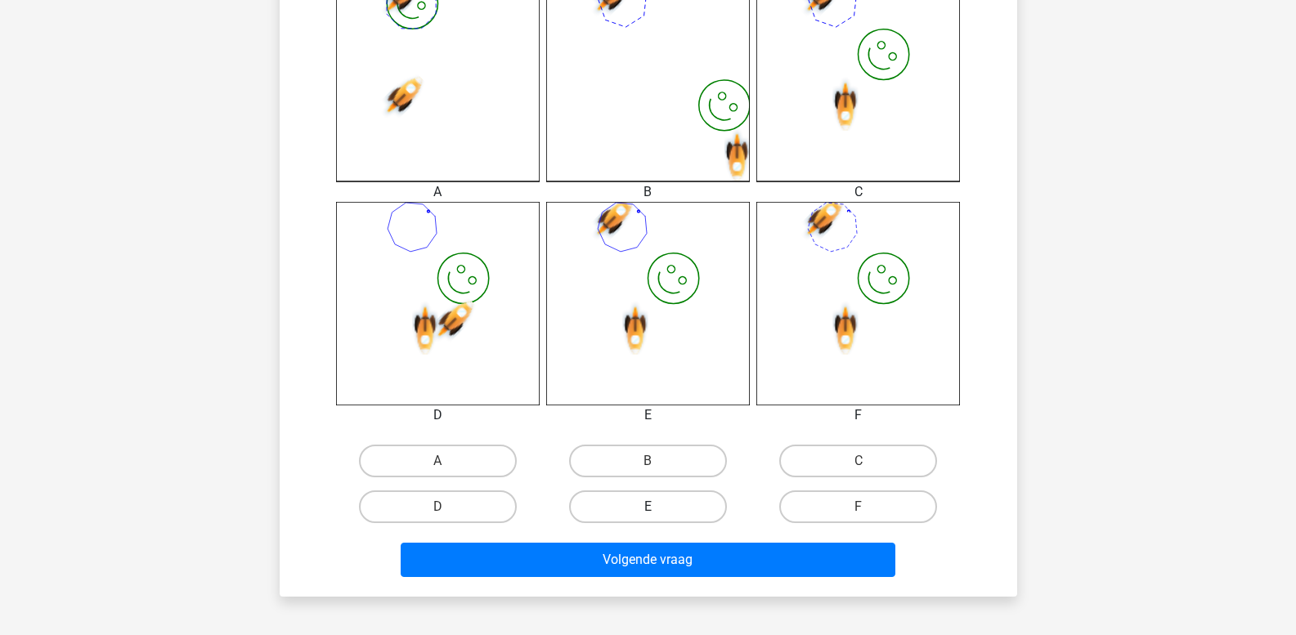
click at [651, 505] on label "E" at bounding box center [648, 507] width 158 height 33
click at [651, 507] on input "E" at bounding box center [653, 512] width 11 height 11
radio input "true"
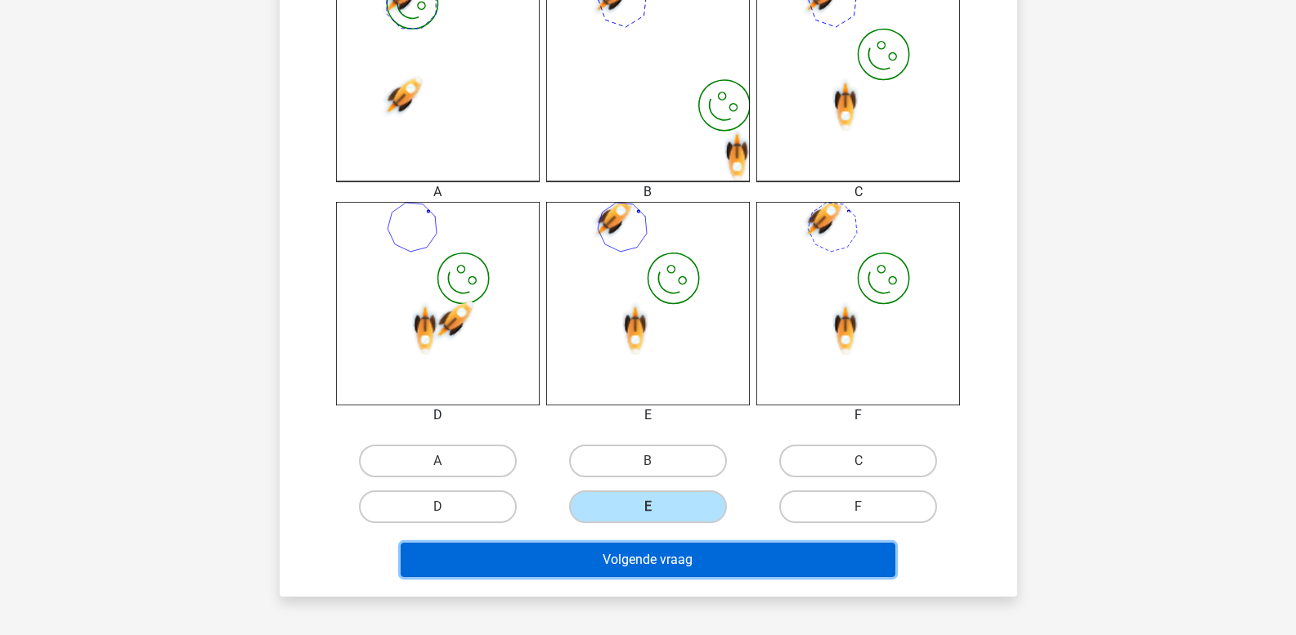
click at [644, 554] on button "Volgende vraag" at bounding box center [648, 560] width 495 height 34
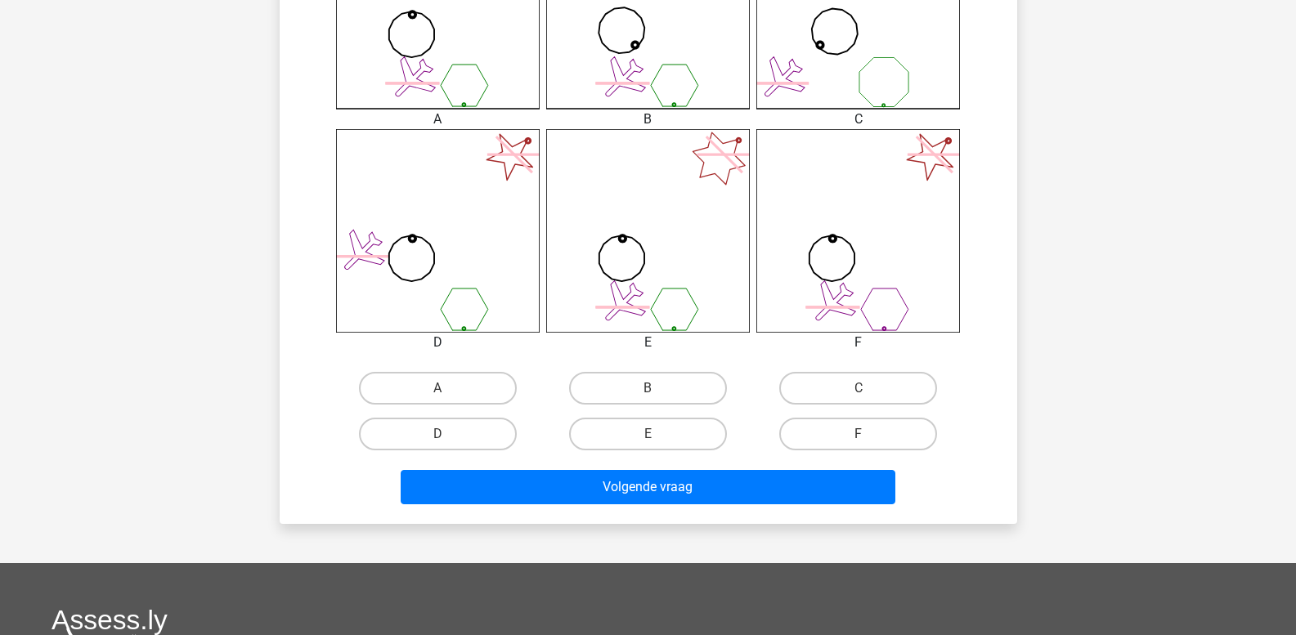
scroll to position [566, 0]
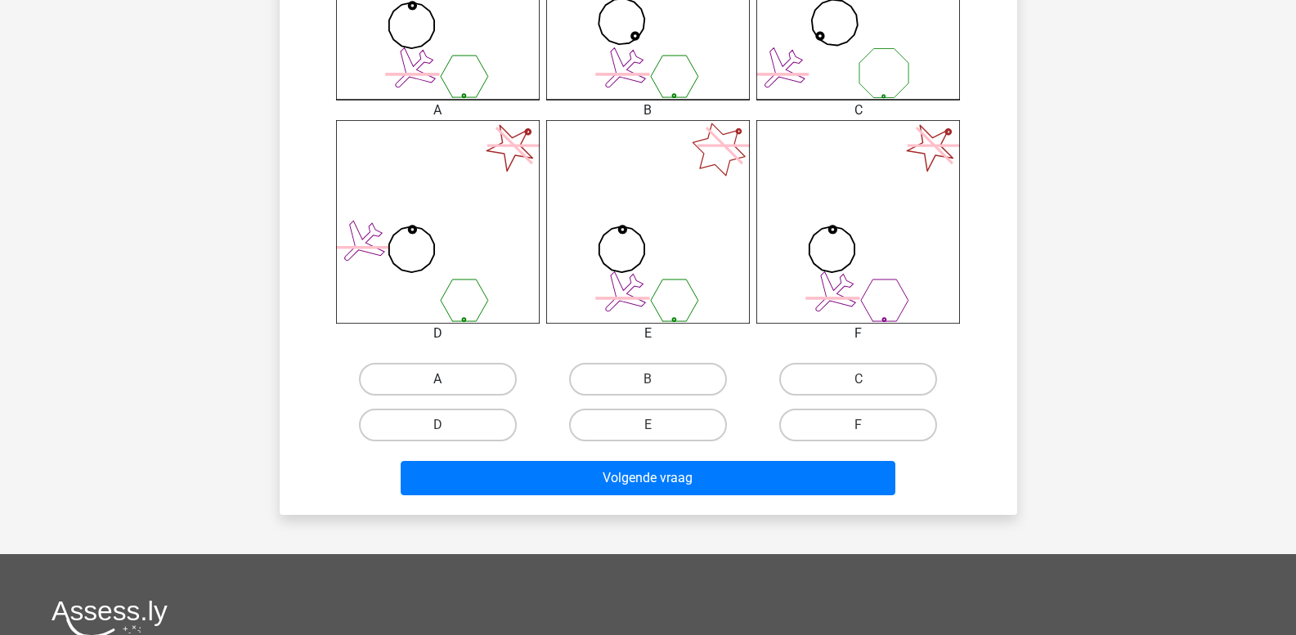
click at [490, 374] on label "A" at bounding box center [438, 379] width 158 height 33
click at [448, 379] on input "A" at bounding box center [442, 384] width 11 height 11
radio input "true"
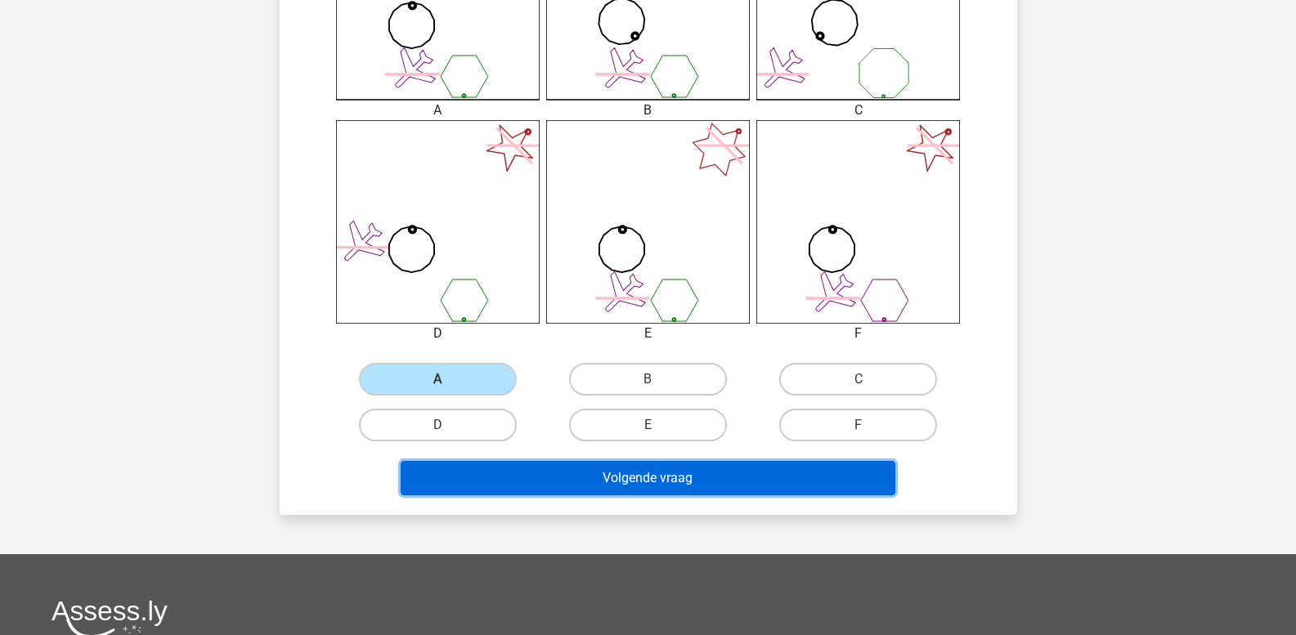
click at [504, 462] on button "Volgende vraag" at bounding box center [648, 478] width 495 height 34
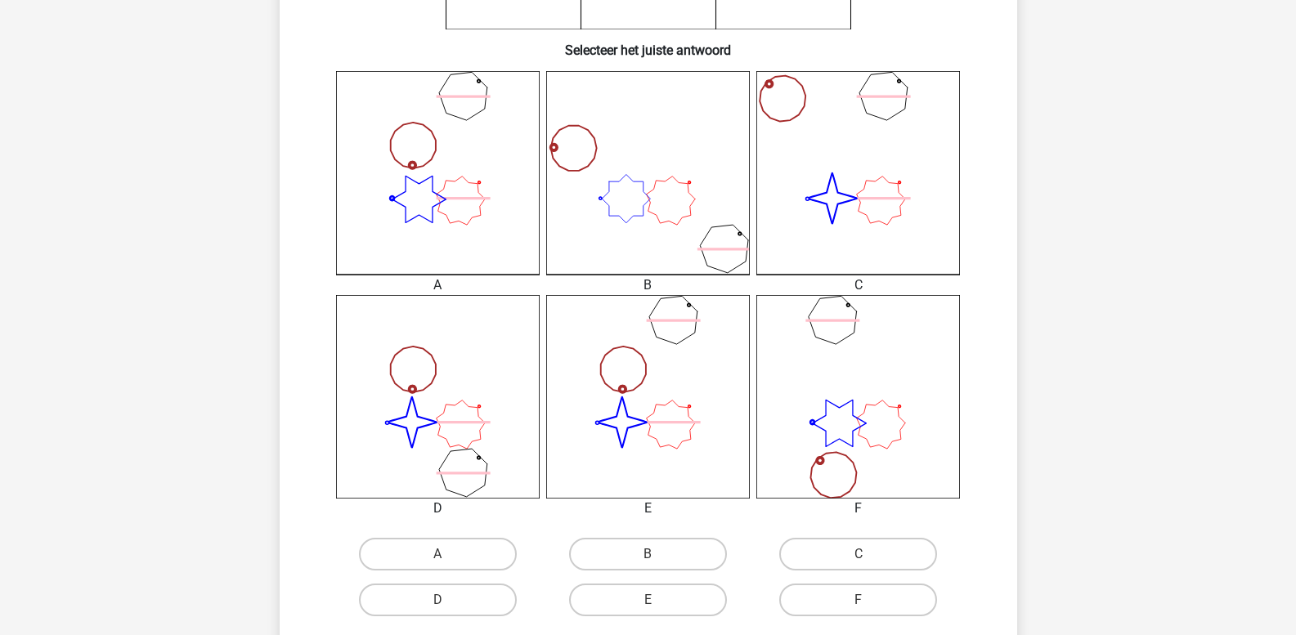
scroll to position [484, 0]
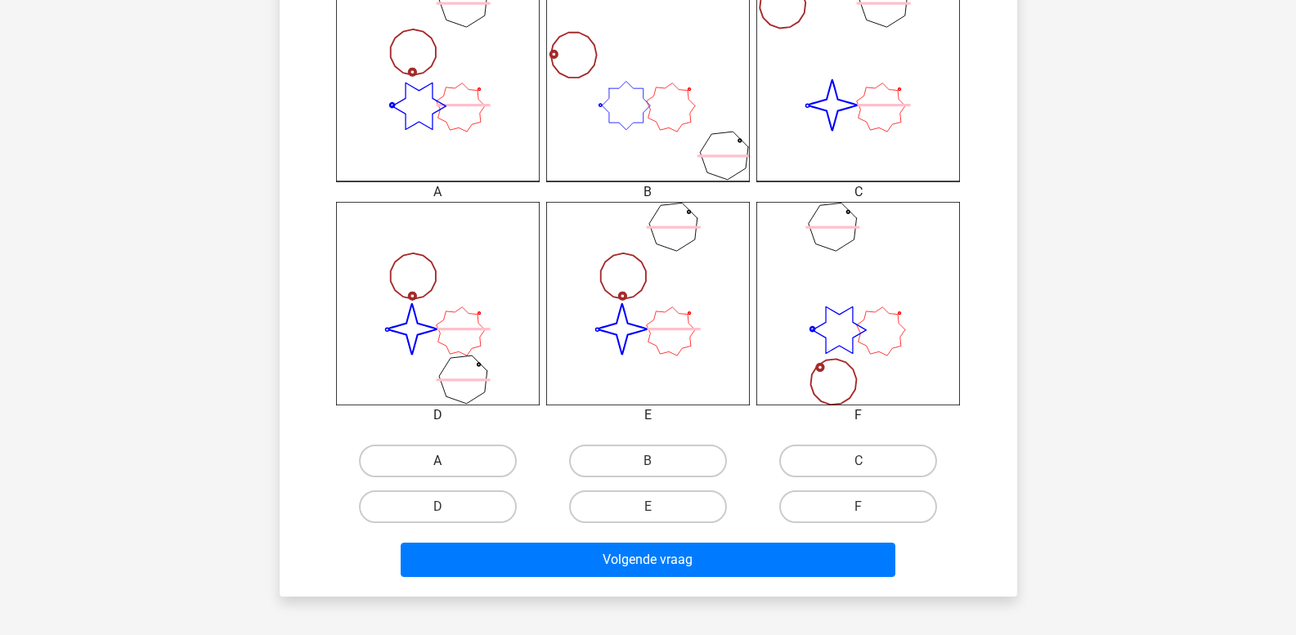
click at [469, 456] on label "A" at bounding box center [438, 461] width 158 height 33
click at [448, 461] on input "A" at bounding box center [442, 466] width 11 height 11
radio input "true"
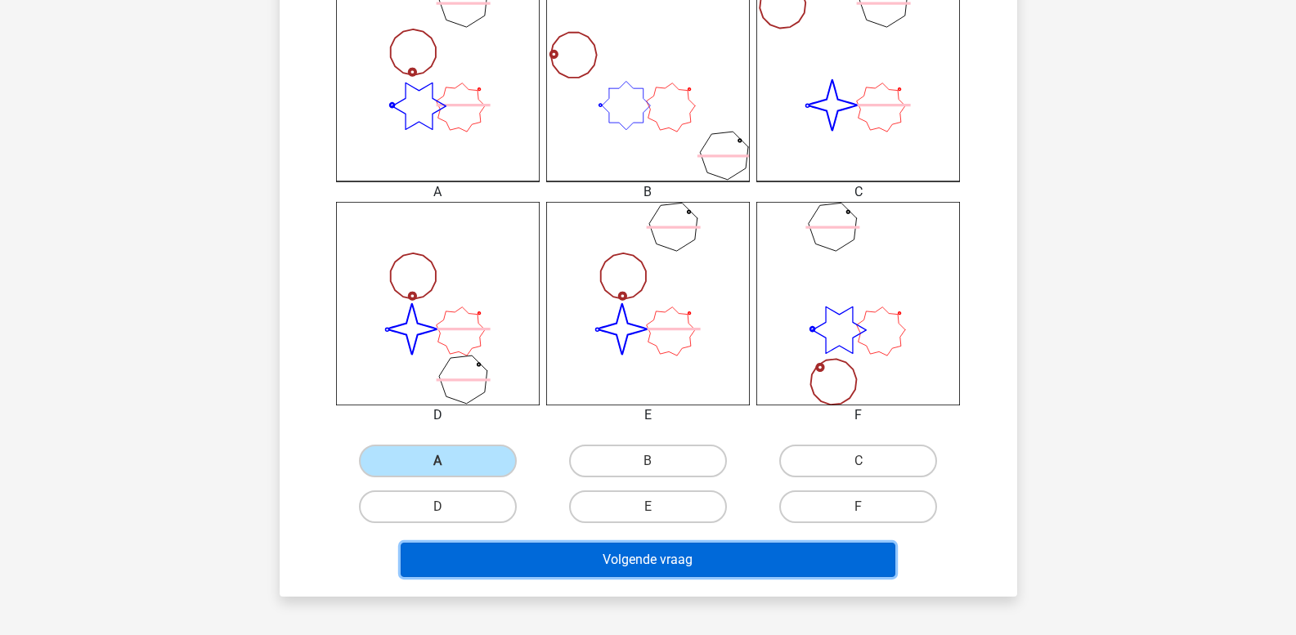
click at [519, 566] on button "Volgende vraag" at bounding box center [648, 560] width 495 height 34
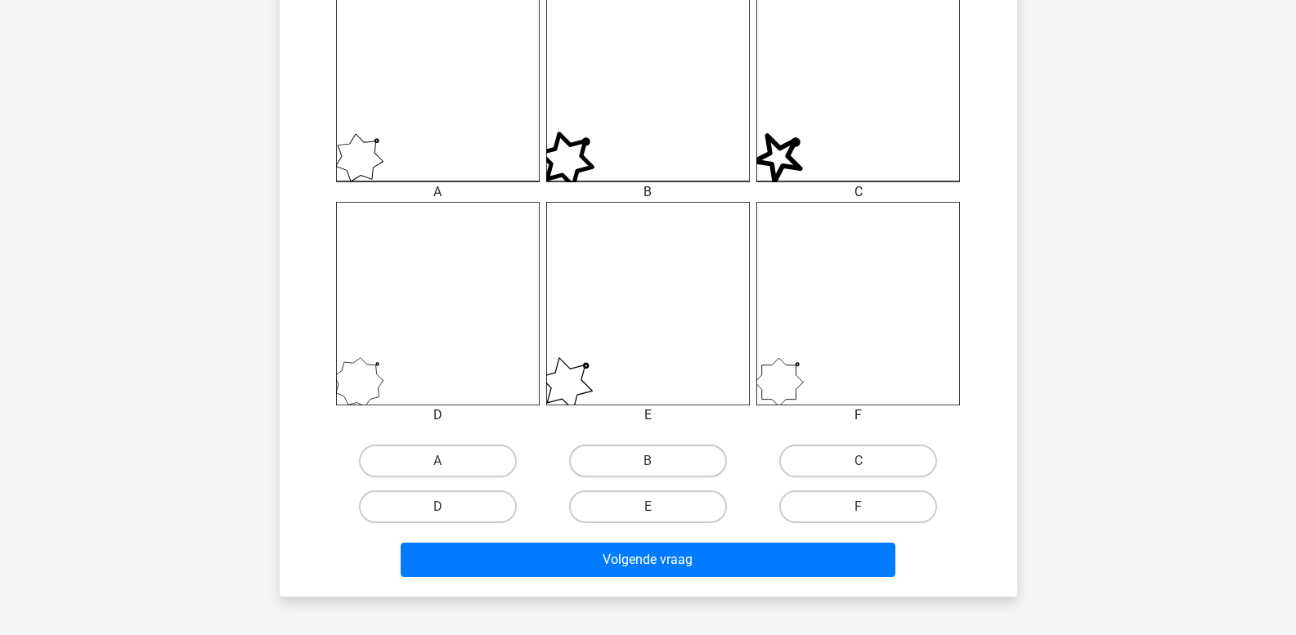
scroll to position [648, 0]
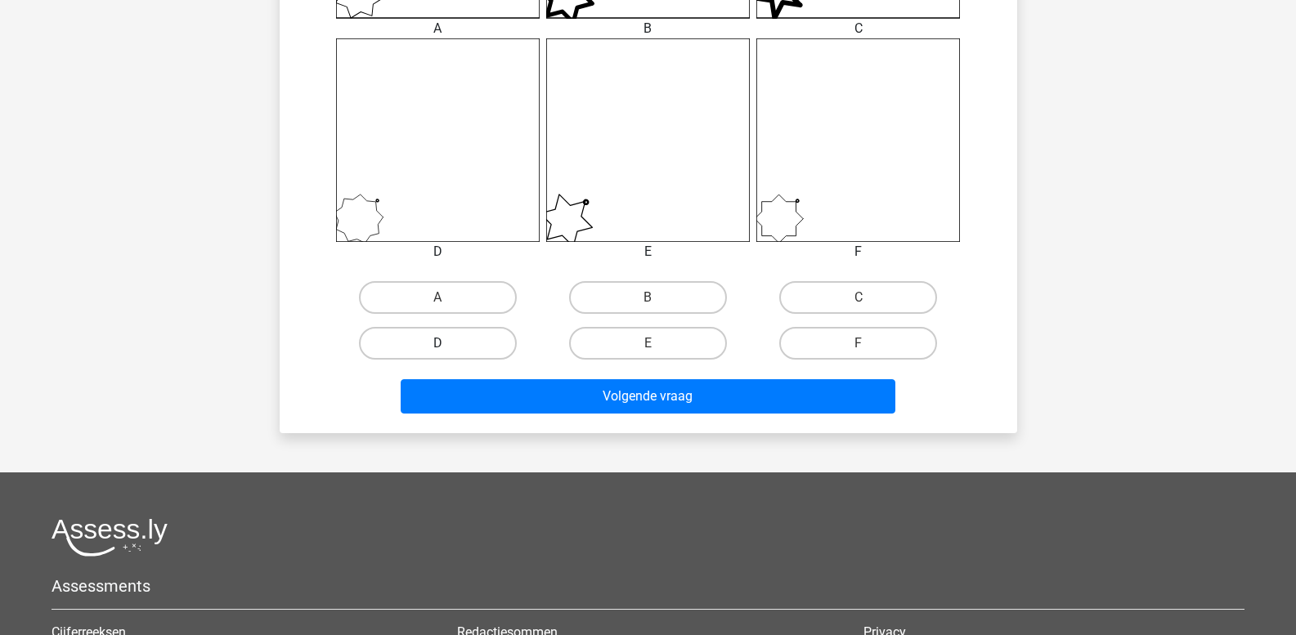
click at [473, 354] on label "D" at bounding box center [438, 343] width 158 height 33
click at [448, 354] on input "D" at bounding box center [442, 348] width 11 height 11
radio input "true"
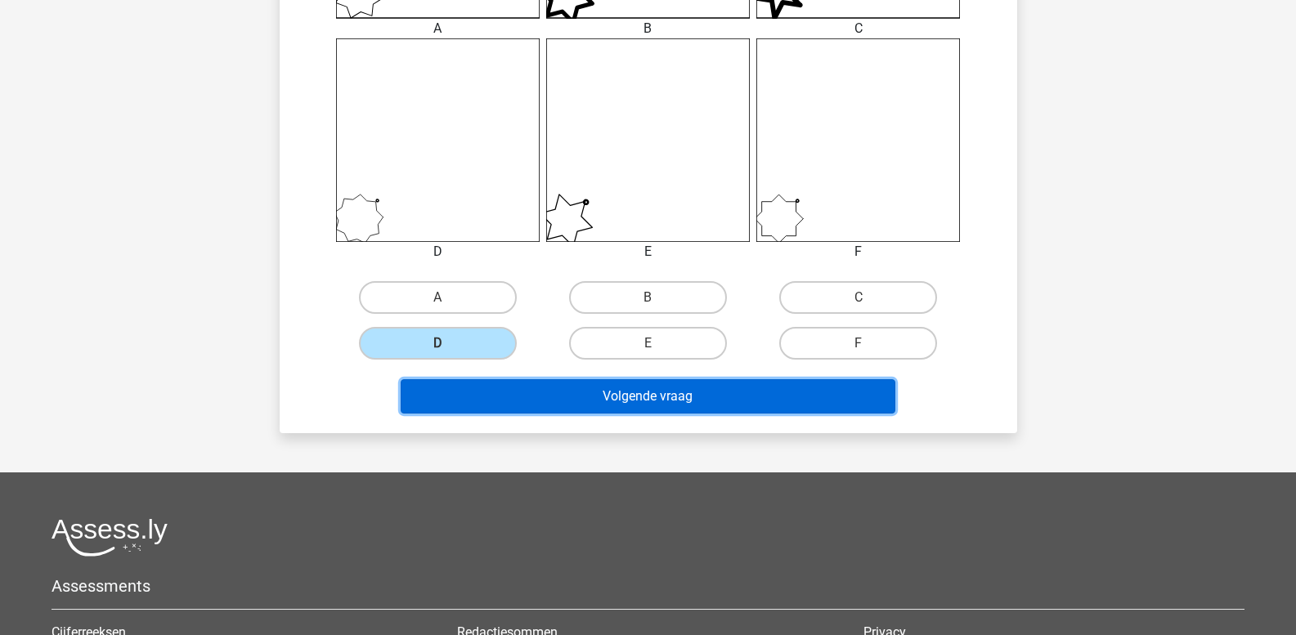
click at [498, 396] on button "Volgende vraag" at bounding box center [648, 396] width 495 height 34
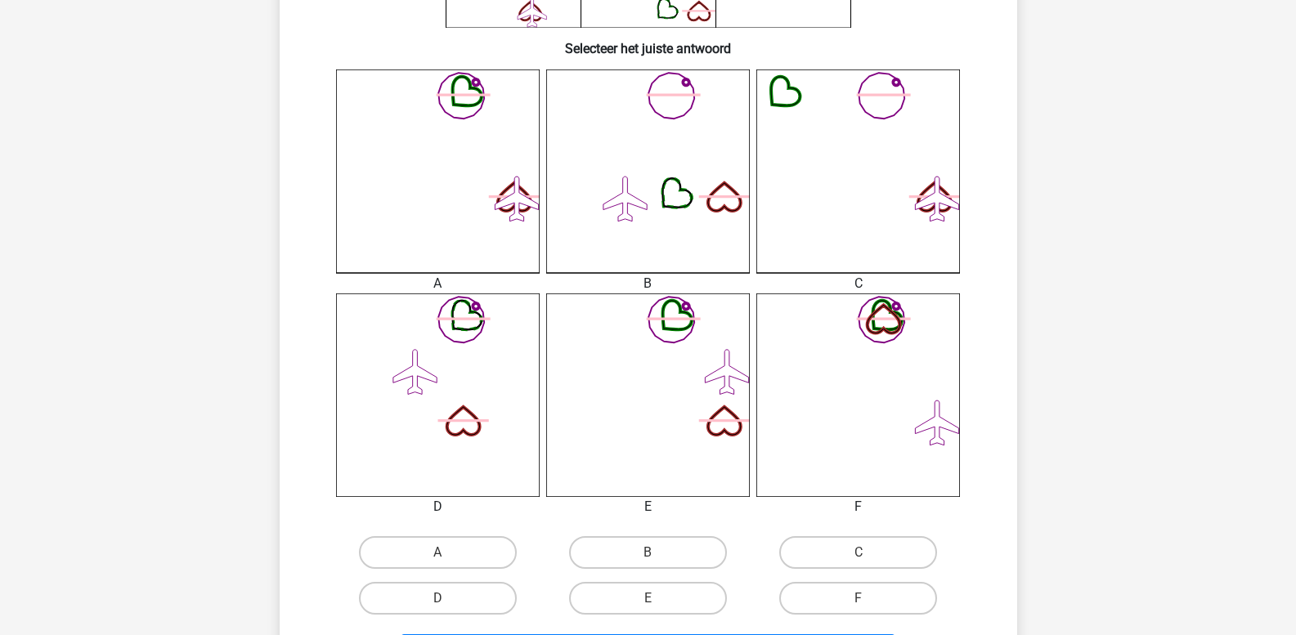
scroll to position [484, 0]
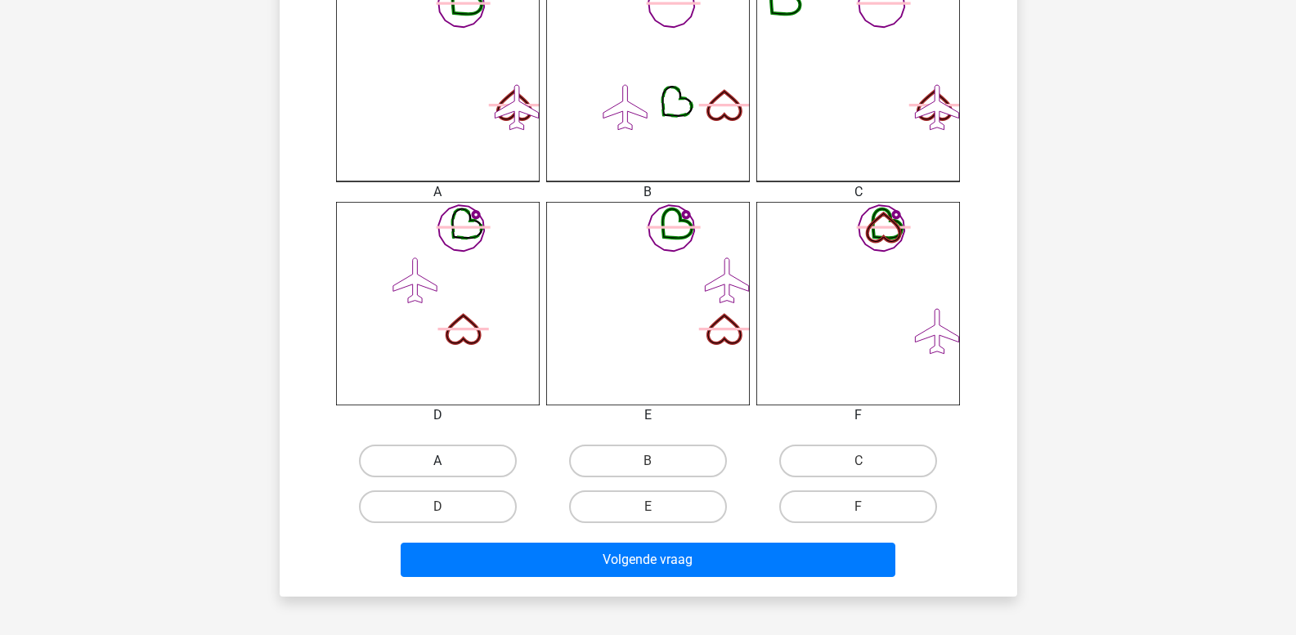
click at [465, 460] on label "A" at bounding box center [438, 461] width 158 height 33
click at [448, 461] on input "A" at bounding box center [442, 466] width 11 height 11
radio input "true"
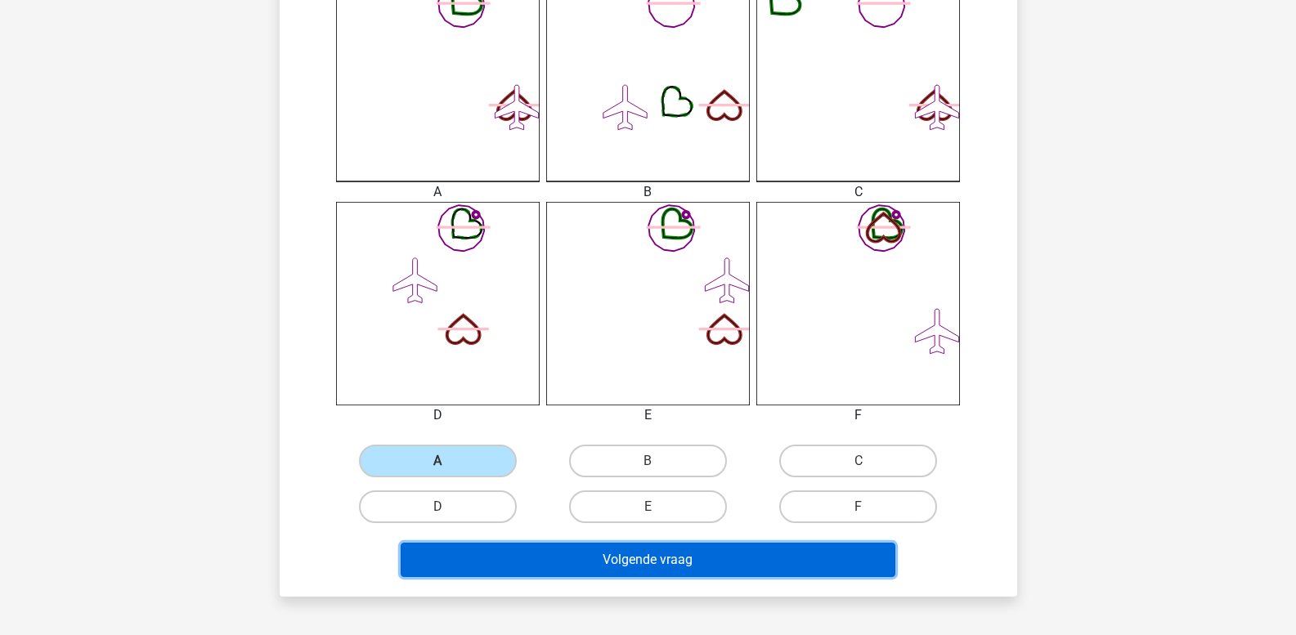
click at [504, 562] on button "Volgende vraag" at bounding box center [648, 560] width 495 height 34
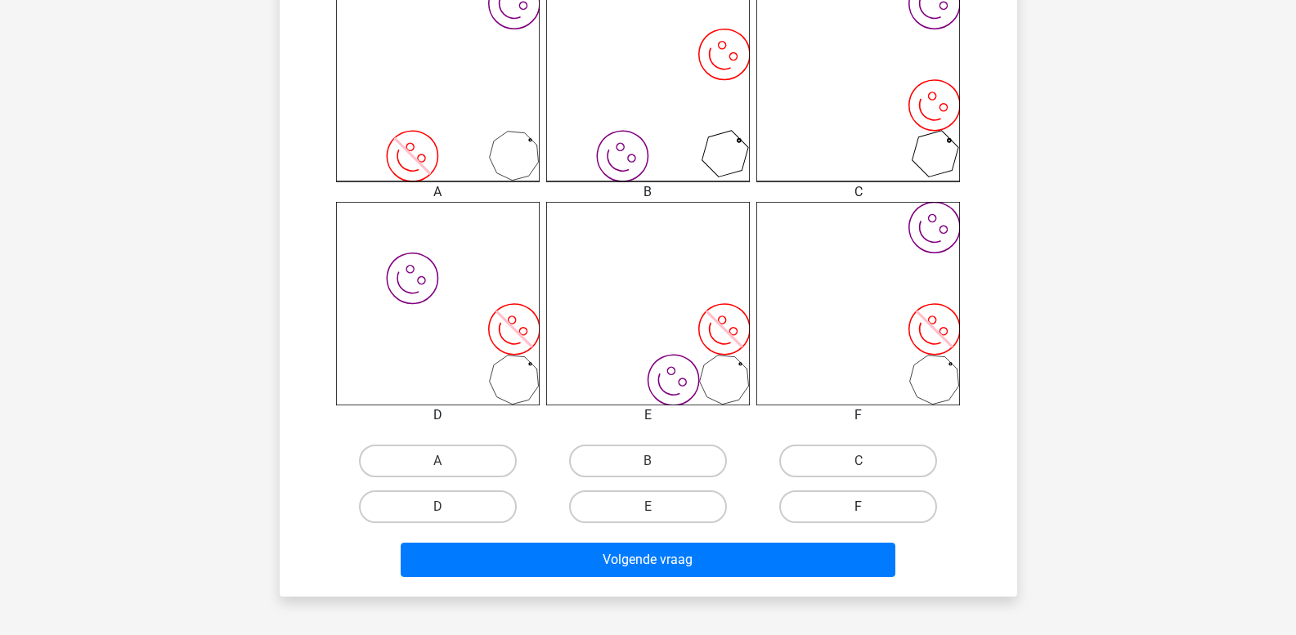
click at [857, 500] on label "F" at bounding box center [858, 507] width 158 height 33
click at [859, 507] on input "F" at bounding box center [864, 512] width 11 height 11
radio input "true"
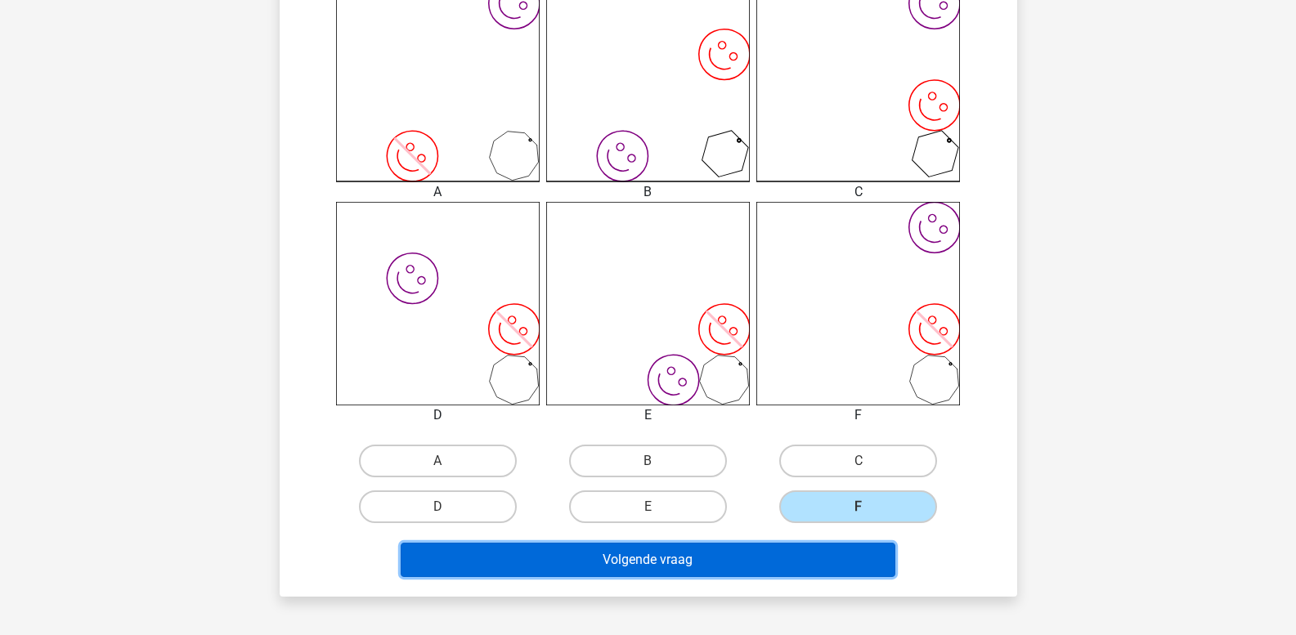
click at [813, 551] on button "Volgende vraag" at bounding box center [648, 560] width 495 height 34
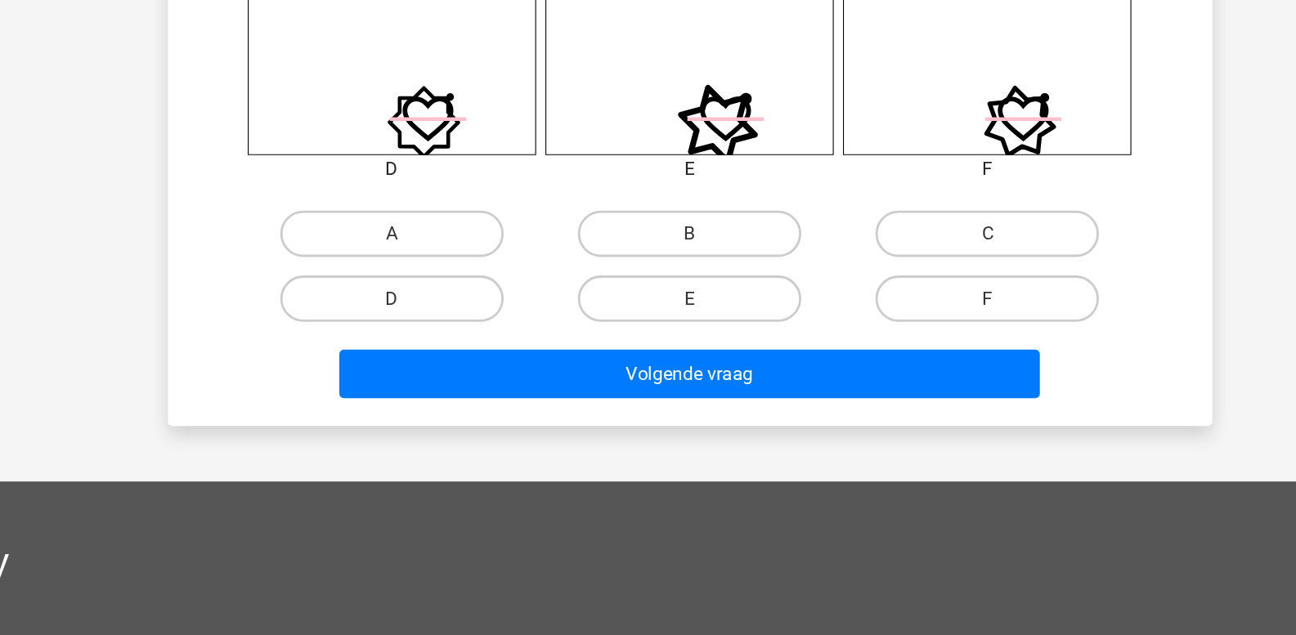
scroll to position [595, 0]
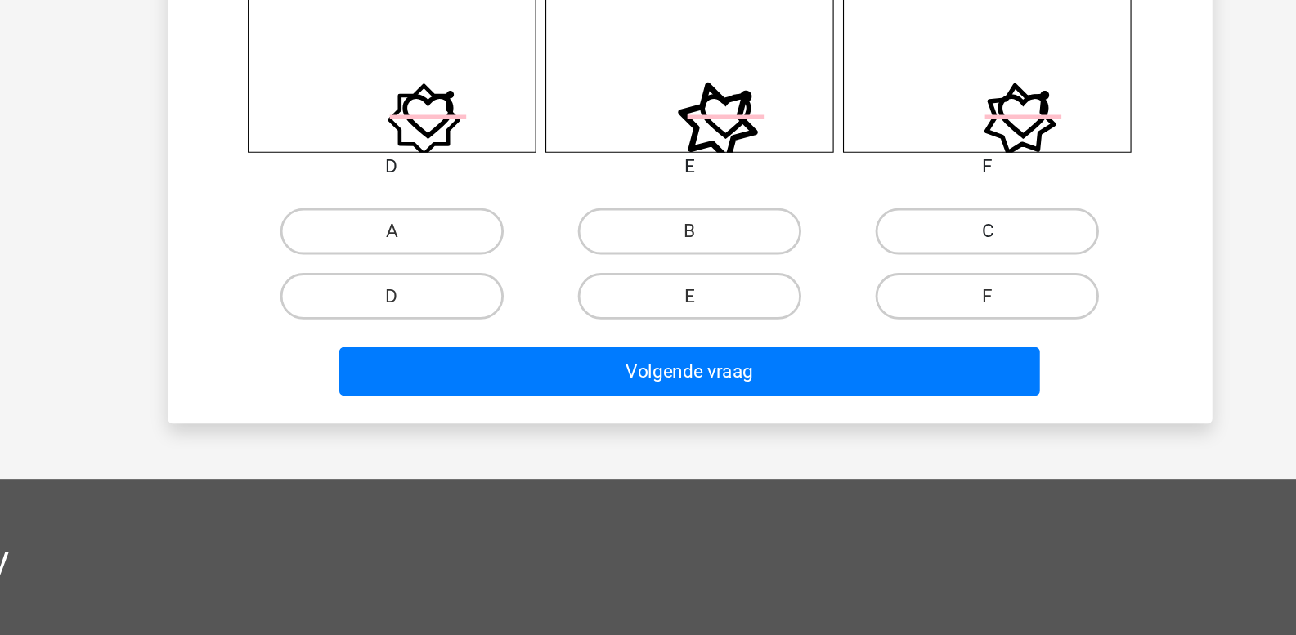
click at [818, 361] on label "C" at bounding box center [858, 350] width 158 height 33
click at [859, 361] on input "C" at bounding box center [864, 355] width 11 height 11
radio input "true"
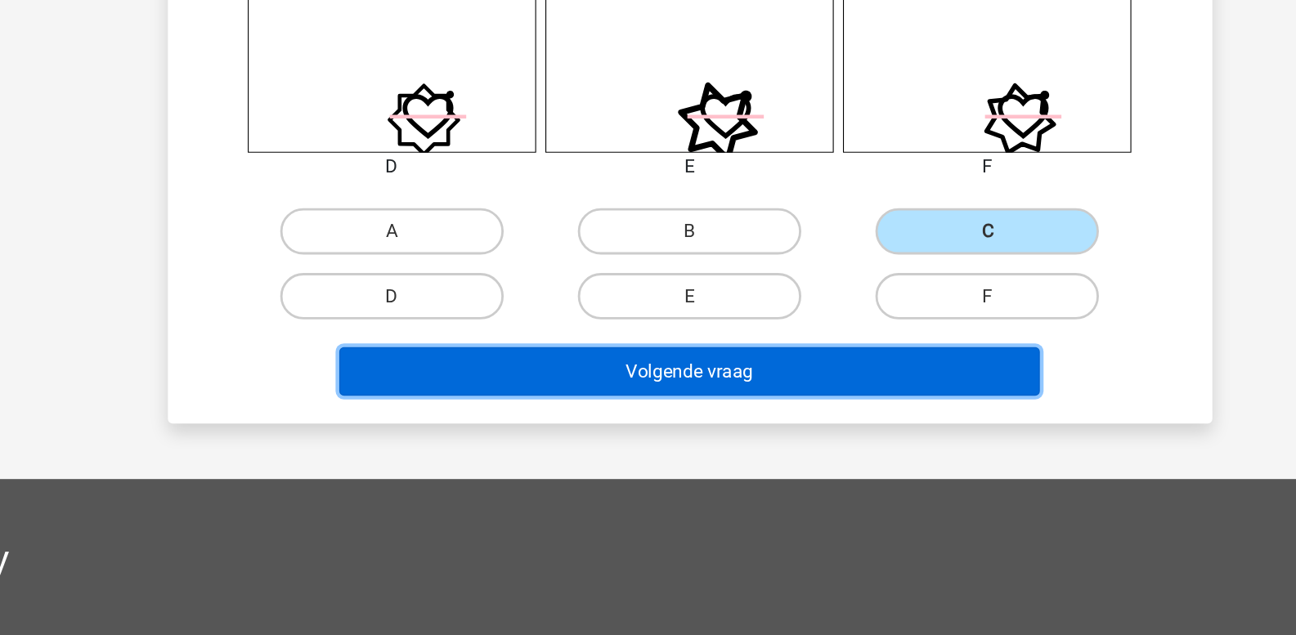
click at [776, 446] on button "Volgende vraag" at bounding box center [648, 449] width 495 height 34
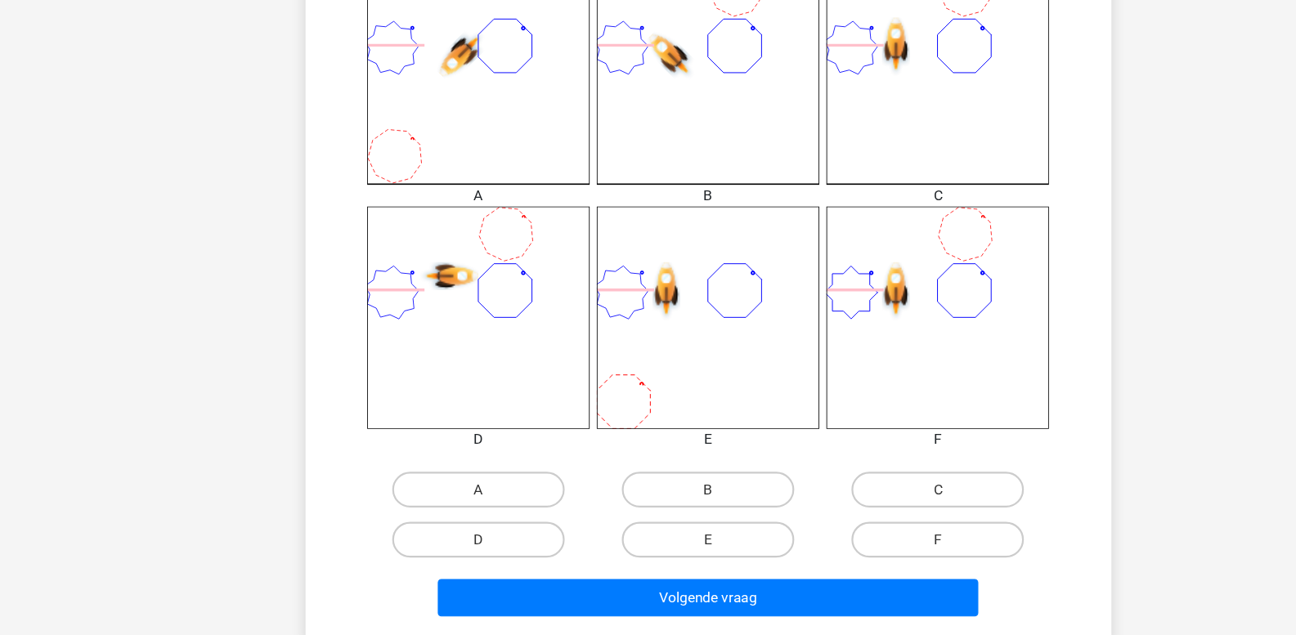
scroll to position [573, 0]
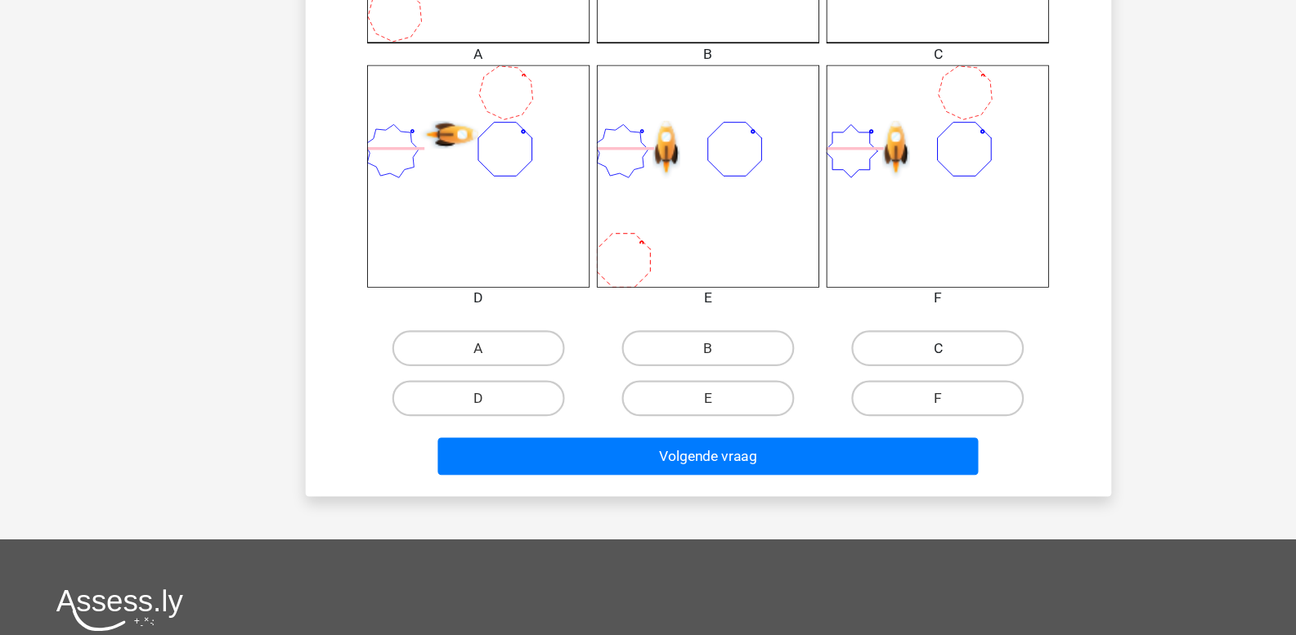
click at [818, 369] on label "C" at bounding box center [858, 372] width 158 height 33
click at [859, 372] on input "C" at bounding box center [864, 377] width 11 height 11
radio input "true"
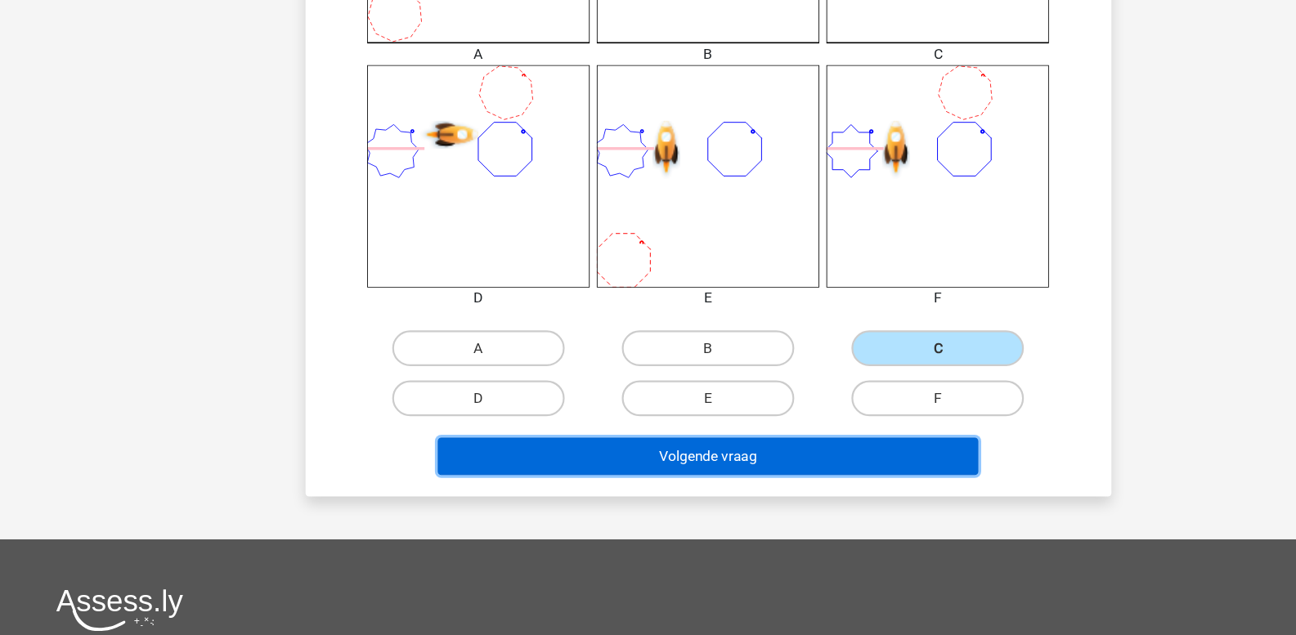
click at [739, 467] on button "Volgende vraag" at bounding box center [648, 471] width 495 height 34
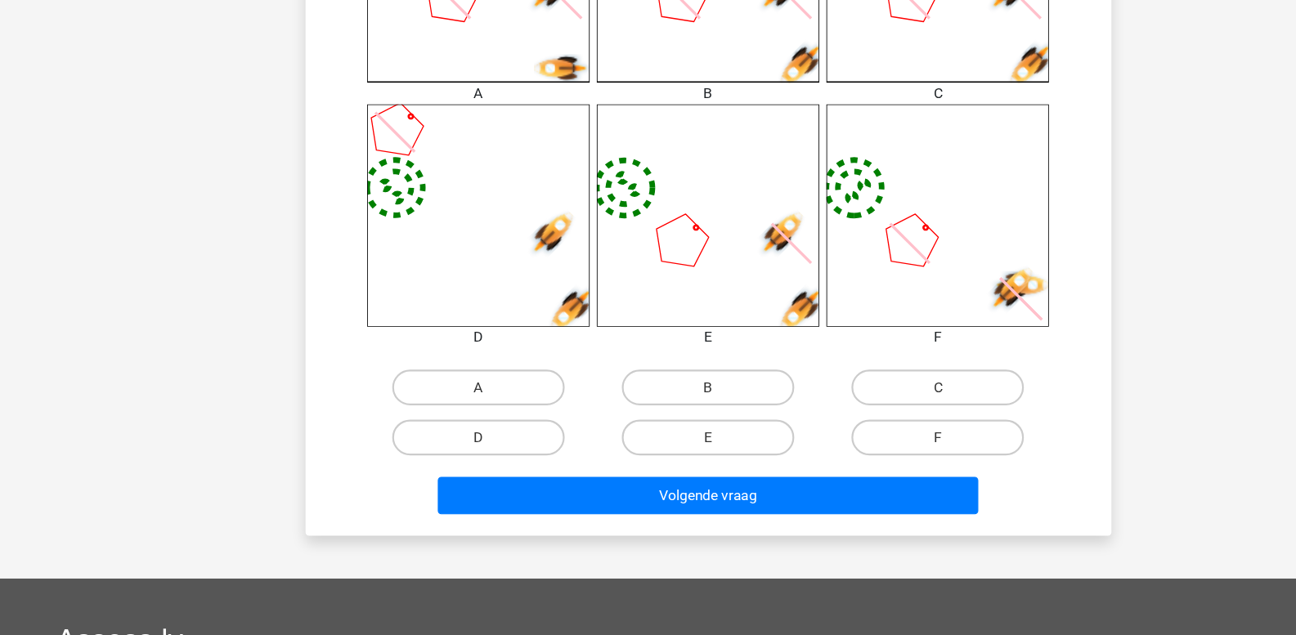
scroll to position [545, 0]
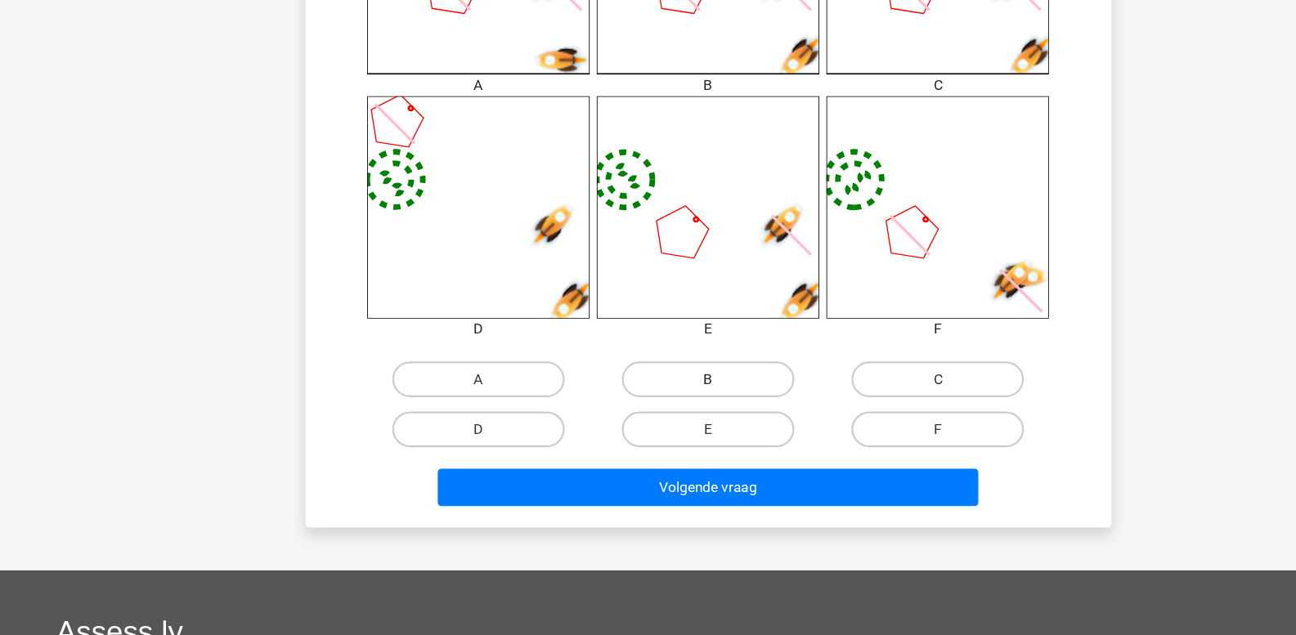
click at [635, 407] on label "B" at bounding box center [648, 400] width 158 height 33
click at [648, 407] on input "B" at bounding box center [653, 406] width 11 height 11
radio input "true"
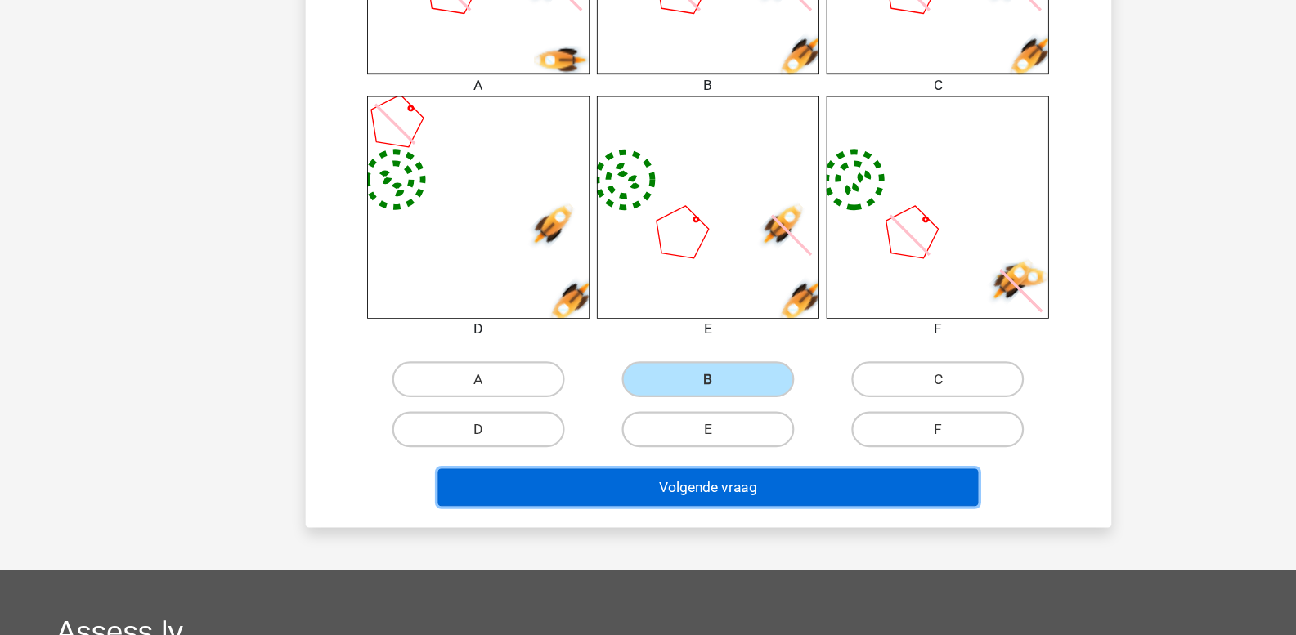
click at [630, 497] on button "Volgende vraag" at bounding box center [648, 499] width 495 height 34
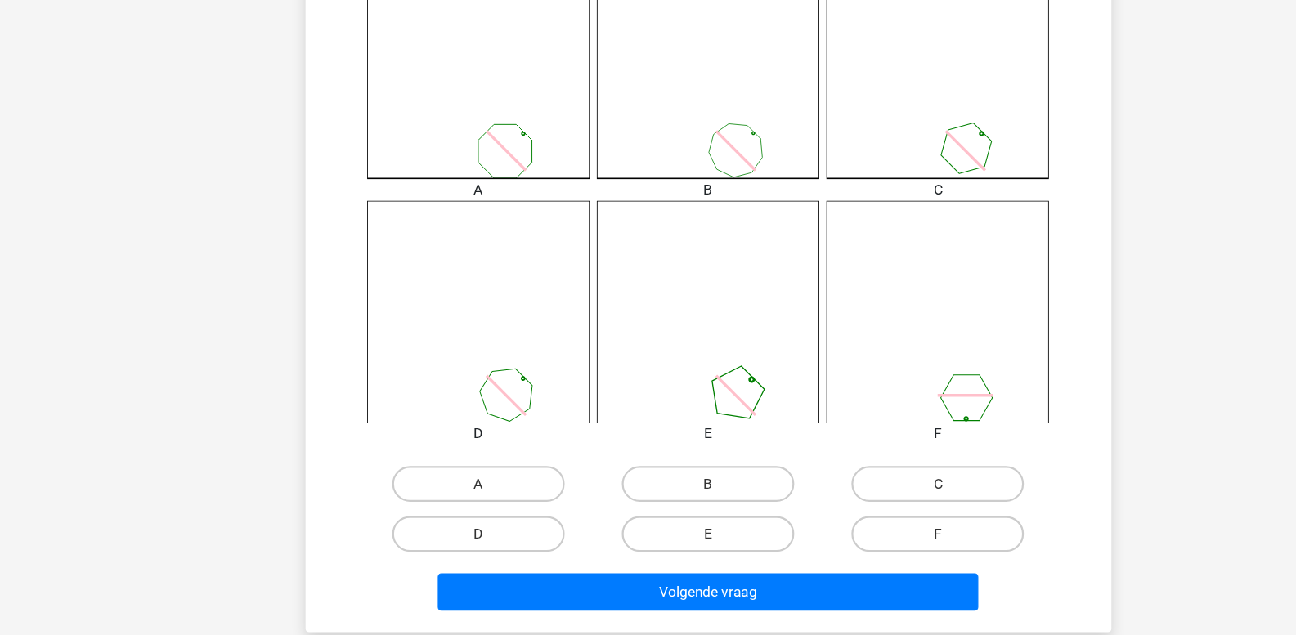
scroll to position [523, 0]
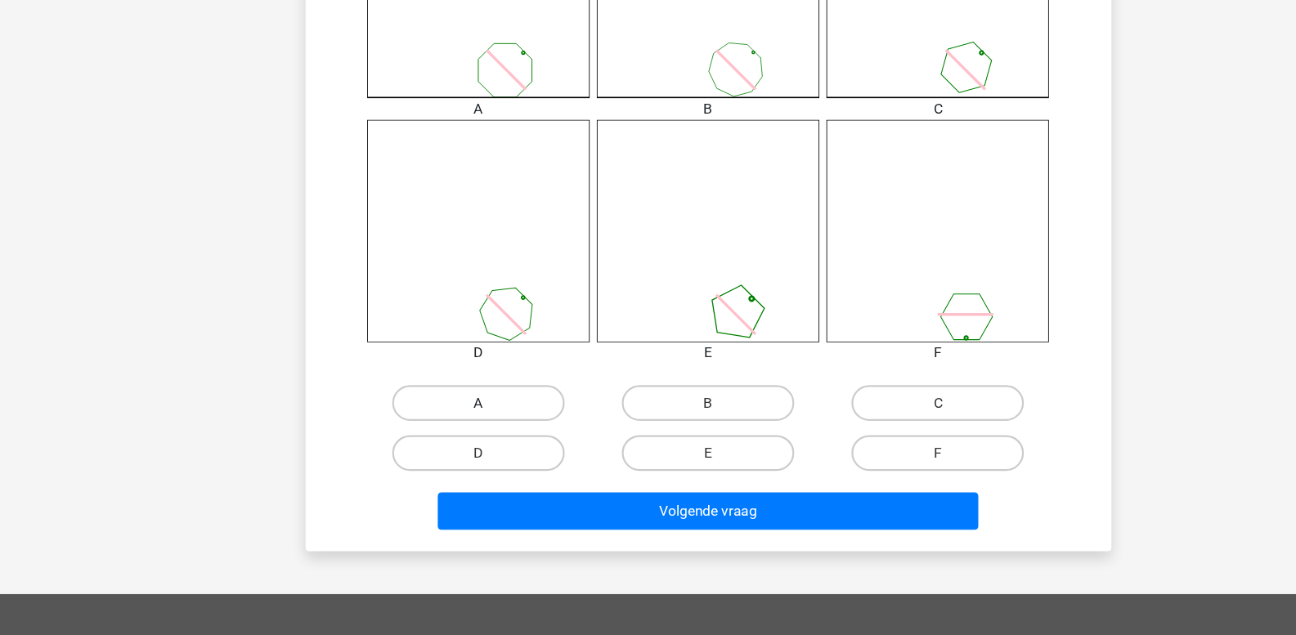
click at [462, 425] on label "A" at bounding box center [438, 422] width 158 height 33
click at [448, 425] on input "A" at bounding box center [442, 427] width 11 height 11
radio input "true"
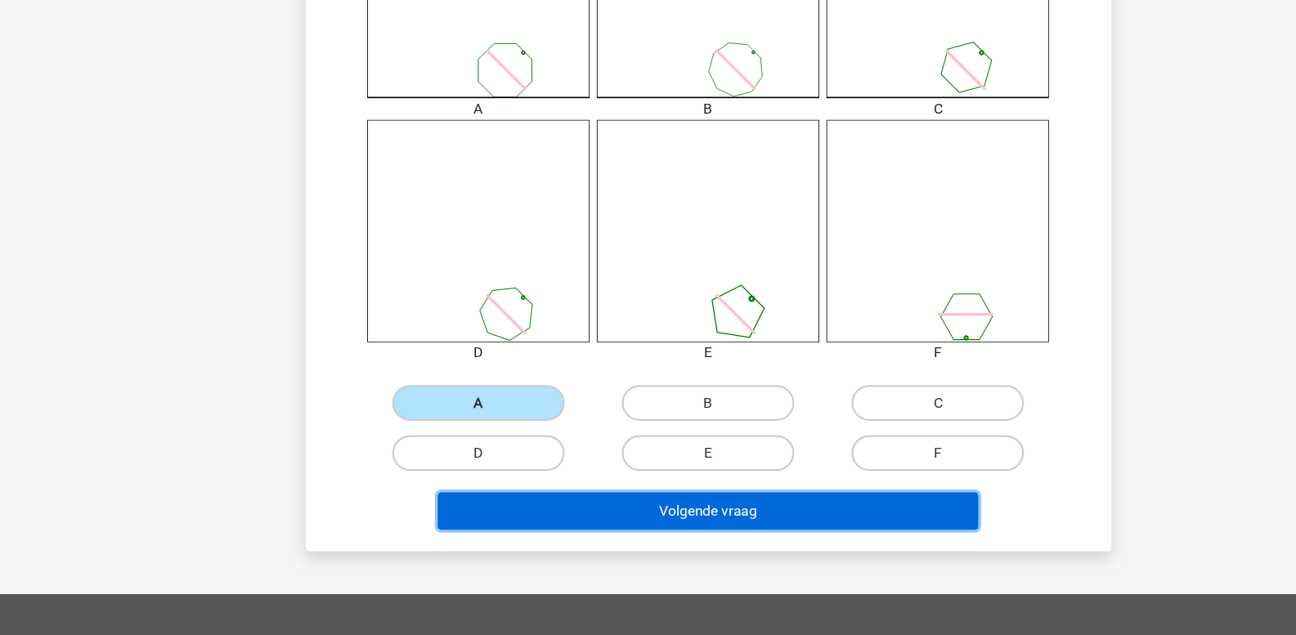
click at [515, 518] on button "Volgende vraag" at bounding box center [648, 521] width 495 height 34
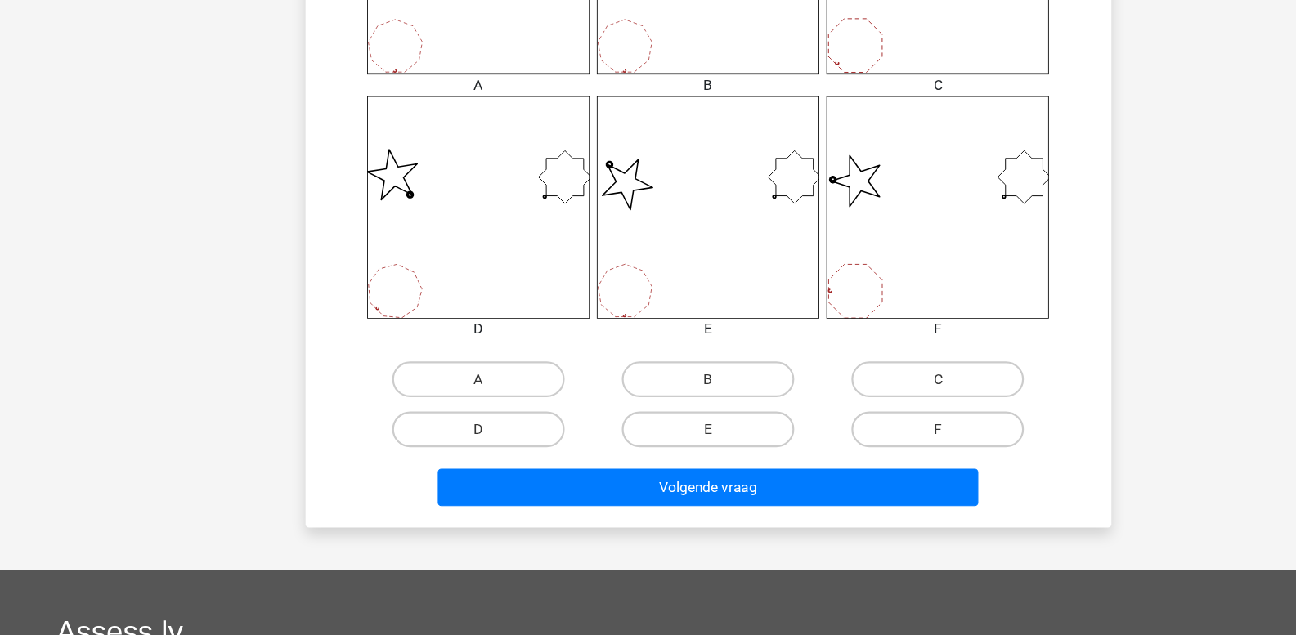
scroll to position [521, 0]
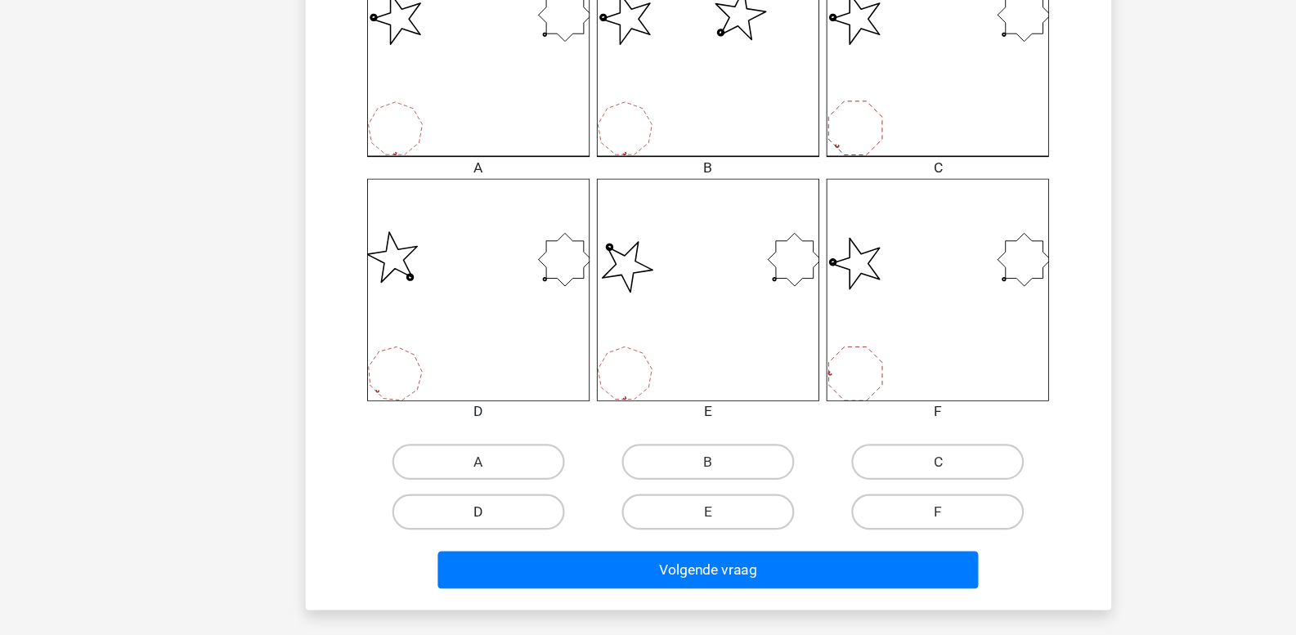
click at [458, 463] on label "D" at bounding box center [438, 470] width 158 height 33
click at [448, 470] on input "D" at bounding box center [442, 475] width 11 height 11
radio input "true"
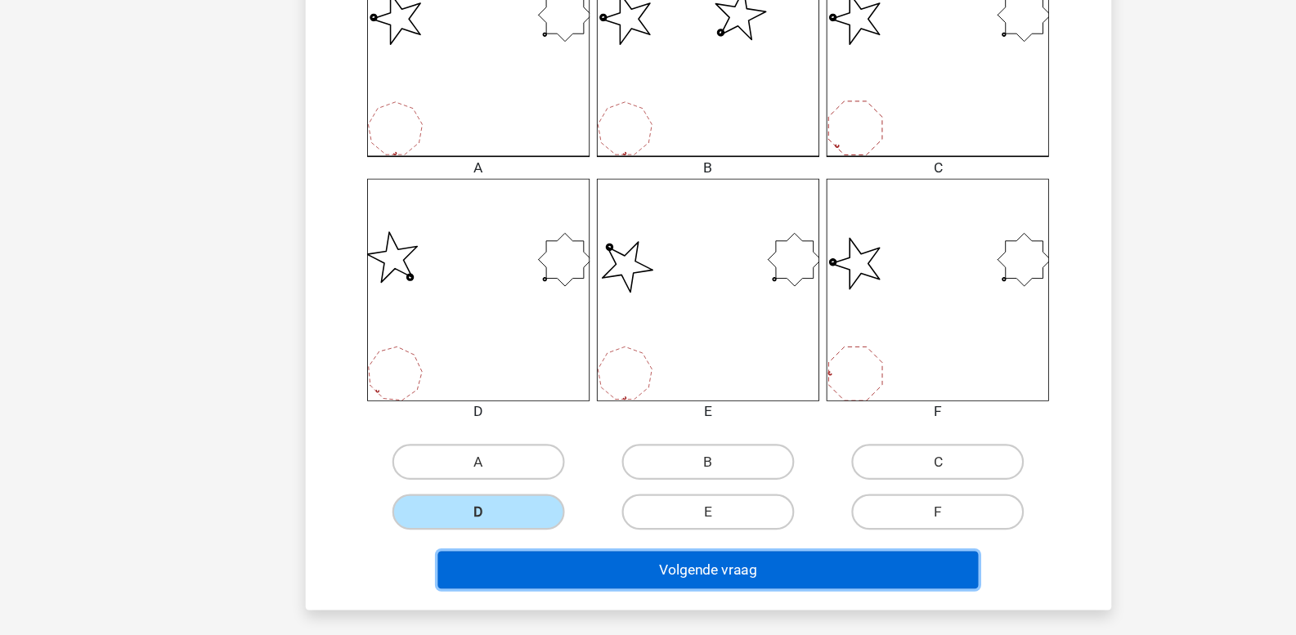
click at [483, 523] on button "Volgende vraag" at bounding box center [648, 523] width 495 height 34
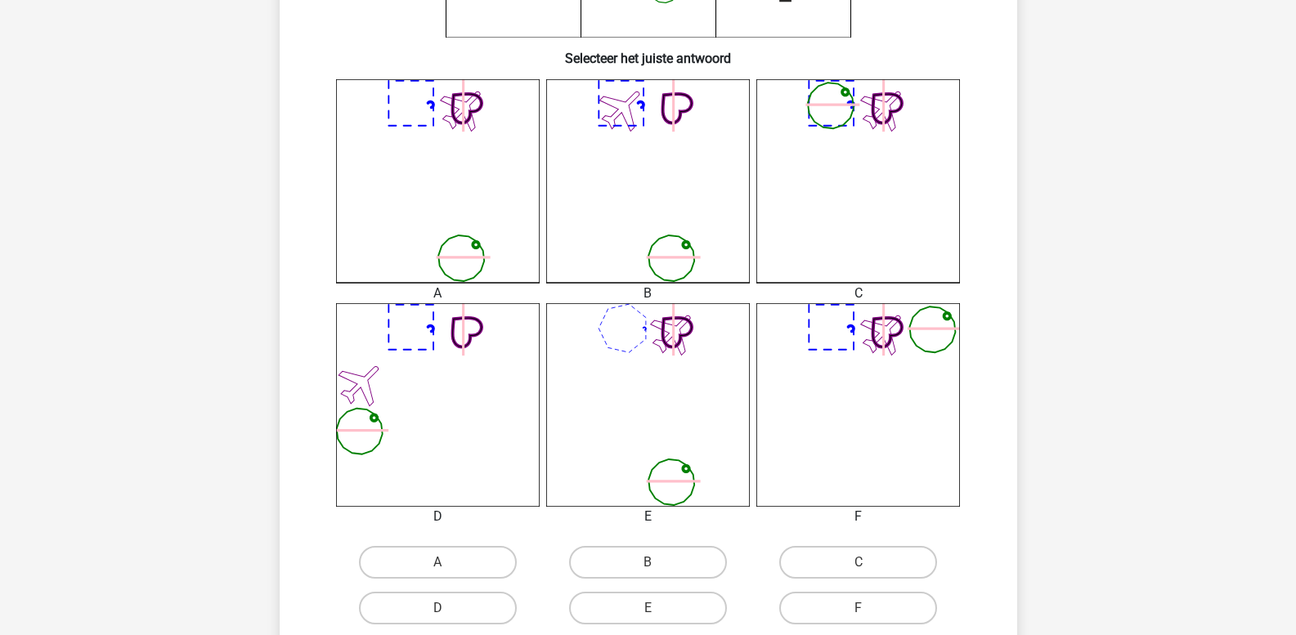
scroll to position [443, 0]
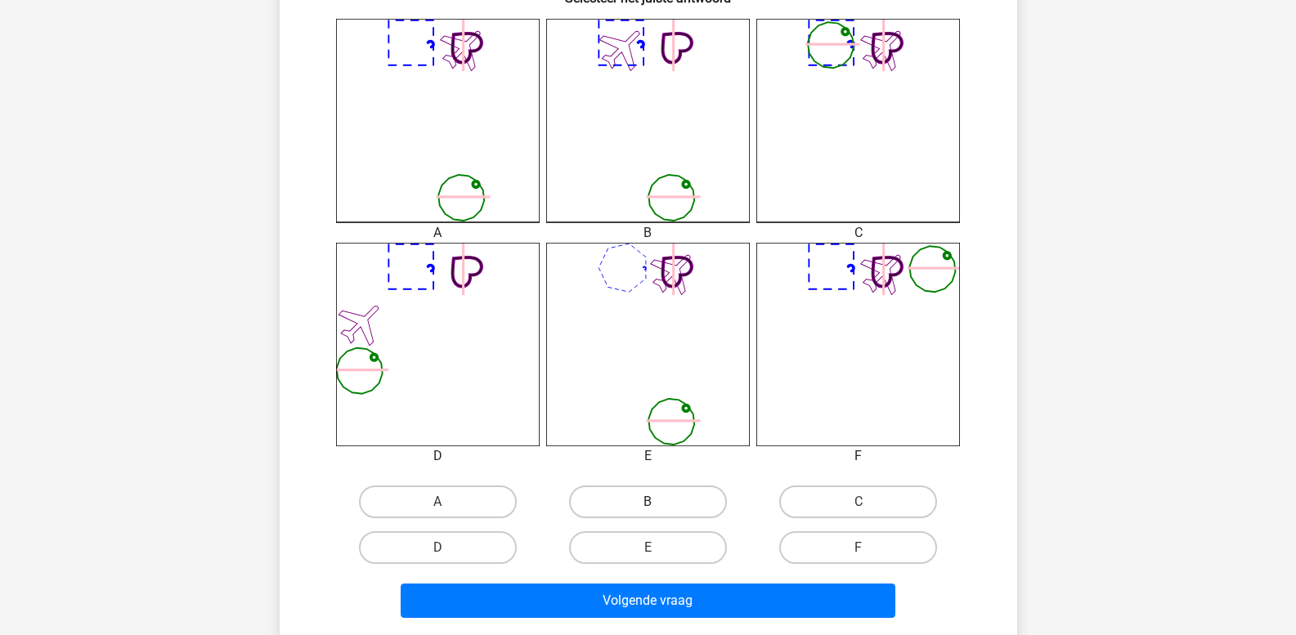
click at [643, 496] on label "B" at bounding box center [648, 502] width 158 height 33
click at [648, 502] on input "B" at bounding box center [653, 507] width 11 height 11
radio input "true"
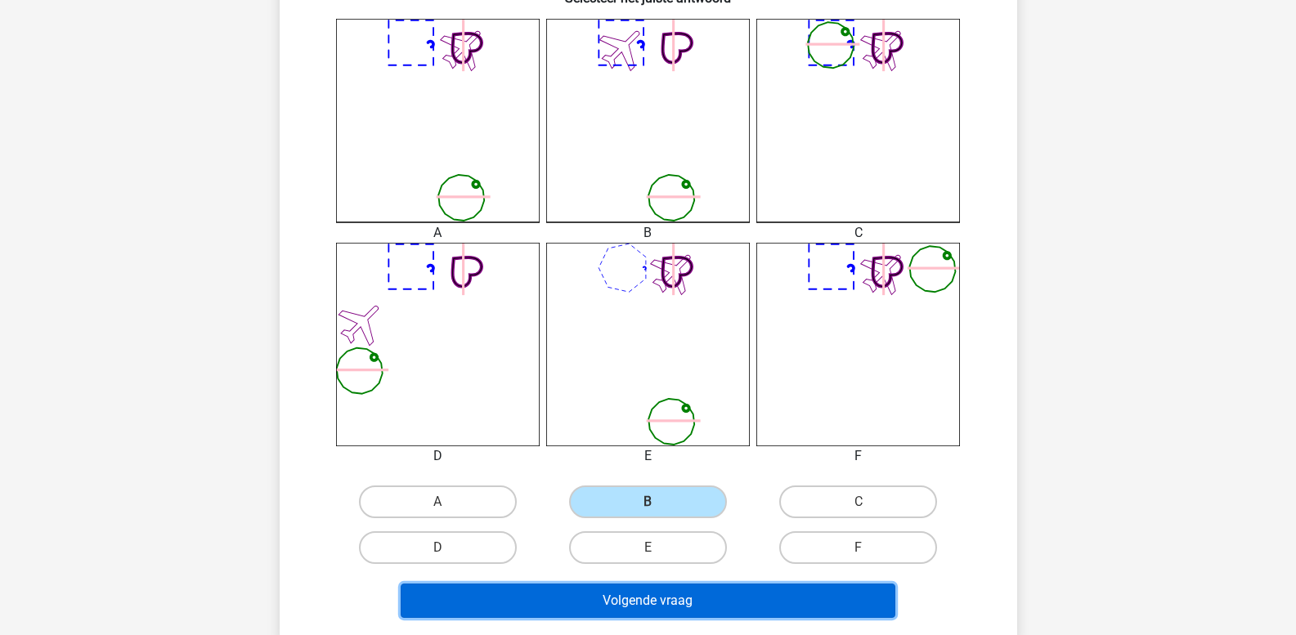
click at [648, 593] on button "Volgende vraag" at bounding box center [648, 601] width 495 height 34
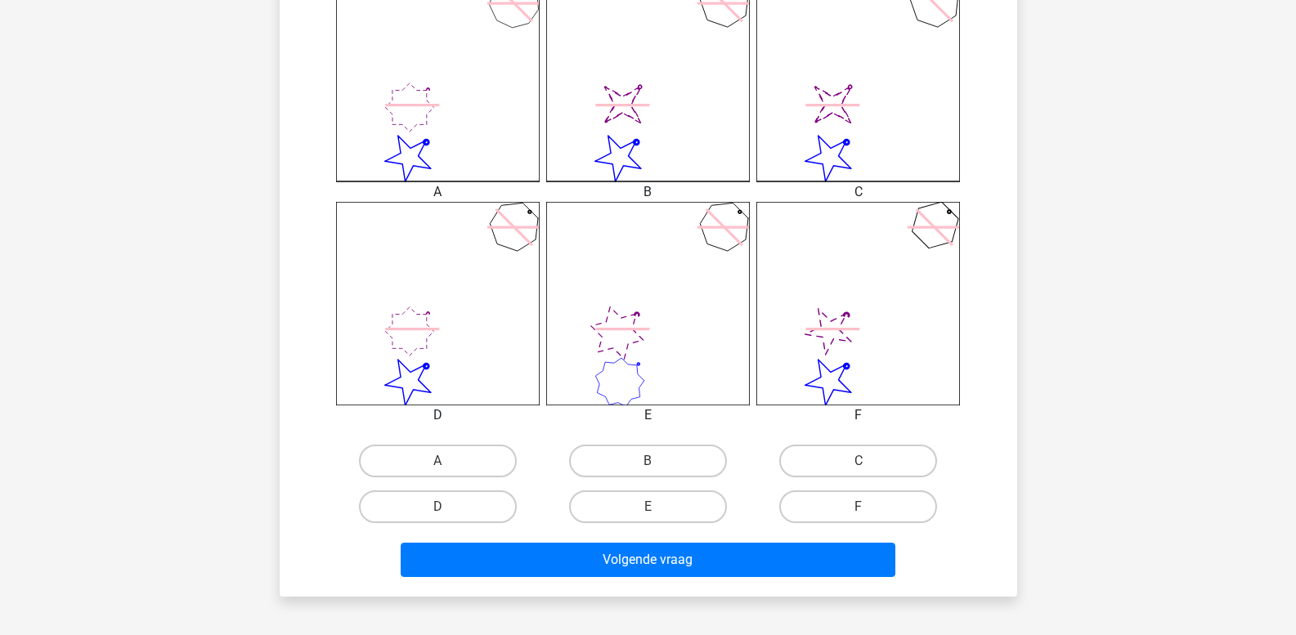
scroll to position [566, 0]
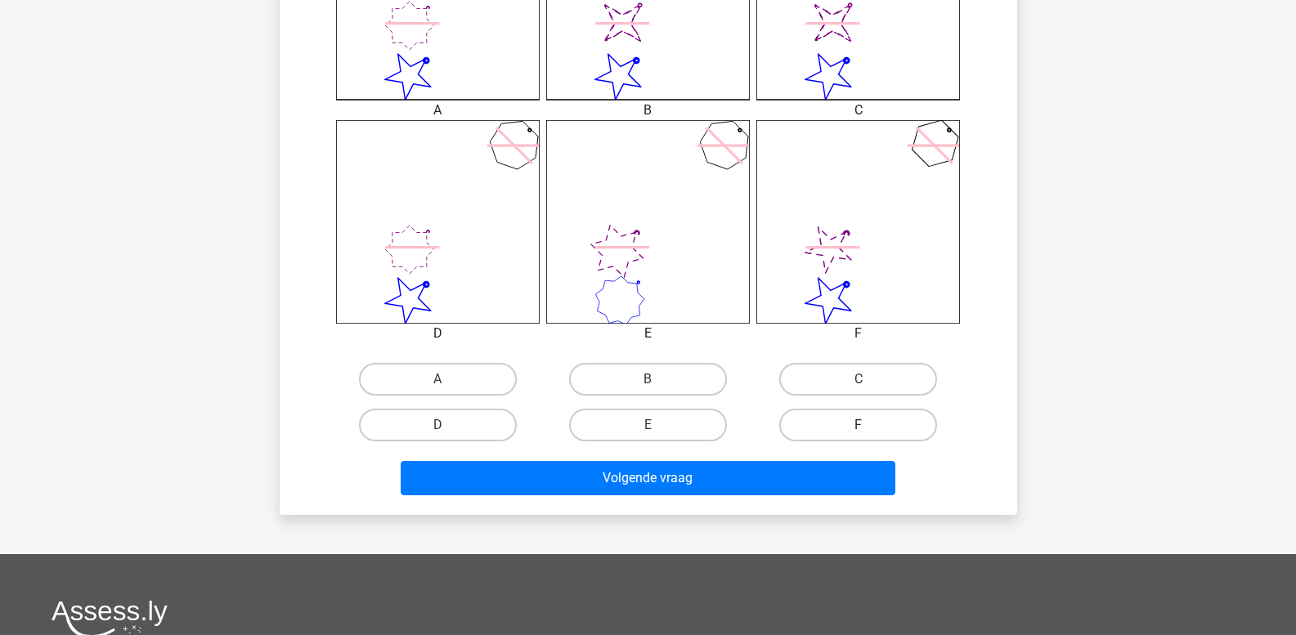
click at [873, 424] on label "F" at bounding box center [858, 425] width 158 height 33
click at [869, 425] on input "F" at bounding box center [864, 430] width 11 height 11
radio input "true"
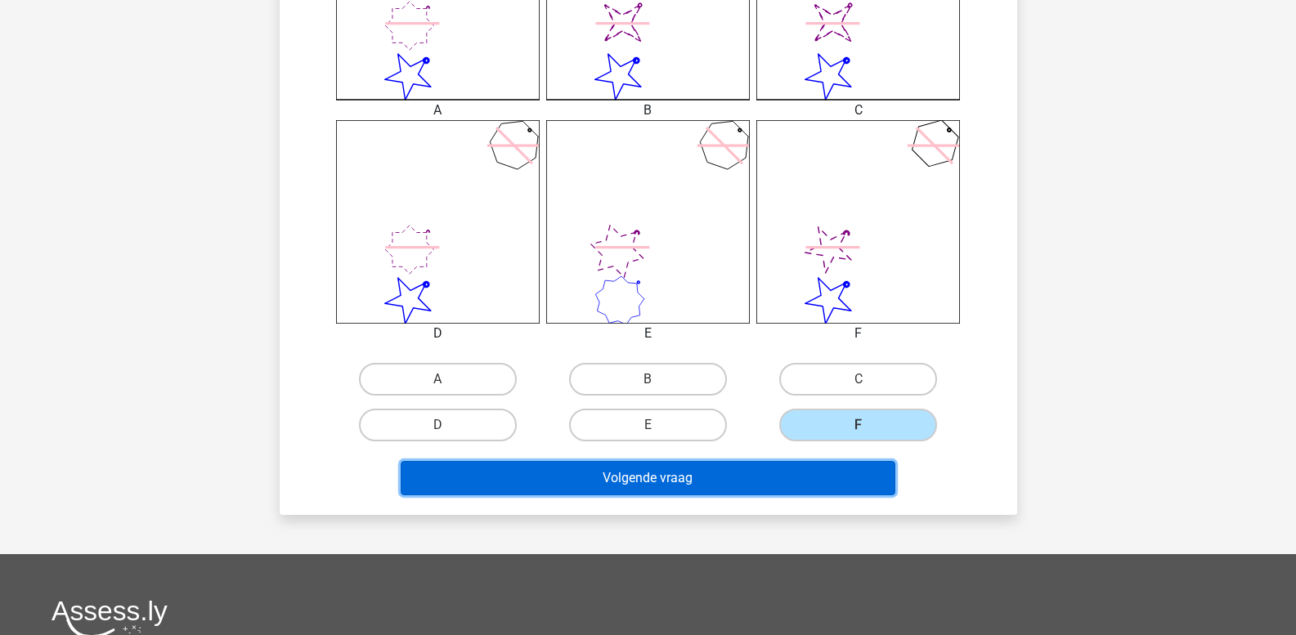
click at [821, 474] on button "Volgende vraag" at bounding box center [648, 478] width 495 height 34
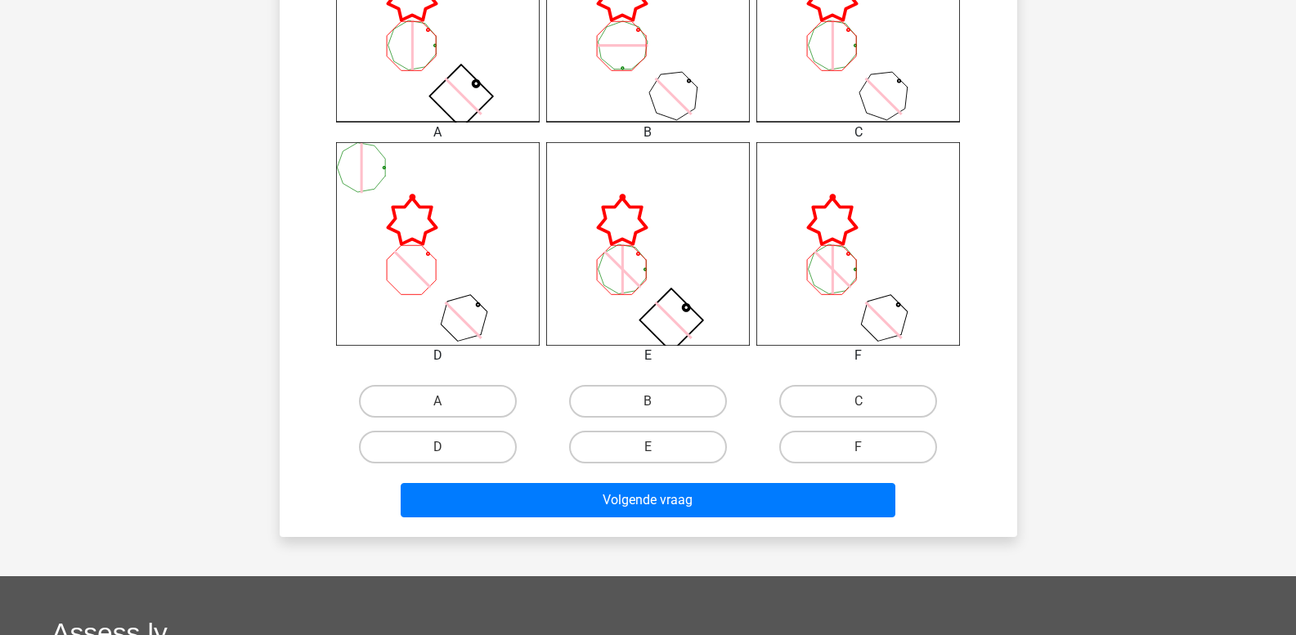
scroll to position [572, 0]
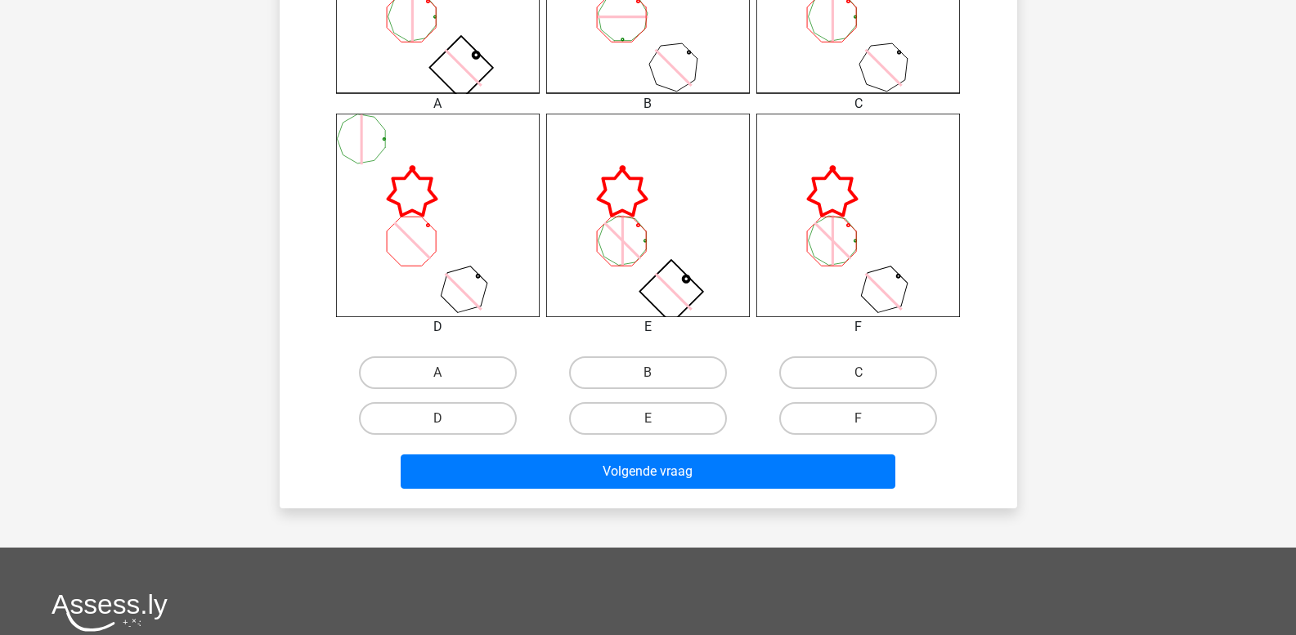
click at [448, 378] on input "A" at bounding box center [442, 378] width 11 height 11
radio input "true"
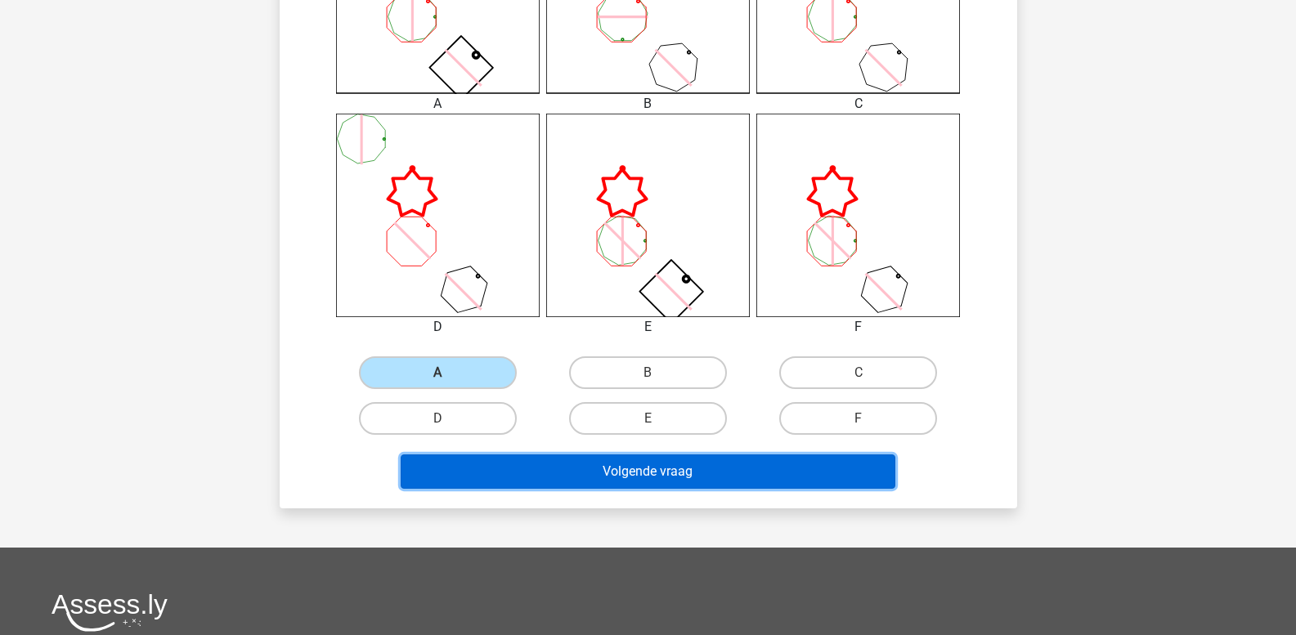
click at [519, 473] on button "Volgende vraag" at bounding box center [648, 472] width 495 height 34
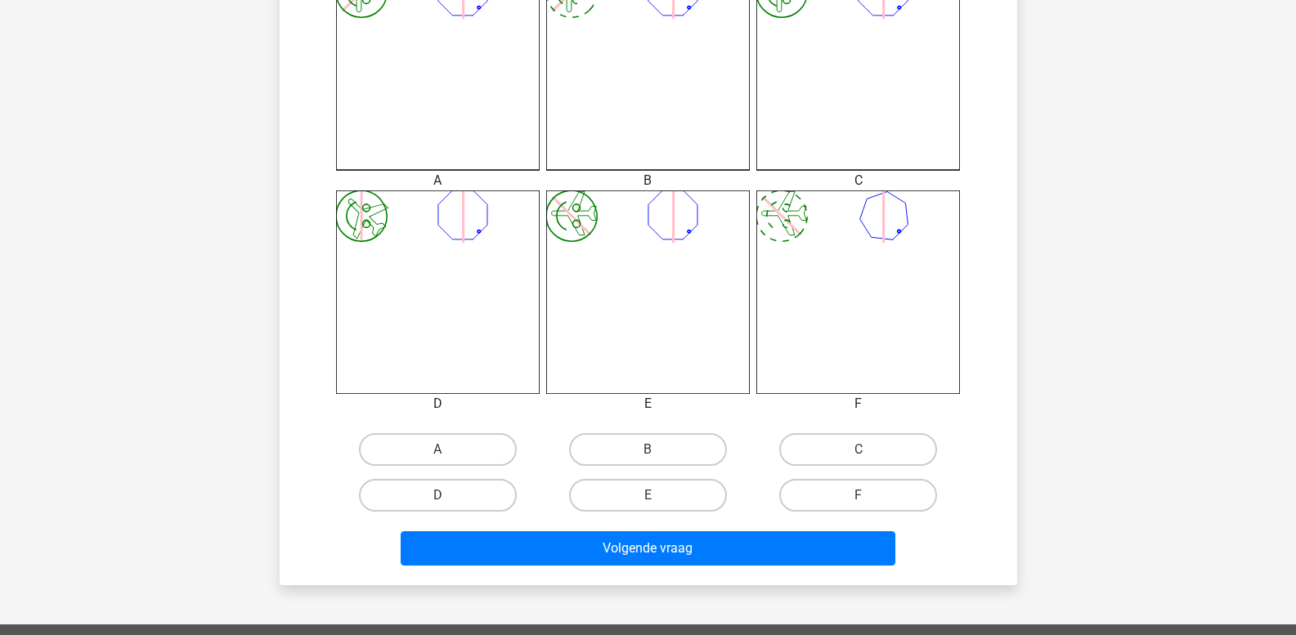
scroll to position [566, 0]
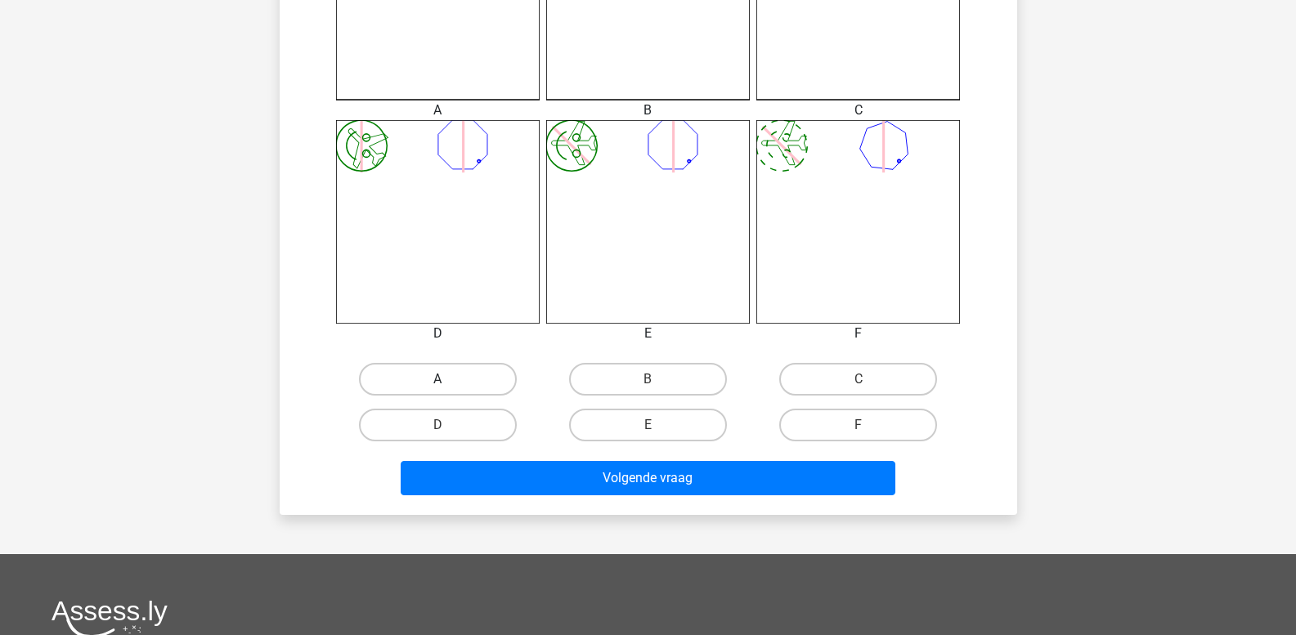
click at [480, 386] on label "A" at bounding box center [438, 379] width 158 height 33
click at [448, 386] on input "A" at bounding box center [442, 384] width 11 height 11
radio input "true"
click at [496, 460] on div "Volgende vraag" at bounding box center [648, 475] width 685 height 54
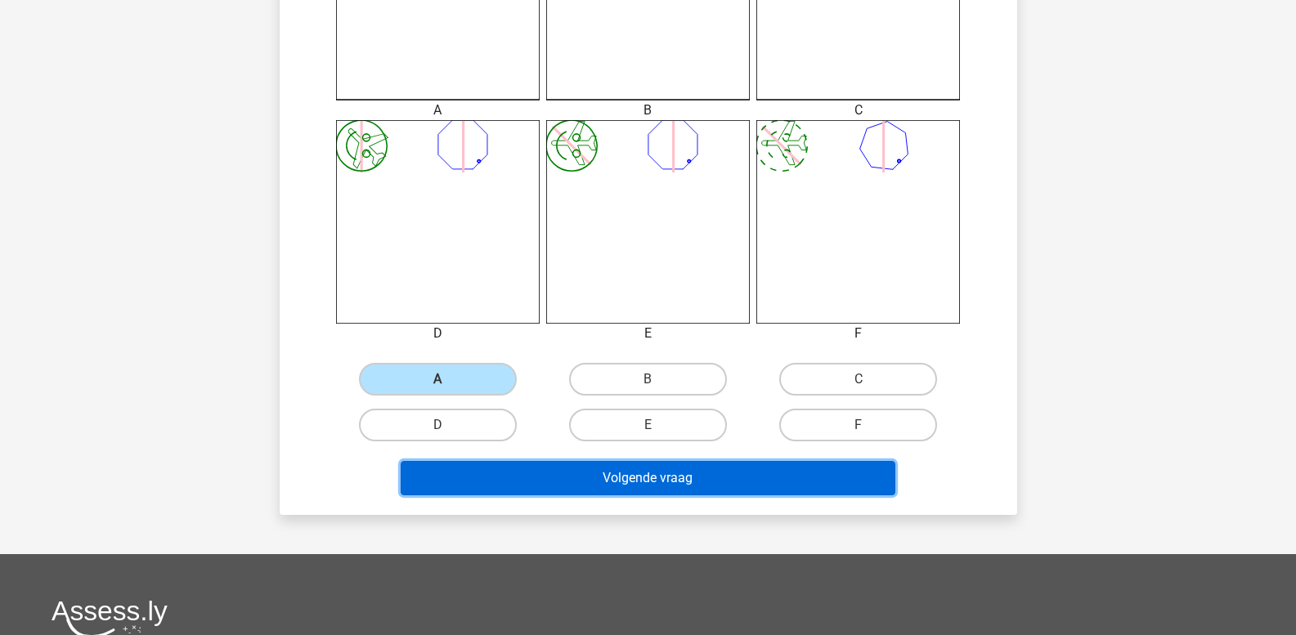
click at [502, 476] on button "Volgende vraag" at bounding box center [648, 478] width 495 height 34
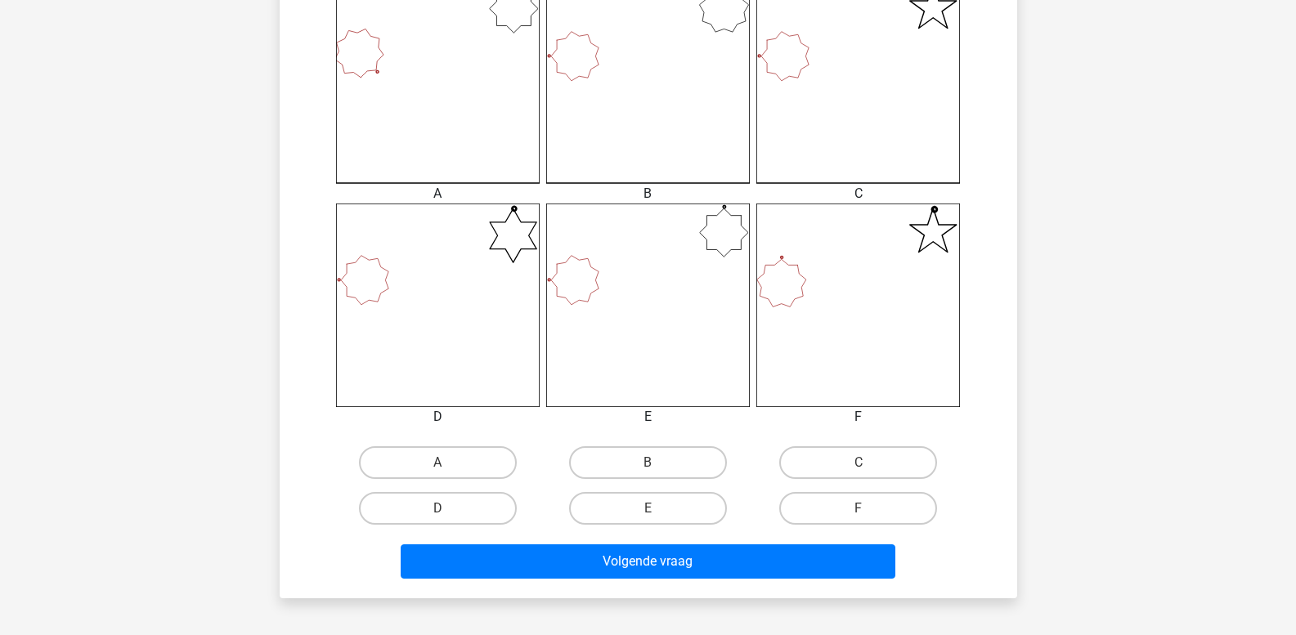
scroll to position [484, 0]
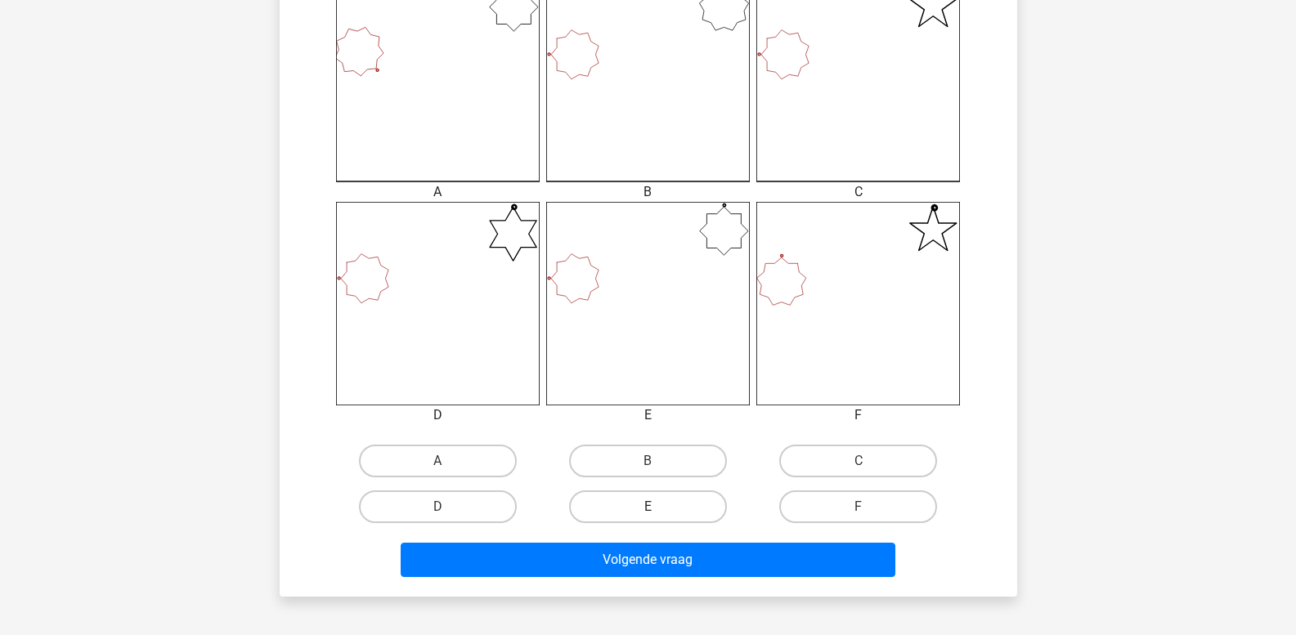
click at [628, 509] on label "E" at bounding box center [648, 507] width 158 height 33
click at [648, 509] on input "E" at bounding box center [653, 512] width 11 height 11
radio input "true"
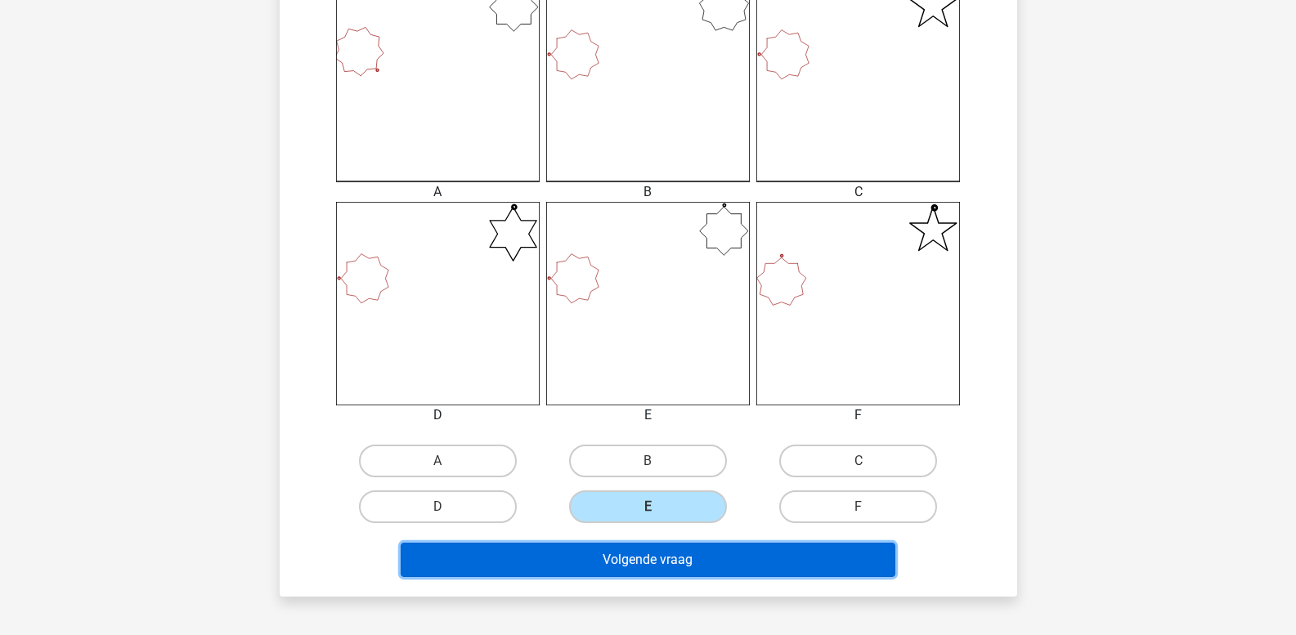
click at [629, 558] on button "Volgende vraag" at bounding box center [648, 560] width 495 height 34
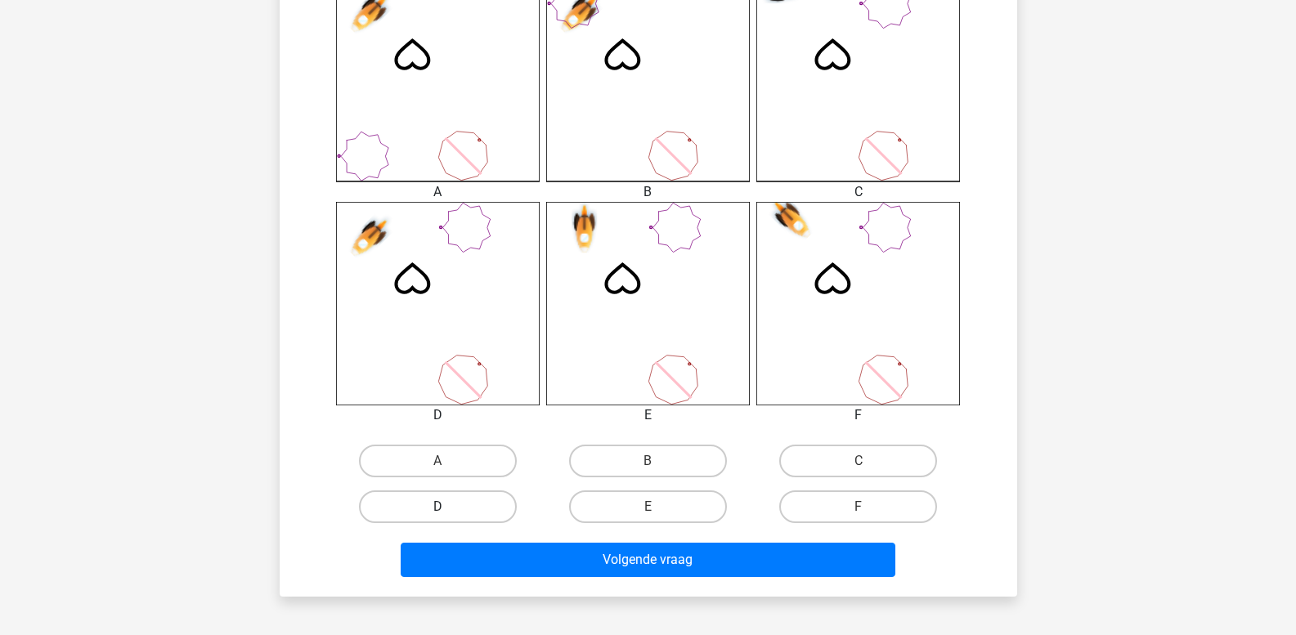
click at [454, 514] on label "D" at bounding box center [438, 507] width 158 height 33
click at [448, 514] on input "D" at bounding box center [442, 512] width 11 height 11
radio input "true"
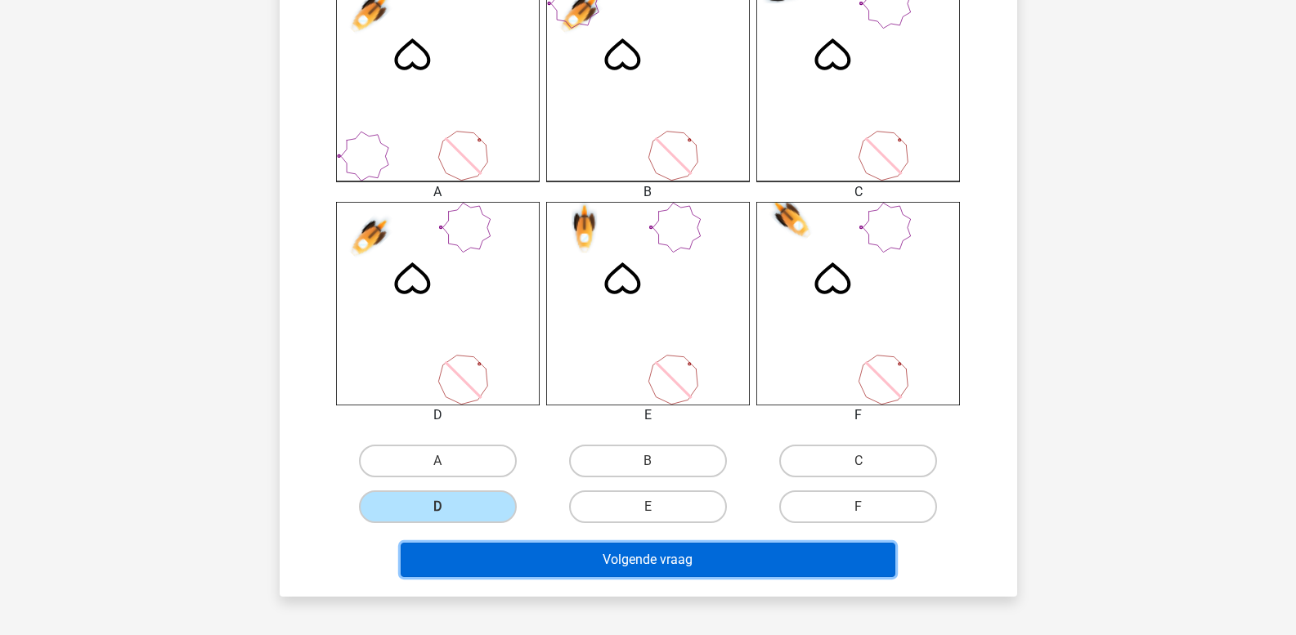
click at [511, 555] on button "Volgende vraag" at bounding box center [648, 560] width 495 height 34
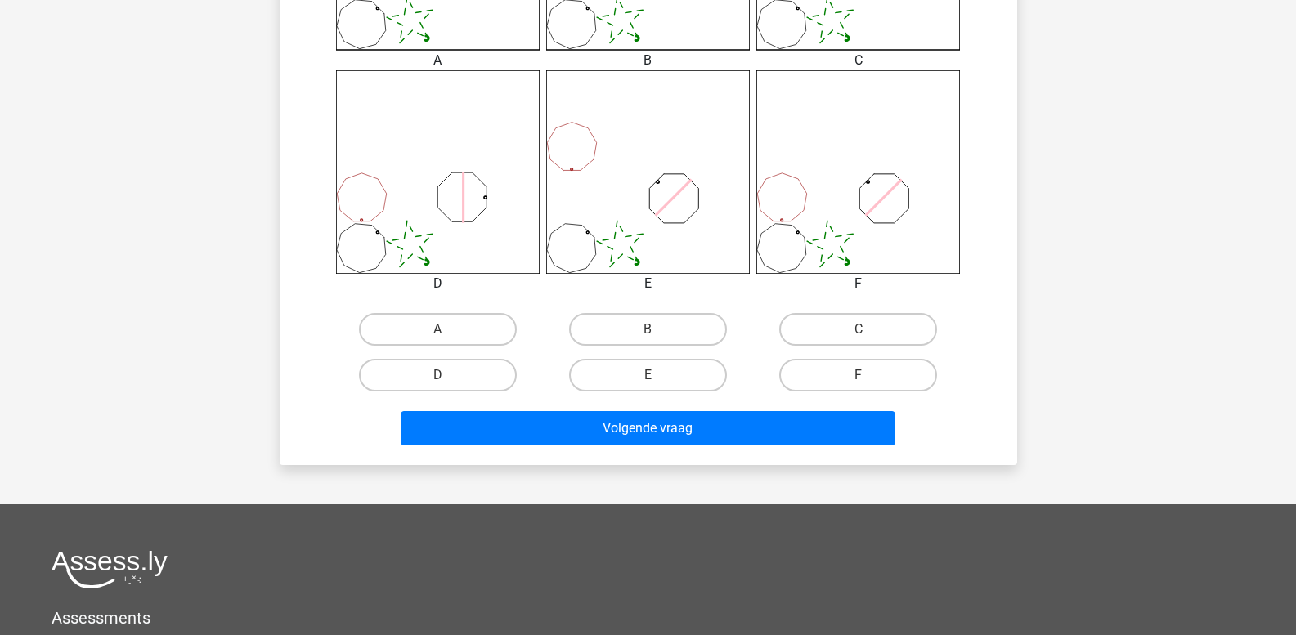
scroll to position [648, 0]
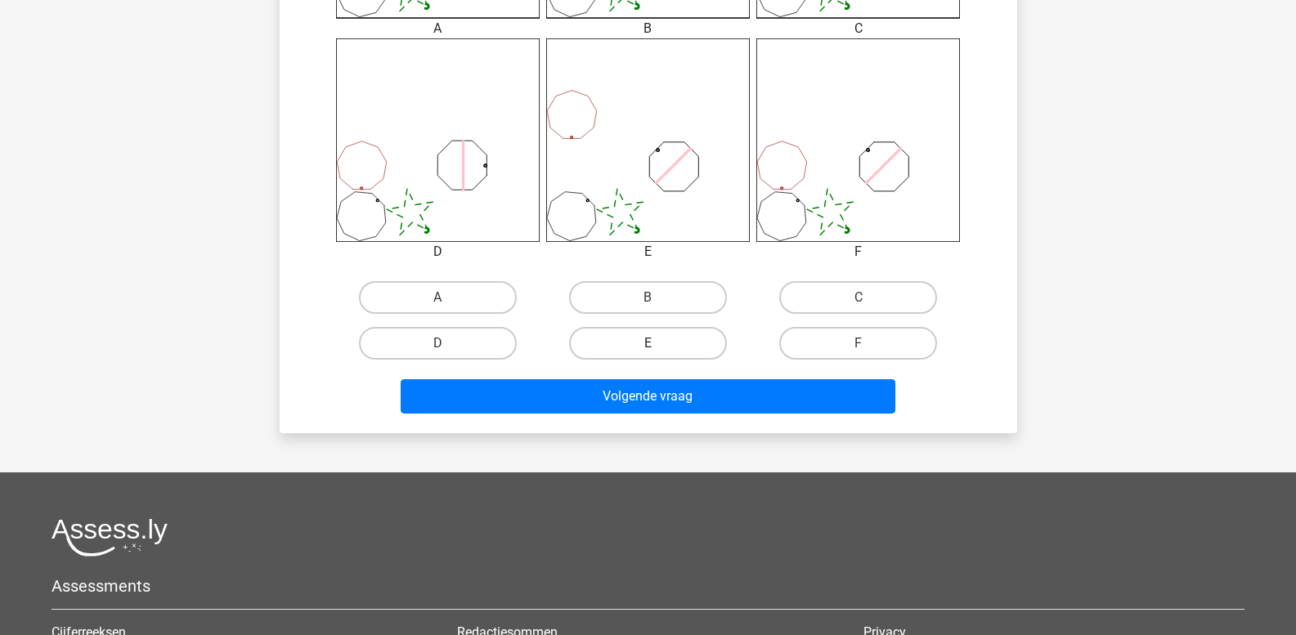
click at [651, 330] on label "E" at bounding box center [648, 343] width 158 height 33
click at [651, 343] on input "E" at bounding box center [653, 348] width 11 height 11
radio input "true"
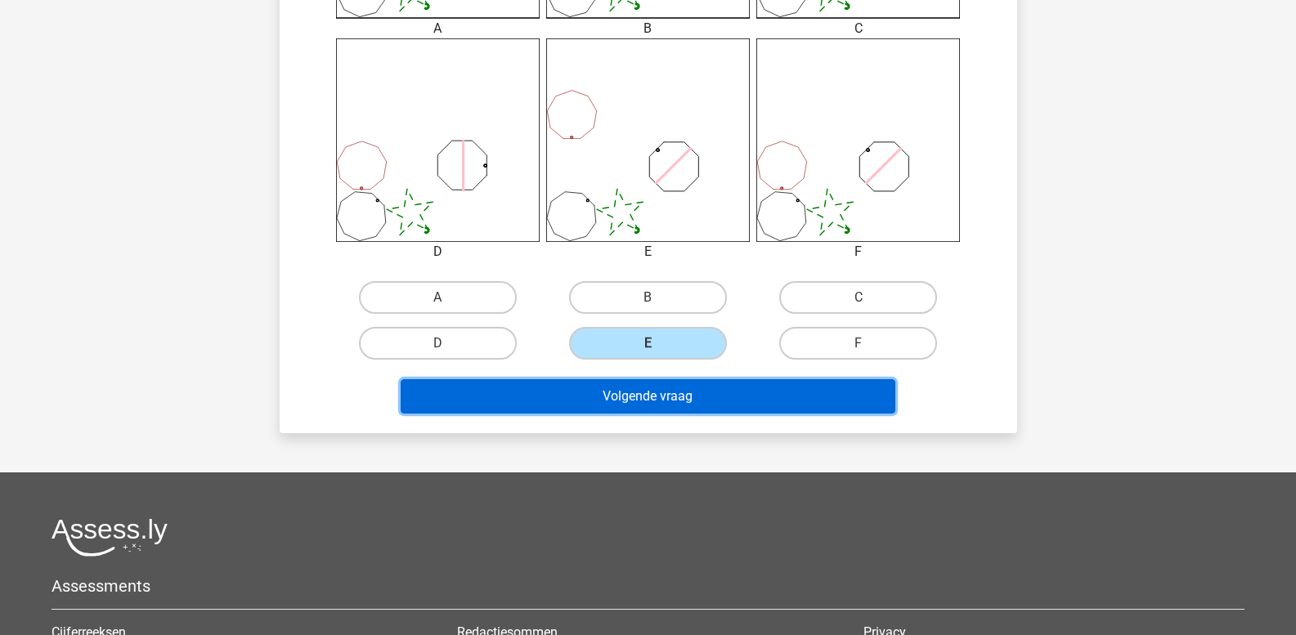
click at [646, 397] on button "Volgende vraag" at bounding box center [648, 396] width 495 height 34
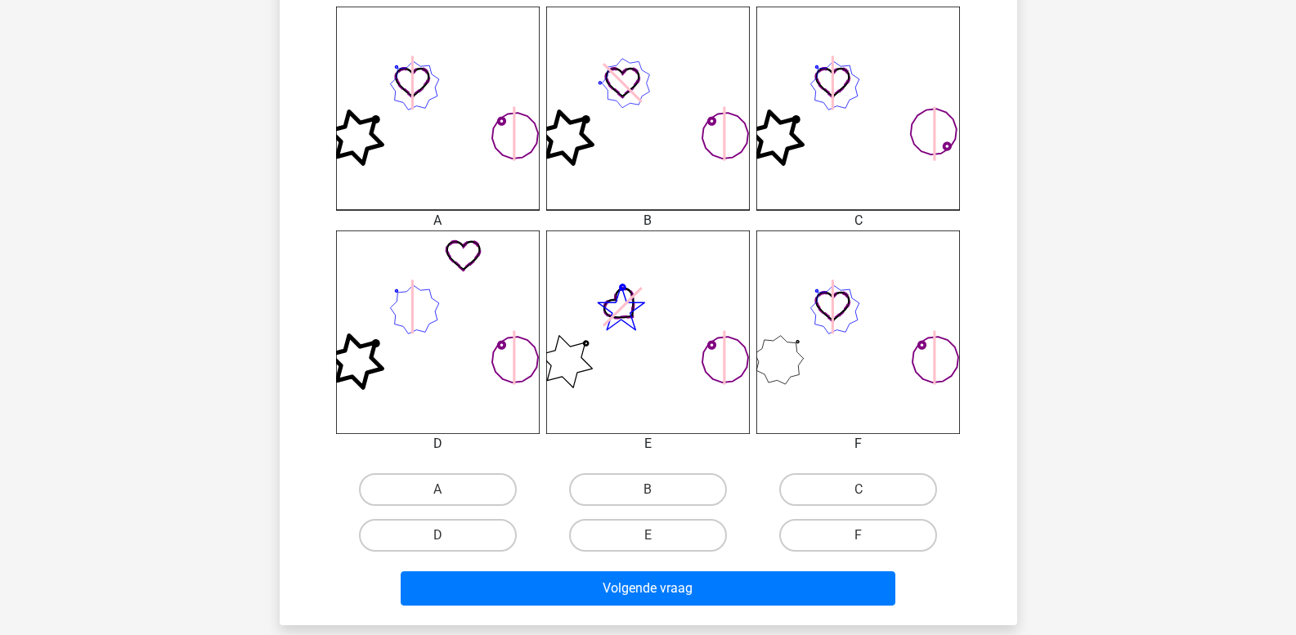
scroll to position [484, 0]
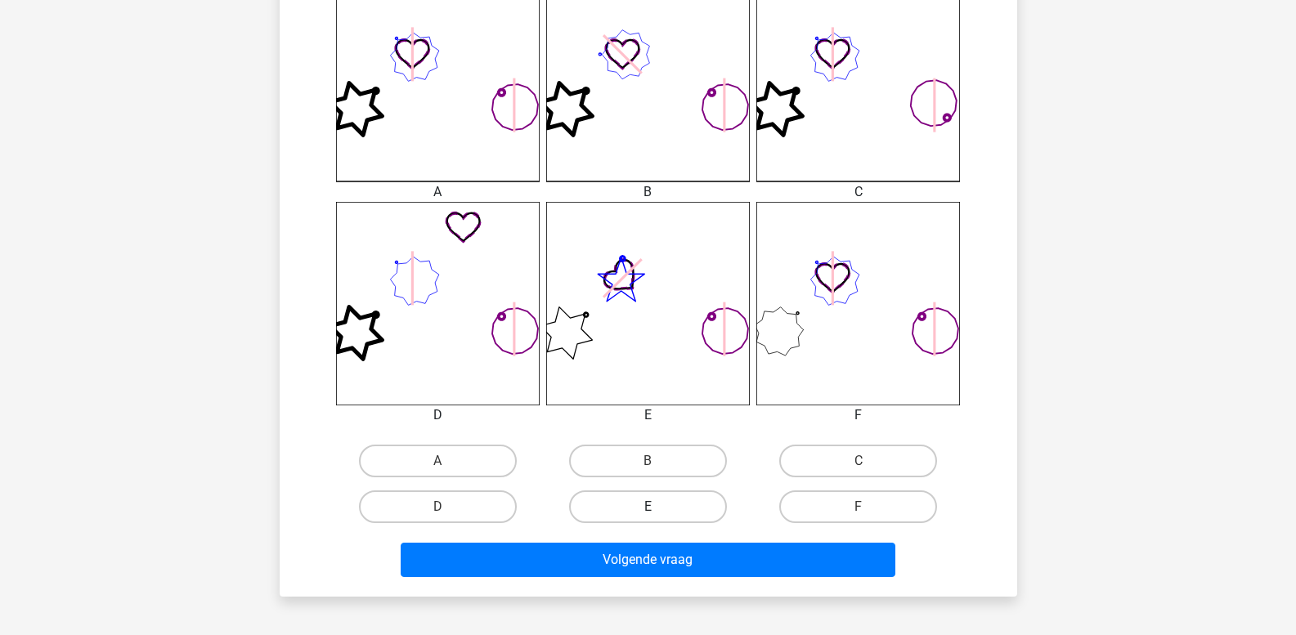
click at [641, 512] on label "E" at bounding box center [648, 507] width 158 height 33
click at [648, 512] on input "E" at bounding box center [653, 512] width 11 height 11
radio input "true"
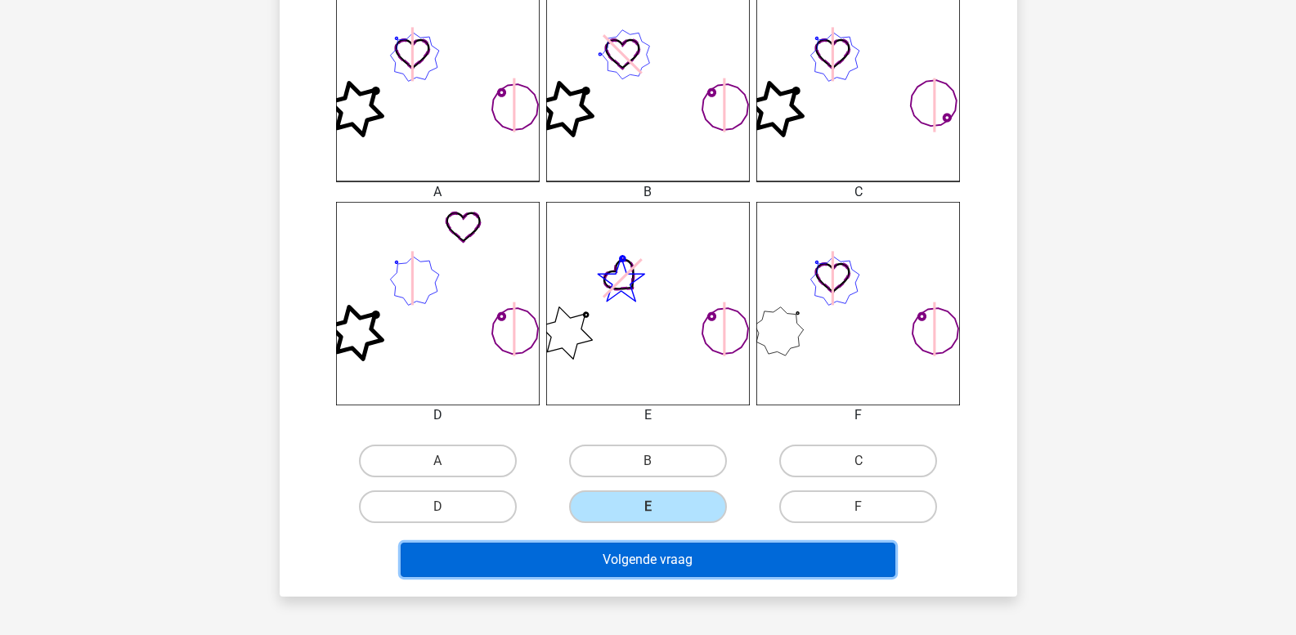
click at [627, 562] on button "Volgende vraag" at bounding box center [648, 560] width 495 height 34
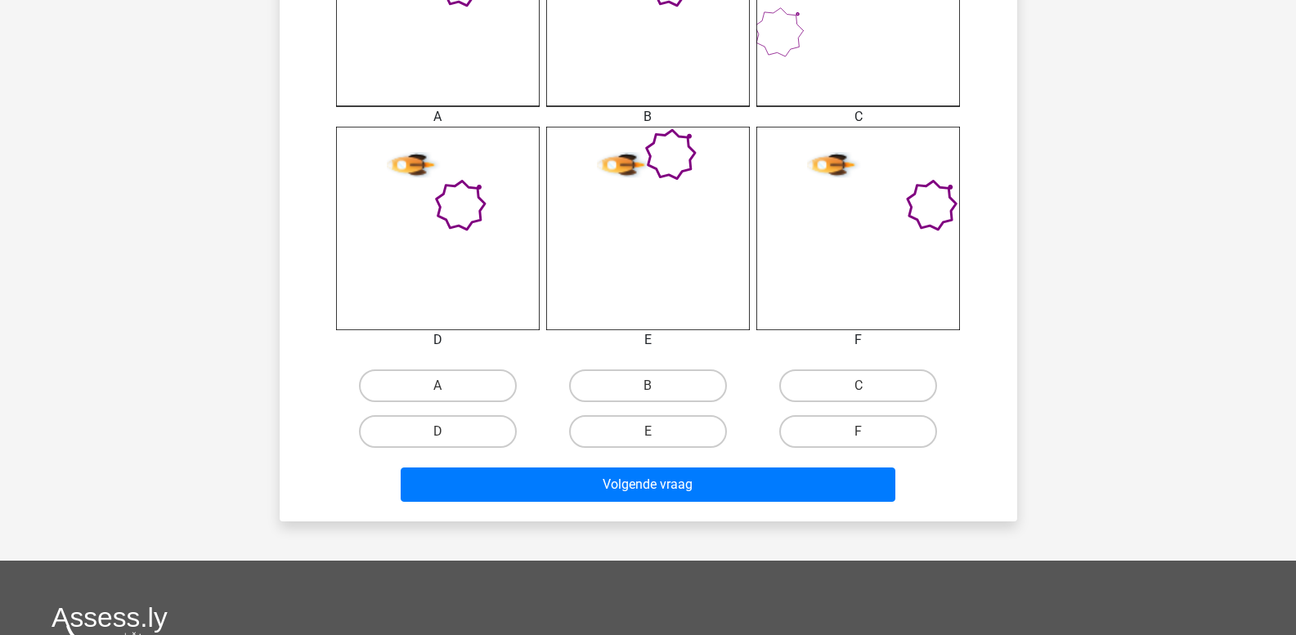
scroll to position [566, 0]
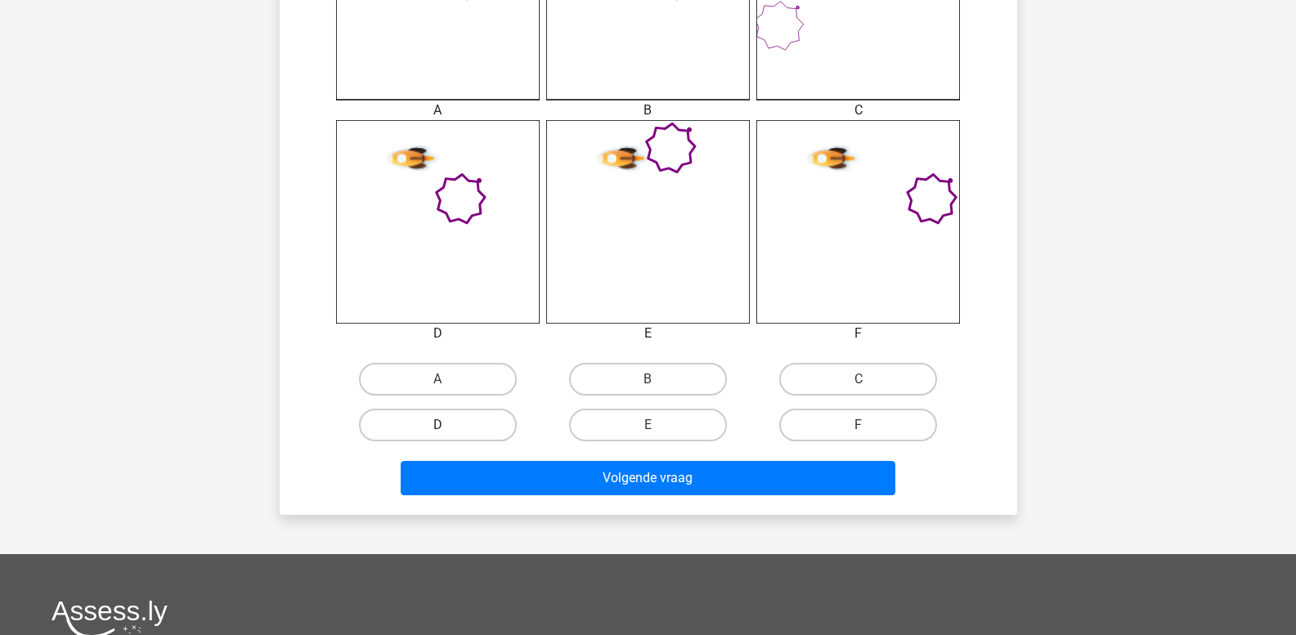
click at [431, 432] on label "D" at bounding box center [438, 425] width 158 height 33
click at [437, 432] on input "D" at bounding box center [442, 430] width 11 height 11
radio input "true"
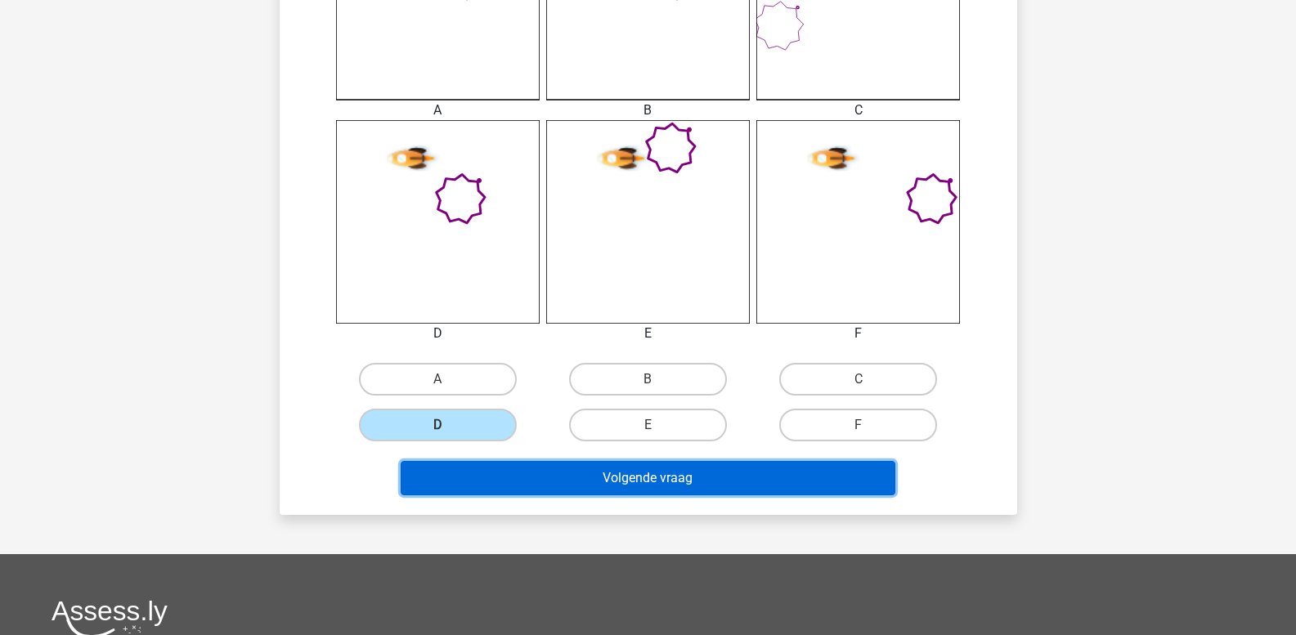
click at [464, 476] on button "Volgende vraag" at bounding box center [648, 478] width 495 height 34
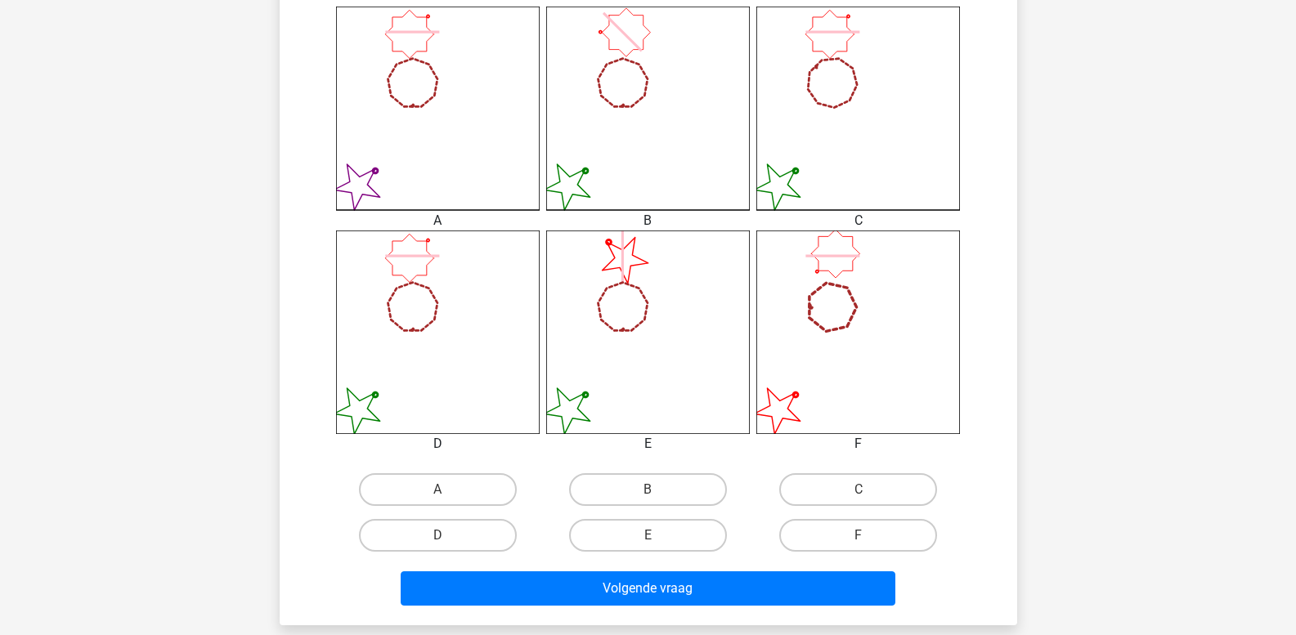
scroll to position [484, 0]
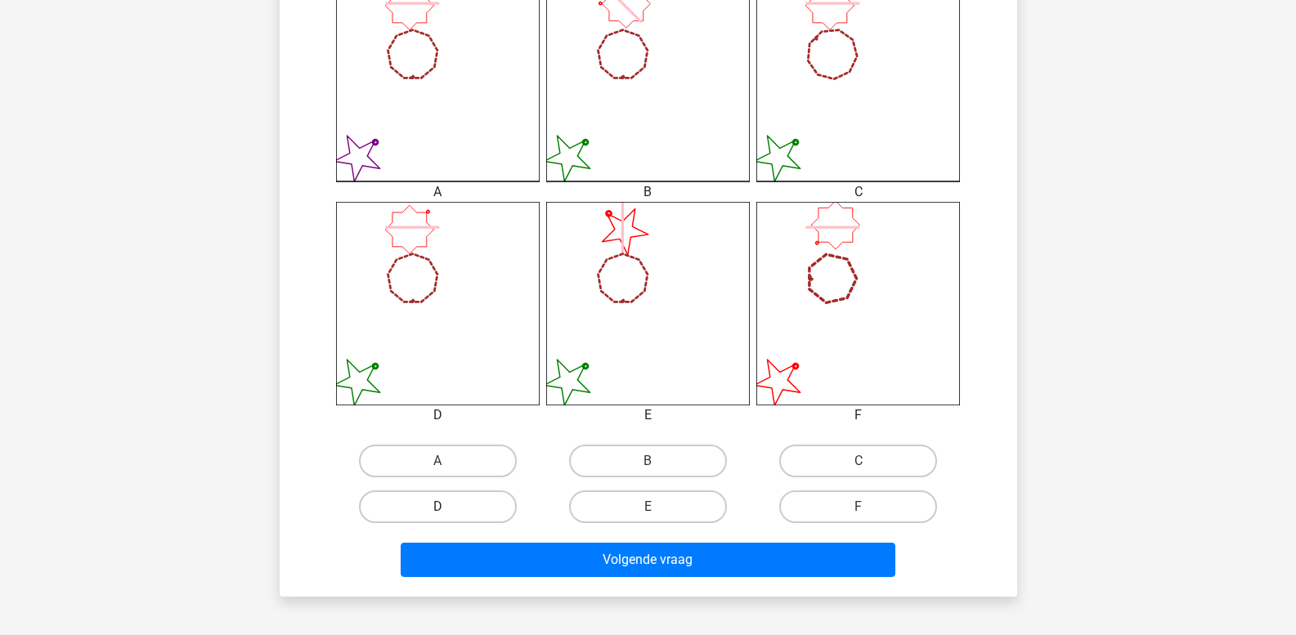
click at [456, 509] on label "D" at bounding box center [438, 507] width 158 height 33
click at [448, 509] on input "D" at bounding box center [442, 512] width 11 height 11
radio input "true"
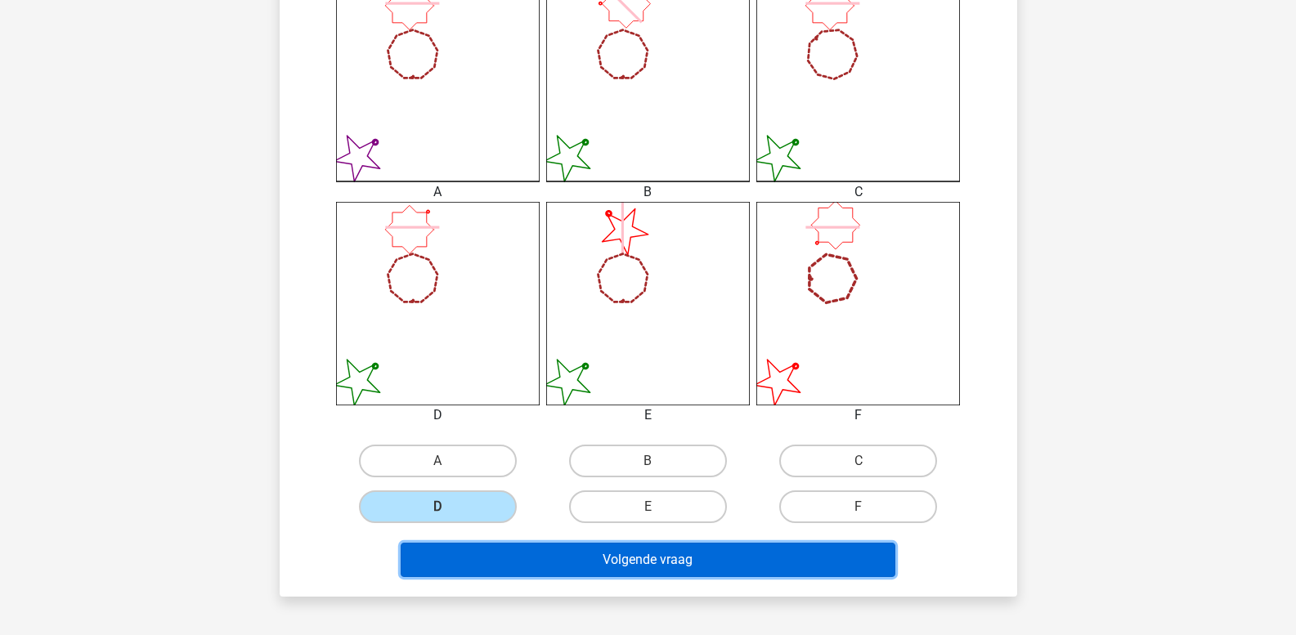
click at [488, 558] on button "Volgende vraag" at bounding box center [648, 560] width 495 height 34
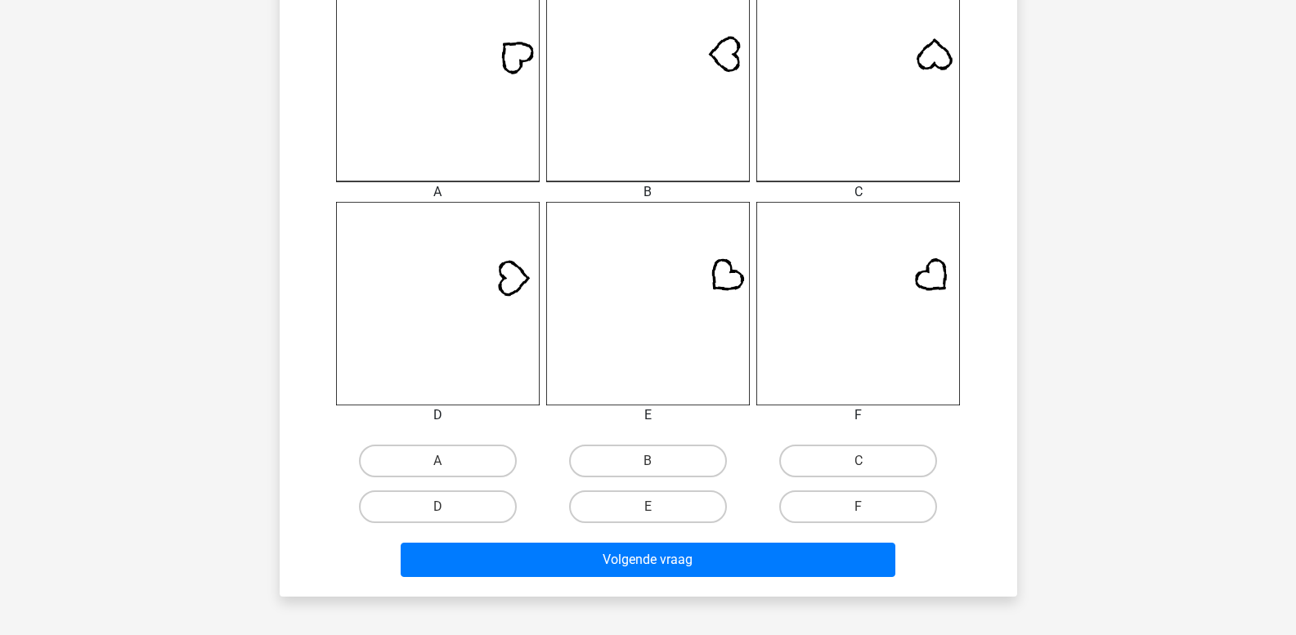
scroll to position [648, 0]
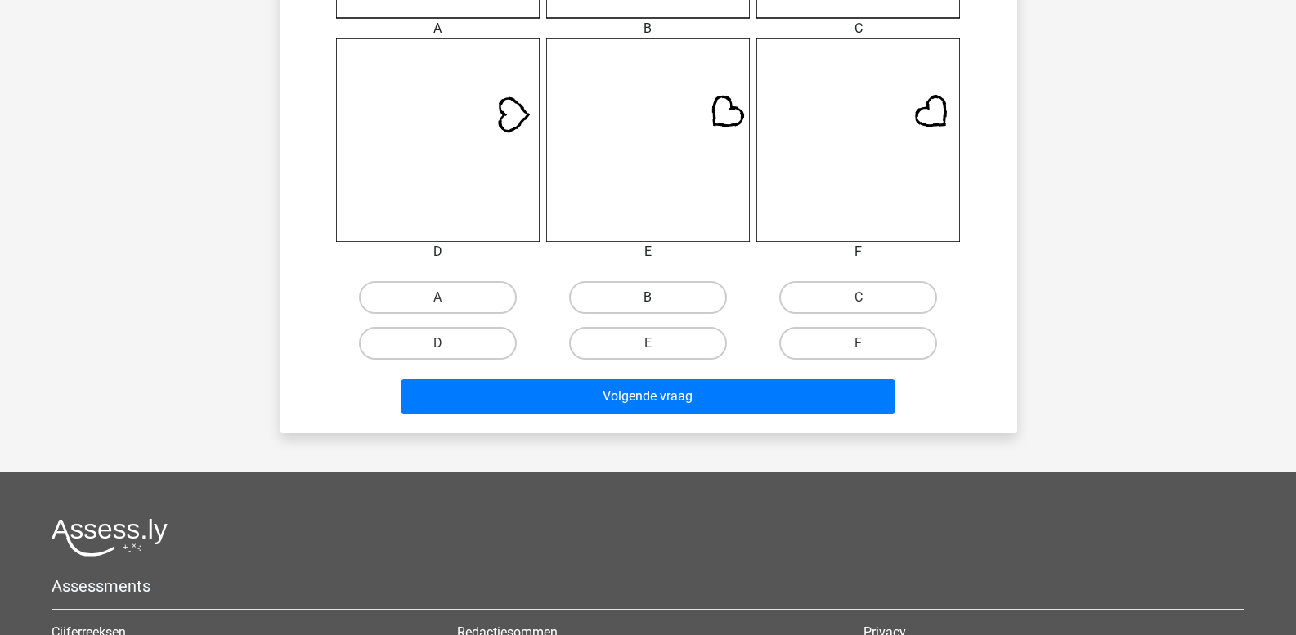
click at [663, 301] on label "B" at bounding box center [648, 297] width 158 height 33
click at [658, 301] on input "B" at bounding box center [653, 303] width 11 height 11
radio input "true"
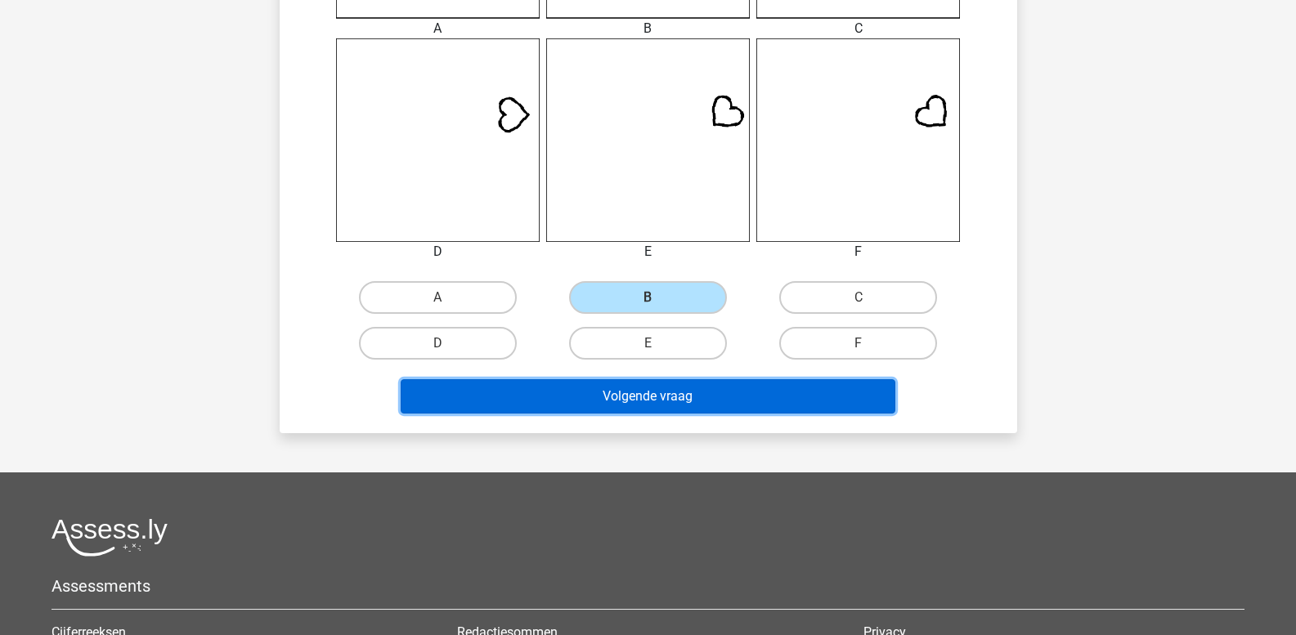
click at [654, 393] on button "Volgende vraag" at bounding box center [648, 396] width 495 height 34
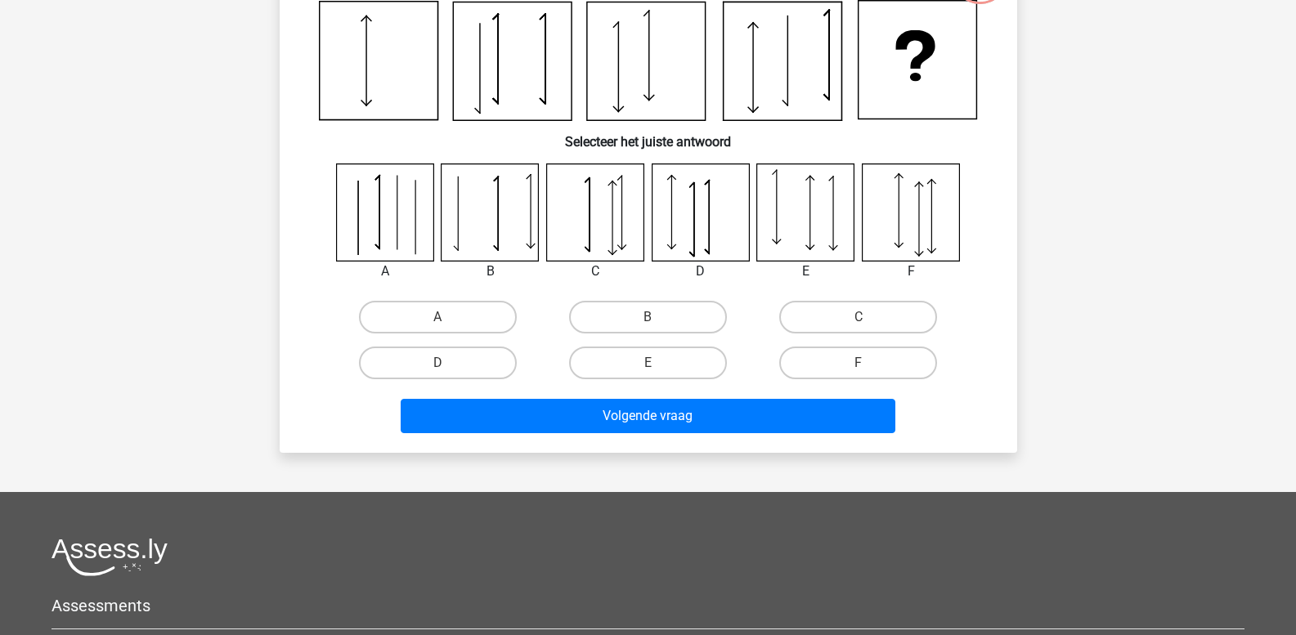
scroll to position [75, 0]
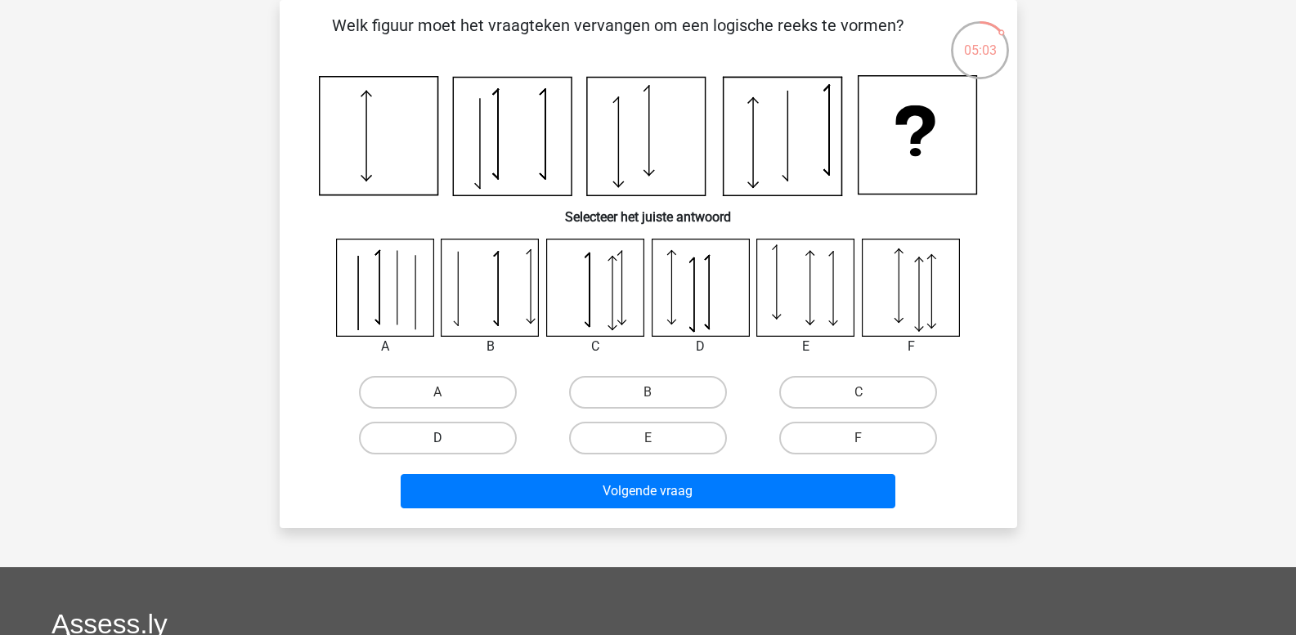
click at [464, 437] on label "D" at bounding box center [438, 438] width 158 height 33
click at [448, 438] on input "D" at bounding box center [442, 443] width 11 height 11
radio input "true"
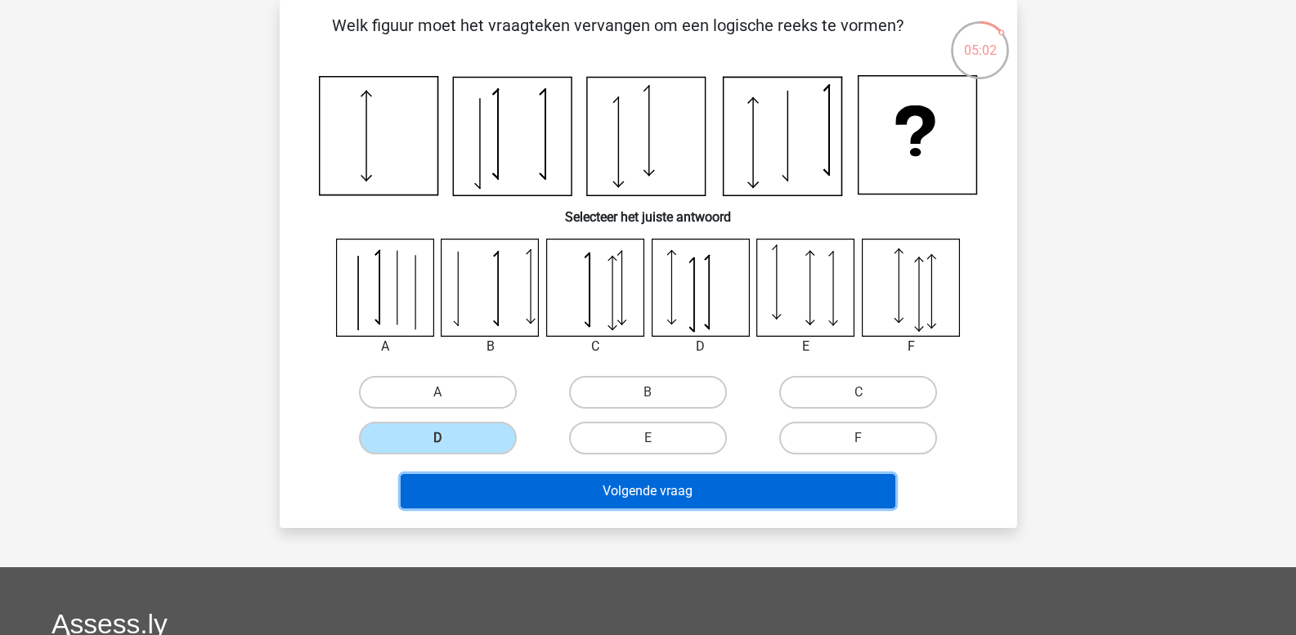
click at [547, 508] on button "Volgende vraag" at bounding box center [648, 491] width 495 height 34
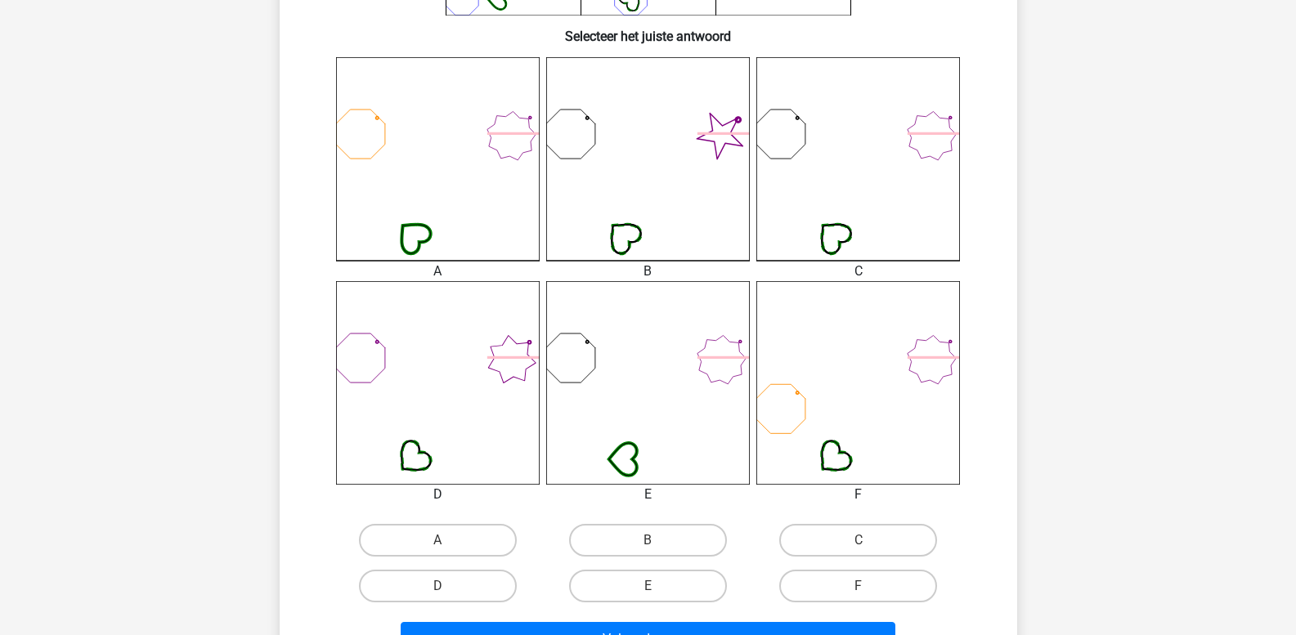
scroll to position [484, 0]
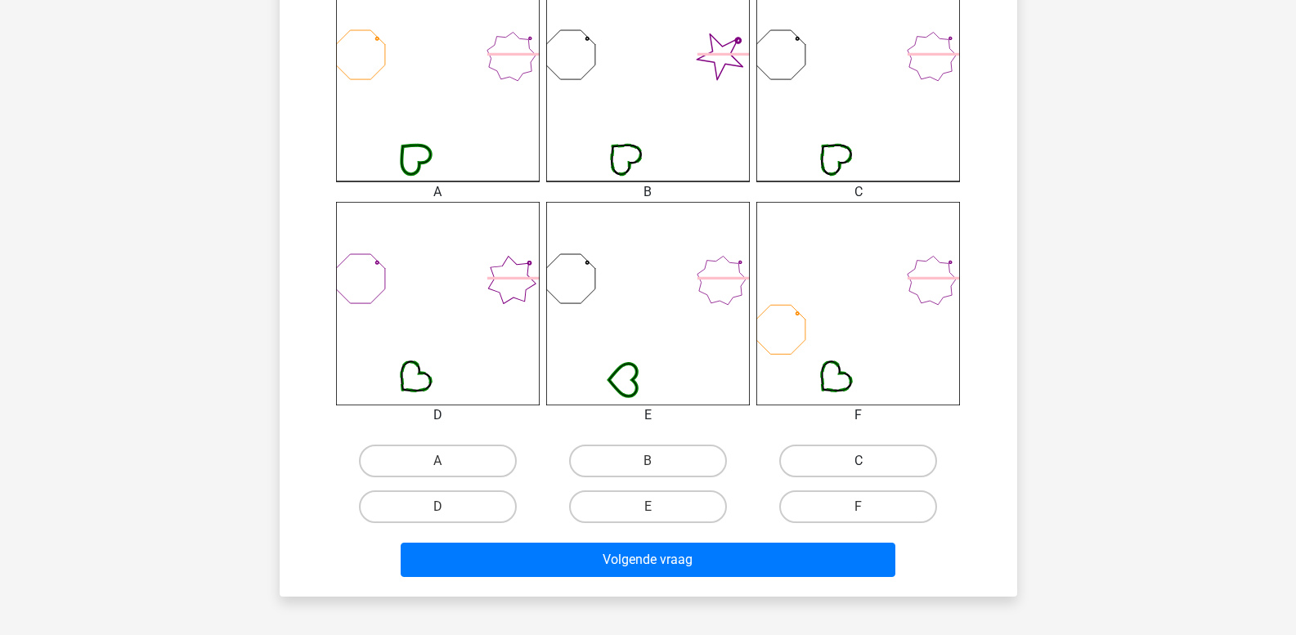
click at [866, 457] on label "C" at bounding box center [858, 461] width 158 height 33
click at [866, 461] on input "C" at bounding box center [864, 466] width 11 height 11
radio input "true"
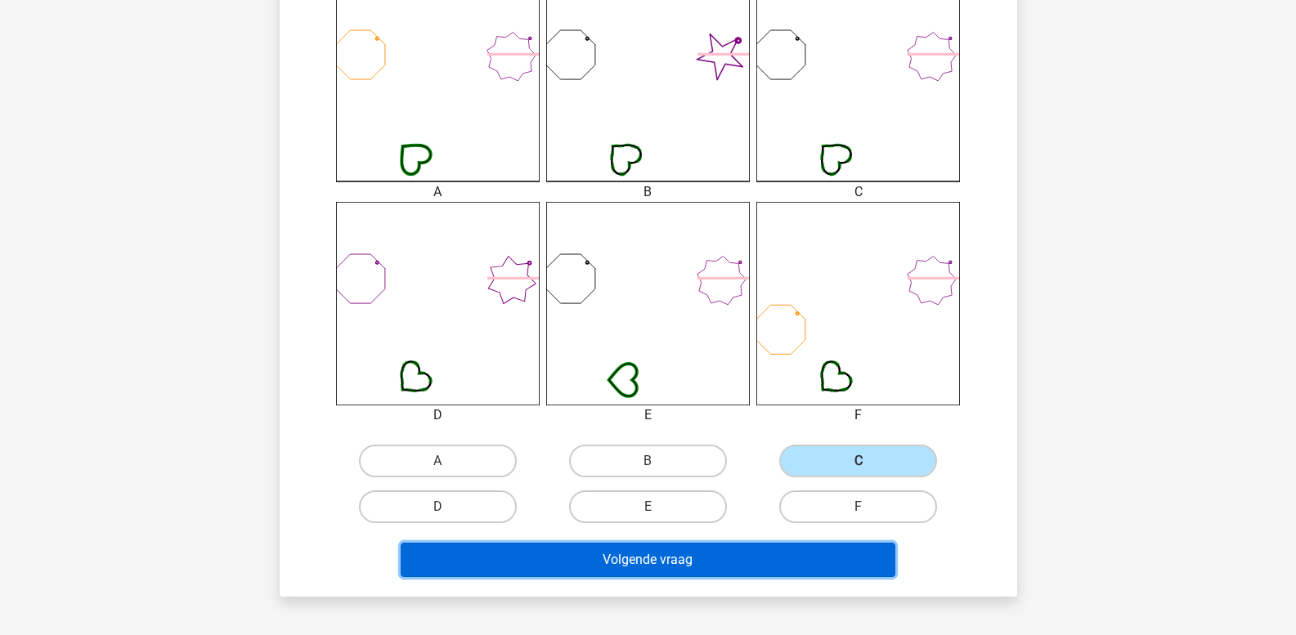
click at [796, 562] on button "Volgende vraag" at bounding box center [648, 560] width 495 height 34
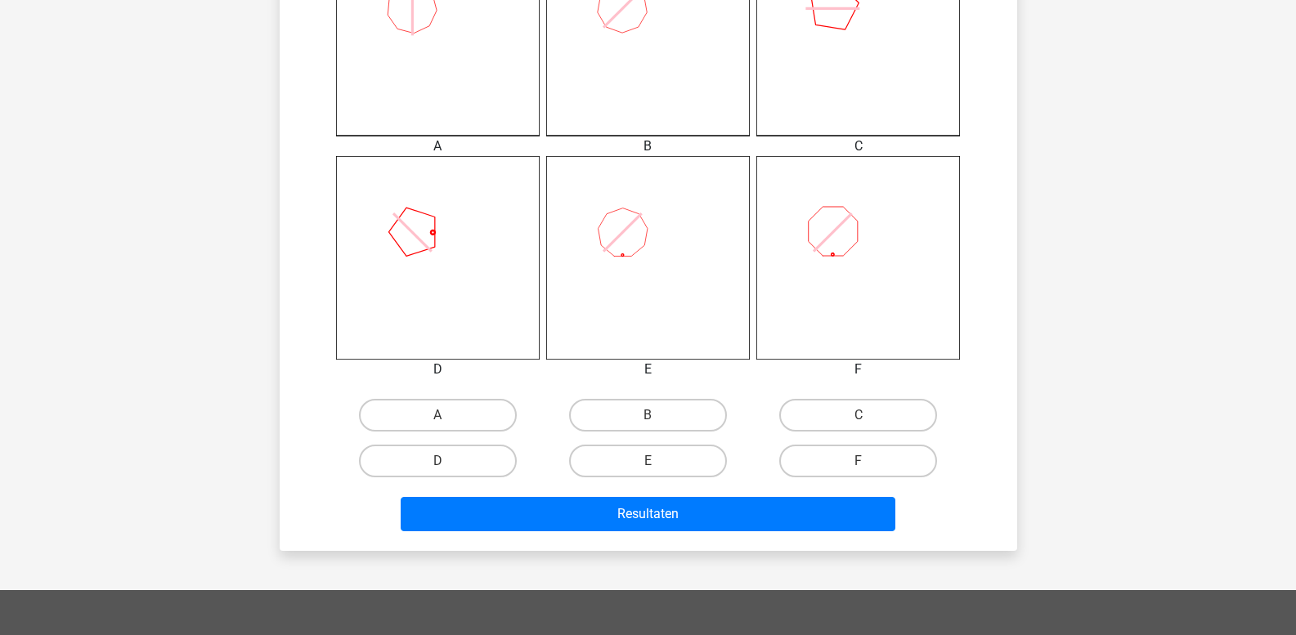
scroll to position [566, 0]
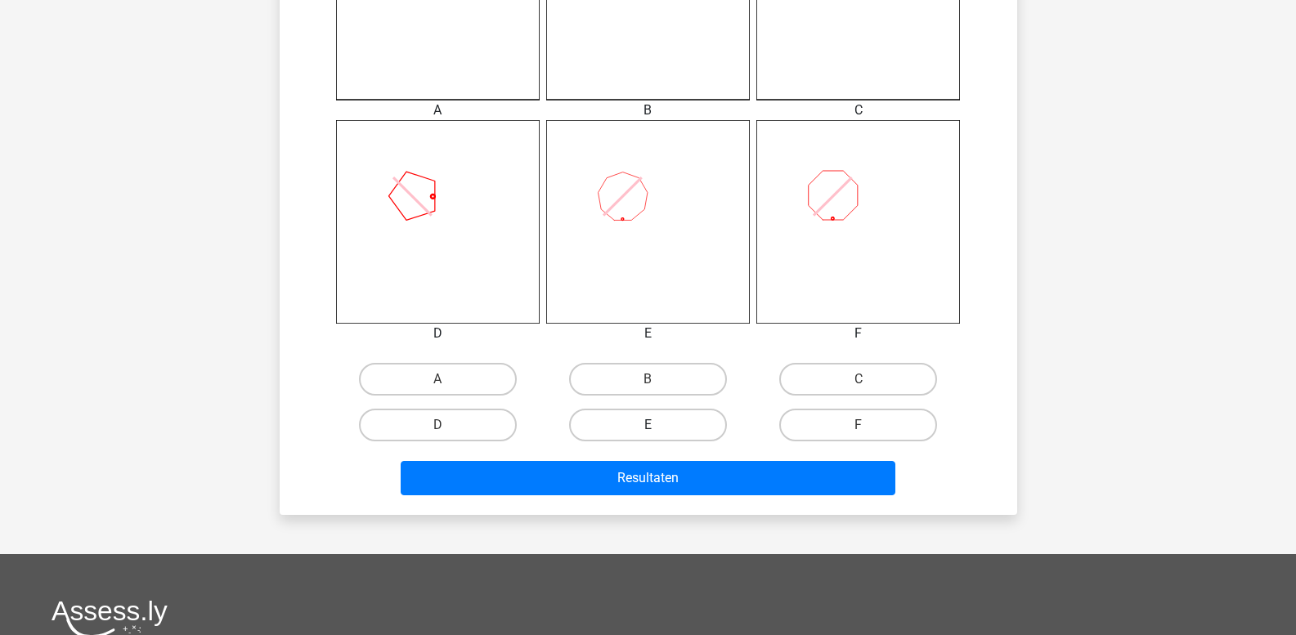
click at [646, 431] on label "E" at bounding box center [648, 425] width 158 height 33
click at [648, 431] on input "E" at bounding box center [653, 430] width 11 height 11
radio input "true"
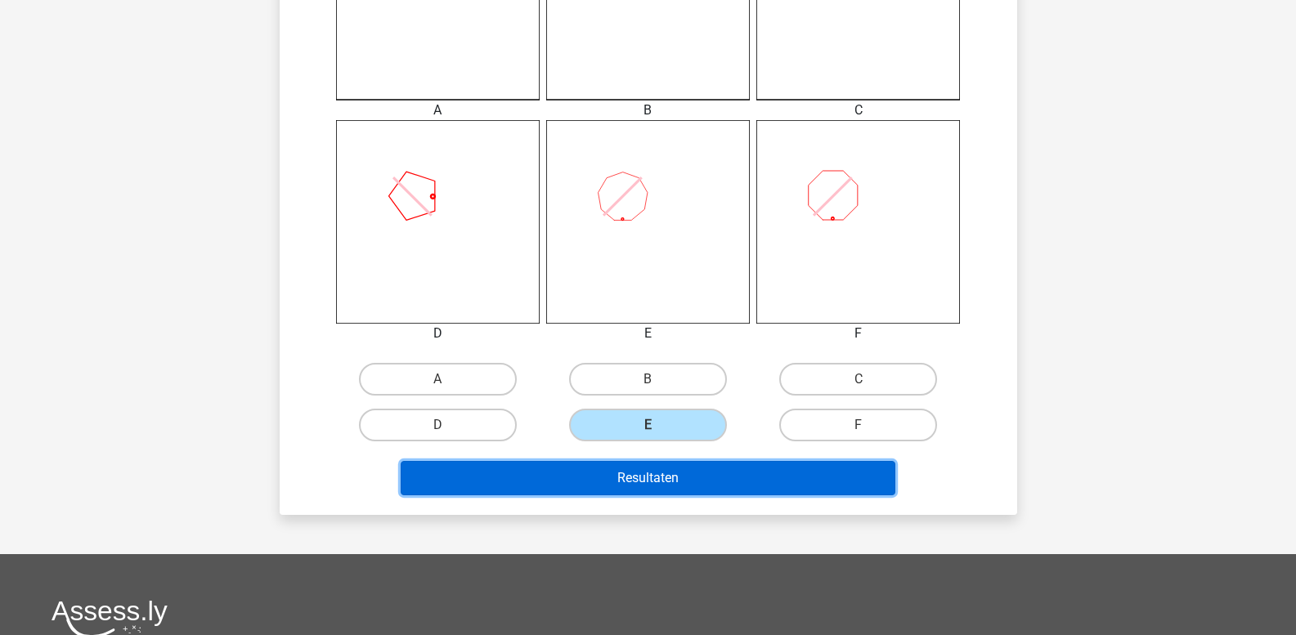
click at [648, 474] on button "Resultaten" at bounding box center [648, 478] width 495 height 34
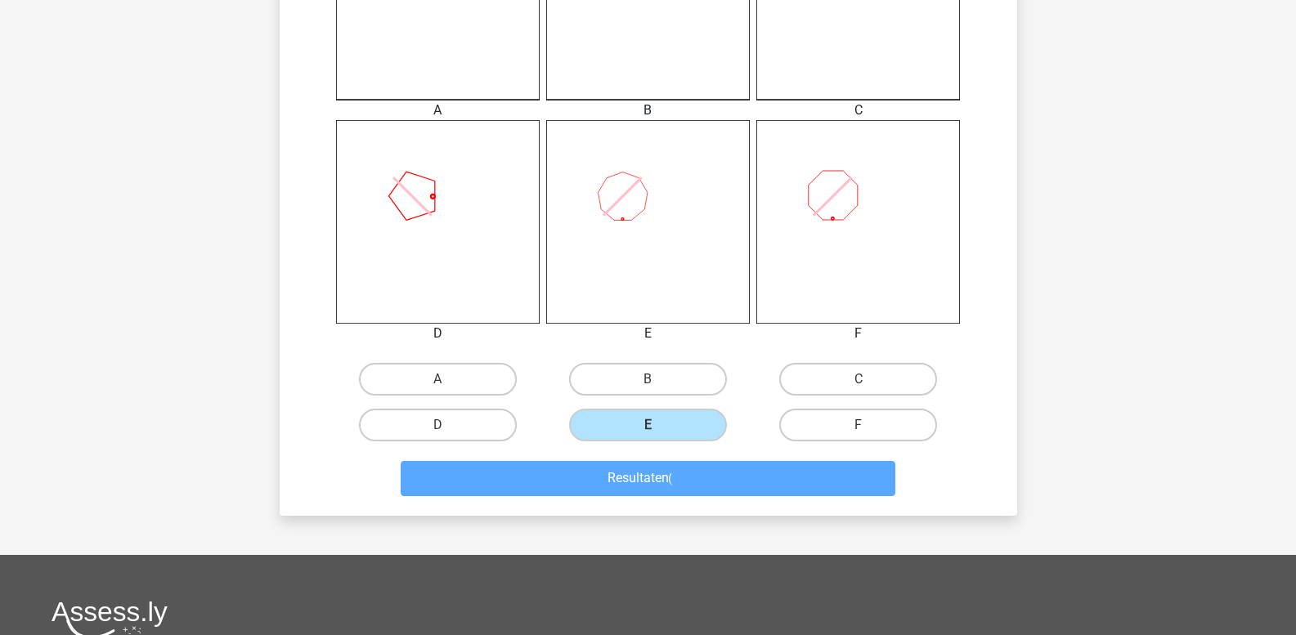
click at [1110, 224] on div "Kies premium leo leo.aertsens@gmail.com" at bounding box center [648, 210] width 1296 height 1553
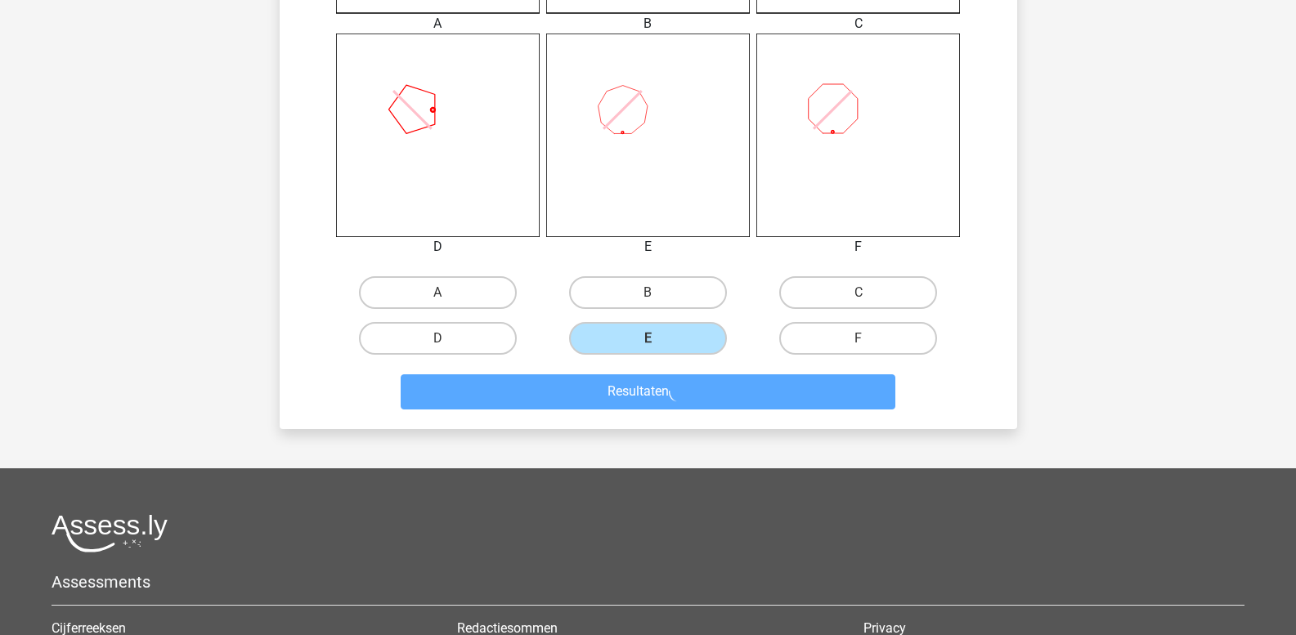
scroll to position [654, 0]
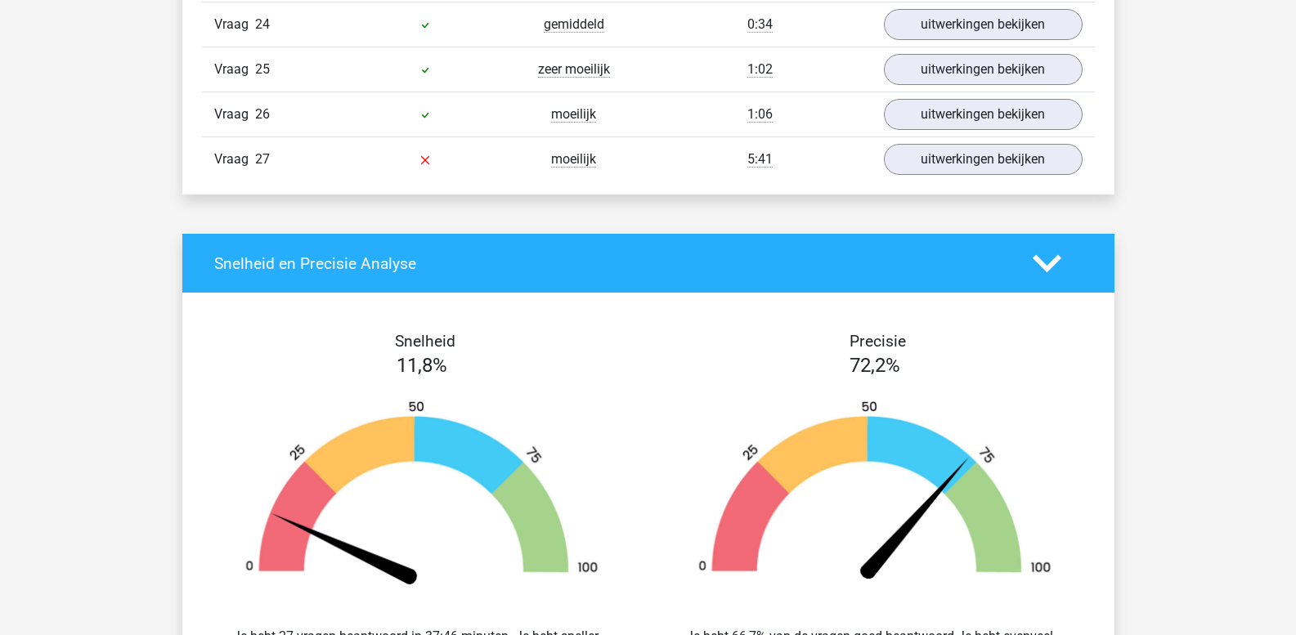
scroll to position [2453, 0]
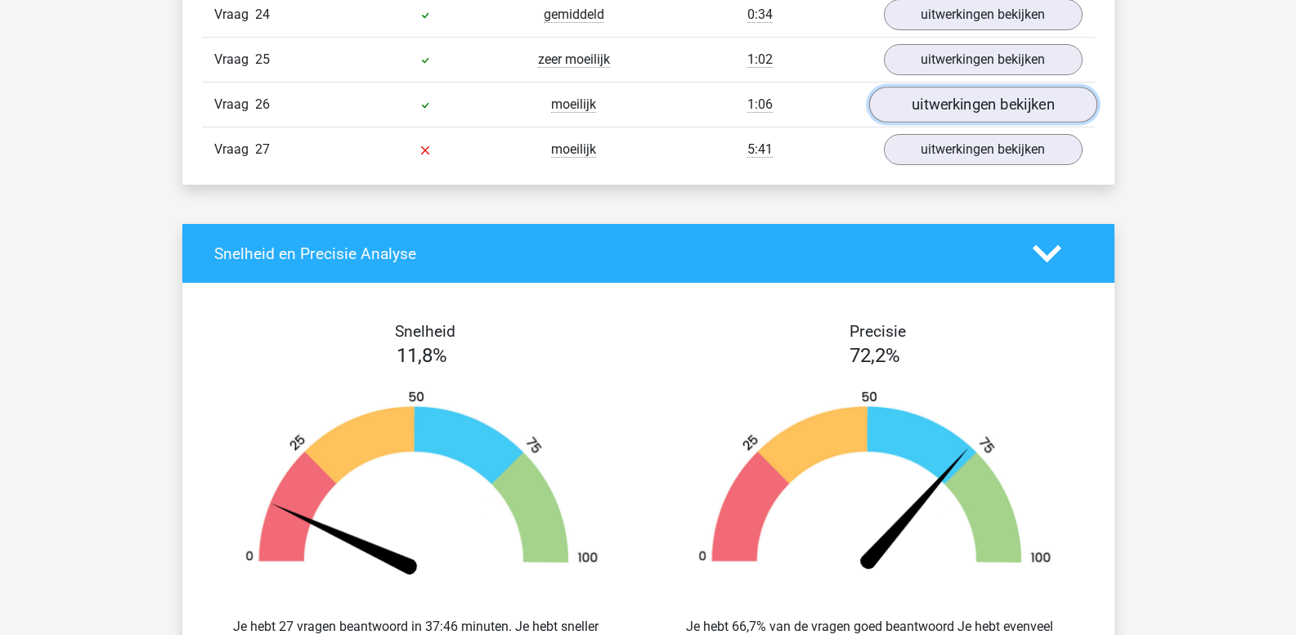
click at [944, 110] on link "uitwerkingen bekijken" at bounding box center [982, 105] width 228 height 36
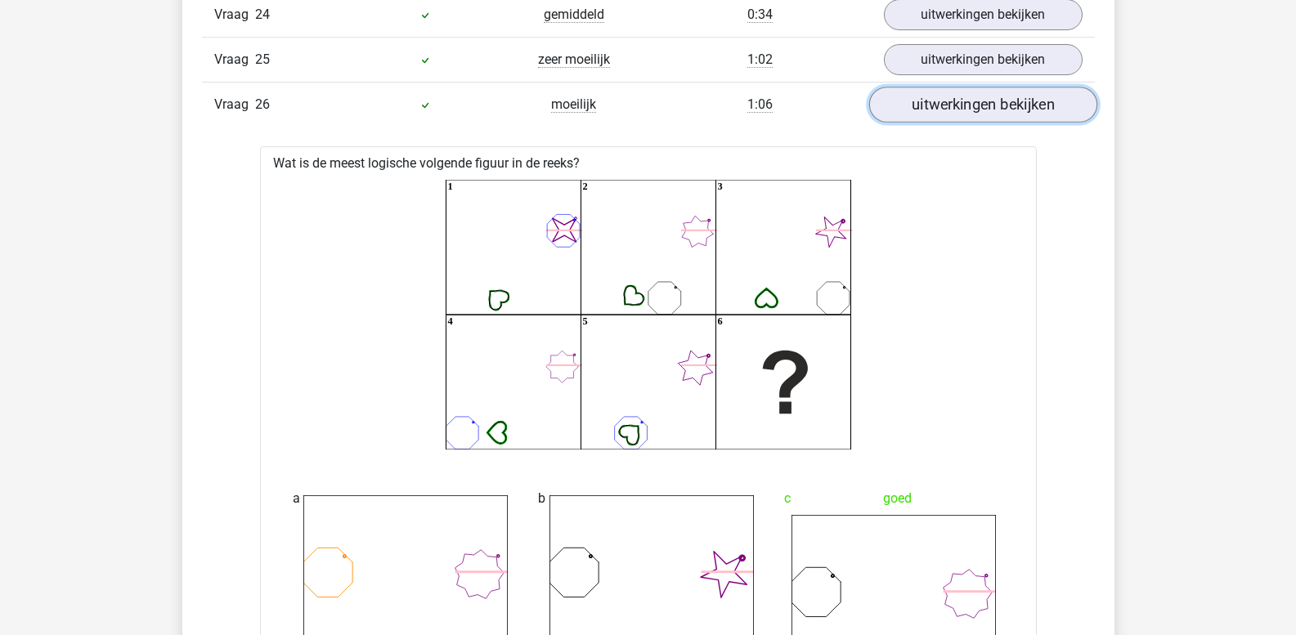
click at [944, 110] on link "uitwerkingen bekijken" at bounding box center [982, 105] width 228 height 36
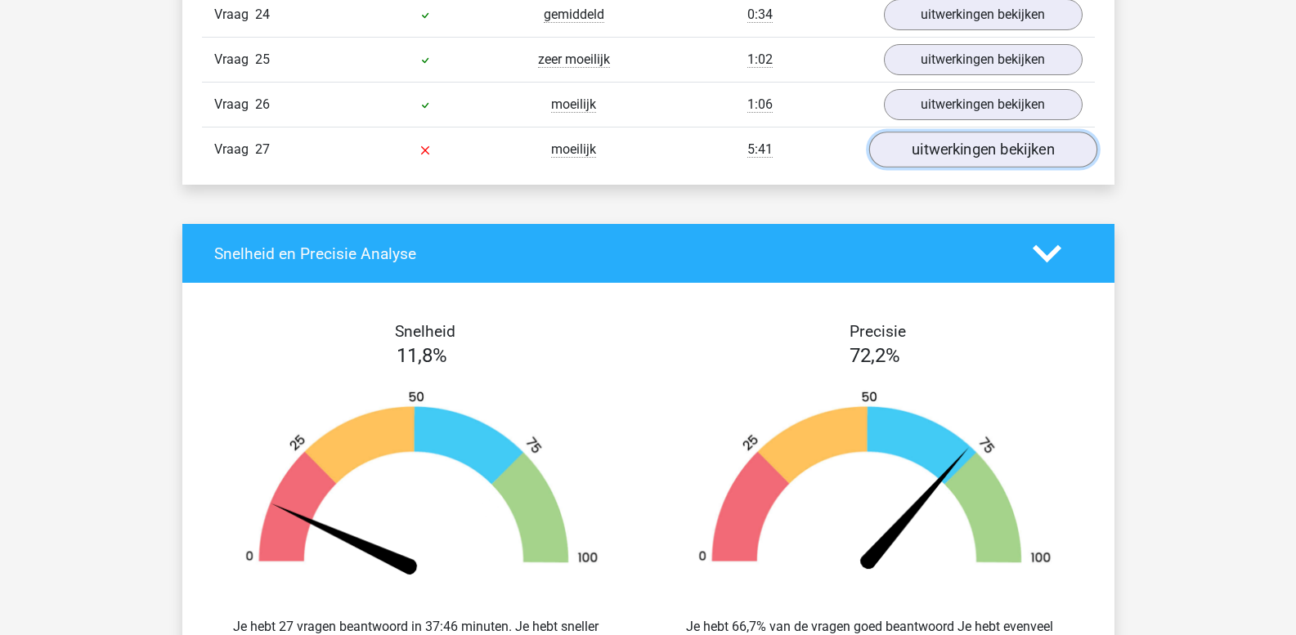
click at [933, 159] on link "uitwerkingen bekijken" at bounding box center [982, 150] width 228 height 36
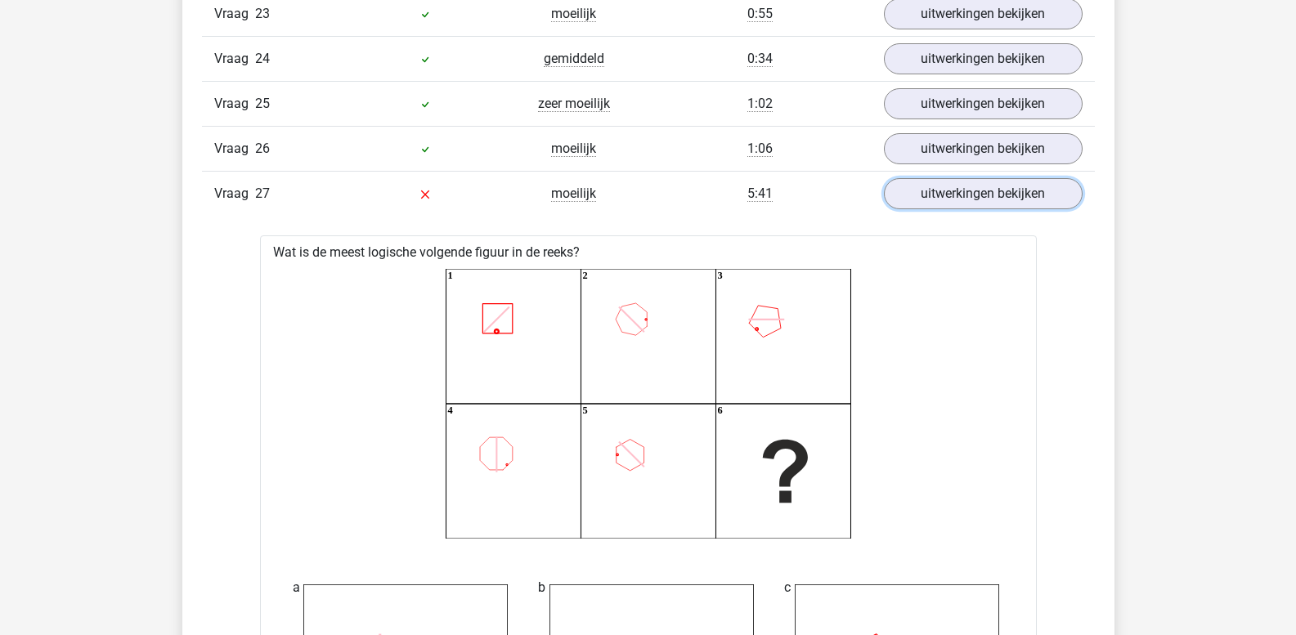
scroll to position [2371, 0]
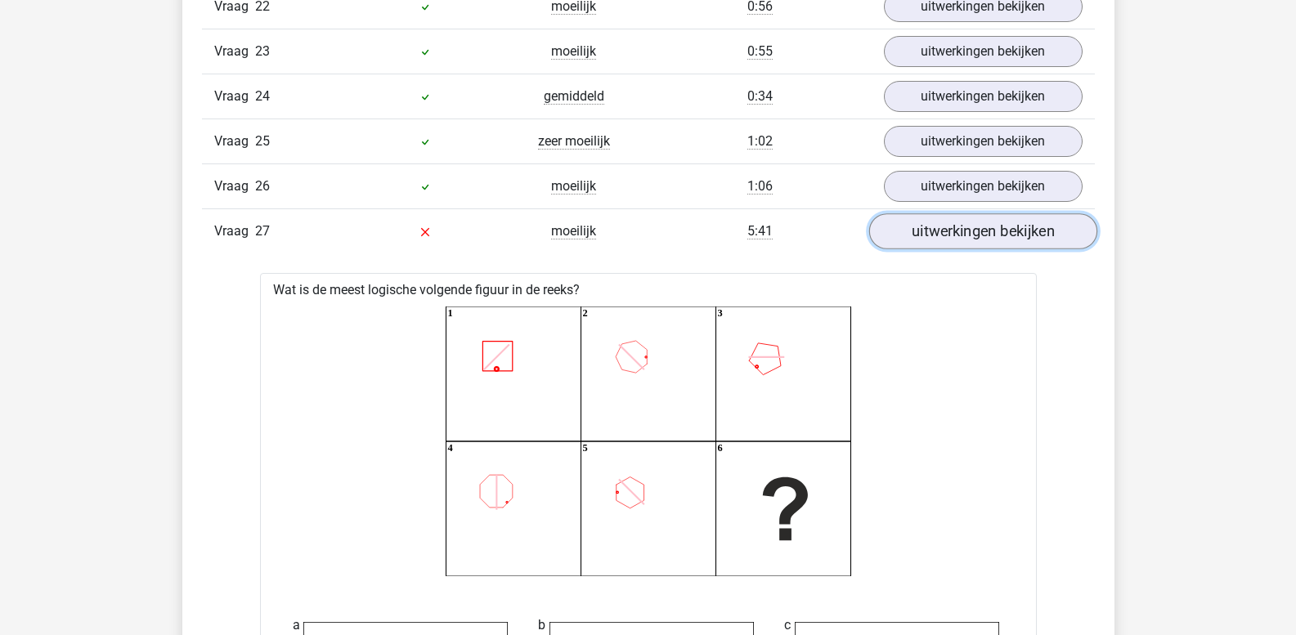
click at [981, 235] on link "uitwerkingen bekijken" at bounding box center [982, 232] width 228 height 36
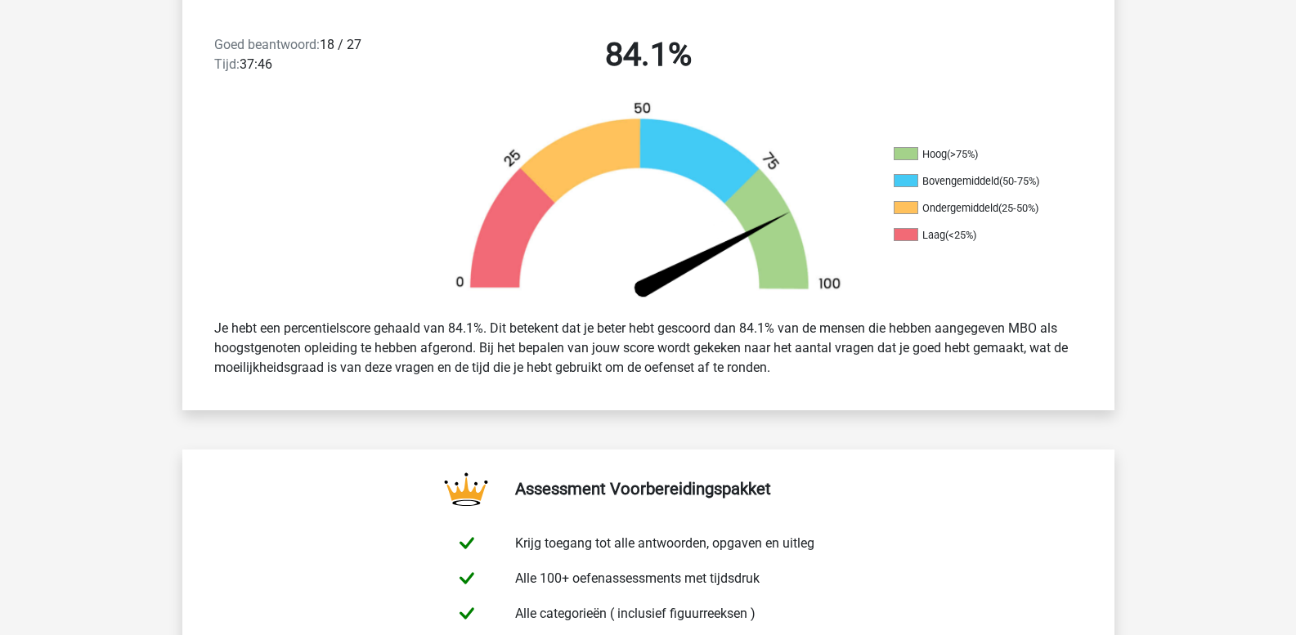
scroll to position [409, 0]
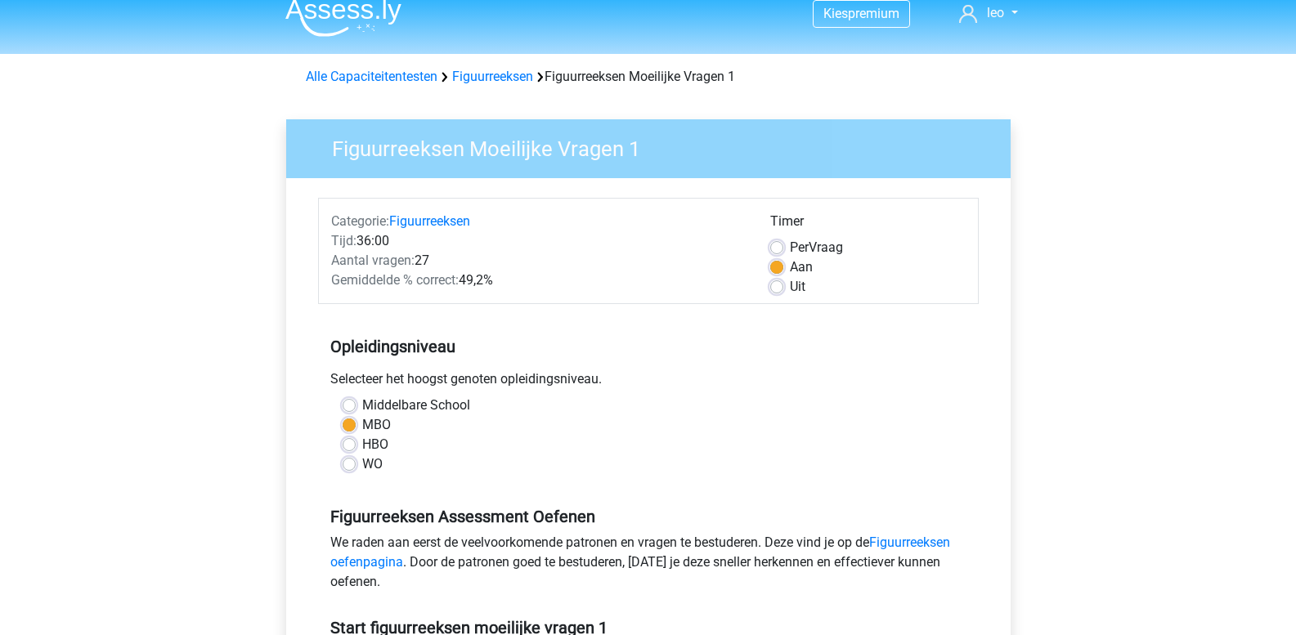
scroll to position [2, 0]
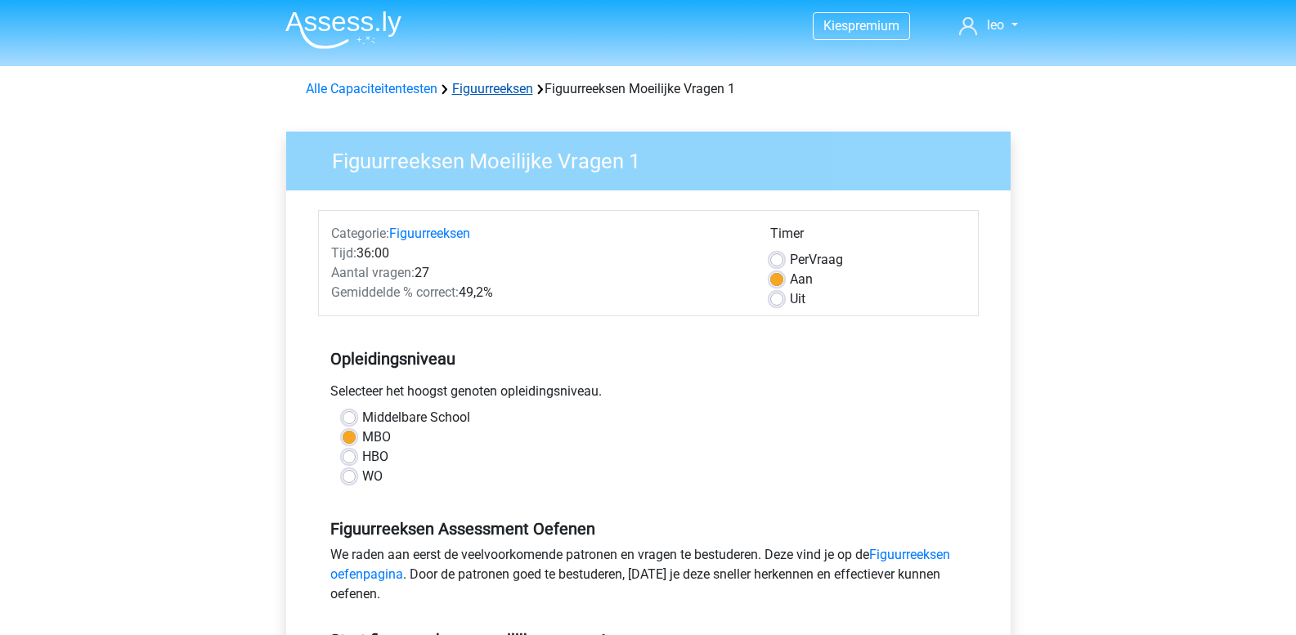
click at [500, 94] on link "Figuurreeksen" at bounding box center [492, 89] width 81 height 16
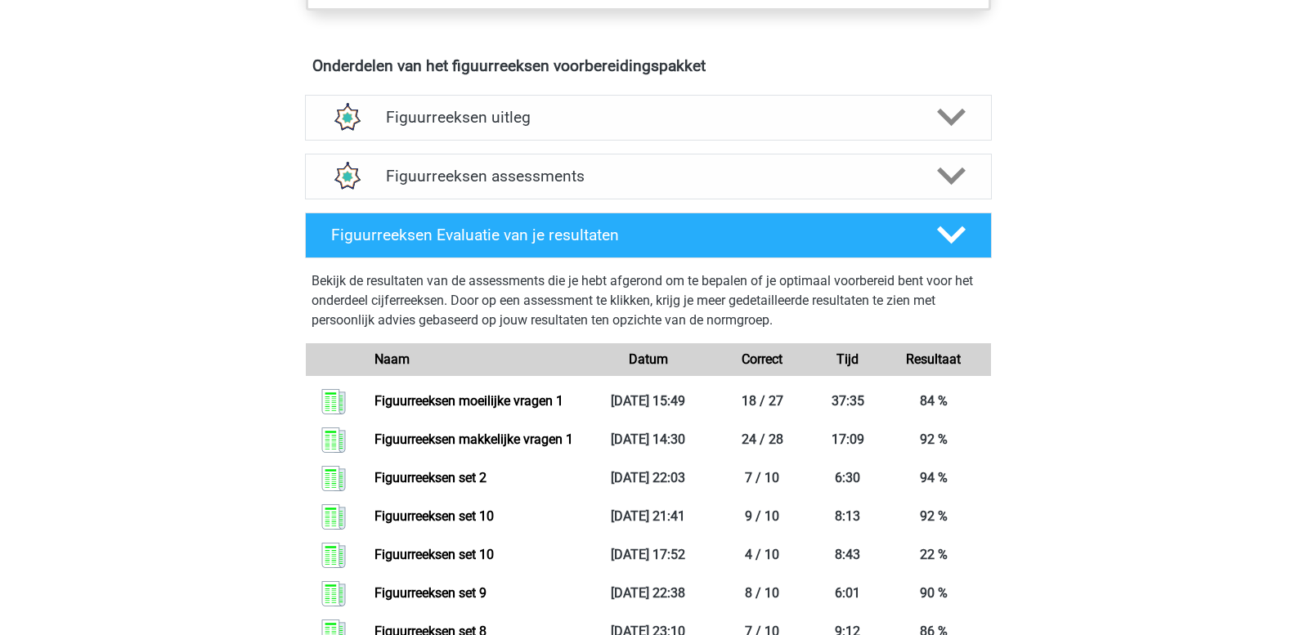
scroll to position [981, 0]
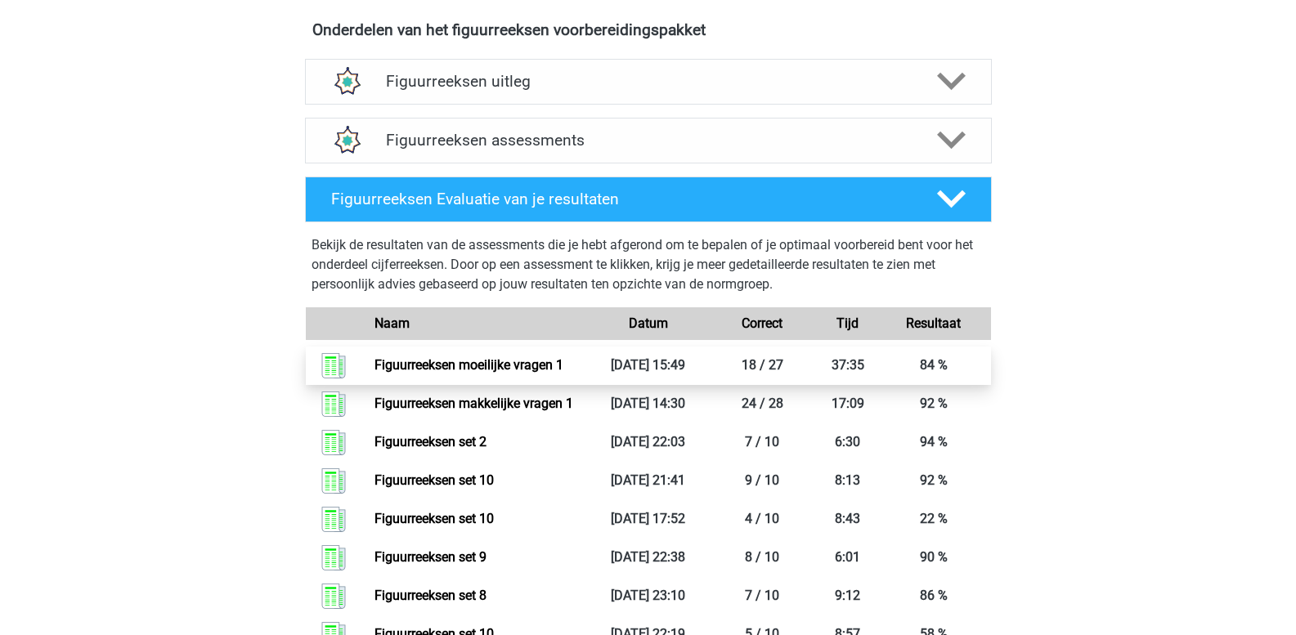
click at [530, 361] on link "Figuurreeksen moeilijke vragen 1" at bounding box center [468, 365] width 189 height 16
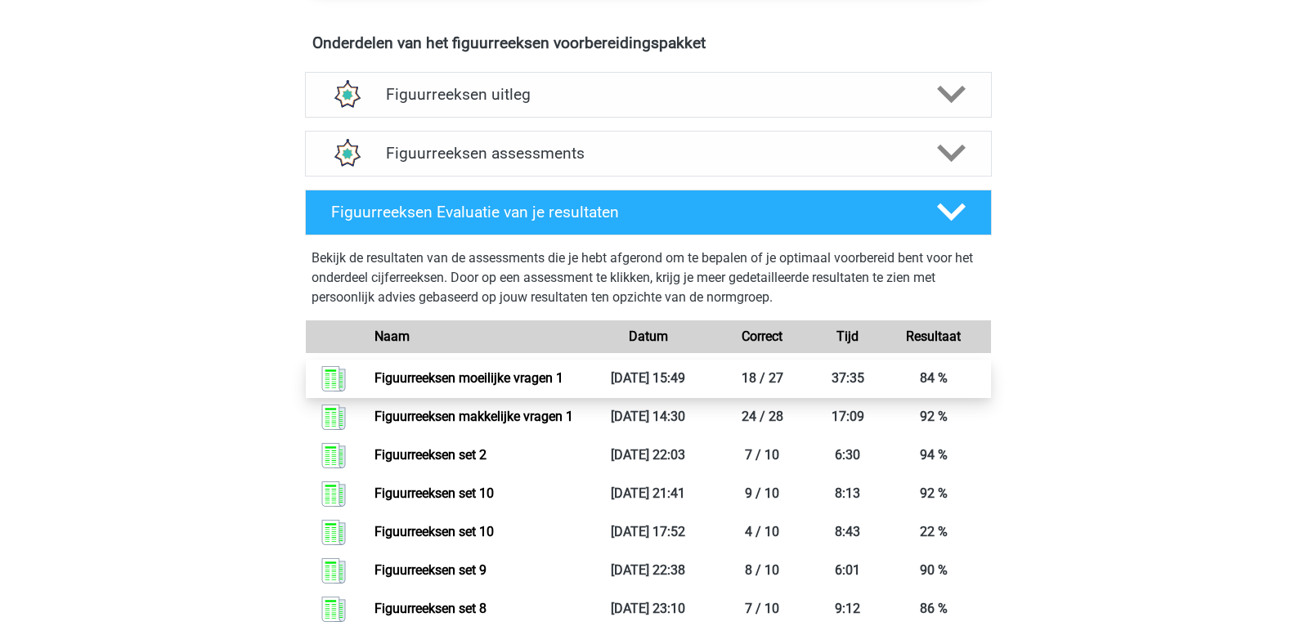
scroll to position [818, 0]
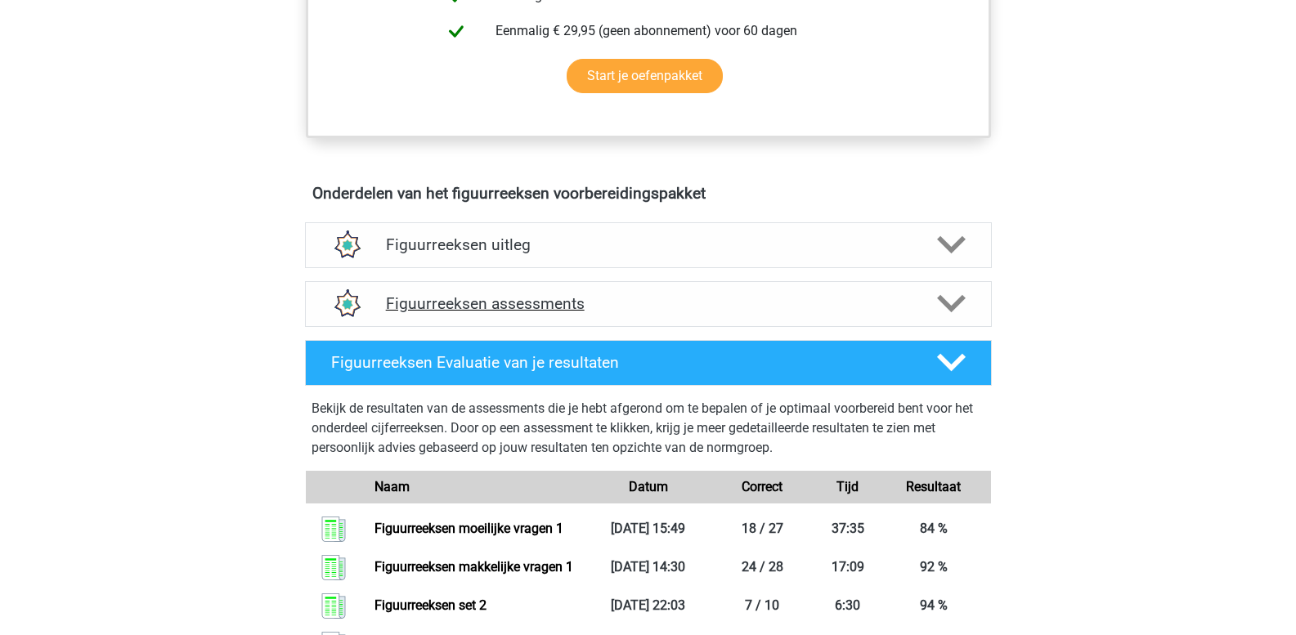
click at [942, 301] on polygon at bounding box center [951, 304] width 29 height 18
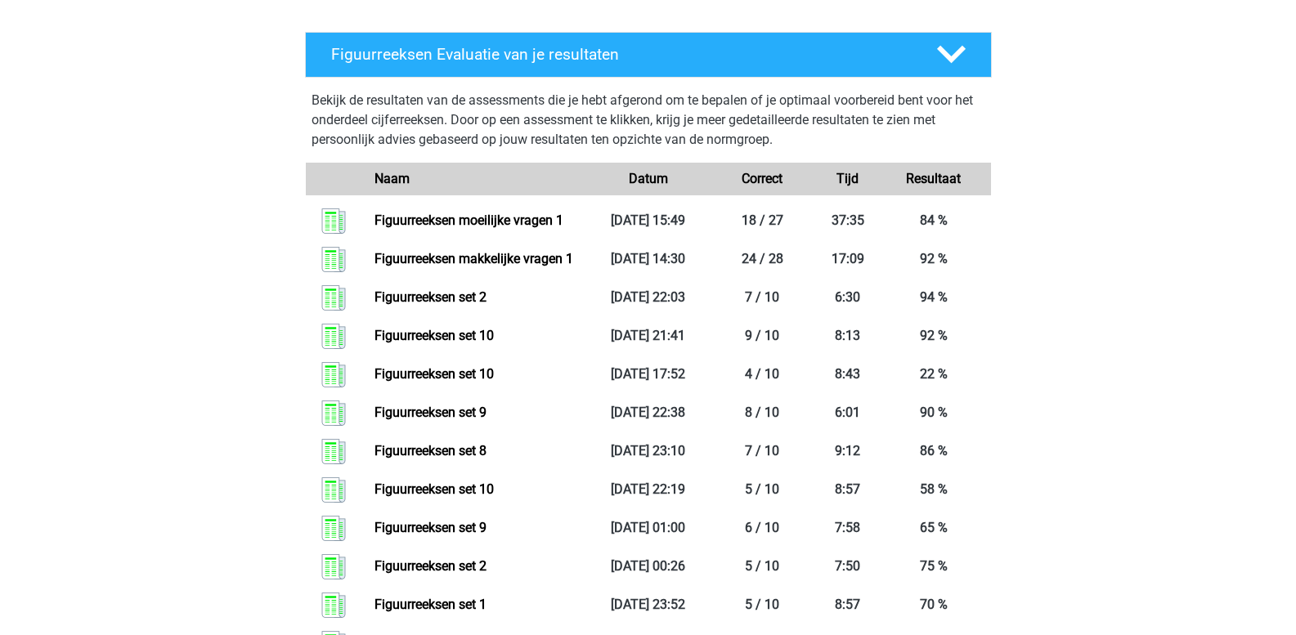
scroll to position [1799, 0]
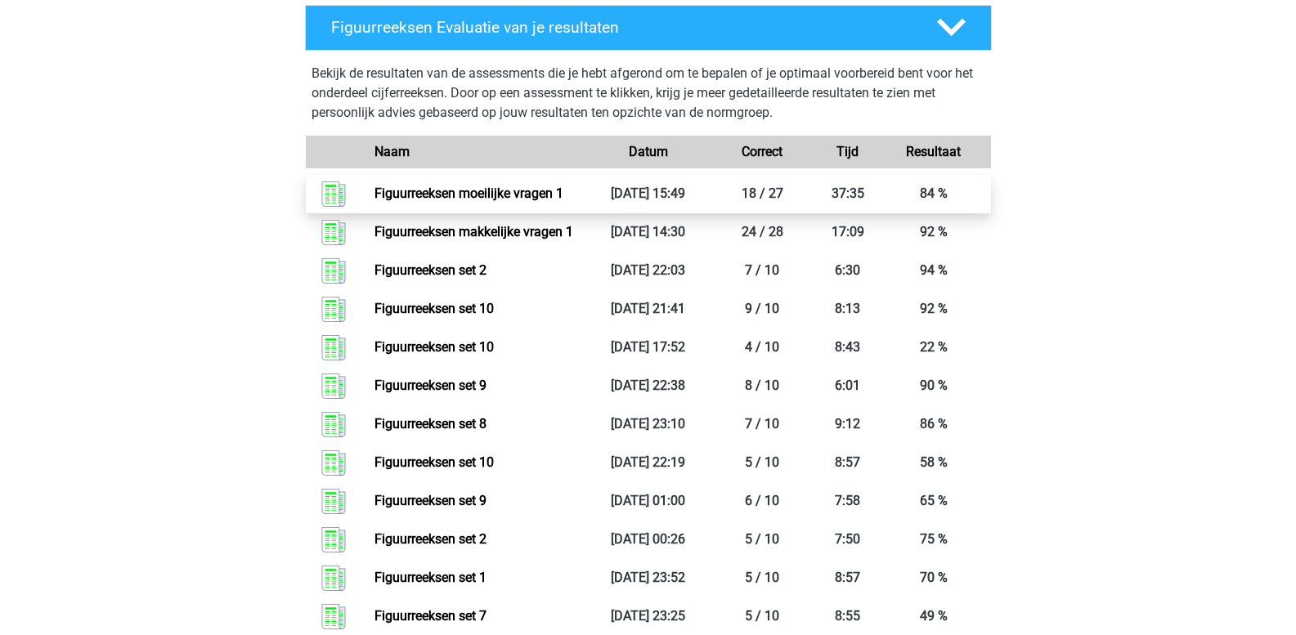
click at [542, 195] on link "Figuurreeksen moeilijke vragen 1" at bounding box center [468, 194] width 189 height 16
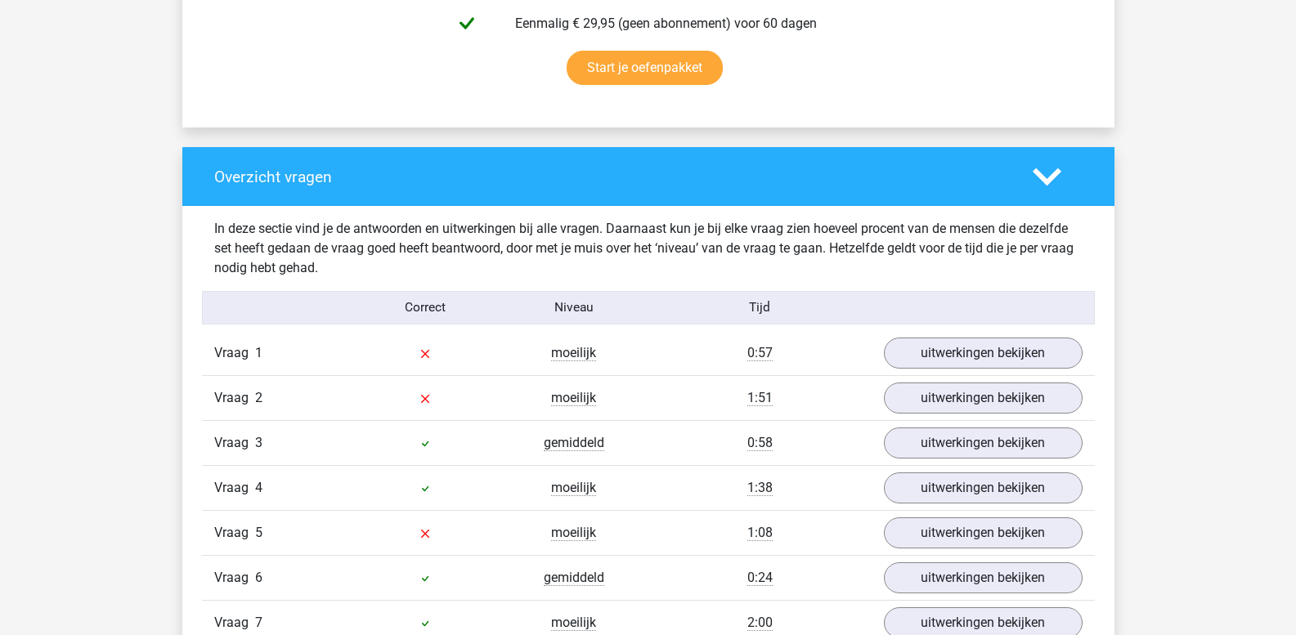
scroll to position [1226, 0]
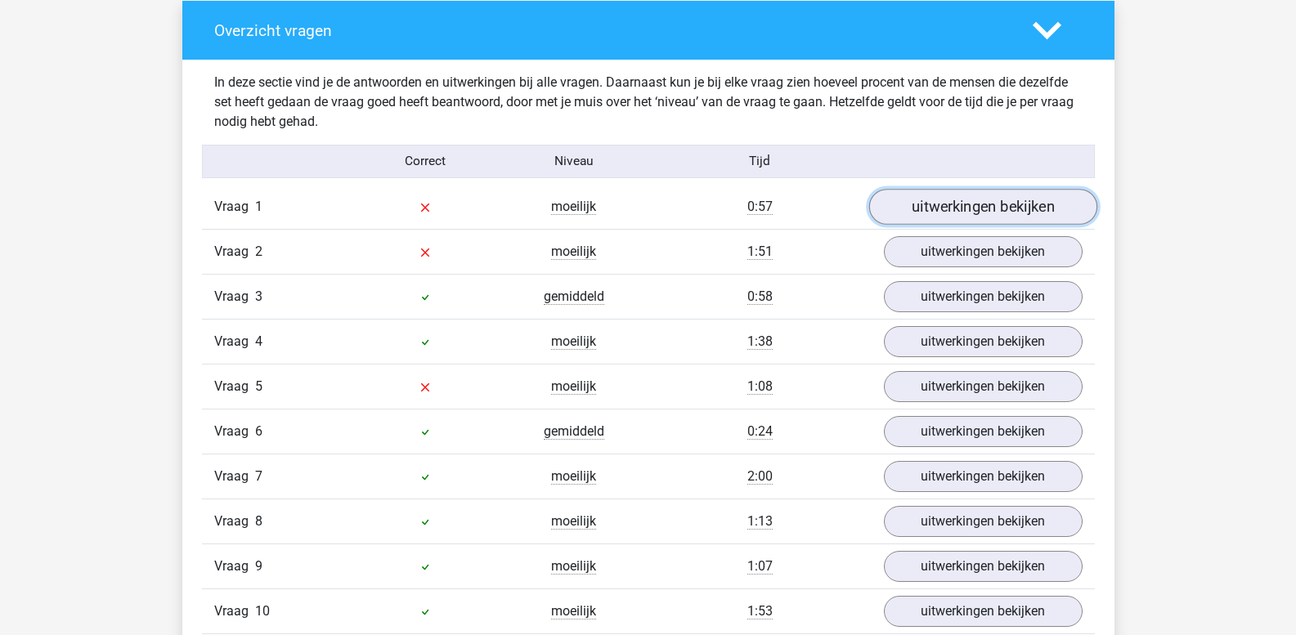
click at [953, 213] on link "uitwerkingen bekijken" at bounding box center [982, 208] width 228 height 36
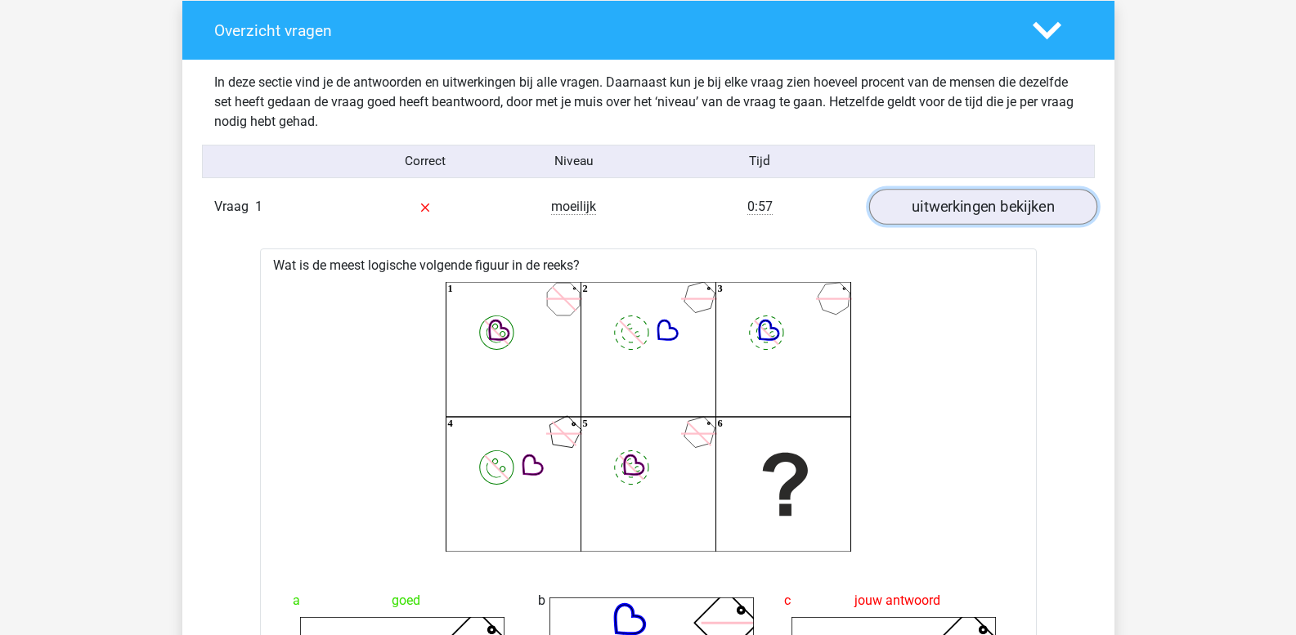
click at [953, 213] on link "uitwerkingen bekijken" at bounding box center [982, 208] width 228 height 36
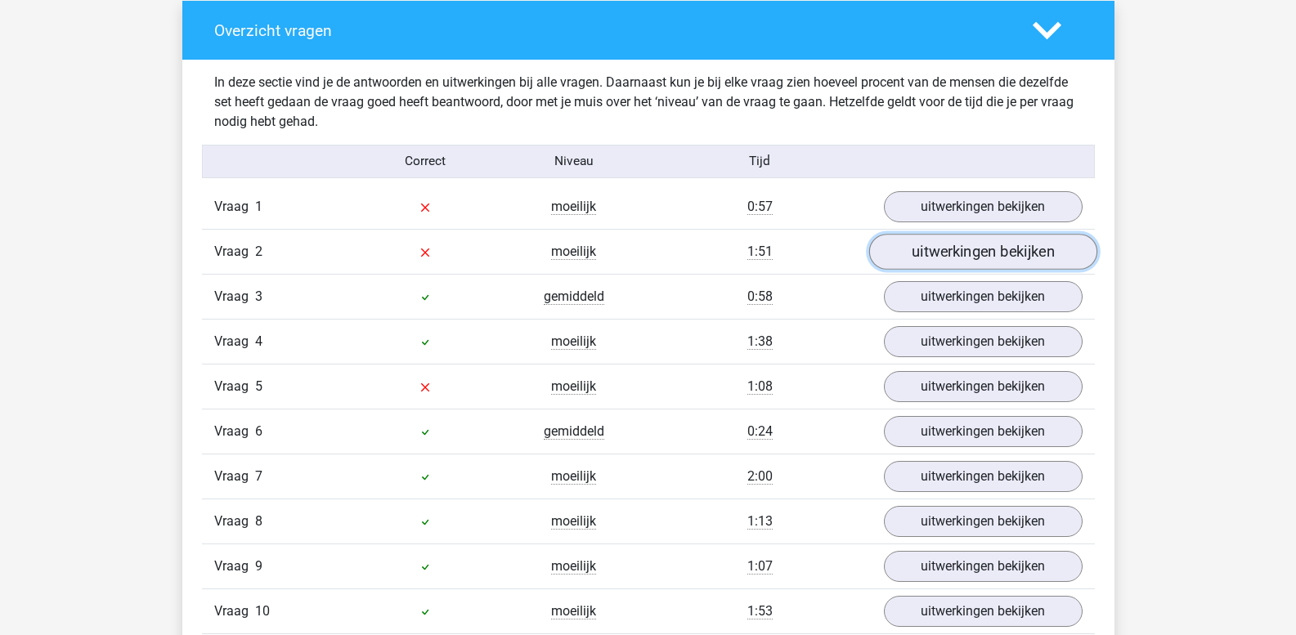
click at [963, 254] on link "uitwerkingen bekijken" at bounding box center [982, 253] width 228 height 36
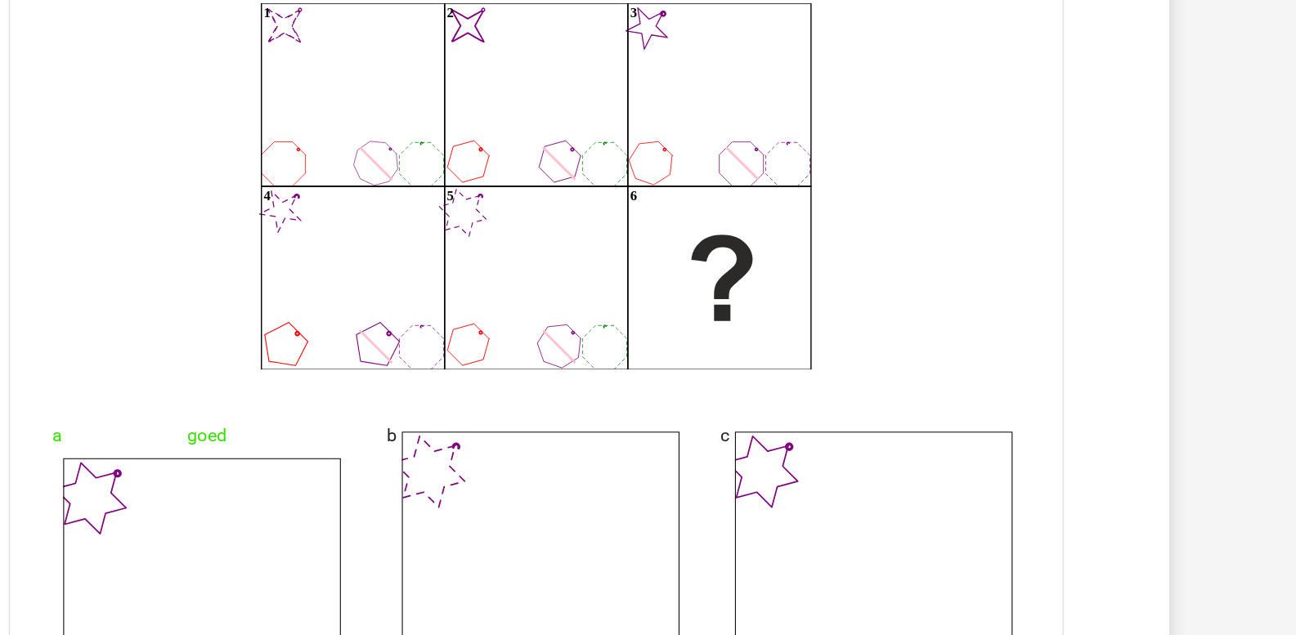
scroll to position [1370, 0]
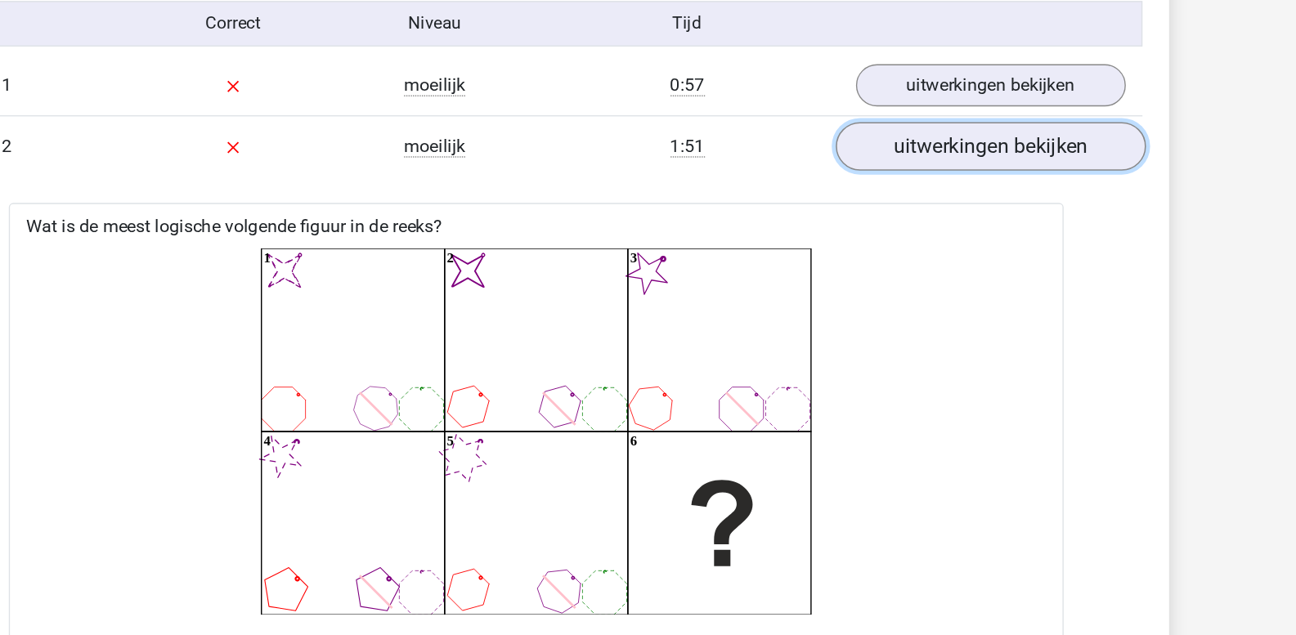
click at [957, 117] on link "uitwerkingen bekijken" at bounding box center [982, 109] width 228 height 36
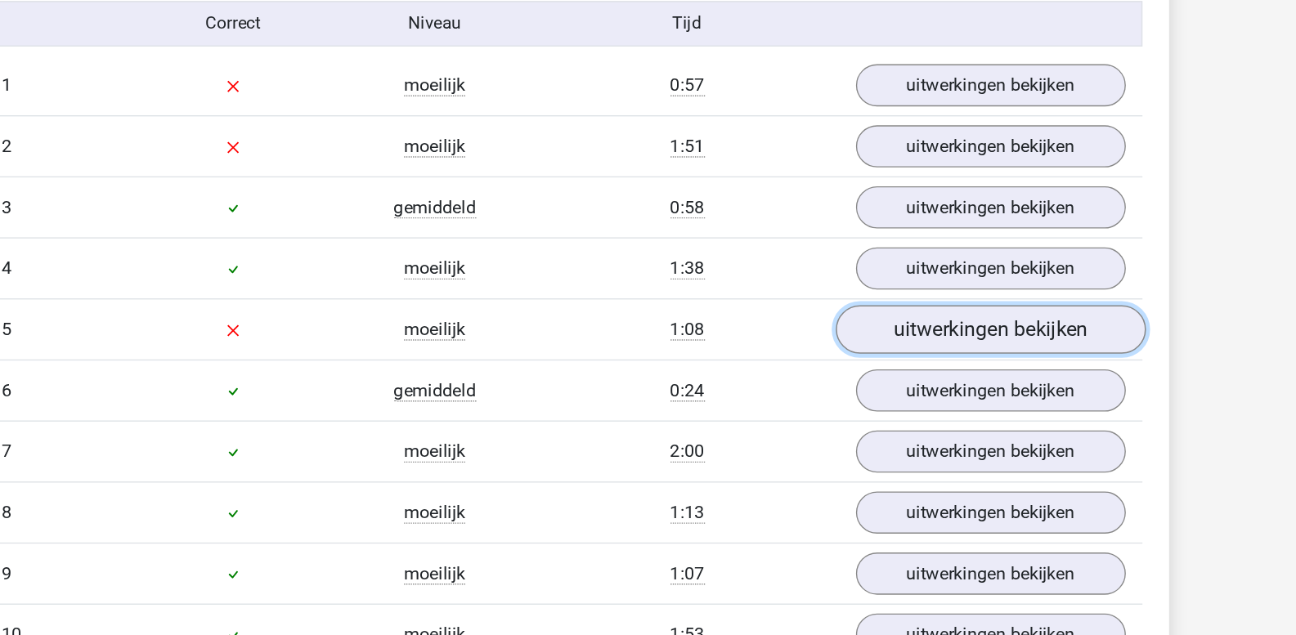
click at [948, 233] on link "uitwerkingen bekijken" at bounding box center [982, 244] width 228 height 36
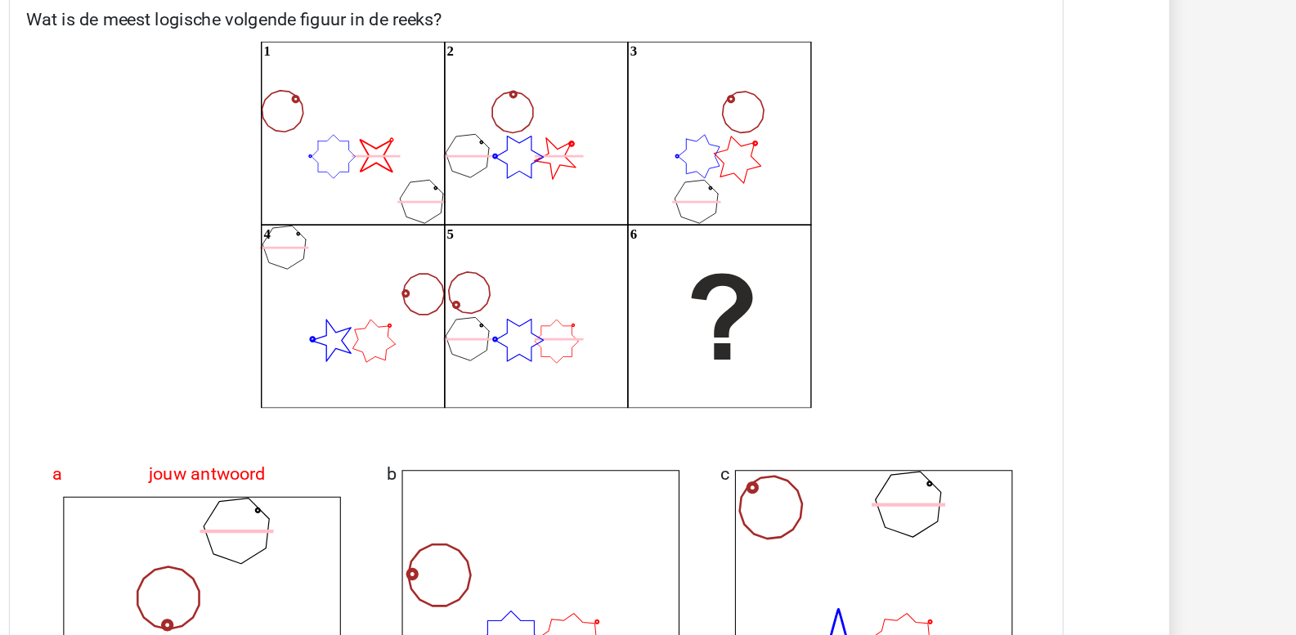
scroll to position [1487, 0]
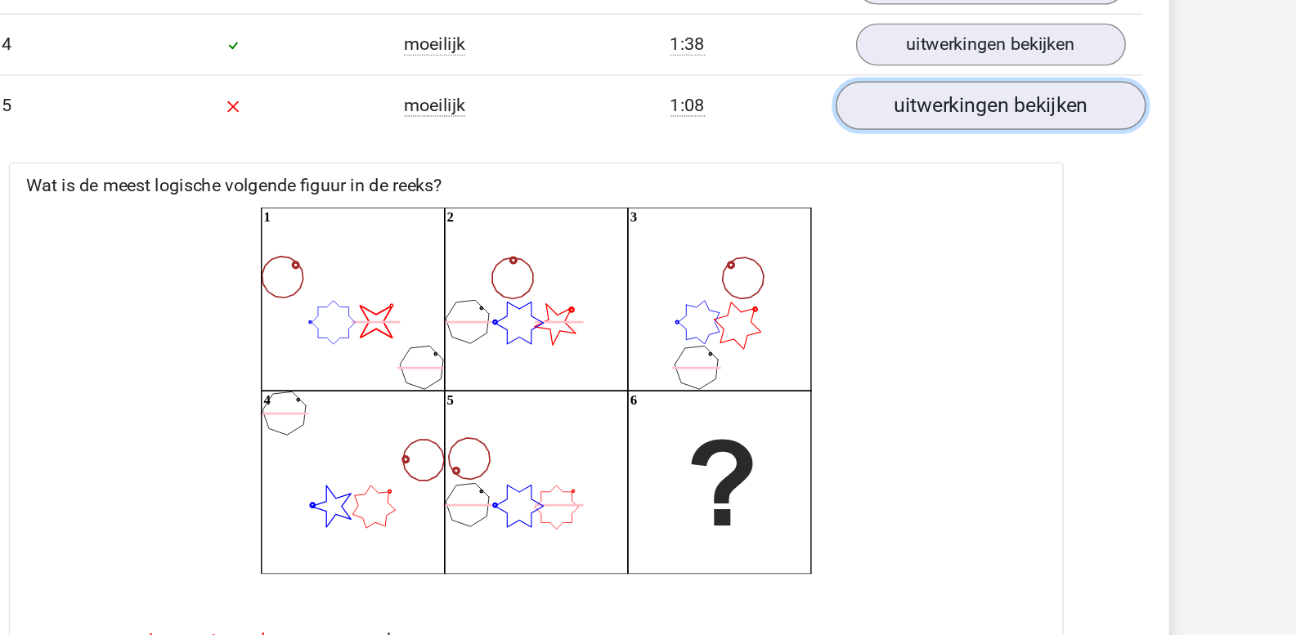
click at [942, 137] on link "uitwerkingen bekijken" at bounding box center [982, 127] width 228 height 36
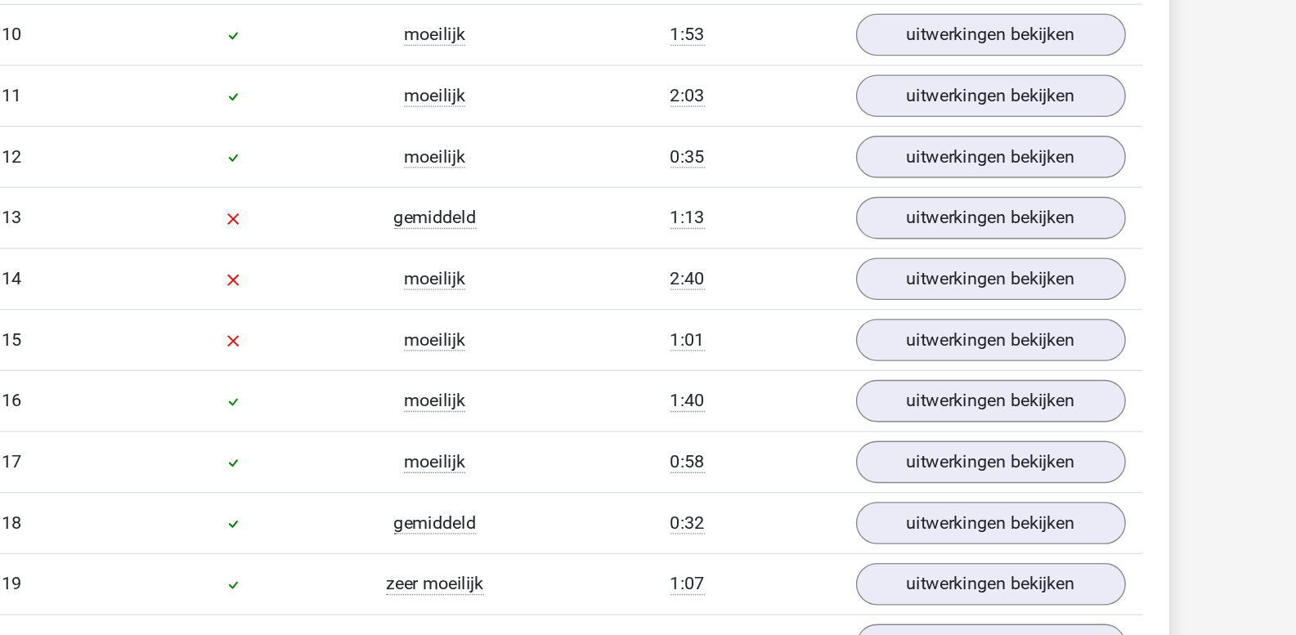
scroll to position [1667, 0]
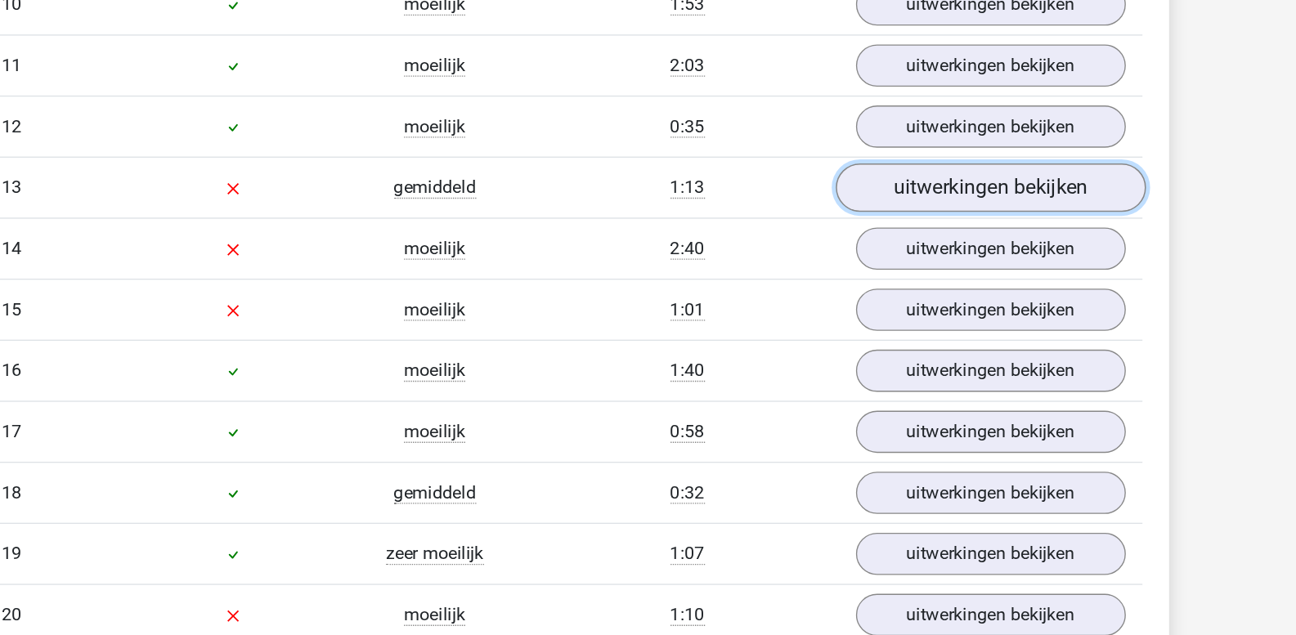
click at [999, 303] on link "uitwerkingen bekijken" at bounding box center [982, 307] width 228 height 36
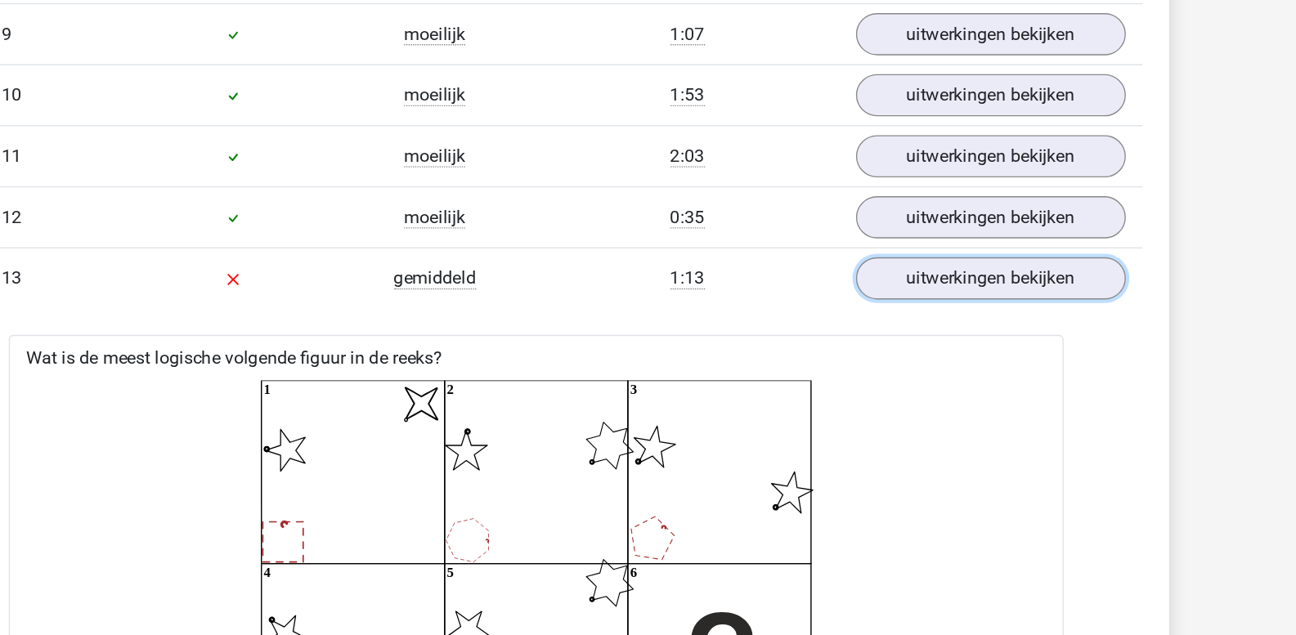
scroll to position [1767, 0]
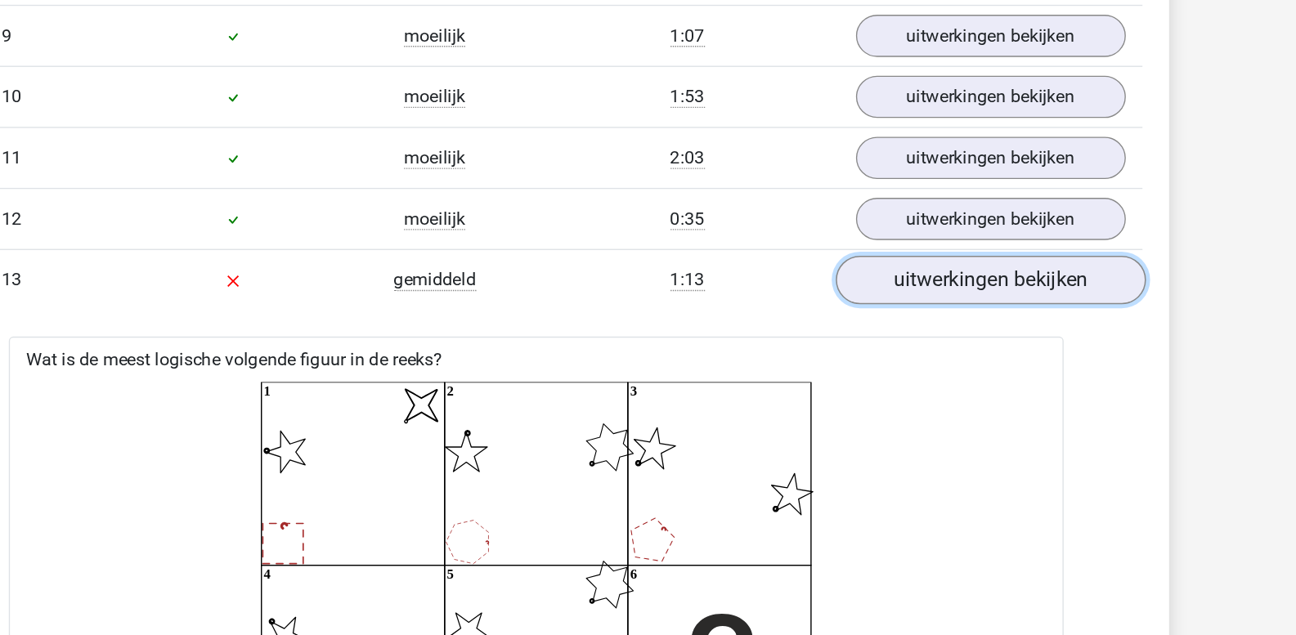
click at [927, 216] on link "uitwerkingen bekijken" at bounding box center [982, 207] width 228 height 36
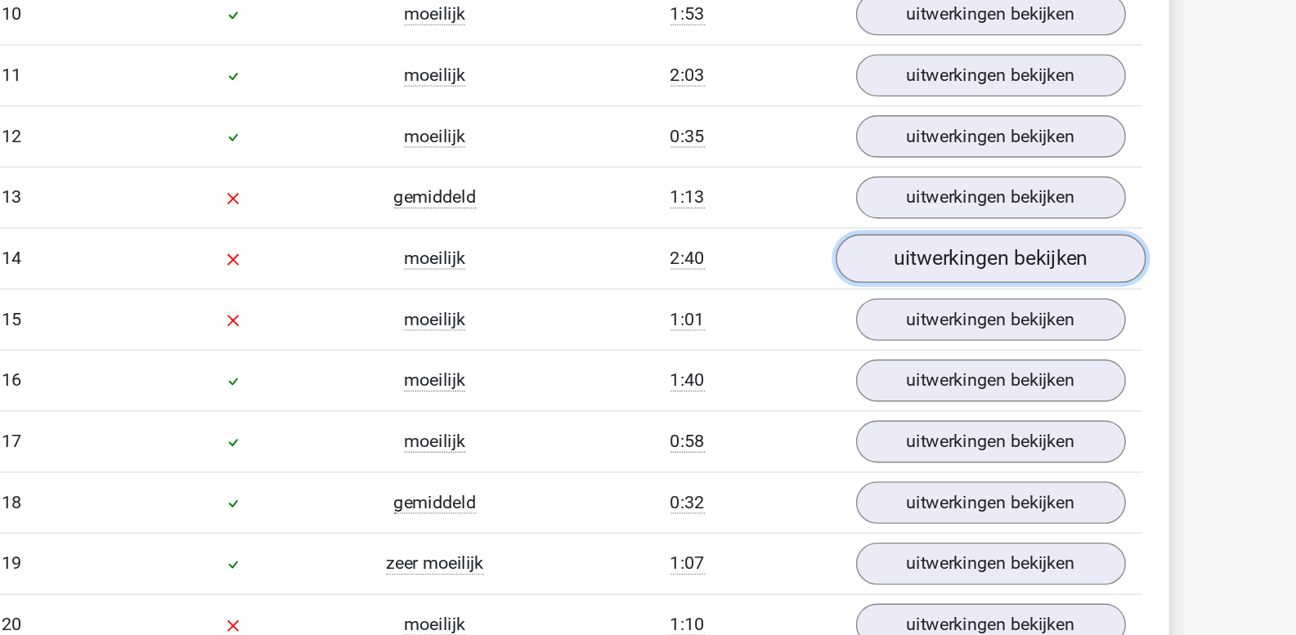
click at [920, 260] on link "uitwerkingen bekijken" at bounding box center [982, 252] width 228 height 36
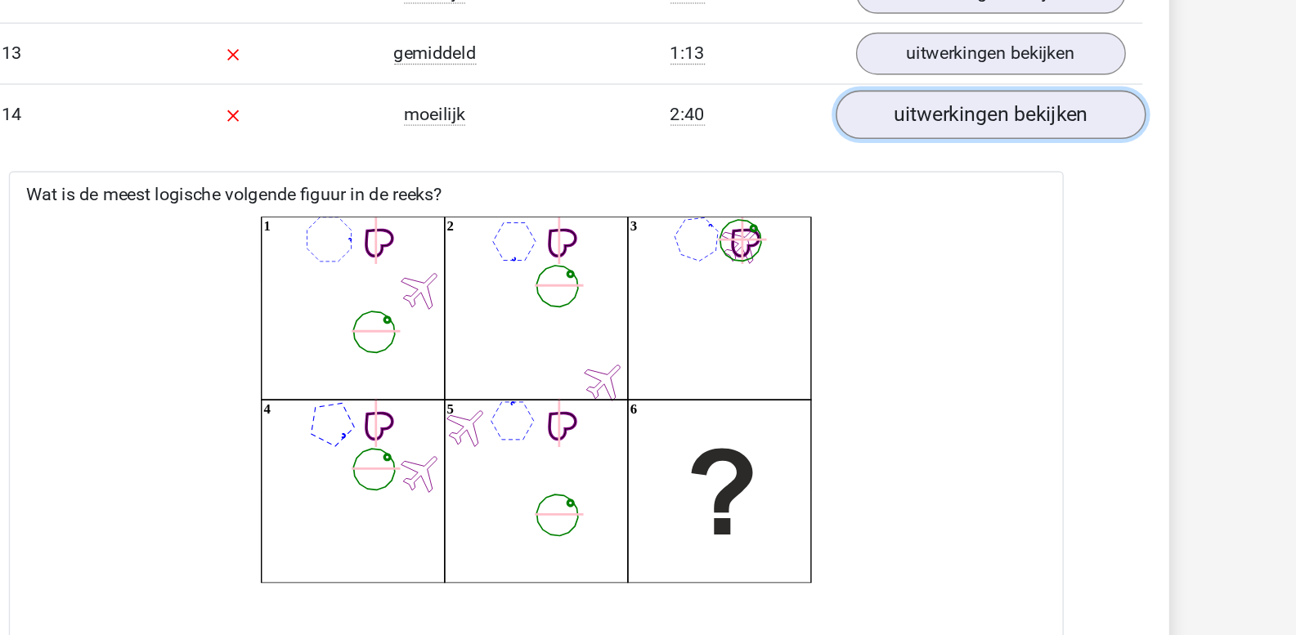
scroll to position [1764, 0]
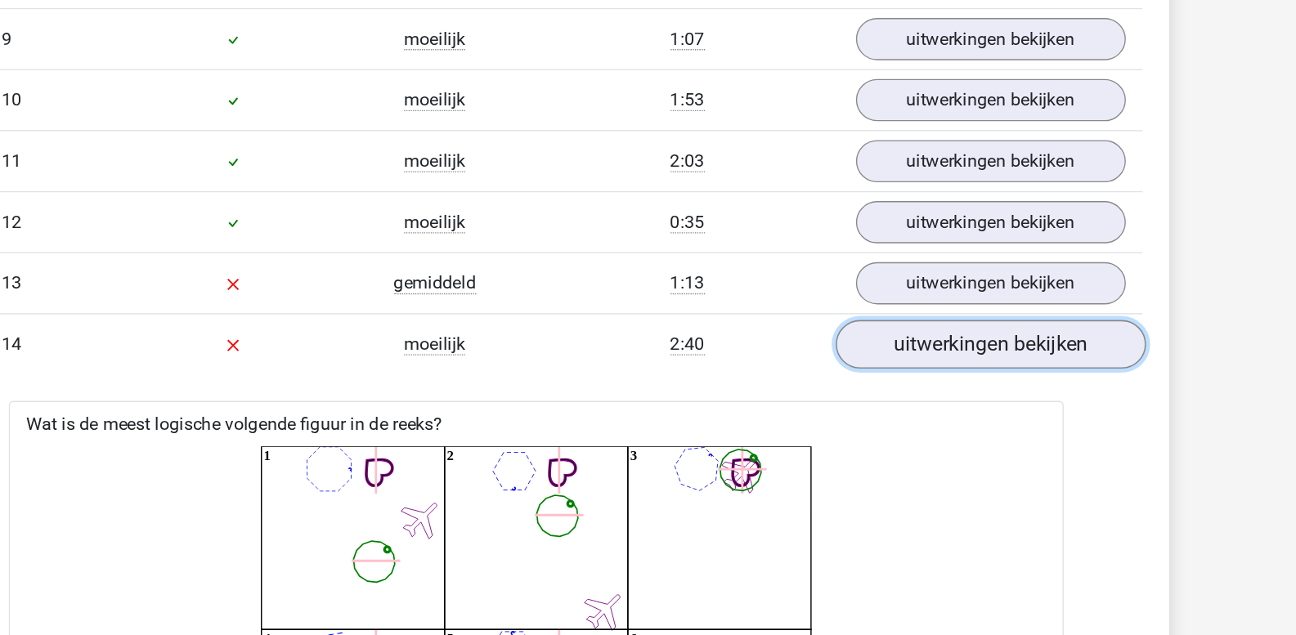
click at [922, 255] on link "uitwerkingen bekijken" at bounding box center [982, 254] width 228 height 36
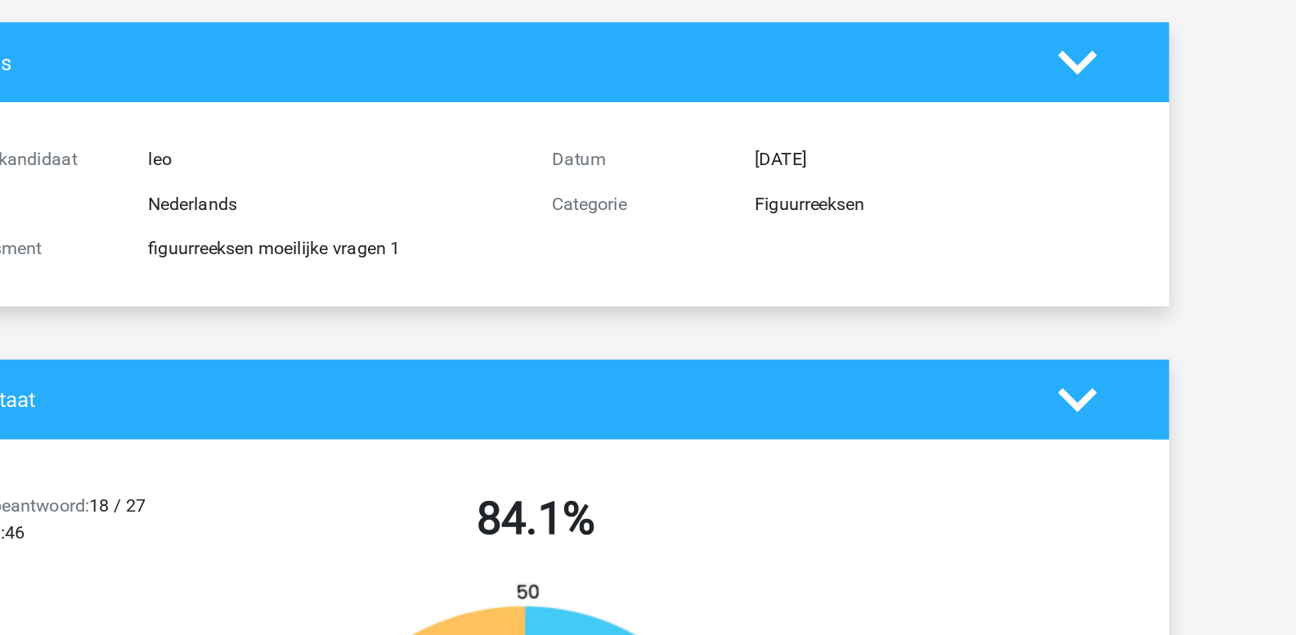
scroll to position [75, 0]
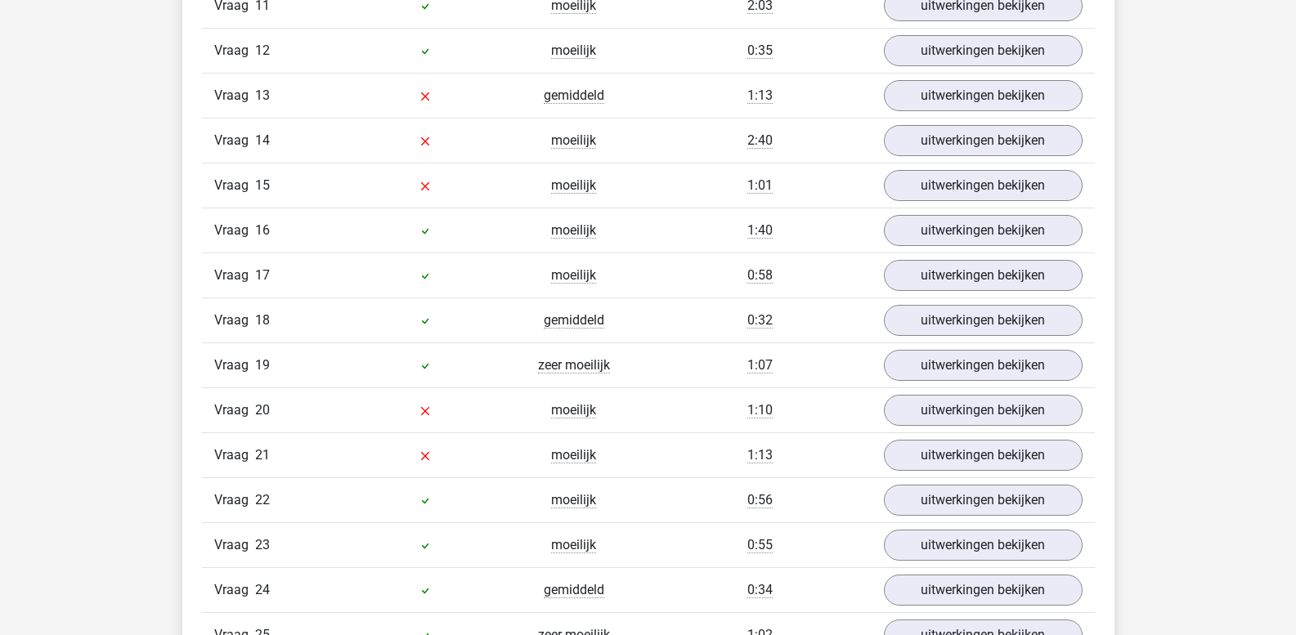
scroll to position [1881, 0]
